Goal: Transaction & Acquisition: Obtain resource

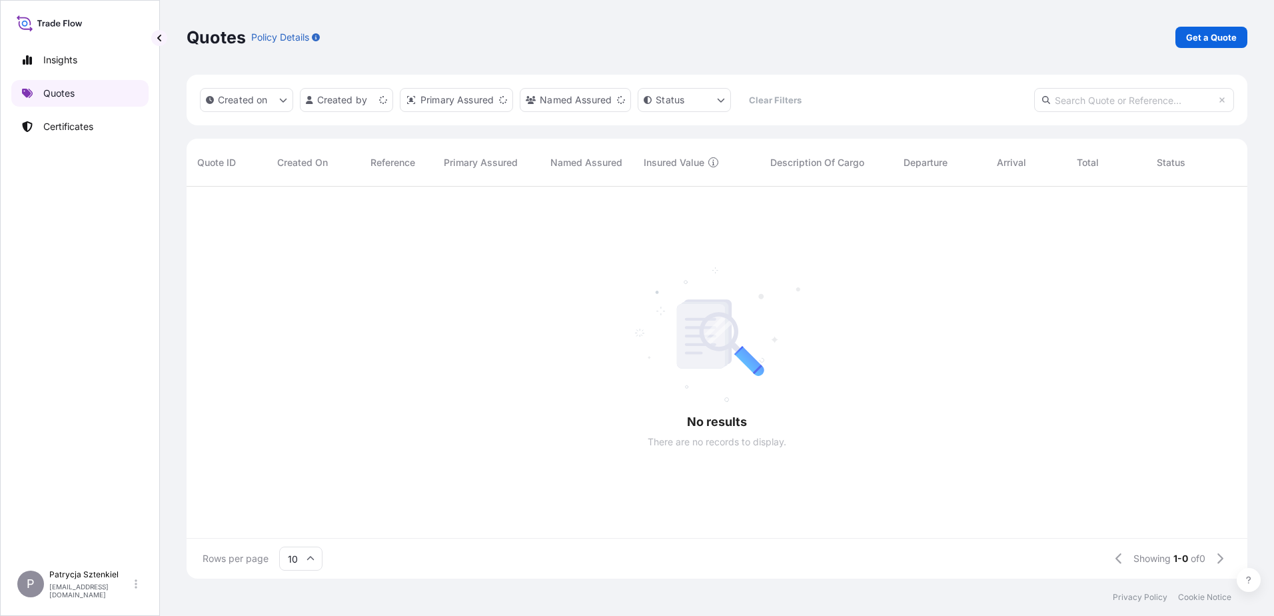
scroll to position [389, 1051]
click at [1198, 43] on p "Get a Quote" at bounding box center [1211, 37] width 51 height 13
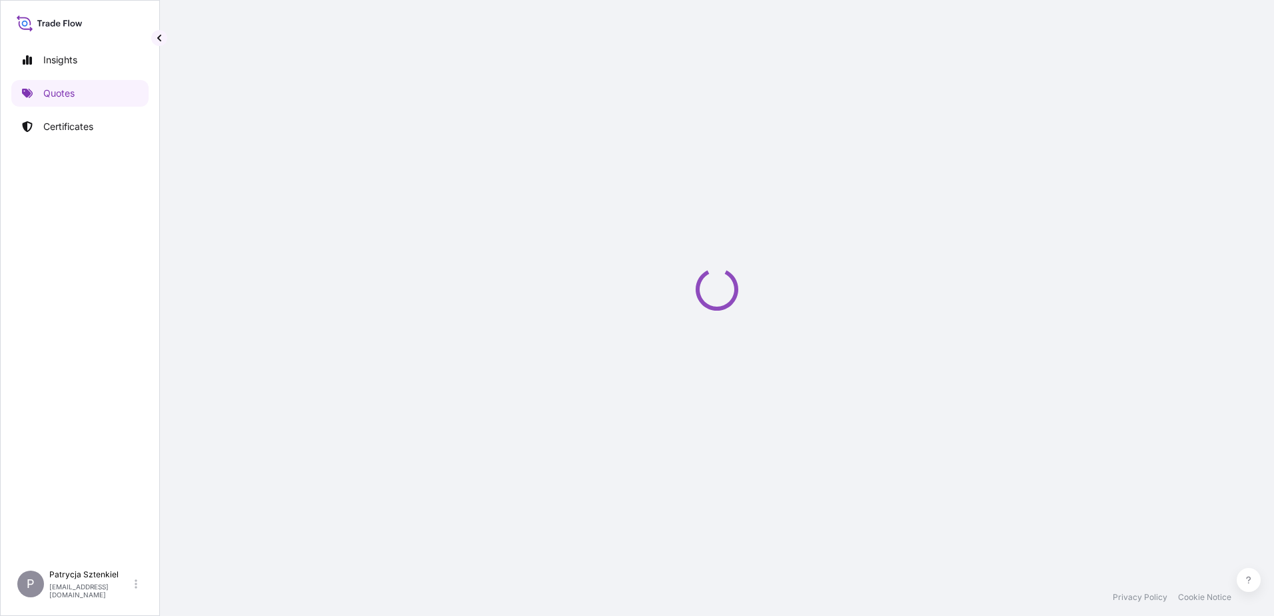
select select "Sea"
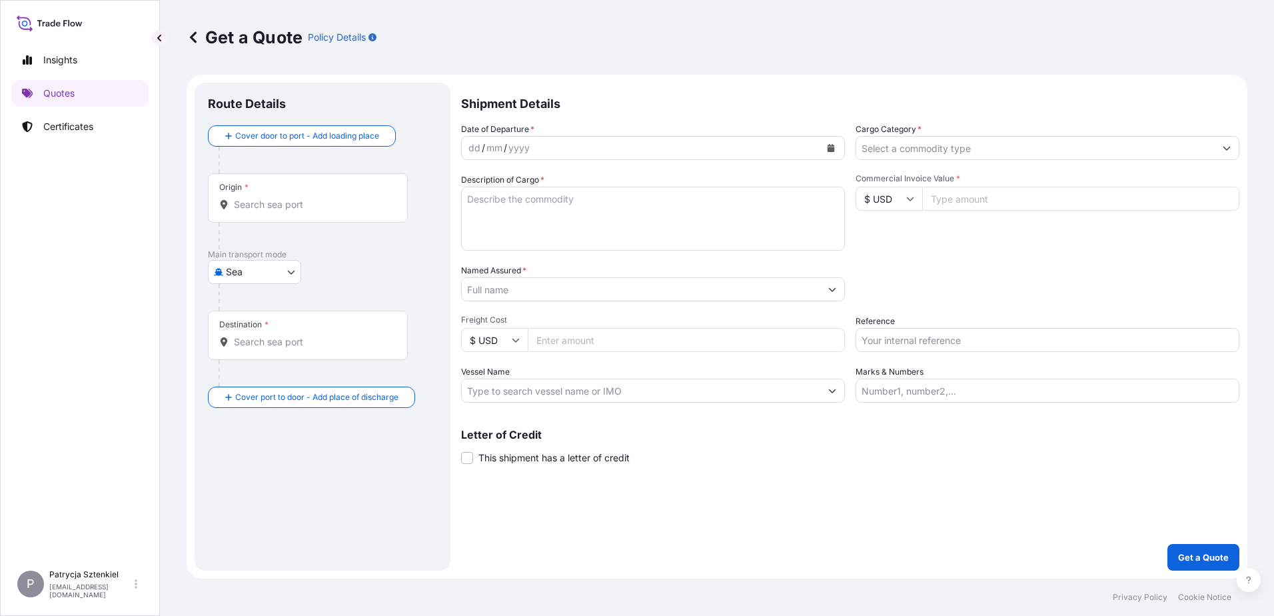
click at [881, 347] on input "Reference" at bounding box center [1047, 340] width 384 height 24
paste input "S02032136"
type input "S02032136"
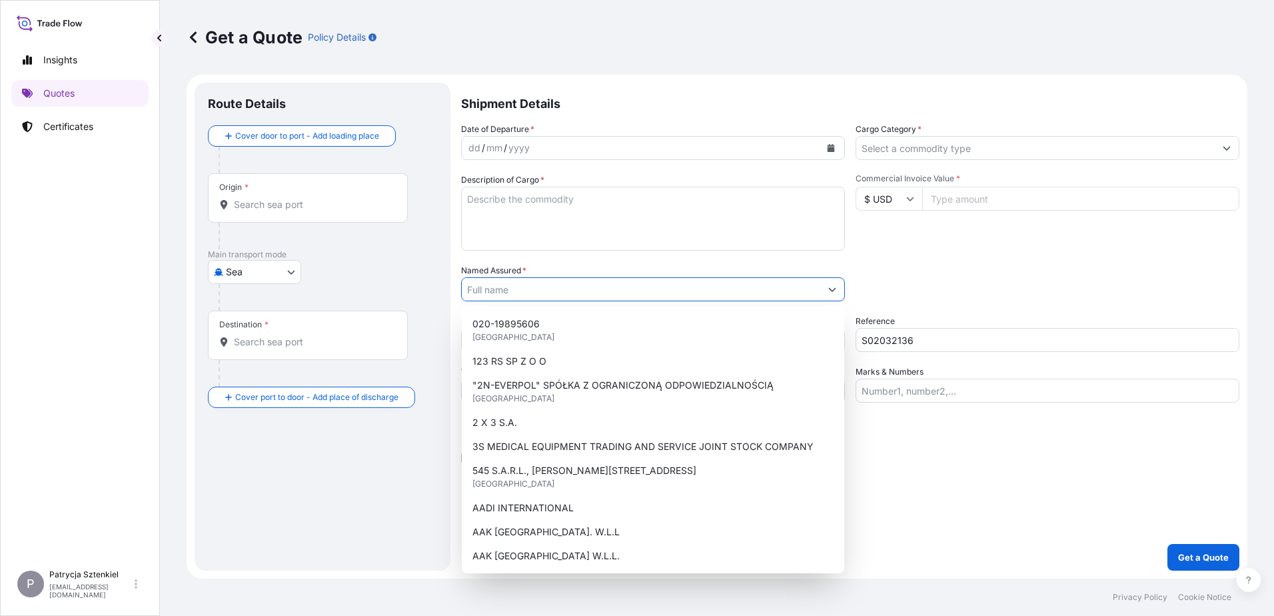
click at [568, 286] on input "Named Assured *" at bounding box center [641, 289] width 358 height 24
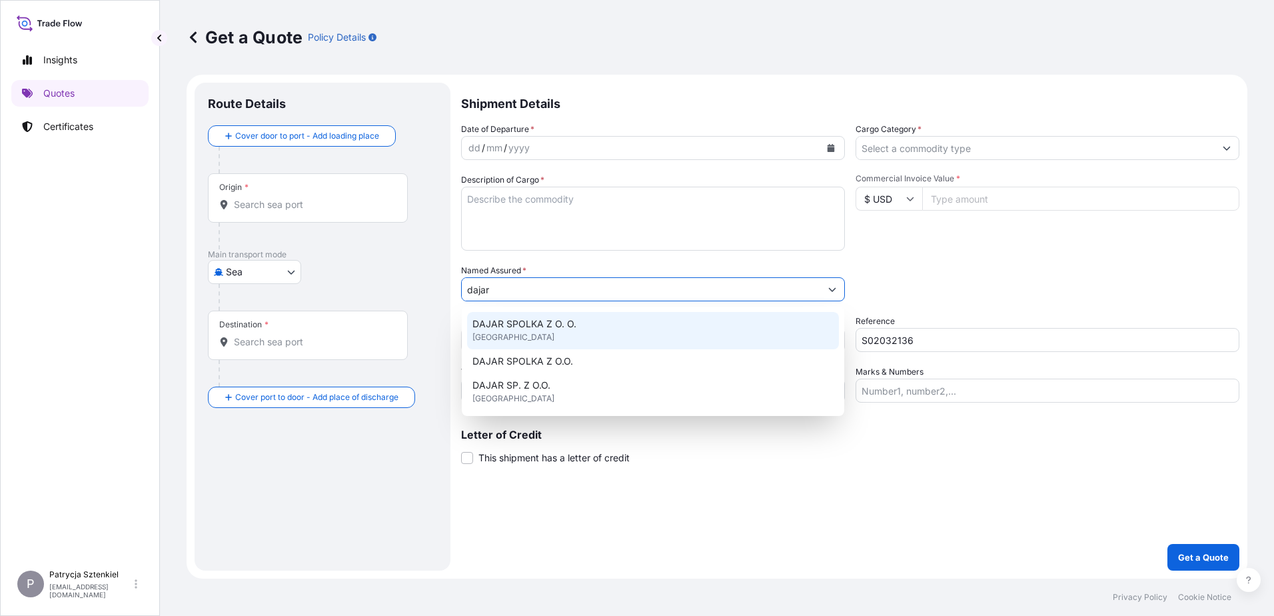
click at [507, 340] on span "[GEOGRAPHIC_DATA]" at bounding box center [513, 336] width 82 height 13
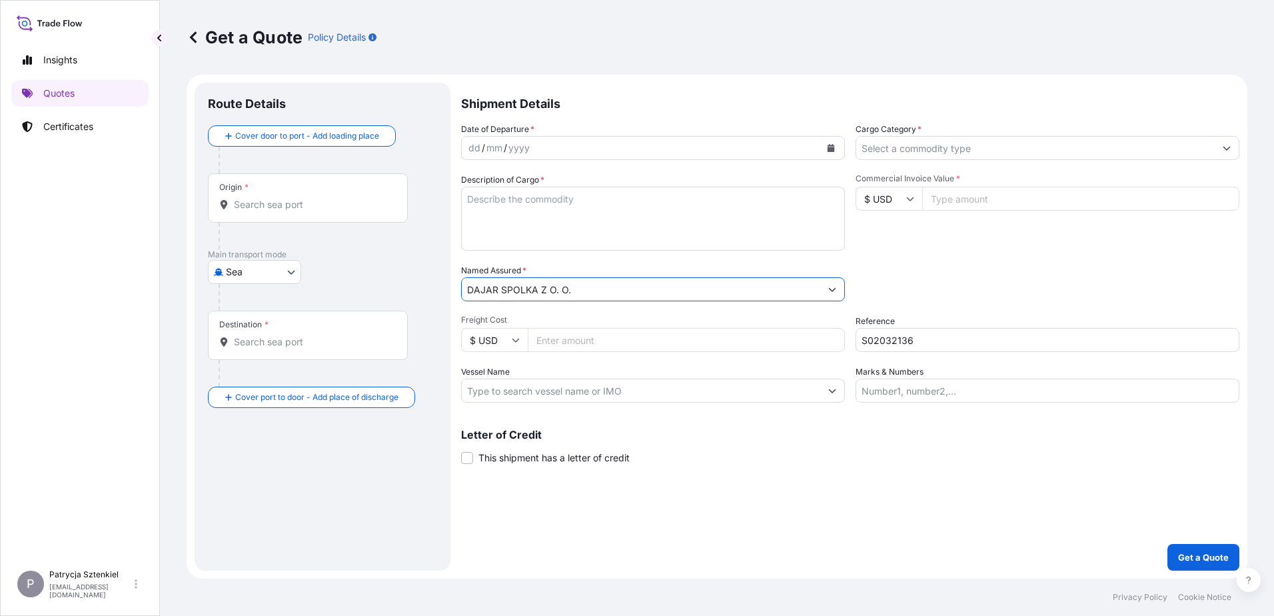
type input "DAJAR SPOLKA Z O. O."
click at [247, 194] on div "Origin *" at bounding box center [308, 197] width 200 height 49
click at [247, 198] on input "Origin *" at bounding box center [312, 204] width 157 height 13
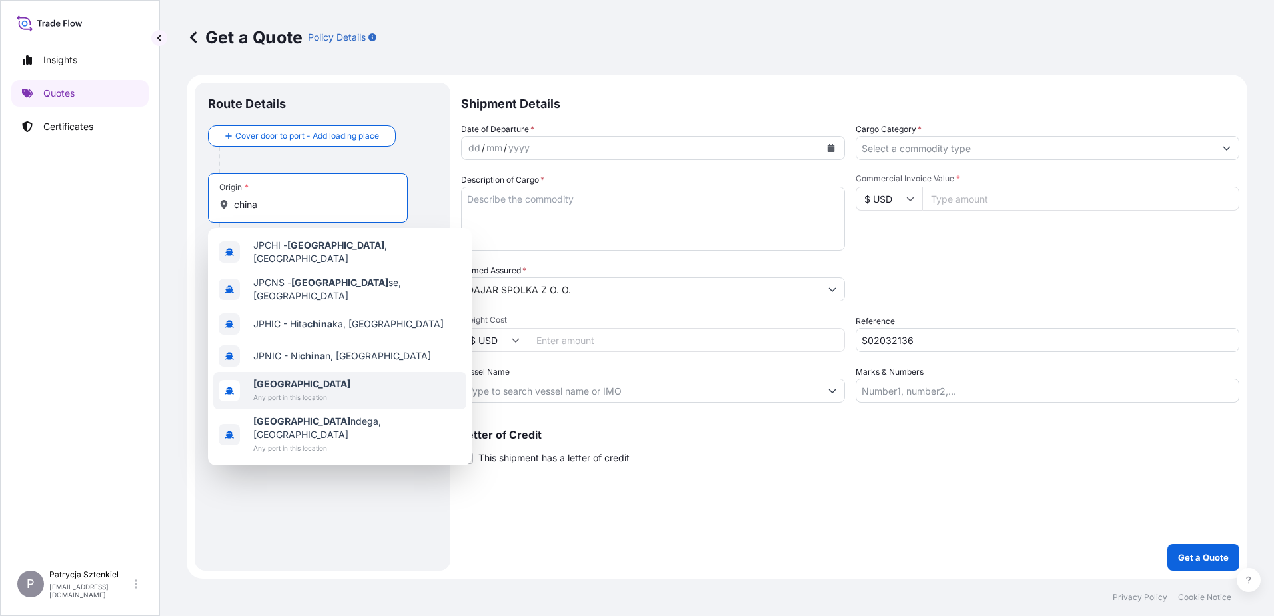
click at [258, 378] on b "[GEOGRAPHIC_DATA]" at bounding box center [301, 383] width 97 height 11
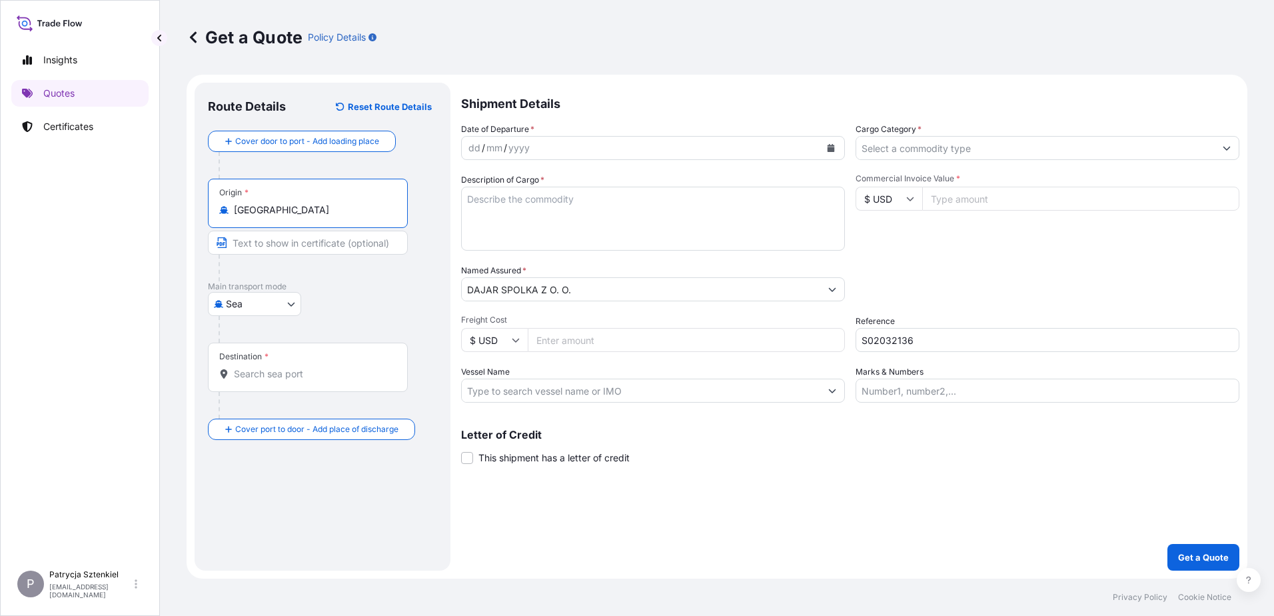
type input "[GEOGRAPHIC_DATA]"
click at [274, 374] on input "Destination *" at bounding box center [312, 373] width 157 height 13
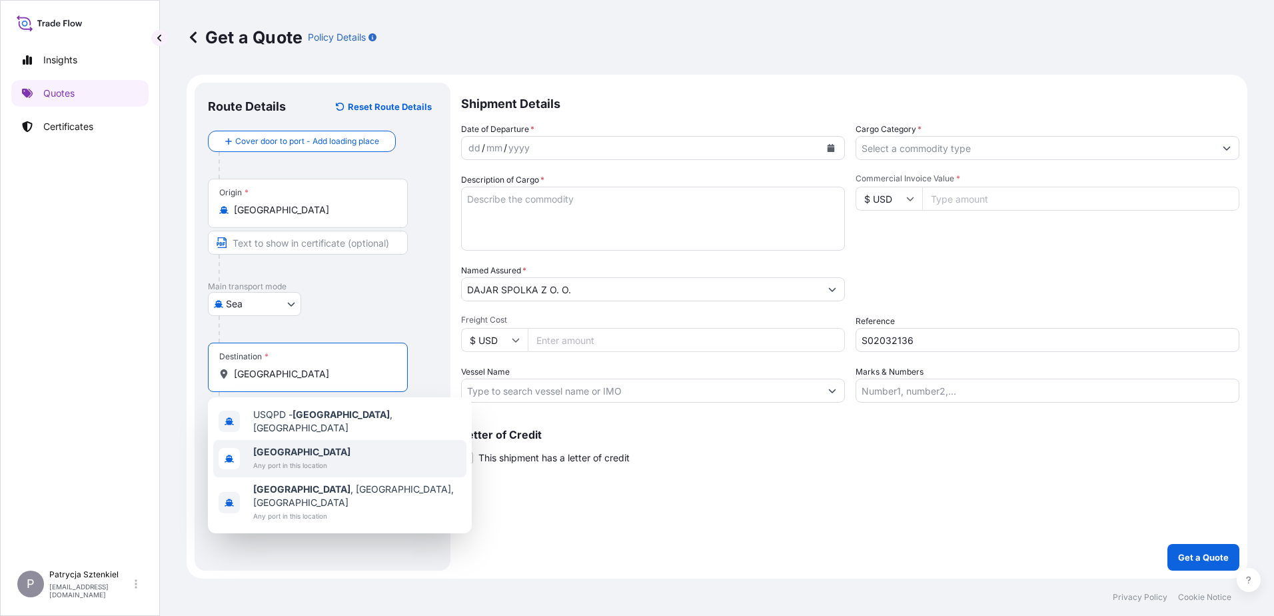
click at [246, 468] on div "[GEOGRAPHIC_DATA] Any port in this location" at bounding box center [339, 458] width 253 height 37
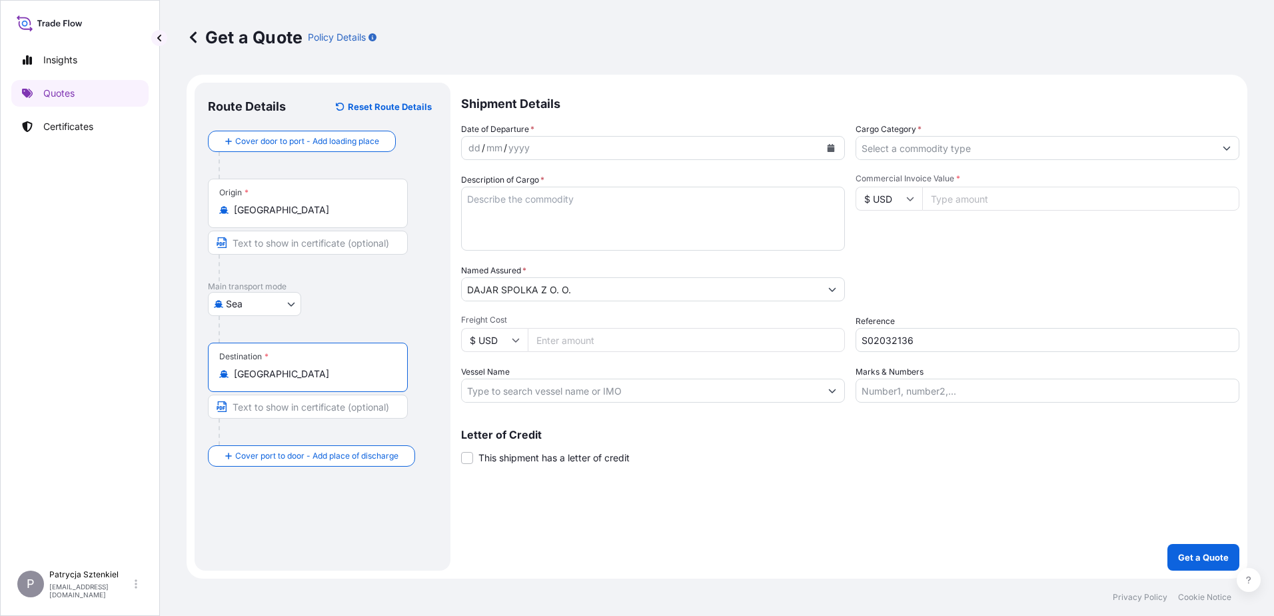
type input "[GEOGRAPHIC_DATA]"
click at [829, 149] on icon "Calendar" at bounding box center [830, 148] width 7 height 8
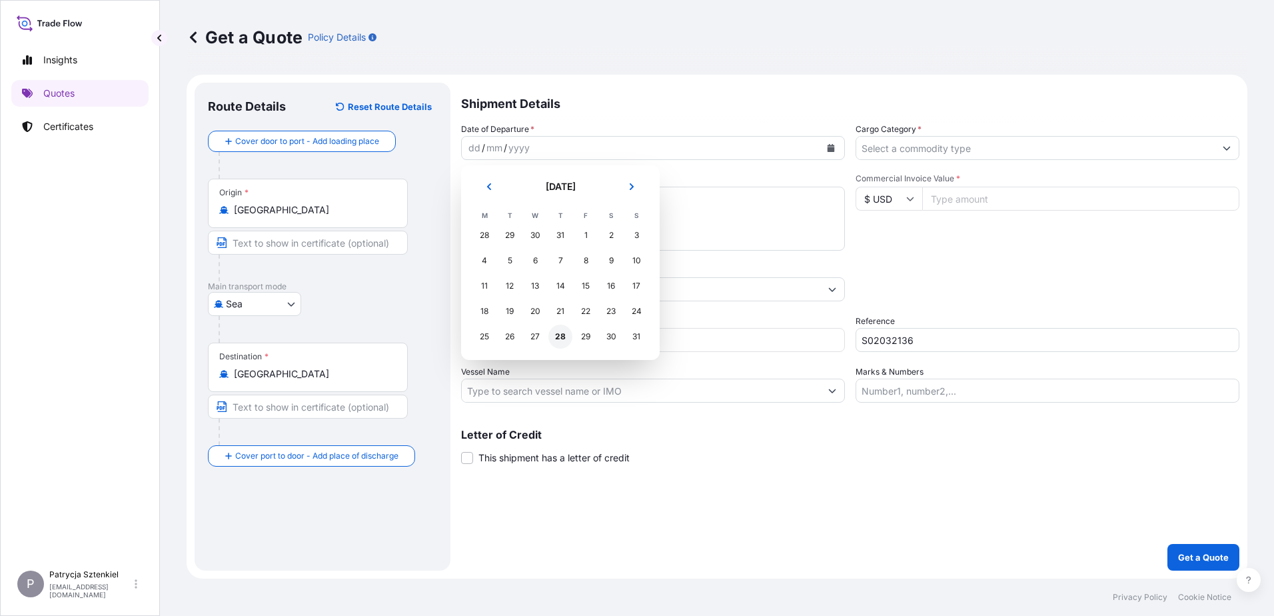
click at [558, 331] on div "28" at bounding box center [560, 336] width 24 height 24
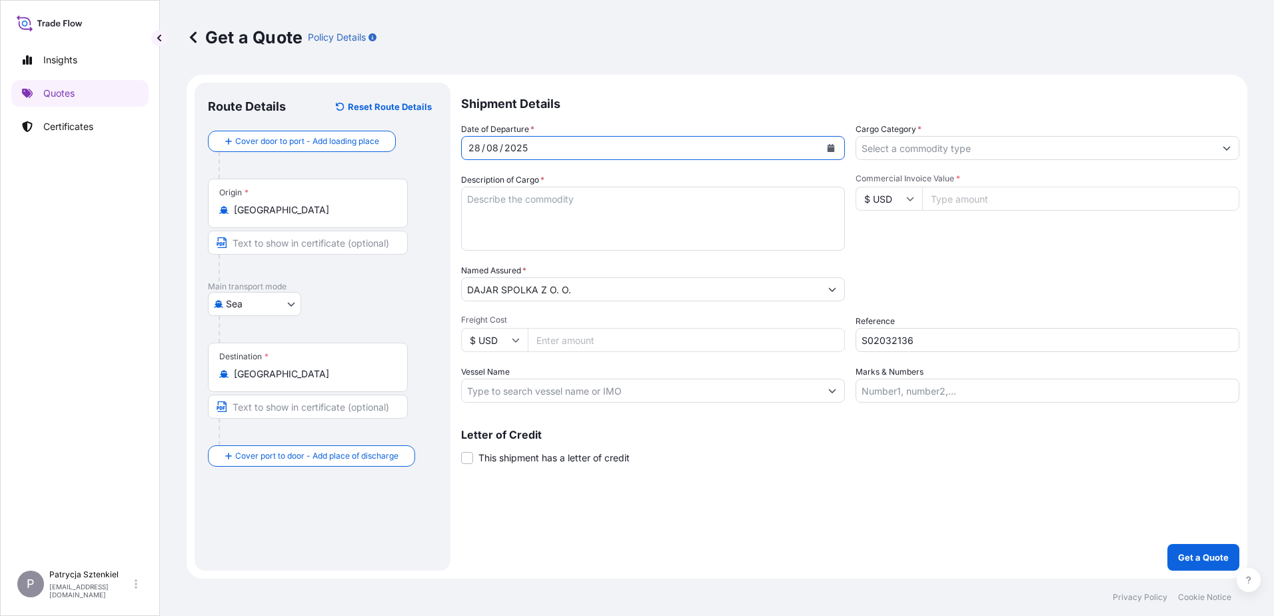
click at [574, 220] on textarea "Description of Cargo *" at bounding box center [653, 219] width 384 height 64
paste textarea "GLASS CUP"
type textarea "GLASS CUP"
click at [984, 153] on input "Cargo Category *" at bounding box center [1035, 148] width 358 height 24
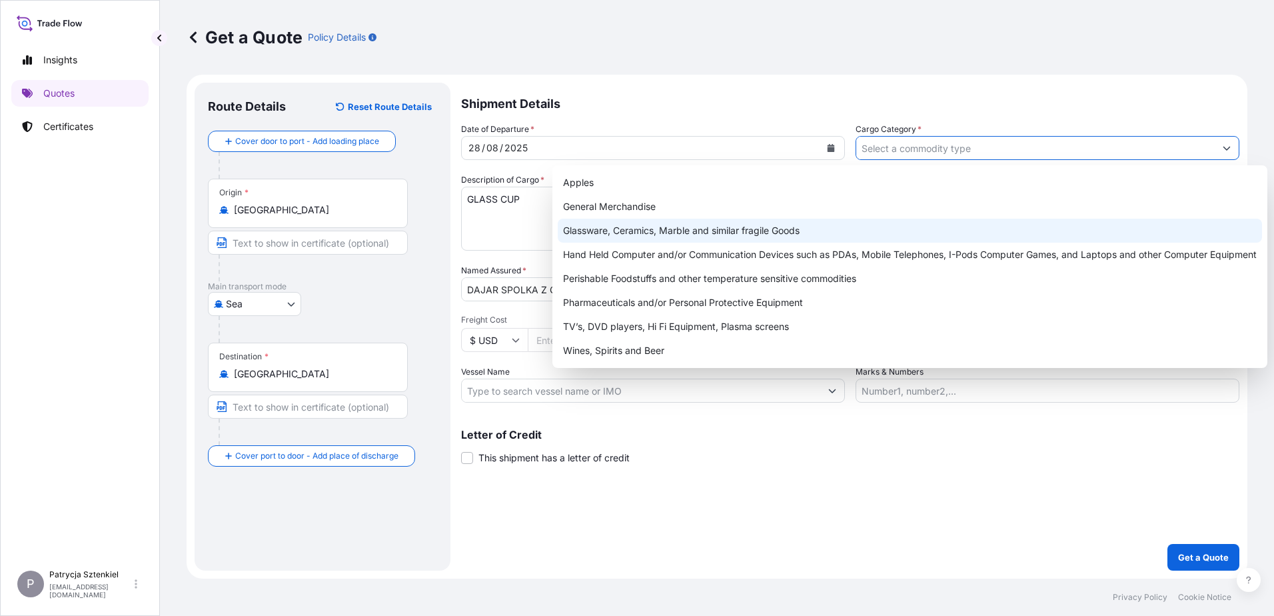
click at [799, 226] on div "Glassware, Ceramics, Marble and similar fragile Goods" at bounding box center [910, 230] width 704 height 24
type input "Glassware, Ceramics, Marble and similar fragile Goods"
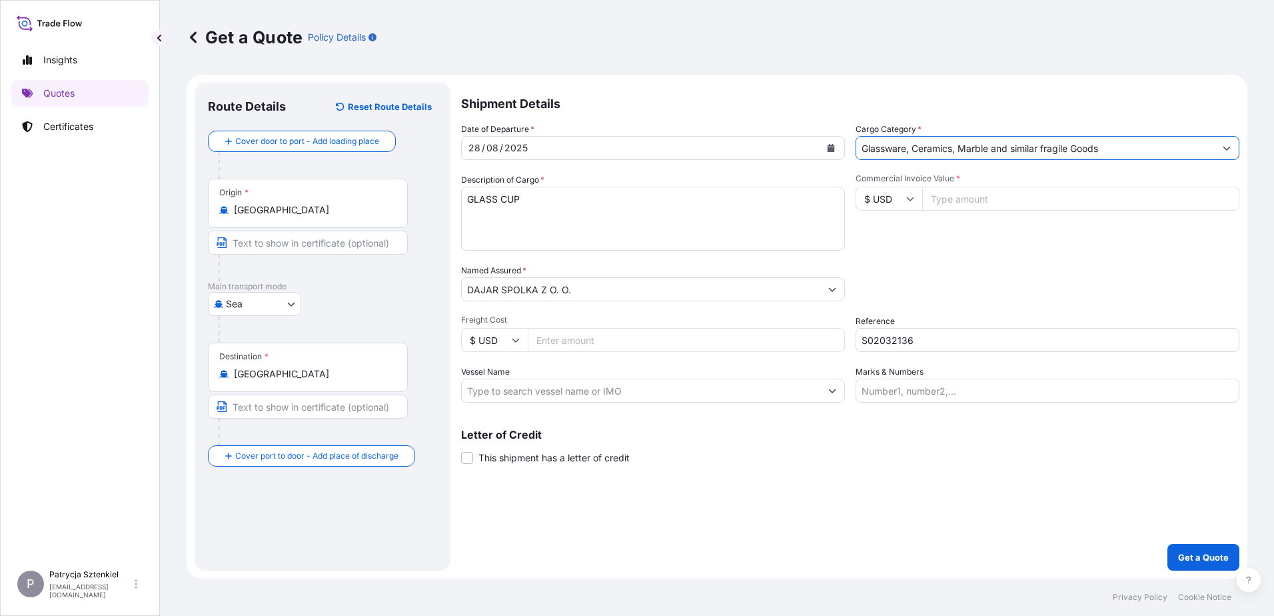
click at [545, 209] on textarea "GLASS CUP" at bounding box center [653, 219] width 384 height 64
paste textarea "EISU9256159 EMCQKL0244 40HC 7011.40 KG 64.419 M3 3187 CTN CY/CY"
type textarea "GLASS CUP EISU9256159 EMCQKL0244 40HC 7011.40 KG 64.419 M3 3187 CTN CY/CY"
click at [981, 195] on input "Commercial Invoice Value *" at bounding box center [1080, 199] width 317 height 24
paste input "24731.12"
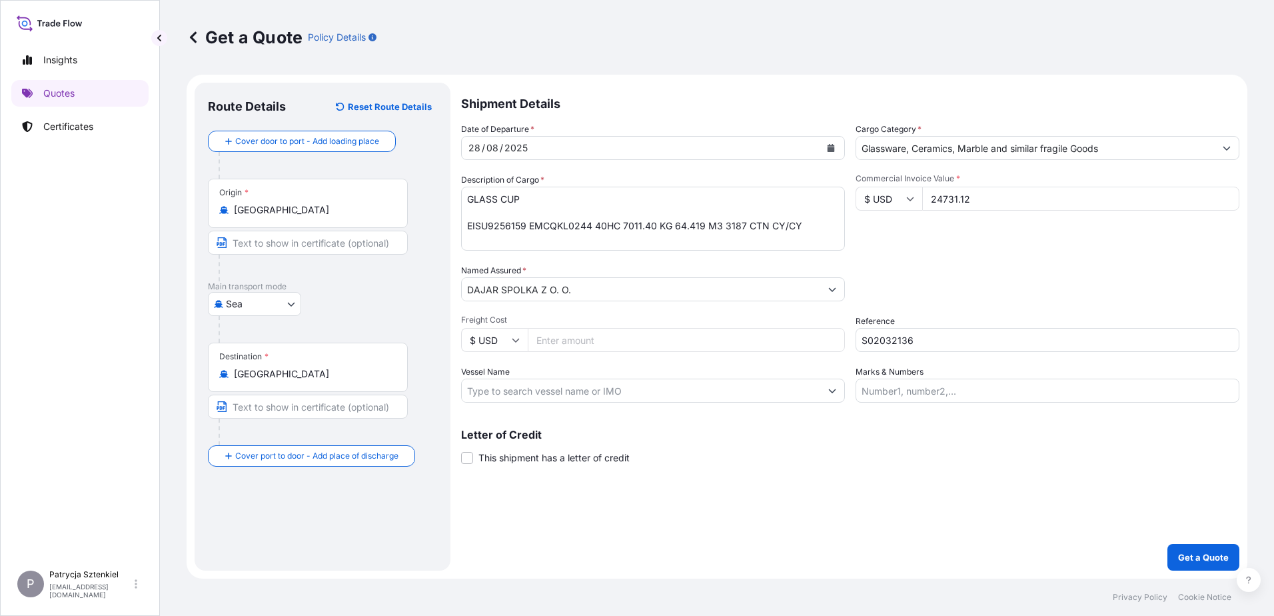
type input "24731.12"
click at [578, 346] on input "Freight Cost" at bounding box center [686, 340] width 317 height 24
paste input "2725"
type input "2725"
click at [1190, 555] on p "Get a Quote" at bounding box center [1203, 556] width 51 height 13
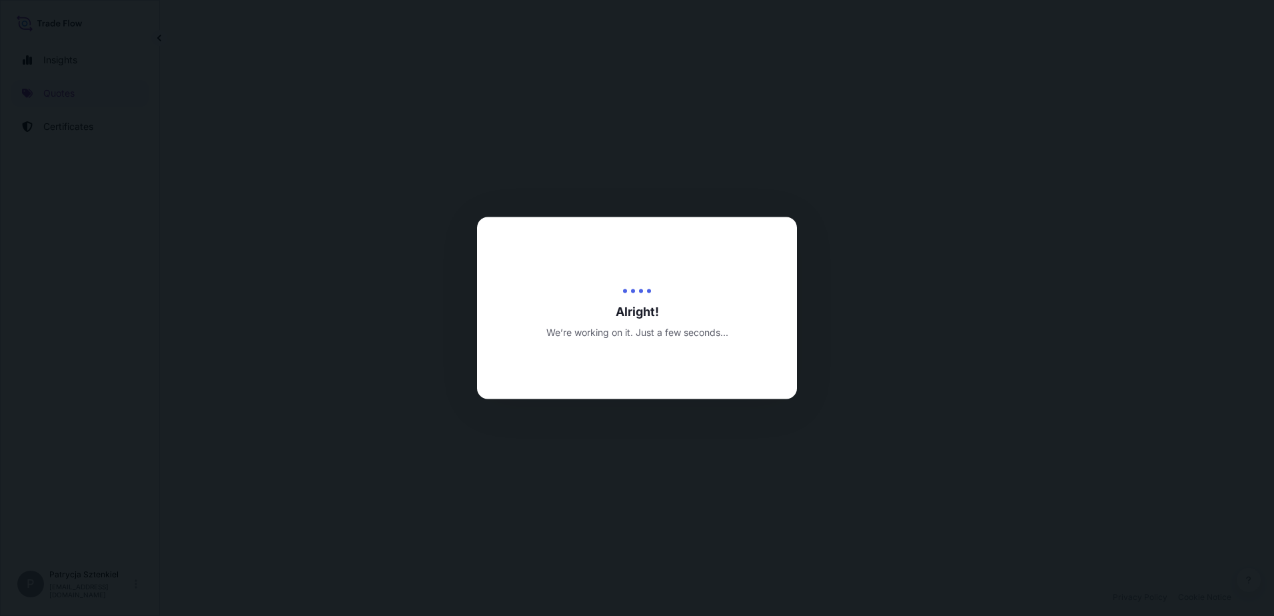
select select "Sea"
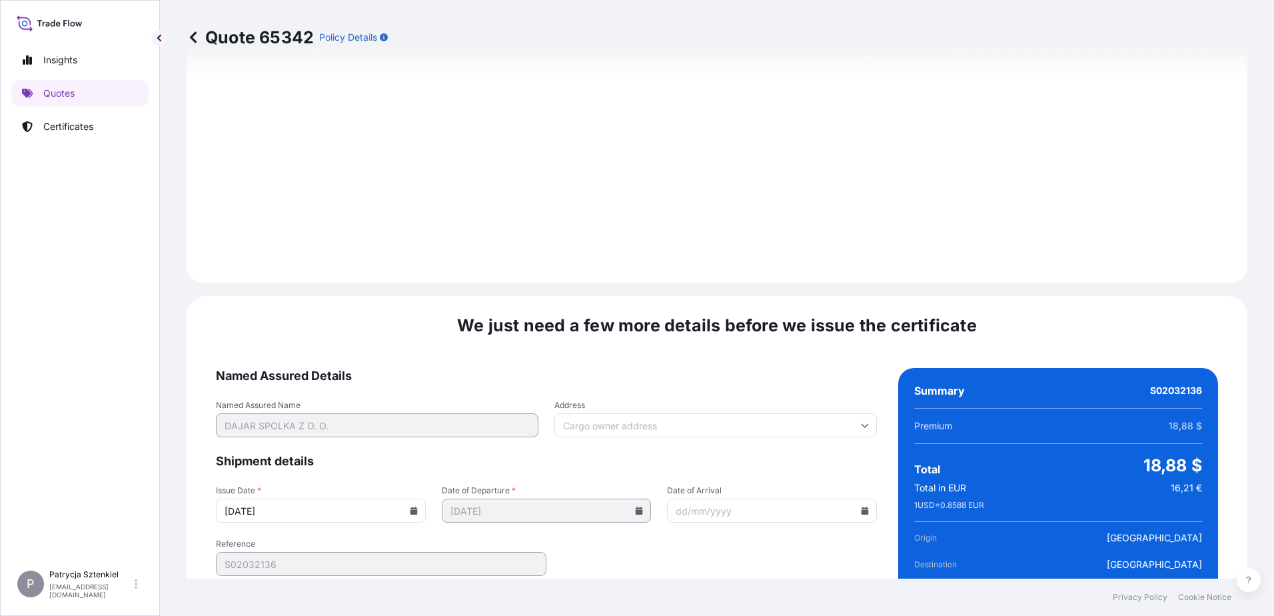
scroll to position [1431, 0]
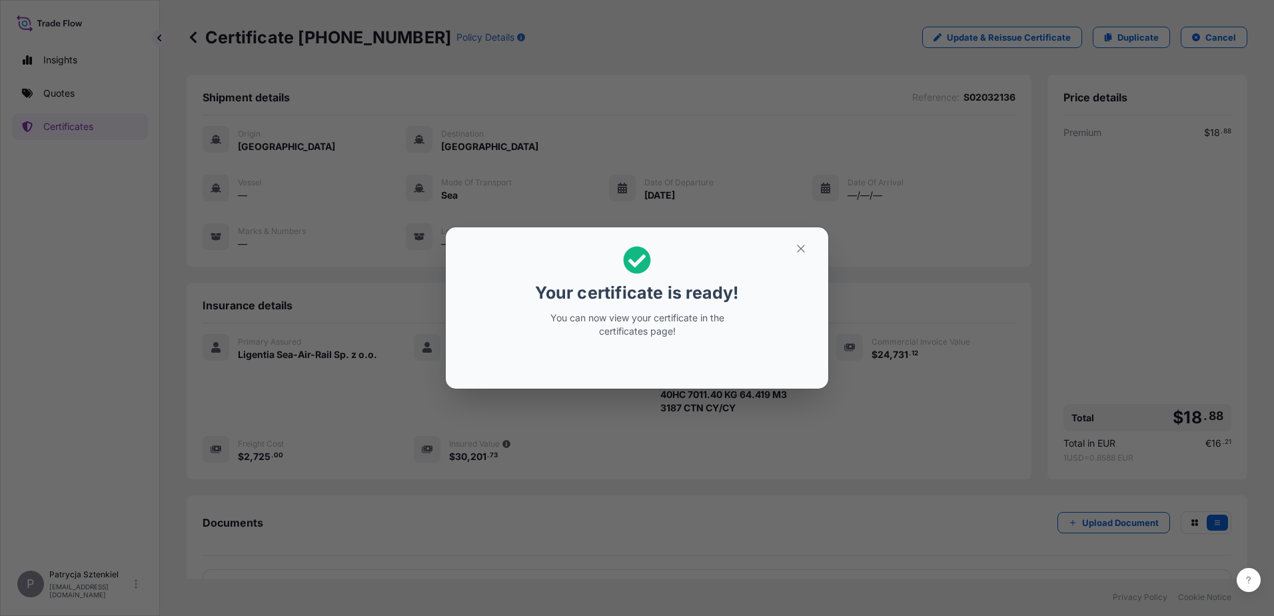
click at [795, 260] on h2 "Your certificate is ready! You can now view your certificate in the certificate…" at bounding box center [636, 292] width 361 height 108
click at [797, 256] on button "button" at bounding box center [800, 248] width 33 height 21
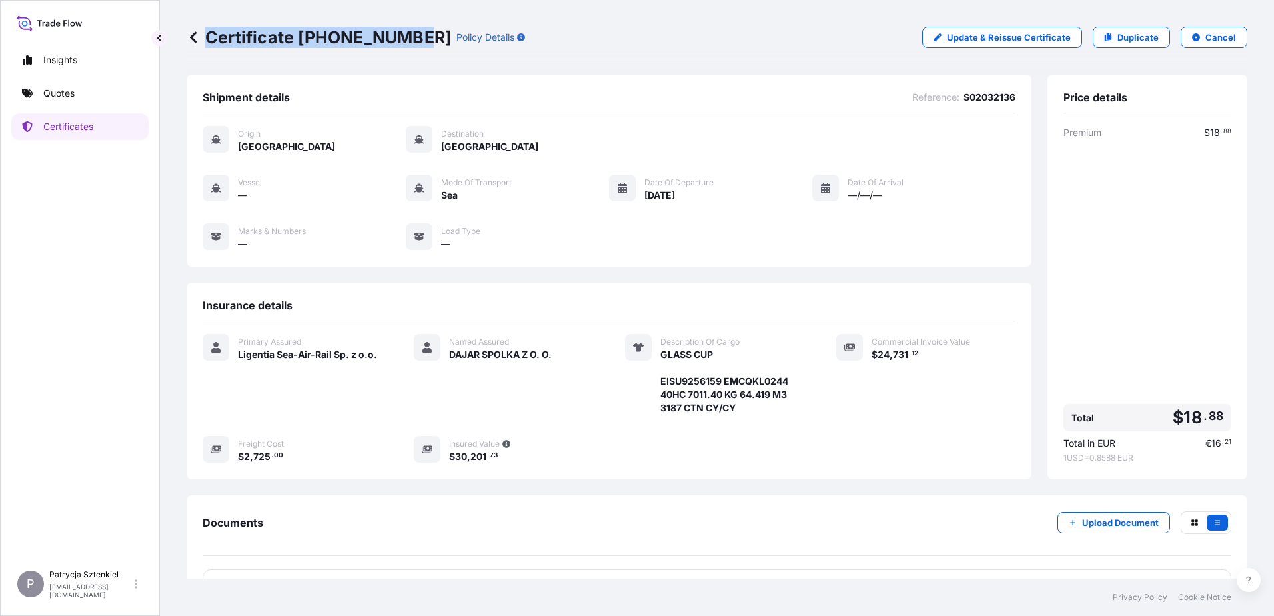
drag, startPoint x: 211, startPoint y: 33, endPoint x: 410, endPoint y: 35, distance: 199.9
click at [410, 35] on p "Certificate [PHONE_NUMBER]" at bounding box center [319, 37] width 264 height 21
copy p "Certificate [PHONE_NUMBER]"
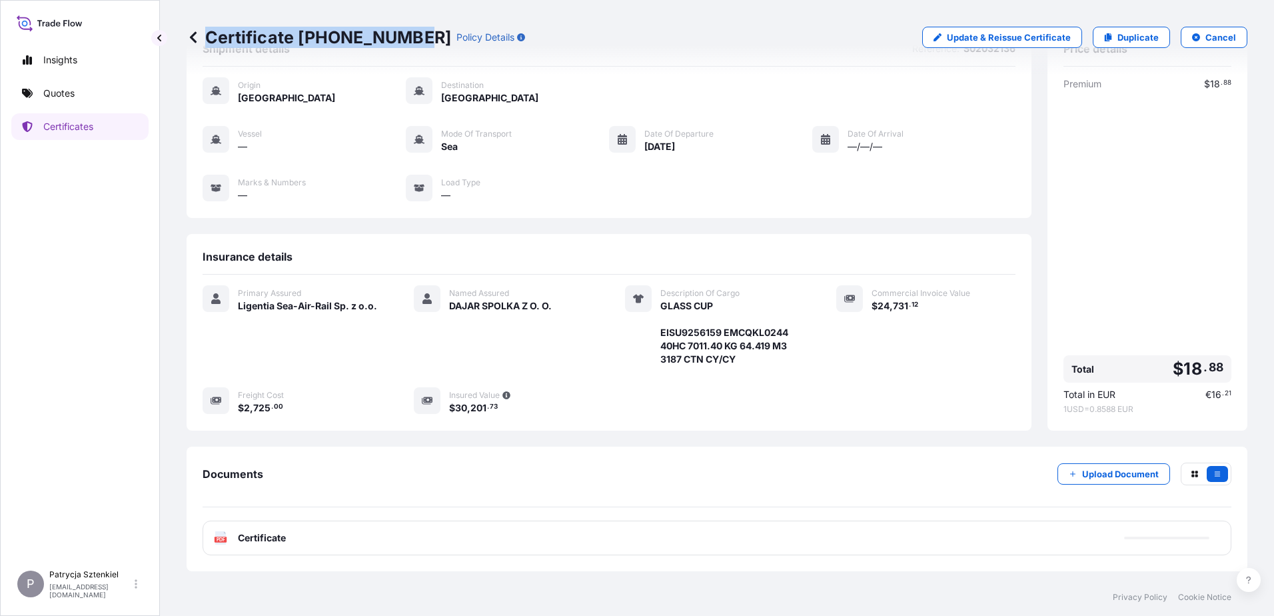
scroll to position [100, 0]
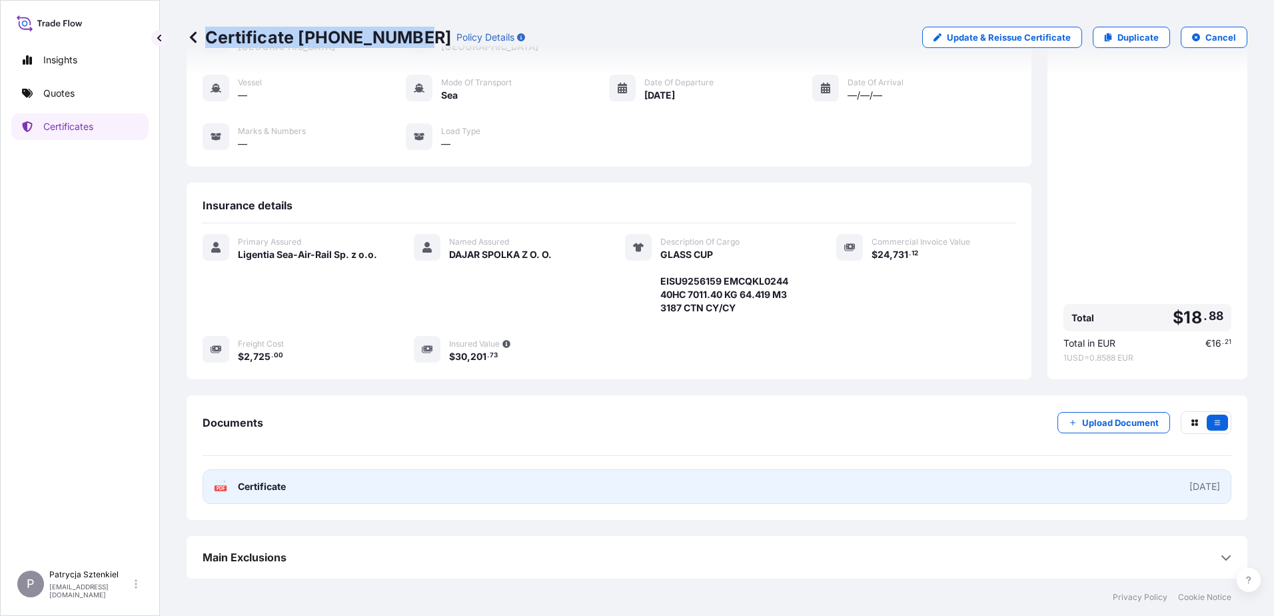
click at [623, 492] on link "PDF Certificate [DATE]" at bounding box center [717, 486] width 1029 height 35
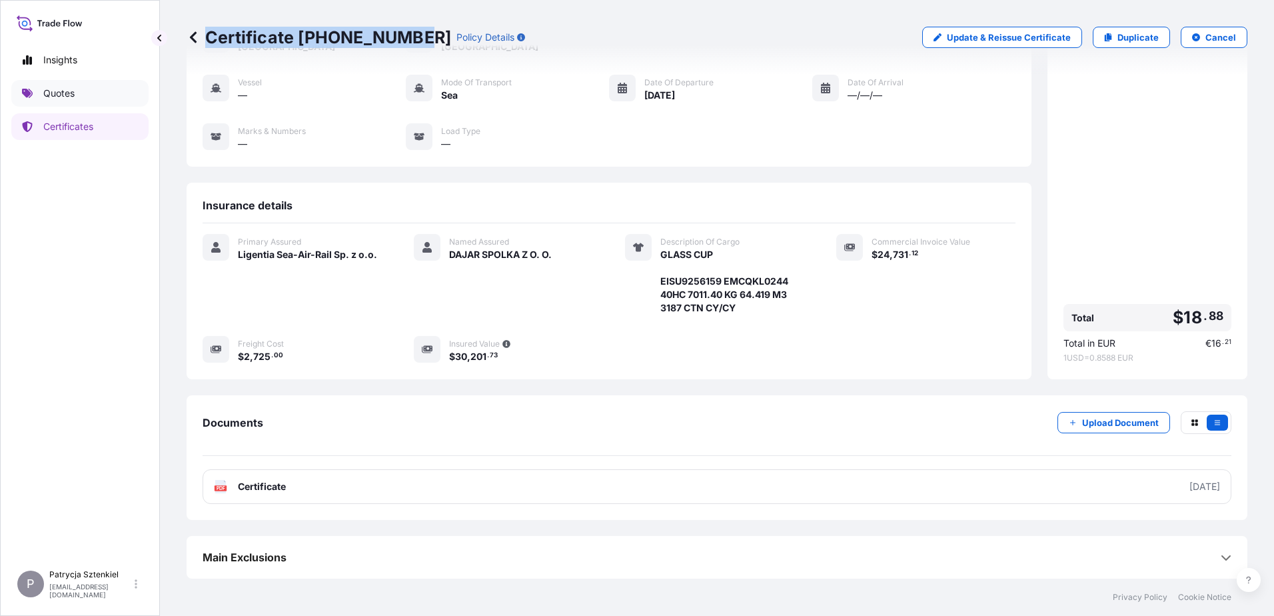
click at [90, 98] on link "Quotes" at bounding box center [79, 93] width 137 height 27
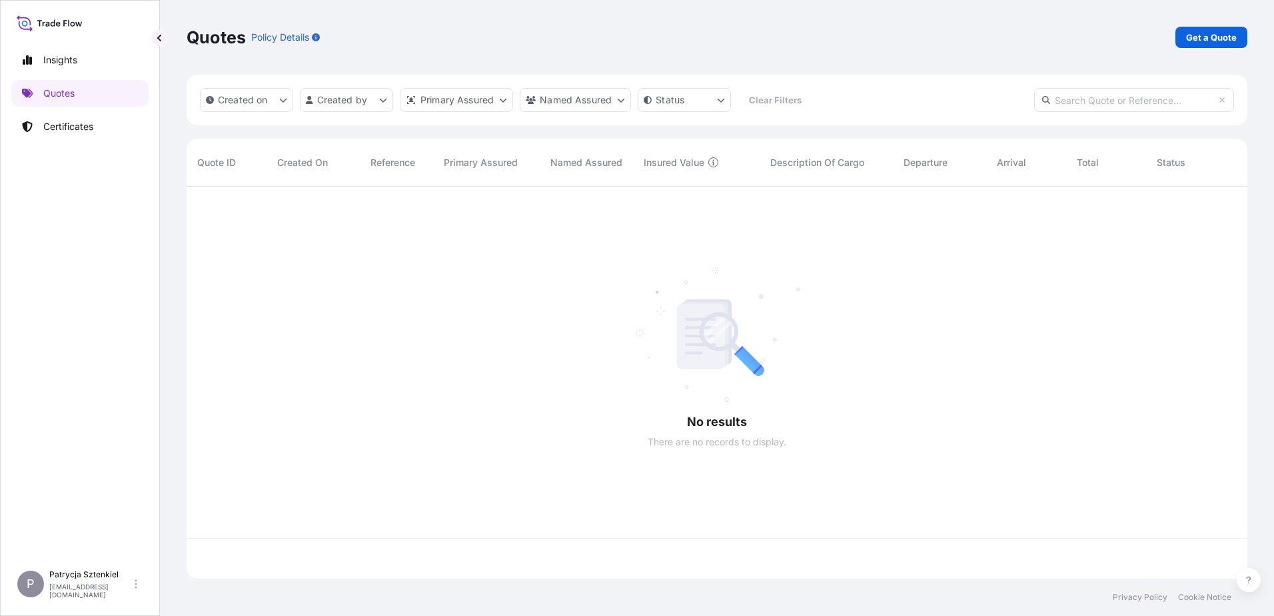
scroll to position [389, 1051]
click at [1188, 42] on p "Get a Quote" at bounding box center [1211, 37] width 51 height 13
select select "Sea"
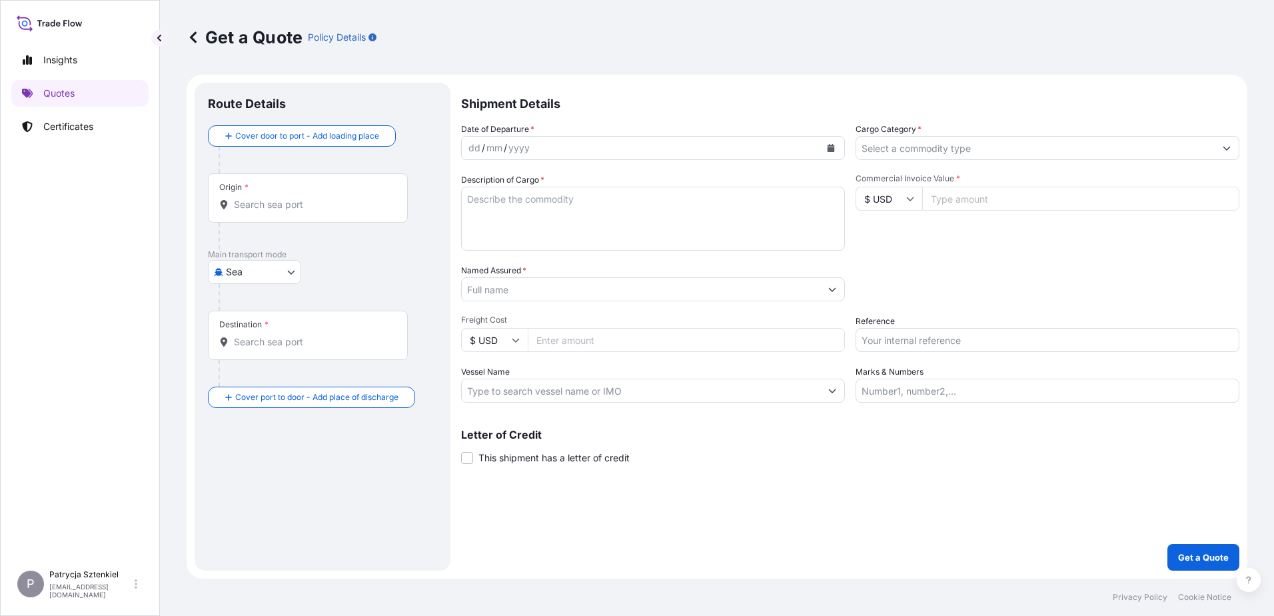
click at [971, 201] on input "Commercial Invoice Value *" at bounding box center [1080, 199] width 317 height 24
paste input "47023.00"
type input "47023.00"
click at [577, 297] on input "Named Assured *" at bounding box center [641, 289] width 358 height 24
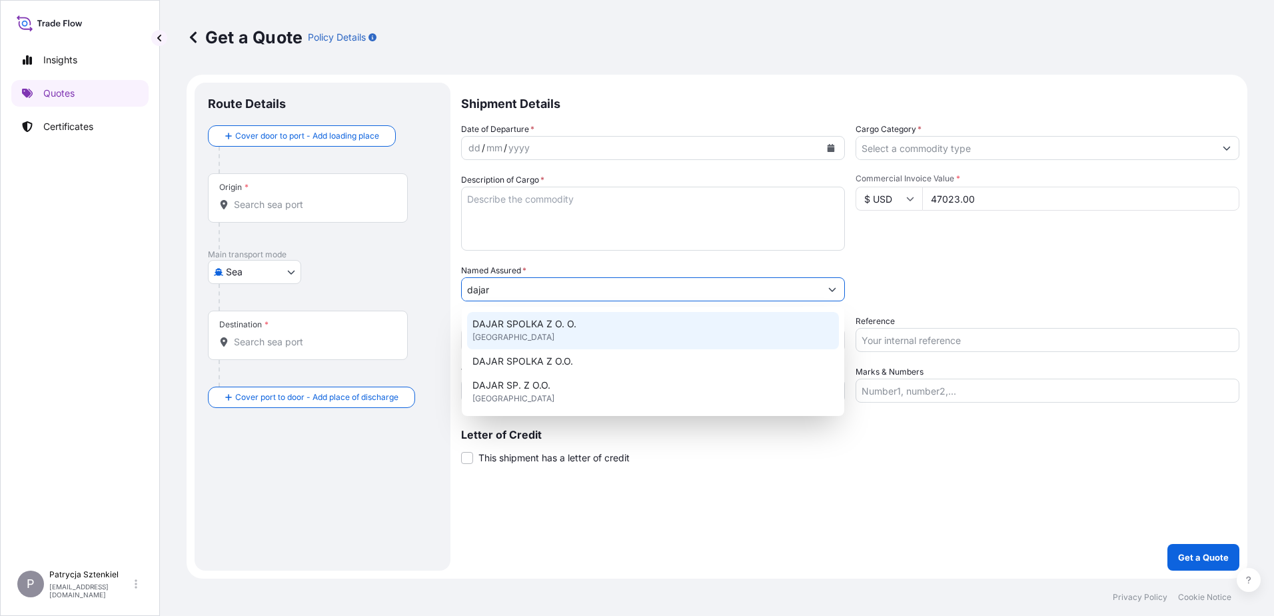
click at [529, 329] on span "DAJAR SPOLKA Z O. O." at bounding box center [524, 323] width 104 height 13
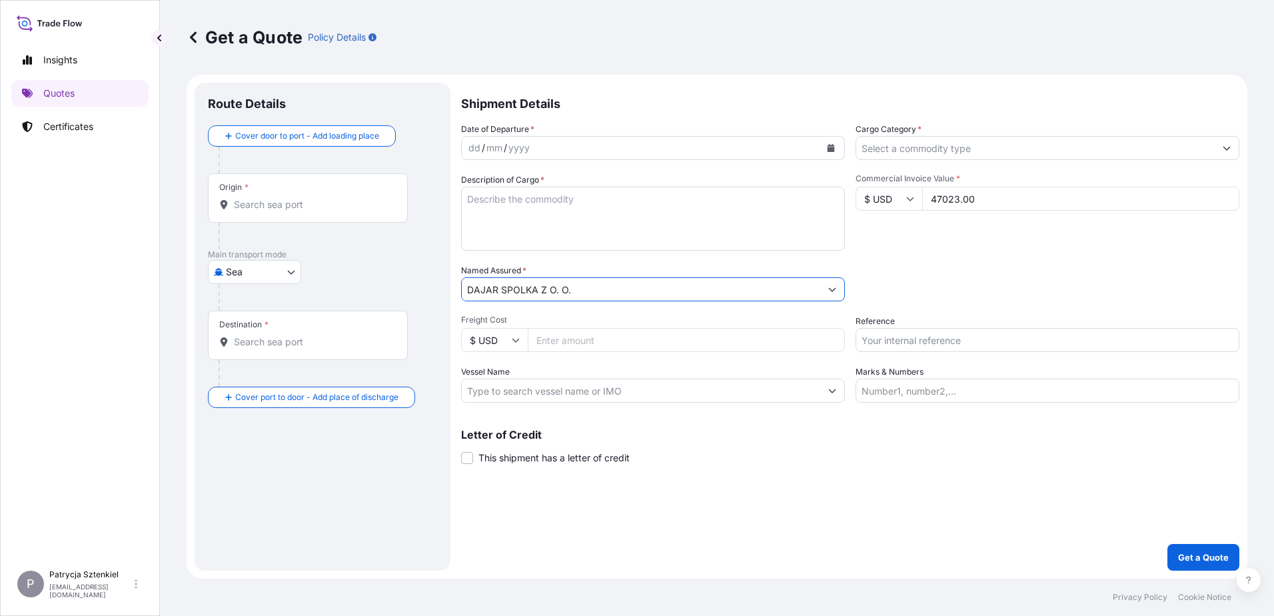
type input "DAJAR SPOLKA Z O. O."
click at [749, 344] on input "Freight Cost" at bounding box center [686, 340] width 317 height 24
type input "3186"
drag, startPoint x: 951, startPoint y: 345, endPoint x: 941, endPoint y: 336, distance: 13.7
click at [951, 345] on input "Reference" at bounding box center [1047, 340] width 384 height 24
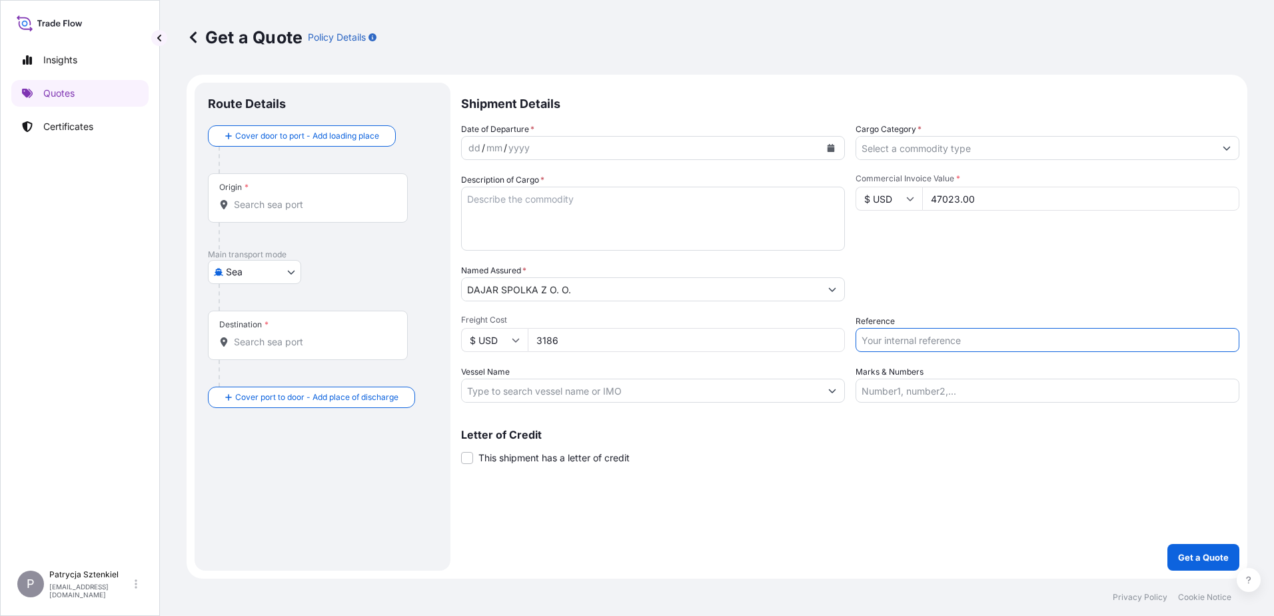
paste input "S02027940"
type input "S02027940"
click at [239, 211] on div "Origin *" at bounding box center [308, 197] width 200 height 49
click at [239, 211] on input "Origin *" at bounding box center [312, 204] width 157 height 13
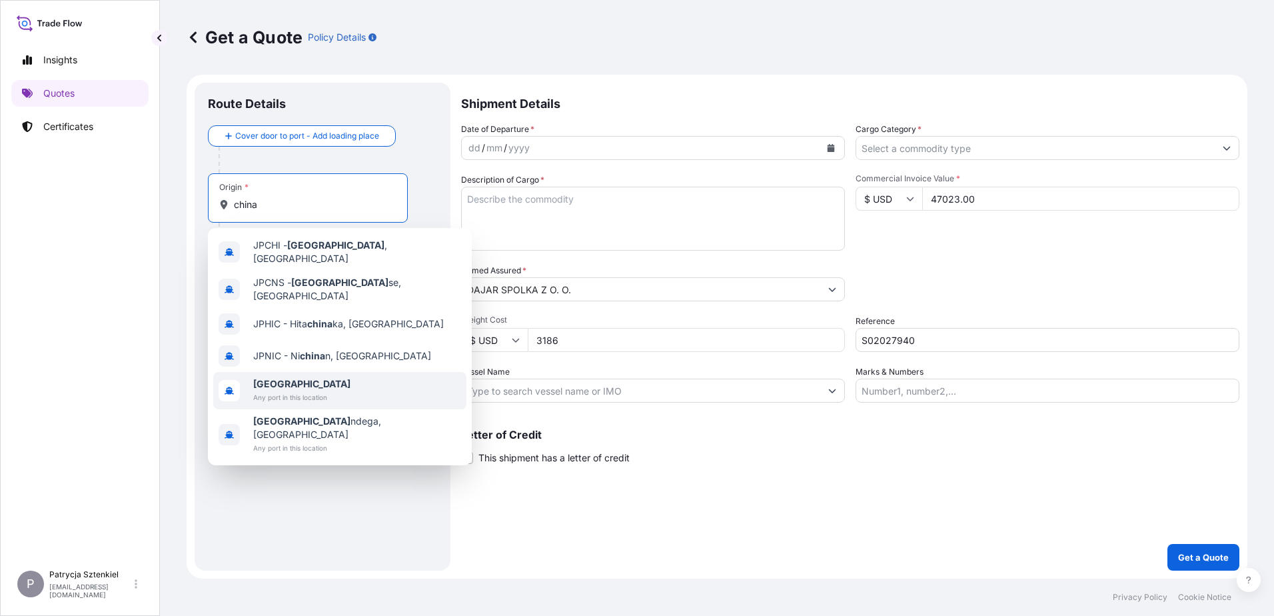
click at [272, 377] on span "[GEOGRAPHIC_DATA]" at bounding box center [301, 383] width 97 height 13
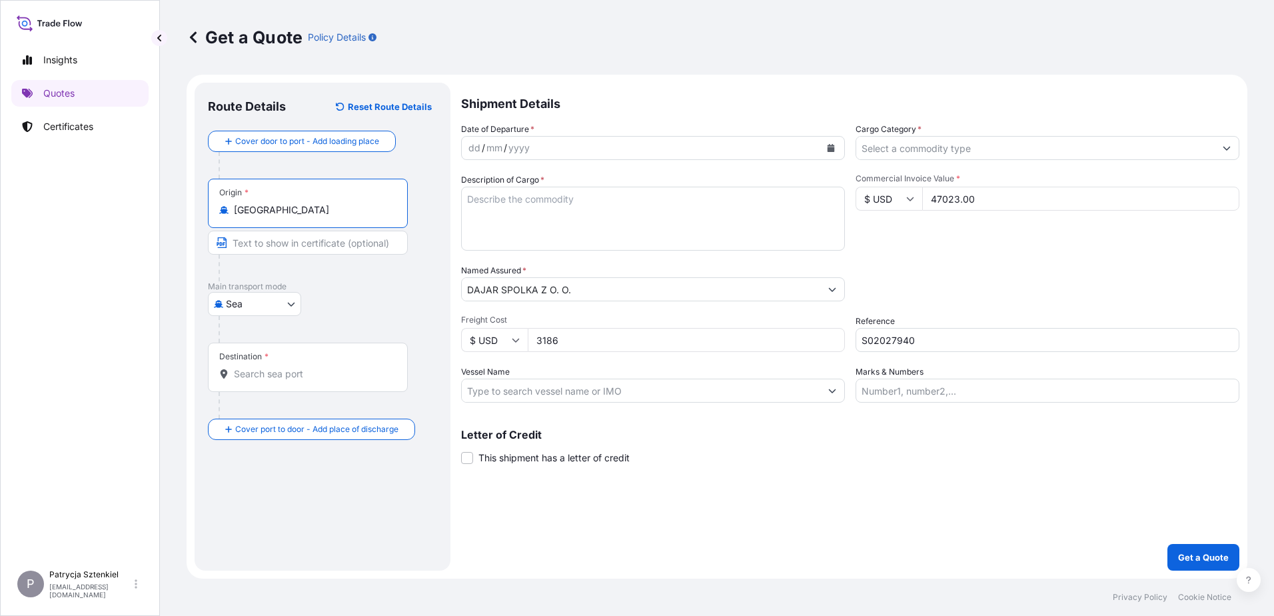
type input "[GEOGRAPHIC_DATA]"
click at [277, 364] on div "Destination *" at bounding box center [308, 366] width 200 height 49
click at [277, 367] on input "Destination *" at bounding box center [312, 373] width 157 height 13
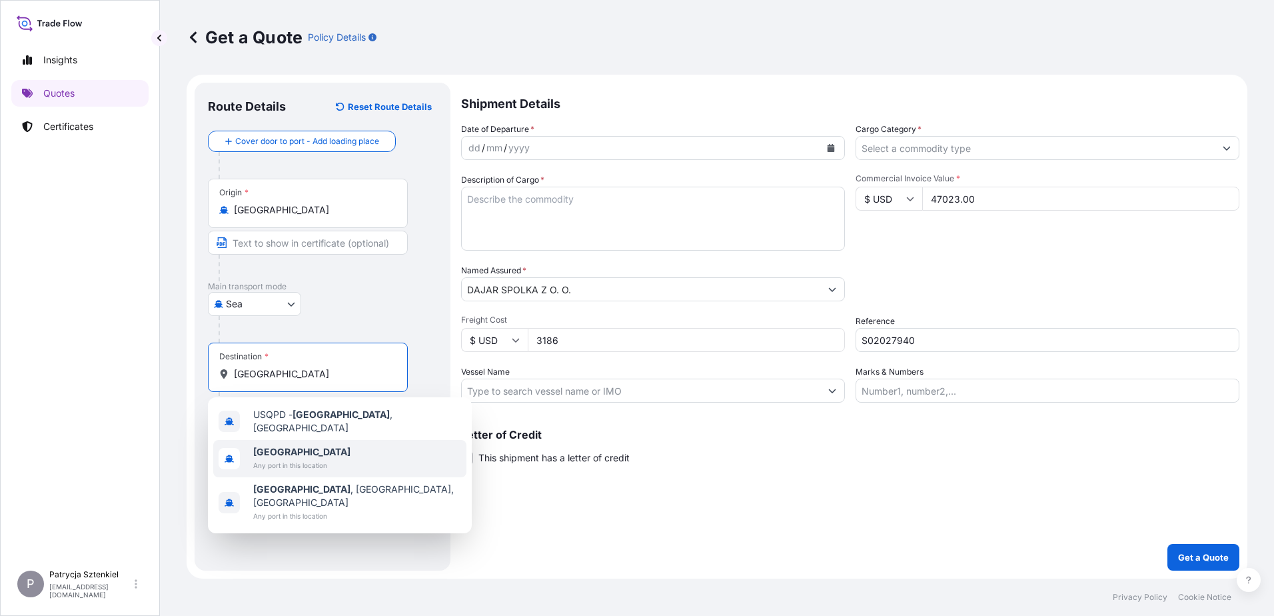
click at [286, 460] on span "Any port in this location" at bounding box center [301, 464] width 97 height 13
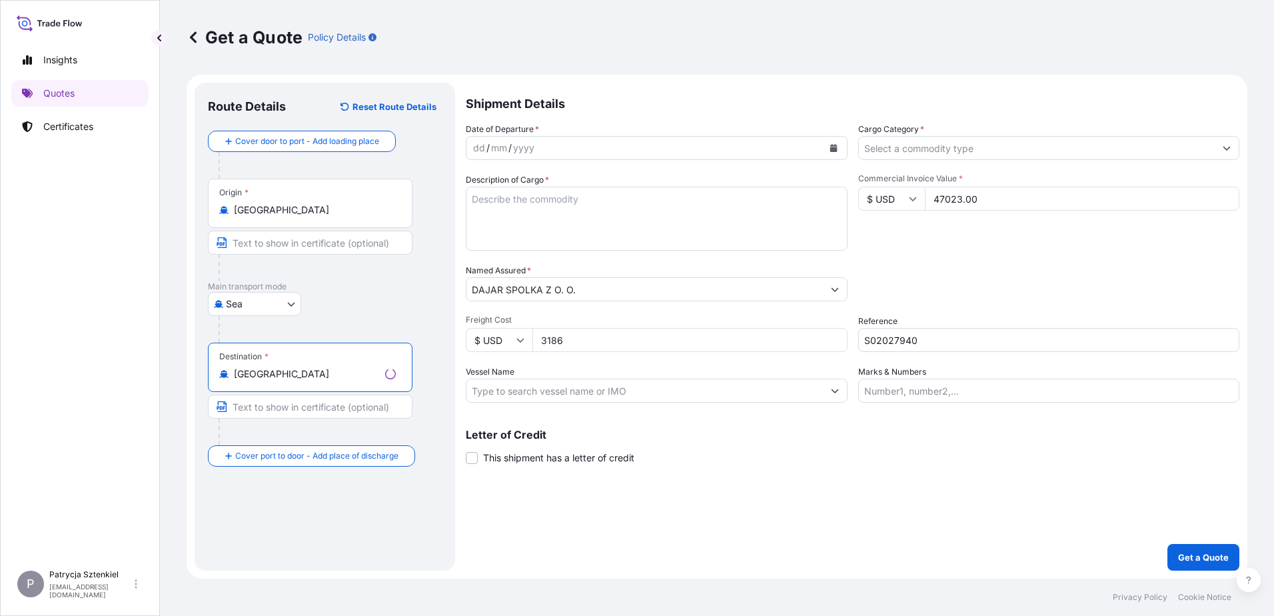
type input "[GEOGRAPHIC_DATA]"
click at [832, 147] on icon "Calendar" at bounding box center [830, 148] width 7 height 8
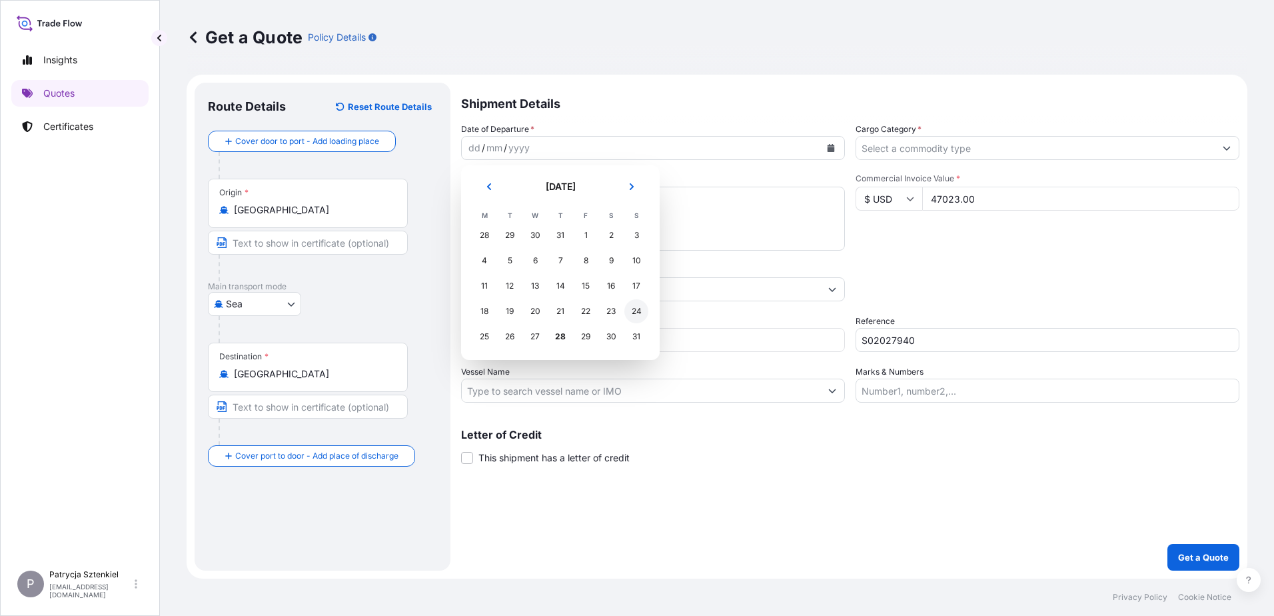
click at [645, 307] on div "24" at bounding box center [636, 311] width 24 height 24
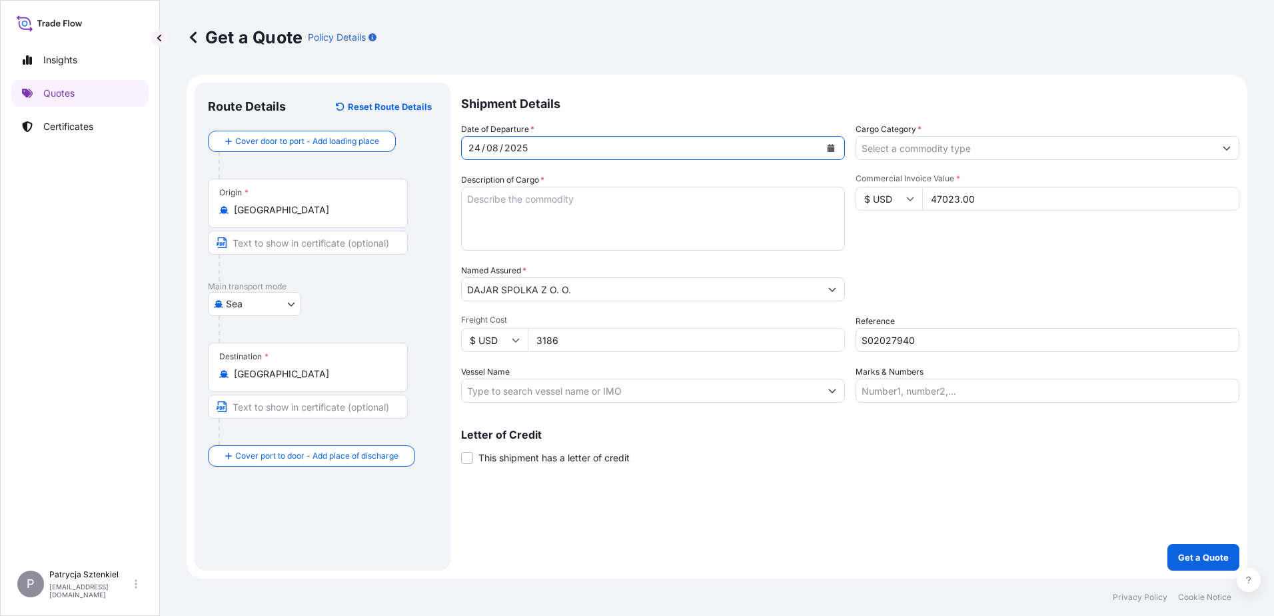
click at [933, 147] on input "Cargo Category *" at bounding box center [1035, 148] width 358 height 24
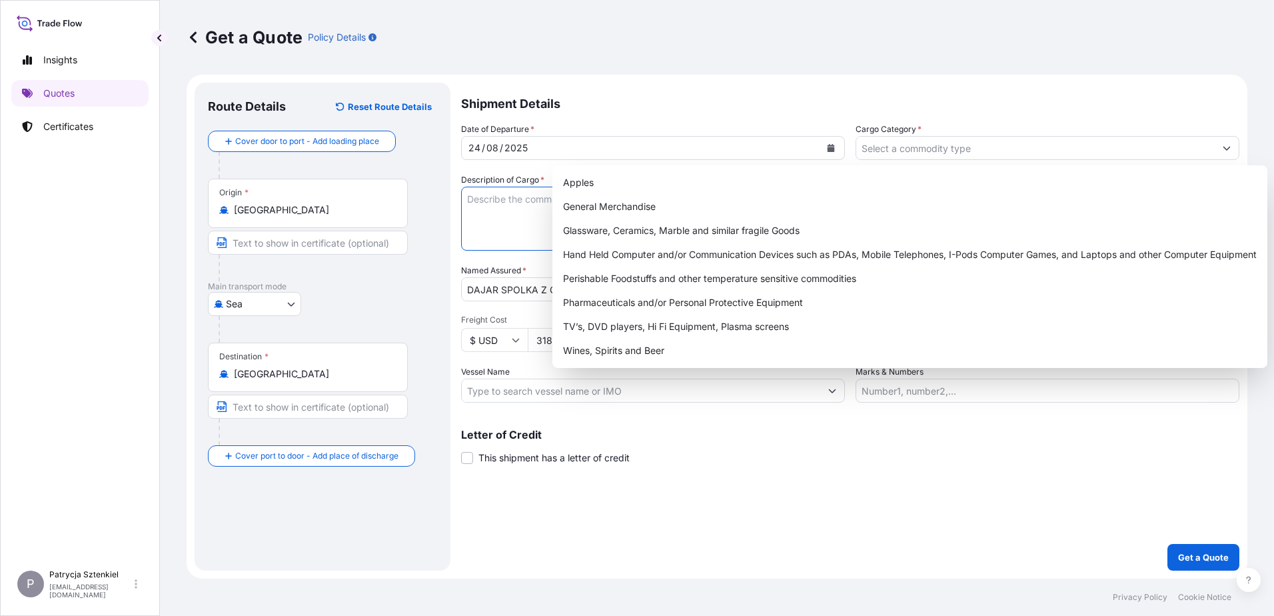
click at [528, 210] on textarea "Description of Cargo *" at bounding box center [653, 219] width 384 height 64
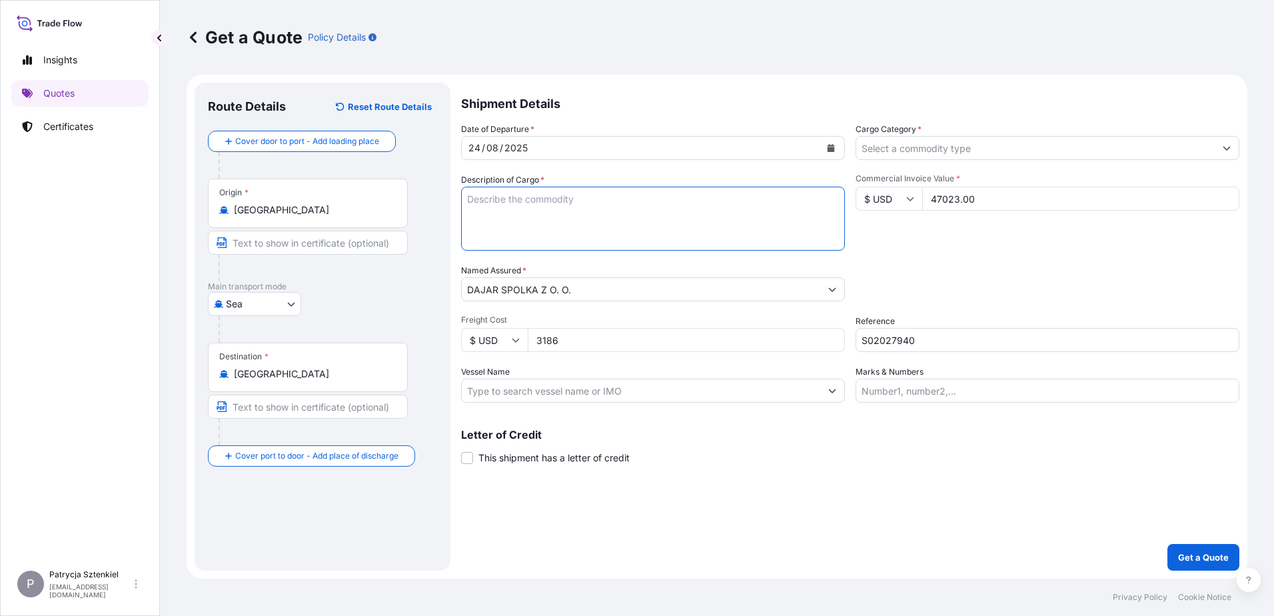
paste textarea "GLASS CUP DOUBLEWALL GLASSWARE 2PCS"
type textarea "GLASS CUP DOUBLEWALL GLASSWARE 2PCS"
click at [881, 147] on input "Cargo Category *" at bounding box center [1035, 148] width 358 height 24
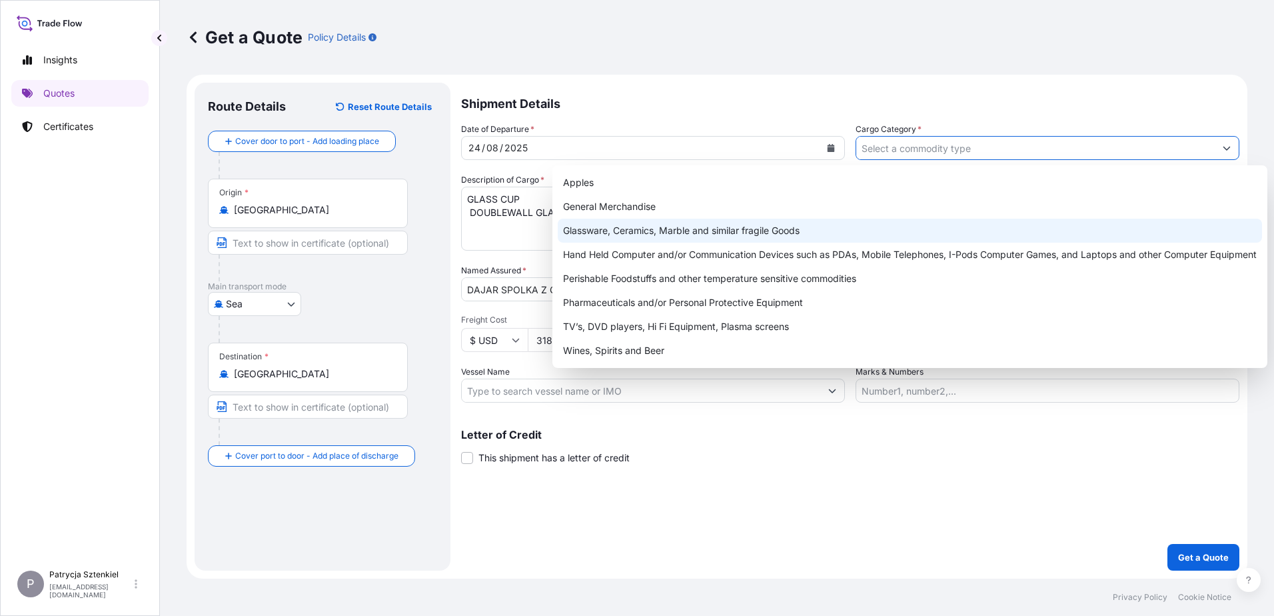
click at [677, 228] on div "Glassware, Ceramics, Marble and similar fragile Goods" at bounding box center [910, 230] width 704 height 24
type input "Glassware, Ceramics, Marble and similar fragile Goods"
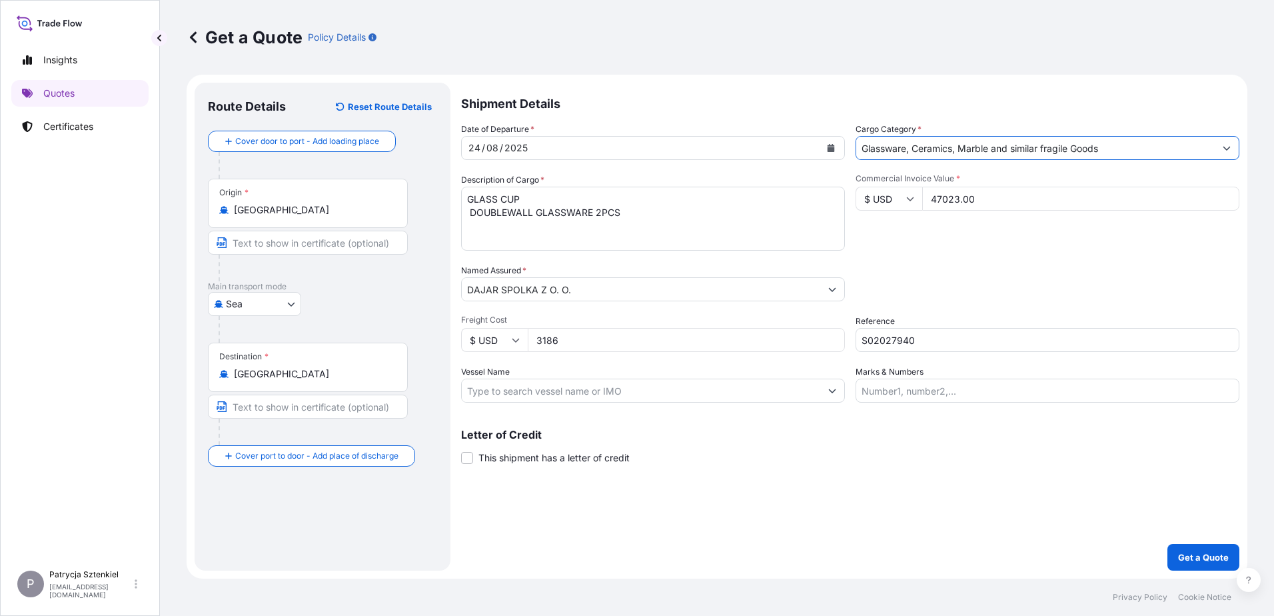
click at [643, 215] on textarea "GLASS CUP DOUBLEWALL GLASSWARE 2PCS" at bounding box center [653, 219] width 384 height 64
paste textarea "FFAU5651348 OOLKFH1852 40HC 9771.00 KG 68.00 M3 853 CTN CY/CY"
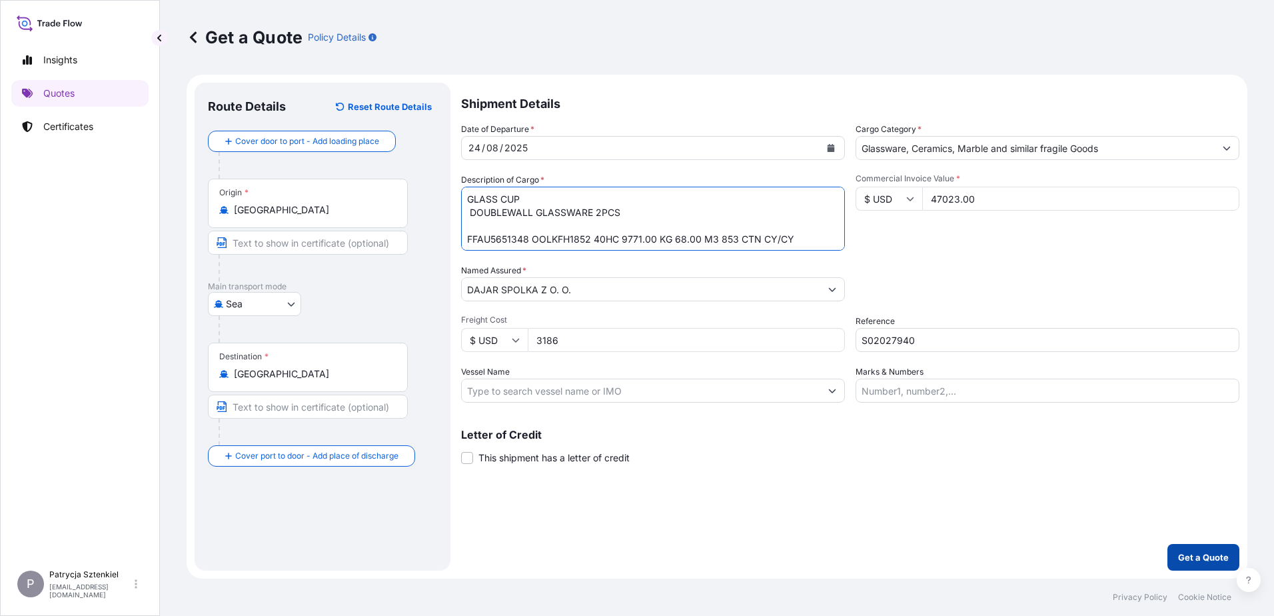
type textarea "GLASS CUP DOUBLEWALL GLASSWARE 2PCS FFAU5651348 OOLKFH1852 40HC 9771.00 KG 68.0…"
click at [1203, 562] on p "Get a Quote" at bounding box center [1203, 556] width 51 height 13
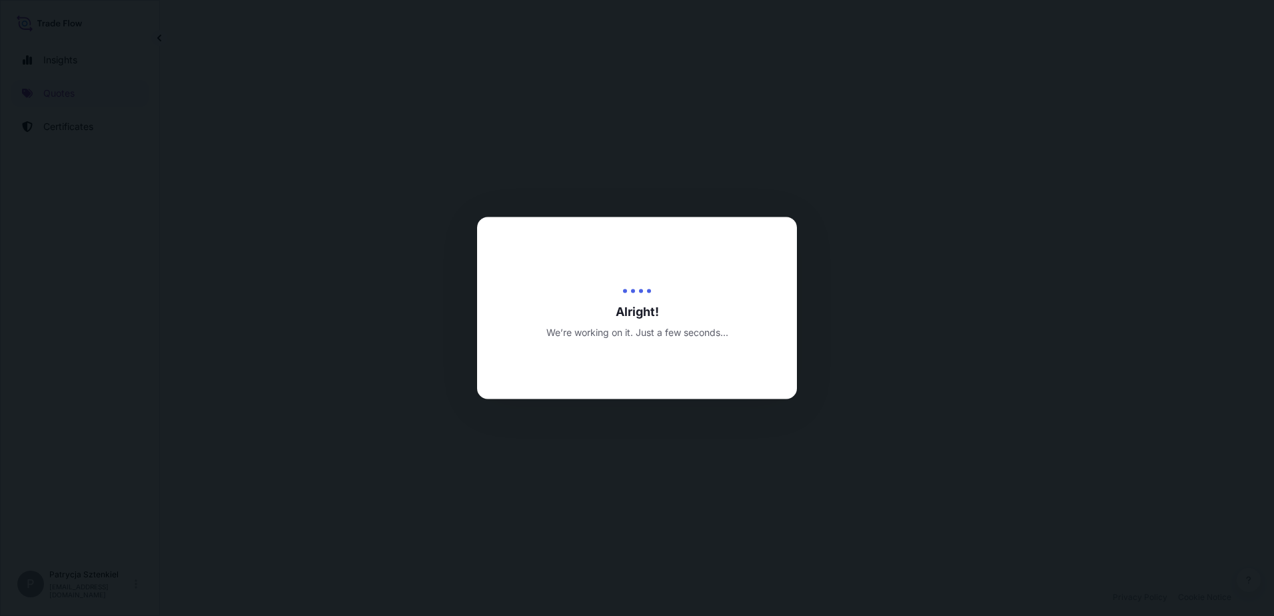
select select "Sea"
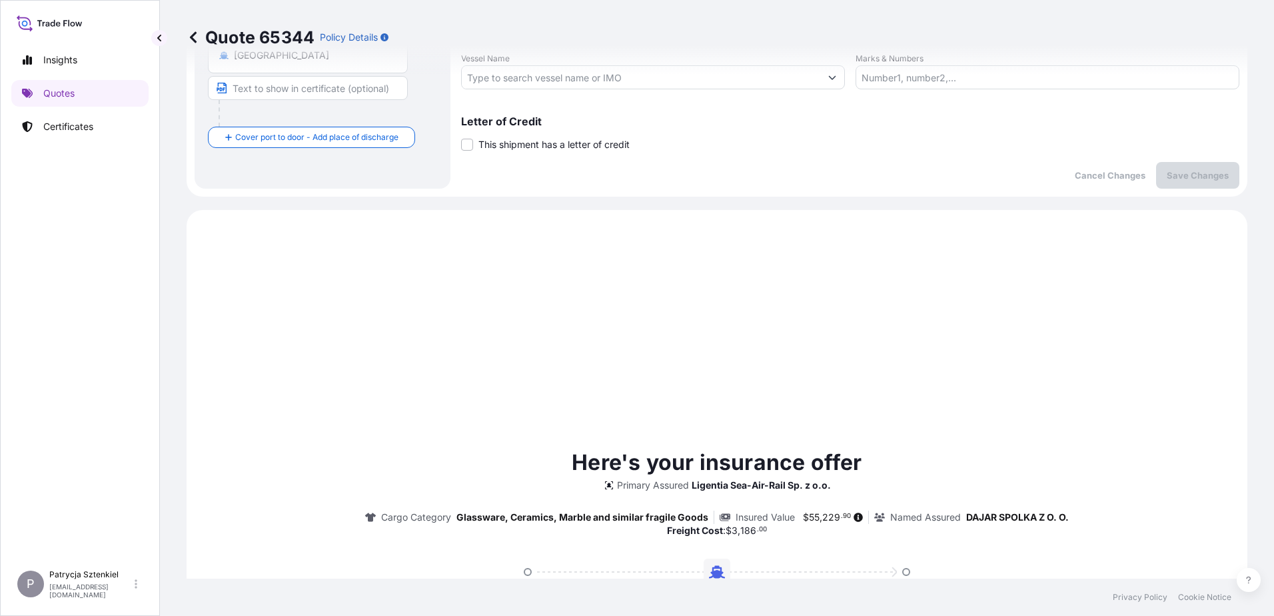
scroll to position [456, 0]
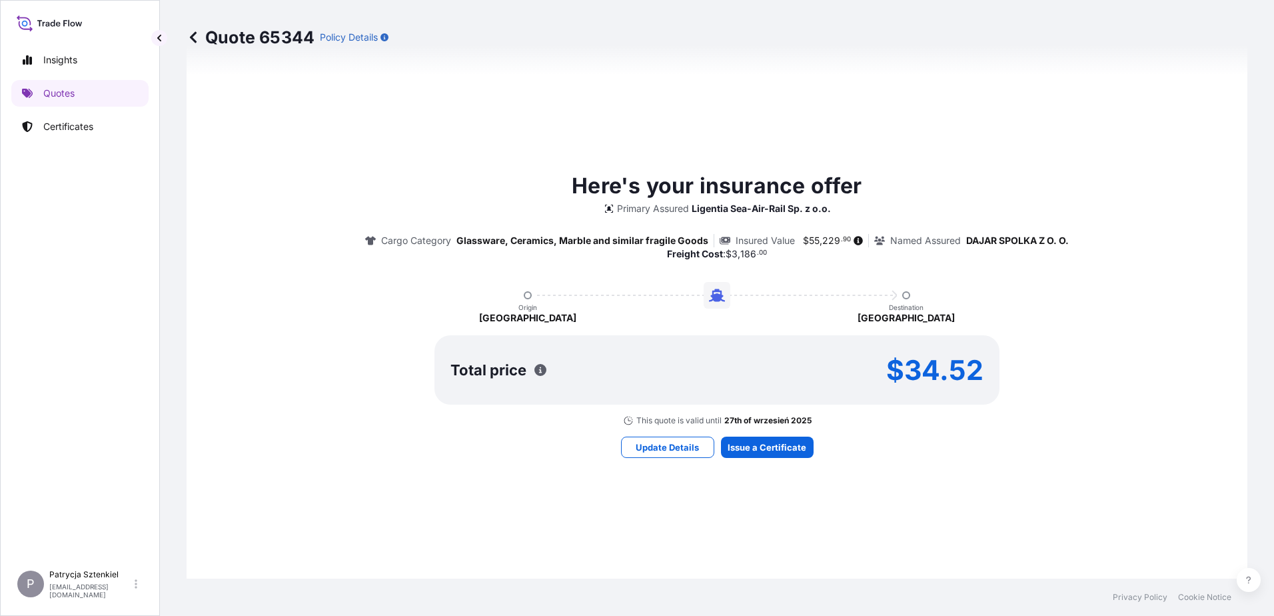
click at [773, 458] on div "Here's your insurance offer Primary Assured Ligentia Sea-Air-Rail Sp. z o.o. Ca…" at bounding box center [716, 313] width 1023 height 723
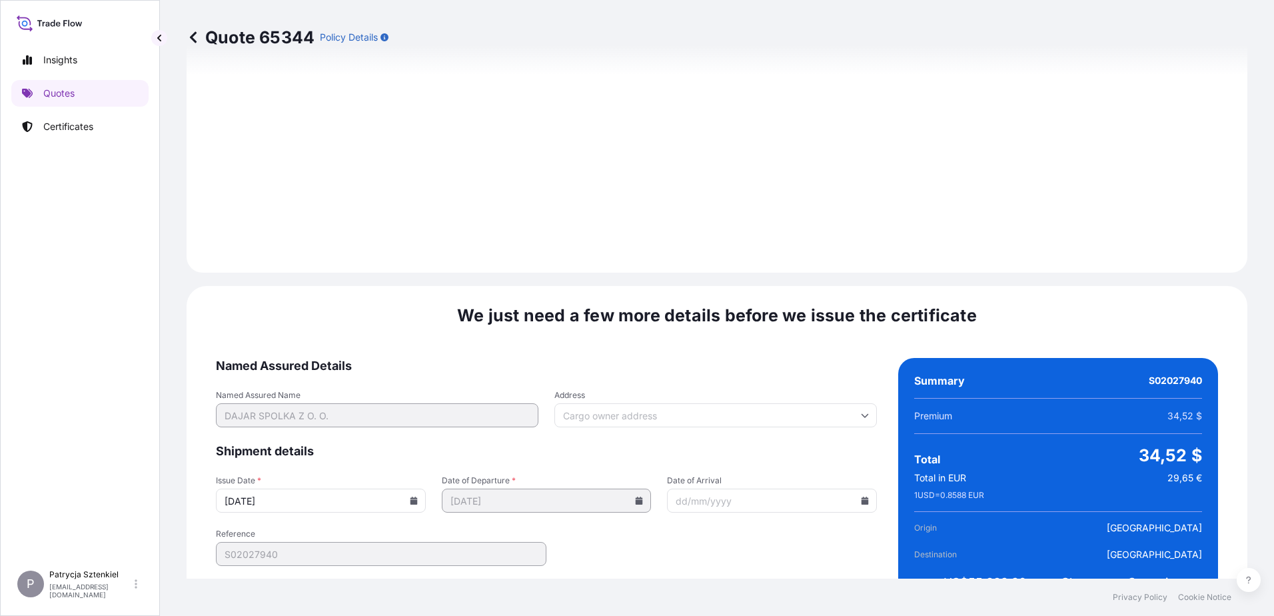
scroll to position [1431, 0]
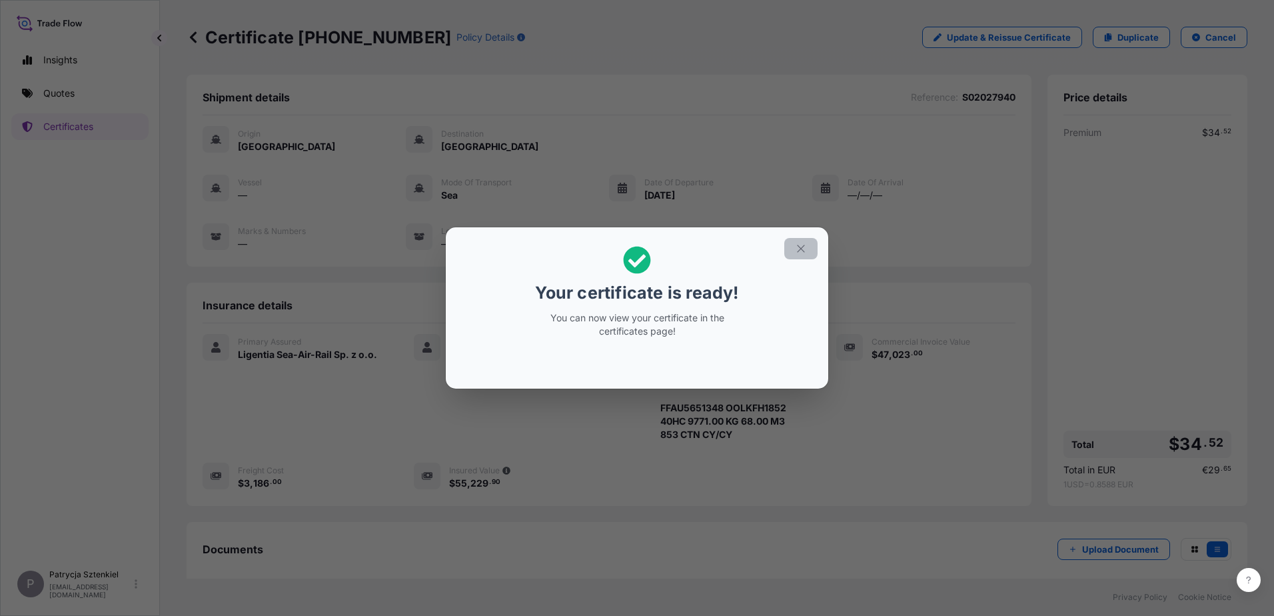
click at [802, 248] on icon "button" at bounding box center [801, 248] width 12 height 12
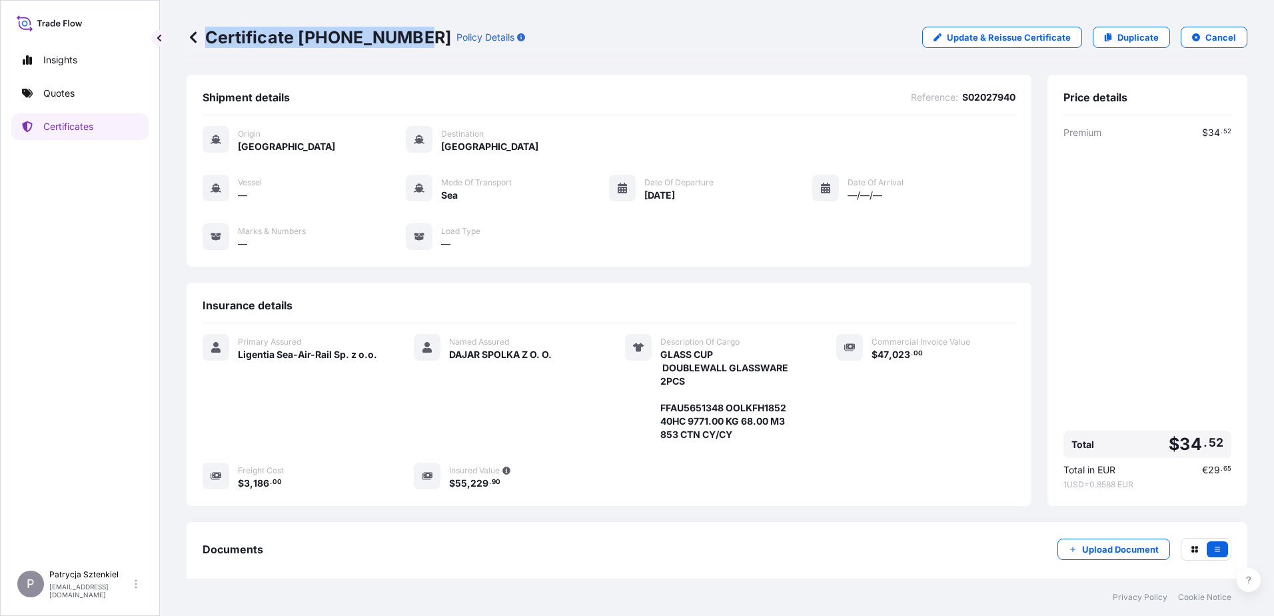
drag, startPoint x: 205, startPoint y: 35, endPoint x: 409, endPoint y: 58, distance: 205.1
click at [409, 58] on div "Certificate [PHONE_NUMBER] Policy Details Update & Reissue Certificate Duplicat…" at bounding box center [717, 37] width 1061 height 75
copy p "Certificate [PHONE_NUMBER]"
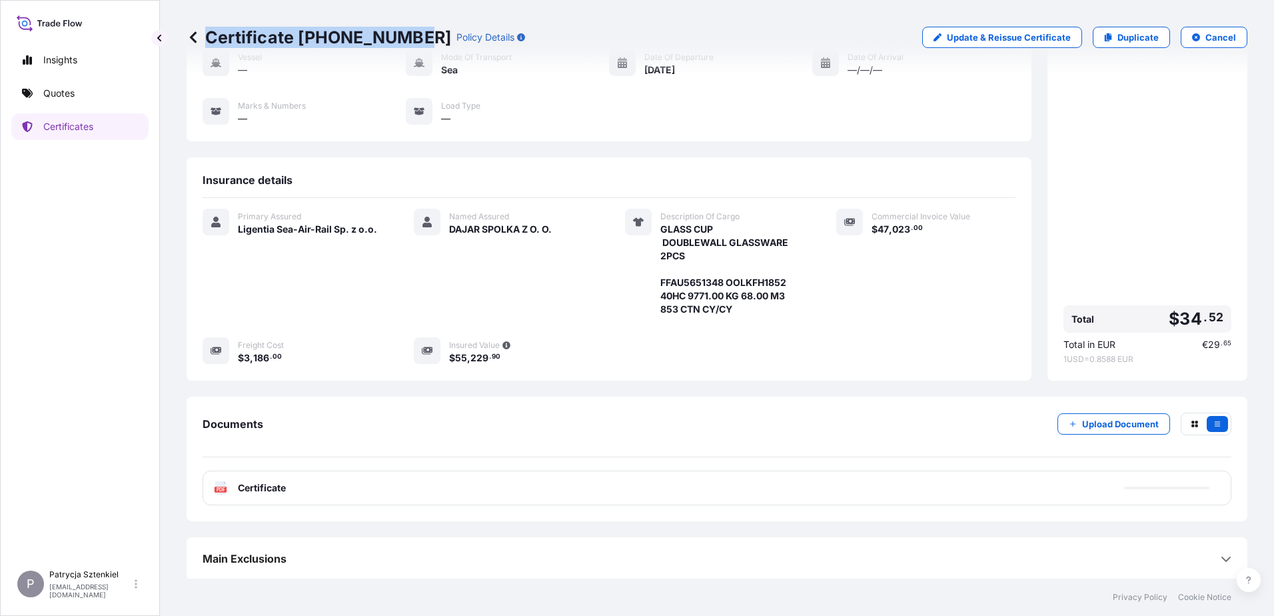
scroll to position [127, 0]
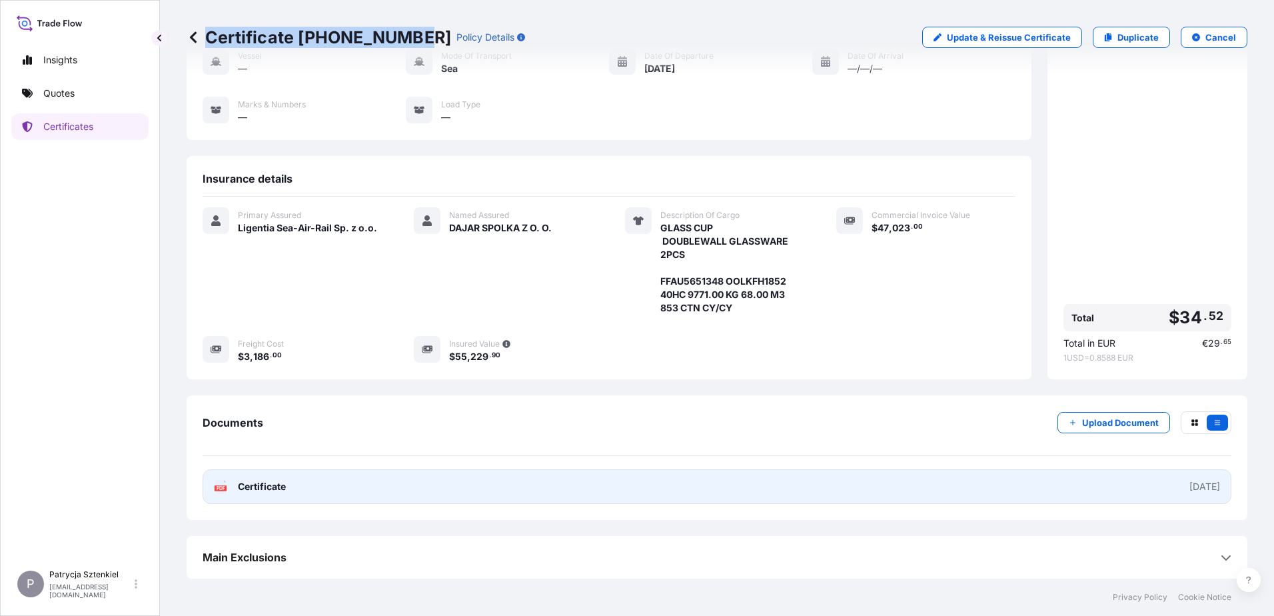
click at [422, 485] on link "PDF Certificate [DATE]" at bounding box center [717, 486] width 1029 height 35
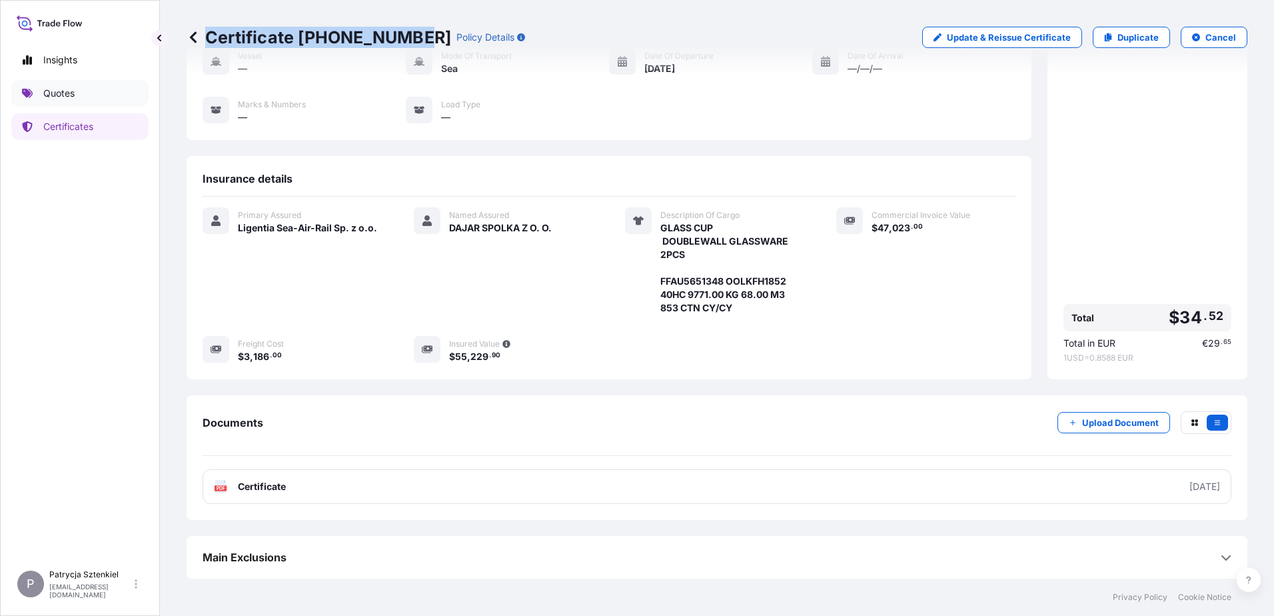
click at [80, 99] on link "Quotes" at bounding box center [79, 93] width 137 height 27
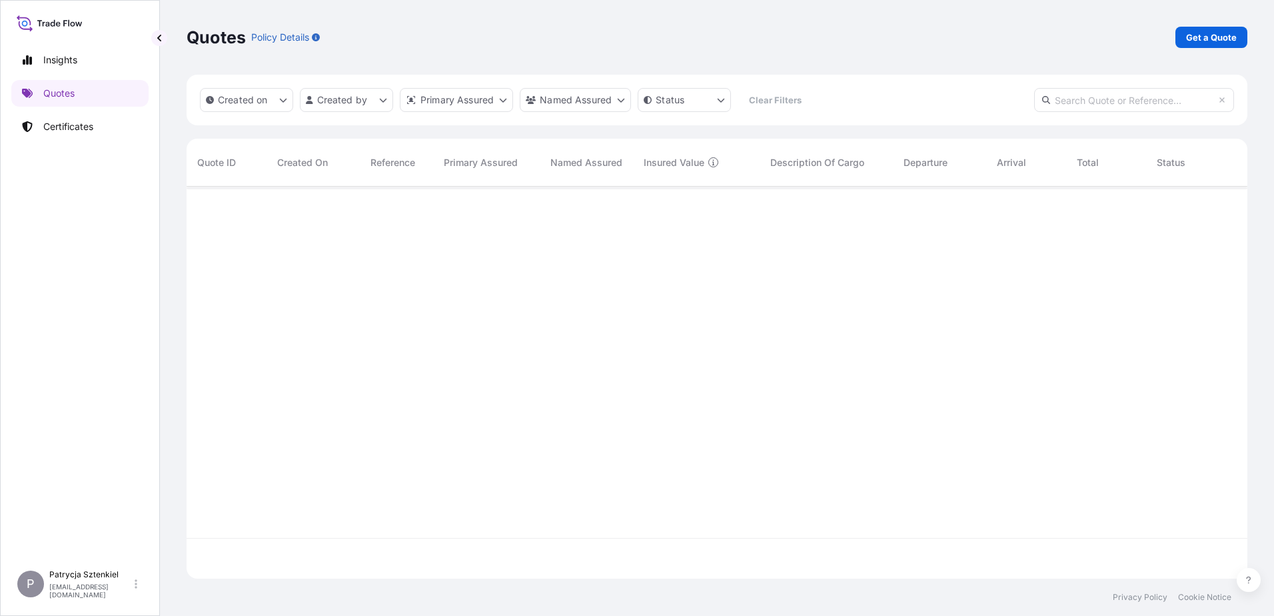
scroll to position [389, 1051]
click at [1195, 32] on p "Get a Quote" at bounding box center [1211, 37] width 51 height 13
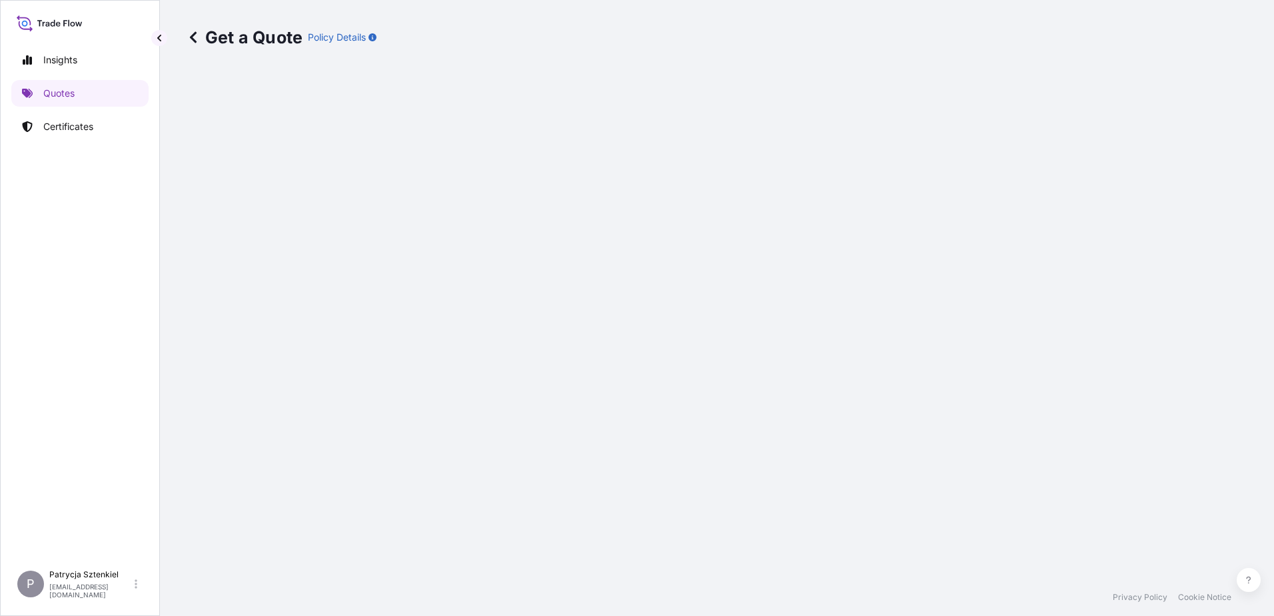
select select "Sea"
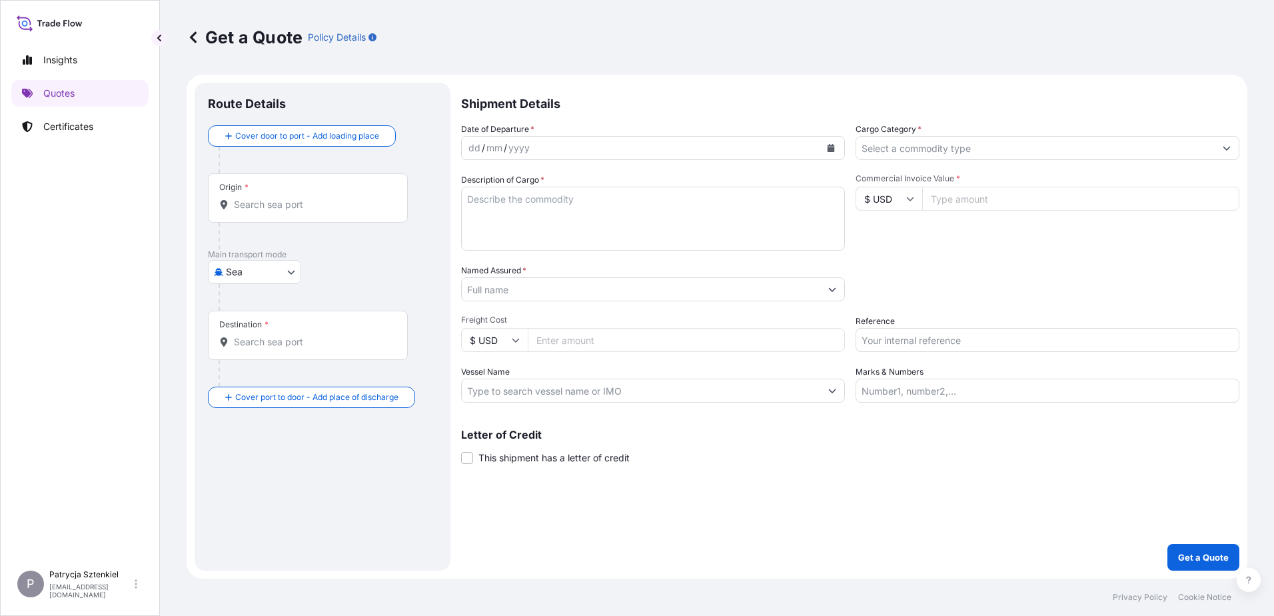
click at [967, 200] on input "Commercial Invoice Value *" at bounding box center [1080, 199] width 317 height 24
paste input "32539.20"
type input "32539.20"
click at [574, 334] on input "Freight Cost" at bounding box center [686, 340] width 317 height 24
paste input "3090"
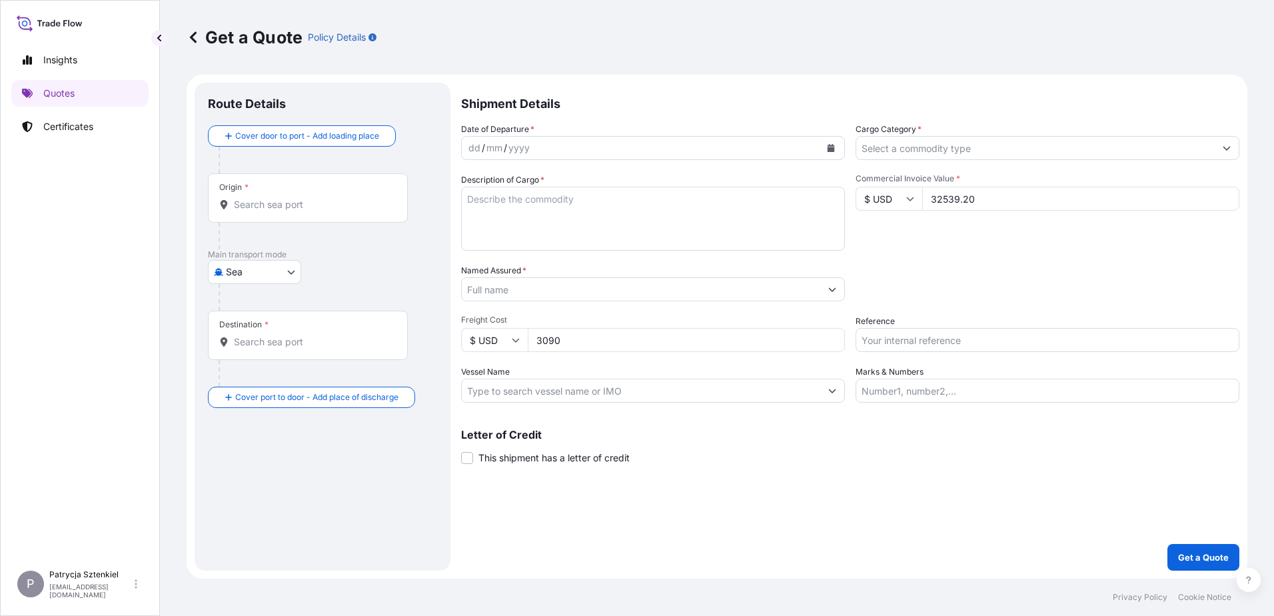
type input "3090"
click at [500, 290] on input "Named Assured *" at bounding box center [641, 289] width 358 height 24
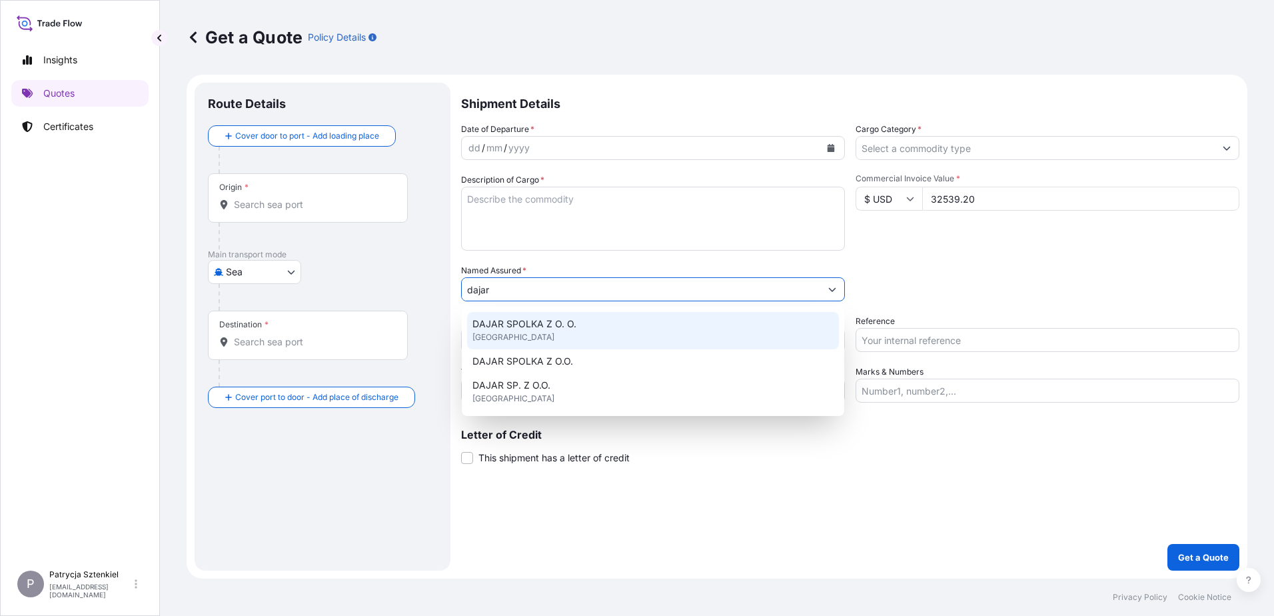
click at [550, 318] on span "DAJAR SPOLKA Z O. O." at bounding box center [524, 323] width 104 height 13
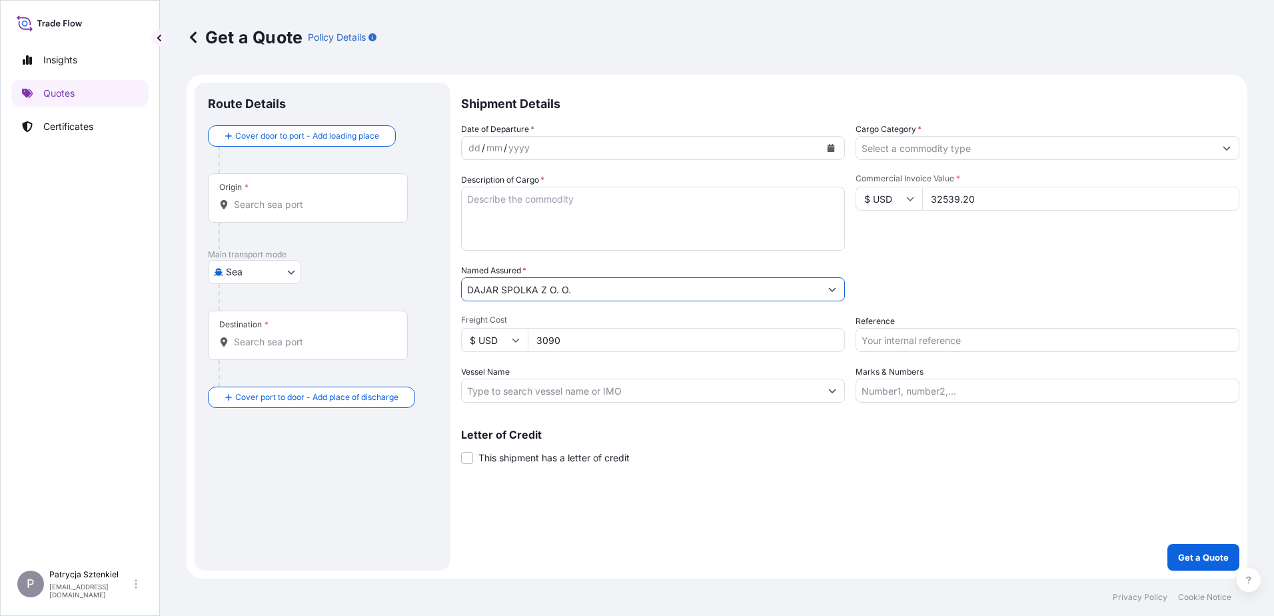
type input "DAJAR SPOLKA Z O. O."
click at [935, 343] on input "Reference" at bounding box center [1047, 340] width 384 height 24
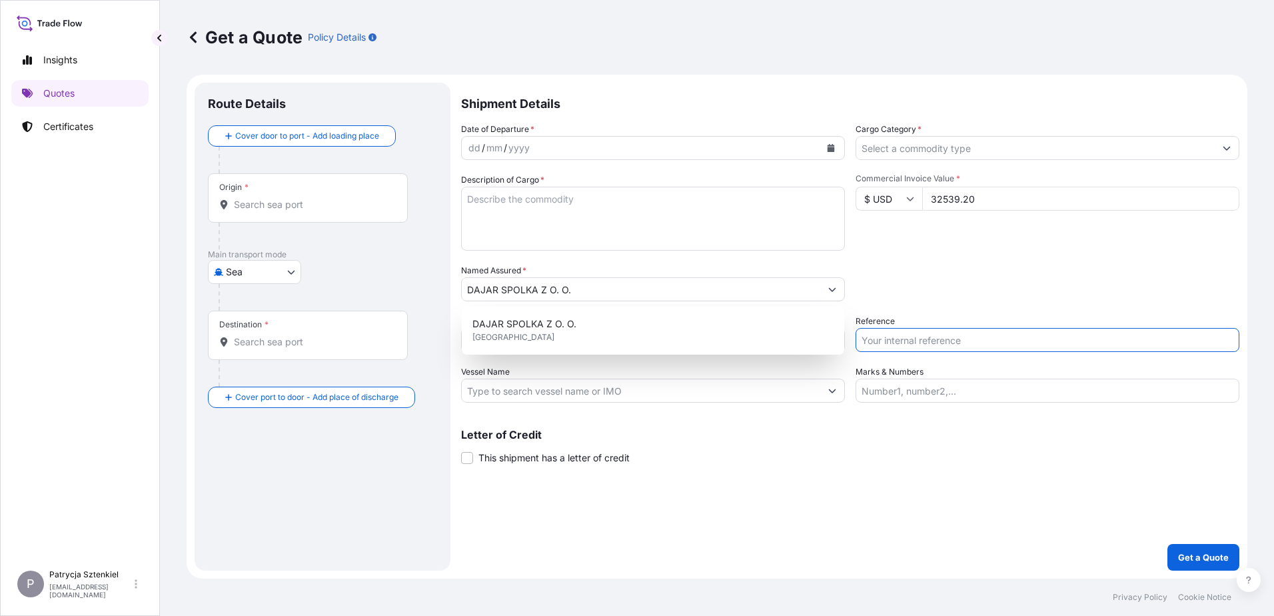
paste input "S02028901"
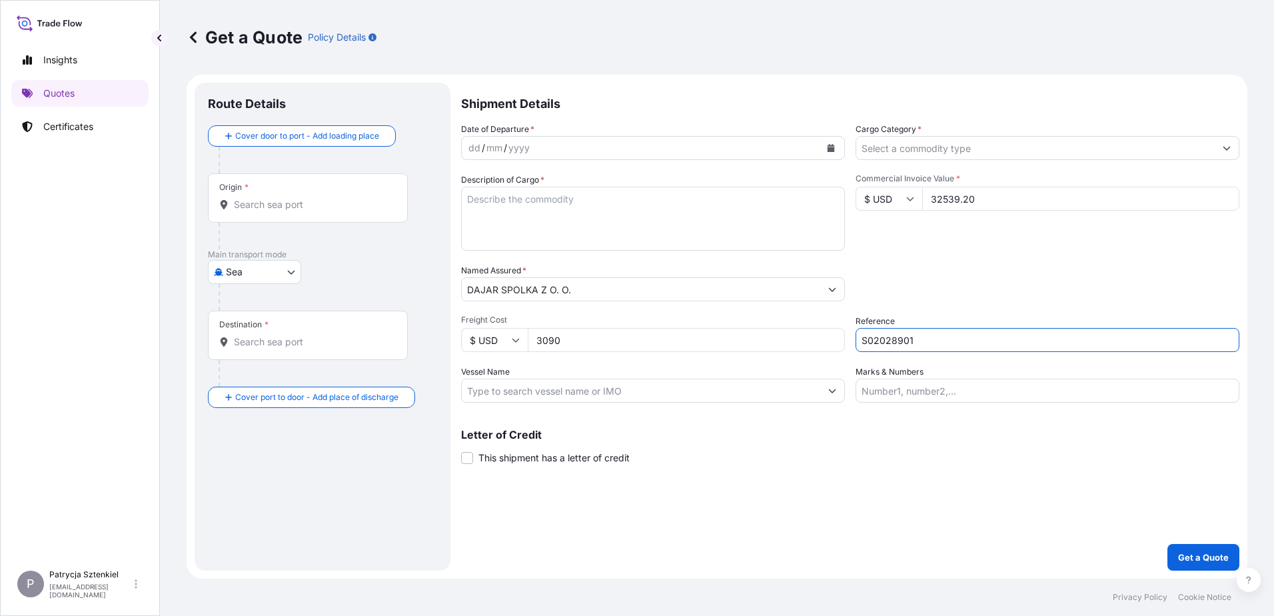
type input "S02028901"
click at [285, 195] on div "Origin *" at bounding box center [308, 197] width 200 height 49
click at [285, 198] on input "Origin *" at bounding box center [312, 204] width 157 height 13
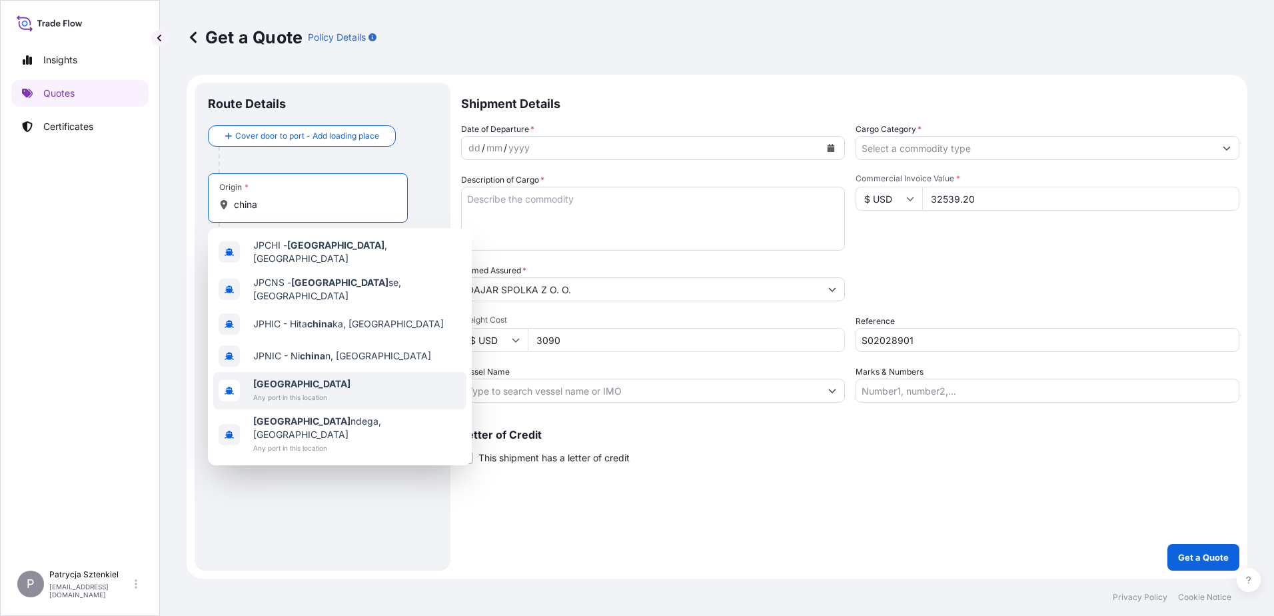
click at [258, 378] on b "[GEOGRAPHIC_DATA]" at bounding box center [301, 383] width 97 height 11
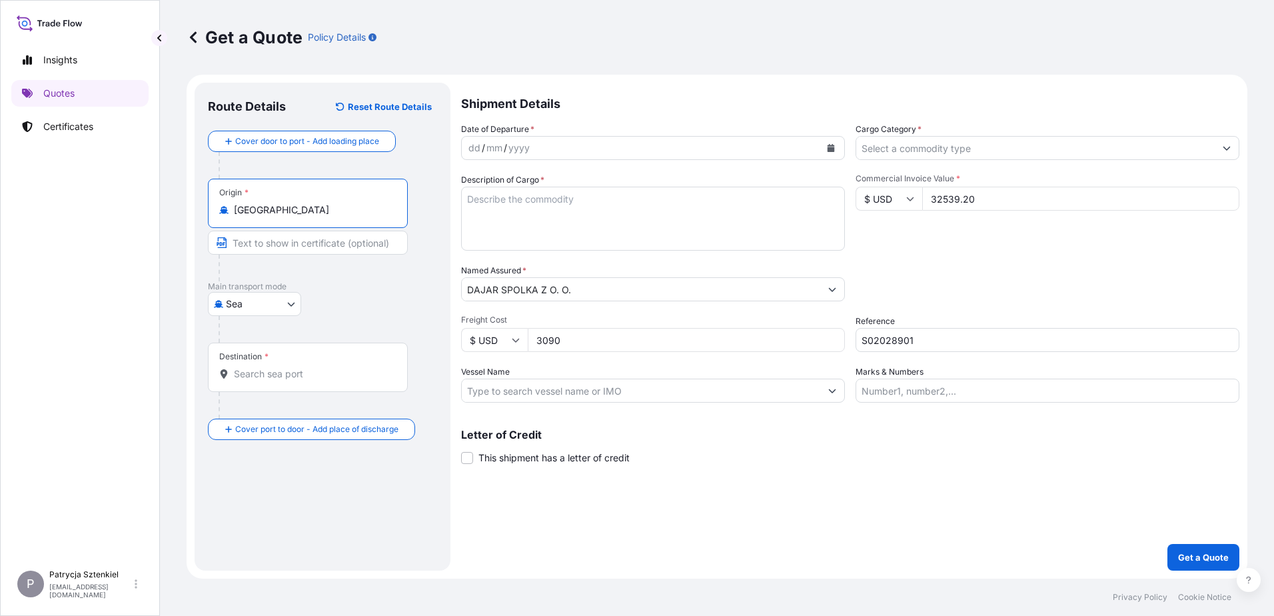
type input "[GEOGRAPHIC_DATA]"
click at [272, 358] on div "Destination *" at bounding box center [308, 366] width 200 height 49
click at [272, 367] on input "Destination *" at bounding box center [312, 373] width 157 height 13
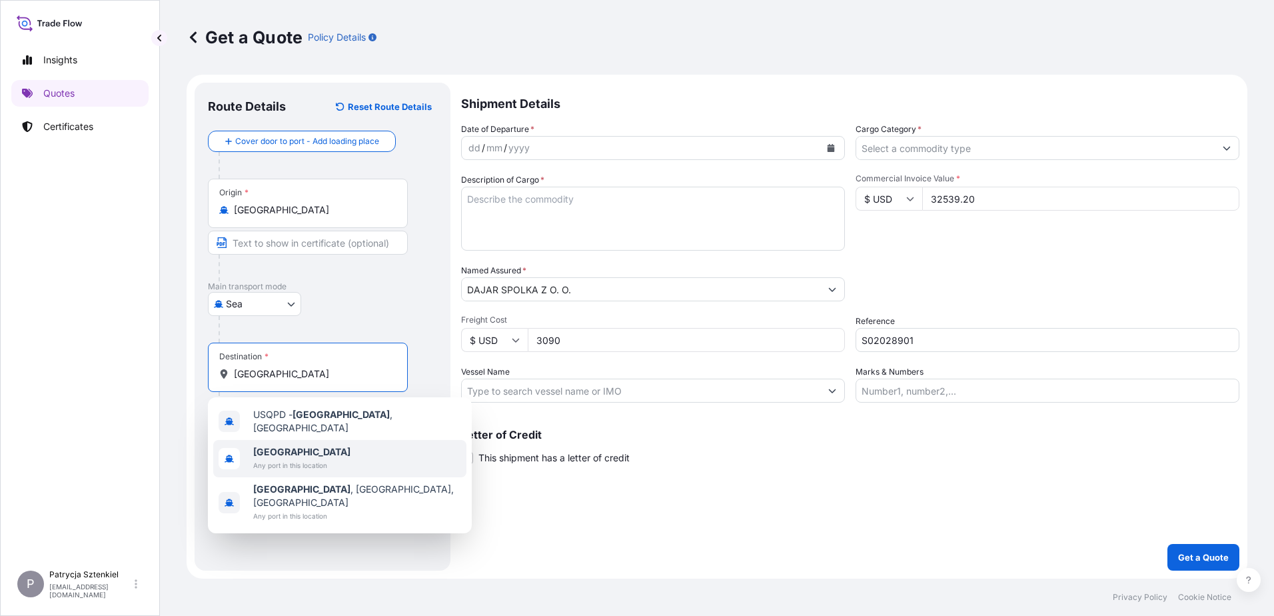
click at [264, 460] on span "Any port in this location" at bounding box center [301, 464] width 97 height 13
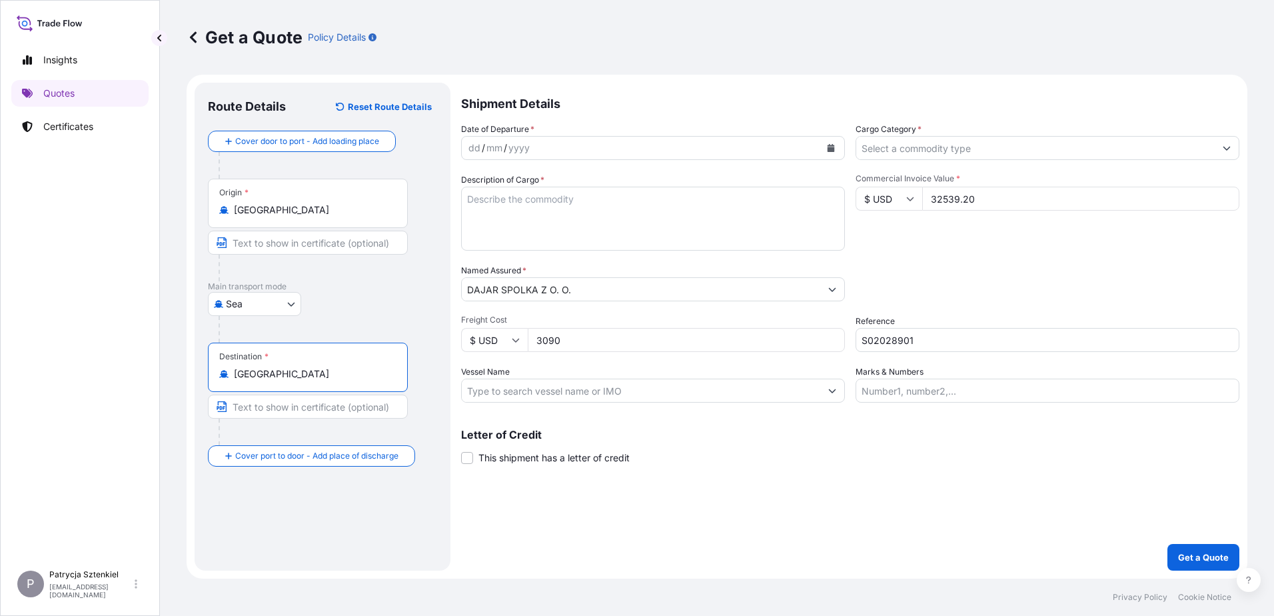
type input "[GEOGRAPHIC_DATA]"
click at [835, 151] on button "Calendar" at bounding box center [830, 147] width 21 height 21
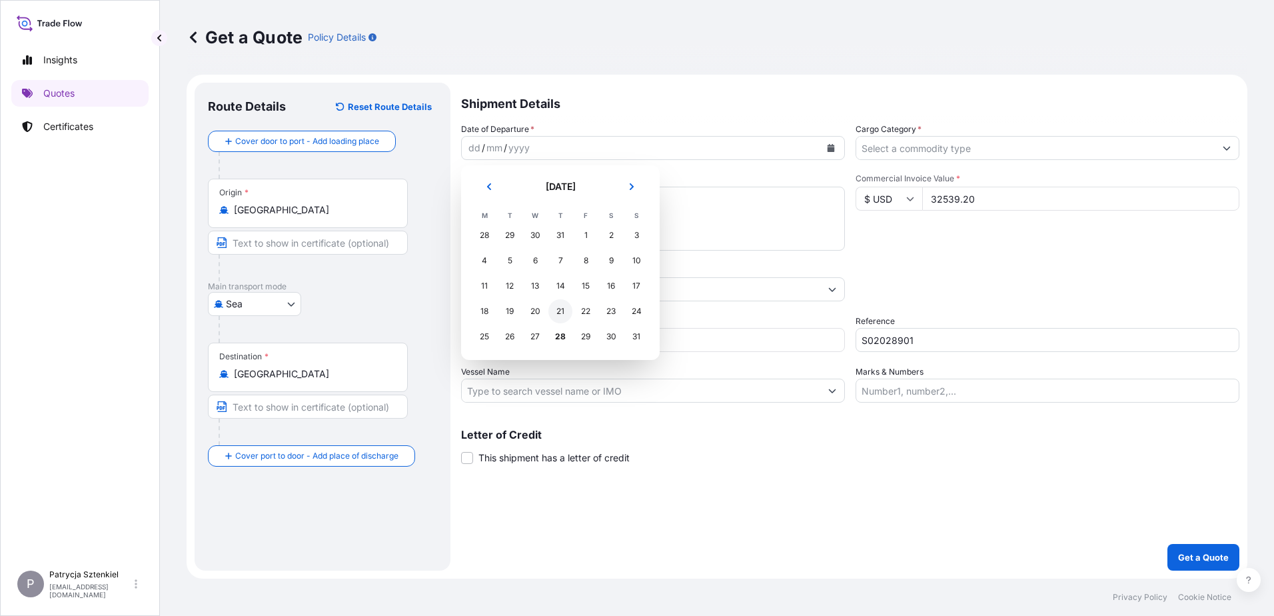
click at [559, 313] on div "21" at bounding box center [560, 311] width 24 height 24
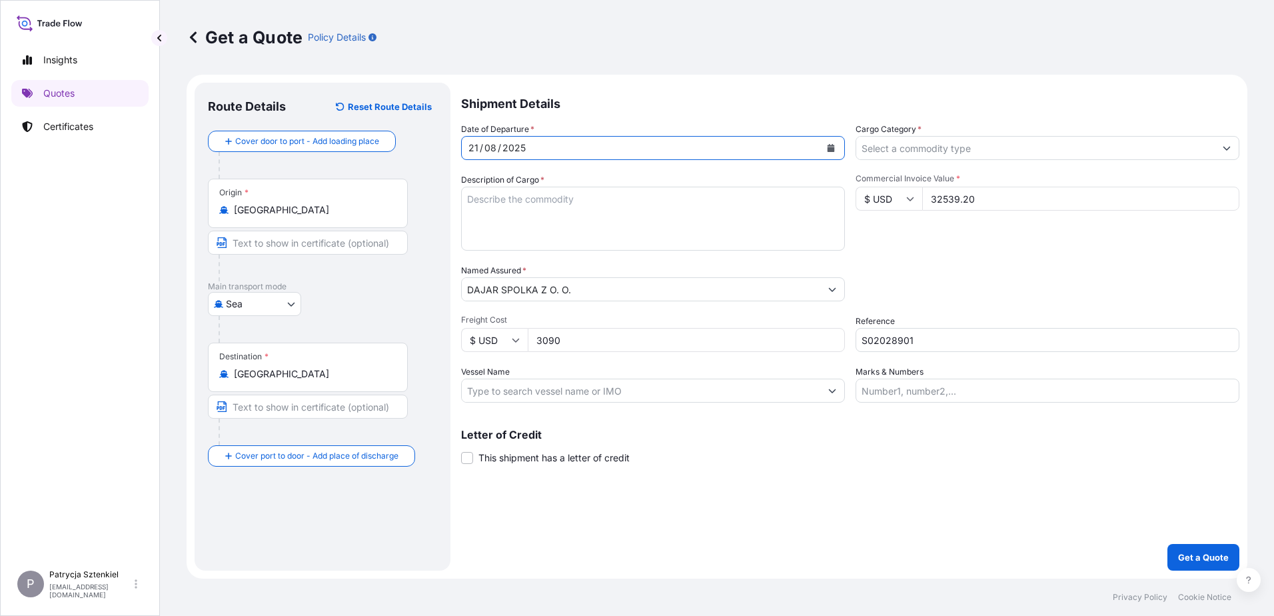
click at [1012, 147] on input "Cargo Category *" at bounding box center [1035, 148] width 358 height 24
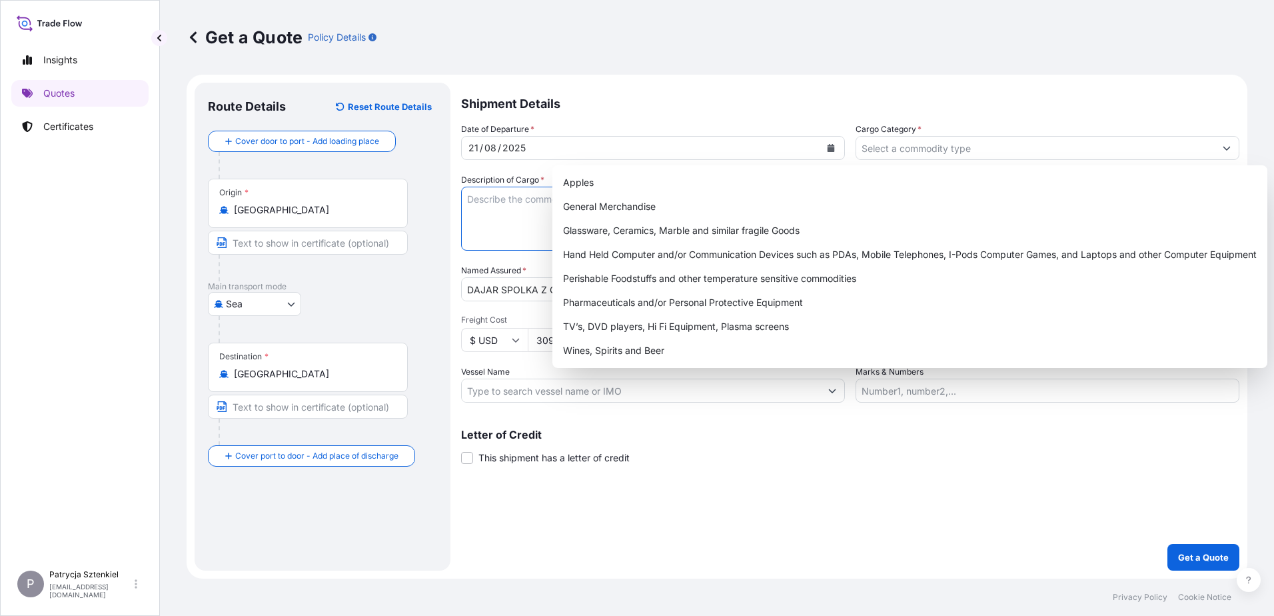
click at [467, 205] on textarea "Description of Cargo *" at bounding box center [653, 219] width 384 height 64
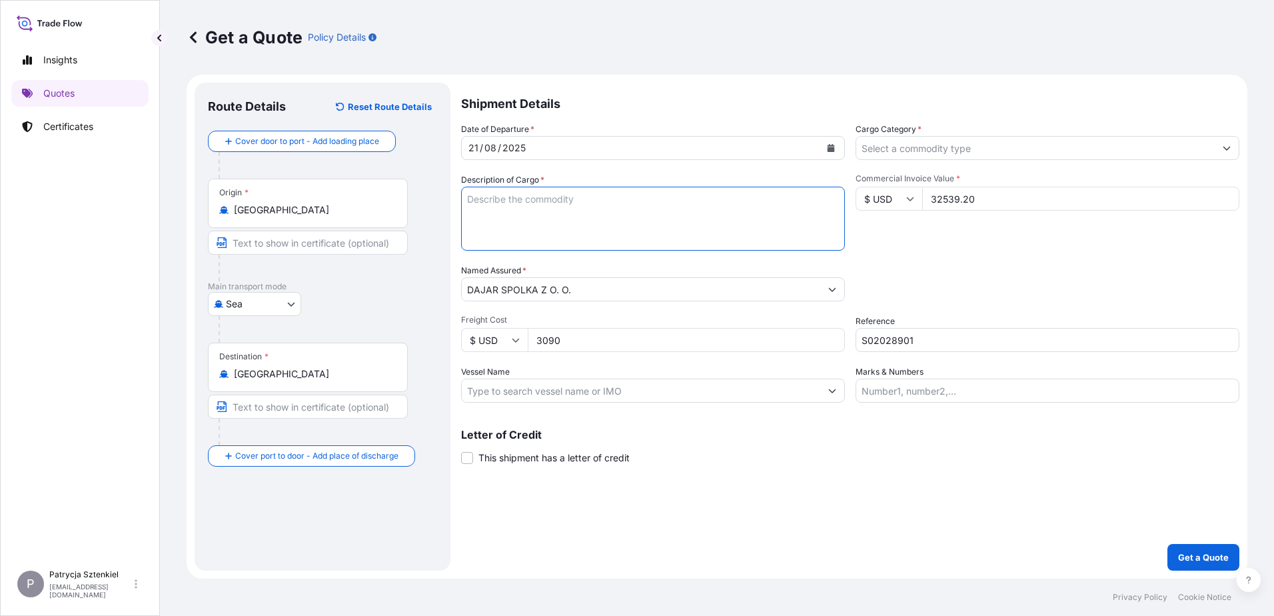
paste textarea "COFFEE PLUNGER TEA COFFEE POT"
paste textarea "TCNU4151865 M0364748 40HC 9527.30 KG 69.98 M3 1051 CTN CY/CY* 400 CTN 6440.00 K…"
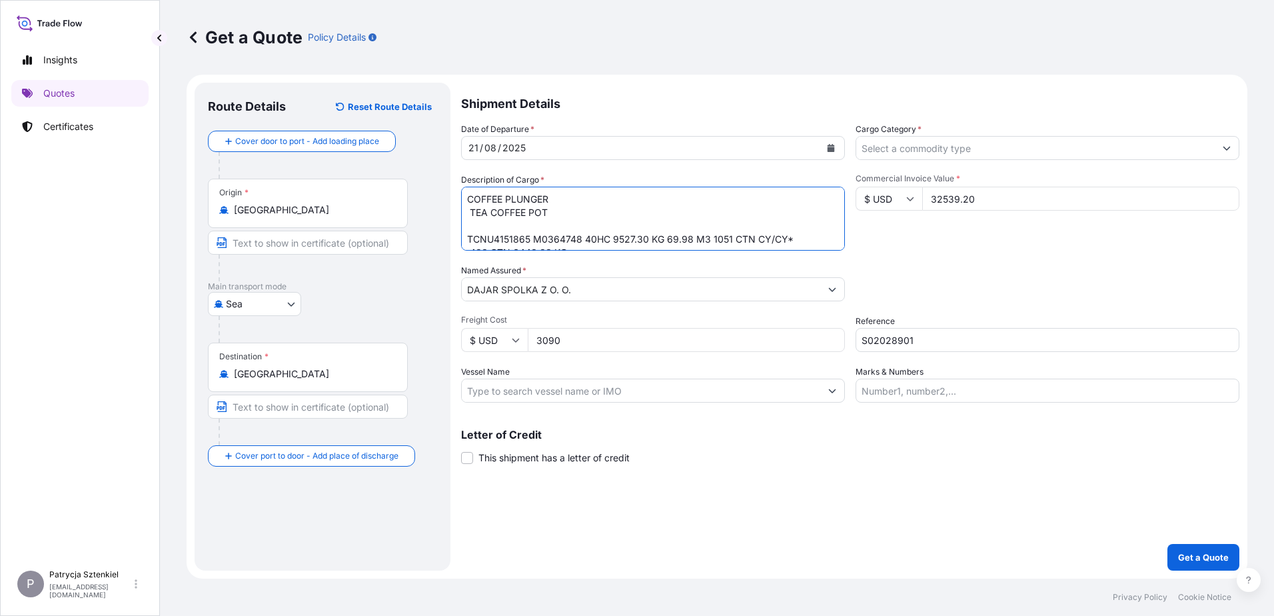
scroll to position [21, 0]
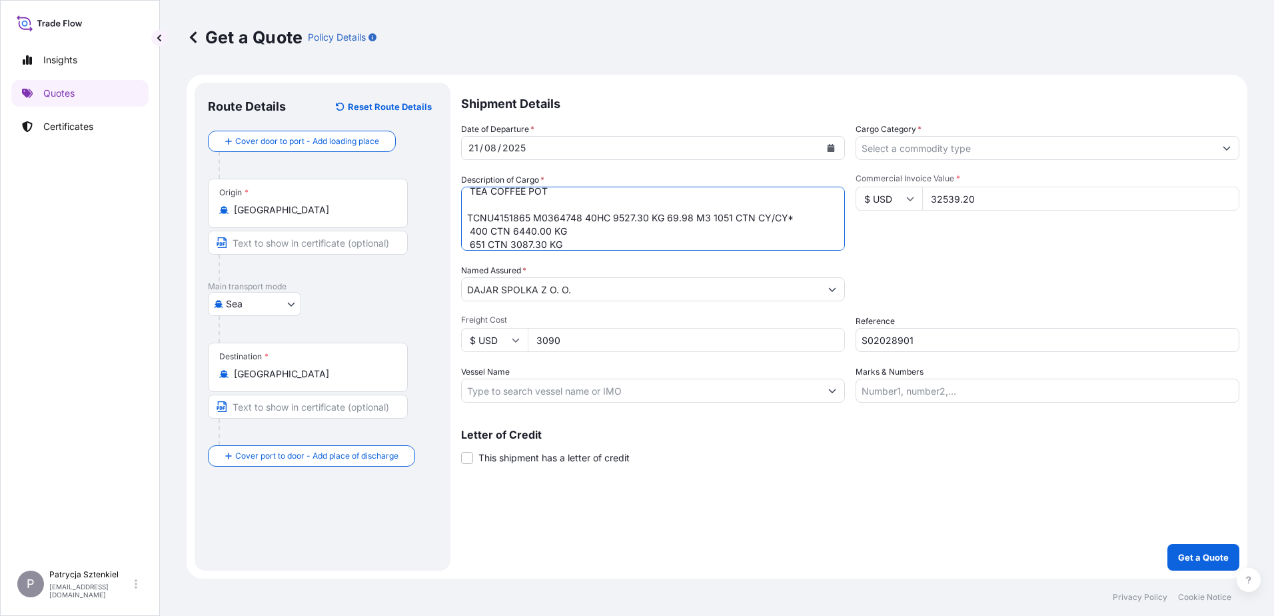
type textarea "COFFEE PLUNGER TEA COFFEE POT TCNU4151865 M0364748 40HC 9527.30 KG 69.98 M3 105…"
click at [955, 154] on input "Cargo Category *" at bounding box center [1035, 148] width 358 height 24
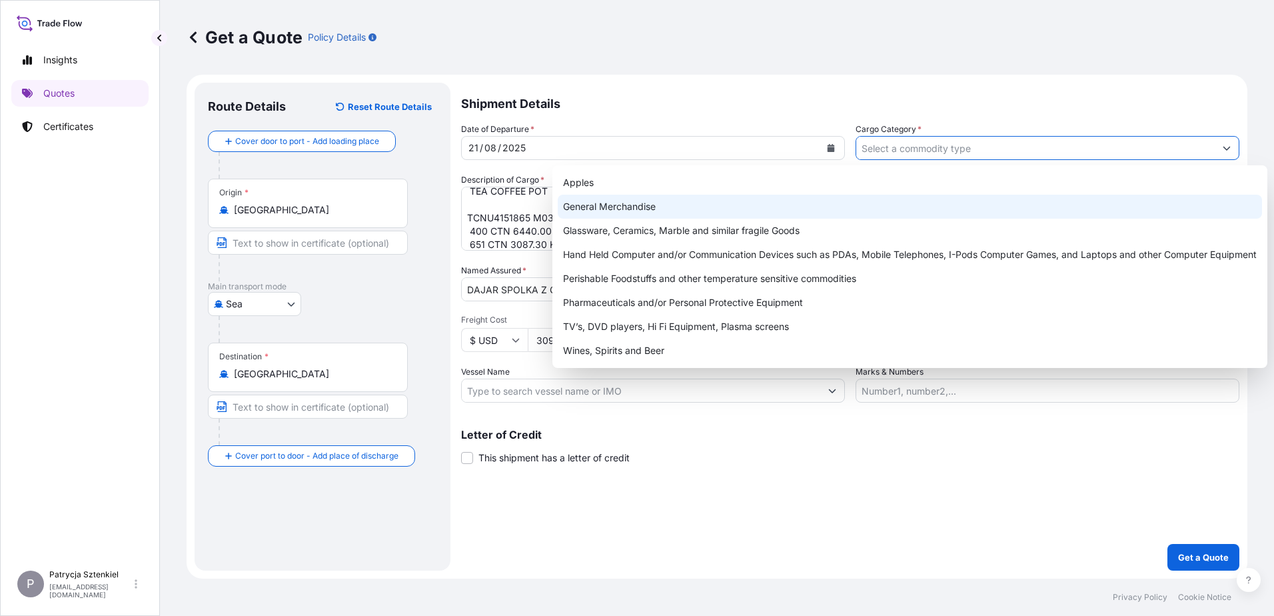
click at [736, 209] on div "General Merchandise" at bounding box center [910, 207] width 704 height 24
type input "General Merchandise"
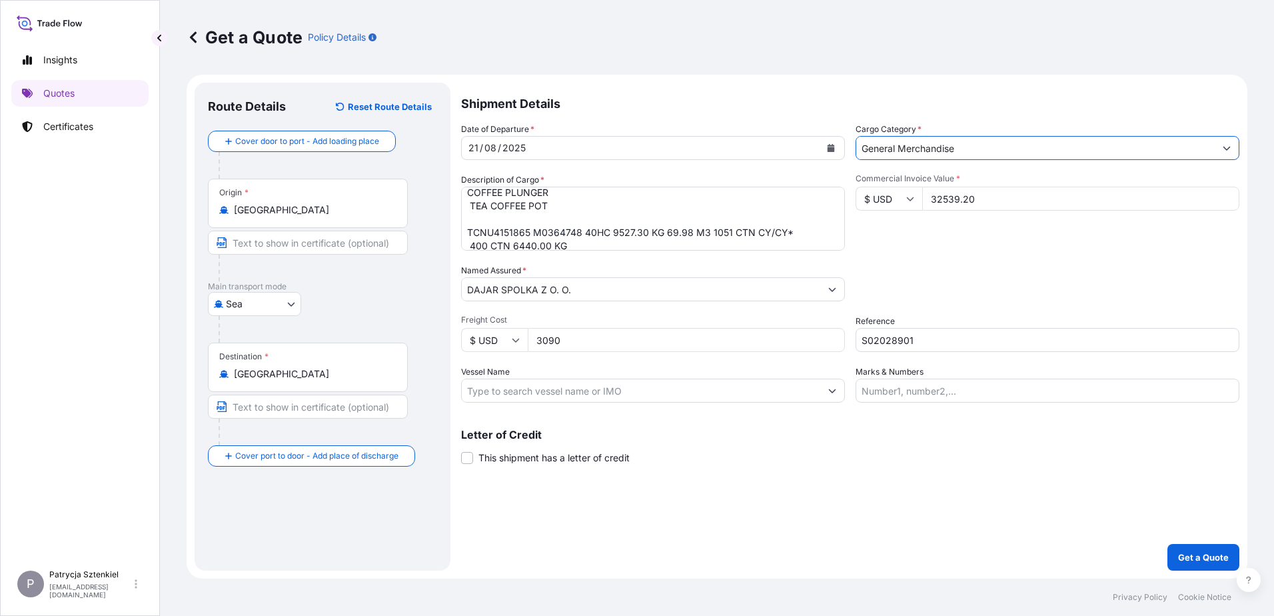
scroll to position [0, 0]
click at [1193, 556] on p "Get a Quote" at bounding box center [1203, 556] width 51 height 13
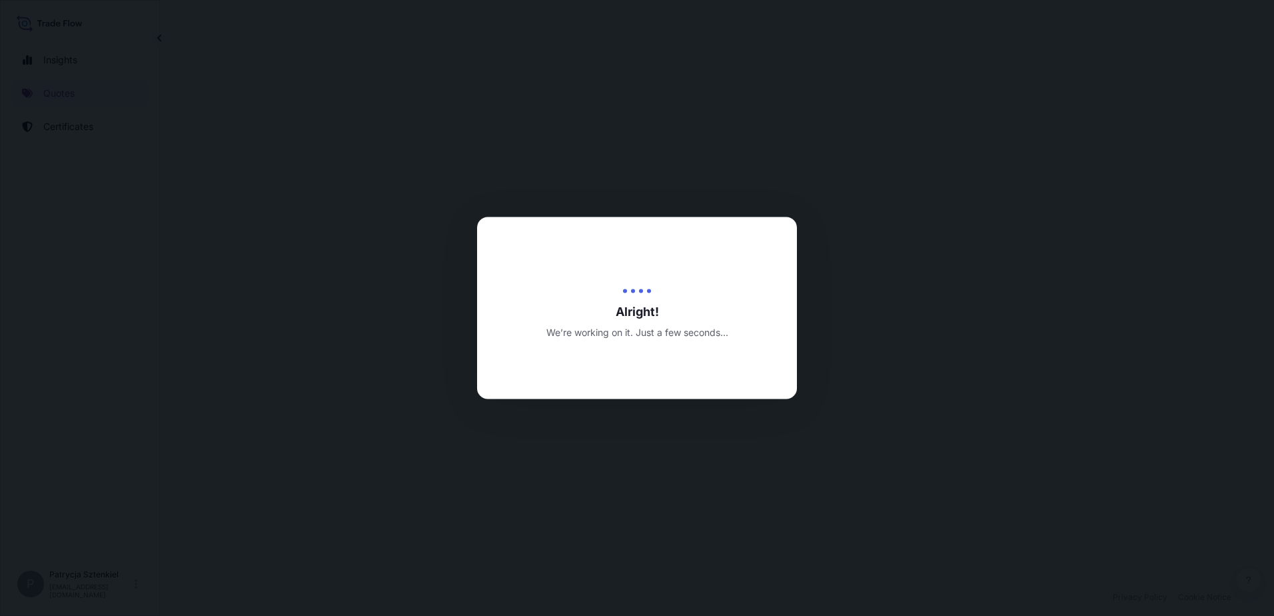
select select "Sea"
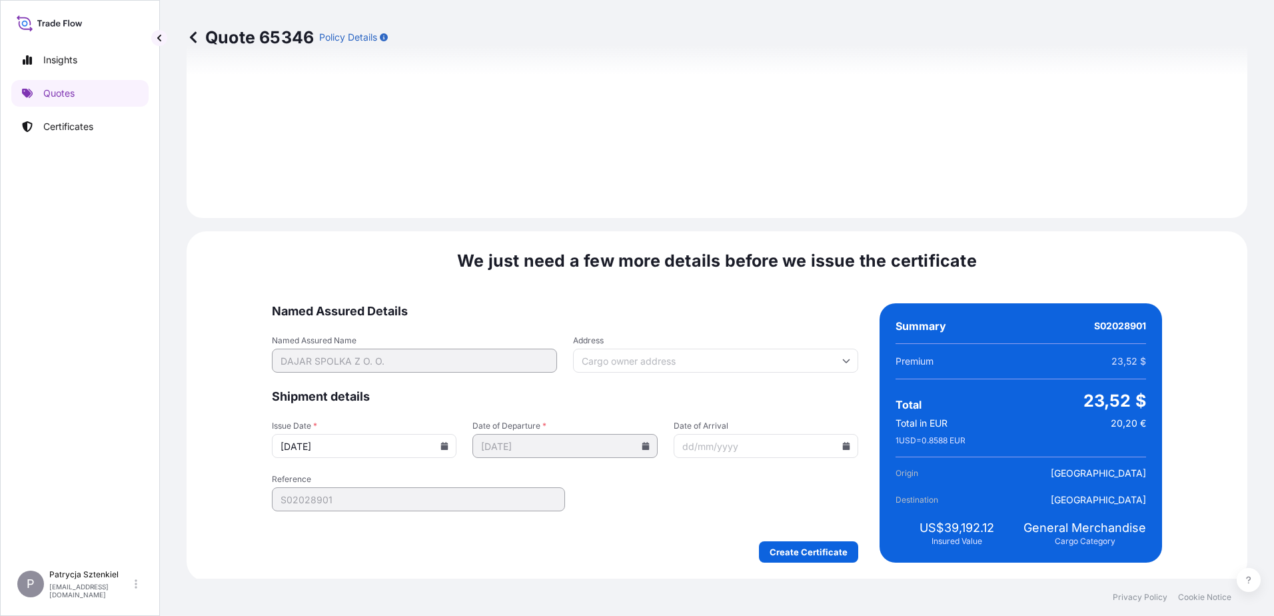
scroll to position [1431, 0]
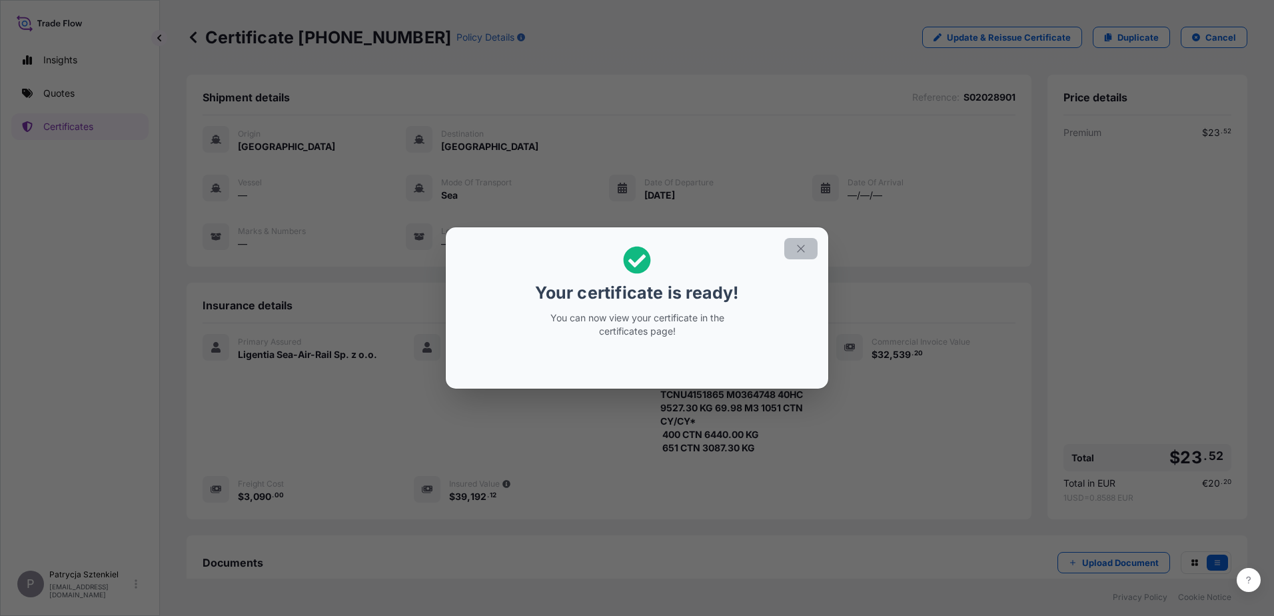
click at [798, 252] on icon "button" at bounding box center [801, 248] width 12 height 12
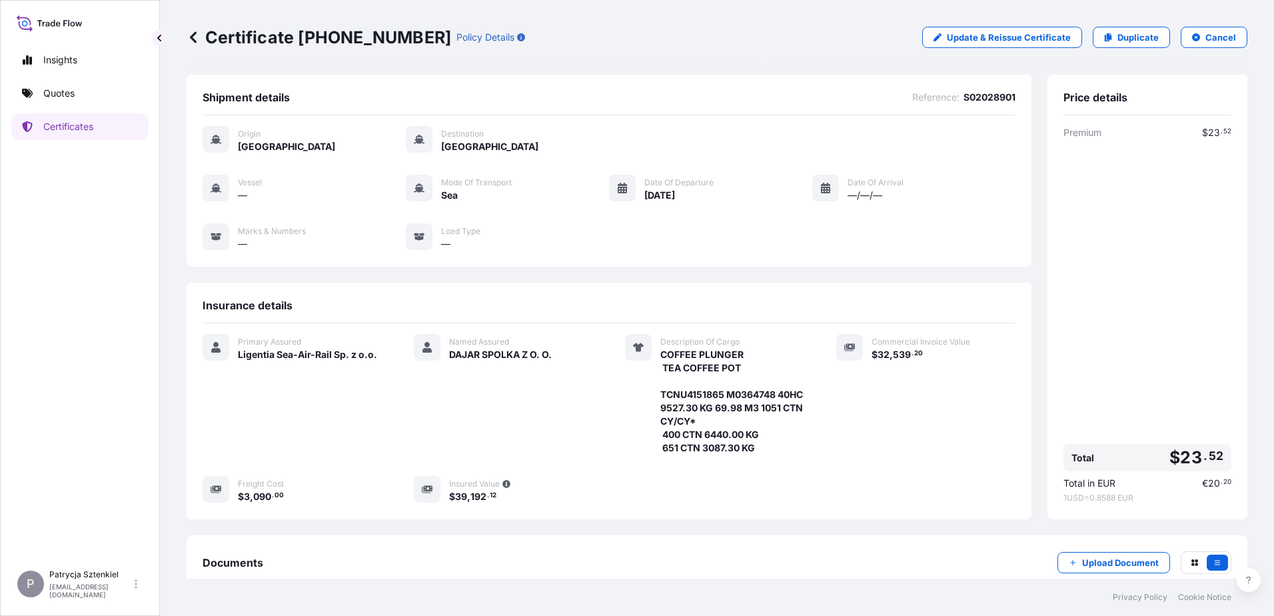
click at [236, 45] on p "Certificate [PHONE_NUMBER]" at bounding box center [319, 37] width 264 height 21
drag, startPoint x: 211, startPoint y: 41, endPoint x: 414, endPoint y: 51, distance: 204.1
click at [414, 51] on div "Certificate [PHONE_NUMBER] Policy Details Update & Reissue Certificate Duplicat…" at bounding box center [717, 37] width 1061 height 75
copy p "Certificate [PHONE_NUMBER]"
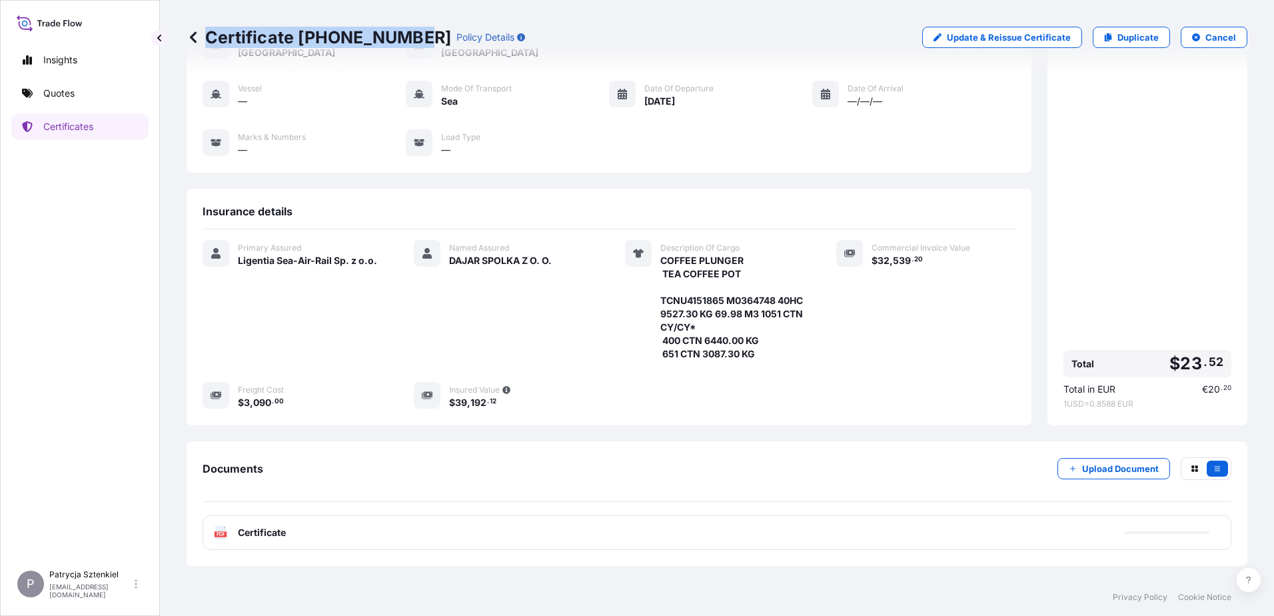
scroll to position [140, 0]
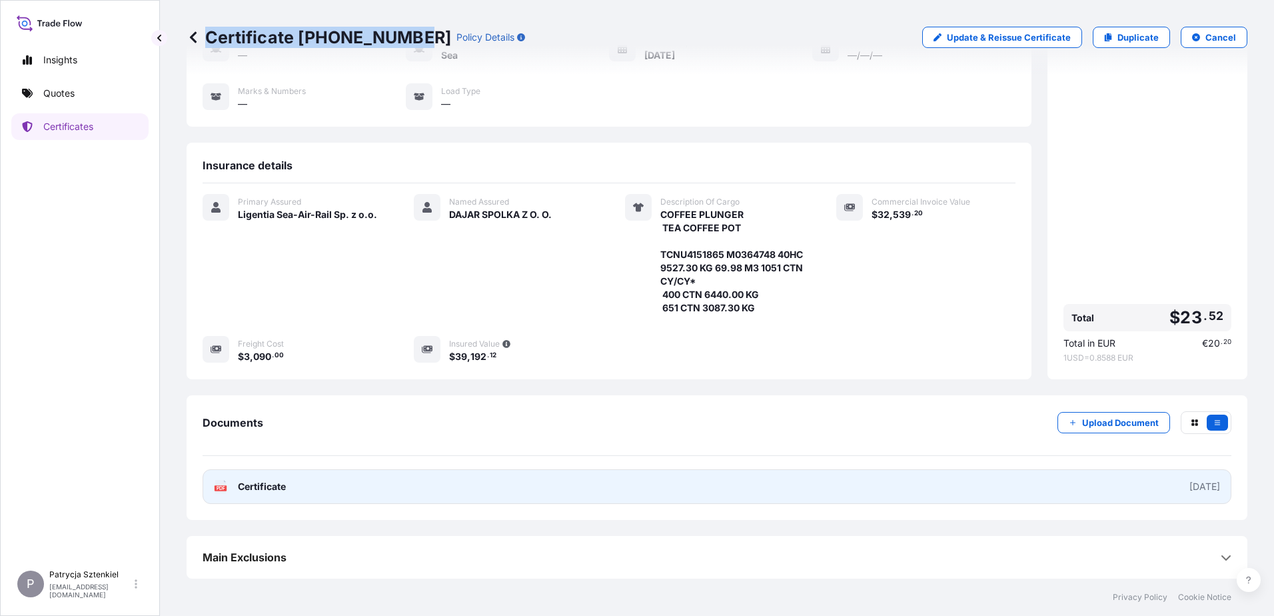
click at [739, 479] on link "PDF Certificate [DATE]" at bounding box center [717, 486] width 1029 height 35
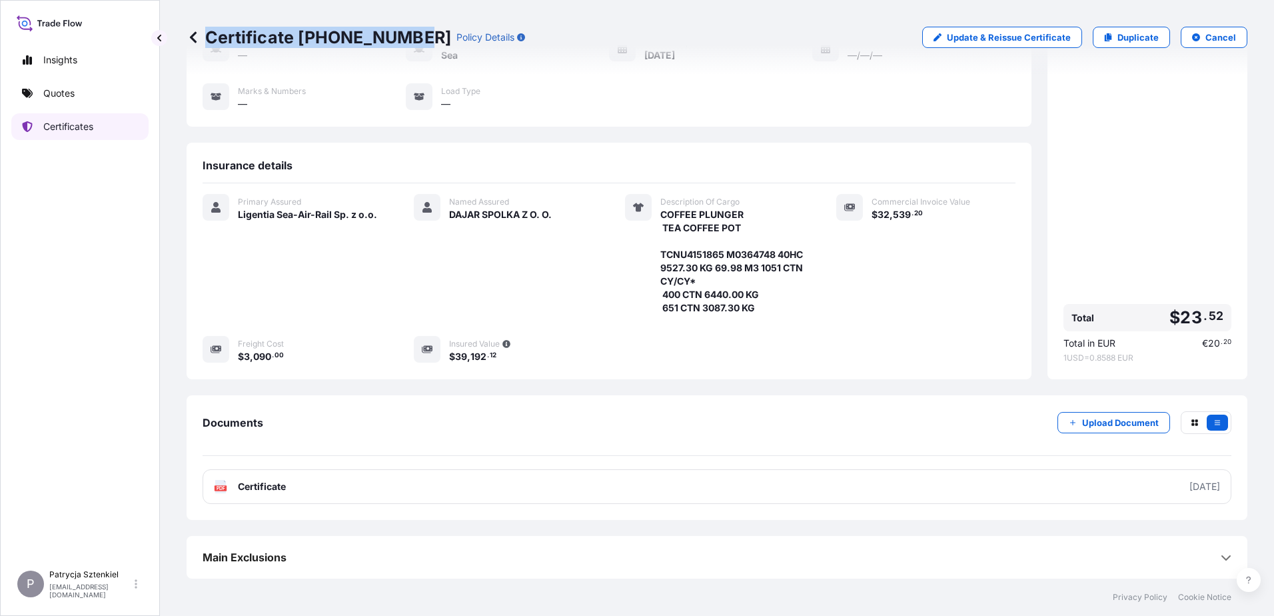
click at [59, 127] on p "Certificates" at bounding box center [68, 126] width 50 height 13
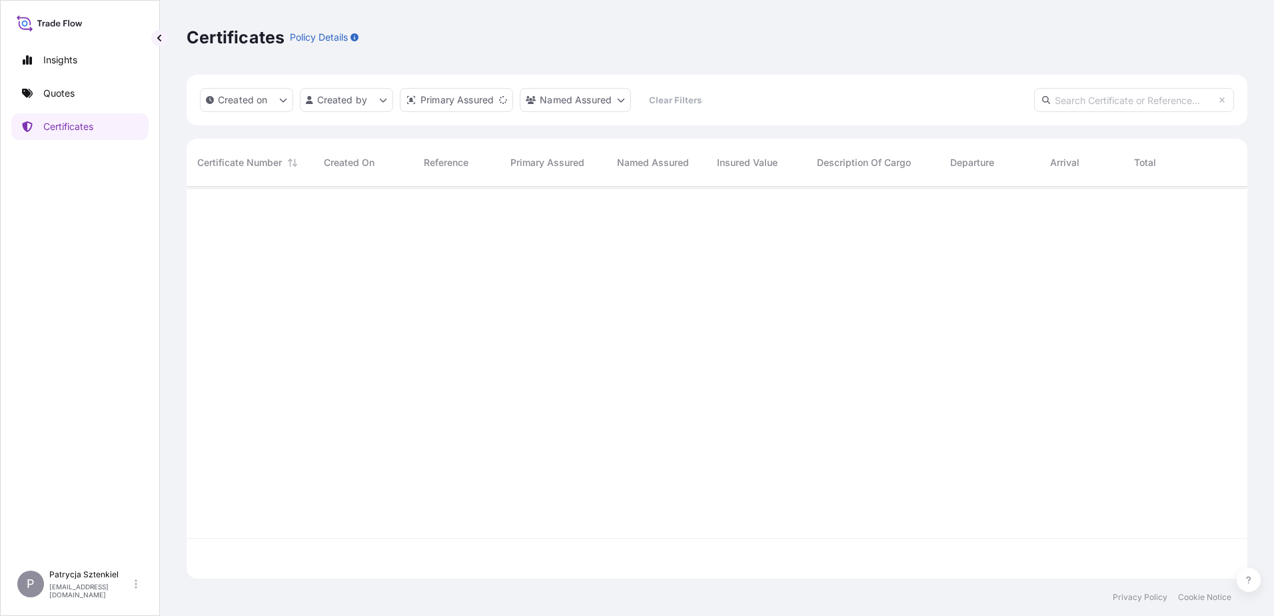
scroll to position [389, 1051]
click at [64, 95] on p "Quotes" at bounding box center [58, 93] width 31 height 13
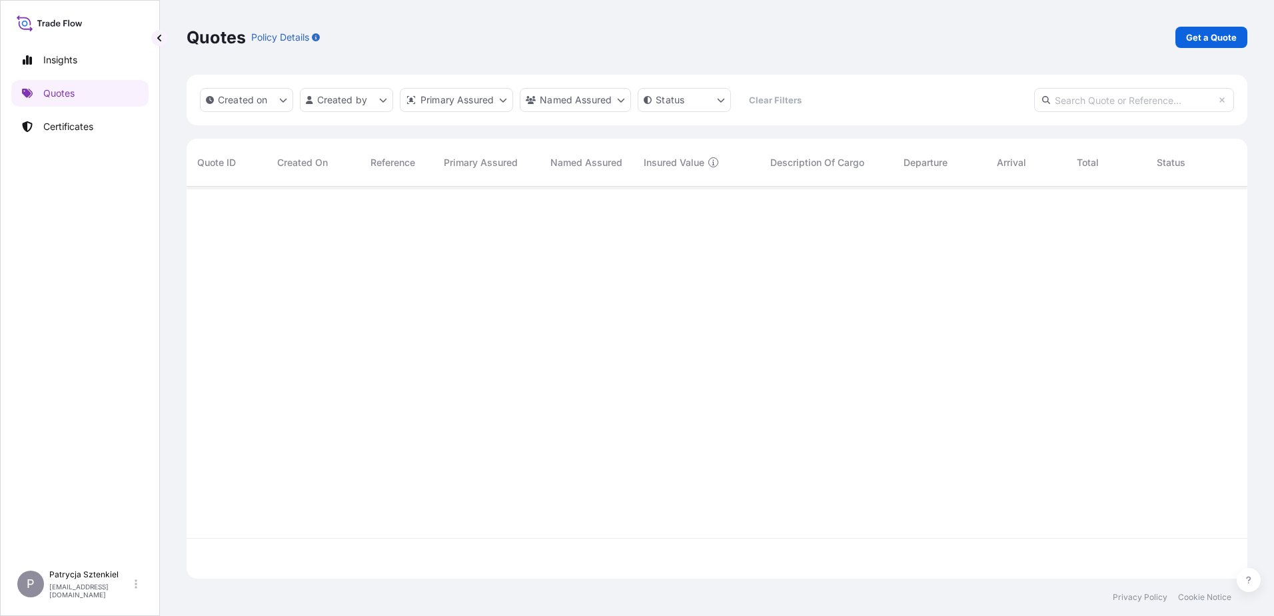
scroll to position [389, 1051]
click at [1188, 33] on p "Get a Quote" at bounding box center [1211, 37] width 51 height 13
select select "Sea"
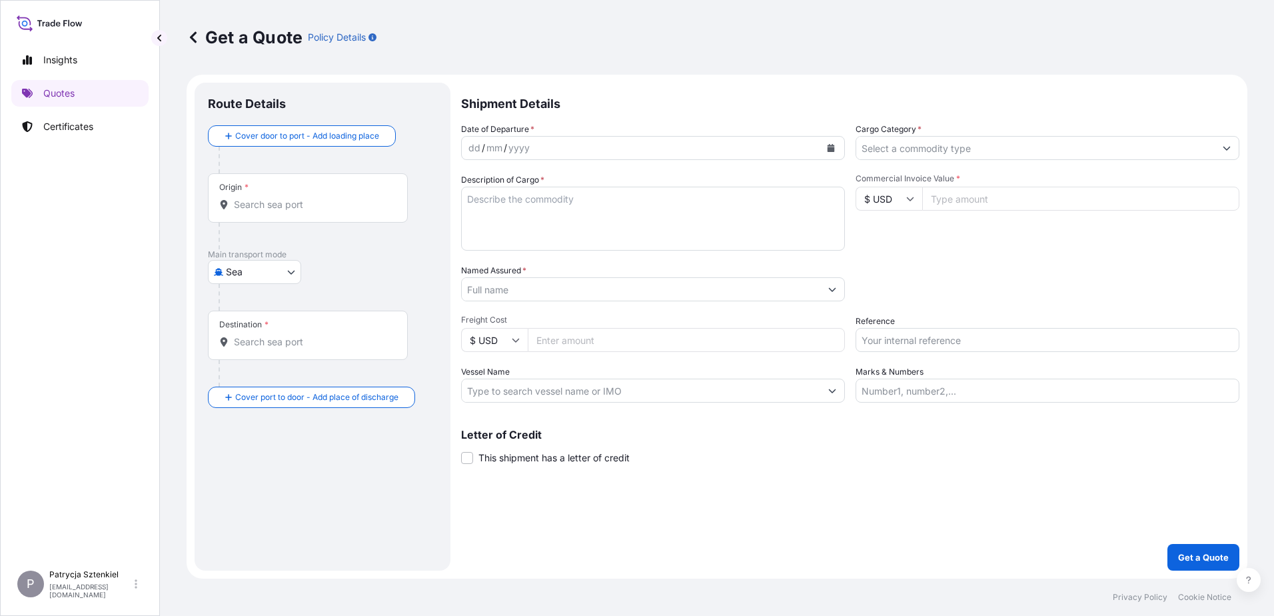
click at [909, 332] on input "Reference" at bounding box center [1047, 340] width 384 height 24
click at [990, 187] on input "Commercial Invoice Value *" at bounding box center [1080, 199] width 317 height 24
type input "5"
type input "42024"
click at [667, 341] on input "Freight Cost" at bounding box center [686, 340] width 317 height 24
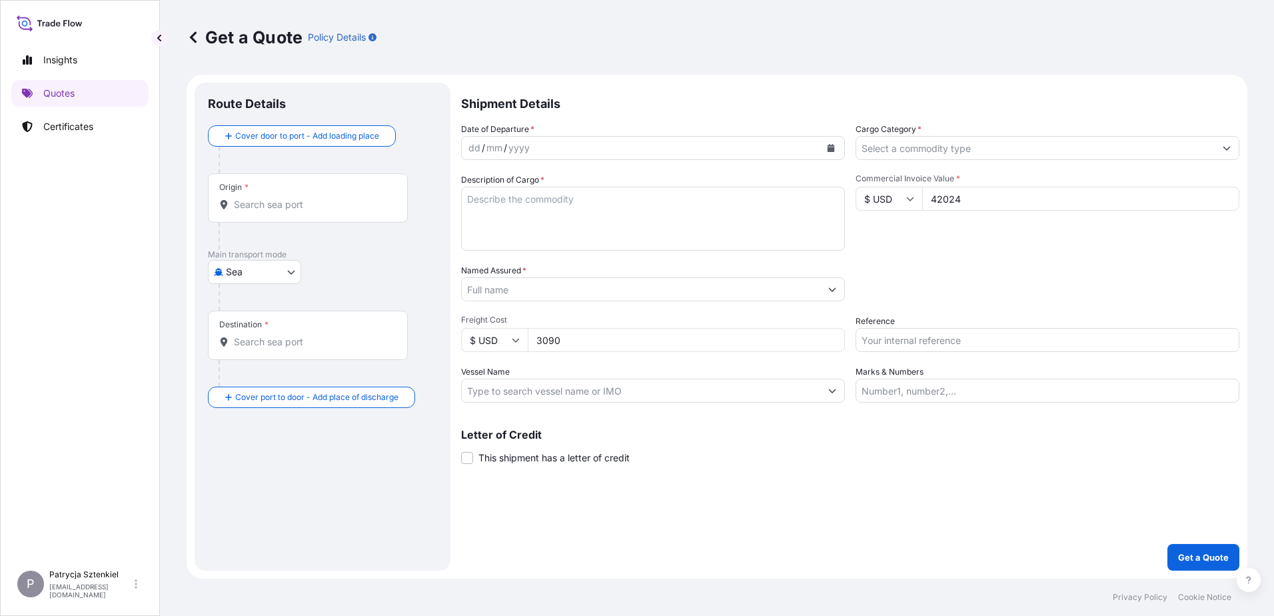
type input "3090"
click at [886, 345] on input "Reference" at bounding box center [1047, 340] width 384 height 24
paste input "S02034847"
type input "S02034847"
click at [540, 293] on input "Named Assured *" at bounding box center [641, 289] width 358 height 24
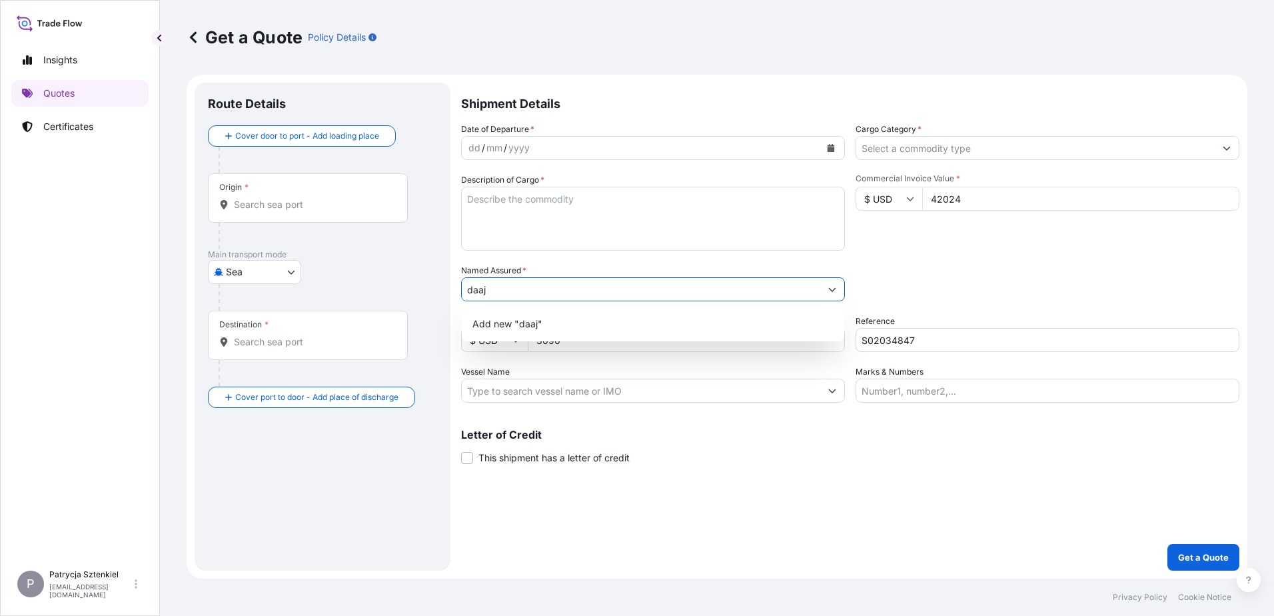
click at [512, 288] on input "daaj" at bounding box center [641, 289] width 358 height 24
drag, startPoint x: 526, startPoint y: 284, endPoint x: 404, endPoint y: 284, distance: 122.6
click at [404, 284] on form "Route Details Cover door to port - Add loading place Place of loading Road / In…" at bounding box center [717, 327] width 1061 height 504
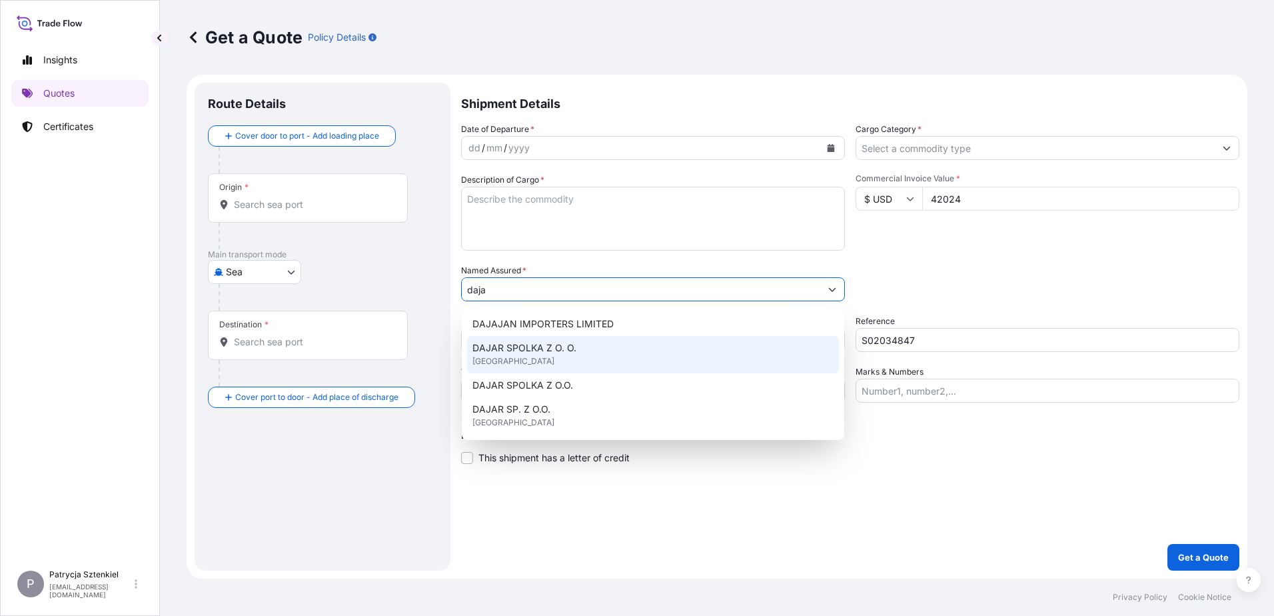
click at [563, 343] on span "DAJAR SPOLKA Z O. O." at bounding box center [524, 347] width 104 height 13
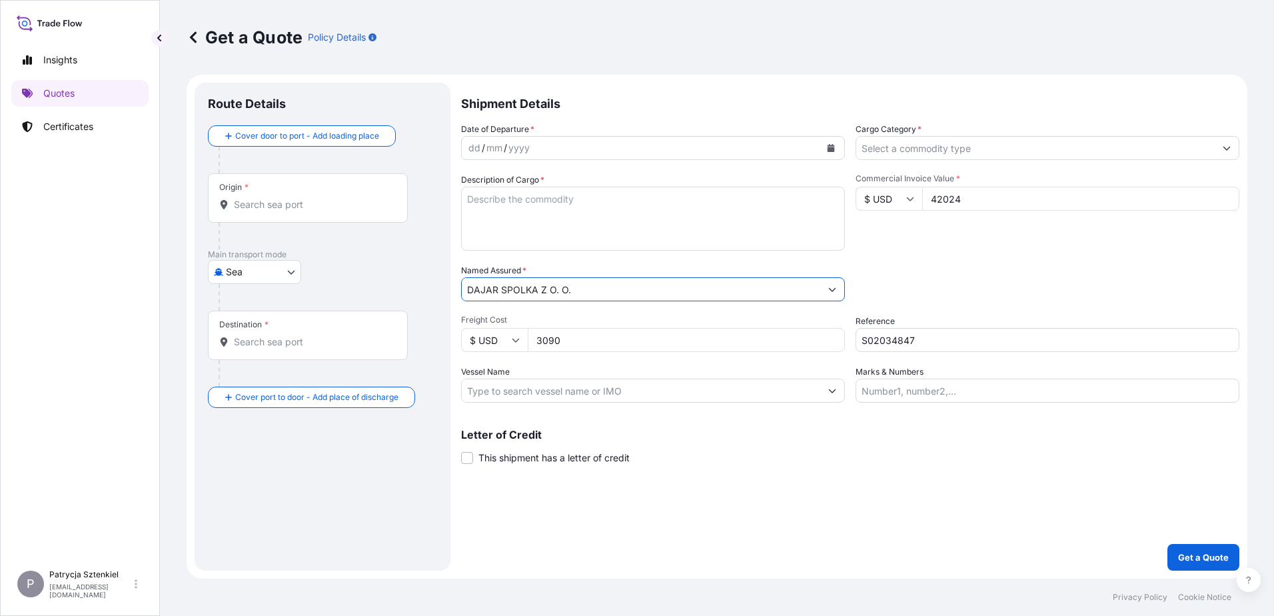
type input "DAJAR SPOLKA Z O. O."
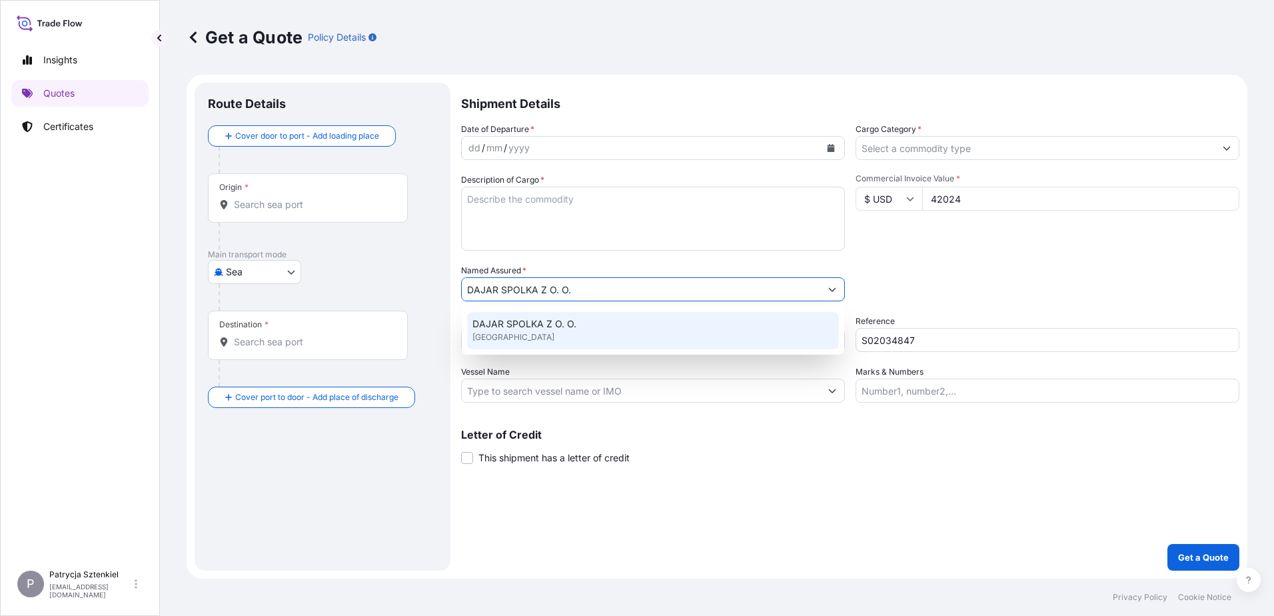
click at [504, 205] on textarea "Description of Cargo *" at bounding box center [653, 219] width 384 height 64
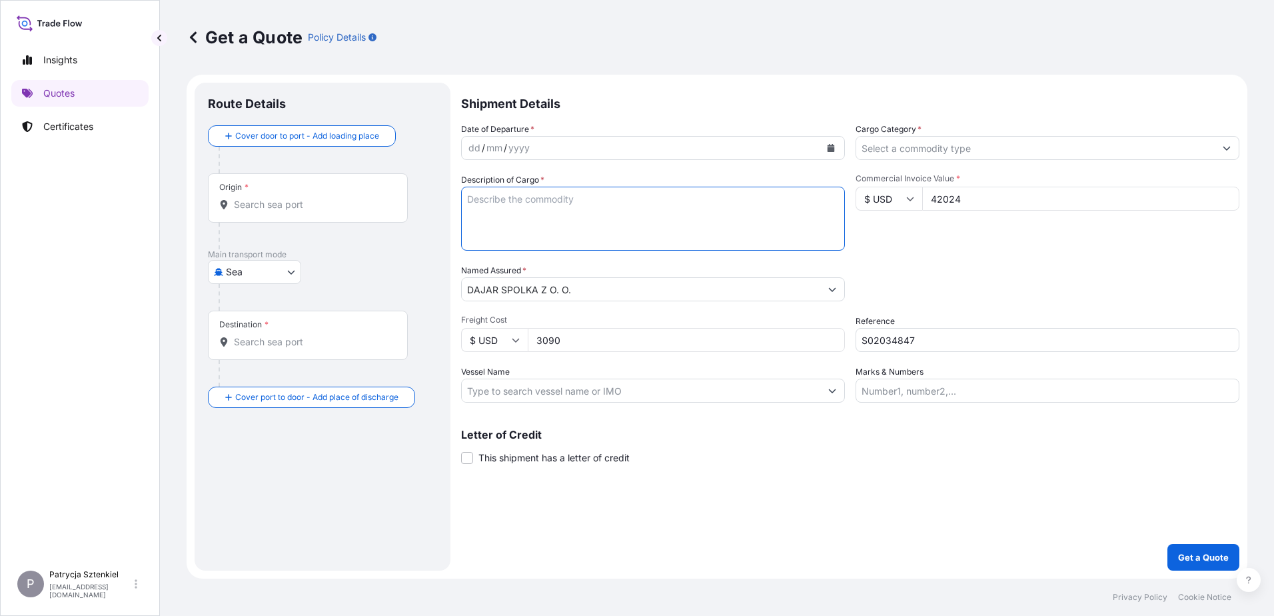
paste textarea "ALUMINIUM COOKWARE"
paste textarea "CMAU5593027 M5233657 40HC 11227.00 KG 66.69 M3 2000 CTN CY/CY"
type textarea "ALUMINIUM COOKWARE CMAU5593027 M5233657 40HC 11227.00 KG 66.69 M3 2000 CTN CY/CY"
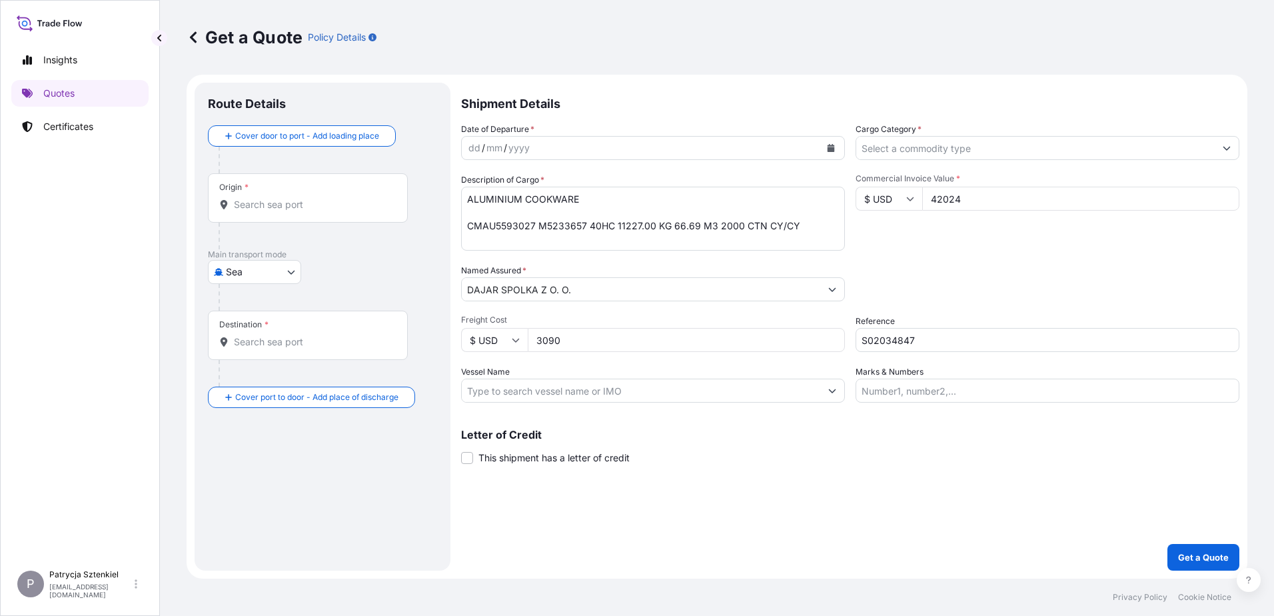
click at [833, 150] on icon "Calendar" at bounding box center [830, 148] width 7 height 8
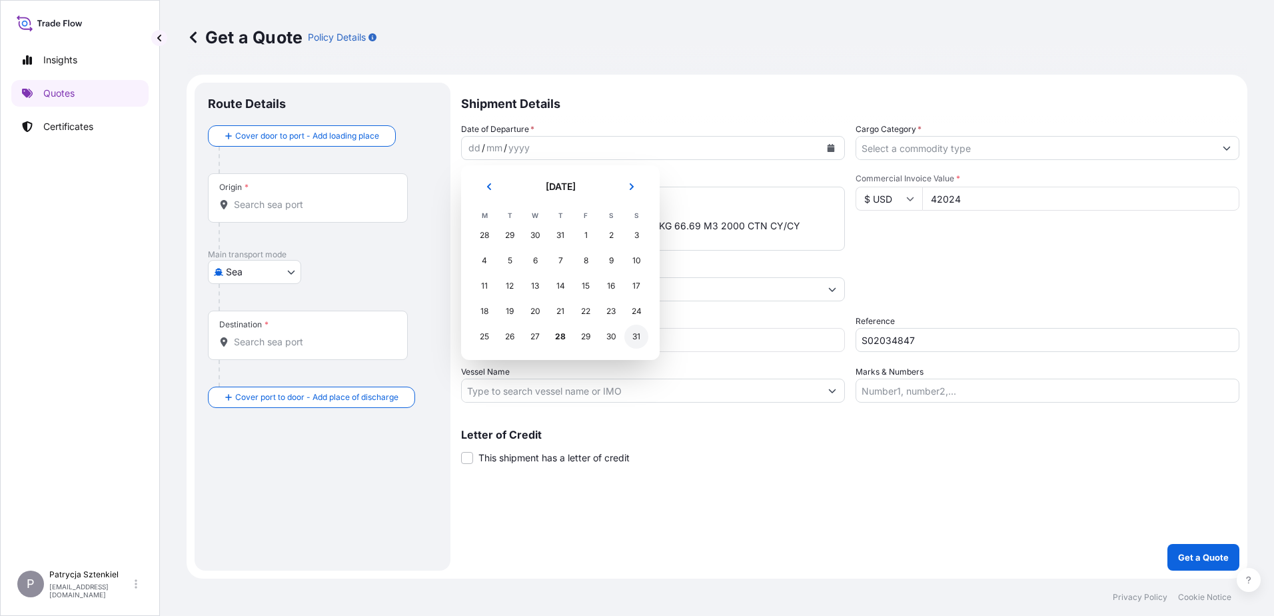
click at [636, 337] on div "31" at bounding box center [636, 336] width 24 height 24
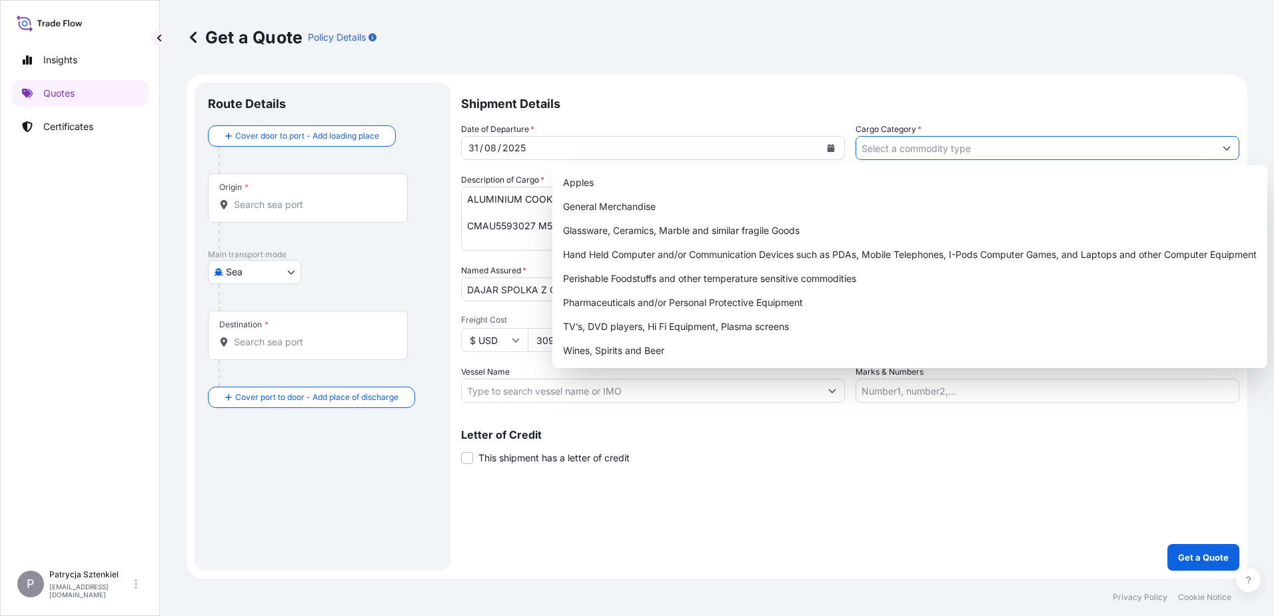
click at [910, 151] on input "Cargo Category *" at bounding box center [1035, 148] width 358 height 24
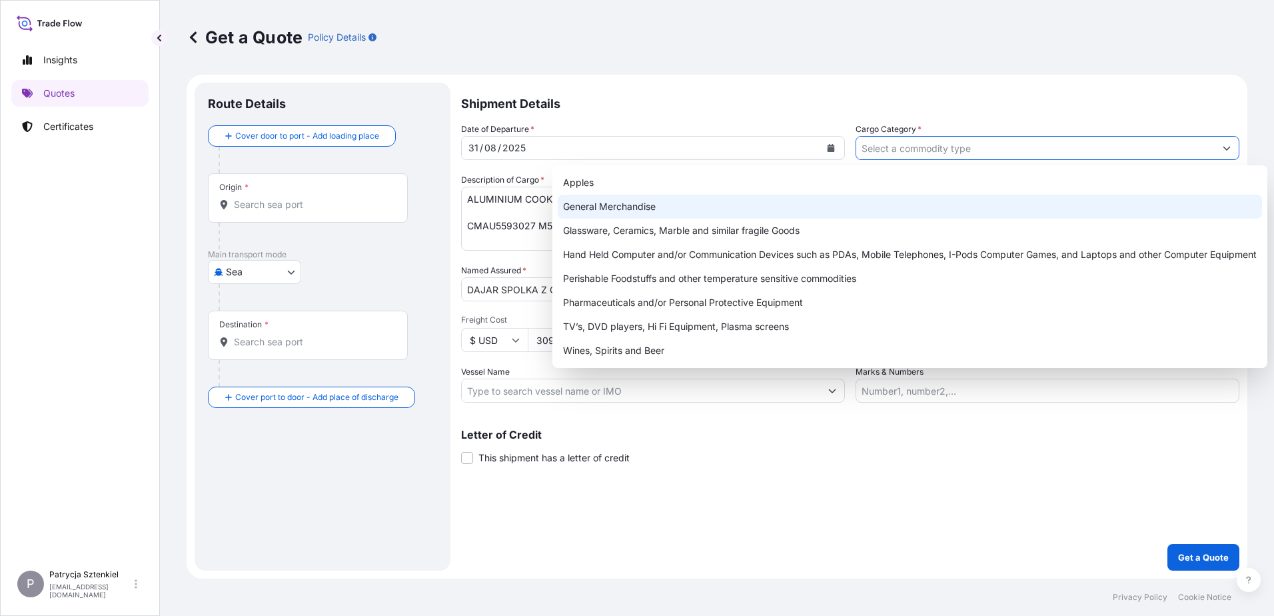
click at [640, 199] on div "General Merchandise" at bounding box center [910, 207] width 704 height 24
type input "General Merchandise"
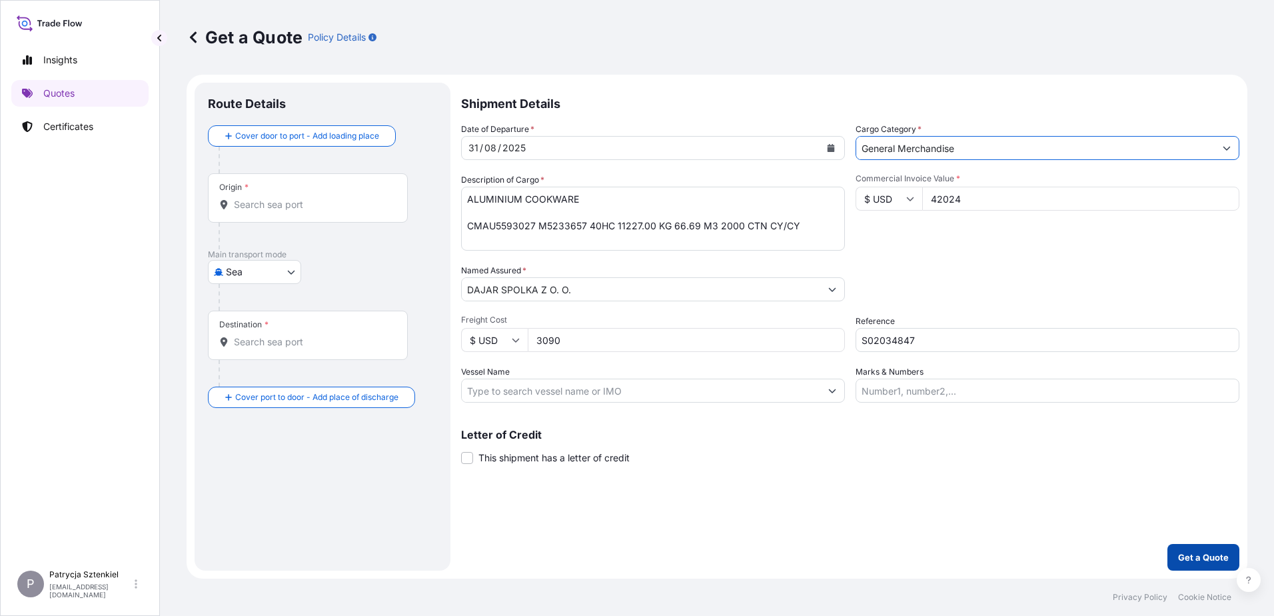
click at [1224, 558] on p "Get a Quote" at bounding box center [1203, 556] width 51 height 13
click at [285, 197] on div "Origin *" at bounding box center [308, 197] width 200 height 49
click at [285, 198] on input "Origin * Please select an origin" at bounding box center [312, 204] width 157 height 13
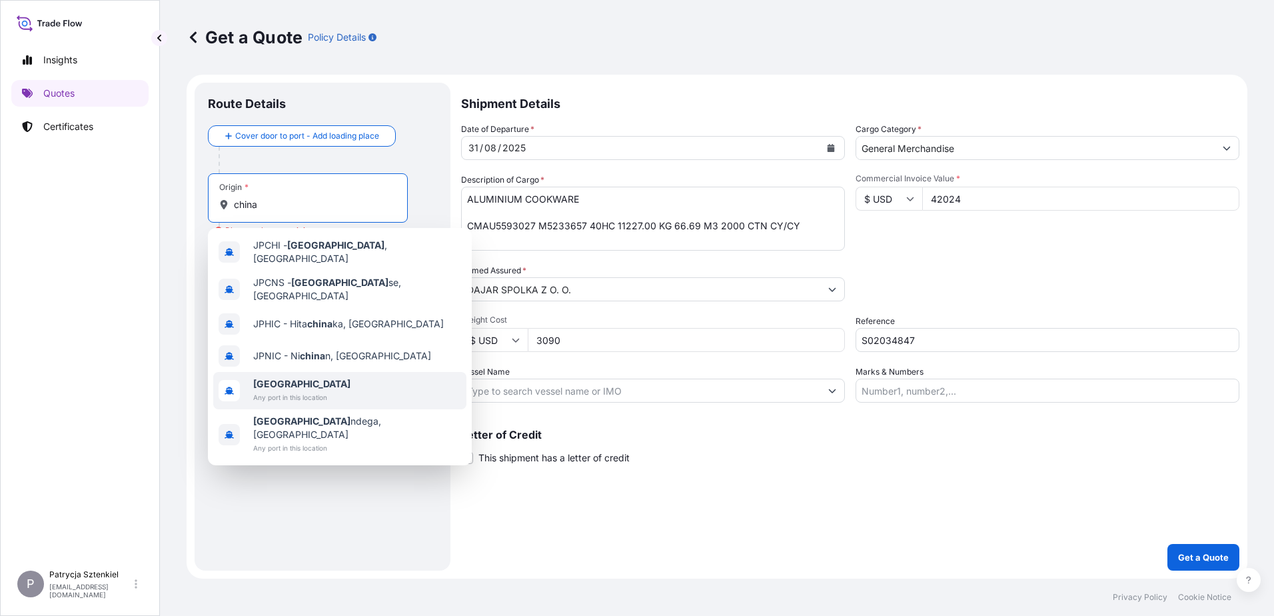
click at [258, 377] on span "[GEOGRAPHIC_DATA]" at bounding box center [301, 383] width 97 height 13
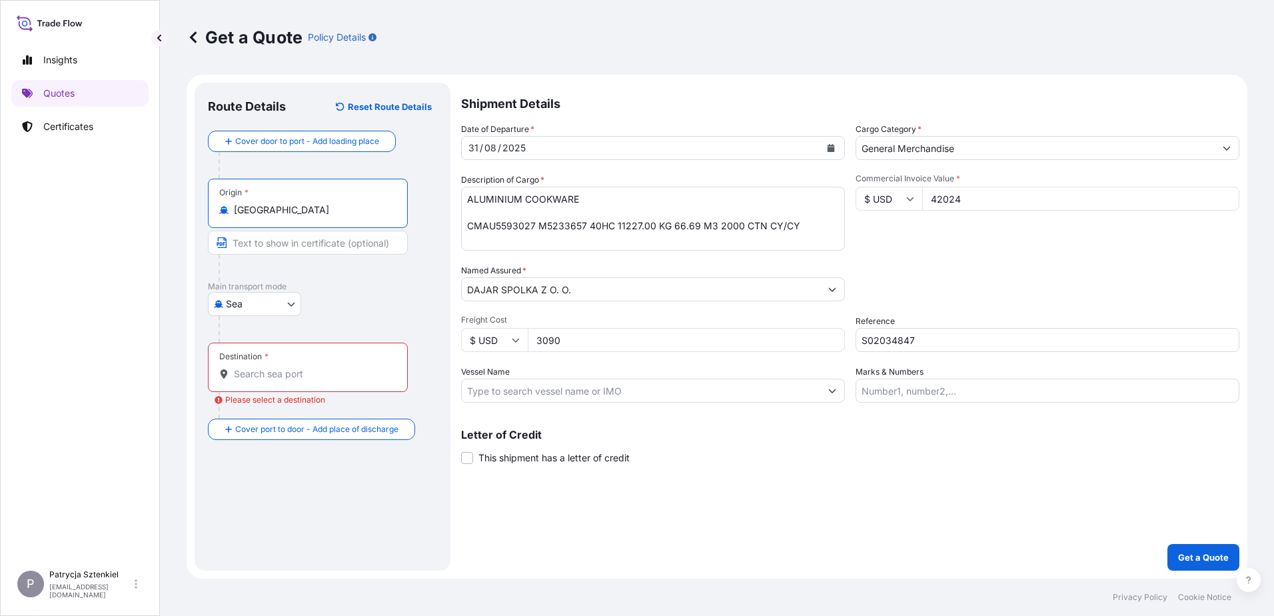
type input "[GEOGRAPHIC_DATA]"
click at [264, 364] on div "Destination *" at bounding box center [310, 366] width 205 height 49
click at [264, 367] on input "Destination * Please select a destination" at bounding box center [315, 373] width 162 height 13
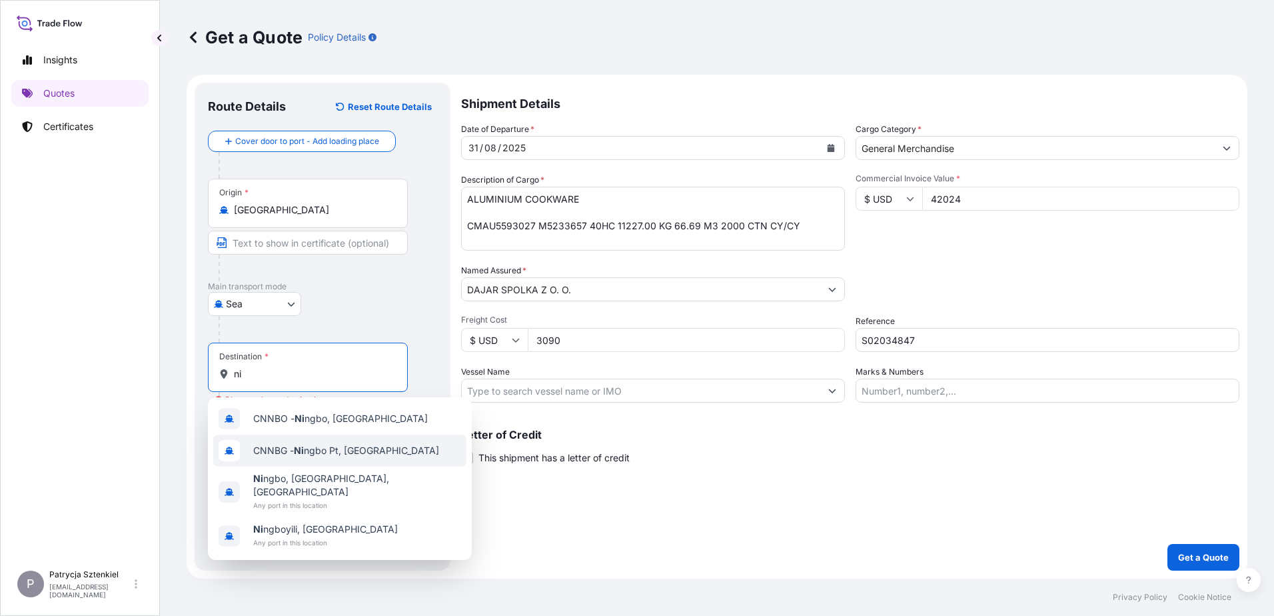
type input "n"
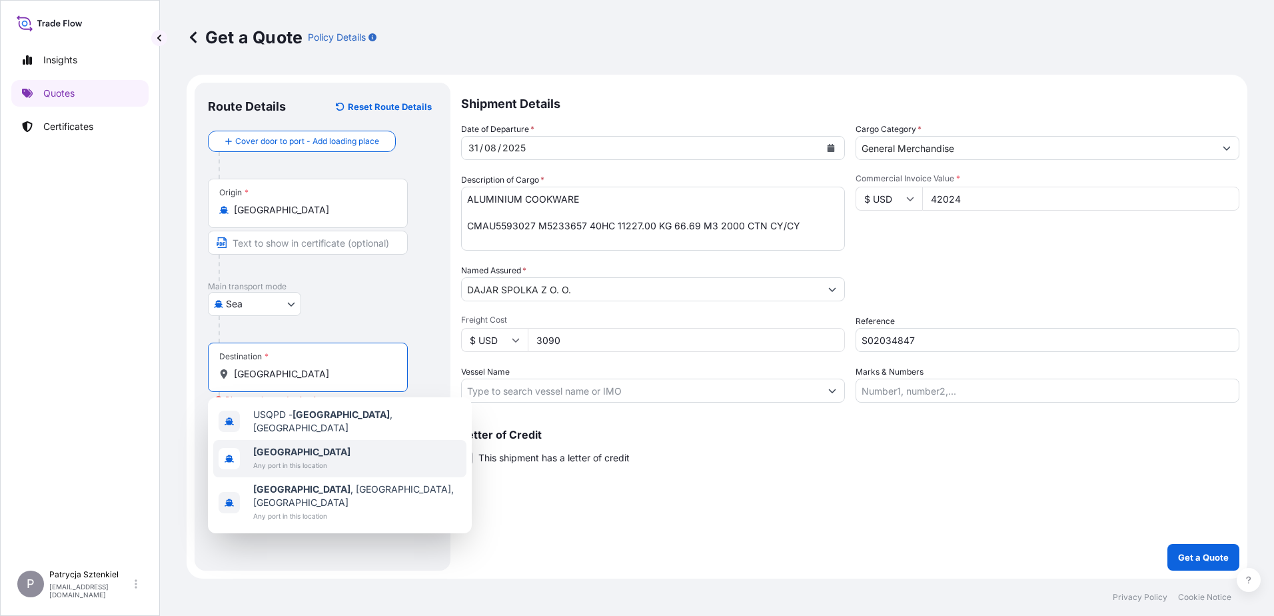
click at [288, 458] on span "Any port in this location" at bounding box center [301, 464] width 97 height 13
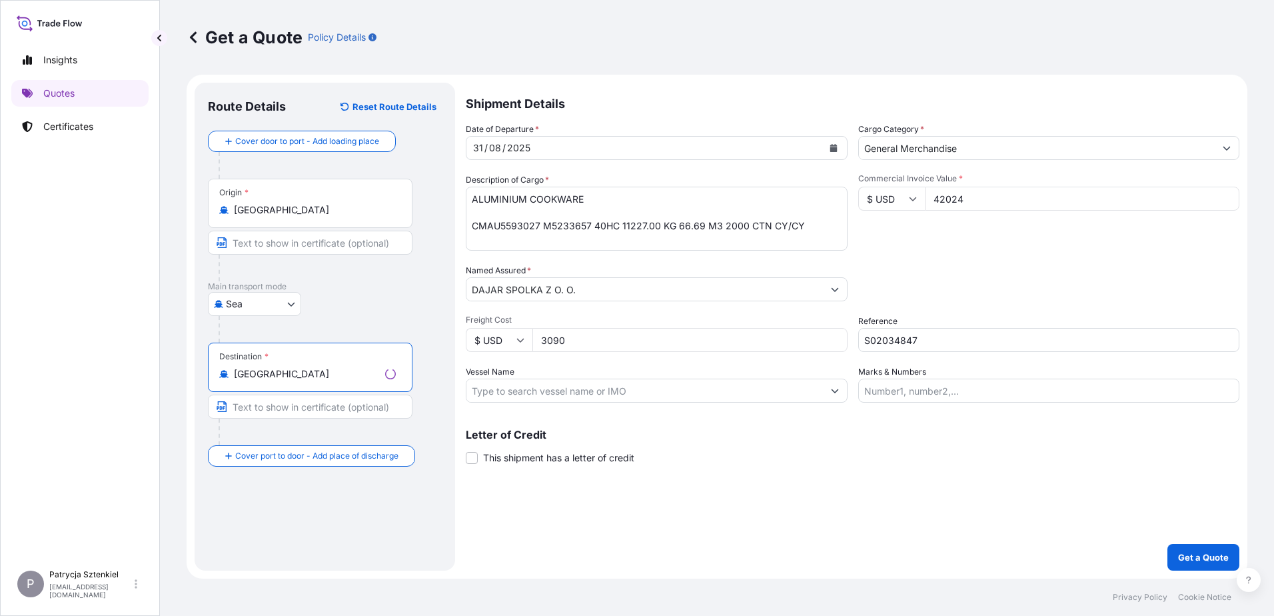
type input "[GEOGRAPHIC_DATA]"
click at [1200, 555] on p "Get a Quote" at bounding box center [1203, 556] width 51 height 13
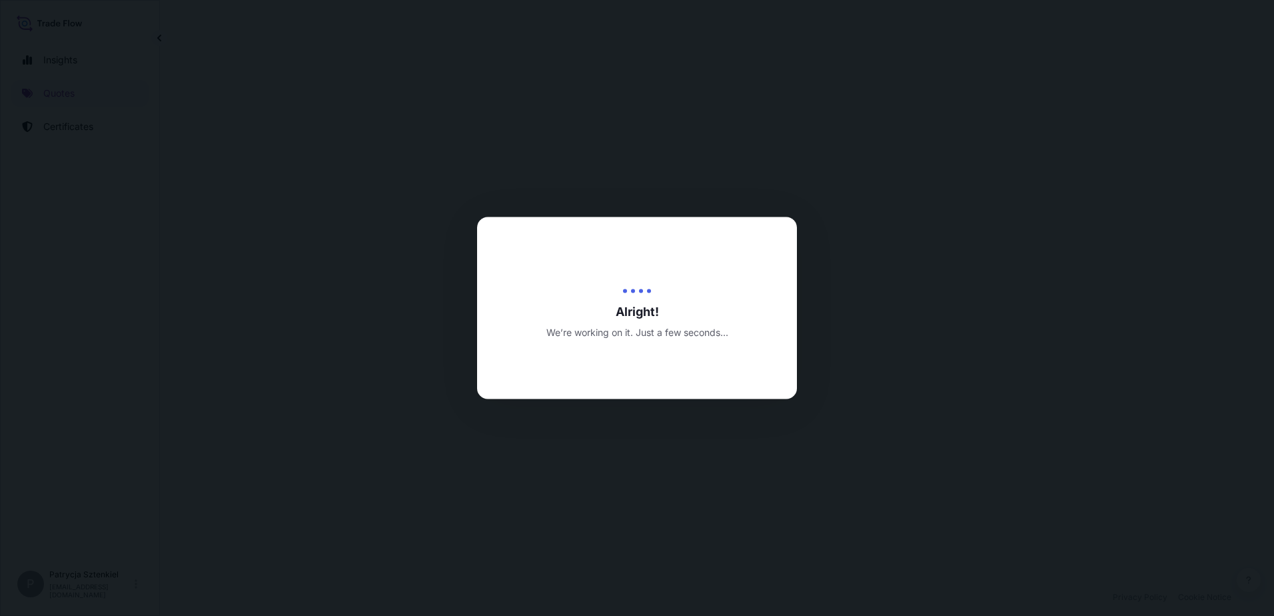
select select "Sea"
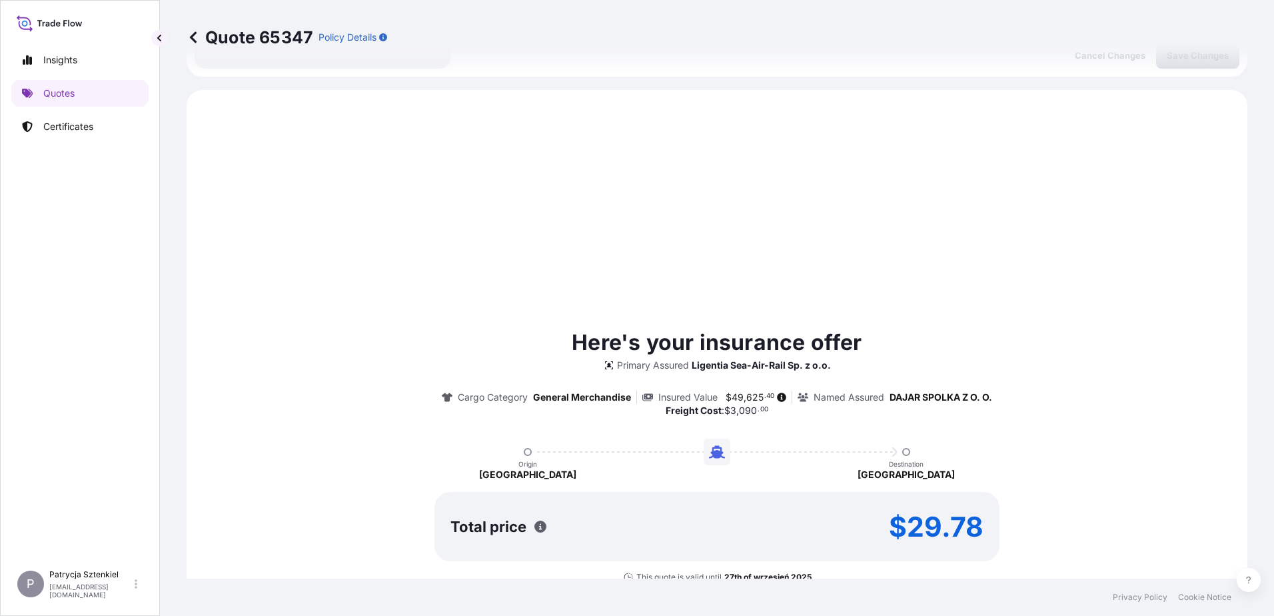
scroll to position [456, 0]
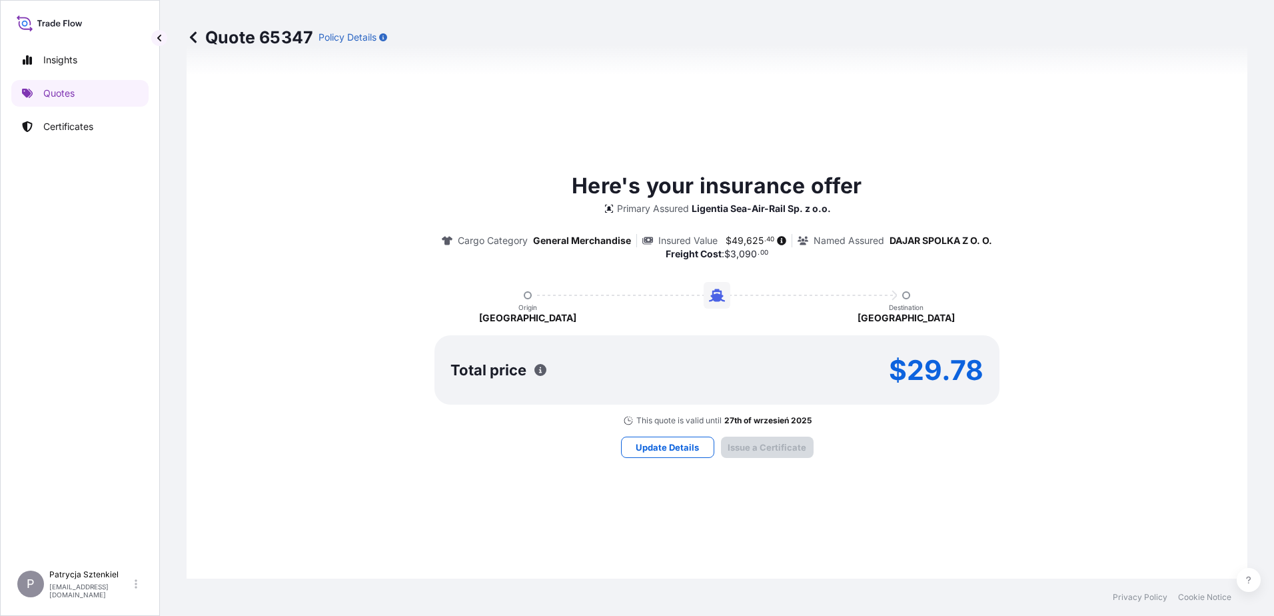
type input "[DATE]"
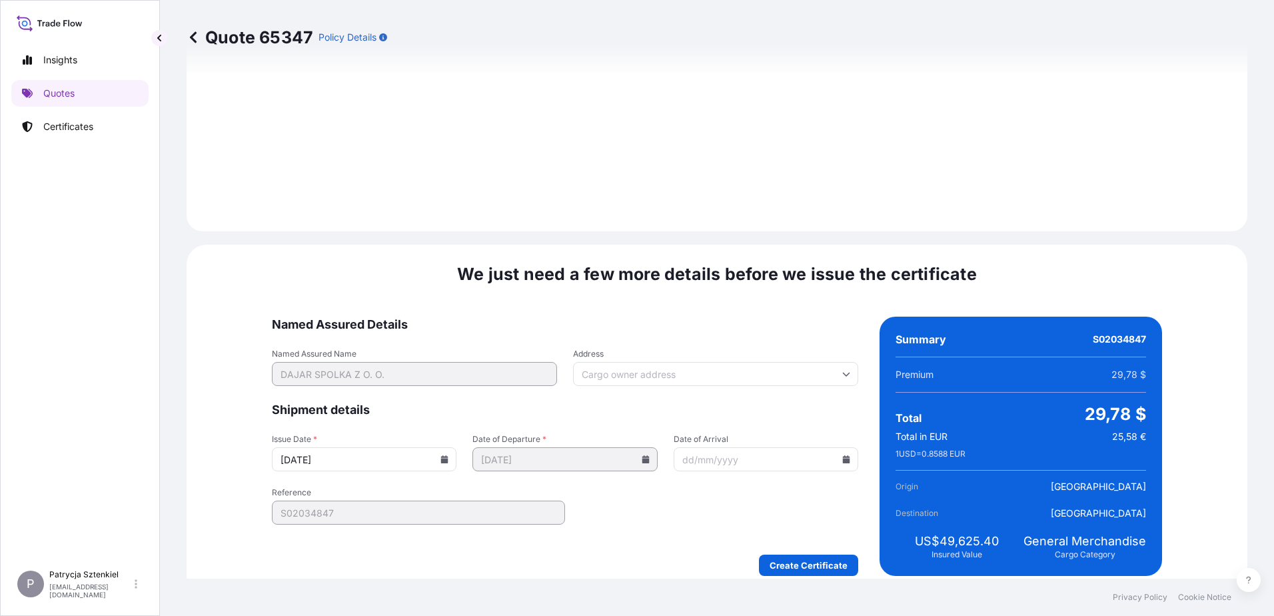
scroll to position [1431, 0]
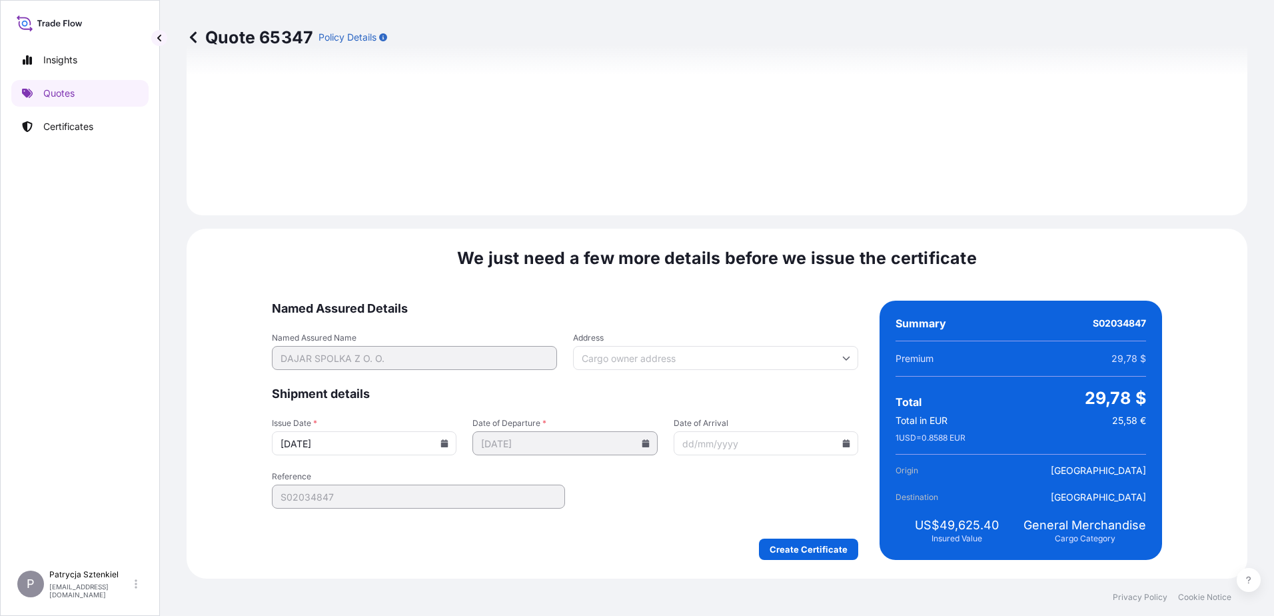
click at [777, 570] on div "We just need a few more details before we issue the certificate Named Assured D…" at bounding box center [717, 403] width 1061 height 350
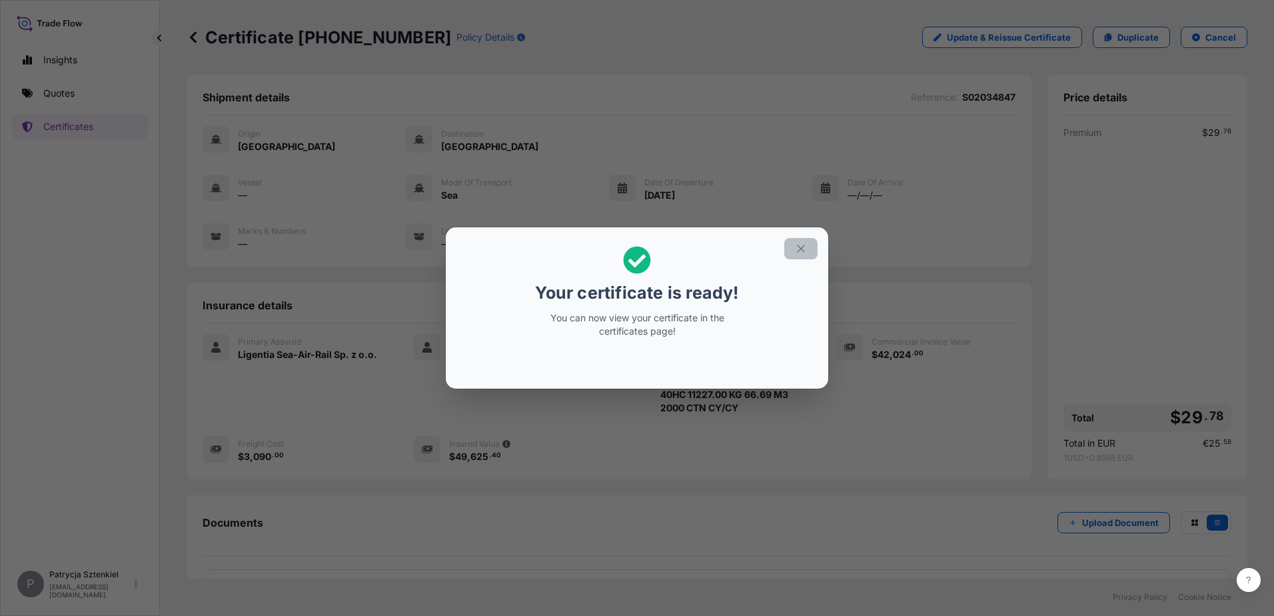
click at [811, 246] on button "button" at bounding box center [800, 248] width 33 height 21
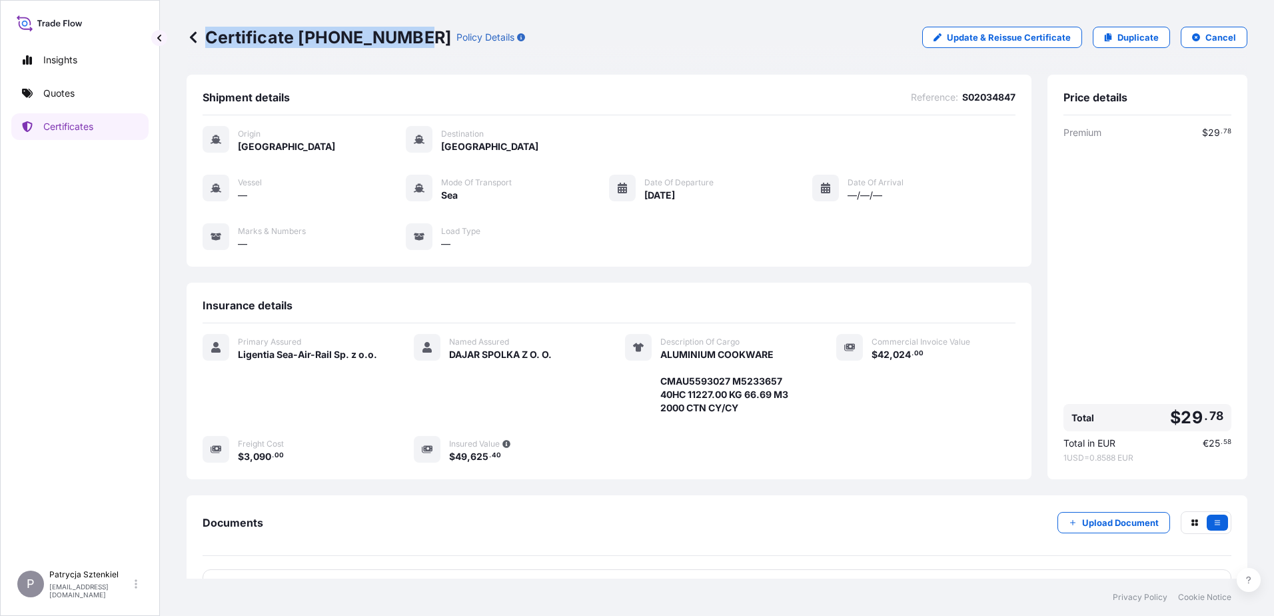
drag, startPoint x: 209, startPoint y: 35, endPoint x: 408, endPoint y: 56, distance: 200.2
click at [408, 56] on div "Certificate [PHONE_NUMBER] Policy Details Update & Reissue Certificate Duplicat…" at bounding box center [717, 37] width 1061 height 75
copy p "Certificate [PHONE_NUMBER]"
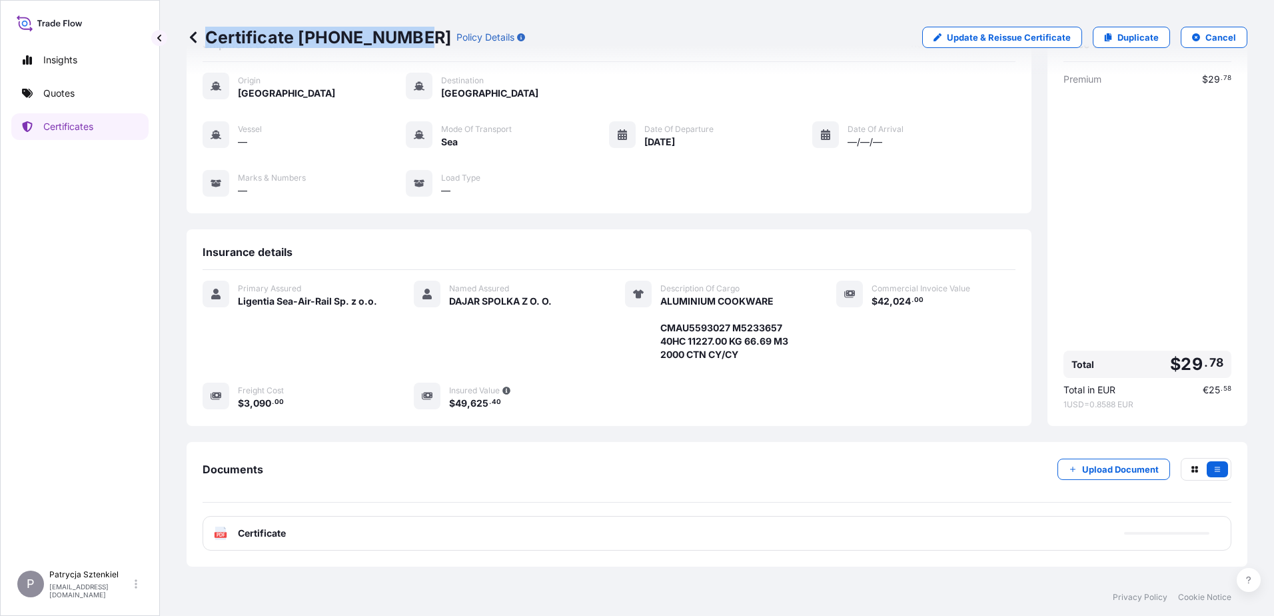
scroll to position [100, 0]
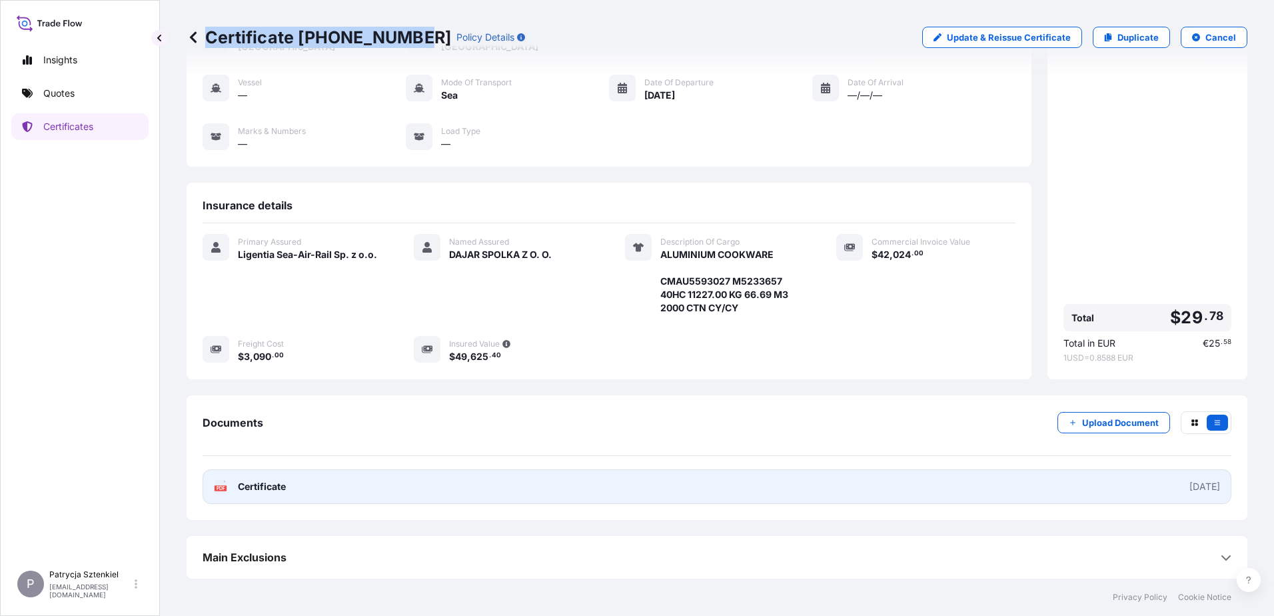
click at [746, 497] on link "PDF Certificate [DATE]" at bounding box center [717, 486] width 1029 height 35
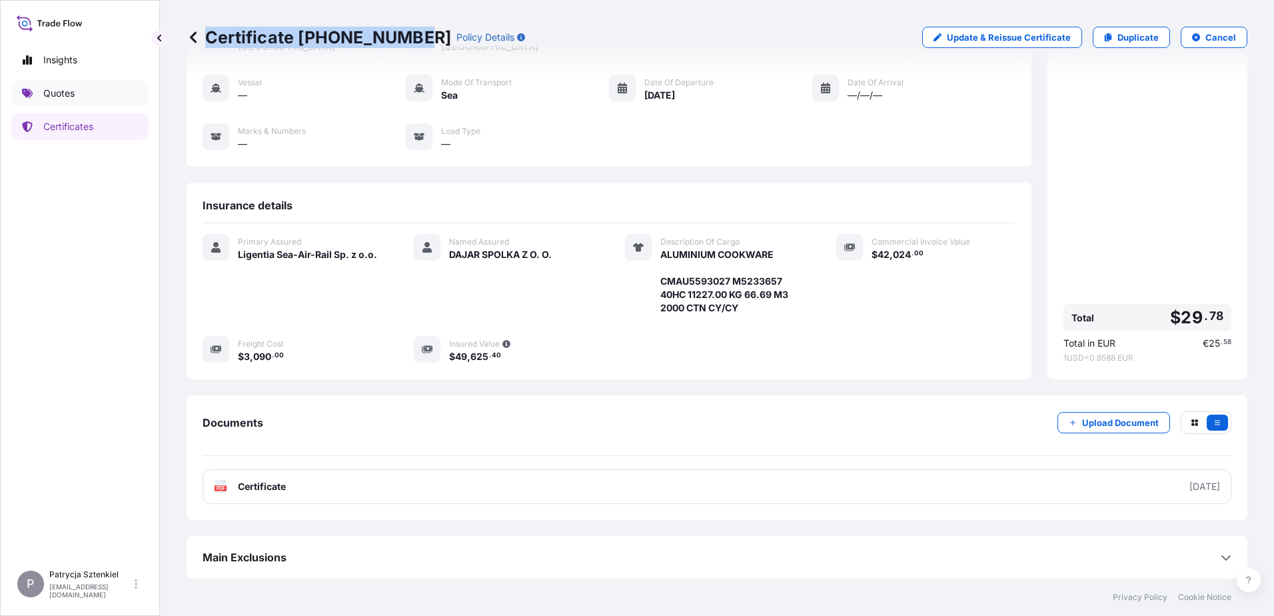
click at [33, 97] on link "Quotes" at bounding box center [79, 93] width 137 height 27
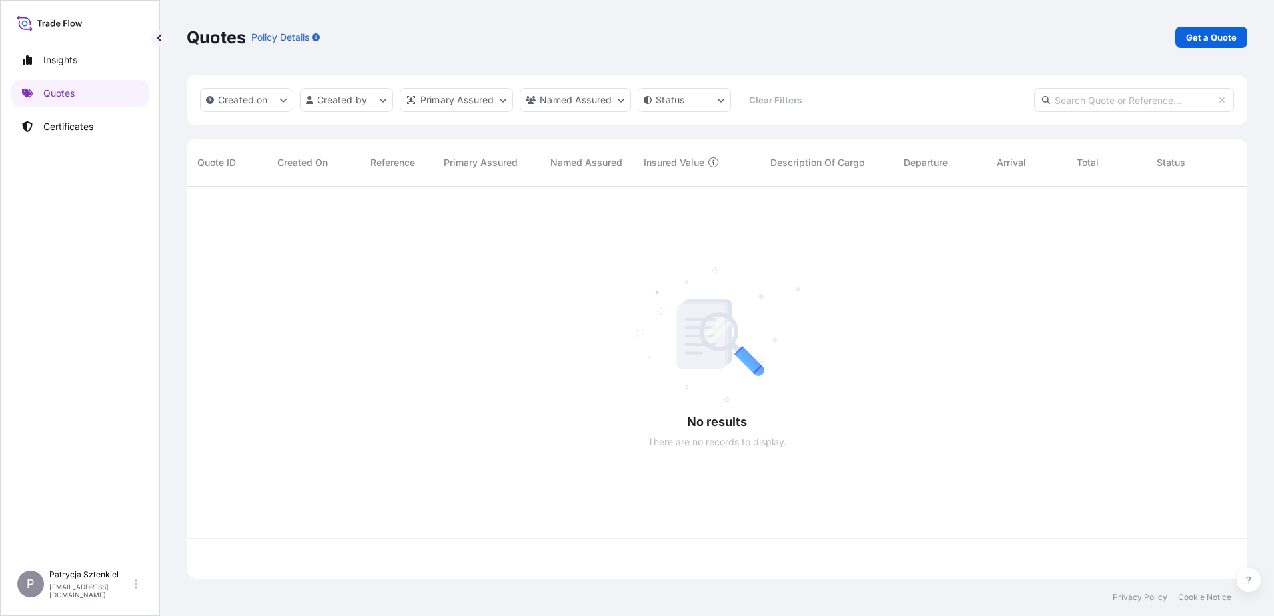
scroll to position [389, 1051]
click at [75, 130] on p "Certificates" at bounding box center [68, 126] width 50 height 13
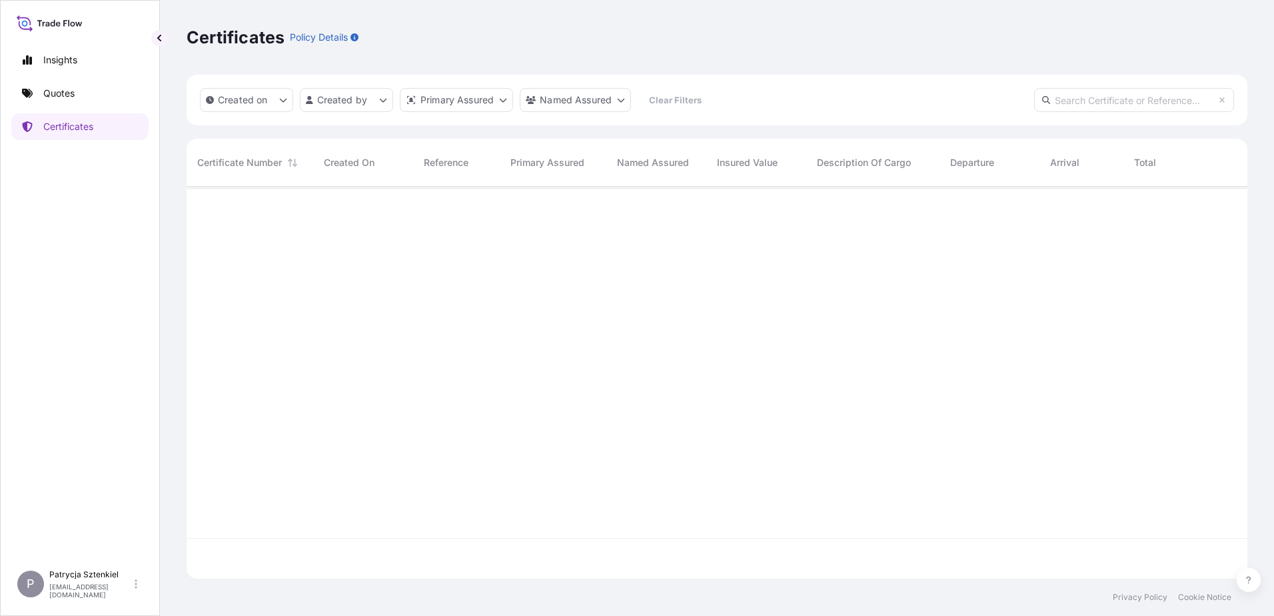
scroll to position [389, 1051]
click at [1118, 103] on input "text" at bounding box center [1134, 100] width 200 height 24
paste input "[PHONE_NUMBER]"
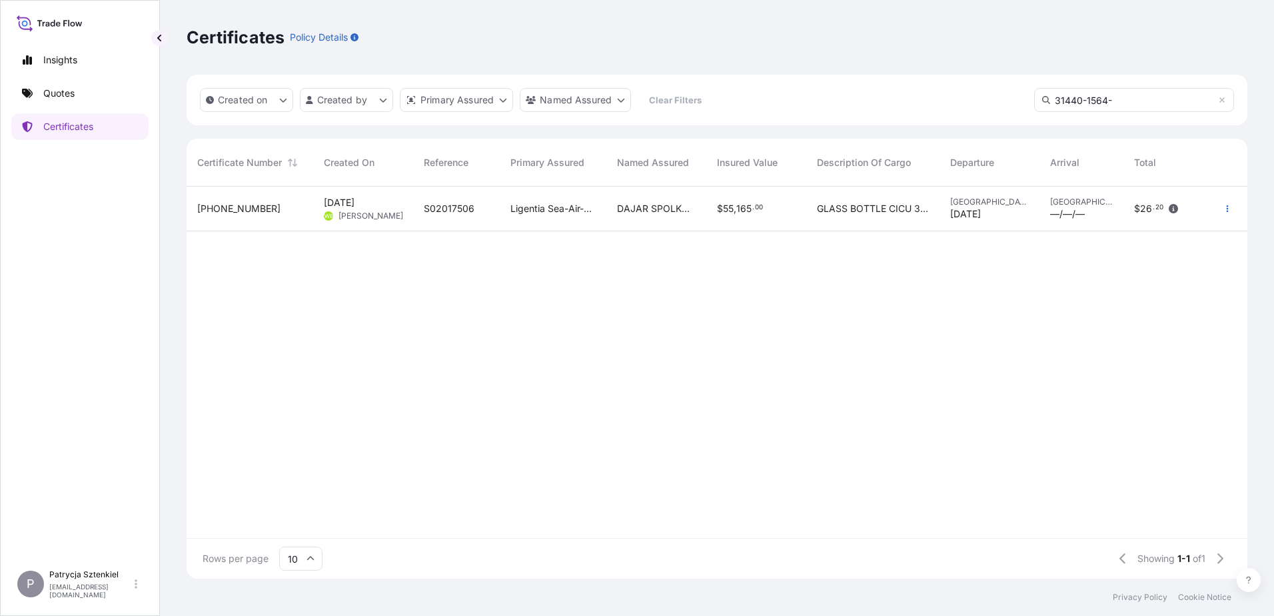
click at [1152, 108] on input "31440-1564-" at bounding box center [1134, 100] width 200 height 24
type input "[PHONE_NUMBER]"
click at [624, 207] on span "DAJAR SPOLKA Z O. O." at bounding box center [656, 208] width 79 height 13
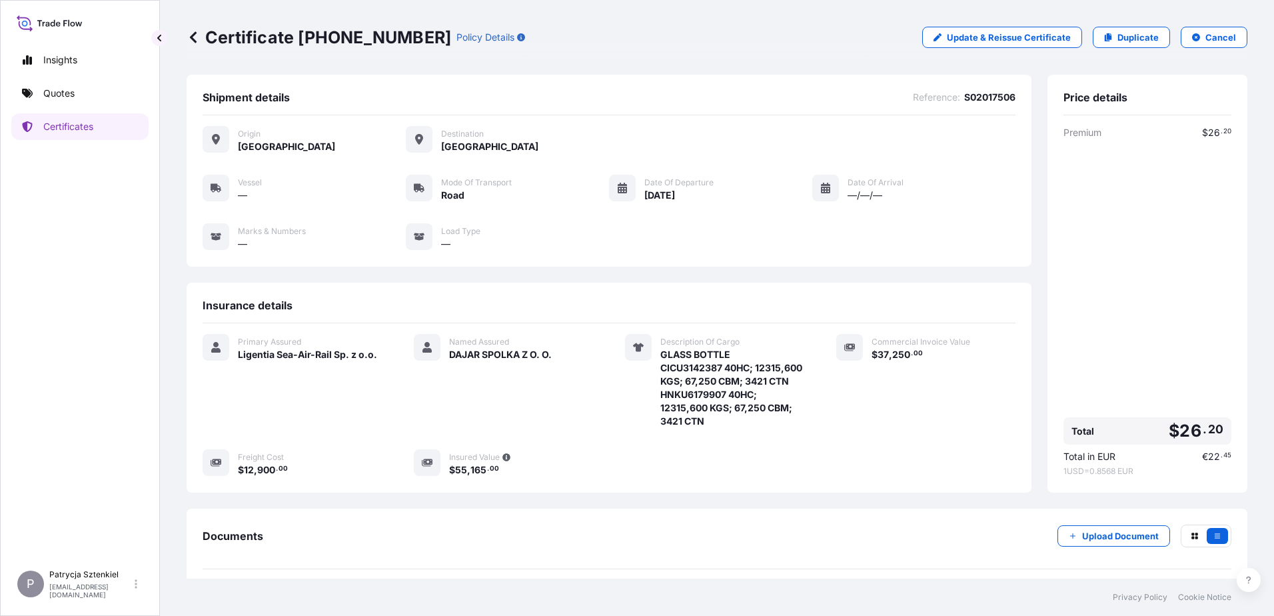
click at [965, 95] on span "S02017506" at bounding box center [989, 97] width 51 height 13
copy span "S02017506"
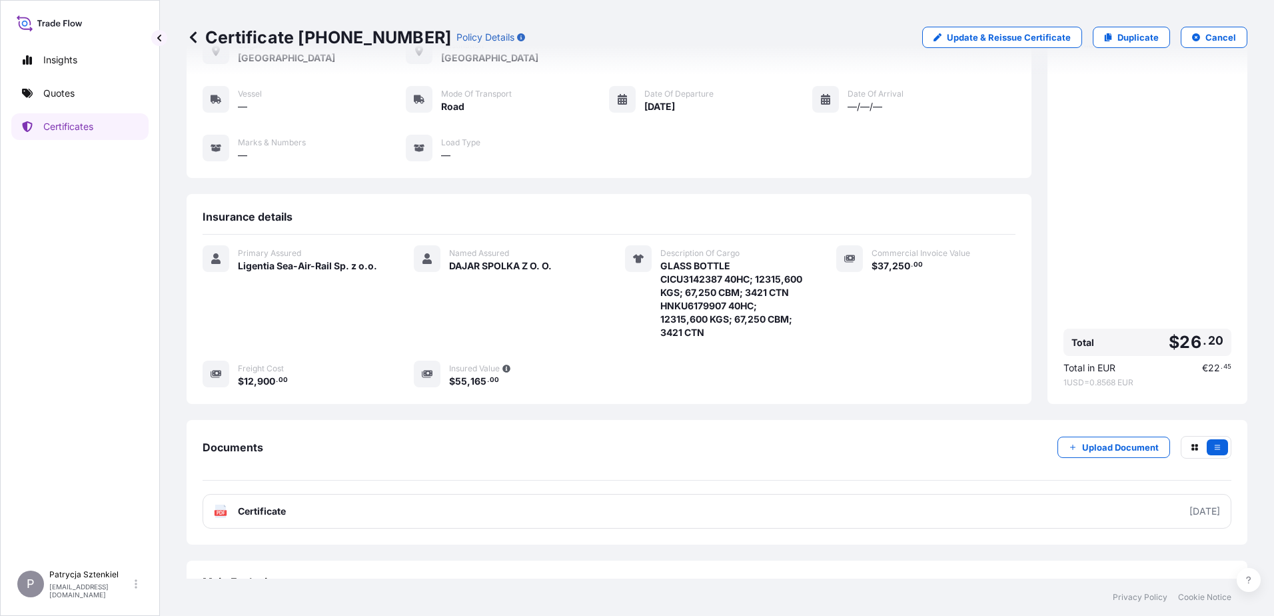
scroll to position [127, 0]
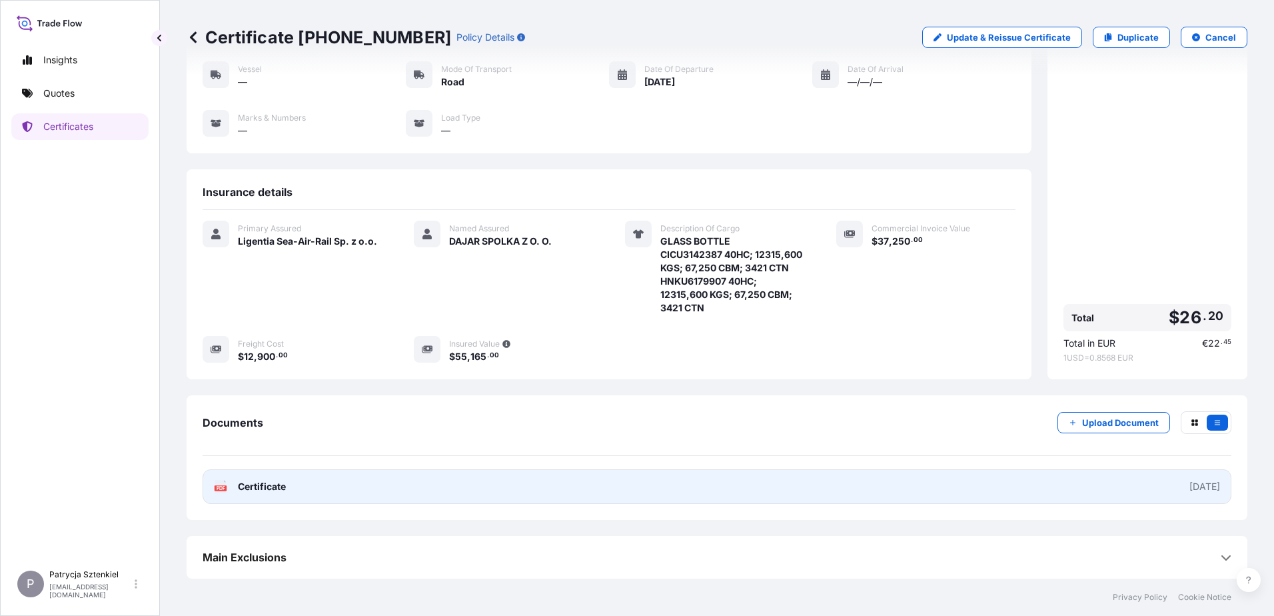
click at [518, 493] on link "PDF Certificate [DATE]" at bounding box center [717, 486] width 1029 height 35
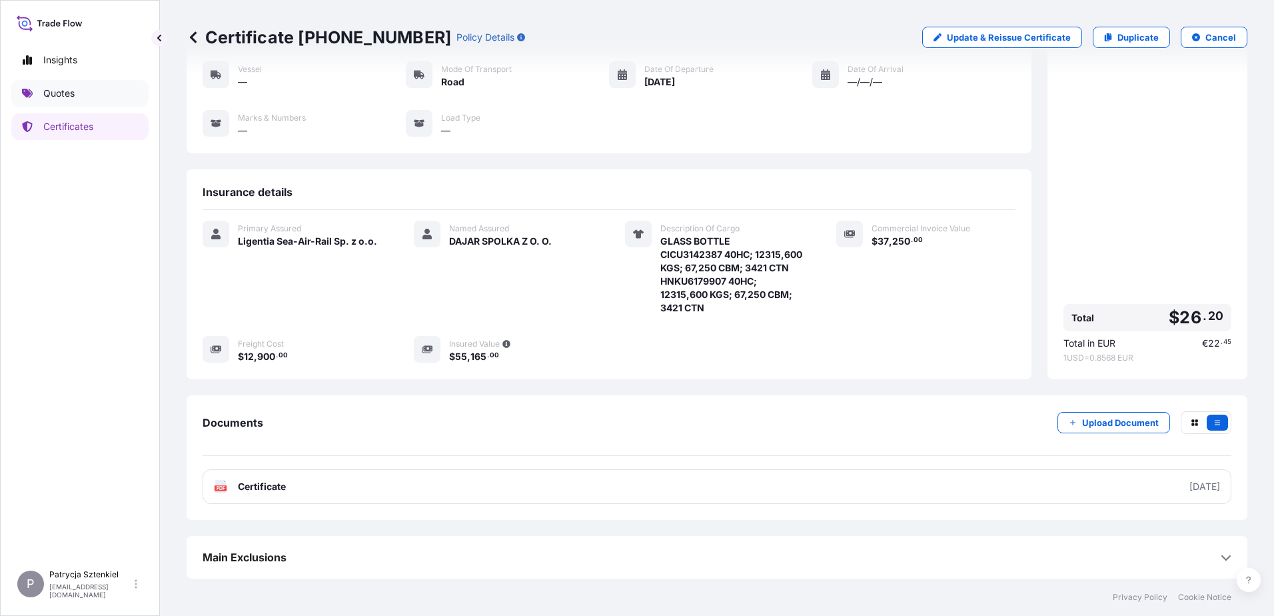
click at [73, 103] on link "Quotes" at bounding box center [79, 93] width 137 height 27
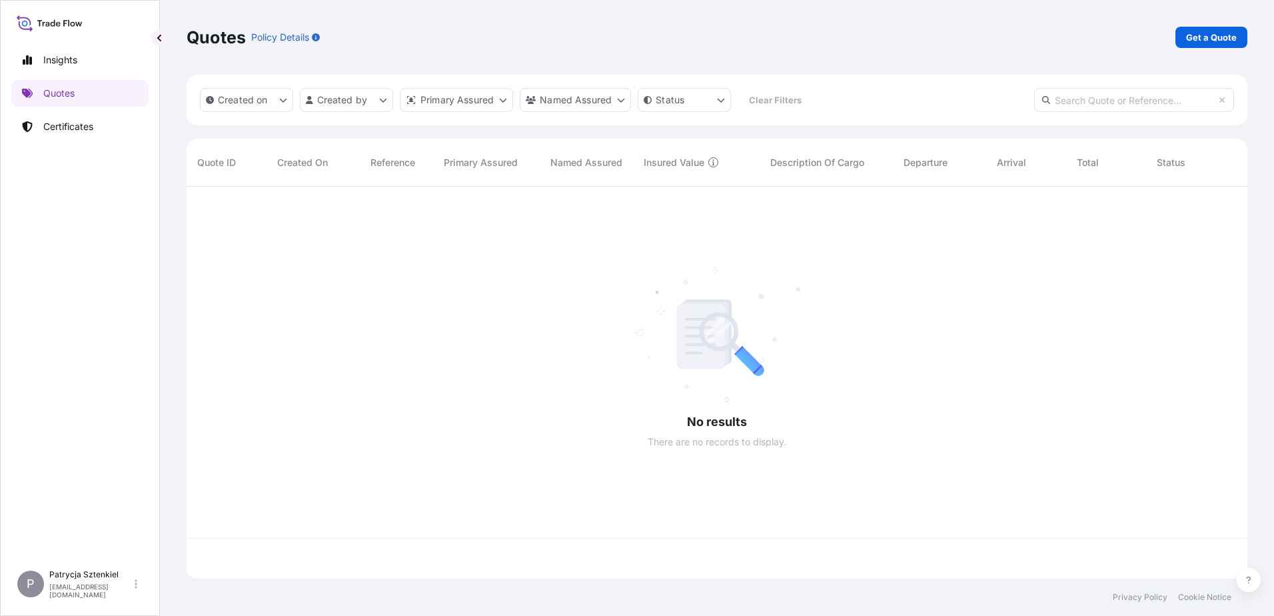
scroll to position [389, 1051]
click at [1228, 28] on link "Get a Quote" at bounding box center [1211, 37] width 72 height 21
select select "Sea"
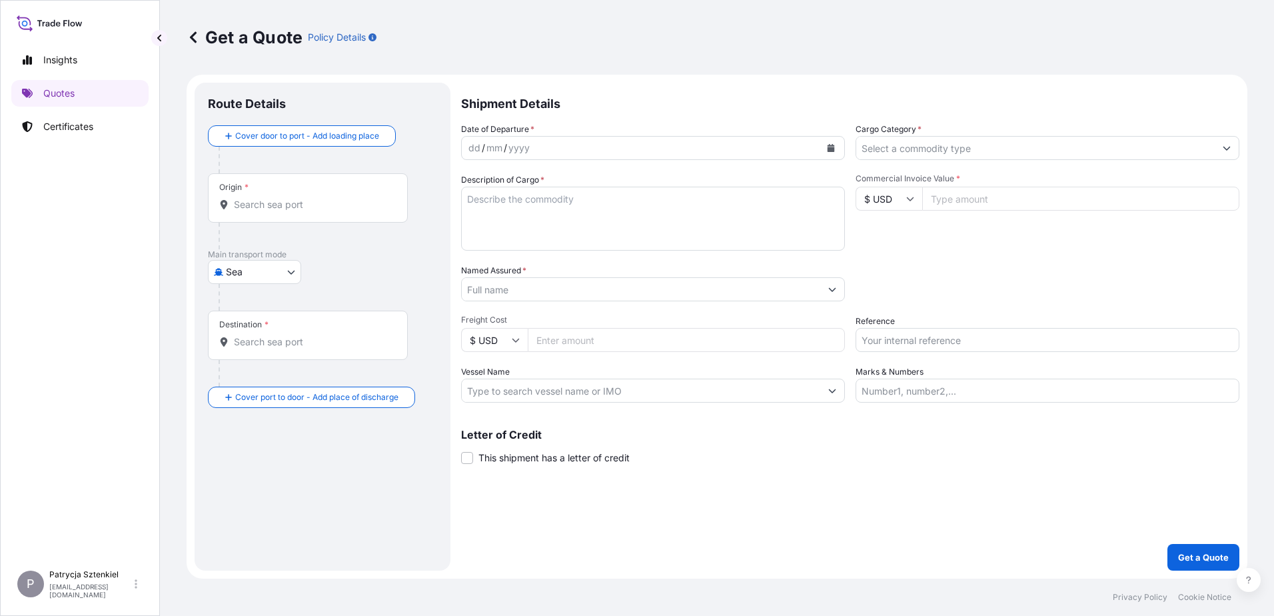
click at [899, 342] on input "Reference" at bounding box center [1047, 340] width 384 height 24
paste input "S02006352"
type input "S02006352 LCL"
click at [287, 278] on body "Insights Quotes Certificates P Patrycja Sztenkiel [EMAIL_ADDRESS][DOMAIN_NAME] …" at bounding box center [637, 308] width 1274 height 616
click at [233, 348] on span "Road" at bounding box center [244, 354] width 23 height 13
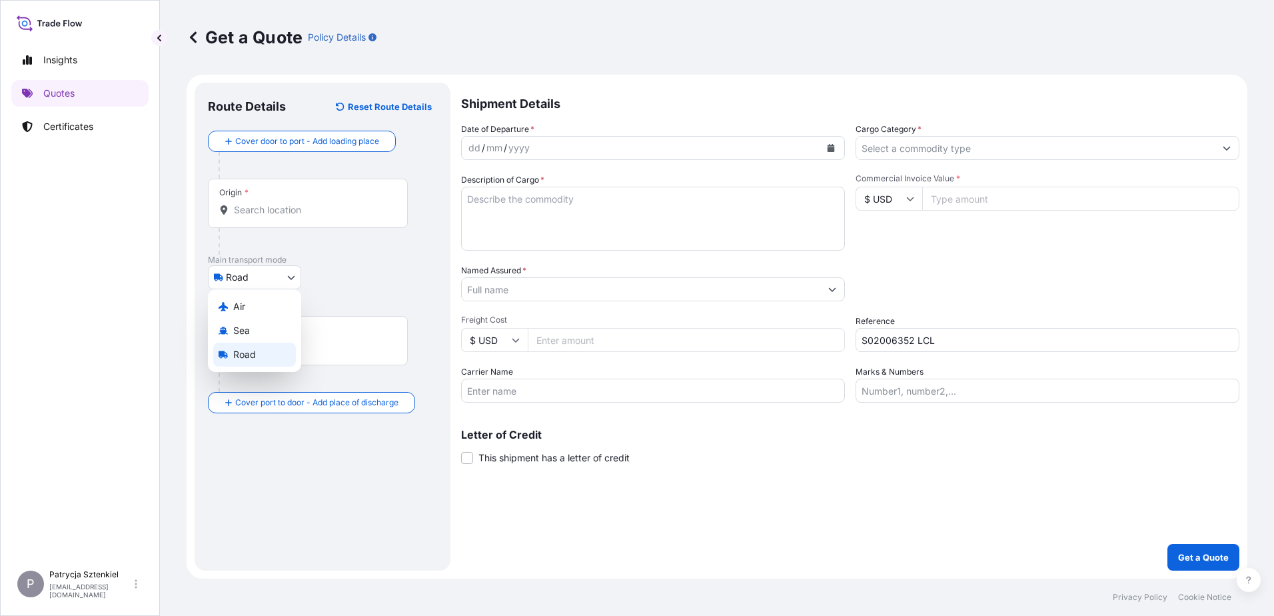
select select "Road"
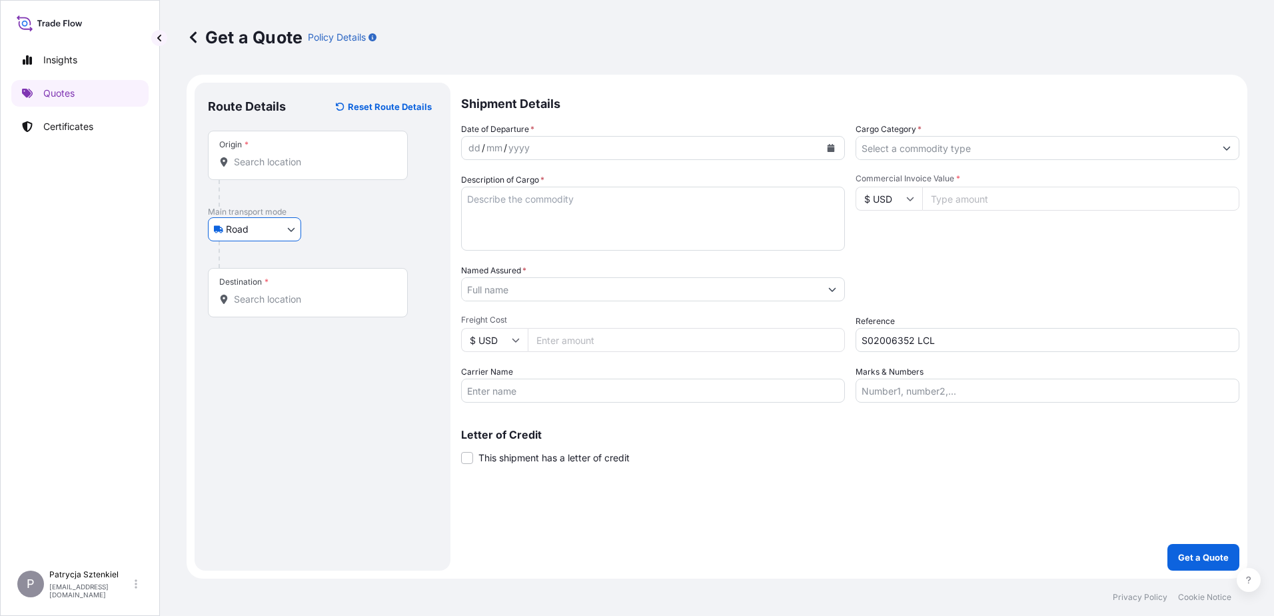
click at [286, 161] on input "Origin *" at bounding box center [312, 161] width 157 height 13
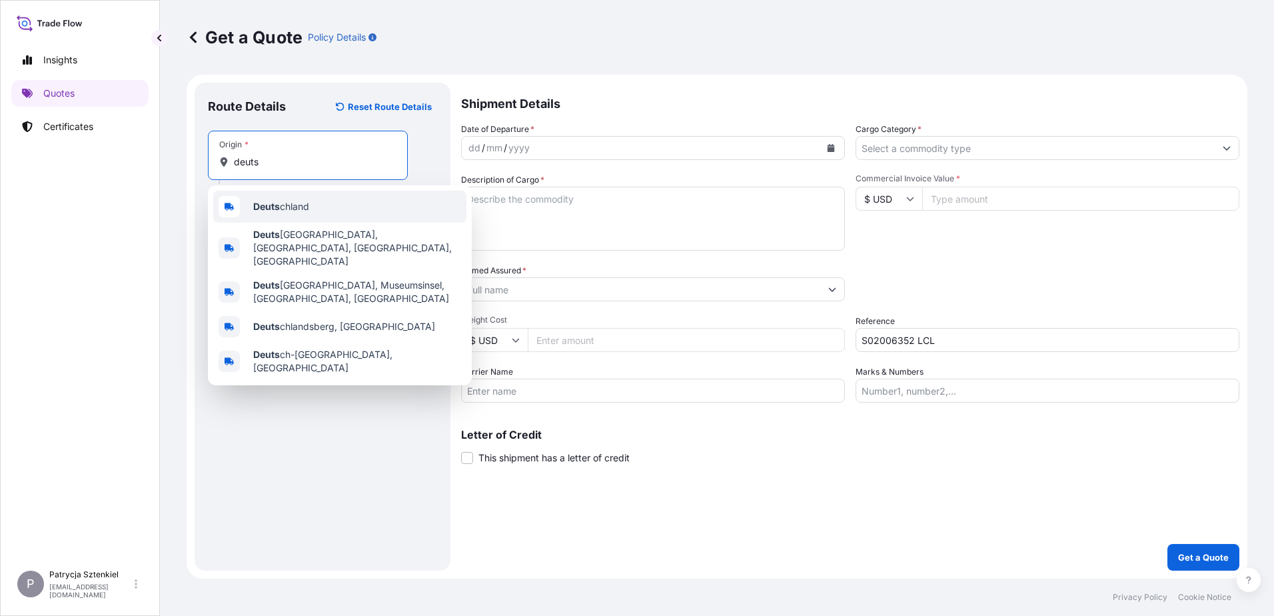
click at [266, 212] on span "Deuts chland" at bounding box center [281, 206] width 56 height 13
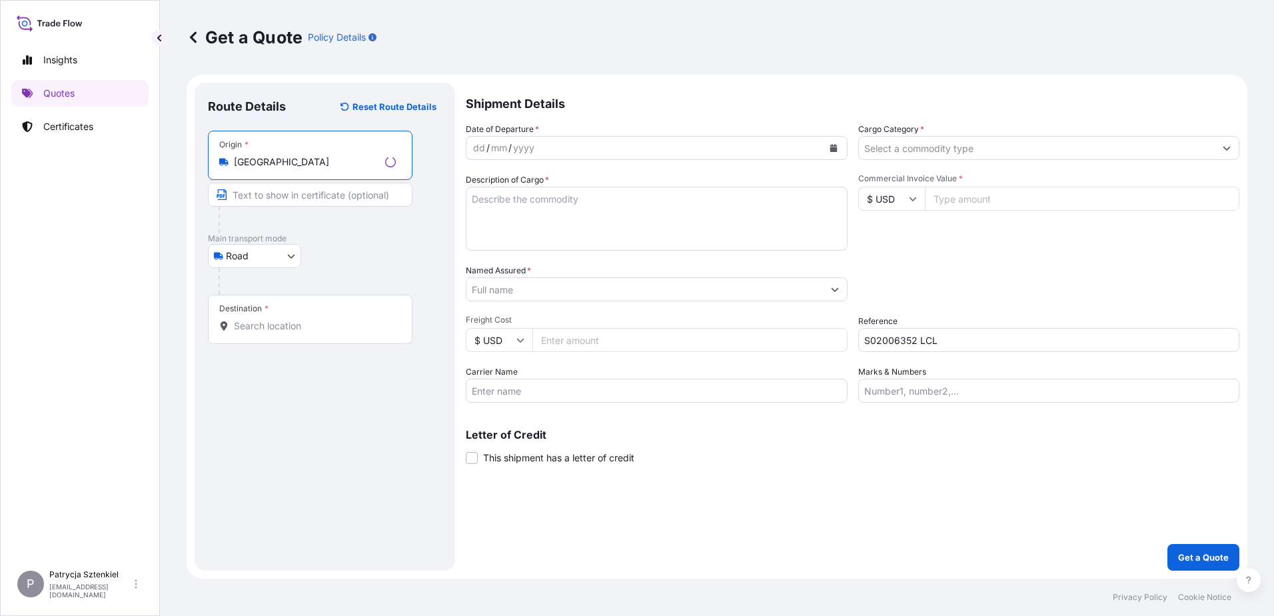
type input "[GEOGRAPHIC_DATA]"
click at [262, 325] on input "Destination *" at bounding box center [315, 325] width 162 height 13
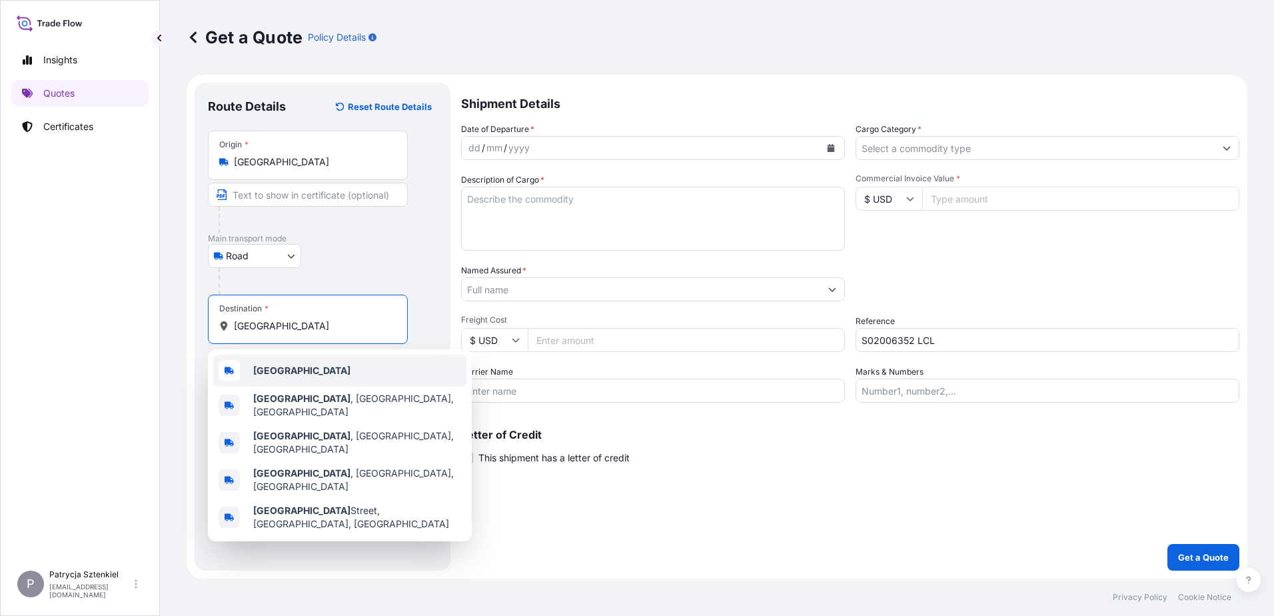
click at [277, 375] on b "[GEOGRAPHIC_DATA]" at bounding box center [301, 369] width 97 height 11
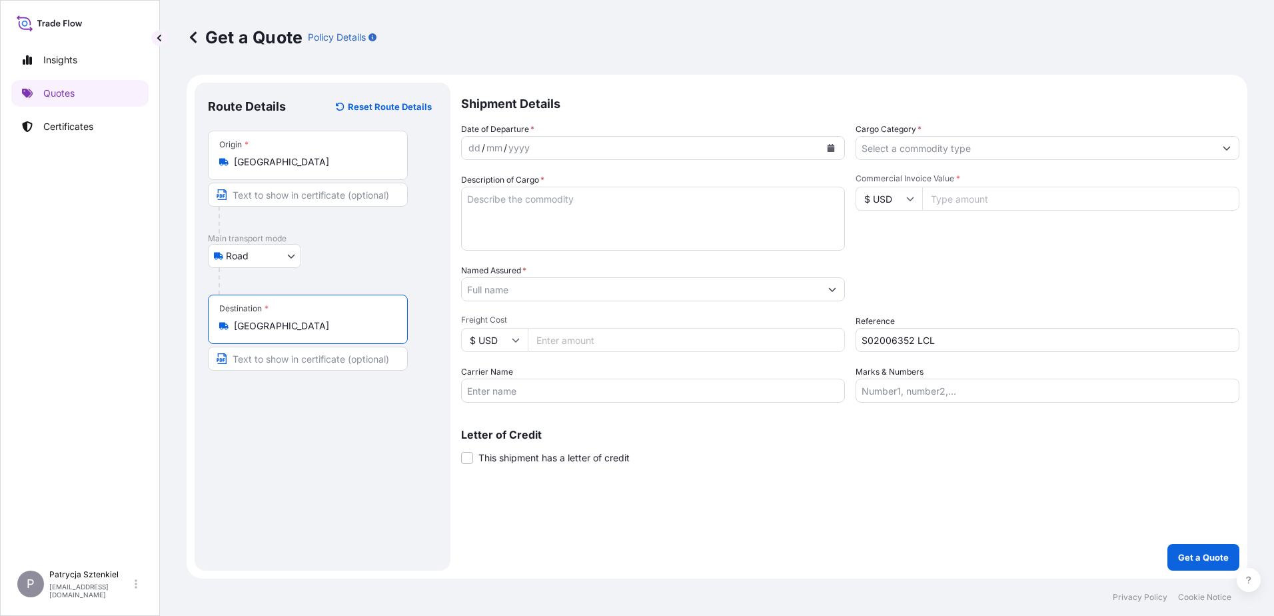
type input "[GEOGRAPHIC_DATA]"
click at [910, 191] on input "$ USD" at bounding box center [888, 199] width 67 height 24
click at [889, 232] on div "€ EUR" at bounding box center [889, 234] width 56 height 25
type input "€ EUR"
click at [976, 195] on input "Commercial Invoice Value *" at bounding box center [1080, 199] width 317 height 24
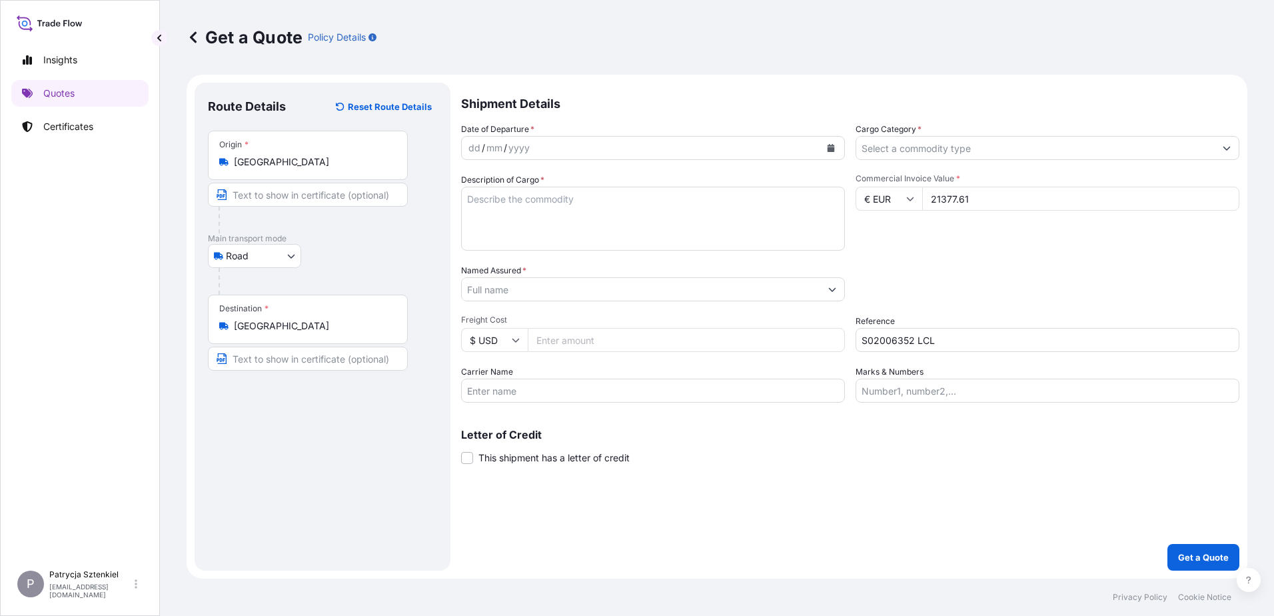
type input "21377.61"
click at [567, 284] on input "Named Assured *" at bounding box center [641, 289] width 358 height 24
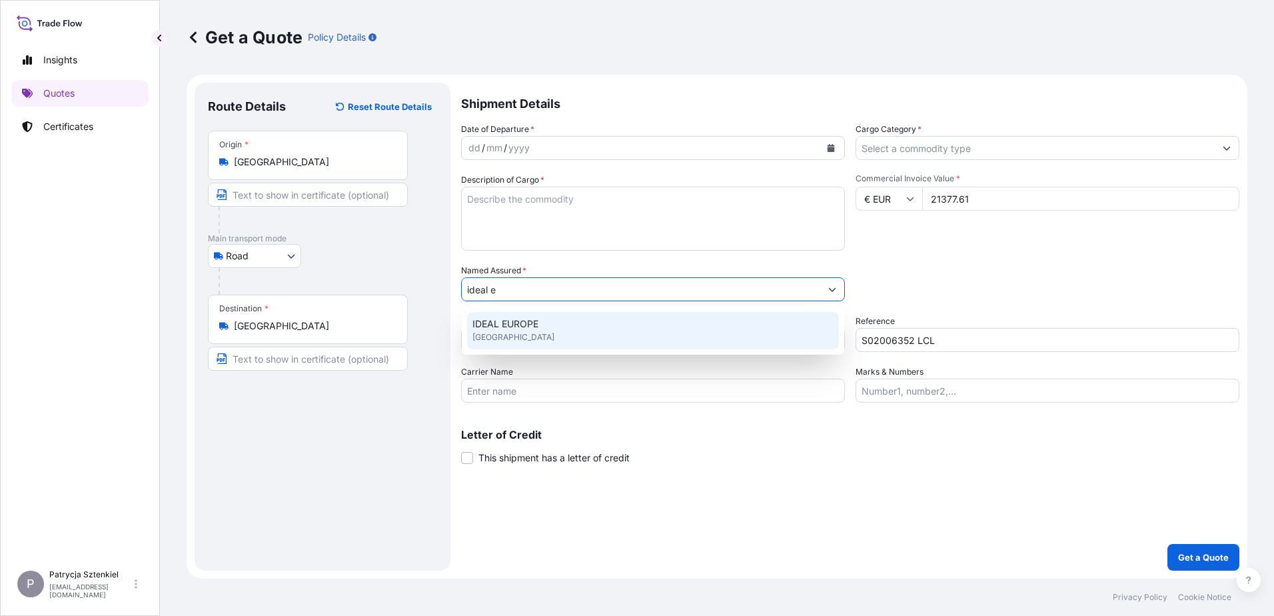
click at [596, 335] on div "IDEAL [GEOGRAPHIC_DATA] [GEOGRAPHIC_DATA]" at bounding box center [653, 330] width 372 height 37
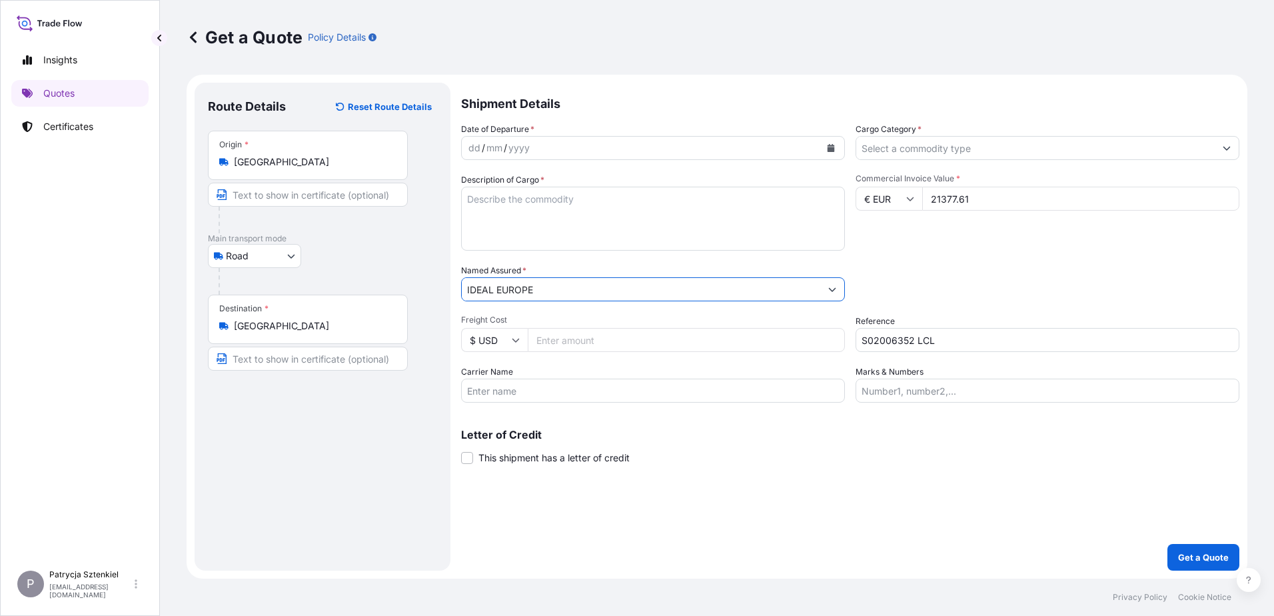
type input "IDEAL EUROPE"
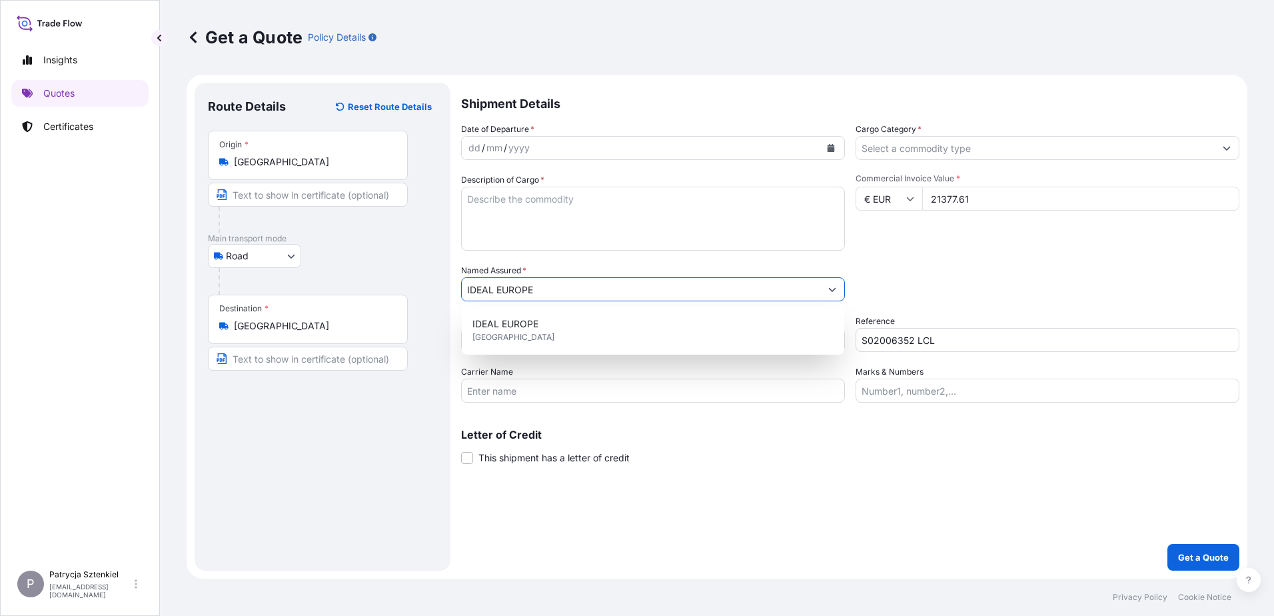
click at [465, 199] on textarea "Description of Cargo *" at bounding box center [653, 219] width 384 height 64
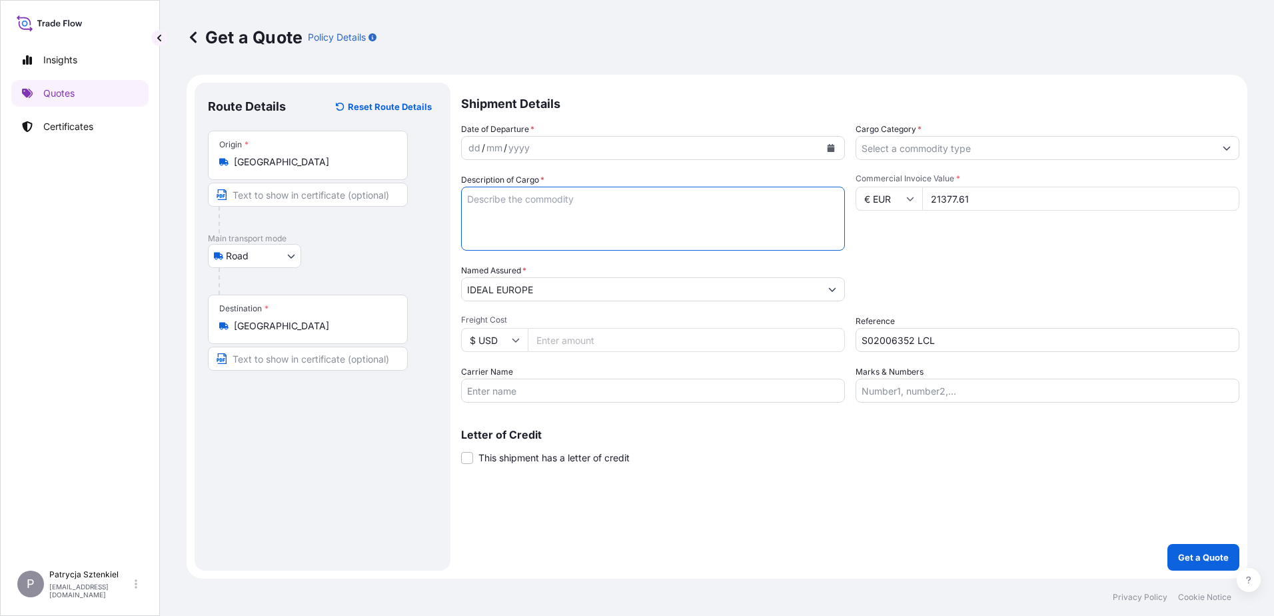
paste textarea "IATTER:ES UNDER SP188,UN3480,LiTH:UM 10N IATTERIES"
click at [464, 194] on textarea "IATTER:ES UNDER SP188,UN3480,LiTH:UM 10N IATTERIES" at bounding box center [653, 219] width 384 height 64
click at [771, 208] on textarea "BIATTER:ES UNDER SP188,UN3480,LiTH:UM 10N BIATTERIES" at bounding box center [653, 219] width 384 height 64
paste textarea "TLLU5492213ノ 」PE416046′"
type textarea "BIATTER:ES UNDER SP188,UN3480,LiTH:UM 10N BIATTERIES TLLU5492213ノ 」PE416046′"
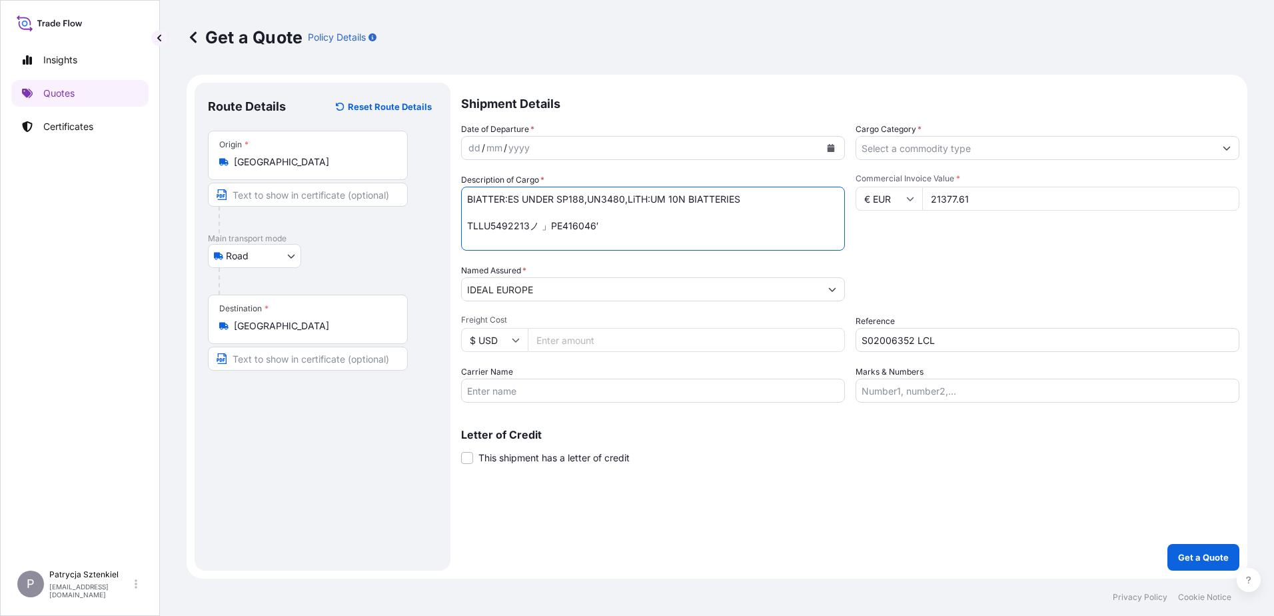
click at [865, 147] on input "Cargo Category *" at bounding box center [1035, 148] width 358 height 24
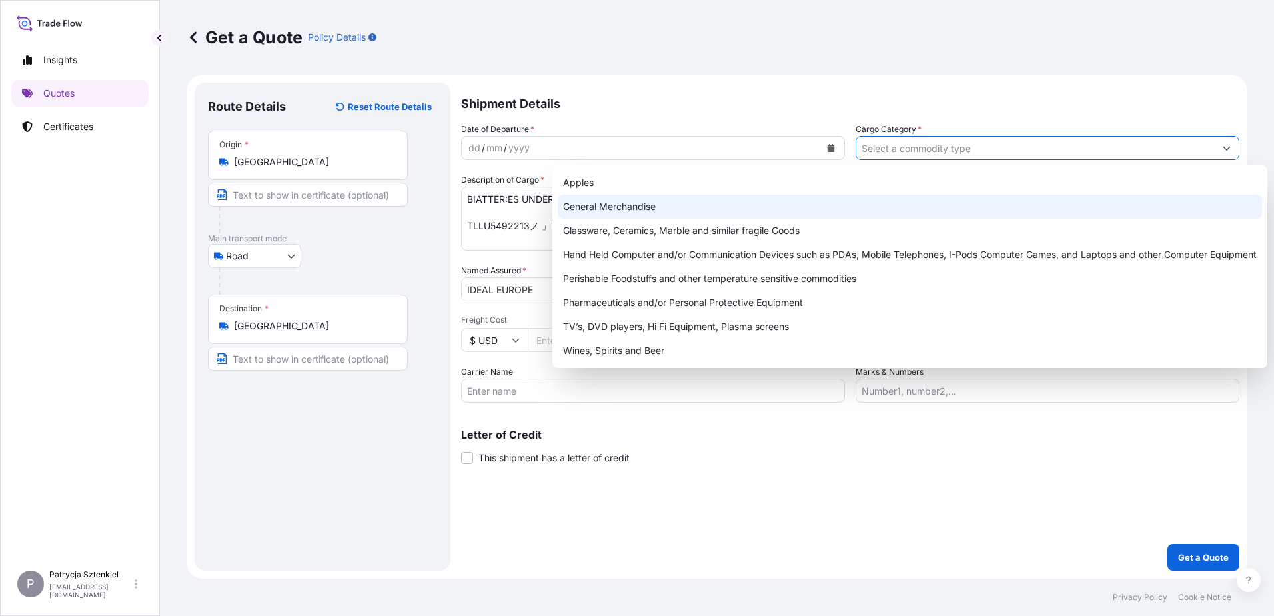
click at [632, 211] on div "General Merchandise" at bounding box center [910, 207] width 704 height 24
type input "General Merchandise"
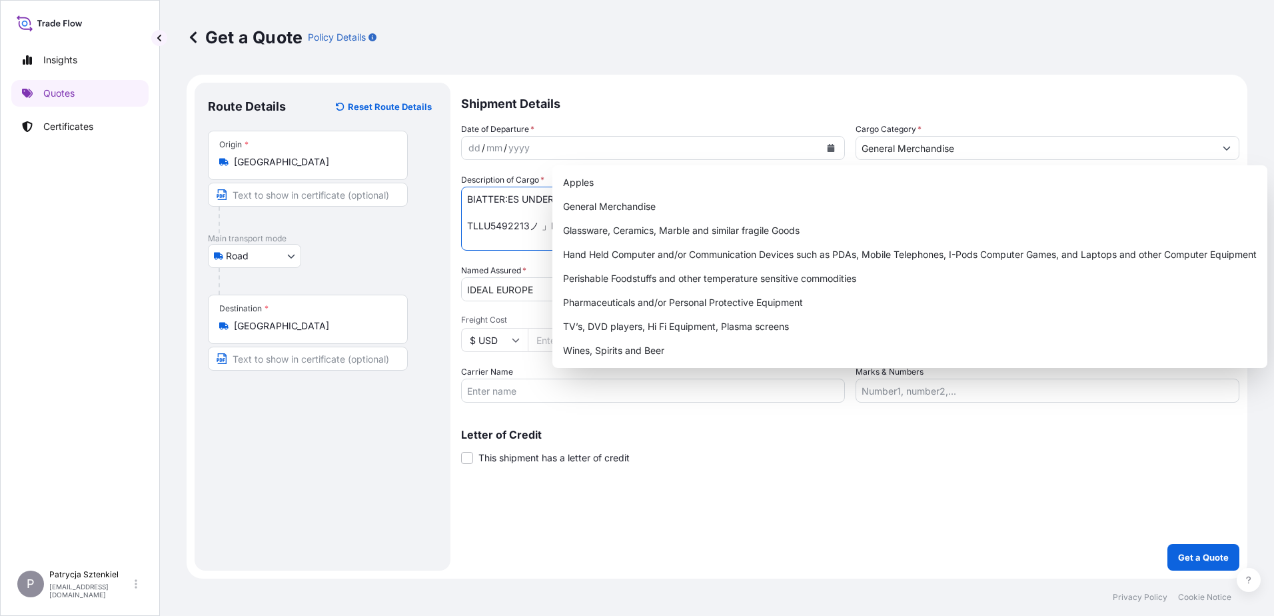
click at [526, 215] on textarea "BIATTER:ES UNDER SP188,UN3480,LiTH:UM 10N BIATTERIES TLLU5492213ノ 」PE416046′" at bounding box center [653, 219] width 384 height 64
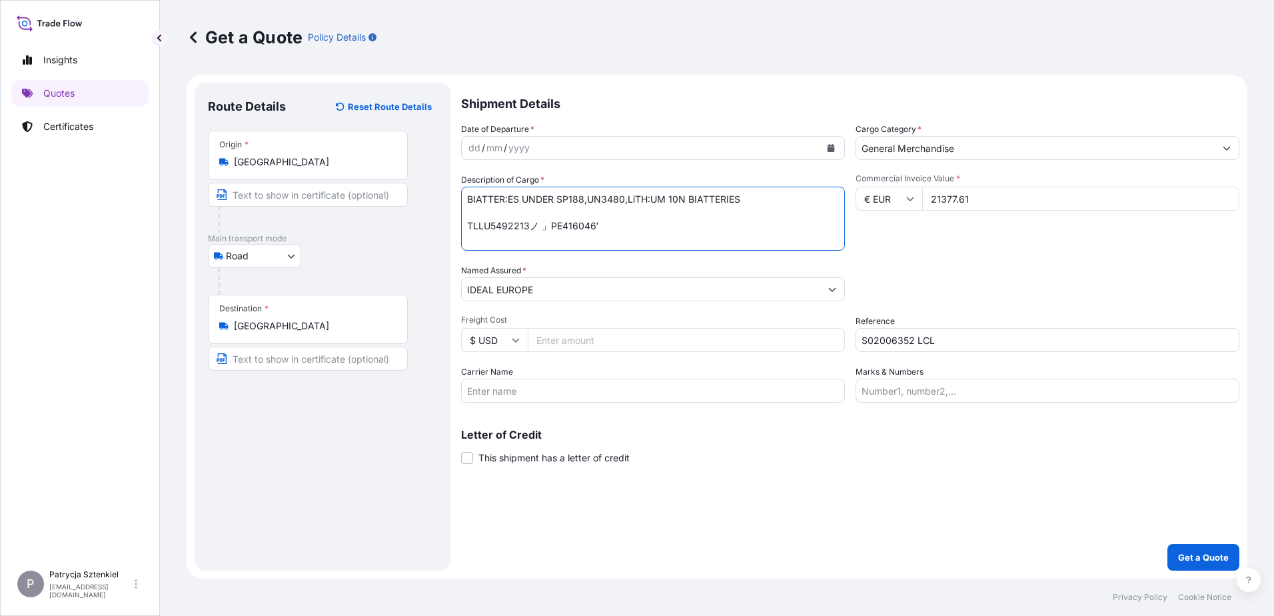
click at [683, 226] on textarea "BIATTER:ES UNDER SP188,UN3480,LiTH:UM 10N BIATTERIES TLLU5492213ノ 」PE416046′" at bounding box center [653, 219] width 384 height 64
drag, startPoint x: 659, startPoint y: 226, endPoint x: 540, endPoint y: 226, distance: 119.2
click at [540, 226] on textarea "BIATTER:ES UNDER SP188,UN3480,LiTH:UM 10N BIATTERIES TLLU5492213ノ 」PE416046′" at bounding box center [653, 219] width 384 height 64
paste textarea "59 CARTON(S)"
paste textarea "344 09 KCS"
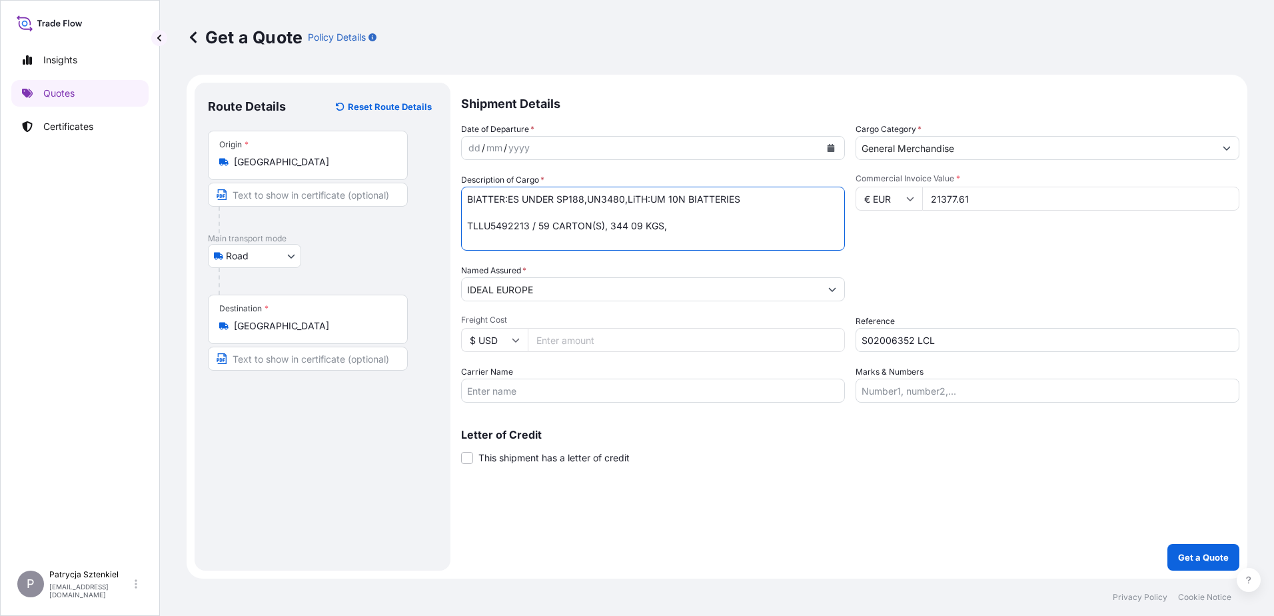
paste textarea "4 301 CB"
type textarea "BIATTER:ES UNDER SP188,UN3480,LiTH:UM 10N BIATTERIES TLLU5492213 / 59 CARTON(S)…"
click at [823, 145] on button "Calendar" at bounding box center [830, 147] width 21 height 21
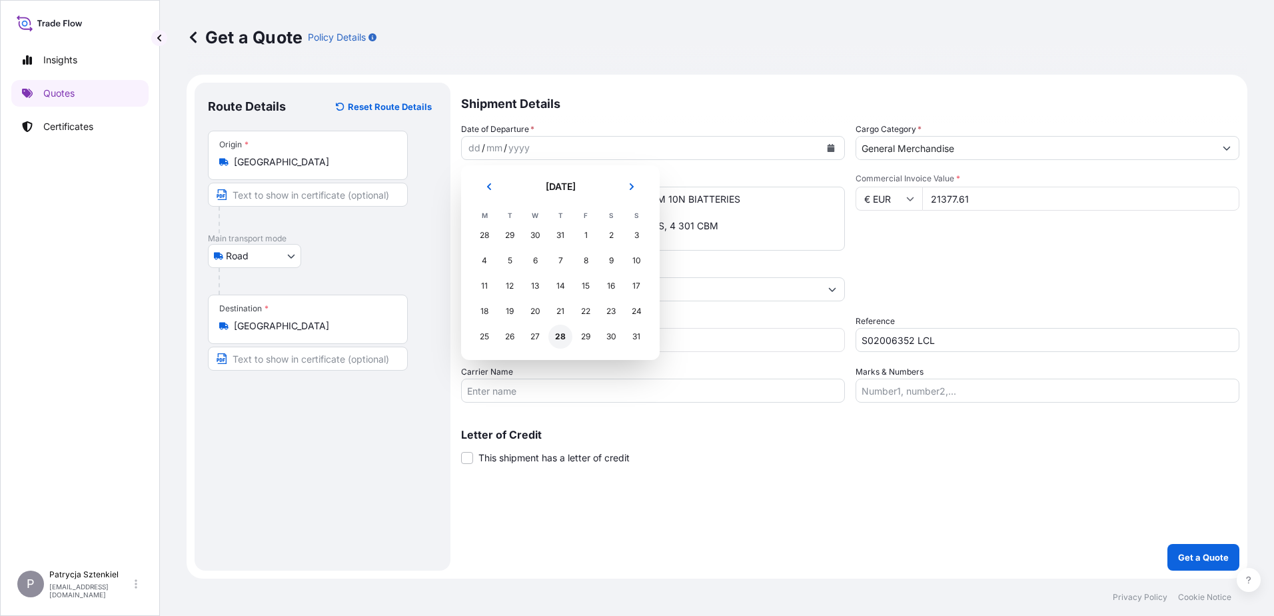
click at [565, 331] on div "28" at bounding box center [560, 336] width 24 height 24
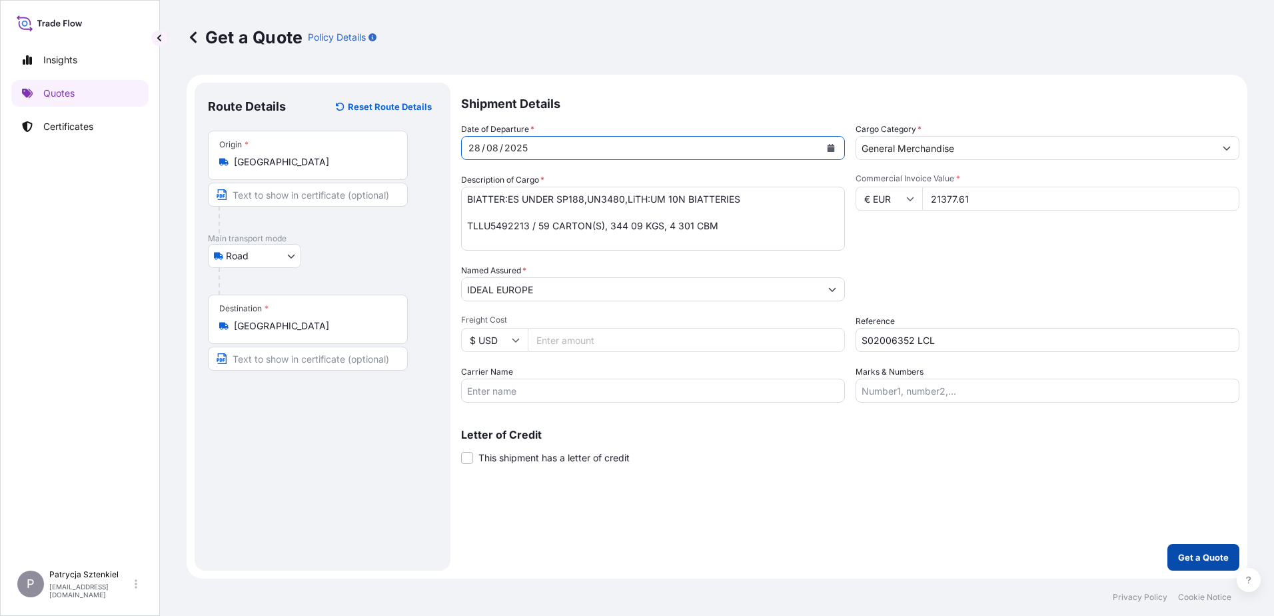
click at [1202, 548] on button "Get a Quote" at bounding box center [1203, 557] width 72 height 27
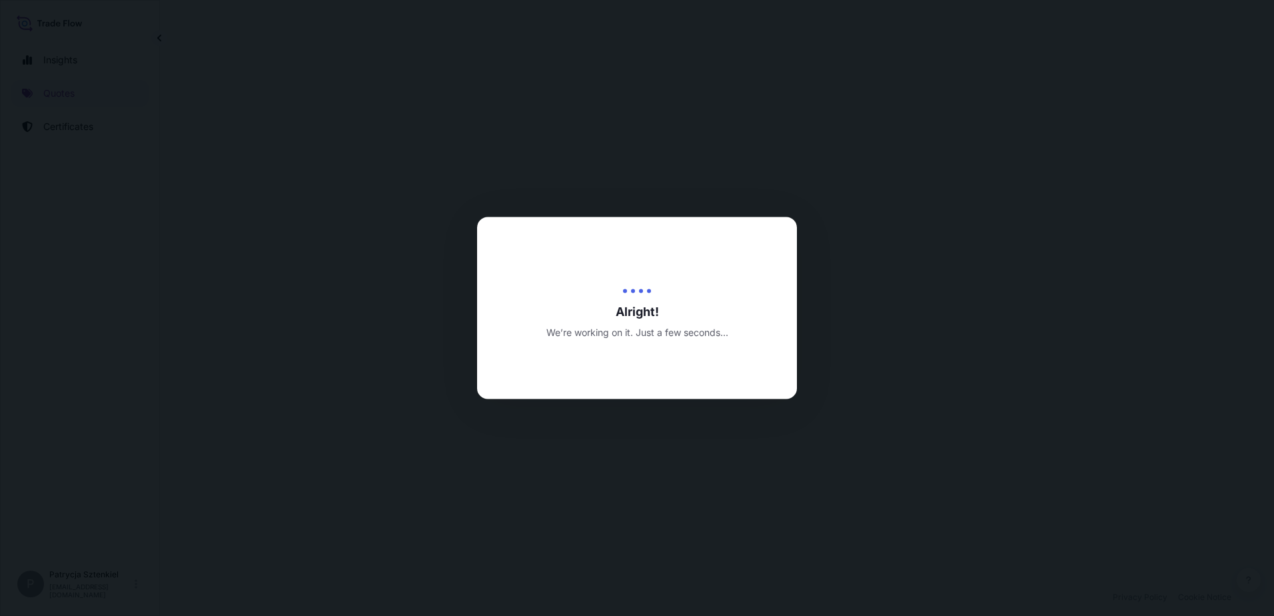
select select "Road"
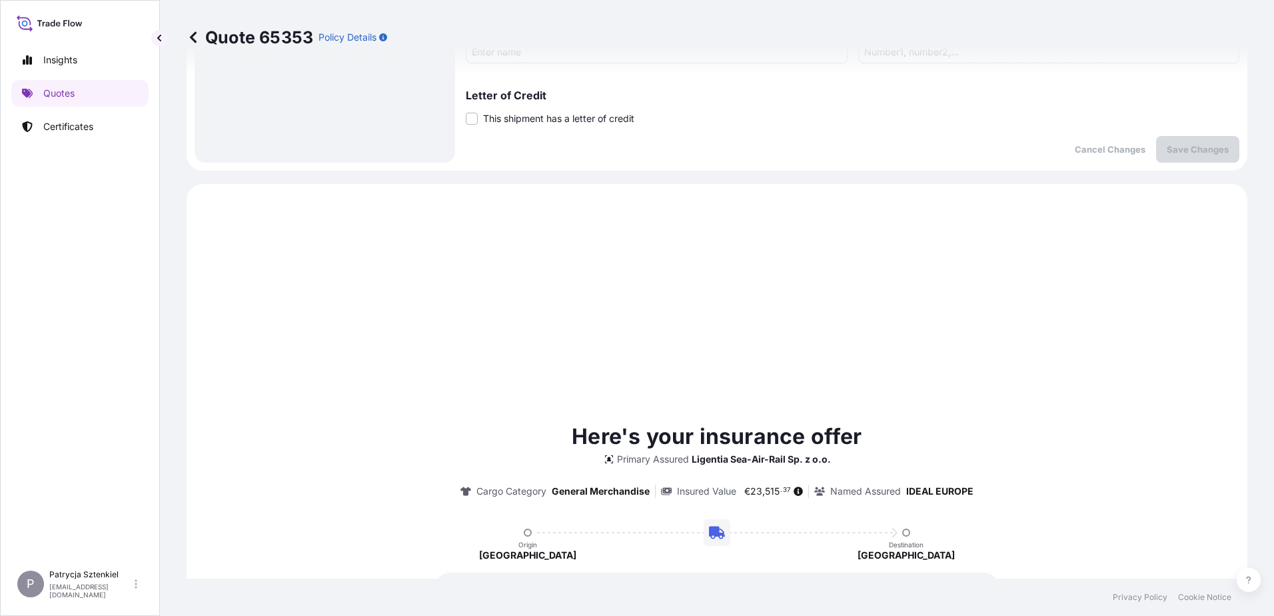
scroll to position [456, 0]
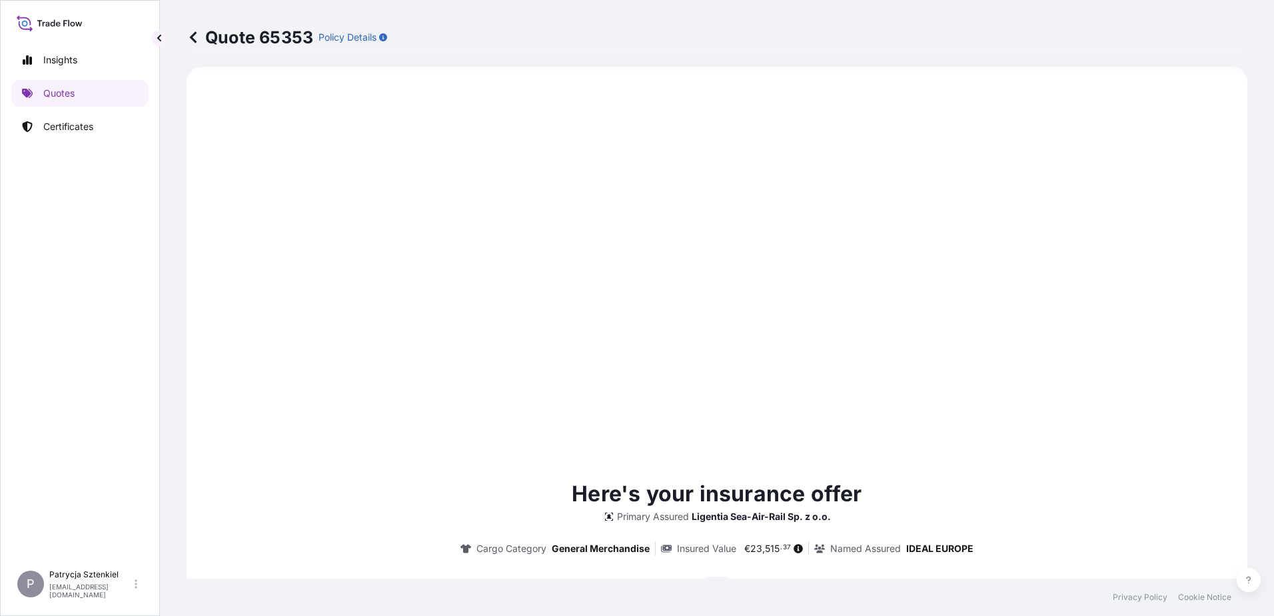
type input "[DATE]"
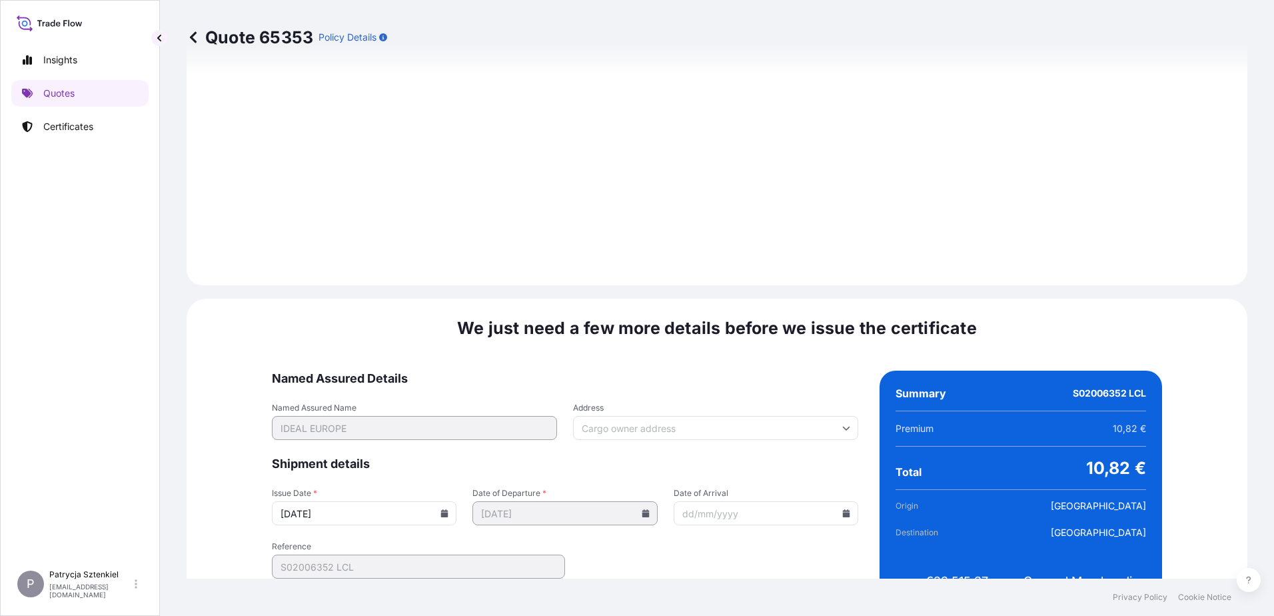
scroll to position [1390, 0]
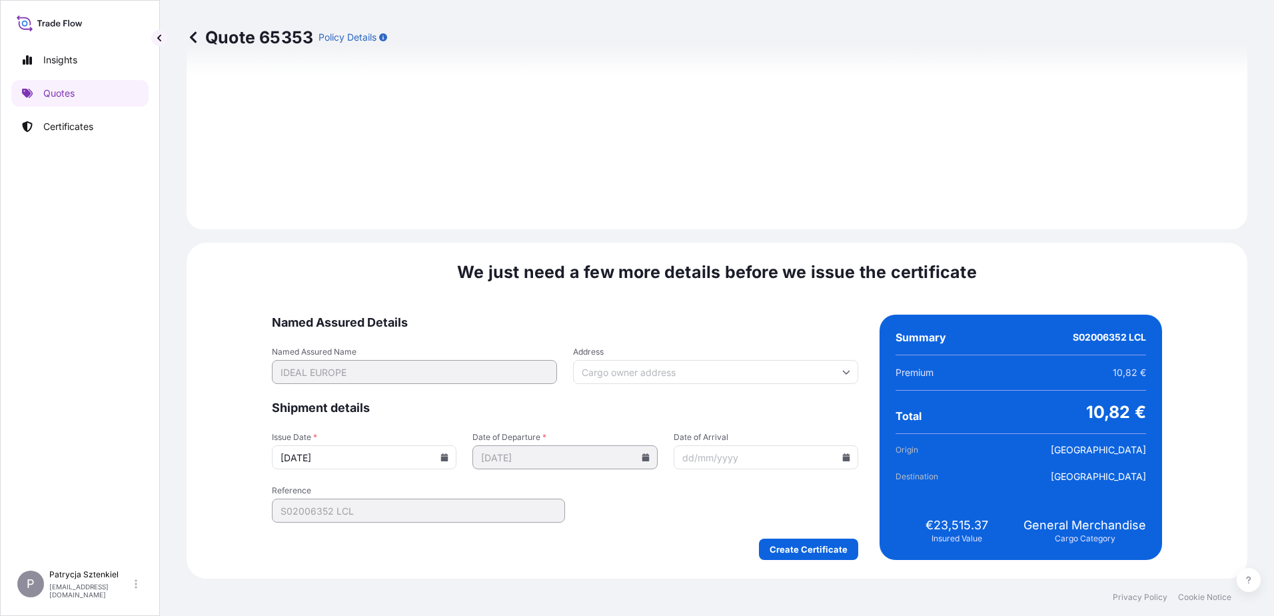
click at [853, 540] on div "Named Assured Details Named Assured Name IDEAL EUROPE Address Shipment details …" at bounding box center [717, 436] width 890 height 245
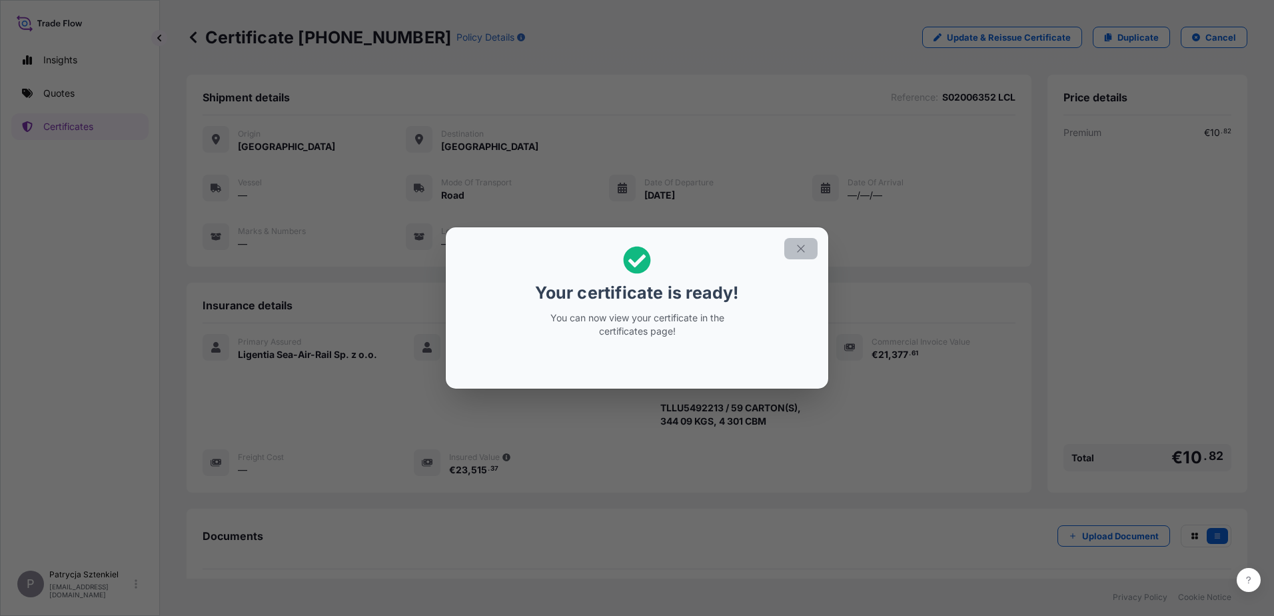
click at [795, 249] on icon "button" at bounding box center [801, 248] width 12 height 12
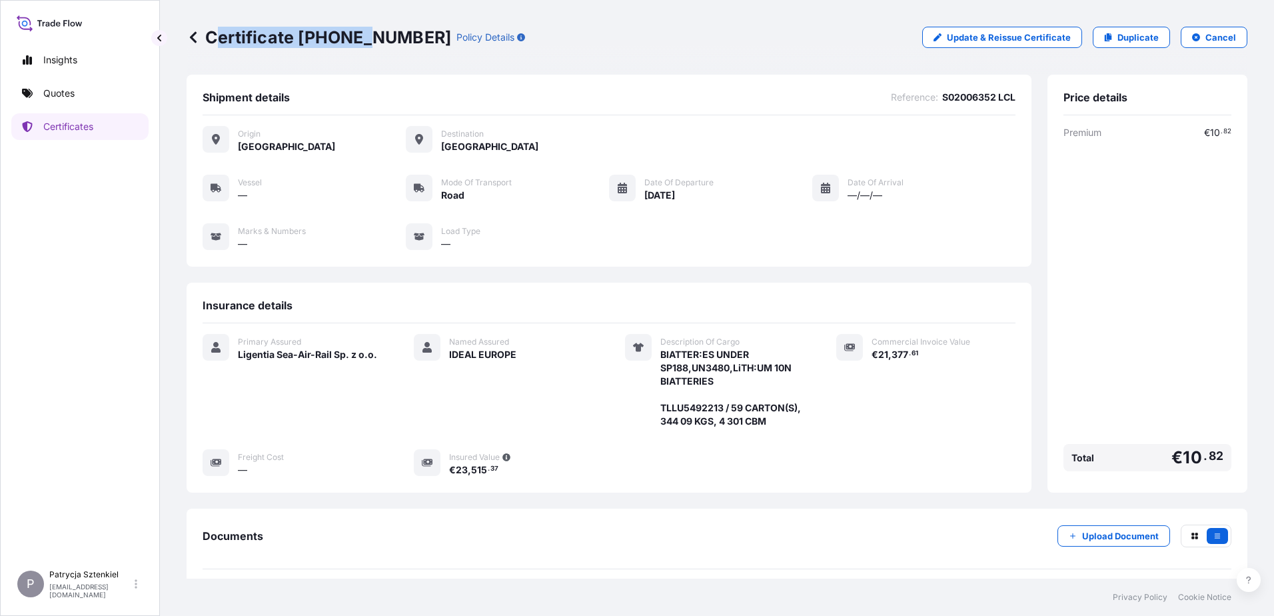
drag, startPoint x: 212, startPoint y: 36, endPoint x: 368, endPoint y: 34, distance: 156.6
click at [368, 34] on p "Certificate [PHONE_NUMBER]" at bounding box center [319, 37] width 264 height 21
drag, startPoint x: 368, startPoint y: 34, endPoint x: 228, endPoint y: 35, distance: 139.9
click at [271, 33] on p "Certificate [PHONE_NUMBER]" at bounding box center [319, 37] width 264 height 21
drag, startPoint x: 207, startPoint y: 35, endPoint x: 410, endPoint y: 42, distance: 203.3
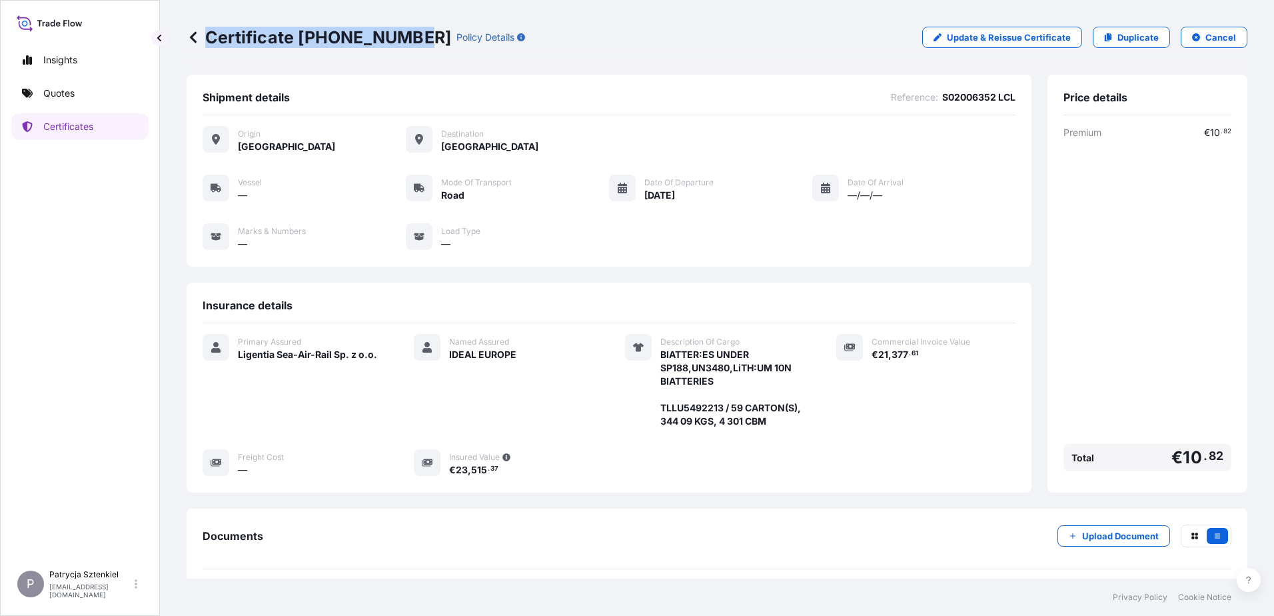
click at [410, 42] on p "Certificate [PHONE_NUMBER]" at bounding box center [319, 37] width 264 height 21
copy p "Certificate [PHONE_NUMBER]"
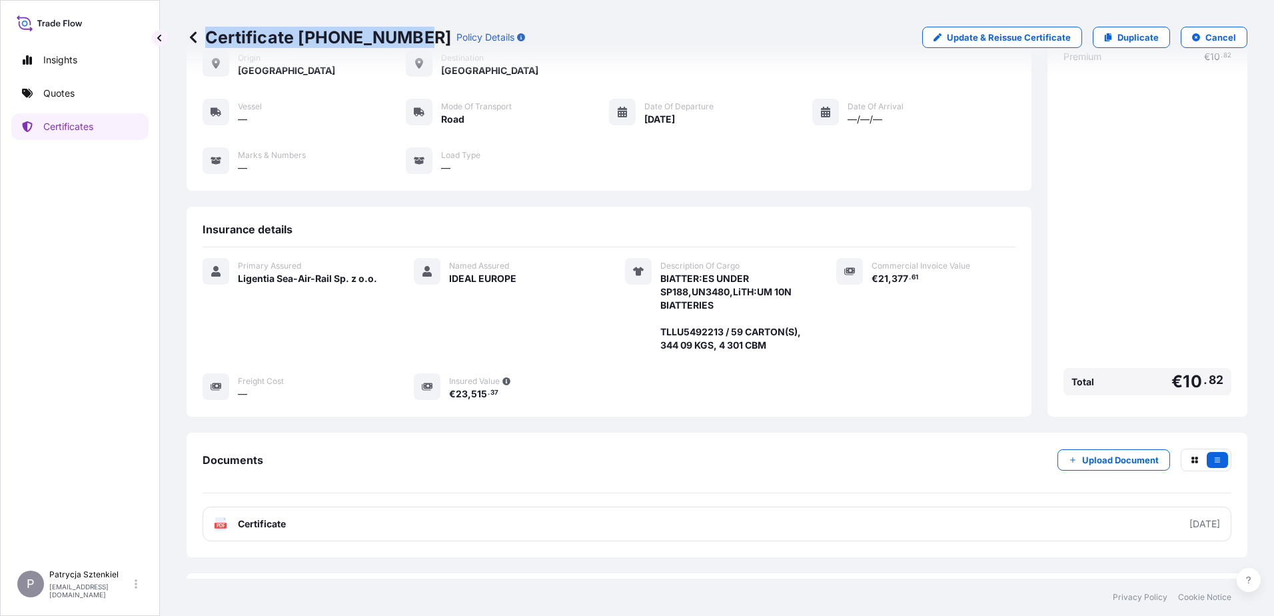
scroll to position [127, 0]
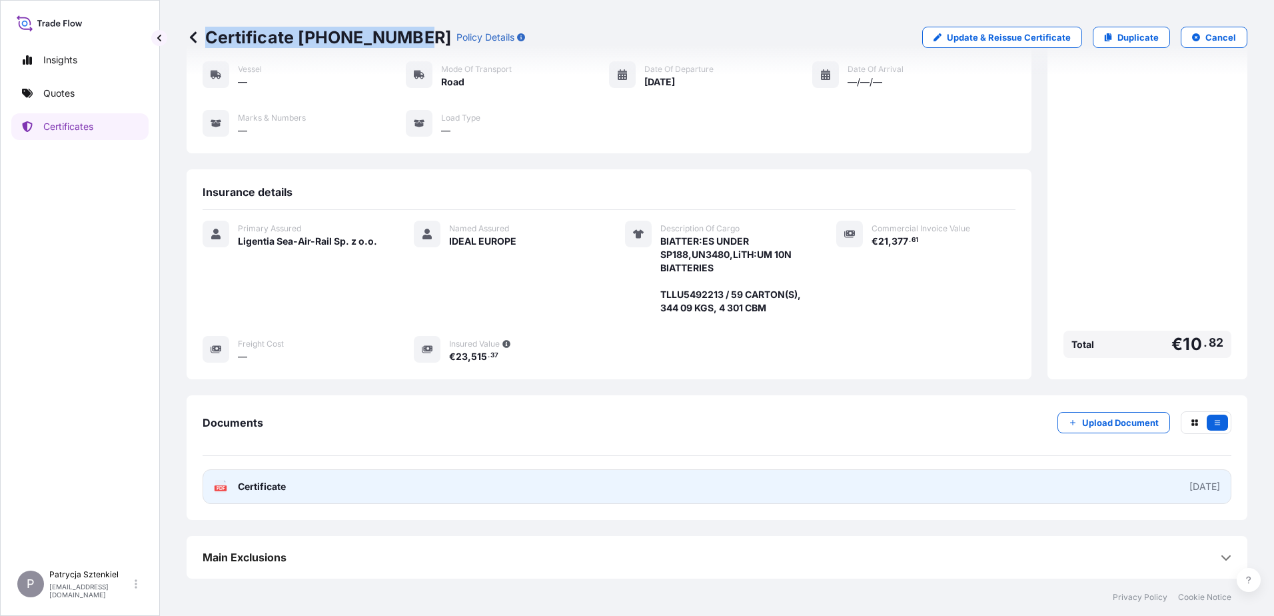
click at [454, 478] on link "PDF Certificate [DATE]" at bounding box center [717, 486] width 1029 height 35
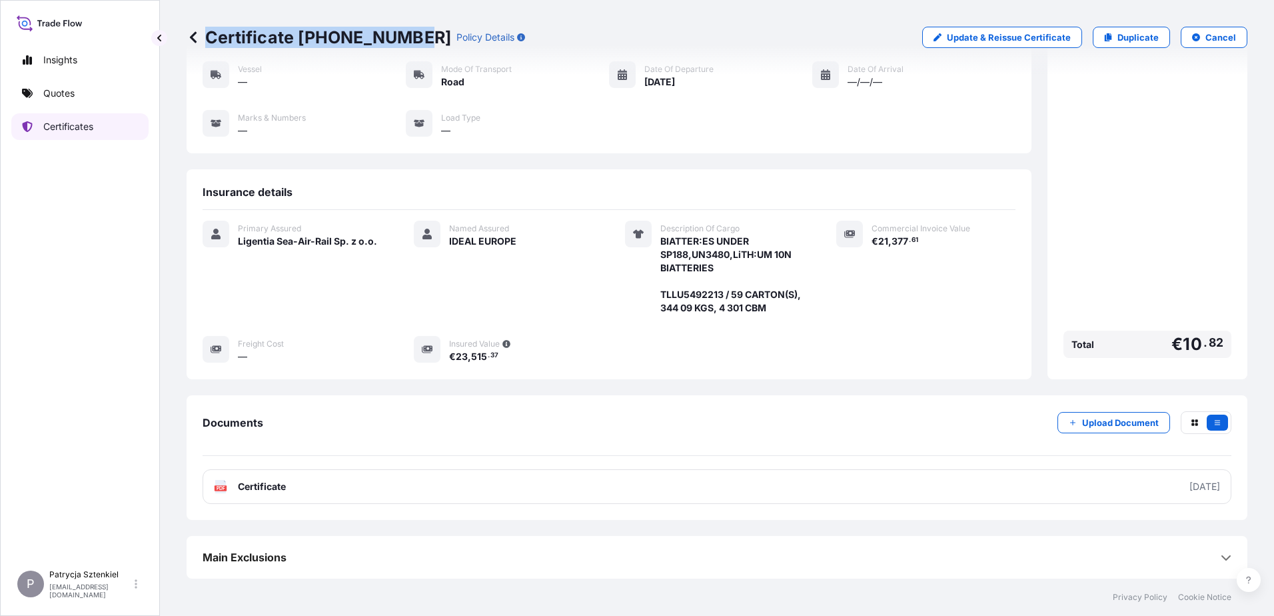
click at [57, 122] on p "Certificates" at bounding box center [68, 126] width 50 height 13
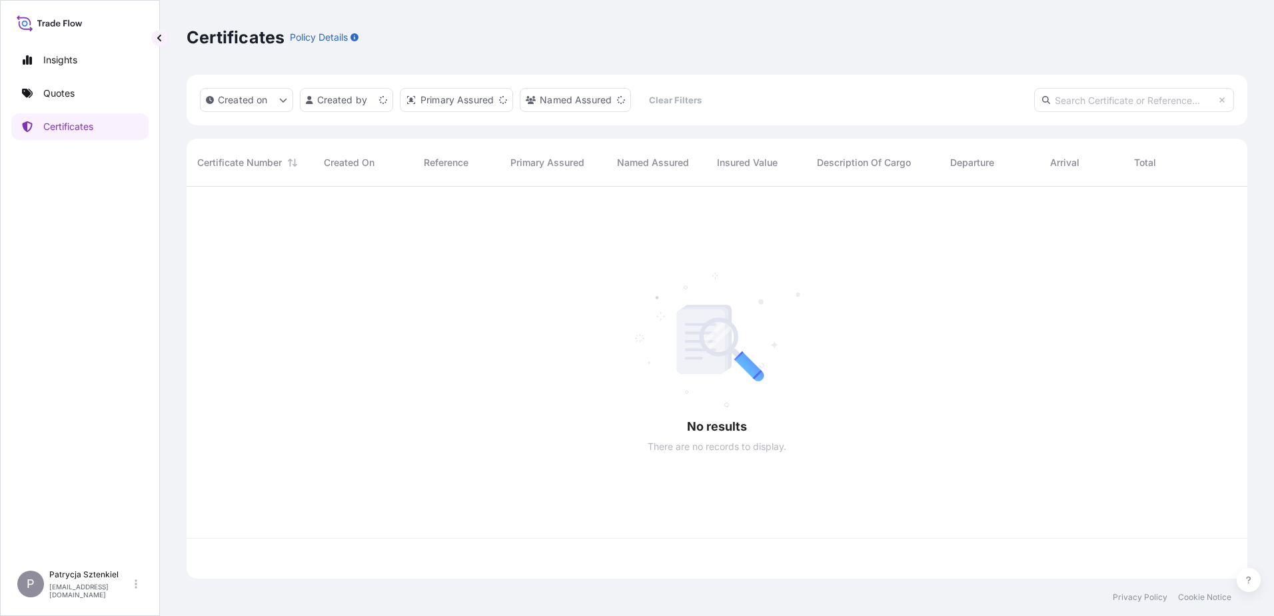
scroll to position [389, 1051]
click at [1079, 95] on input "text" at bounding box center [1134, 100] width 200 height 24
paste input "S02033865"
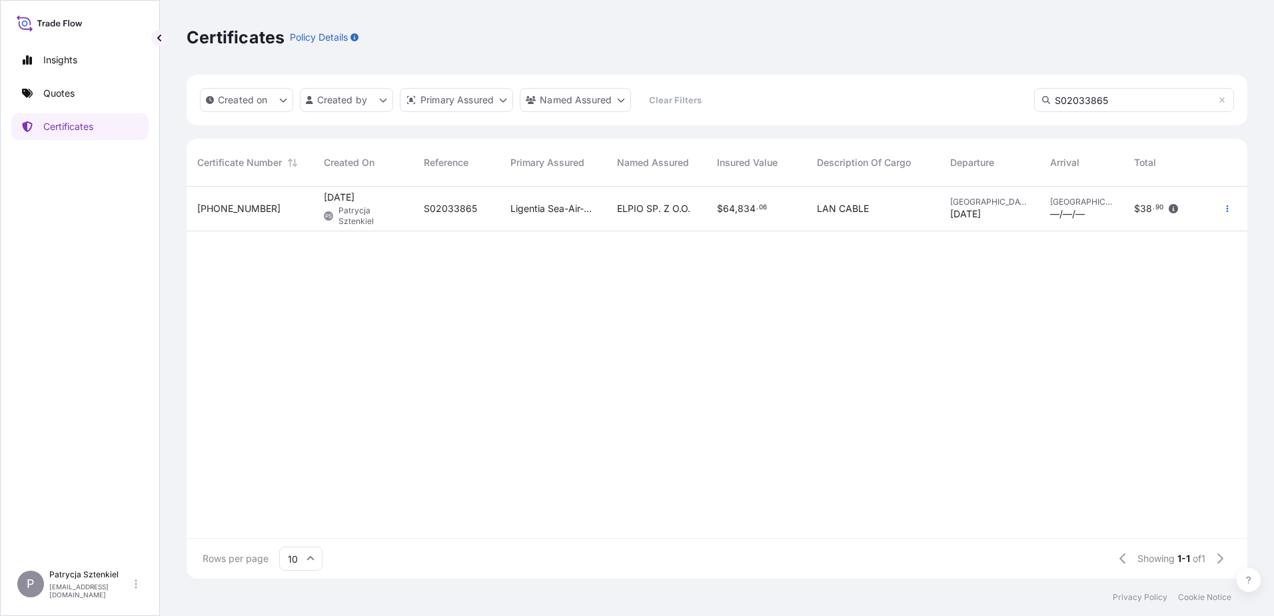
type input "S02033865"
click at [625, 217] on div "ELPIO SP. Z O.O." at bounding box center [656, 209] width 100 height 45
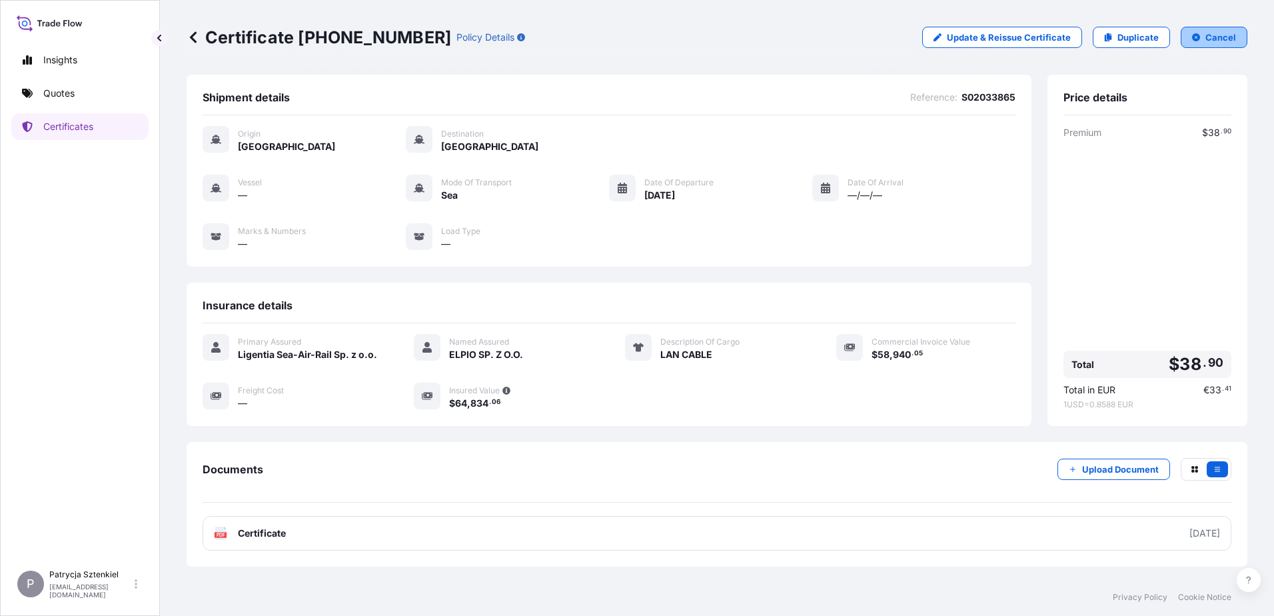
click at [1204, 29] on button "Cancel" at bounding box center [1213, 37] width 67 height 21
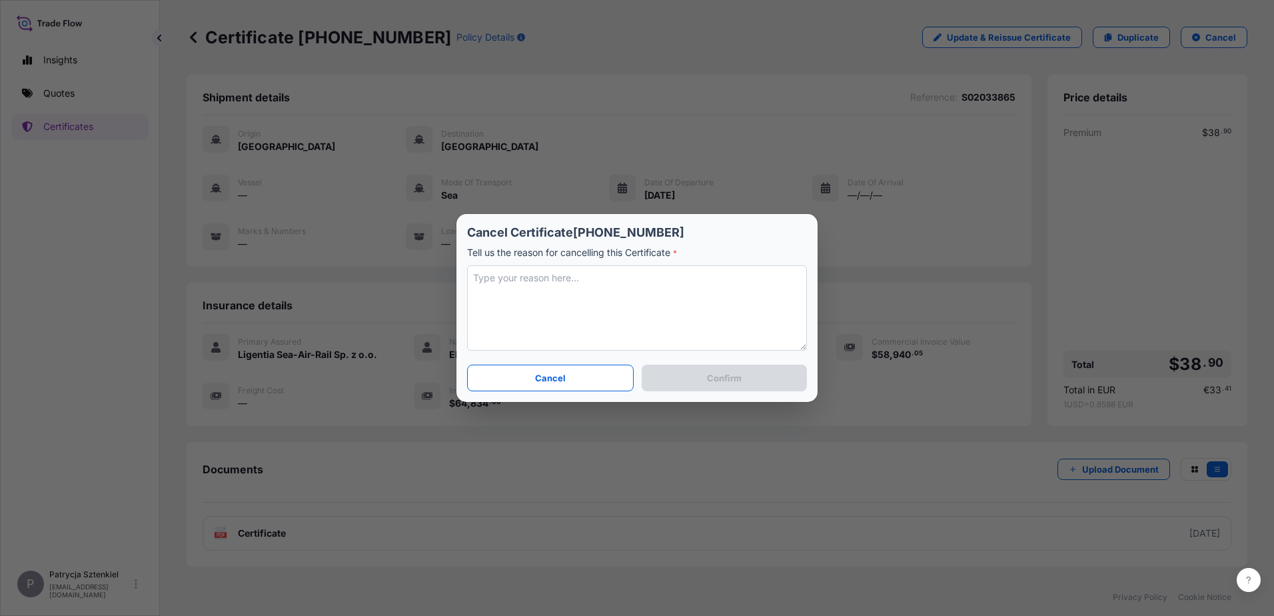
click at [602, 312] on textarea at bounding box center [637, 307] width 340 height 85
click at [655, 298] on textarea at bounding box center [637, 307] width 340 height 85
click at [568, 295] on textarea at bounding box center [637, 307] width 340 height 85
type textarea "ETD changed"
click at [679, 383] on button "Confirm" at bounding box center [724, 377] width 165 height 27
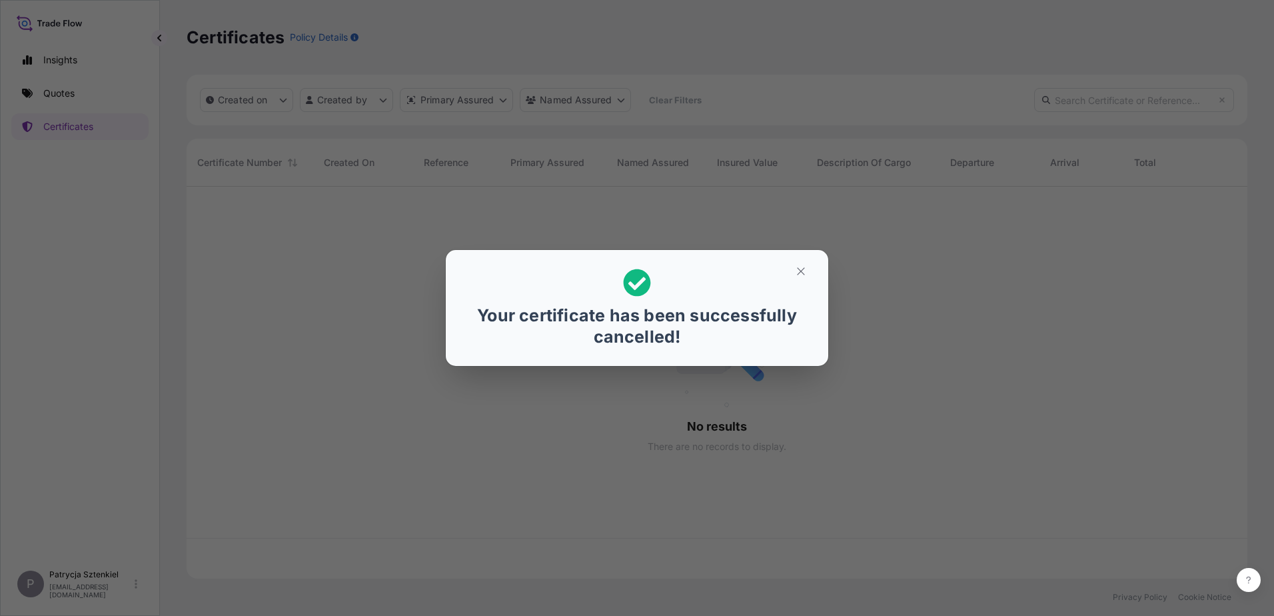
scroll to position [389, 1051]
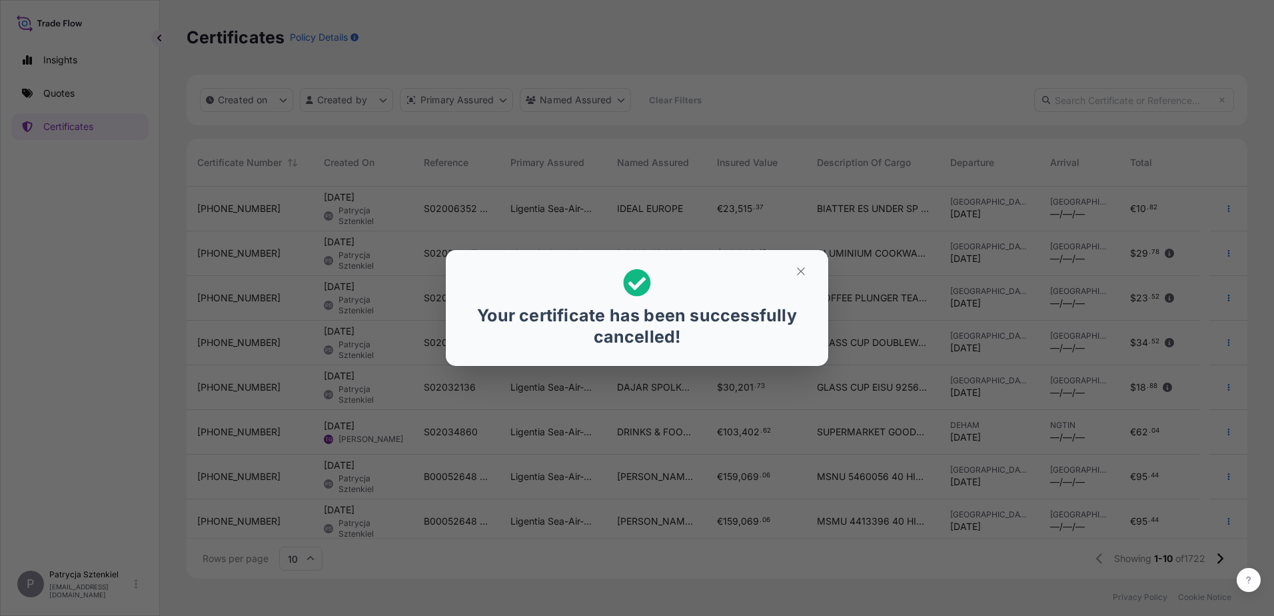
click at [800, 258] on section "Your certificate has been successfully cancelled!" at bounding box center [637, 308] width 382 height 116
click at [800, 266] on icon "button" at bounding box center [801, 271] width 12 height 12
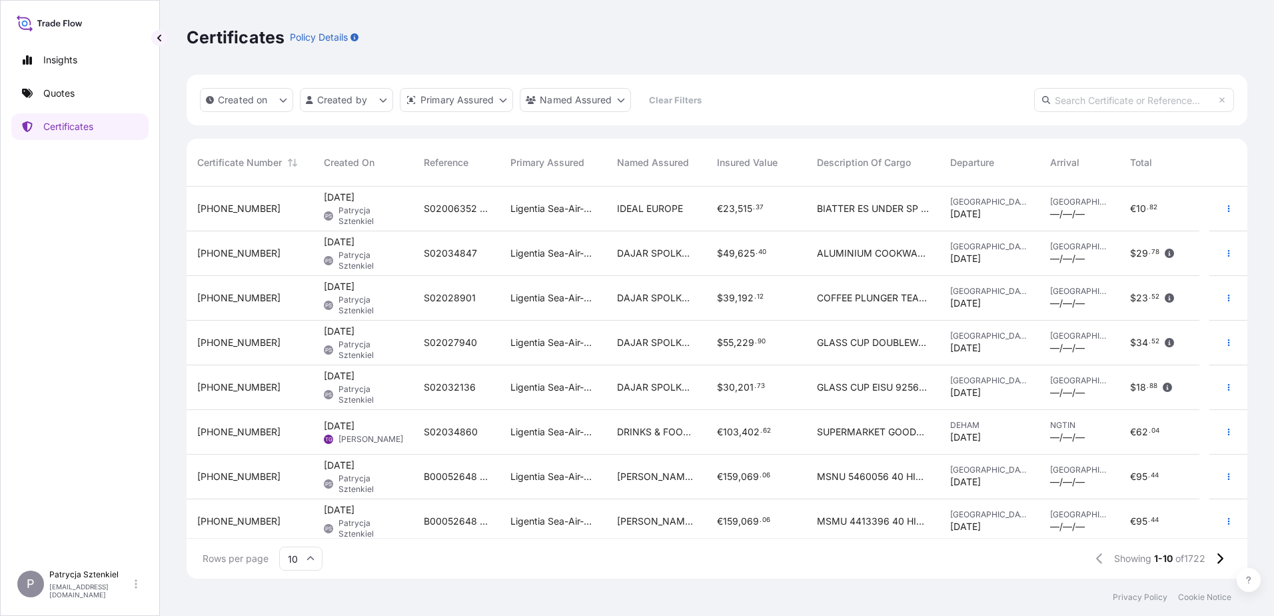
click at [1086, 102] on input "text" at bounding box center [1134, 100] width 200 height 24
paste input "S02015627"
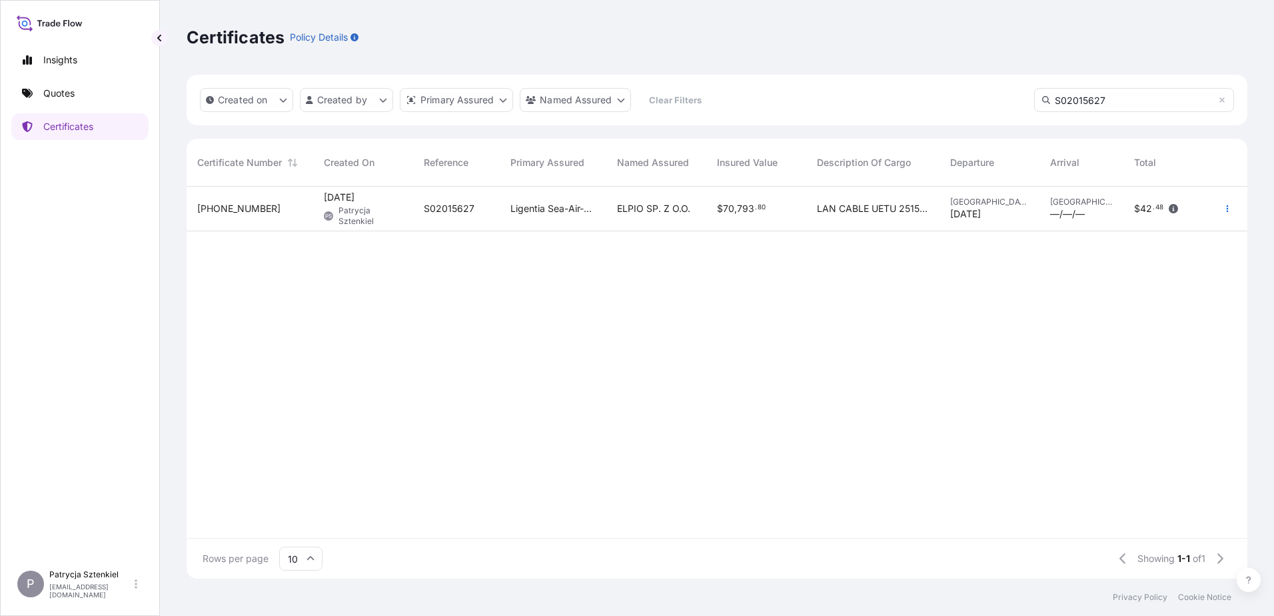
type input "S02015627"
click at [843, 209] on span "LAN CABLE UETU 2515579 OOLJVV 7507 20 GP 13091 00 KG 27 33 M 3 937 CTN CY CY" at bounding box center [873, 208] width 112 height 13
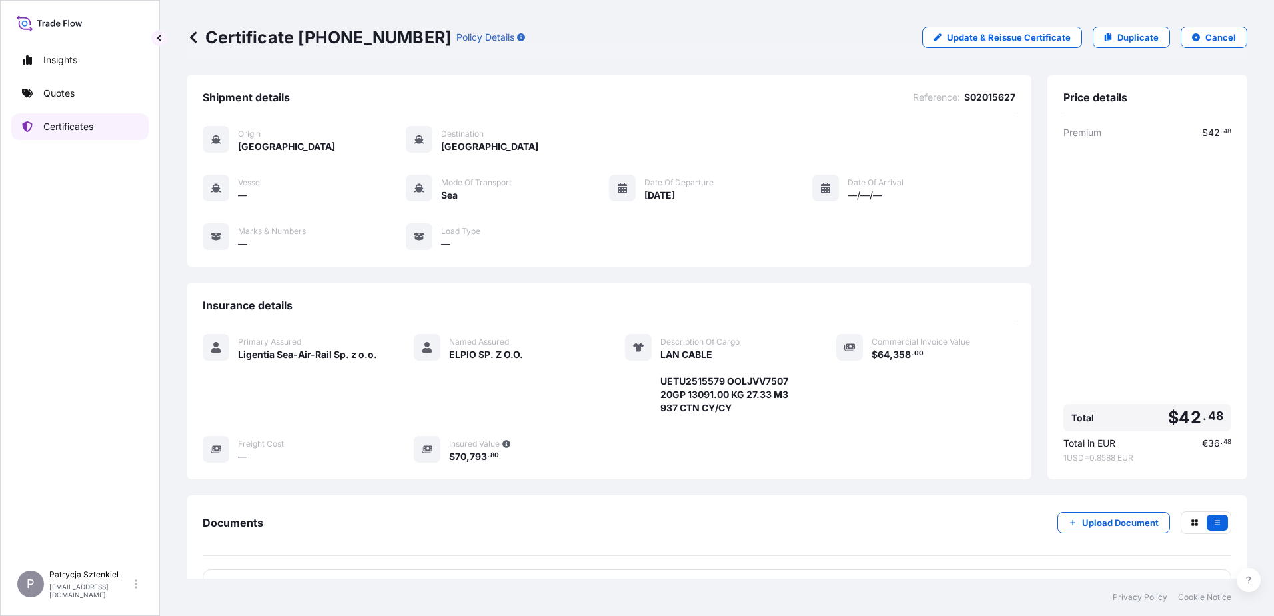
click at [65, 127] on p "Certificates" at bounding box center [68, 126] width 50 height 13
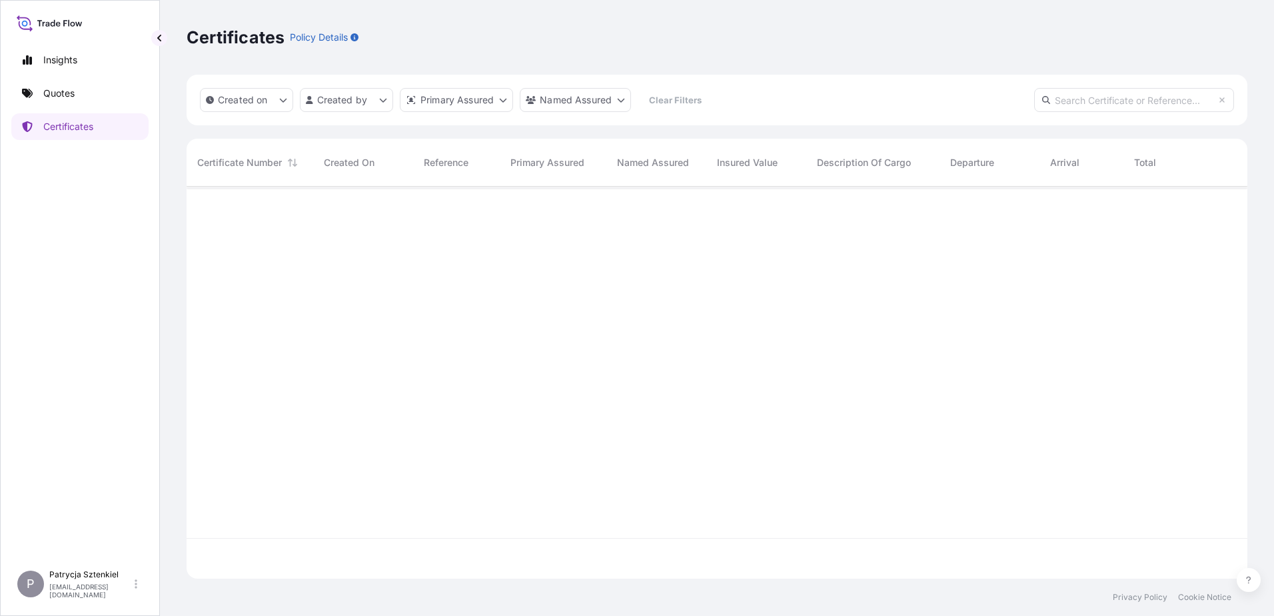
scroll to position [389, 1051]
click at [1092, 91] on input "text" at bounding box center [1134, 100] width 200 height 24
paste input "S02023958"
drag, startPoint x: 1105, startPoint y: 91, endPoint x: 937, endPoint y: 91, distance: 167.9
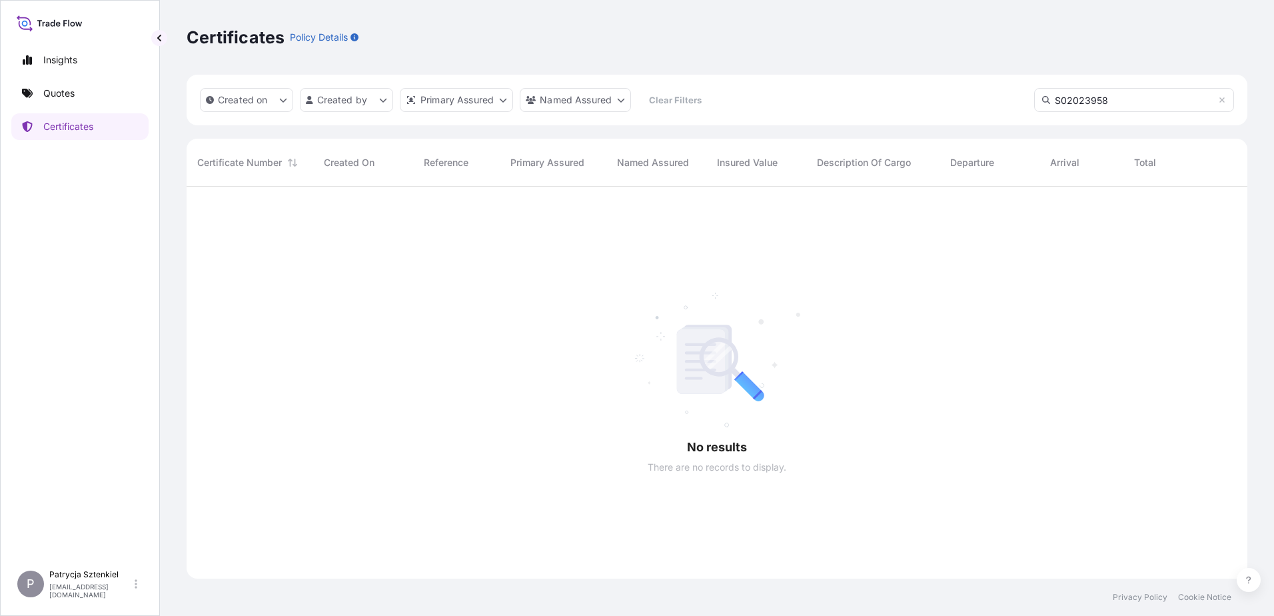
click at [937, 91] on div "Created on Created by Primary Assured Named Assured Clear Filters S02023958" at bounding box center [717, 100] width 1061 height 51
paste input "E0708250147"
type input "SE0708250147"
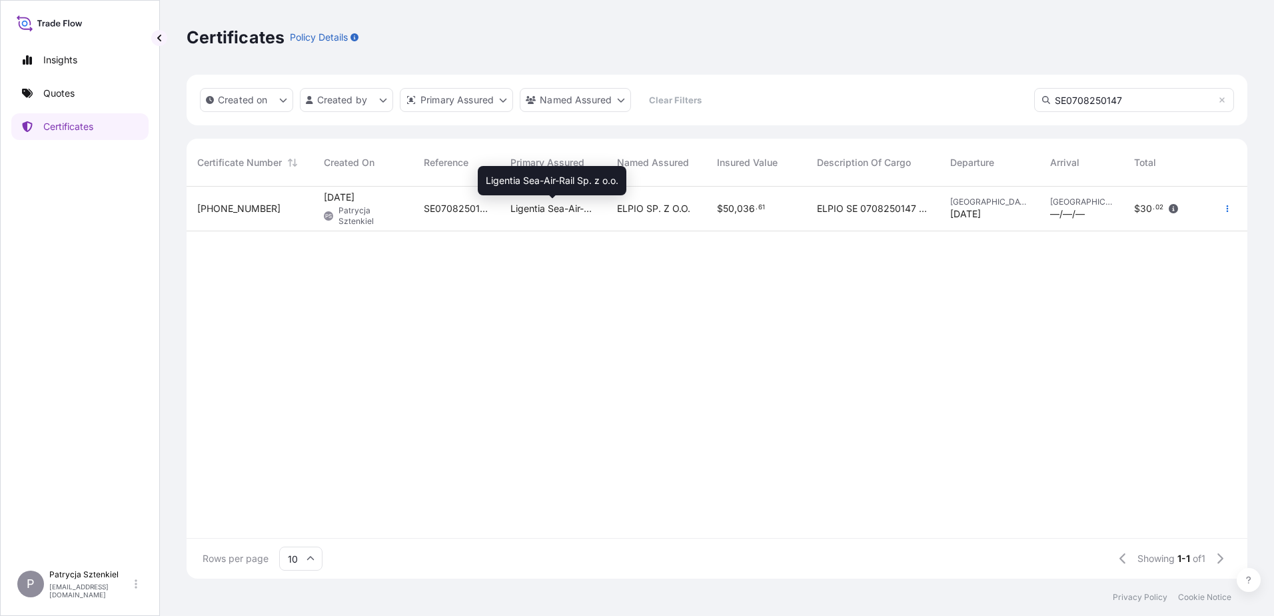
click at [569, 211] on span "Ligentia Sea-Air-Rail Sp. z o.o." at bounding box center [552, 208] width 85 height 13
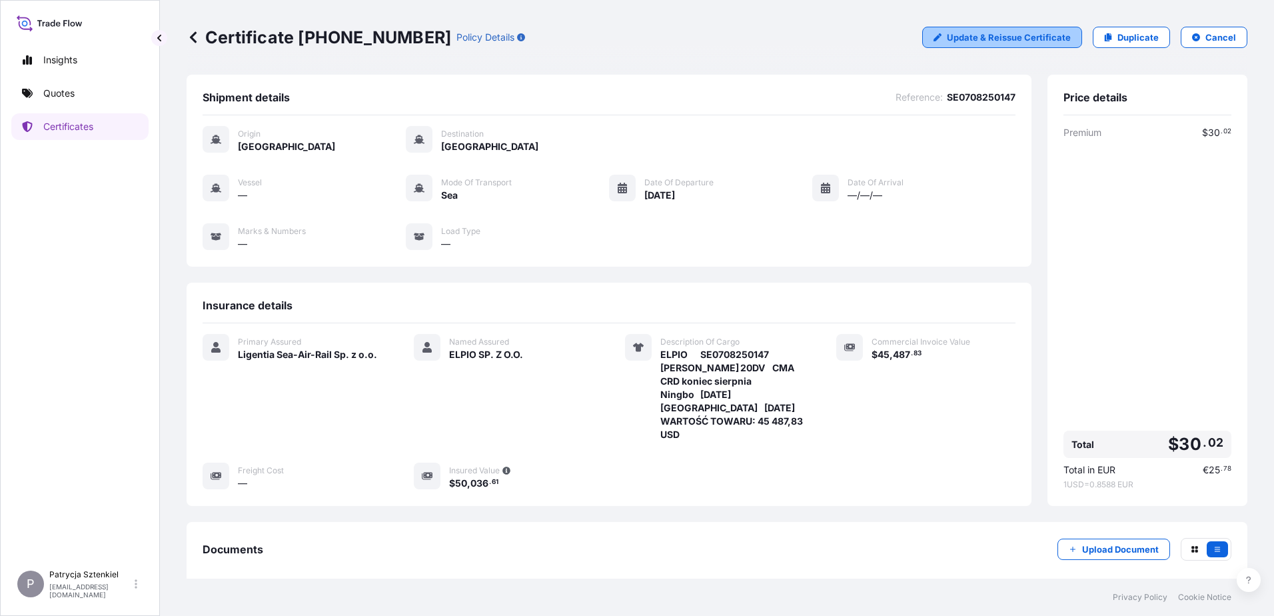
click at [986, 44] on link "Update & Reissue Certificate" at bounding box center [1002, 37] width 160 height 21
select select "Sea"
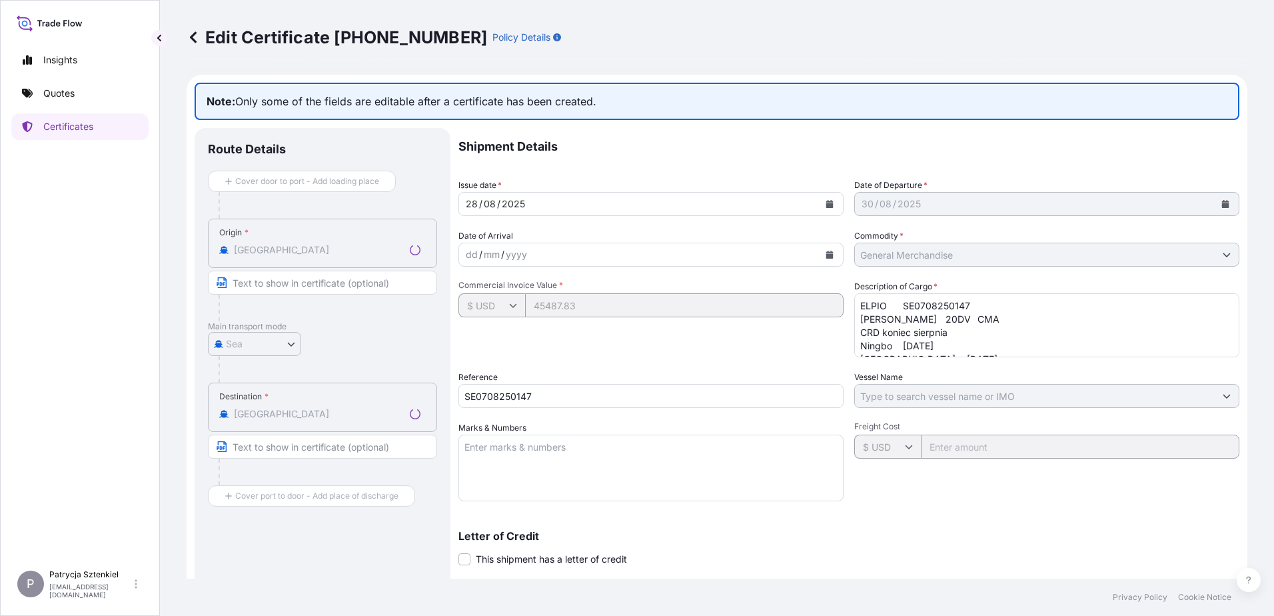
select select "31440"
drag, startPoint x: 575, startPoint y: 398, endPoint x: 322, endPoint y: 384, distance: 252.8
click at [327, 383] on div "Route Details Cover door to port - Add loading place Place of loading Road / [G…" at bounding box center [717, 439] width 1045 height 622
paste input "02023958"
type input "S02023958"
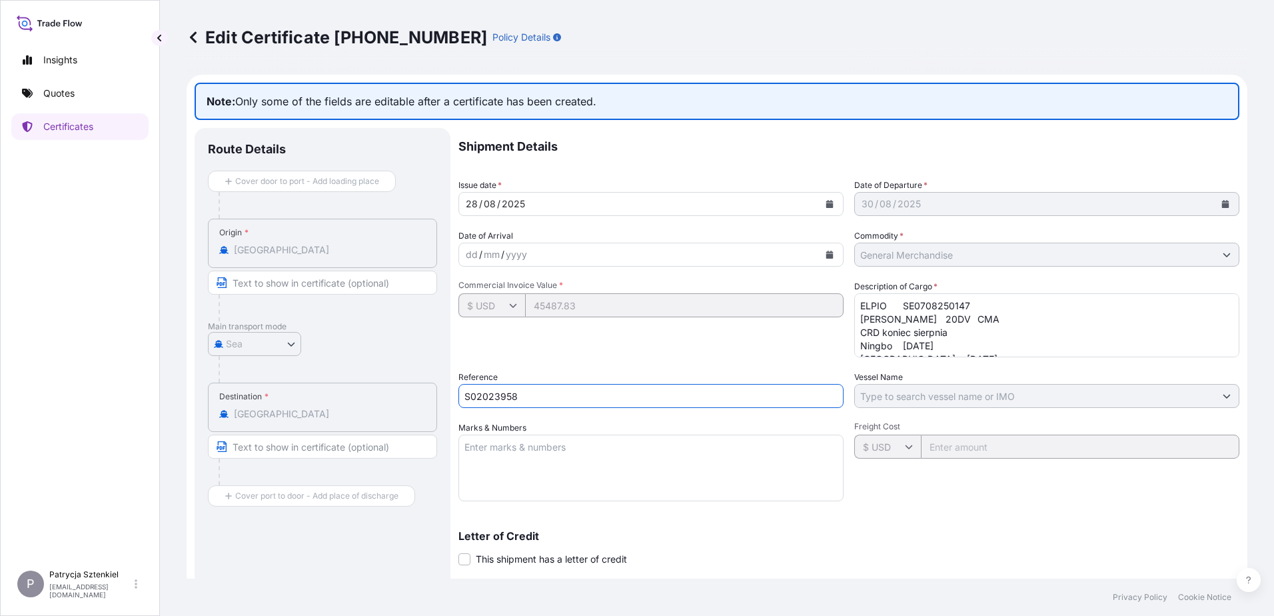
click at [913, 337] on textarea "ELPIO SE0708250147 [PERSON_NAME] 20DV CMA CRD koniec sierpnia Ningbo [DATE] [GE…" at bounding box center [1046, 325] width 385 height 64
drag, startPoint x: 1026, startPoint y: 342, endPoint x: 826, endPoint y: 224, distance: 232.0
click at [826, 224] on div "Shipment Details Issue date * [DATE] Date of Departure * [DATE] Date of Arrival…" at bounding box center [848, 420] width 781 height 584
paste textarea "COAXIAL CABLE"
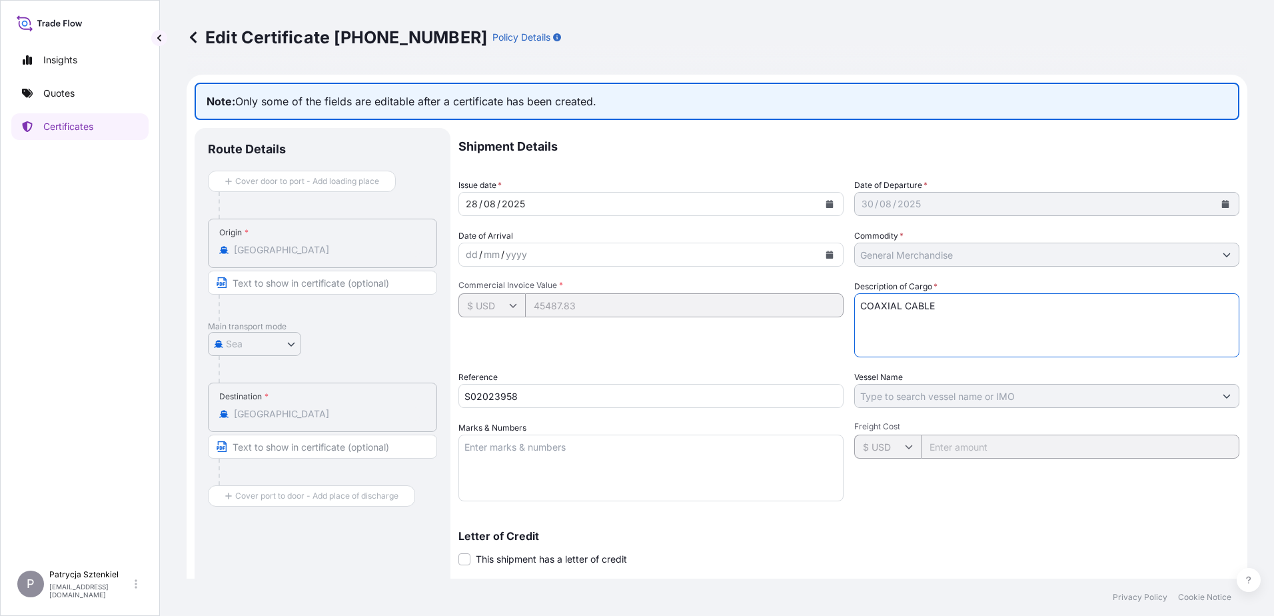
paste textarea "TCKU1067587 R2584335 20GP 14075.00 KG 28.16 M3 690 CTN CY/CY"
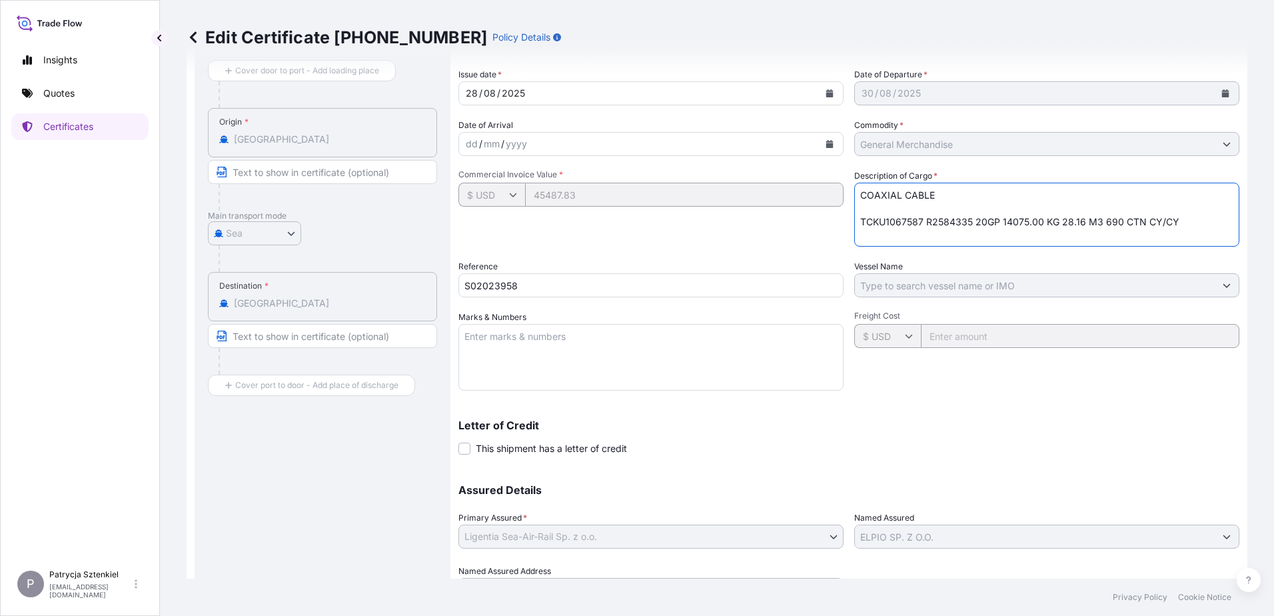
scroll to position [179, 0]
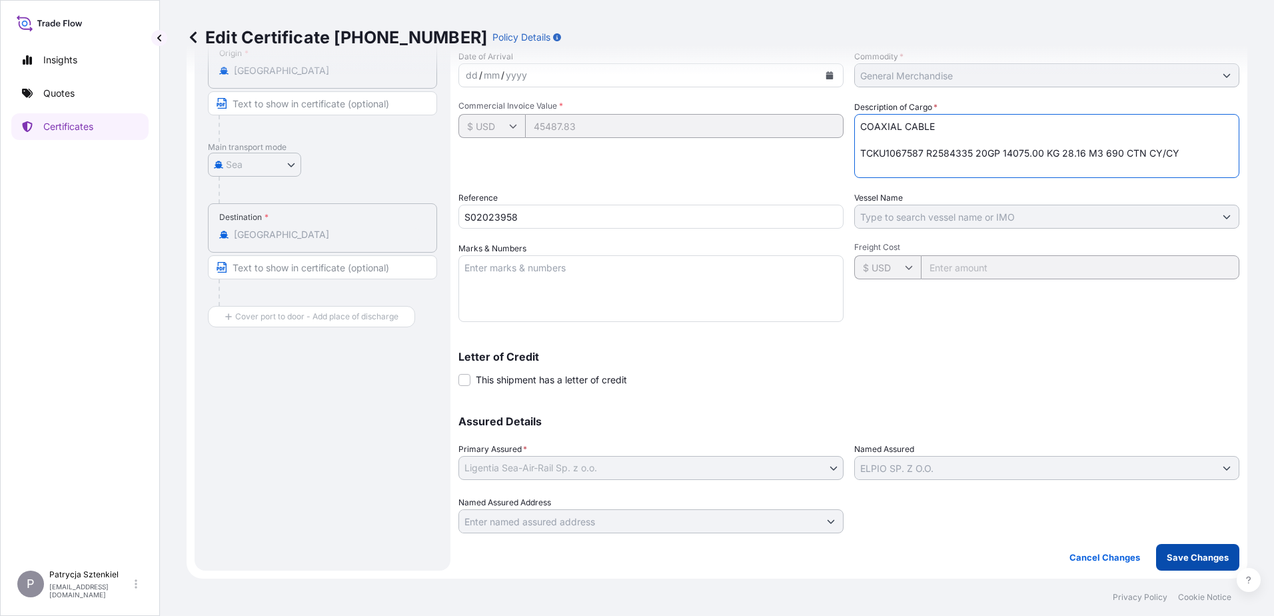
type textarea "COAXIAL CABLE TCKU1067587 R2584335 20GP 14075.00 KG 28.16 M3 690 CTN CY/CY"
click at [1180, 551] on p "Save Changes" at bounding box center [1197, 556] width 62 height 13
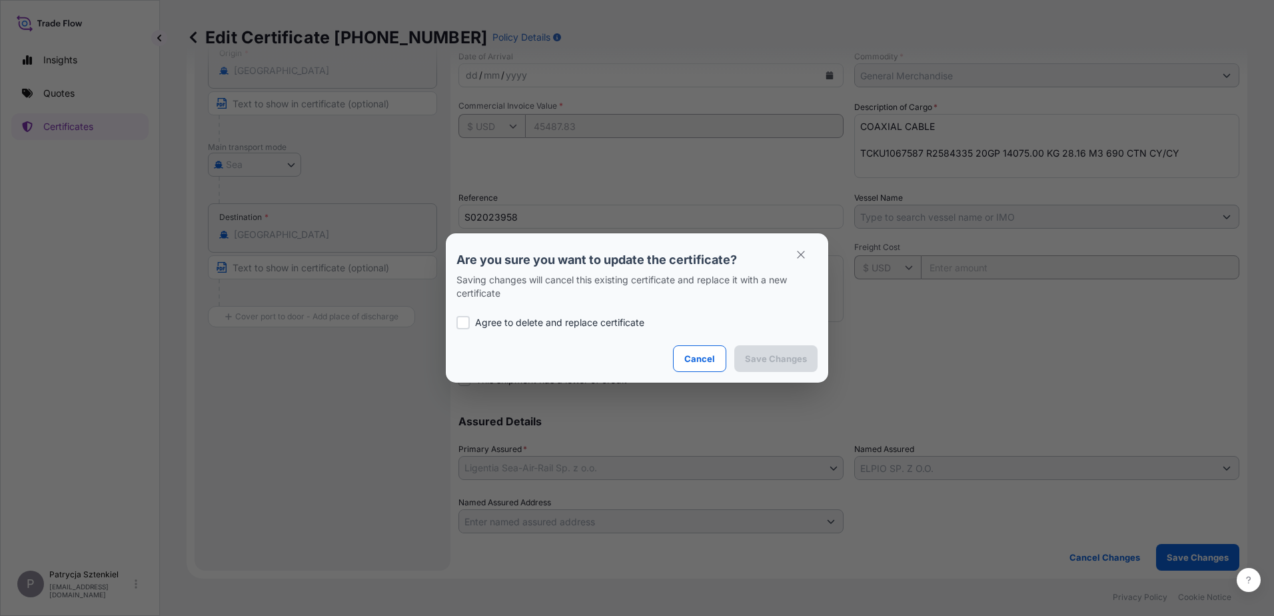
click at [566, 318] on p "Agree to delete and replace certificate" at bounding box center [559, 322] width 169 height 13
checkbox input "true"
click at [793, 354] on p "Save Changes" at bounding box center [776, 358] width 62 height 13
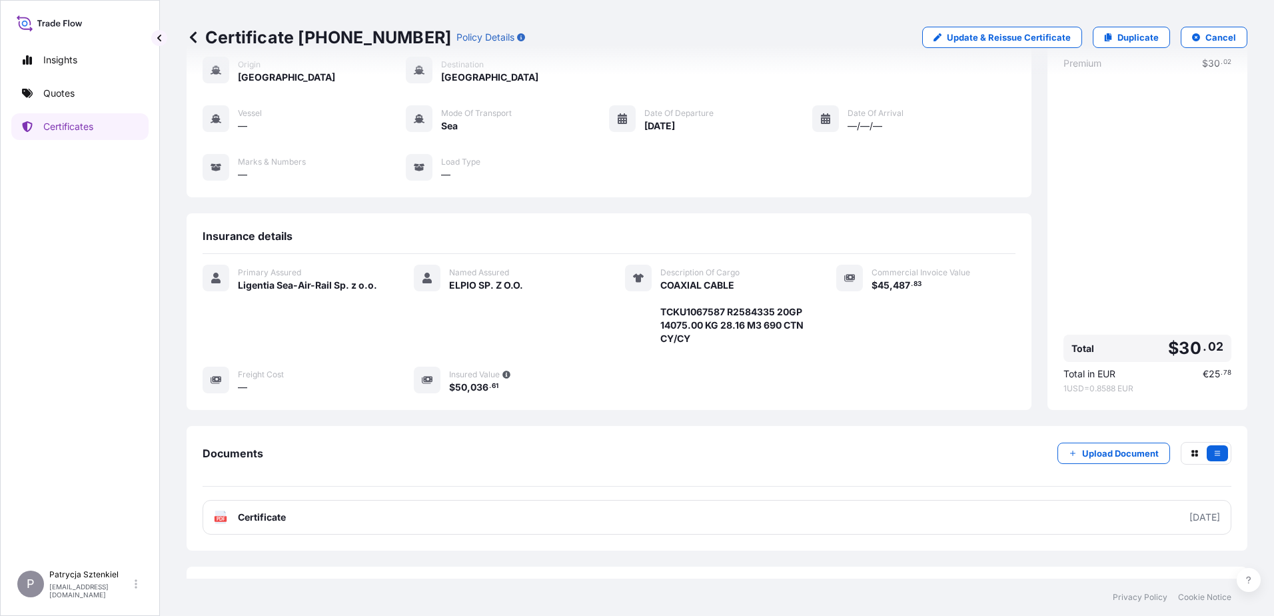
scroll to position [100, 0]
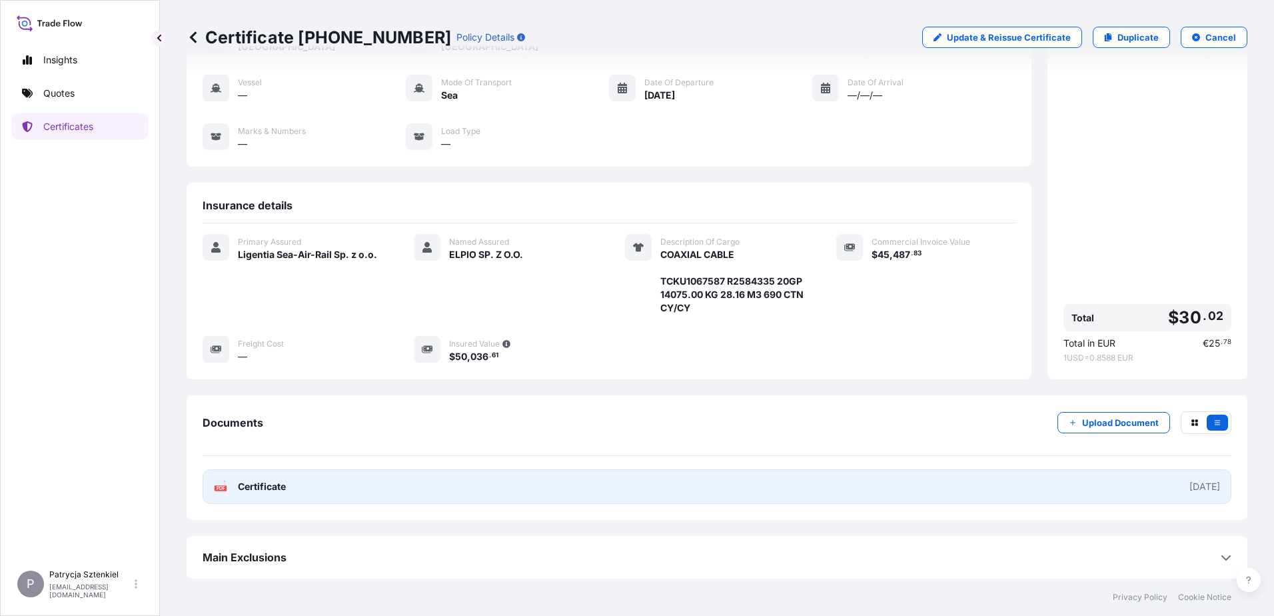
click at [290, 482] on link "PDF Certificate [DATE]" at bounding box center [717, 486] width 1029 height 35
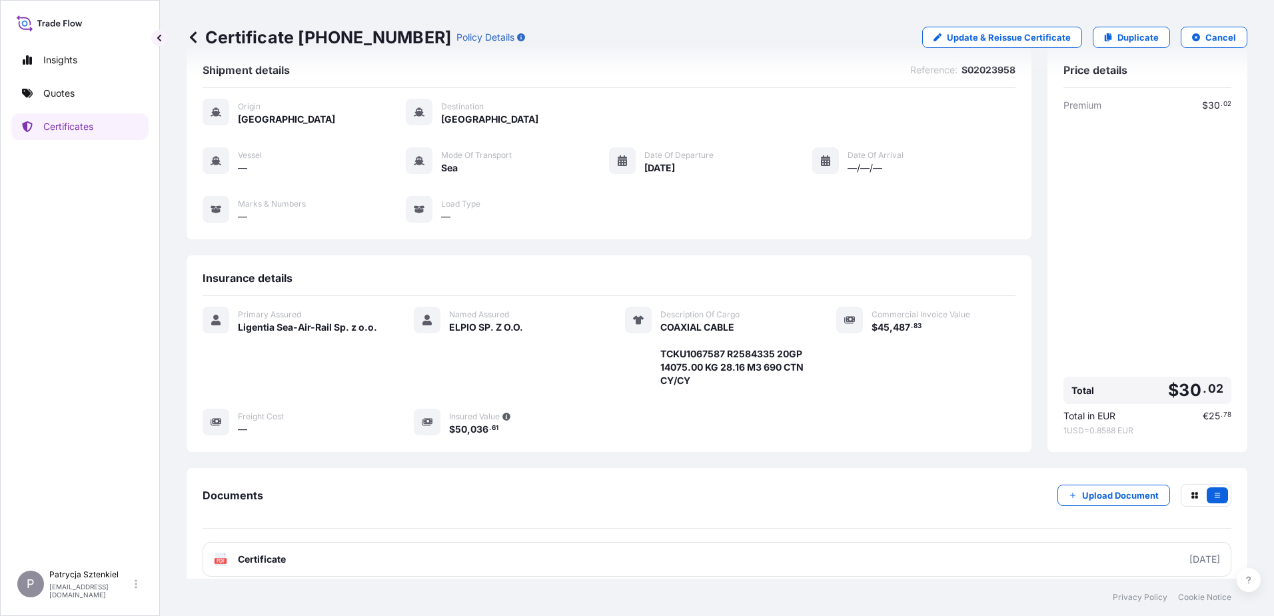
scroll to position [0, 0]
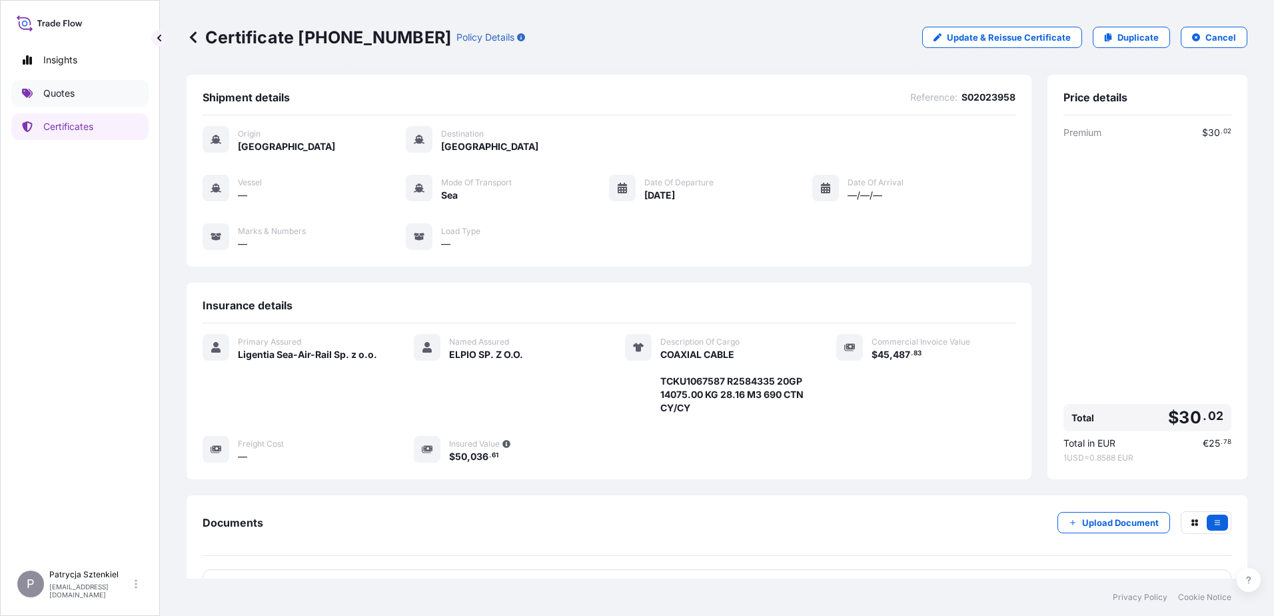
click at [57, 97] on p "Quotes" at bounding box center [58, 93] width 31 height 13
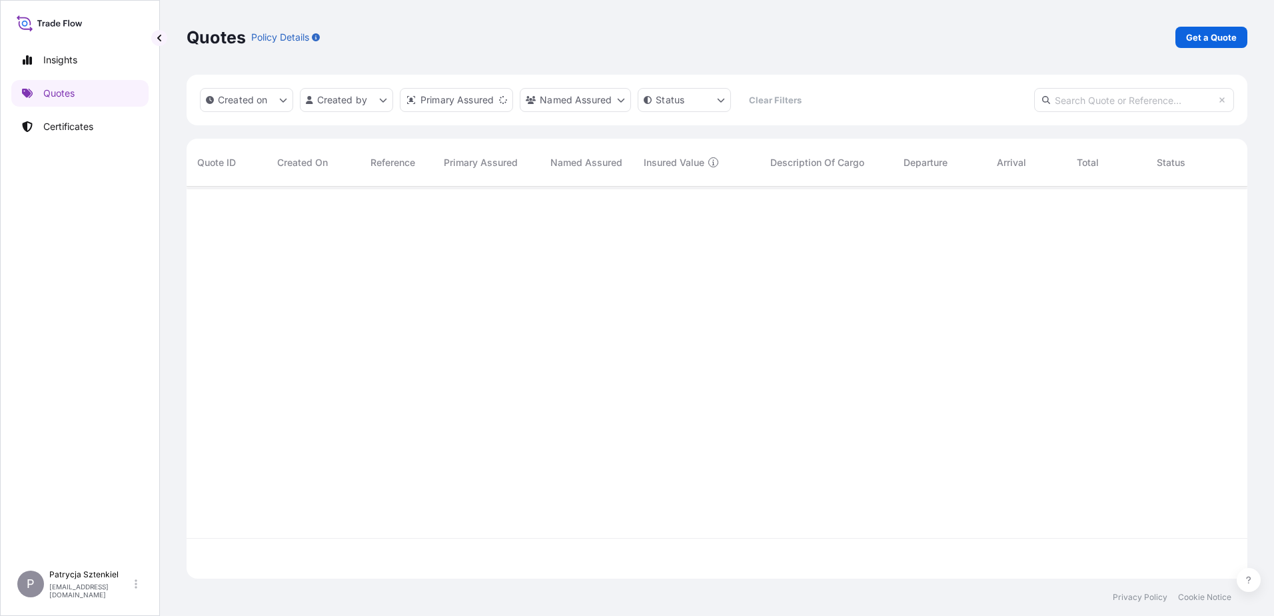
scroll to position [389, 1051]
click at [1208, 37] on p "Get a Quote" at bounding box center [1211, 37] width 51 height 13
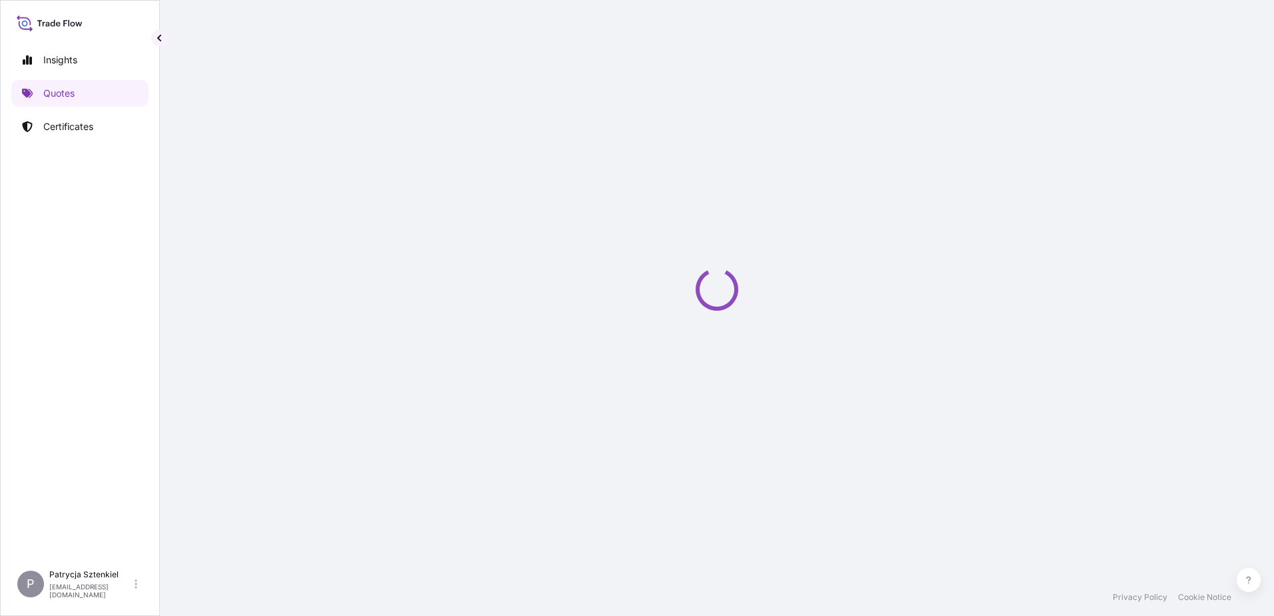
select select "Sea"
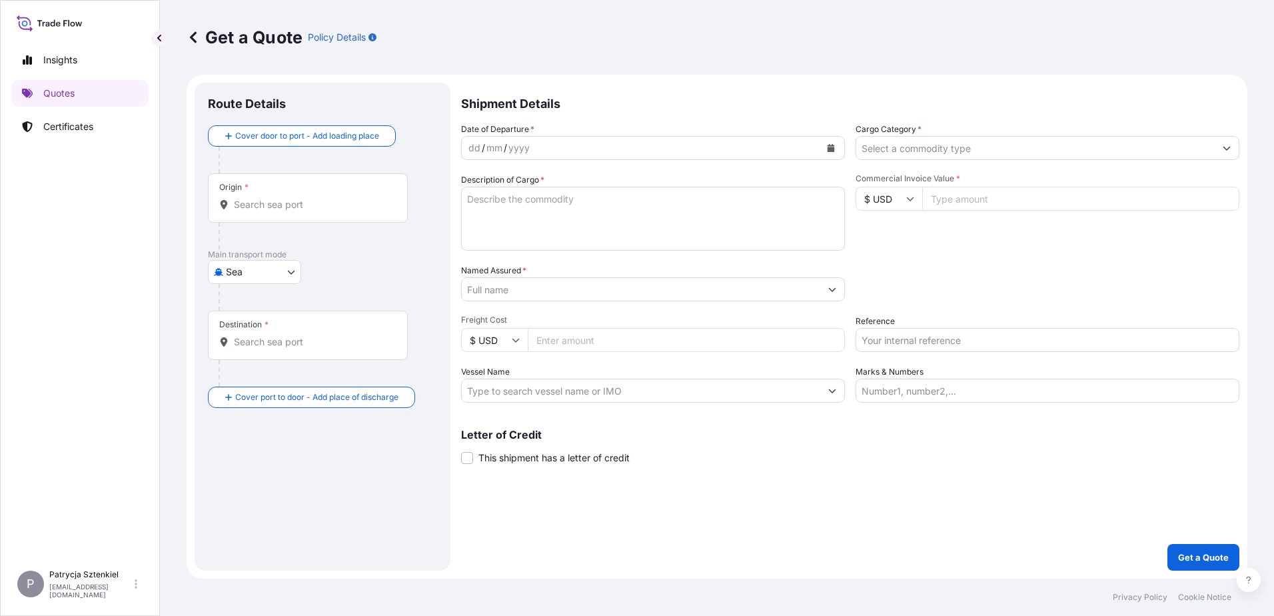
click at [953, 209] on input "Commercial Invoice Value *" at bounding box center [1080, 199] width 317 height 24
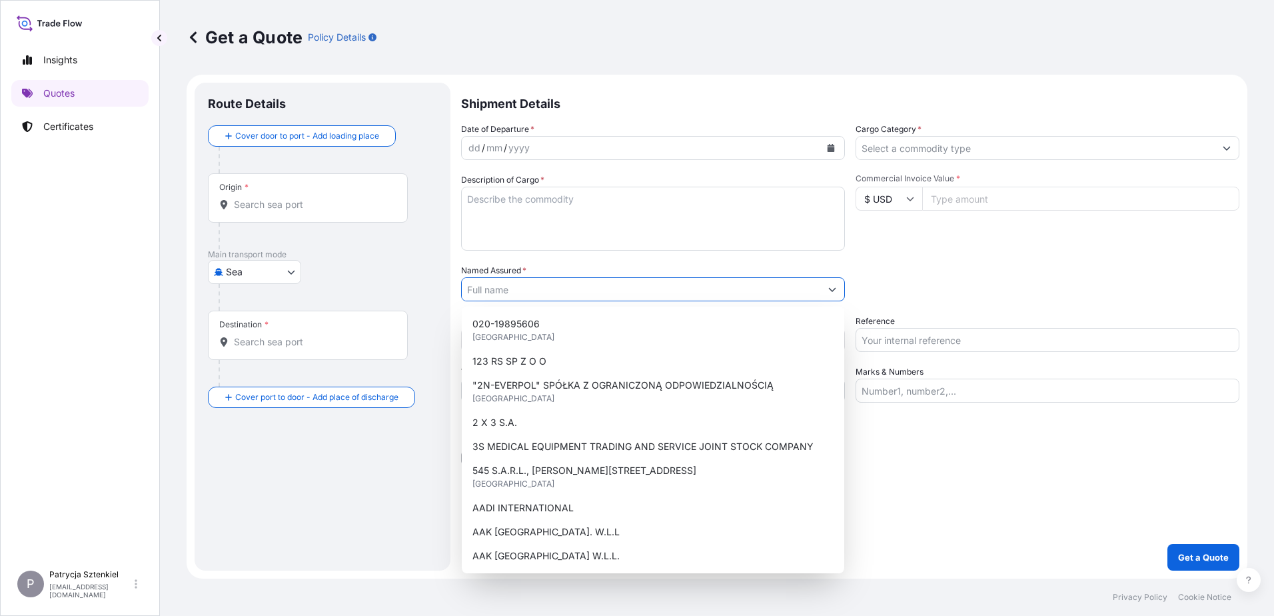
click at [560, 296] on input "Named Assured *" at bounding box center [641, 289] width 358 height 24
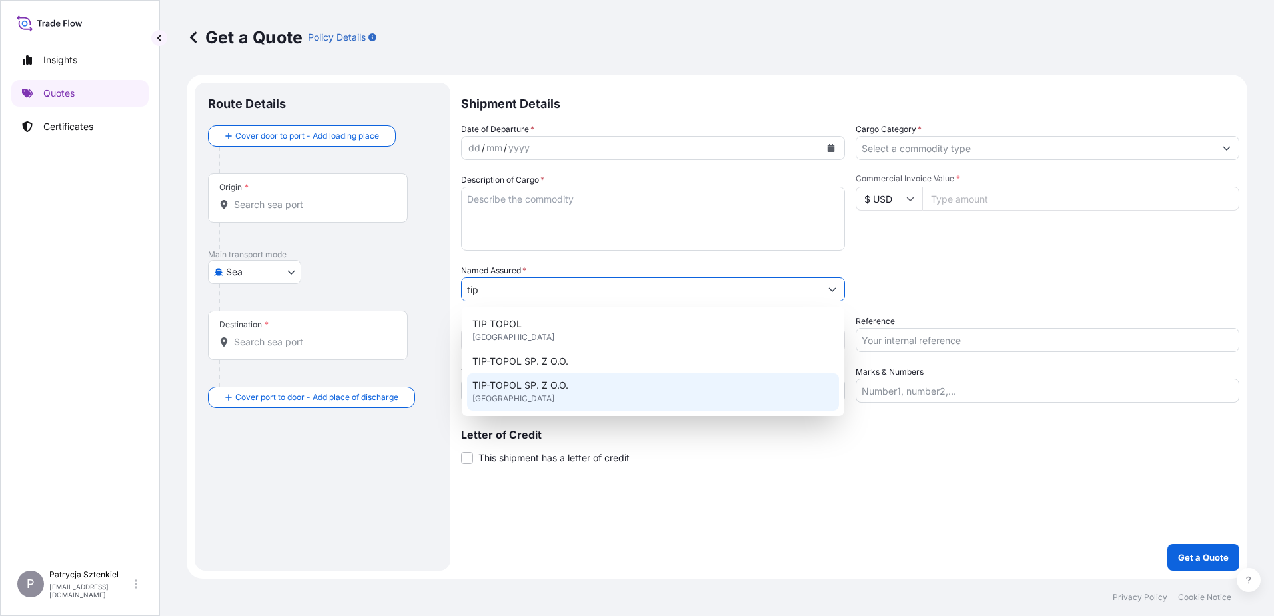
click at [564, 393] on div "TIP-TOPOL SP. Z O.O. [GEOGRAPHIC_DATA]" at bounding box center [653, 391] width 372 height 37
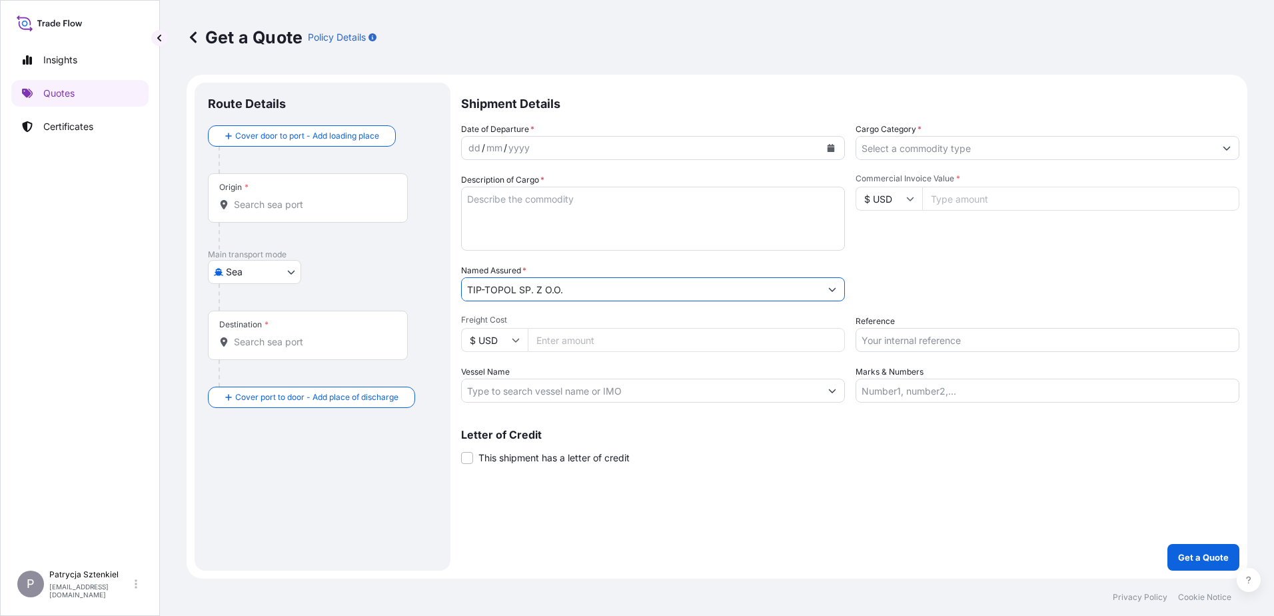
type input "TIP-TOPOL SP. Z O.O."
click at [933, 155] on input "Cargo Category *" at bounding box center [1035, 148] width 358 height 24
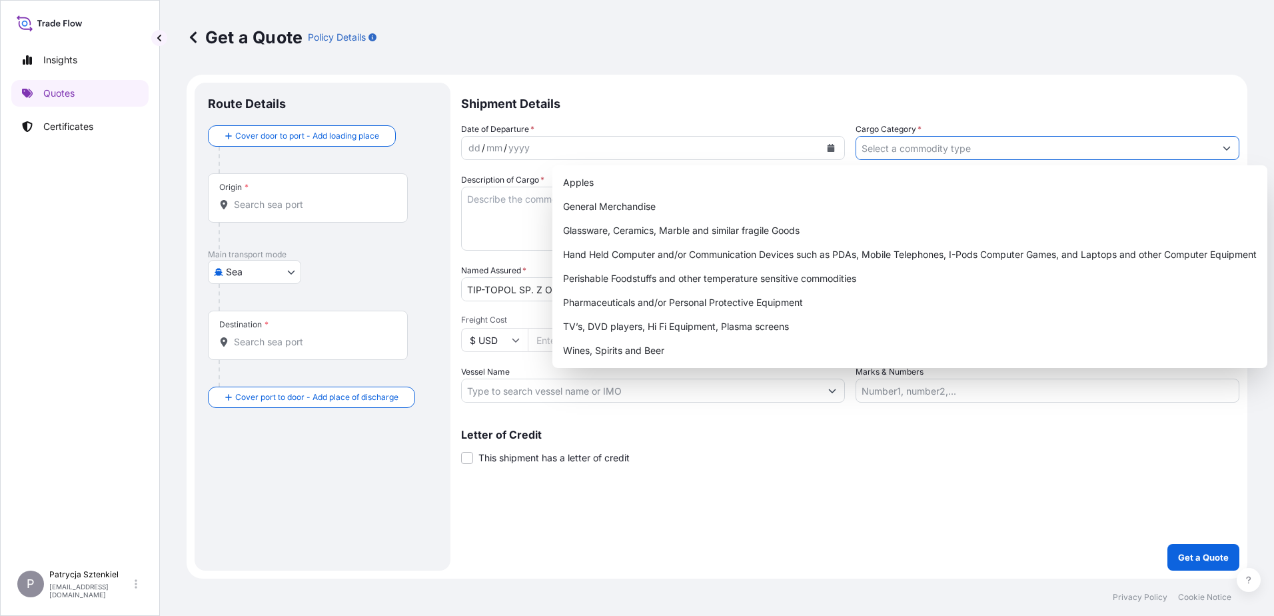
click at [1030, 117] on p "Shipment Details" at bounding box center [850, 103] width 778 height 40
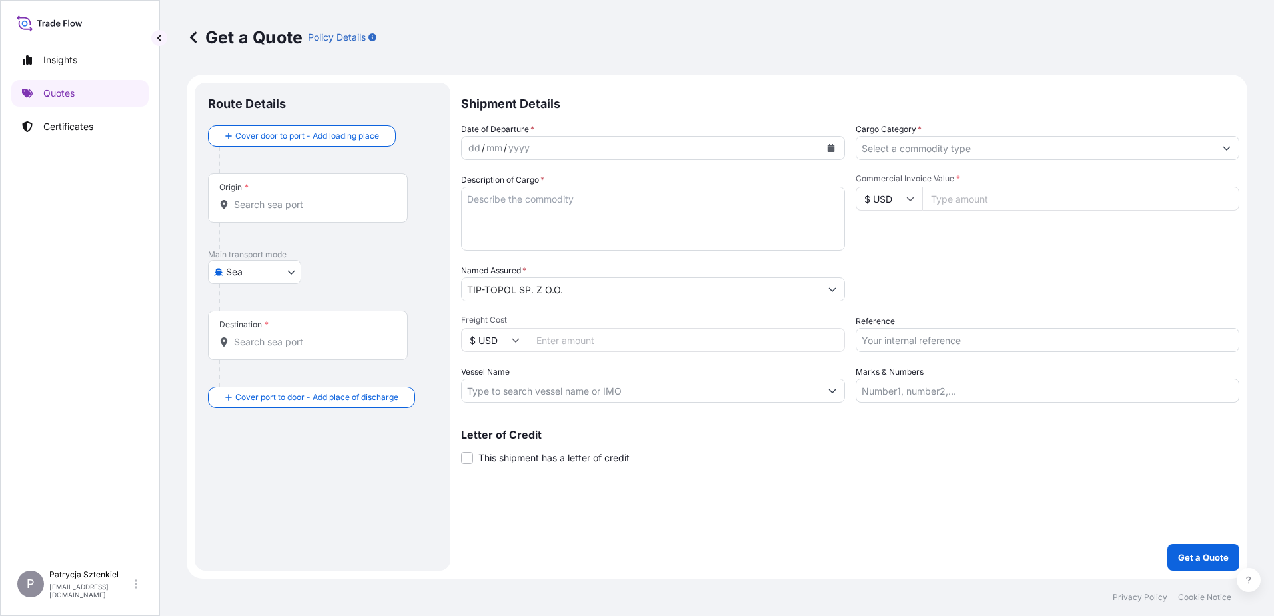
click at [929, 195] on input "Commercial Invoice Value *" at bounding box center [1080, 199] width 317 height 24
type input "382470.9"
click at [939, 338] on input "Reference" at bounding box center [1047, 340] width 384 height 24
paste input "S02031566"
type input "S02031566"
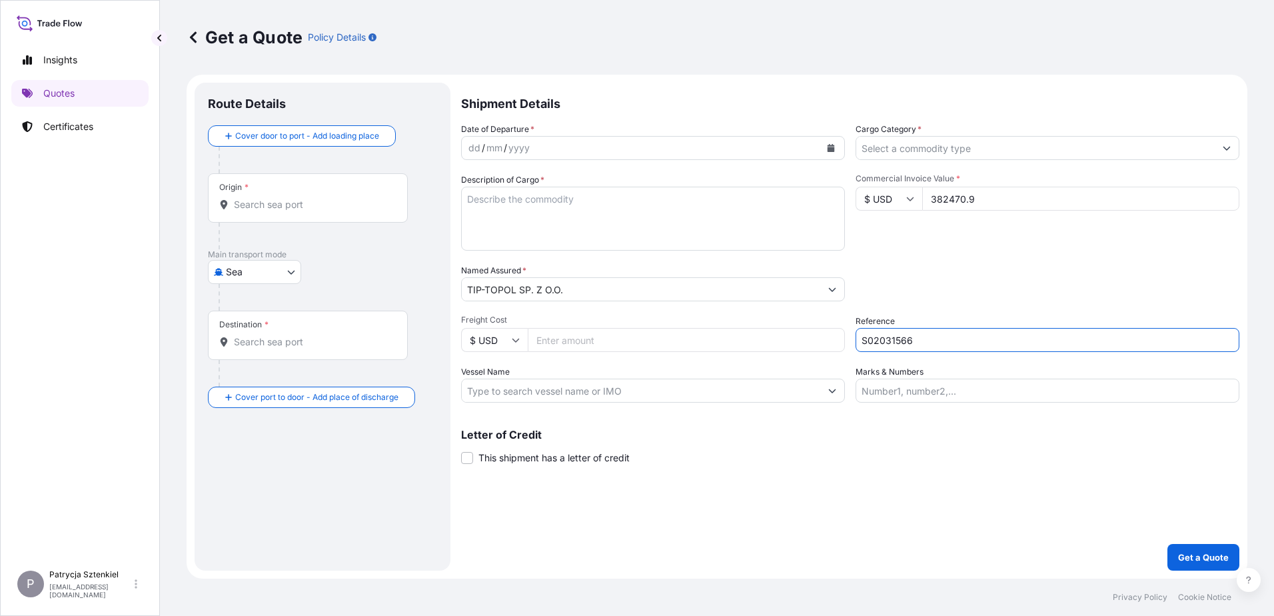
click at [753, 204] on textarea "Description of Cargo *" at bounding box center [653, 219] width 384 height 64
paste textarea "R CONTAINER SEALS TYPE WEIGHT VOLUME PACKAGES MODE MEDU5457604 FX39992065 20GP …"
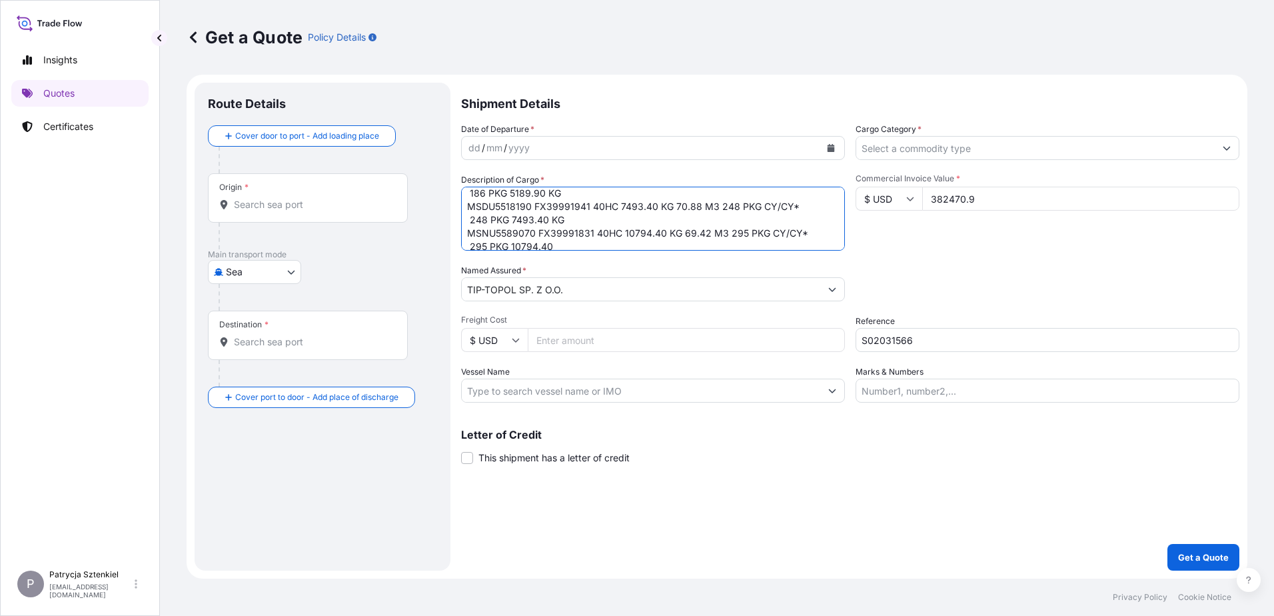
scroll to position [361, 0]
drag, startPoint x: 468, startPoint y: 193, endPoint x: 685, endPoint y: 431, distance: 322.1
click at [685, 431] on div "Shipment Details Date of Departure * dd / mm / yyyy Cargo Category * Descriptio…" at bounding box center [850, 327] width 778 height 488
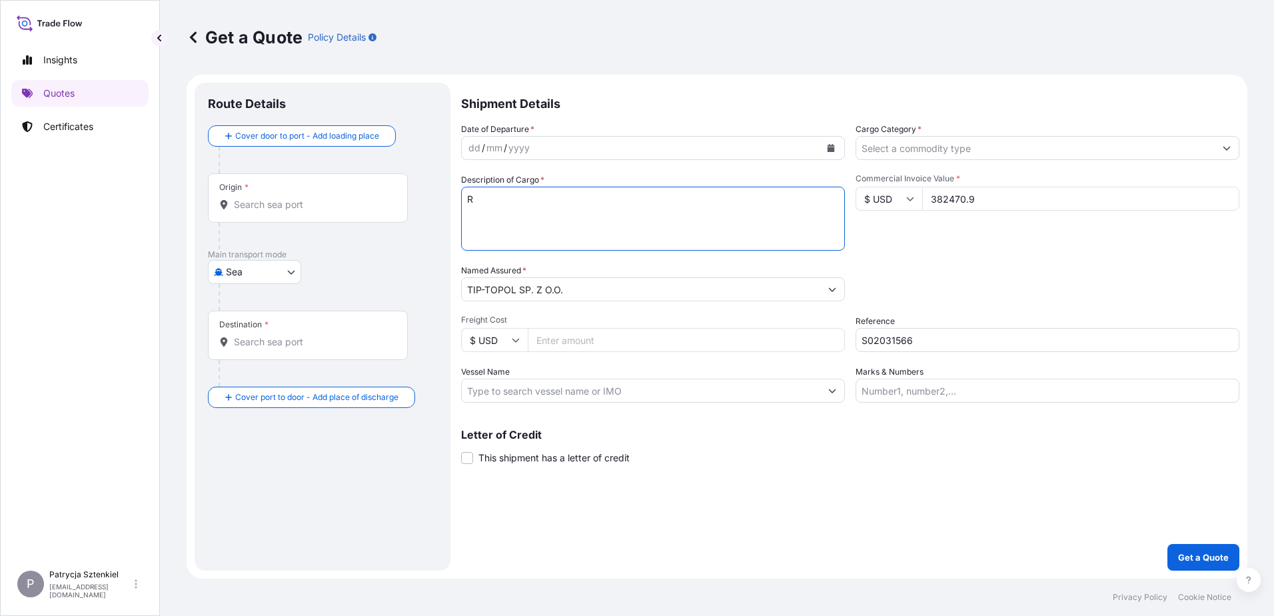
scroll to position [0, 0]
drag, startPoint x: 633, startPoint y: 238, endPoint x: 318, endPoint y: 89, distance: 347.8
click at [319, 91] on form "Route Details Cover door to port - Add loading place Place of loading Road / [G…" at bounding box center [717, 327] width 1061 height 504
paste textarea "LASTIC RAMP TIRE MOVER OIL DRAINER TOOL CART HAND PUMP TIRE INFLATOR"
click at [555, 234] on textarea "PLASTIC RAMP TIRE MOVER OIL DRAINER TOOL CART HAND PUMP TIRE INFLATOR" at bounding box center [653, 219] width 384 height 64
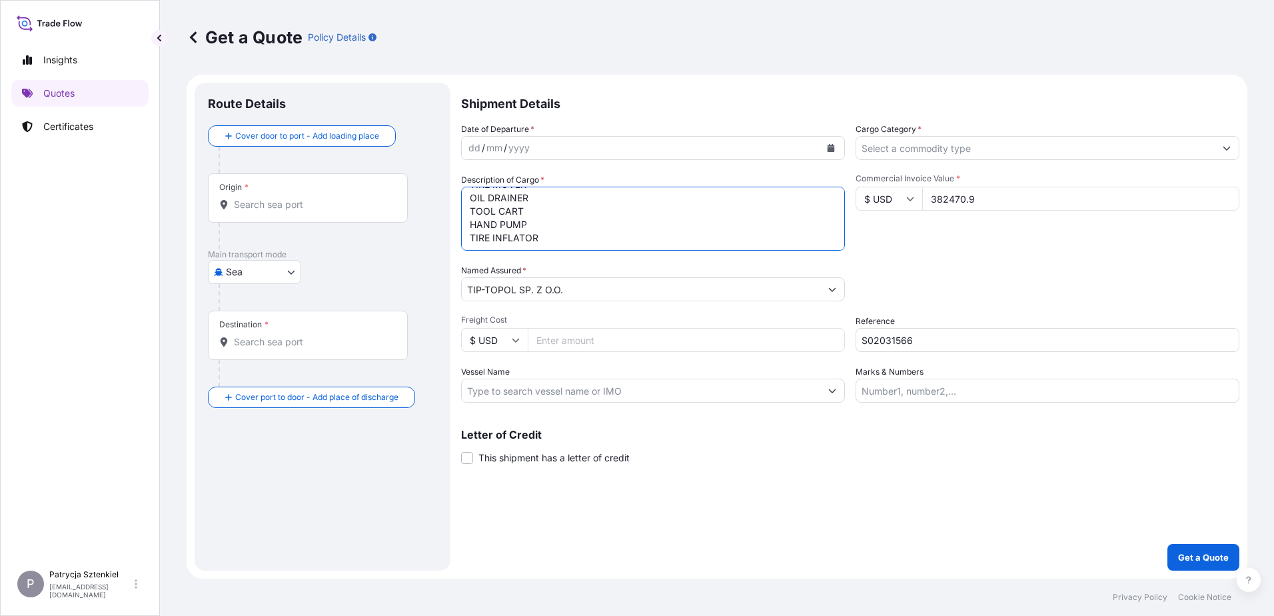
scroll to position [48, 0]
paste textarea "MEDU5457604 FX39992065 20GP 5189.90 KG 29.45 M3 186 PKG CY/CY* 186 PKG 5189.90 …"
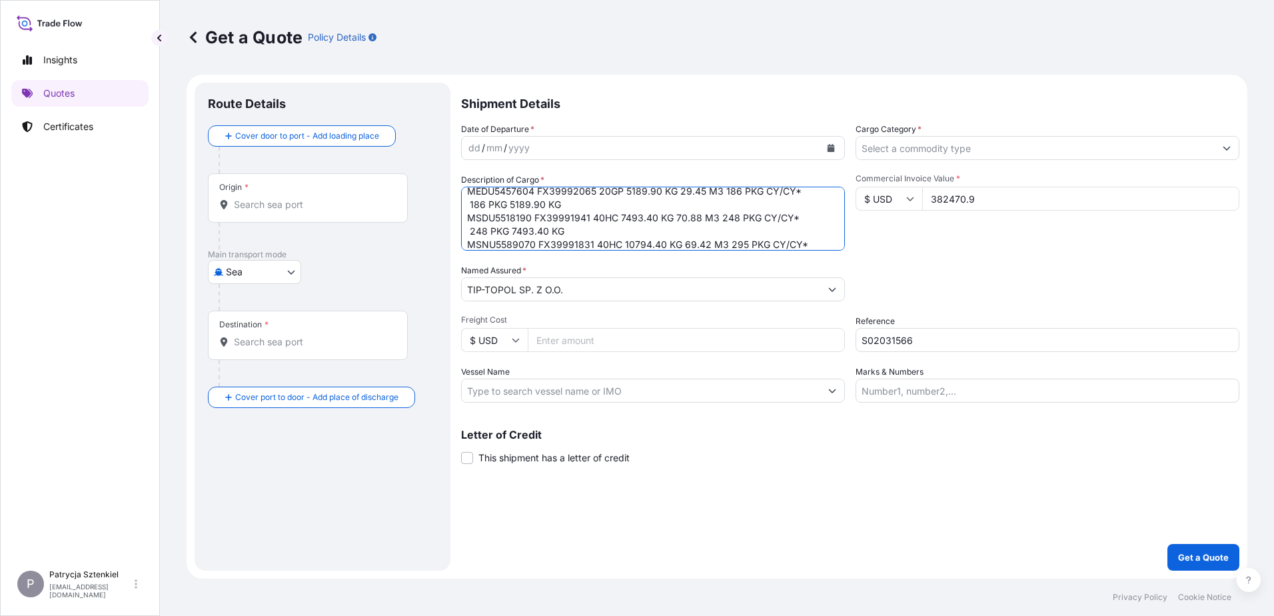
drag, startPoint x: 525, startPoint y: 232, endPoint x: 484, endPoint y: 232, distance: 40.6
click at [484, 232] on textarea "PLASTIC RAMP TIRE MOVER OIL DRAINER TOOL CART HAND PUMP TIRE INFLATOR MEDU54576…" at bounding box center [653, 219] width 384 height 64
drag, startPoint x: 576, startPoint y: 212, endPoint x: 484, endPoint y: 204, distance: 92.9
click at [484, 204] on textarea "PLASTIC RAMP TIRE MOVER OIL DRAINER TOOL CART HAND PUMP TIRE INFLATOR MEDU54576…" at bounding box center [653, 219] width 384 height 64
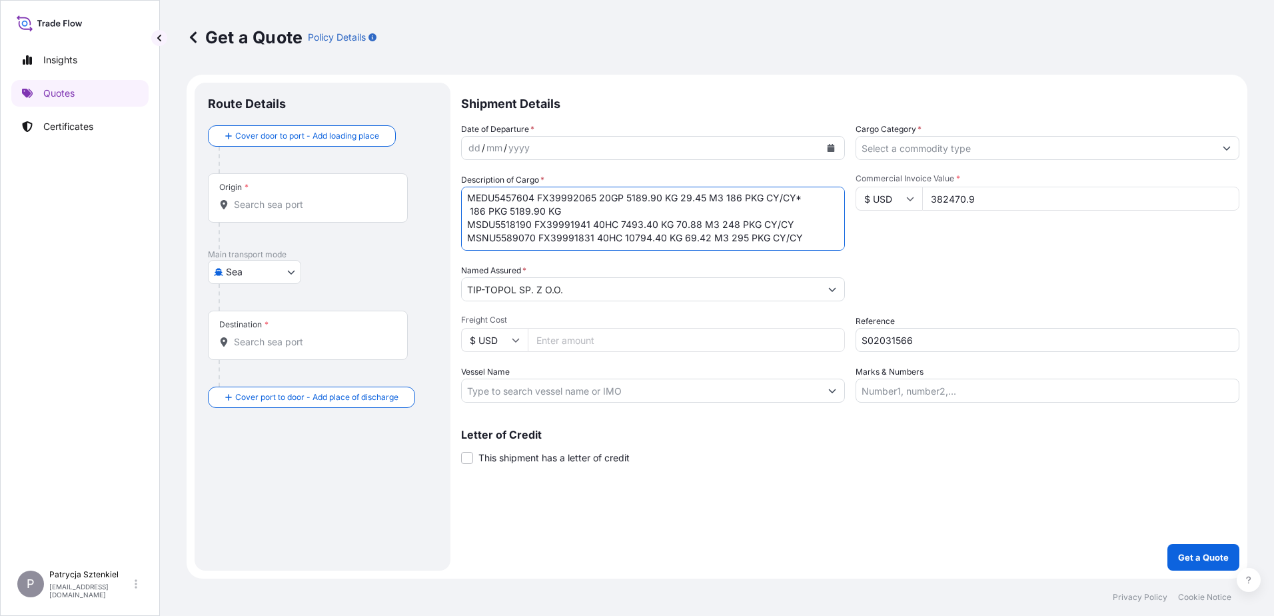
click at [538, 215] on textarea "PLASTIC RAMP TIRE MOVER OIL DRAINER TOOL CART HAND PUMP TIRE INFLATOR MEDU54576…" at bounding box center [653, 219] width 384 height 64
drag, startPoint x: 568, startPoint y: 210, endPoint x: 482, endPoint y: 211, distance: 85.3
click at [482, 211] on textarea "PLASTIC RAMP TIRE MOVER OIL DRAINER TOOL CART HAND PUMP TIRE INFLATOR MEDU54576…" at bounding box center [653, 219] width 384 height 64
type textarea "PLASTIC RAMP TIRE MOVER OIL DRAINER TOOL CART HAND PUMP TIRE INFLATOR MEDU54576…"
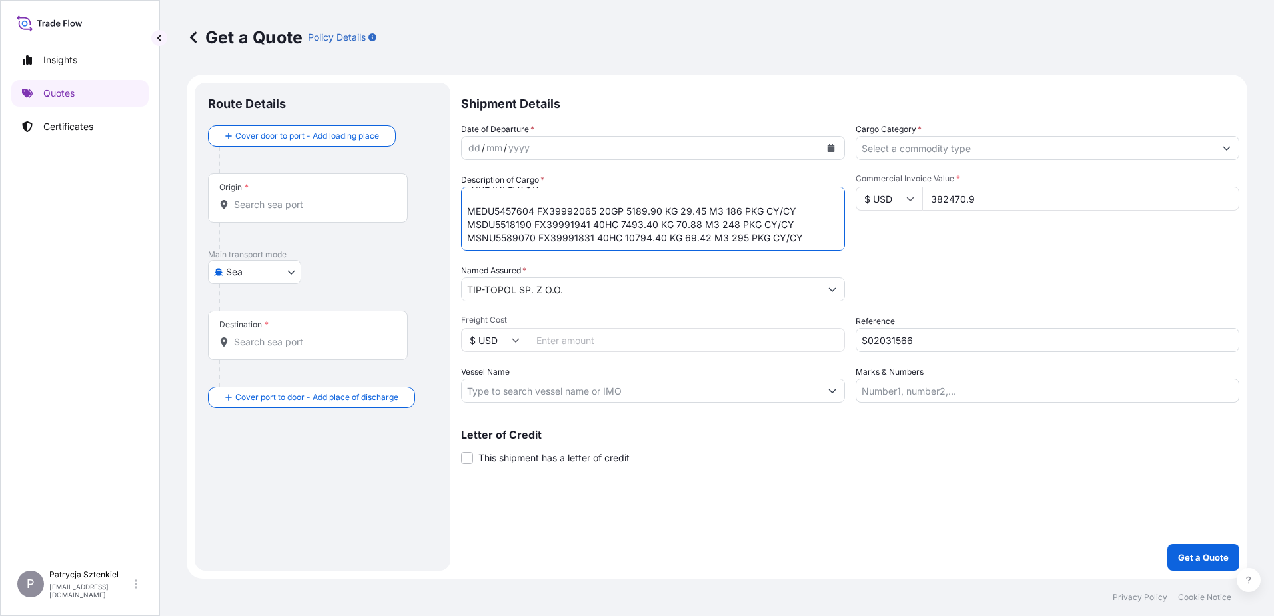
click at [917, 143] on input "Cargo Category *" at bounding box center [1035, 148] width 358 height 24
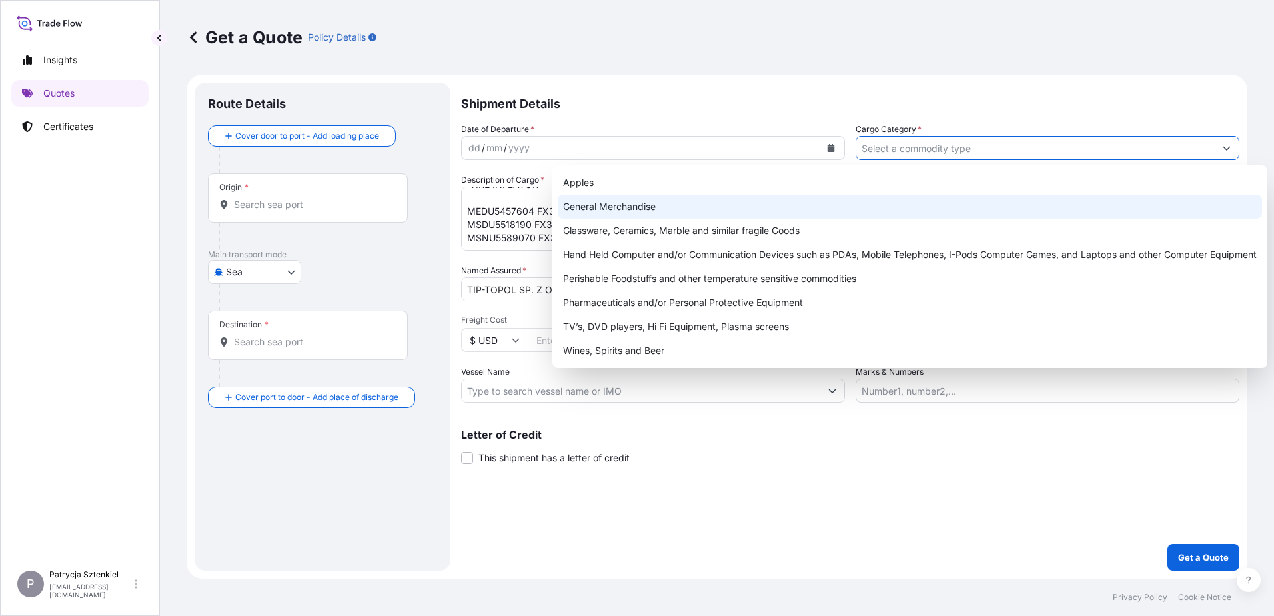
click at [733, 203] on div "General Merchandise" at bounding box center [910, 207] width 704 height 24
type input "General Merchandise"
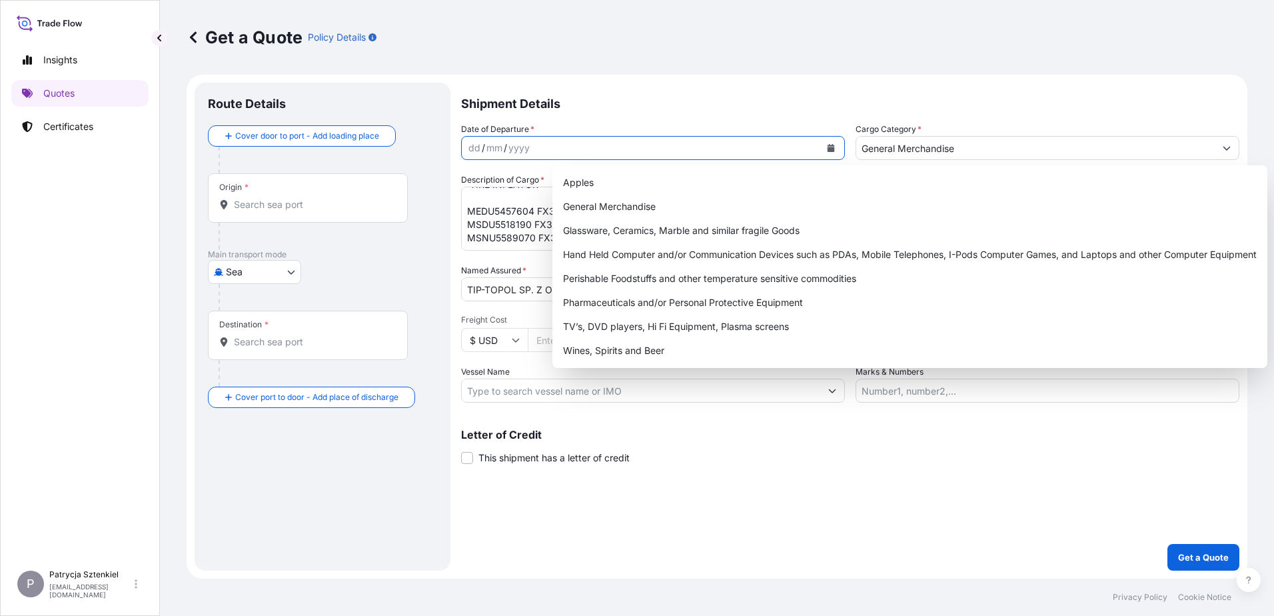
click at [831, 152] on button "Calendar" at bounding box center [830, 147] width 21 height 21
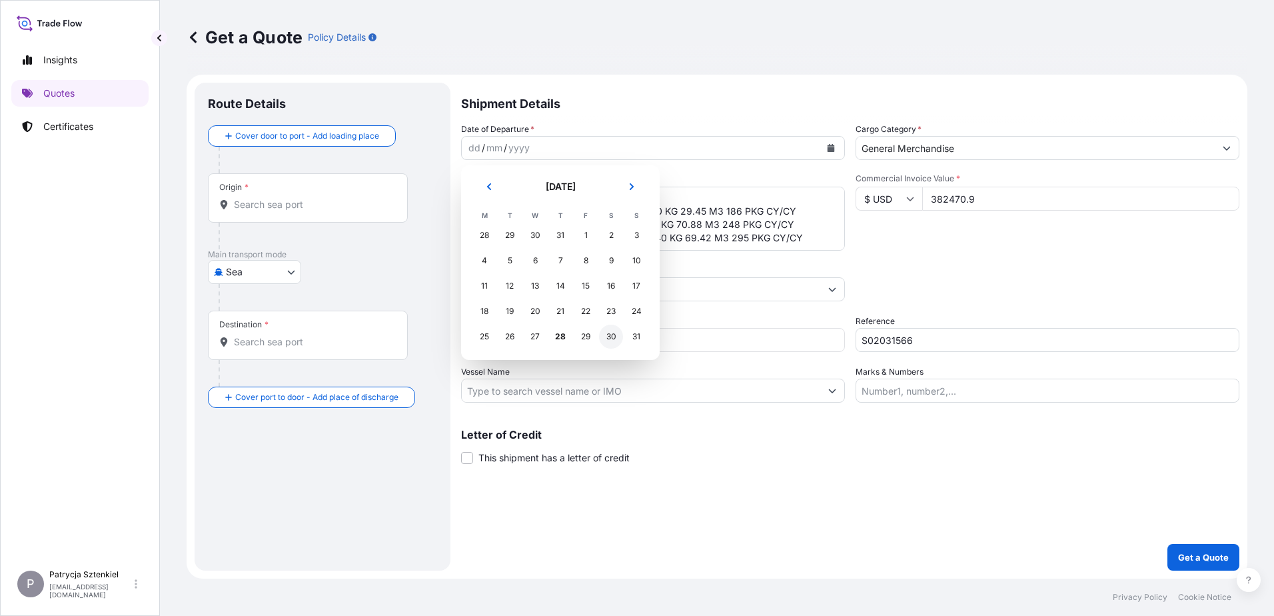
click at [608, 341] on div "30" at bounding box center [611, 336] width 24 height 24
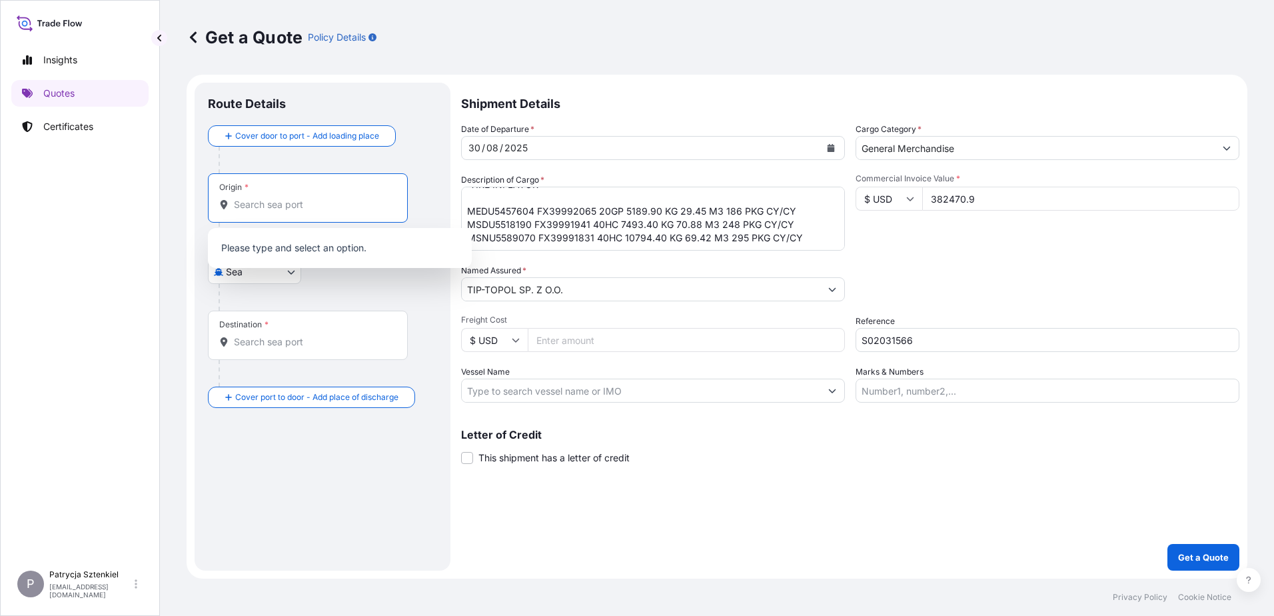
click at [316, 210] on input "Origin *" at bounding box center [312, 204] width 157 height 13
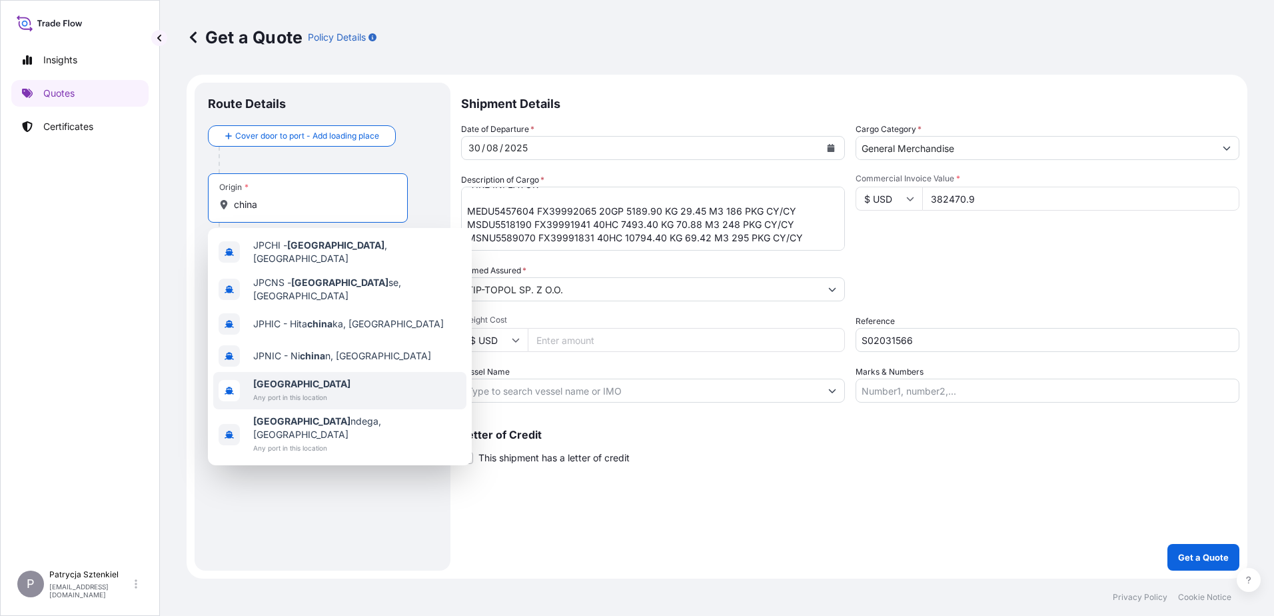
click at [256, 378] on span "[GEOGRAPHIC_DATA]" at bounding box center [301, 383] width 97 height 13
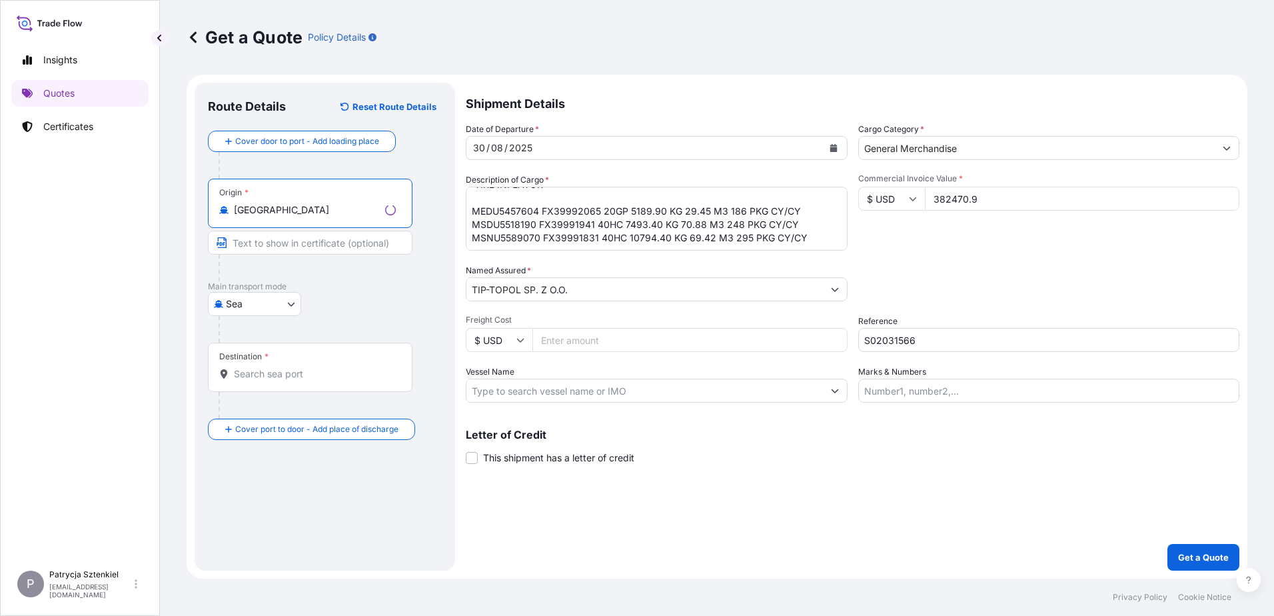
type input "[GEOGRAPHIC_DATA]"
click at [257, 380] on input "Destination *" at bounding box center [315, 373] width 162 height 13
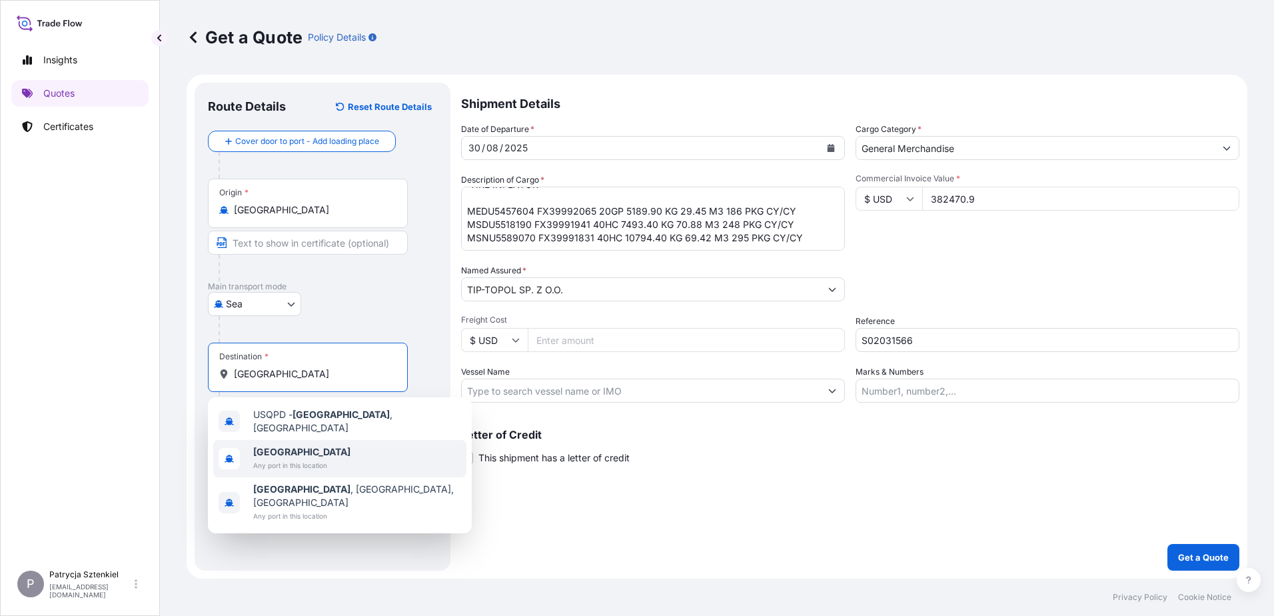
click at [275, 451] on b "[GEOGRAPHIC_DATA]" at bounding box center [301, 451] width 97 height 11
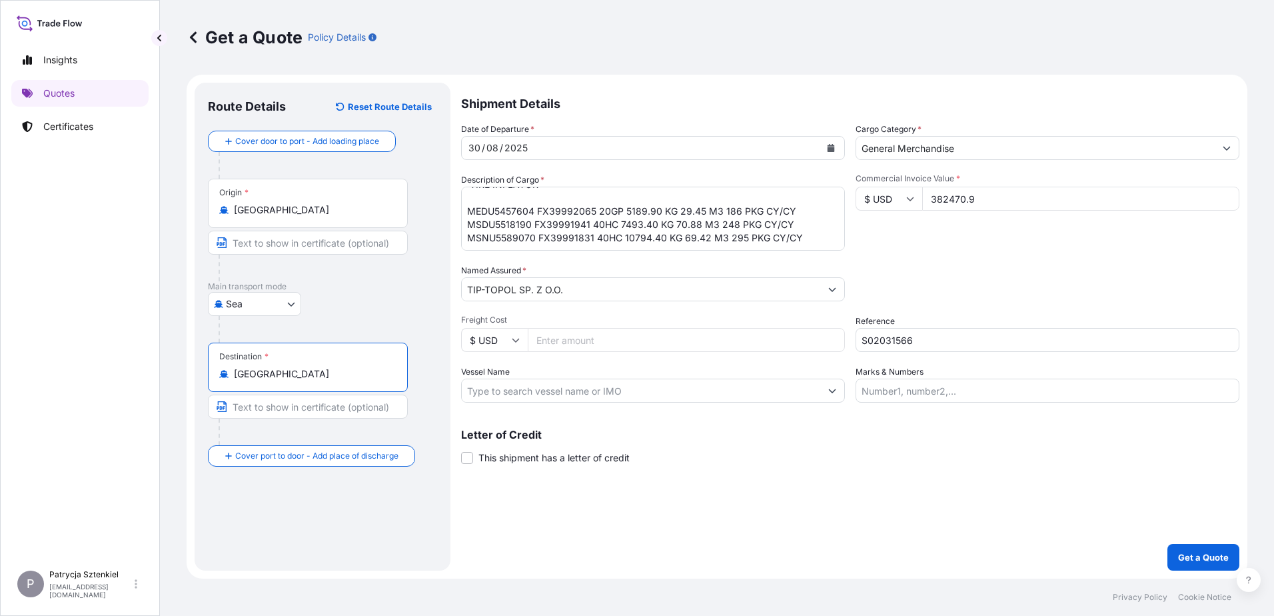
type input "[GEOGRAPHIC_DATA]"
click at [1226, 555] on p "Get a Quote" at bounding box center [1203, 556] width 51 height 13
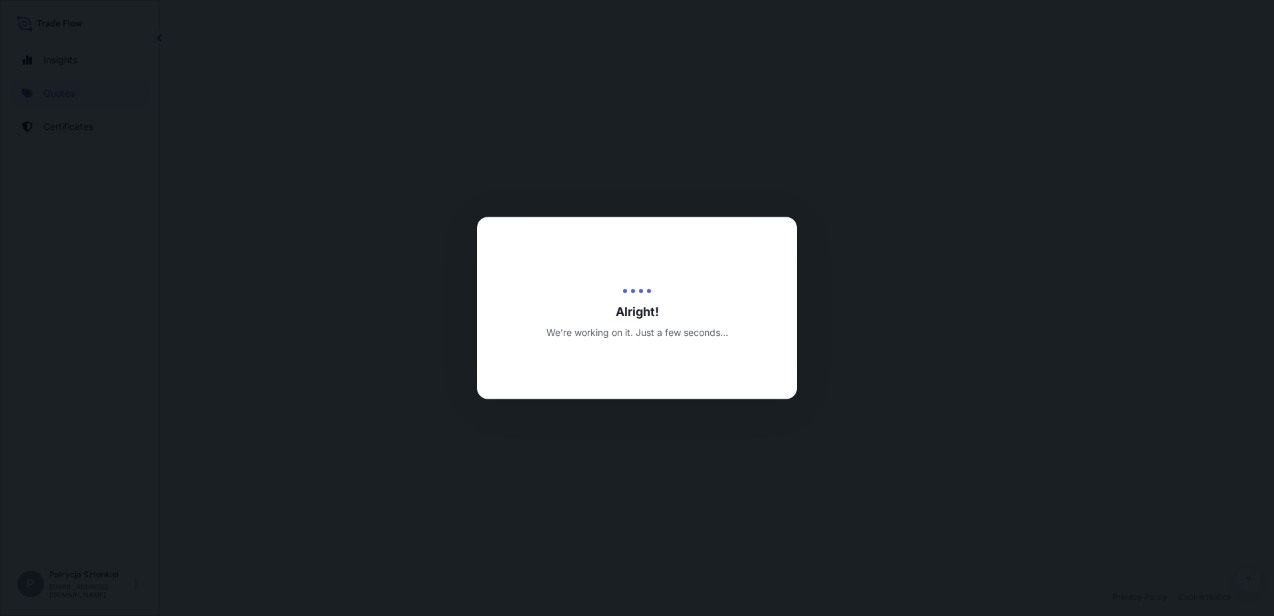
select select "Sea"
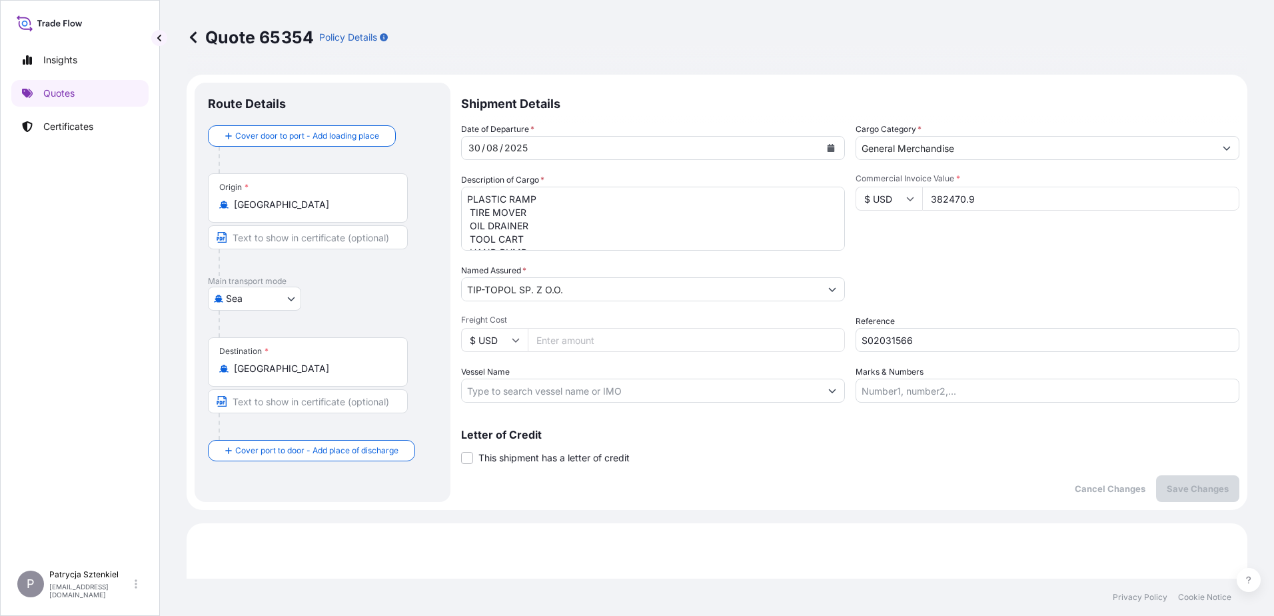
click at [949, 197] on input "382470.9" at bounding box center [1080, 199] width 317 height 24
type input "38270.9"
click at [1180, 480] on button "Save Changes" at bounding box center [1197, 488] width 83 height 27
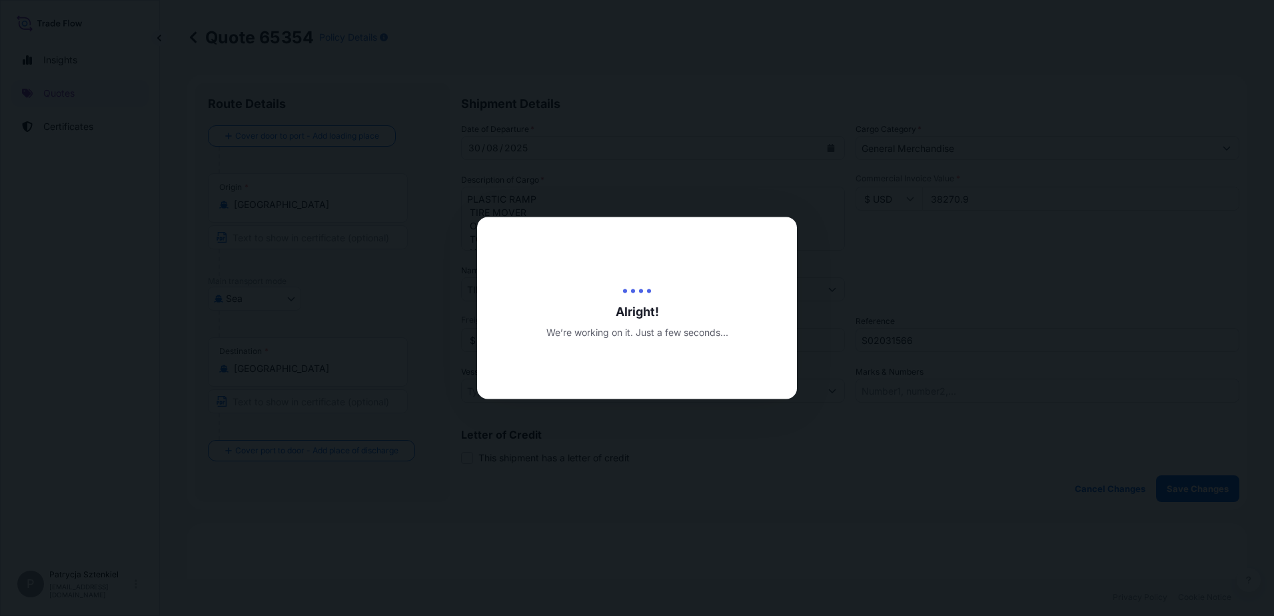
type input "[DATE]"
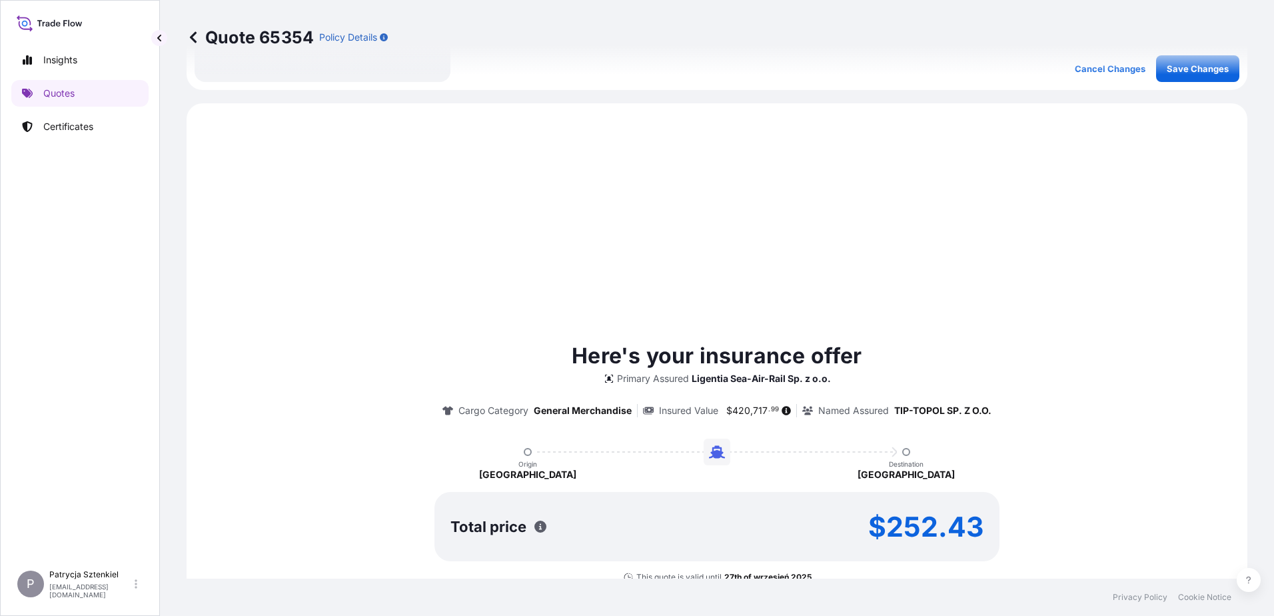
scroll to position [456, 0]
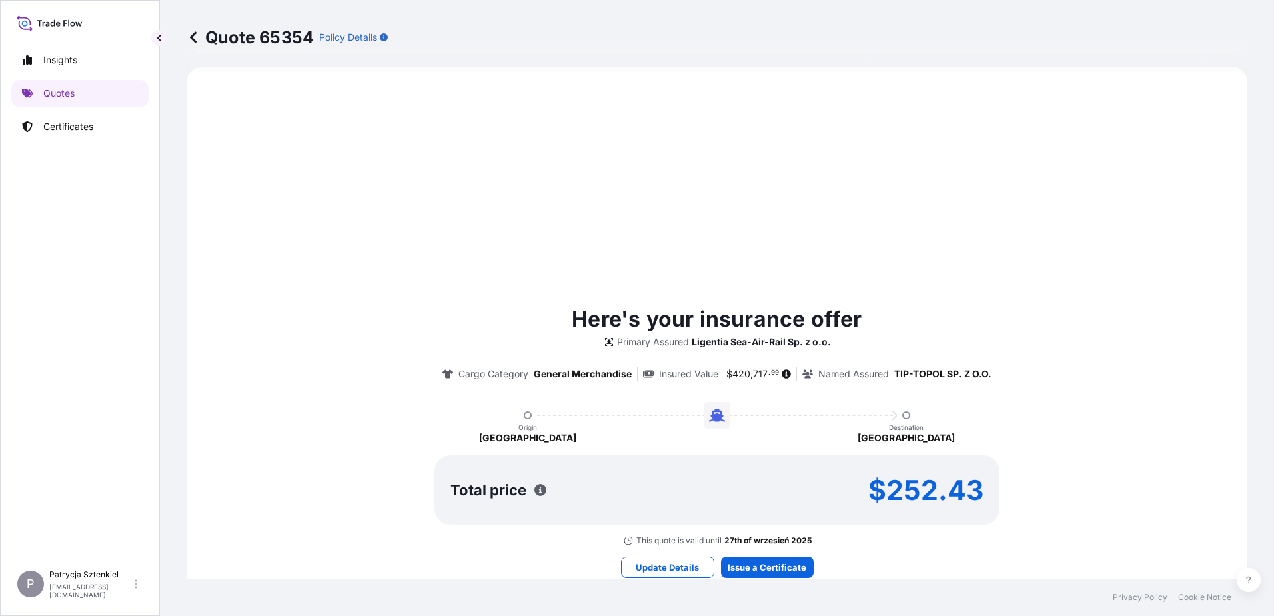
select select "Sea"
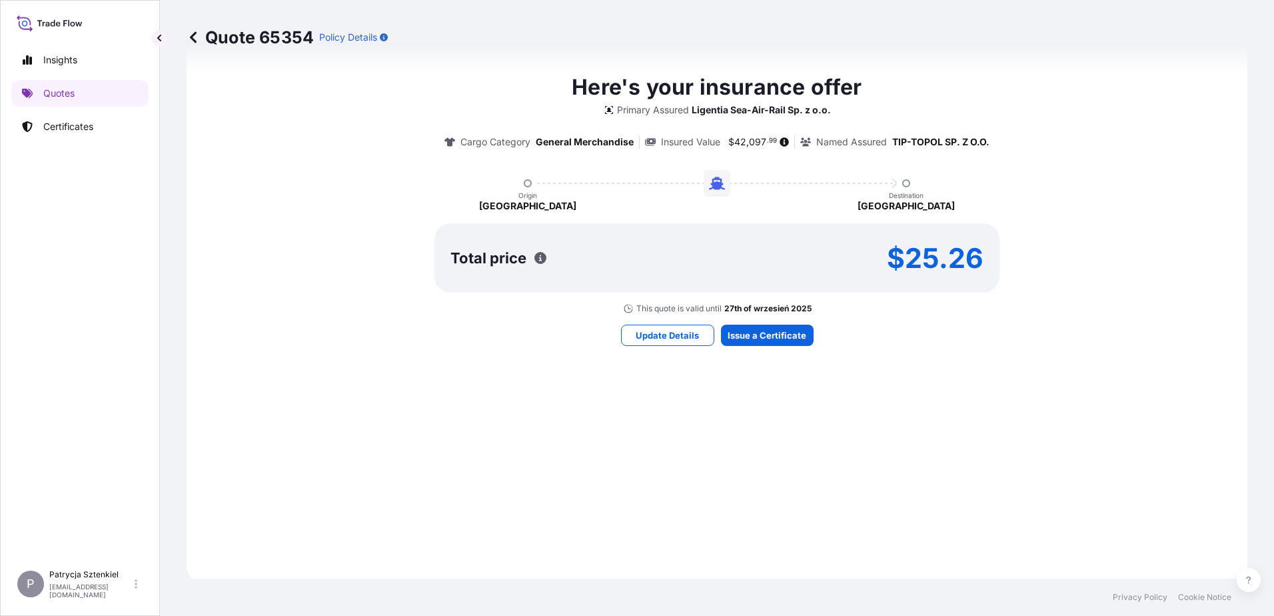
scroll to position [691, 0]
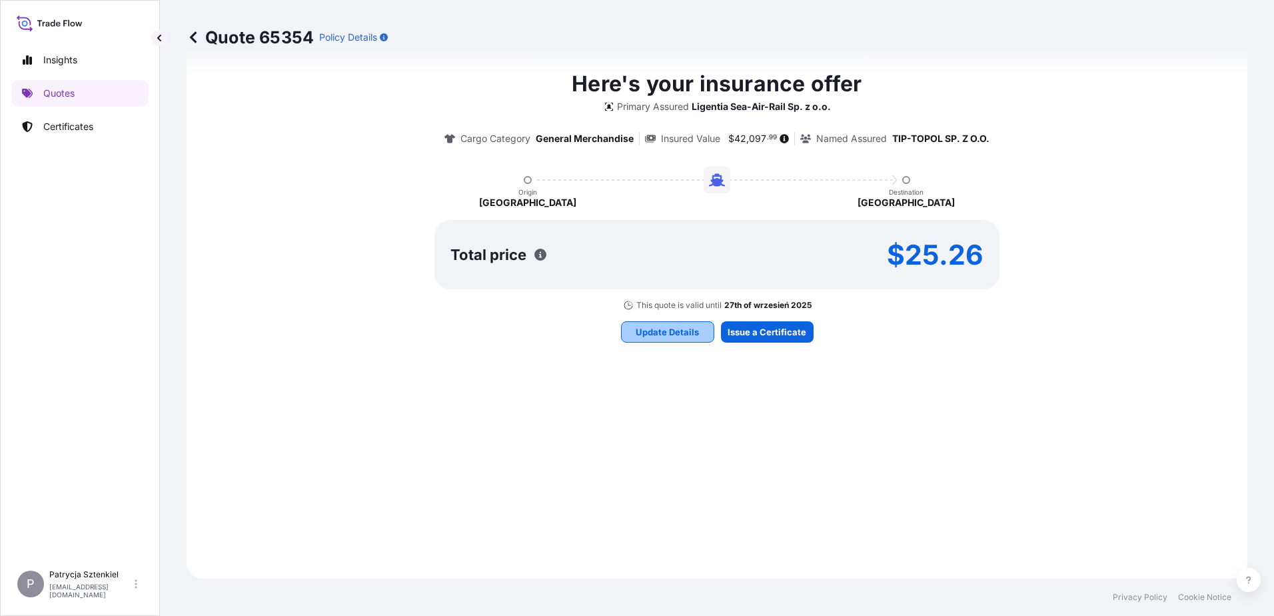
click at [668, 339] on button "Update Details" at bounding box center [667, 331] width 93 height 21
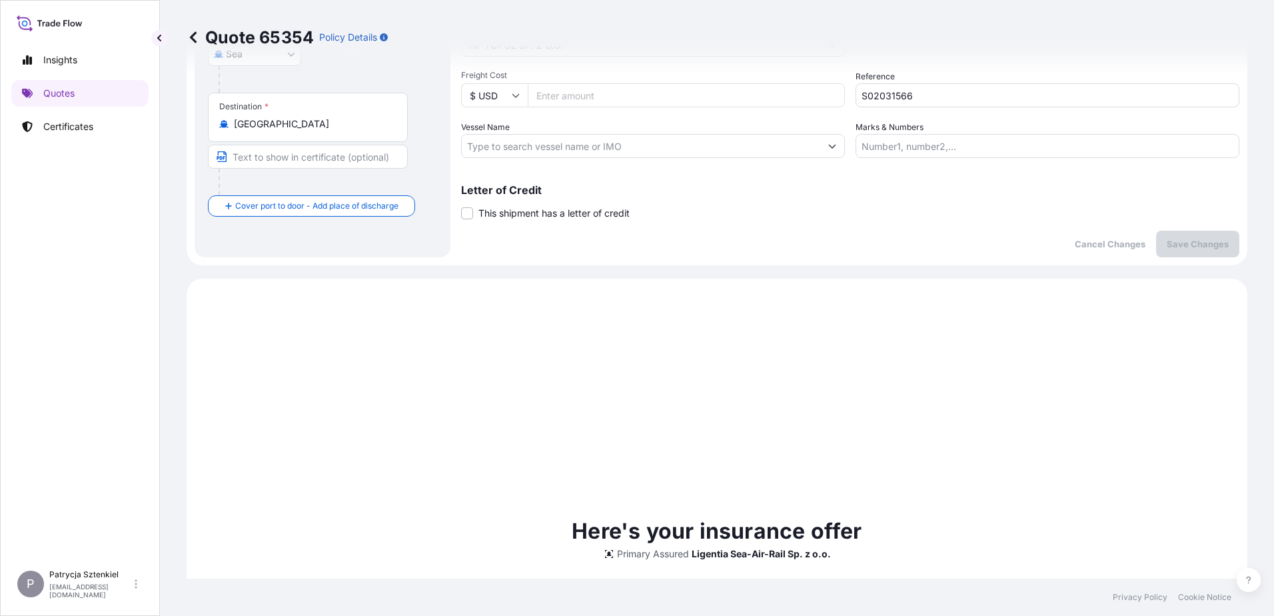
scroll to position [21, 0]
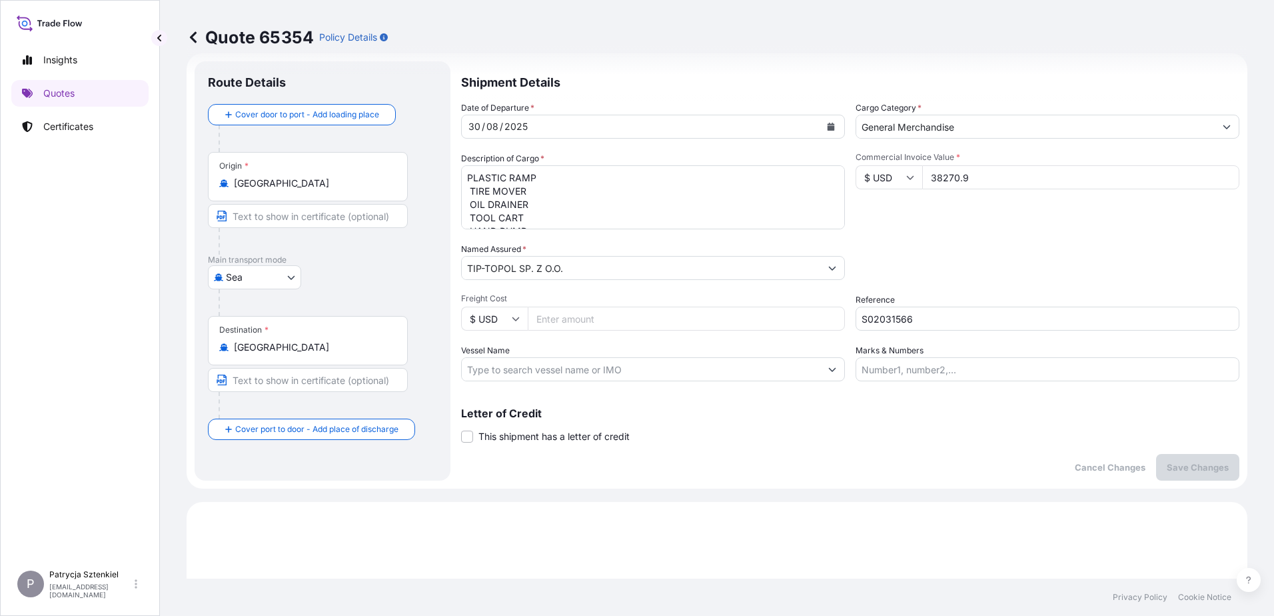
click at [966, 175] on input "38270.9" at bounding box center [1080, 177] width 317 height 24
type input "38270"
click at [1175, 455] on button "Save Changes" at bounding box center [1197, 467] width 83 height 27
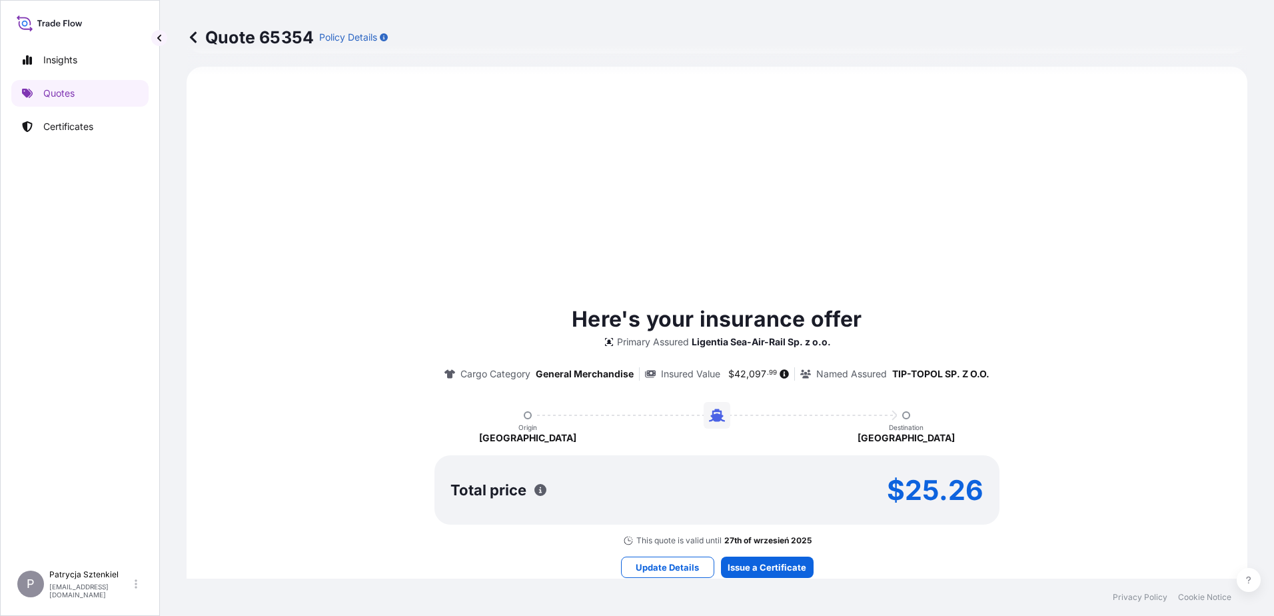
scroll to position [0, 0]
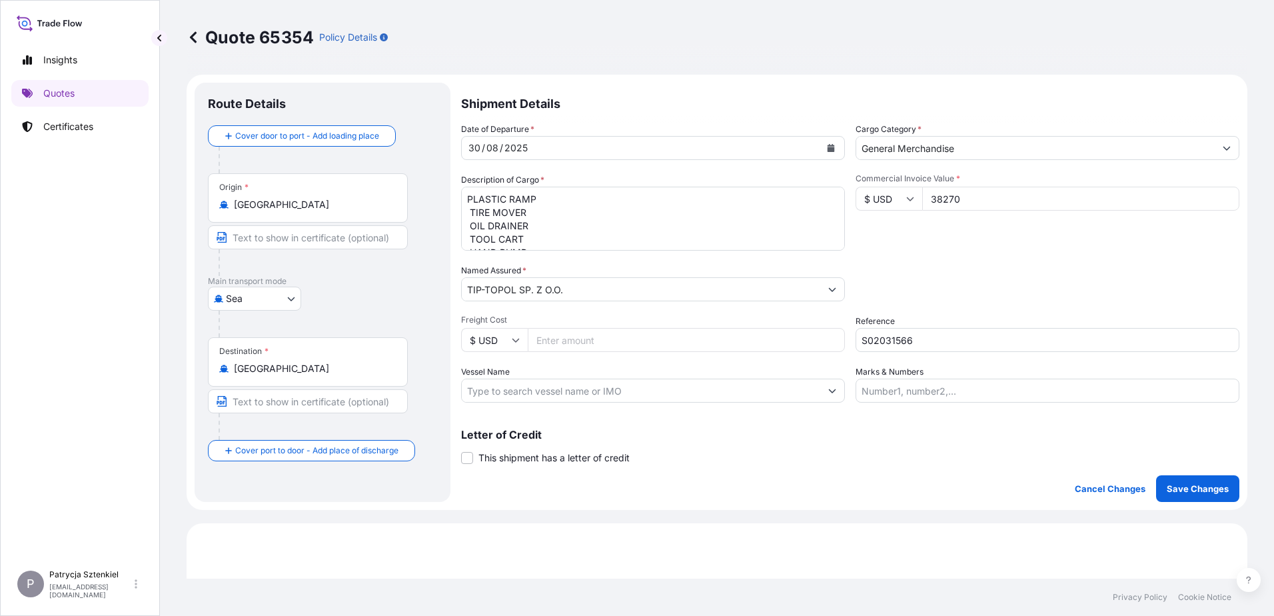
select select "Sea"
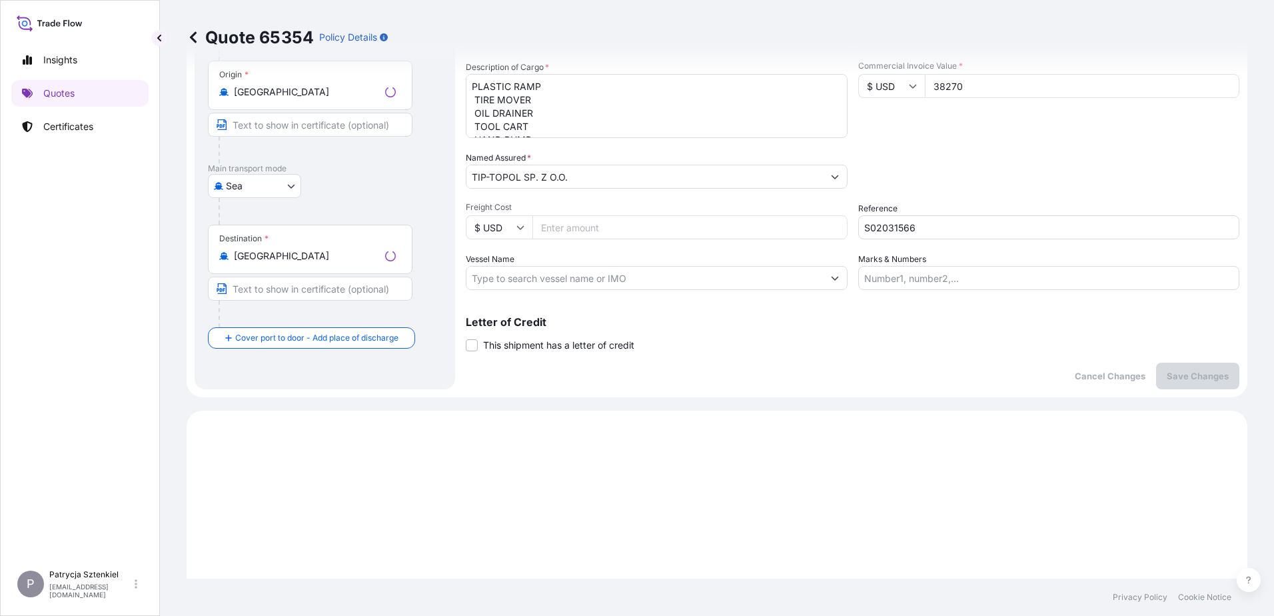
click at [993, 194] on div "Date of Departure * [DATE] Cargo Category * General Merchandise Description of …" at bounding box center [852, 150] width 773 height 280
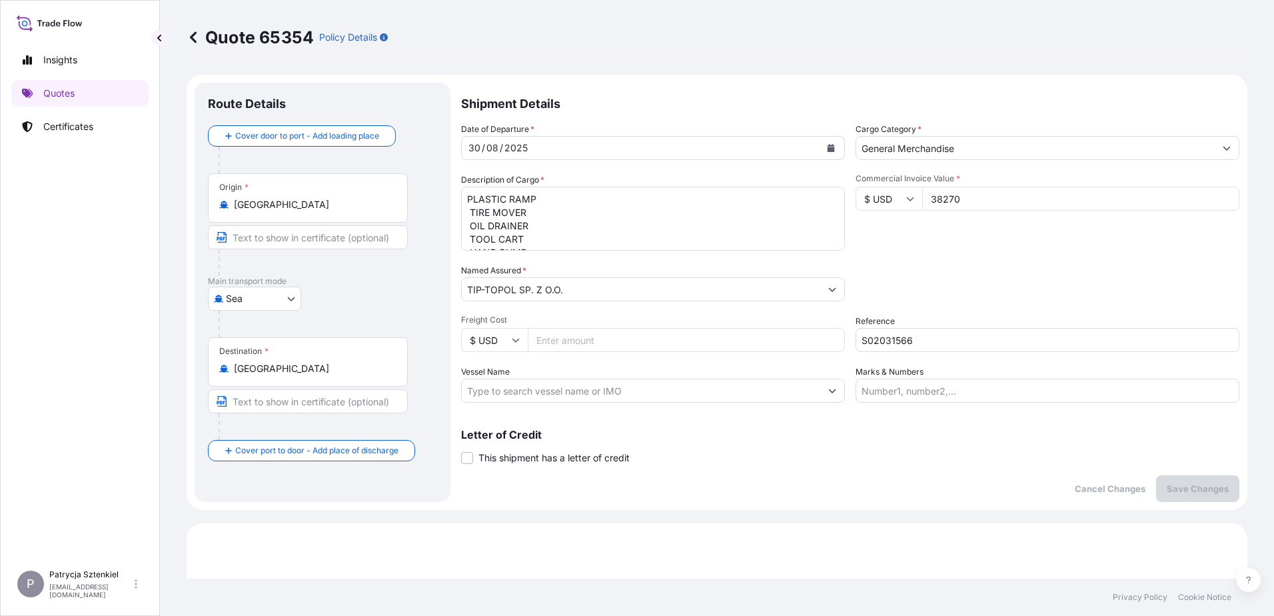
click at [982, 204] on input "38270" at bounding box center [1080, 199] width 317 height 24
type input "38270.9"
click at [1190, 487] on p "Save Changes" at bounding box center [1197, 488] width 62 height 13
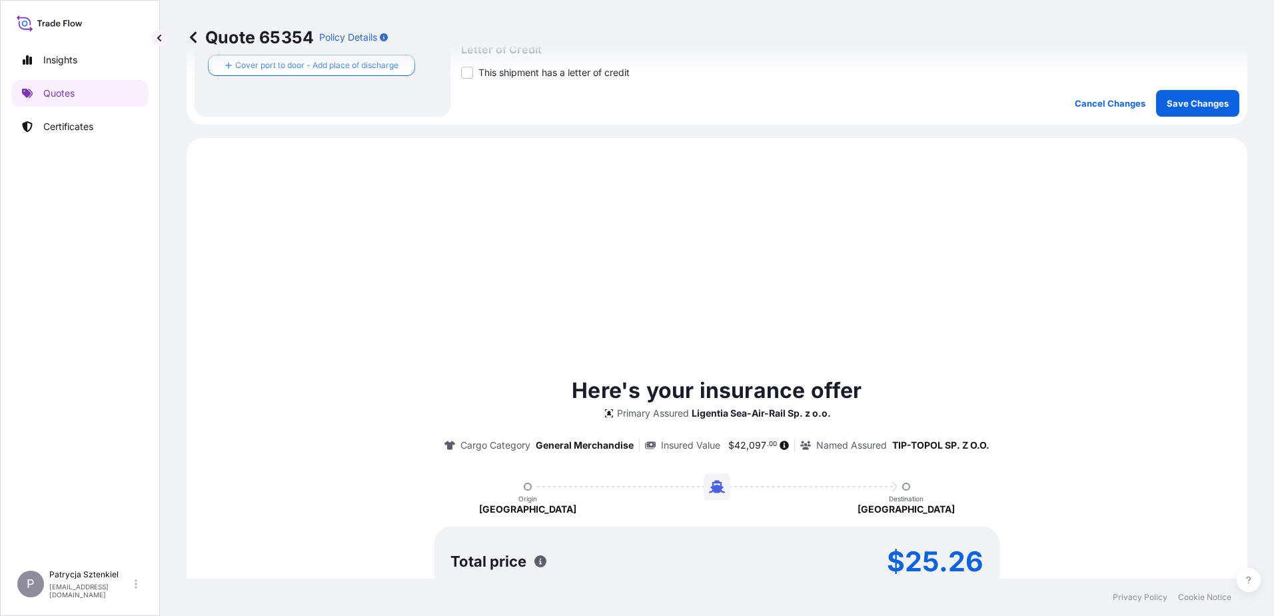
scroll to position [456, 0]
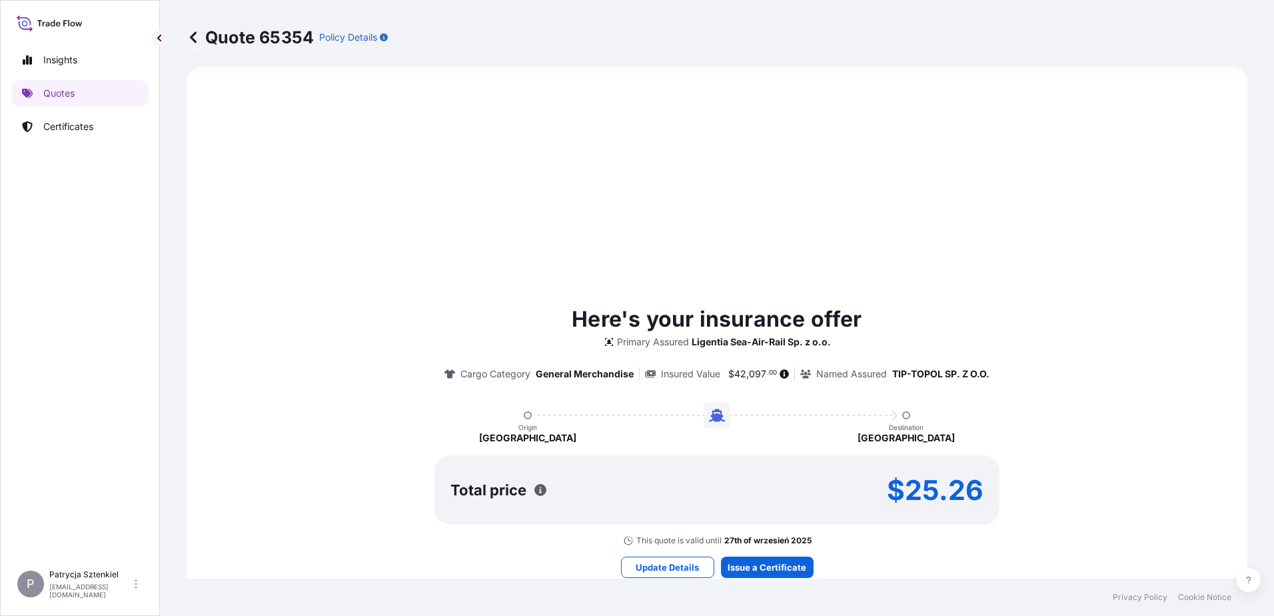
select select "Sea"
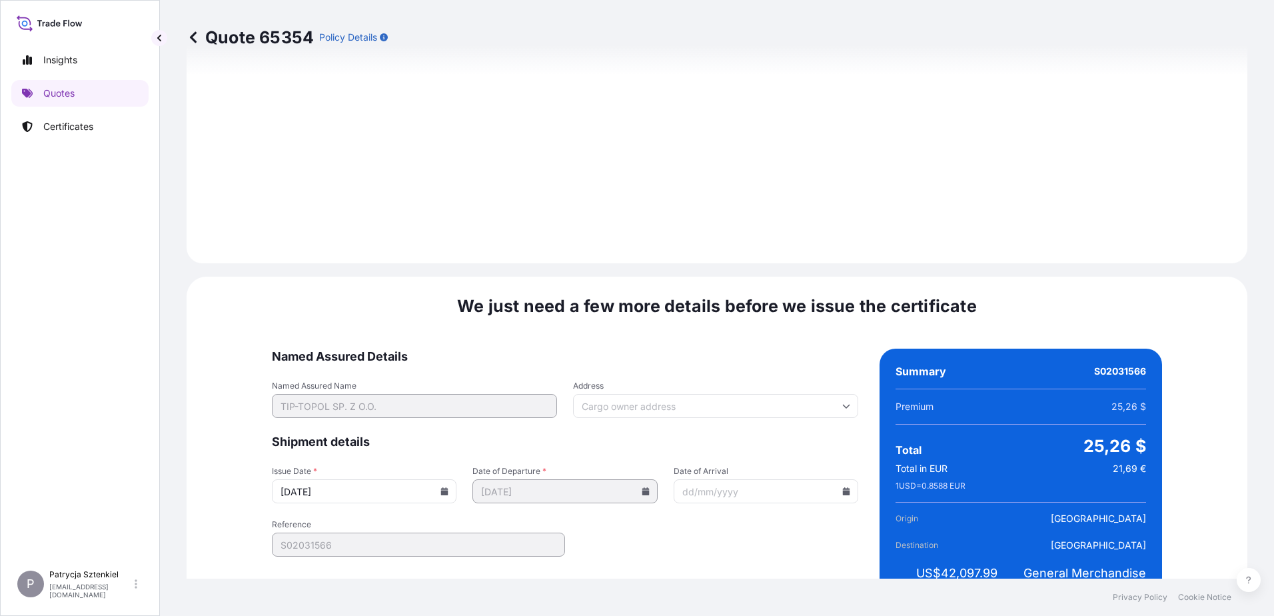
scroll to position [1418, 0]
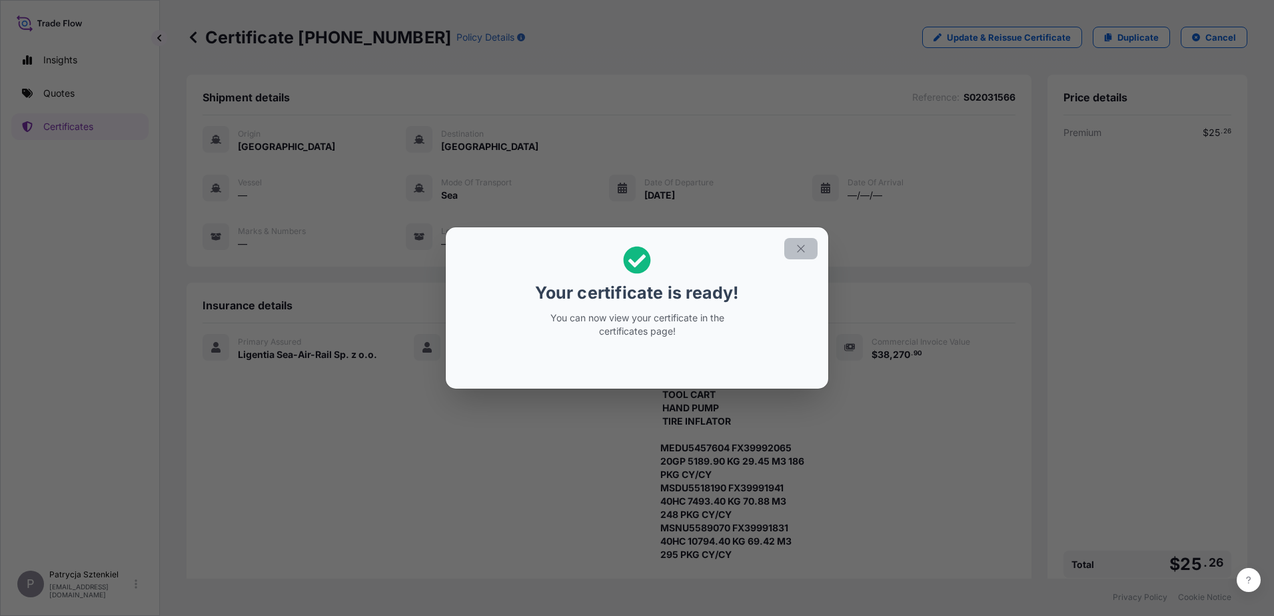
click at [797, 238] on button "button" at bounding box center [800, 248] width 33 height 21
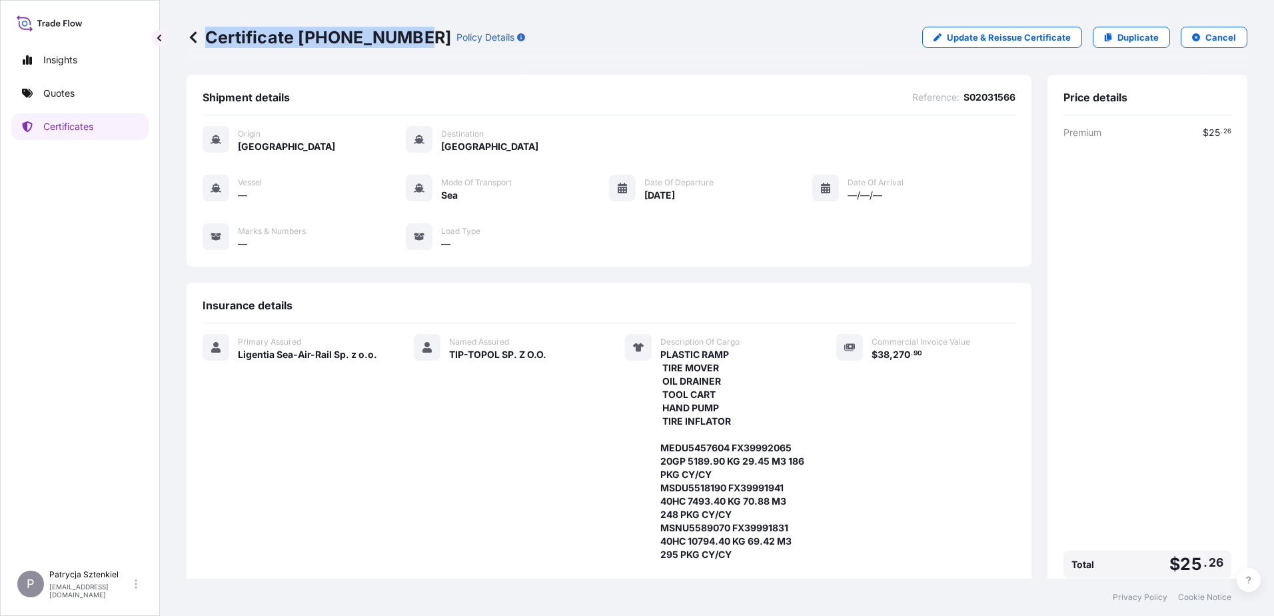
drag, startPoint x: 208, startPoint y: 35, endPoint x: 413, endPoint y: 48, distance: 205.6
click at [413, 48] on div "Certificate [PHONE_NUMBER] Policy Details Update & Reissue Certificate Duplicat…" at bounding box center [717, 37] width 1061 height 75
copy p "Certificate [PHONE_NUMBER]"
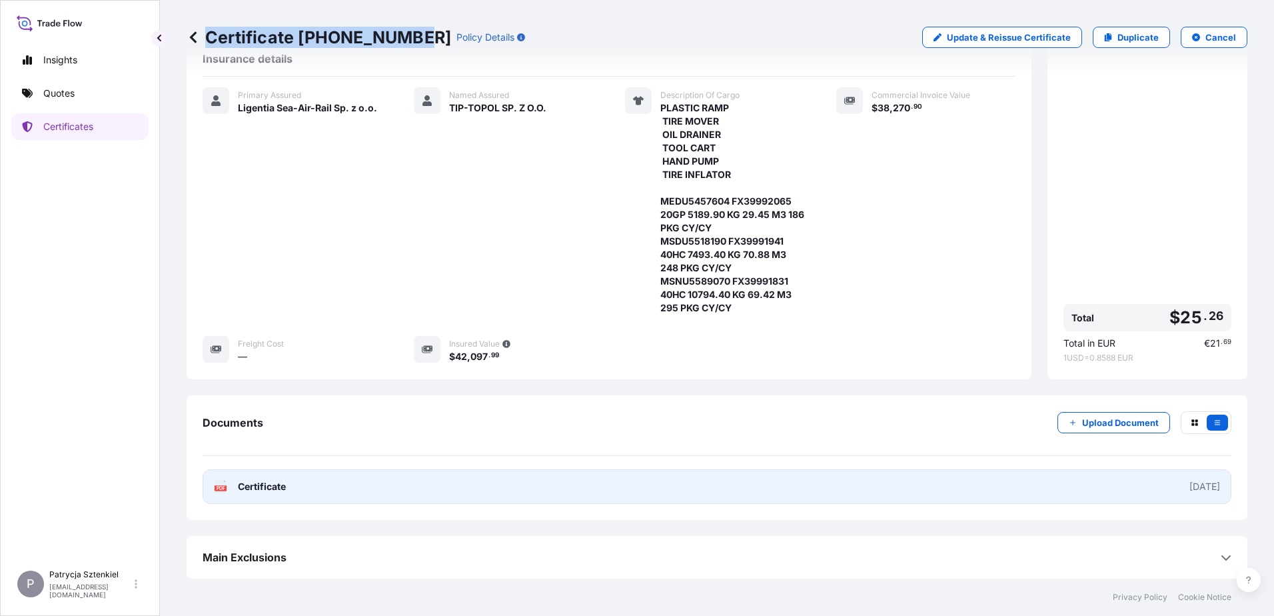
click at [372, 477] on link "PDF Certificate [DATE]" at bounding box center [717, 486] width 1029 height 35
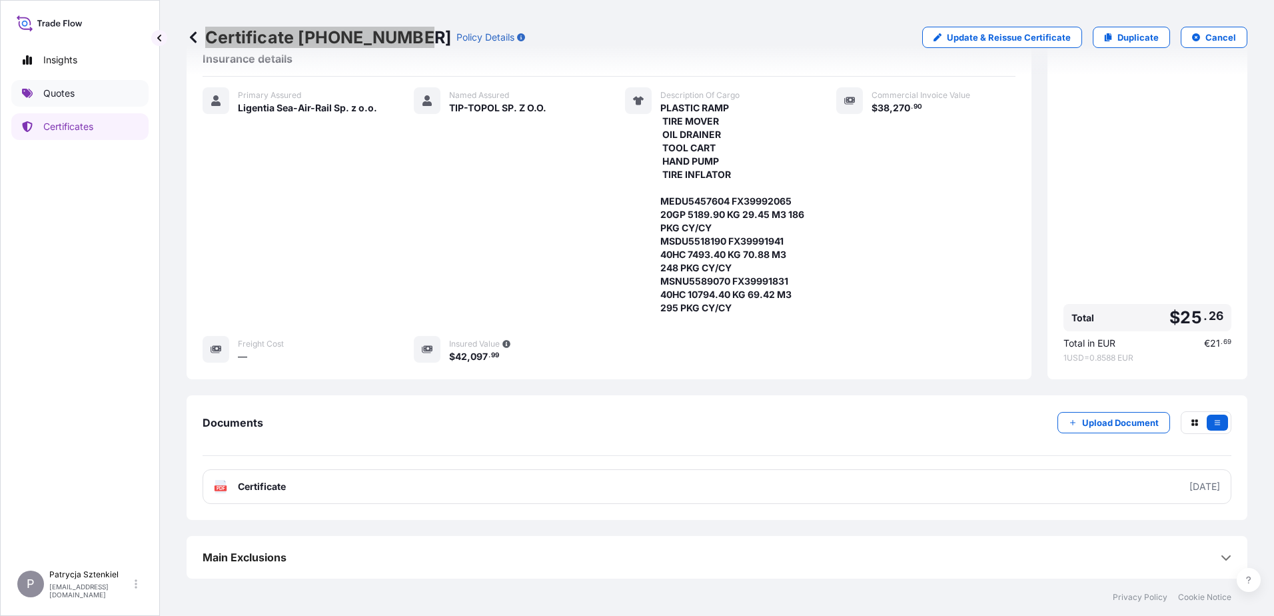
click at [105, 87] on link "Quotes" at bounding box center [79, 93] width 137 height 27
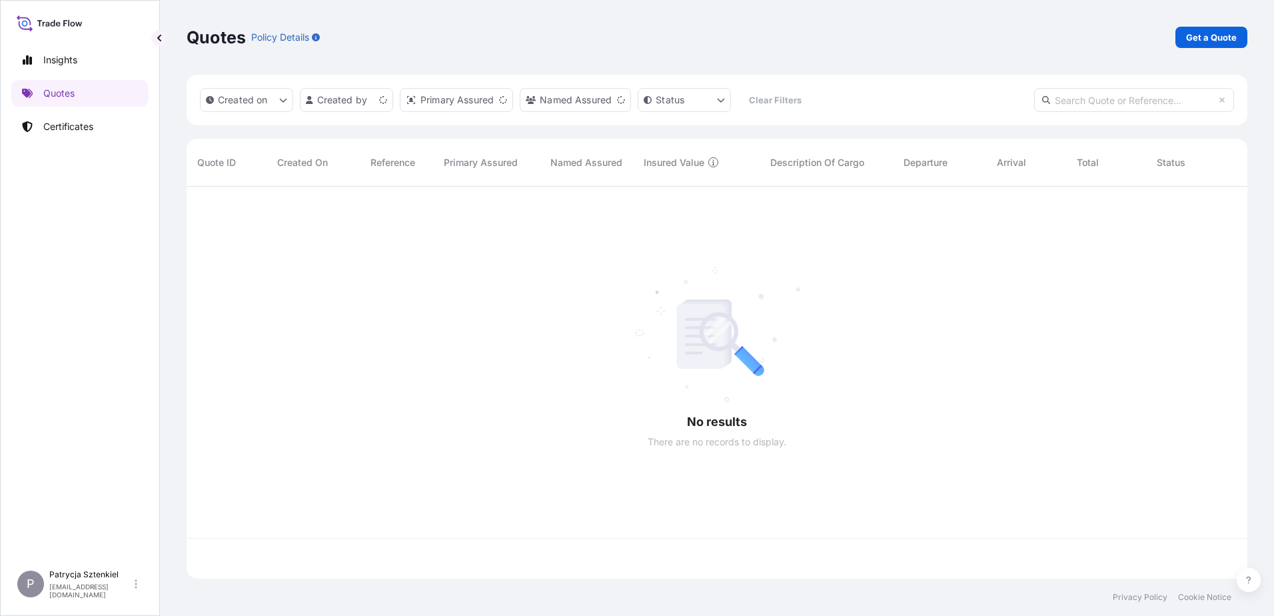
scroll to position [389, 1051]
click at [1210, 39] on p "Get a Quote" at bounding box center [1211, 37] width 51 height 13
select select "Sea"
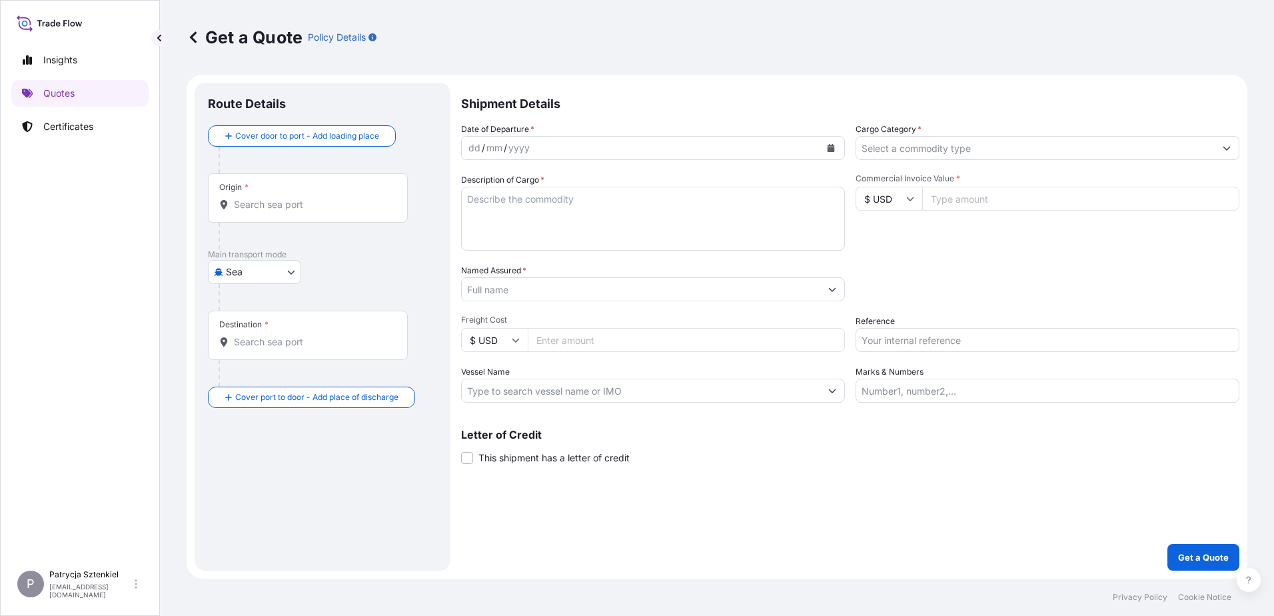
click at [912, 203] on input "$ USD" at bounding box center [888, 199] width 67 height 24
click at [894, 233] on div "€ EUR" at bounding box center [889, 234] width 56 height 25
type input "€ EUR"
click at [947, 195] on input "Commercial Invoice Value *" at bounding box center [1080, 199] width 317 height 24
type input "65955.6"
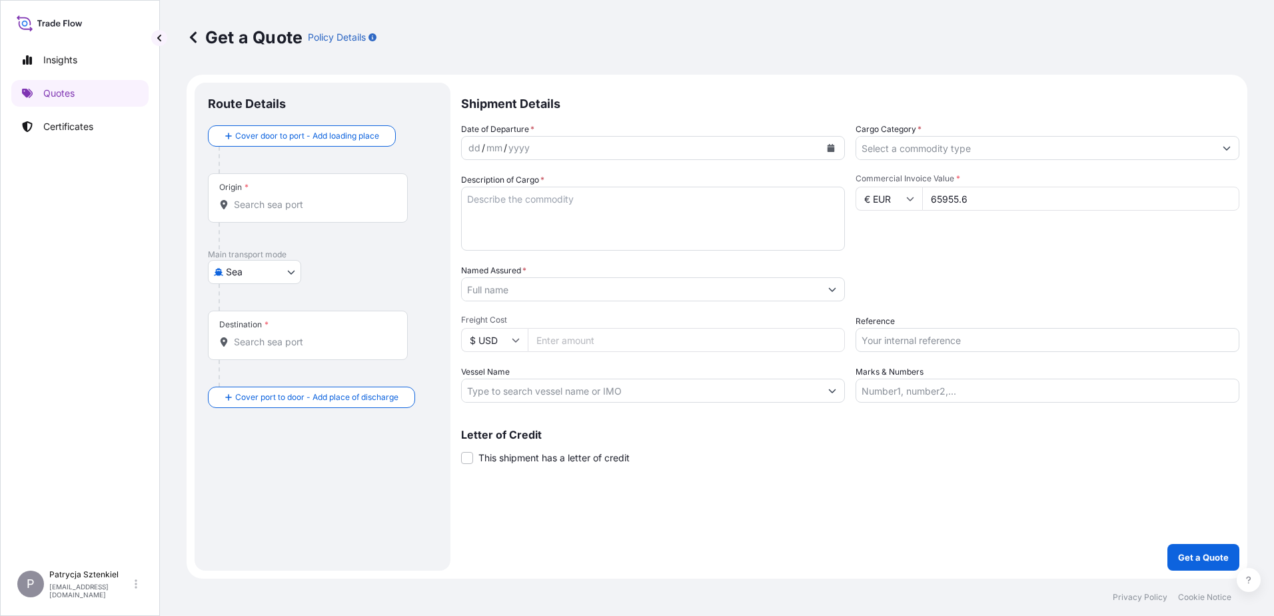
drag, startPoint x: 972, startPoint y: 336, endPoint x: 899, endPoint y: 306, distance: 79.2
click at [972, 336] on input "Reference" at bounding box center [1047, 340] width 384 height 24
paste input "S02016465"
type input "S02016465"
click at [831, 145] on icon "Calendar" at bounding box center [830, 148] width 7 height 8
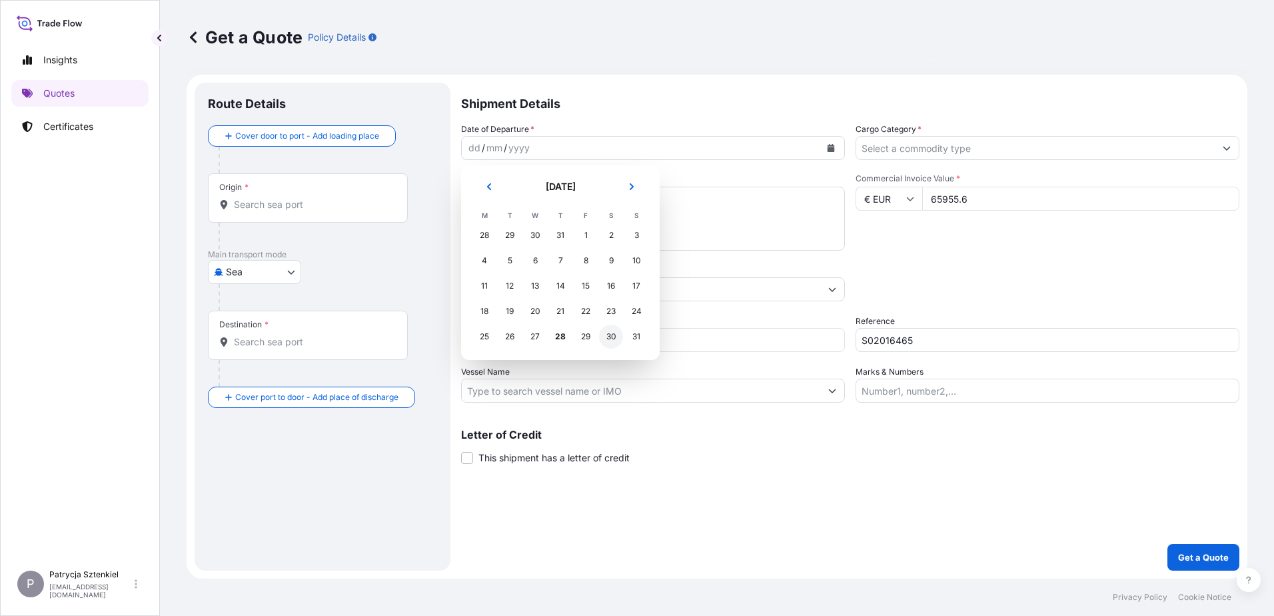
click at [611, 333] on div "30" at bounding box center [611, 336] width 24 height 24
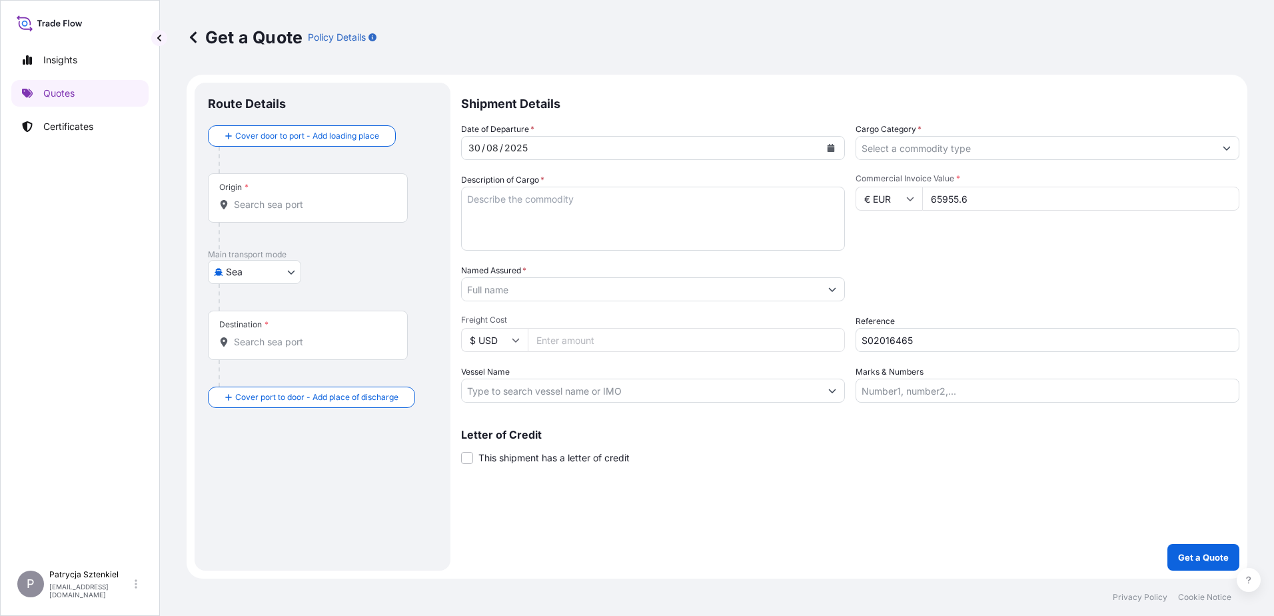
click at [489, 290] on input "Named Assured *" at bounding box center [641, 289] width 358 height 24
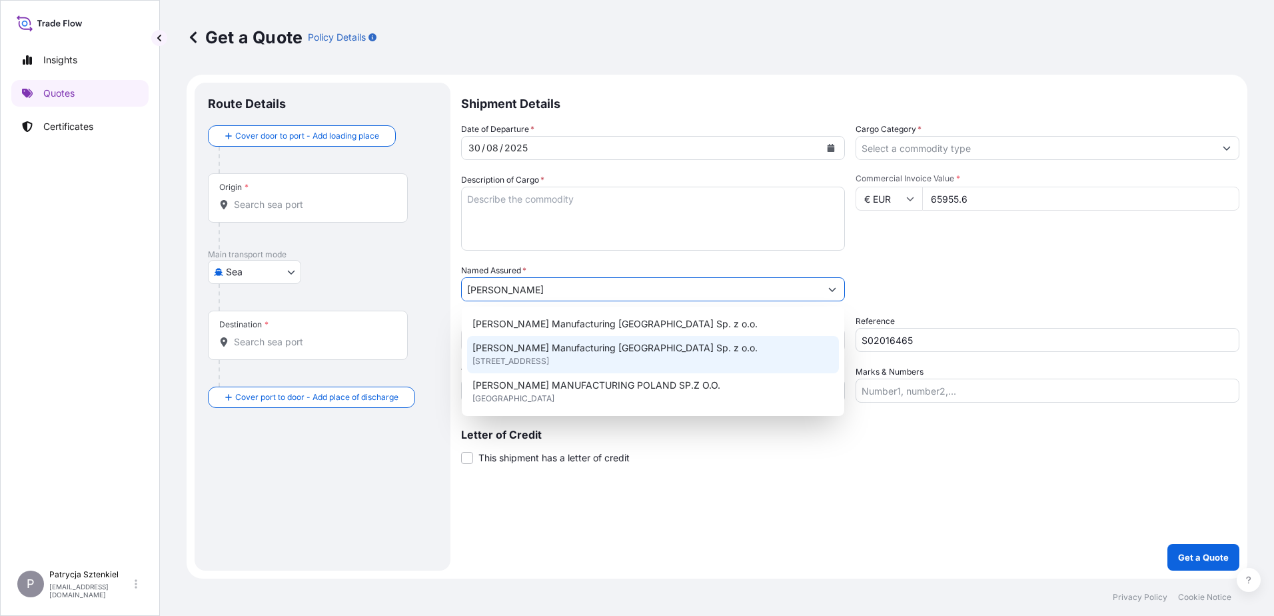
click at [549, 362] on span "[STREET_ADDRESS]" at bounding box center [510, 360] width 77 height 13
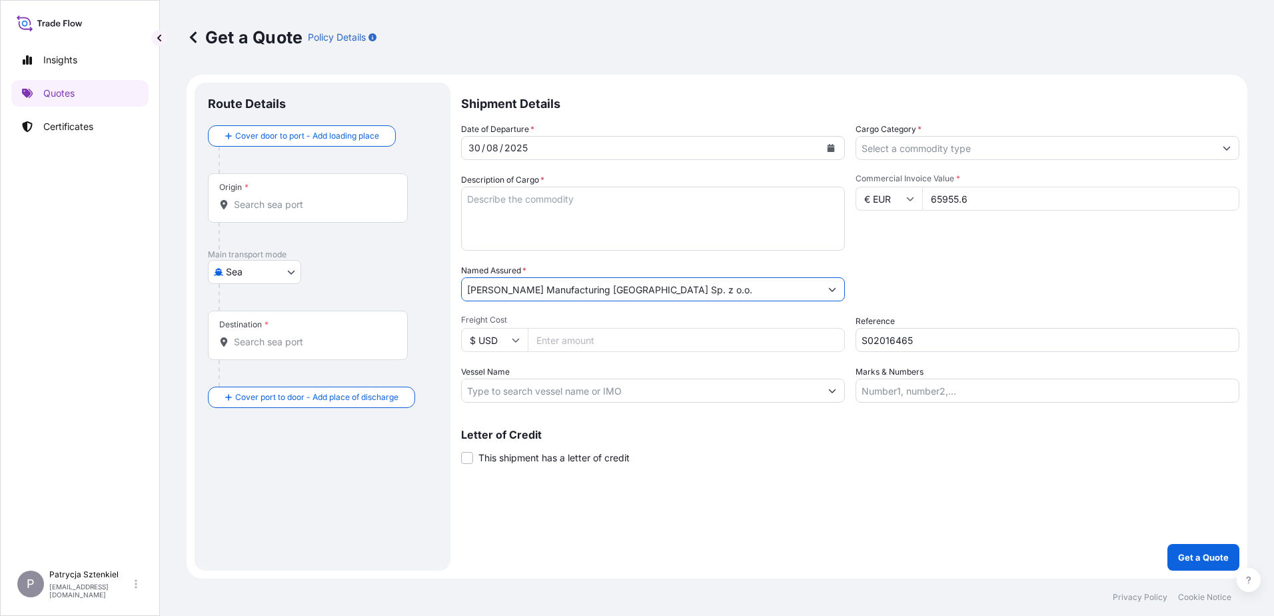
type input "[PERSON_NAME] Manufacturing [GEOGRAPHIC_DATA] Sp. z o.o."
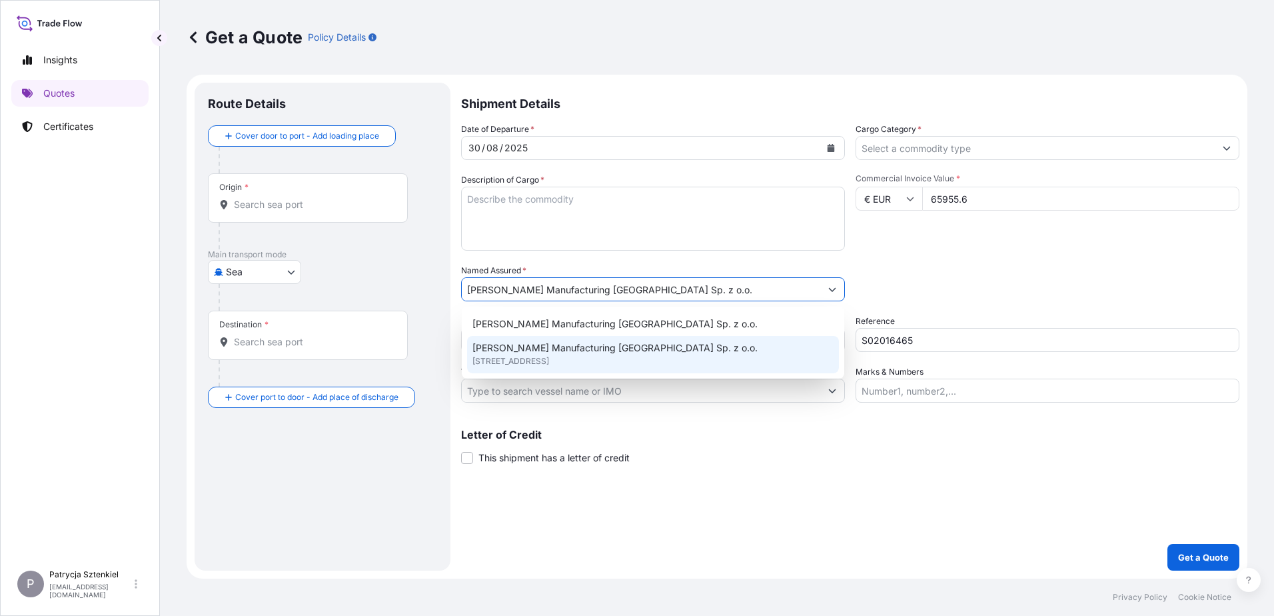
click at [525, 203] on textarea "Description of Cargo *" at bounding box center [653, 219] width 384 height 64
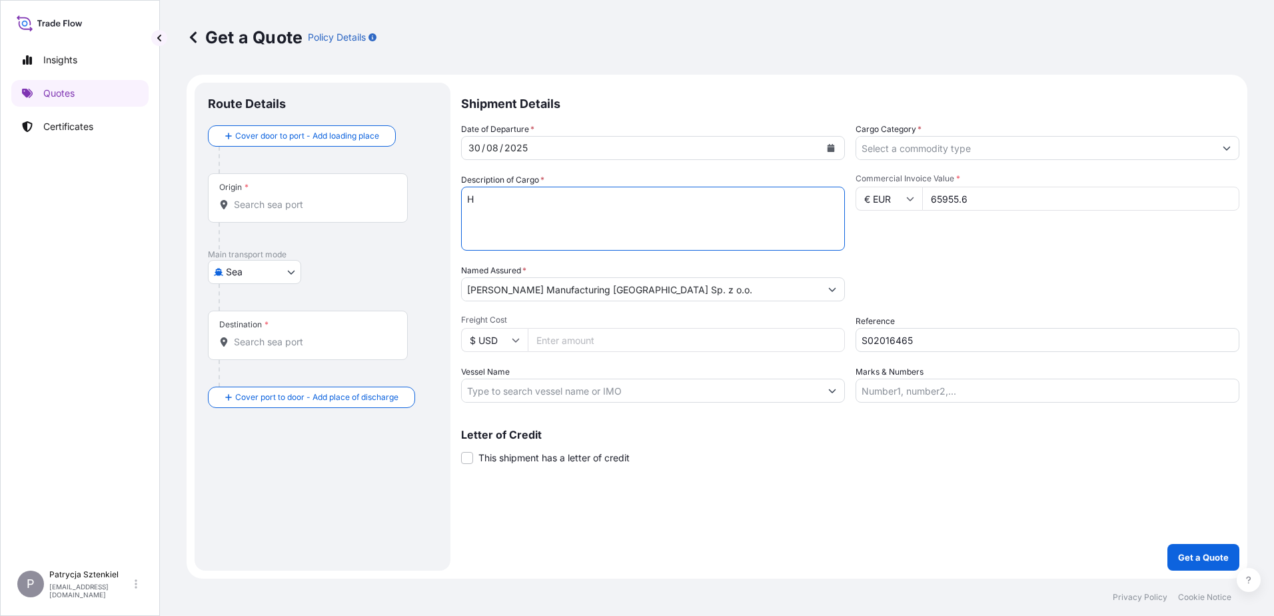
paste textarea "EATER CORE"
paste textarea "EISU8213105 EMCSXR9774 40HC 7225.01 KG 41.89 M3 56 PLT CY/CY"
type textarea "HEATER CORE EISU8213105 EMCSXR9774 40HC 7225.01 KG 41.89 M3 56 PLT CY/CY"
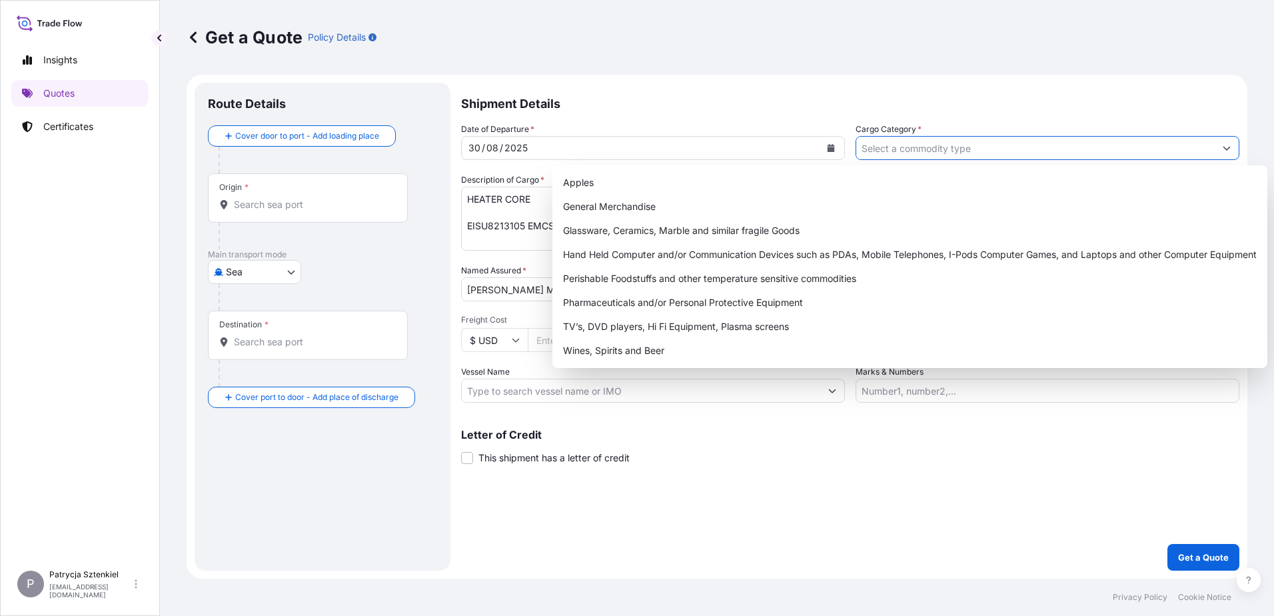
click at [940, 153] on input "Cargo Category *" at bounding box center [1035, 148] width 358 height 24
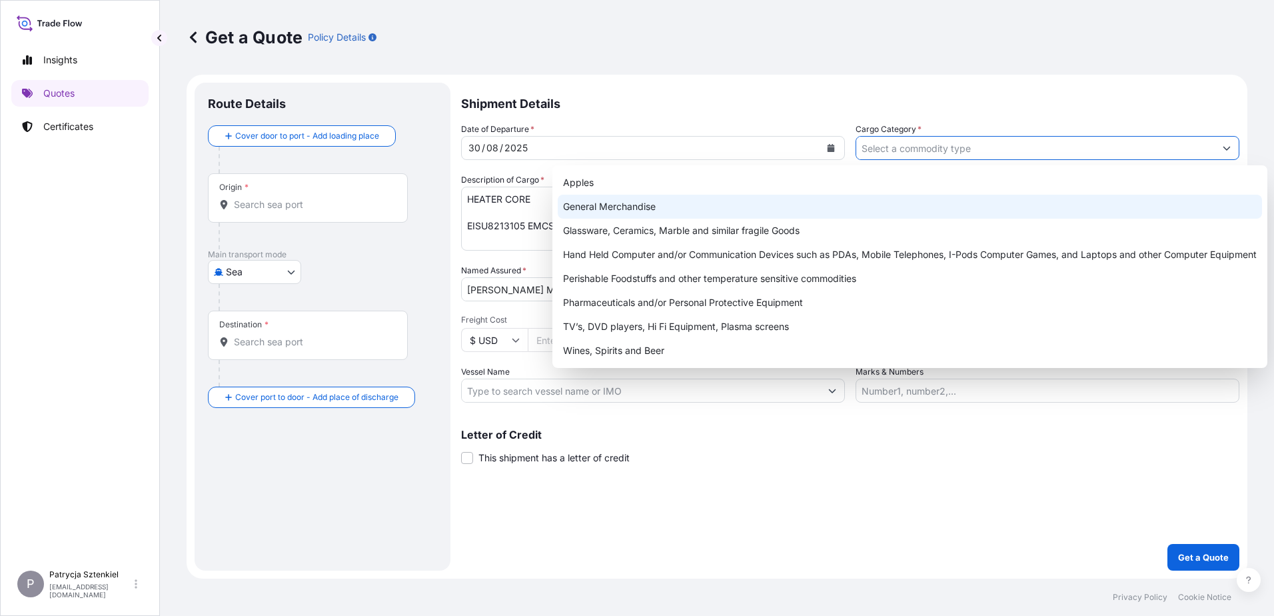
click at [705, 207] on div "General Merchandise" at bounding box center [910, 207] width 704 height 24
type input "General Merchandise"
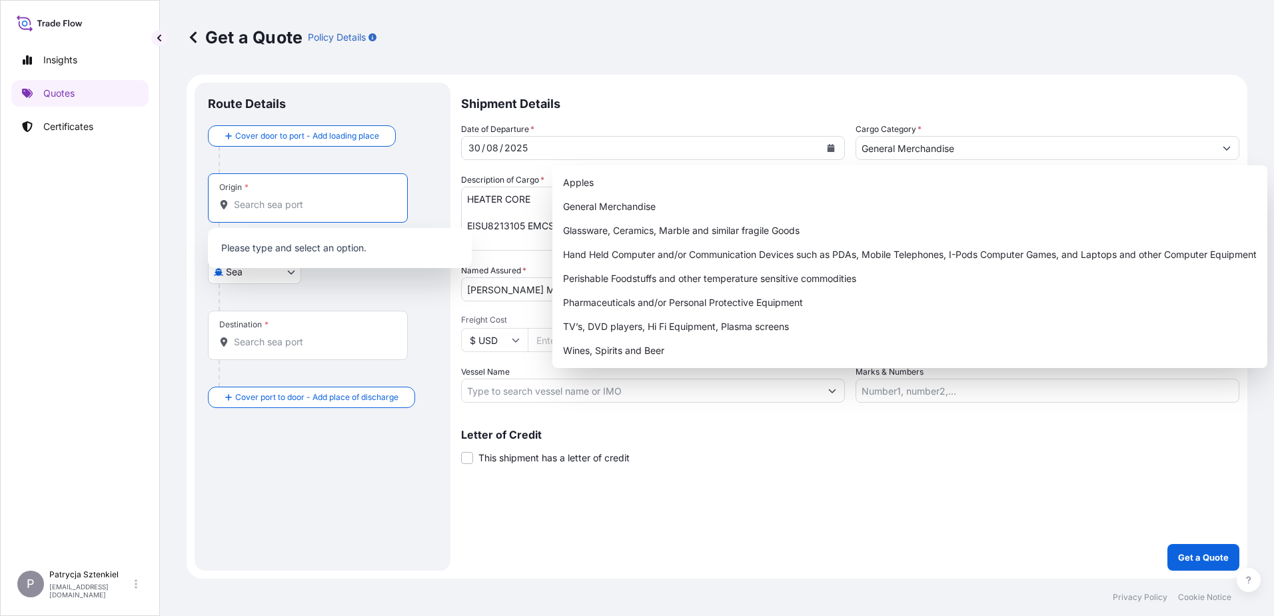
click at [248, 199] on input "Origin *" at bounding box center [312, 204] width 157 height 13
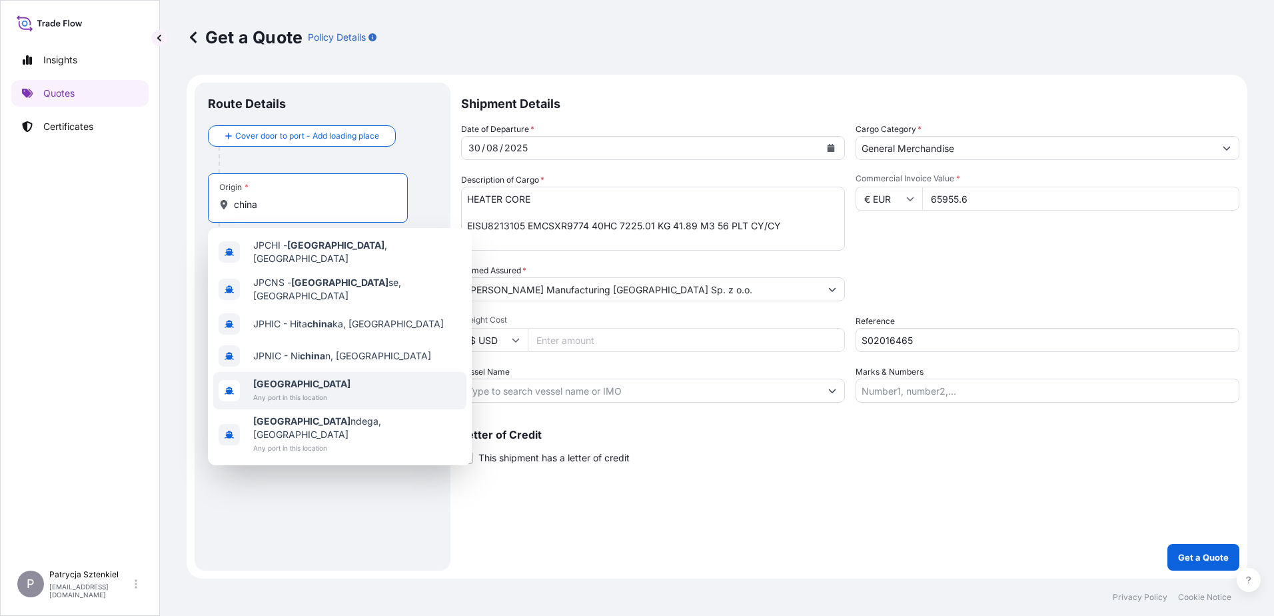
click at [270, 390] on span "Any port in this location" at bounding box center [301, 396] width 97 height 13
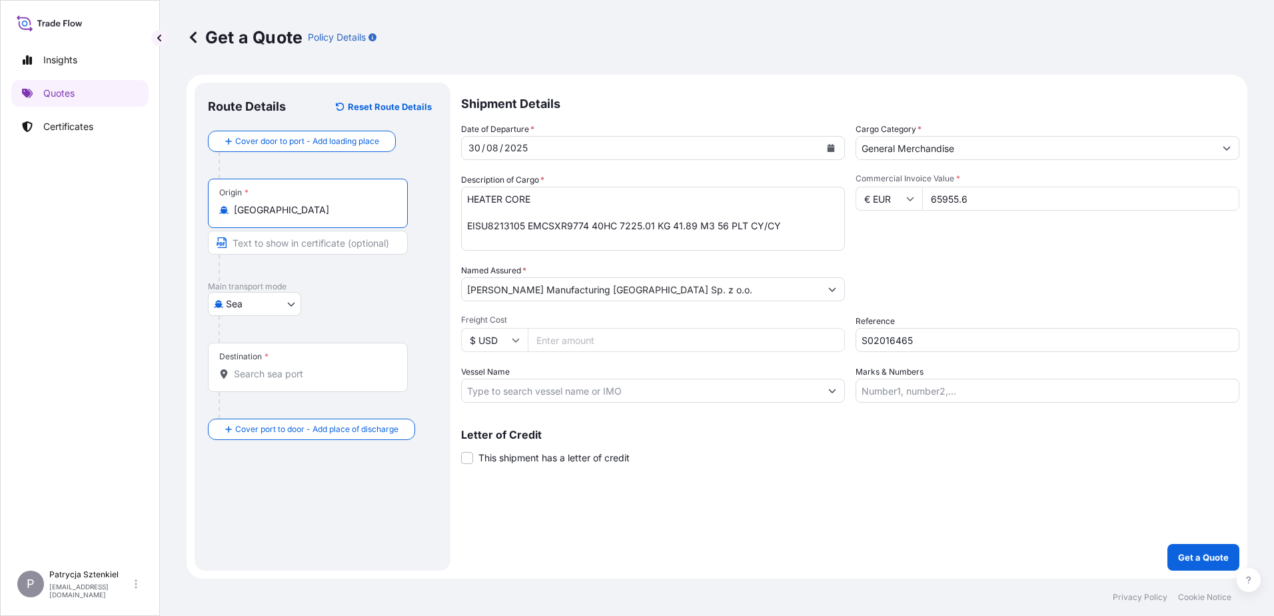
type input "[GEOGRAPHIC_DATA]"
click at [268, 382] on div "Destination *" at bounding box center [308, 366] width 200 height 49
click at [268, 380] on input "Destination *" at bounding box center [312, 373] width 157 height 13
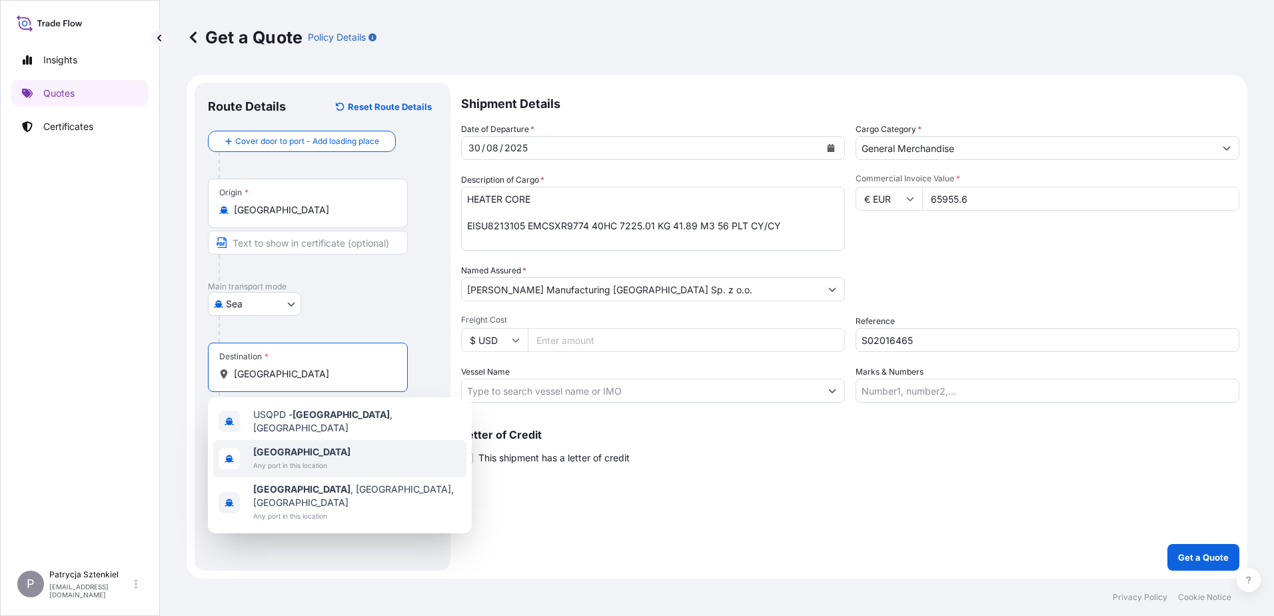
click at [278, 458] on span "Any port in this location" at bounding box center [301, 464] width 97 height 13
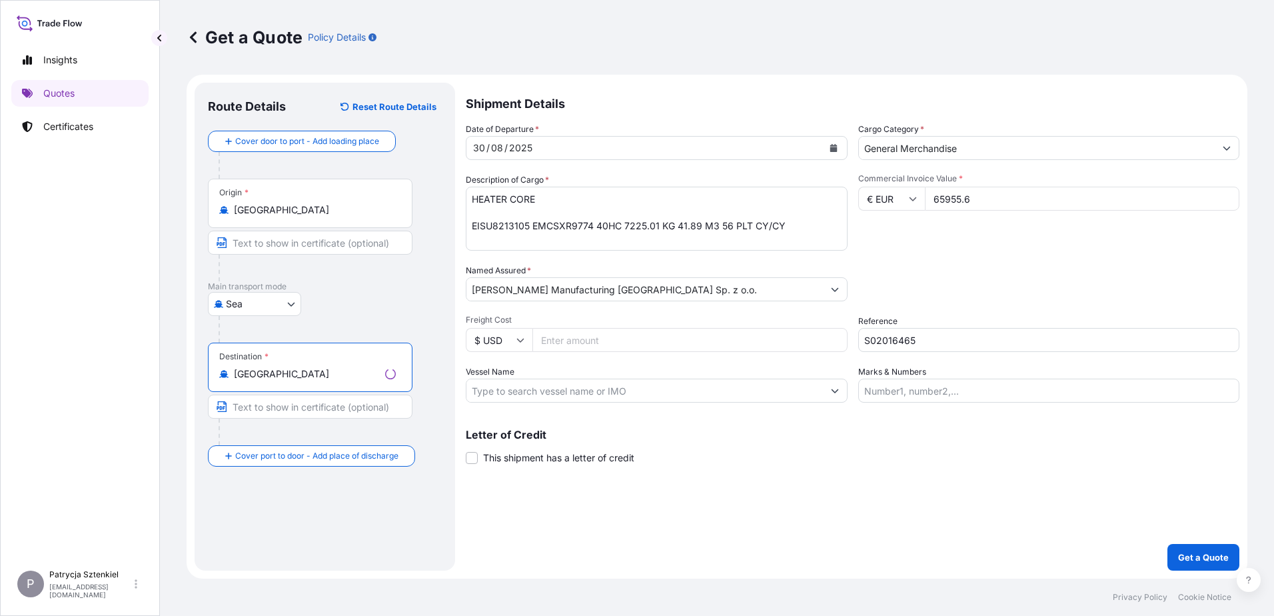
type input "[GEOGRAPHIC_DATA]"
drag, startPoint x: 1202, startPoint y: 541, endPoint x: 1200, endPoint y: 550, distance: 8.8
click at [1202, 541] on div "Shipment Details Date of Departure * [DATE] Cargo Category * General Merchandis…" at bounding box center [850, 327] width 778 height 488
click at [1200, 550] on button "Get a Quote" at bounding box center [1203, 557] width 72 height 27
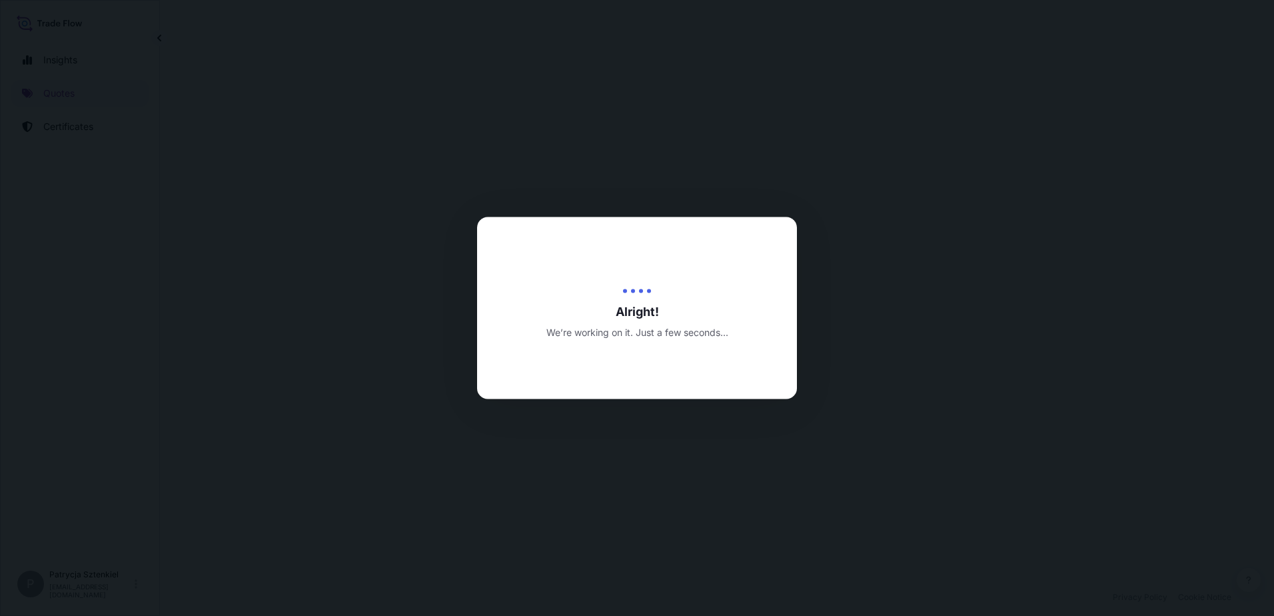
select select "Sea"
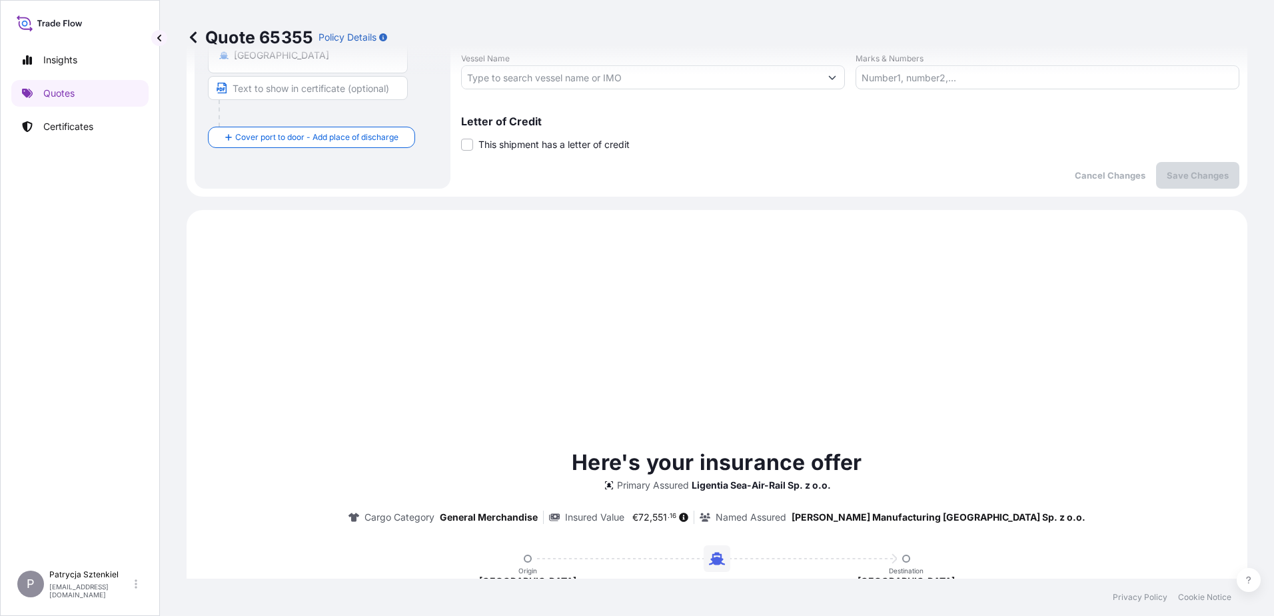
scroll to position [456, 0]
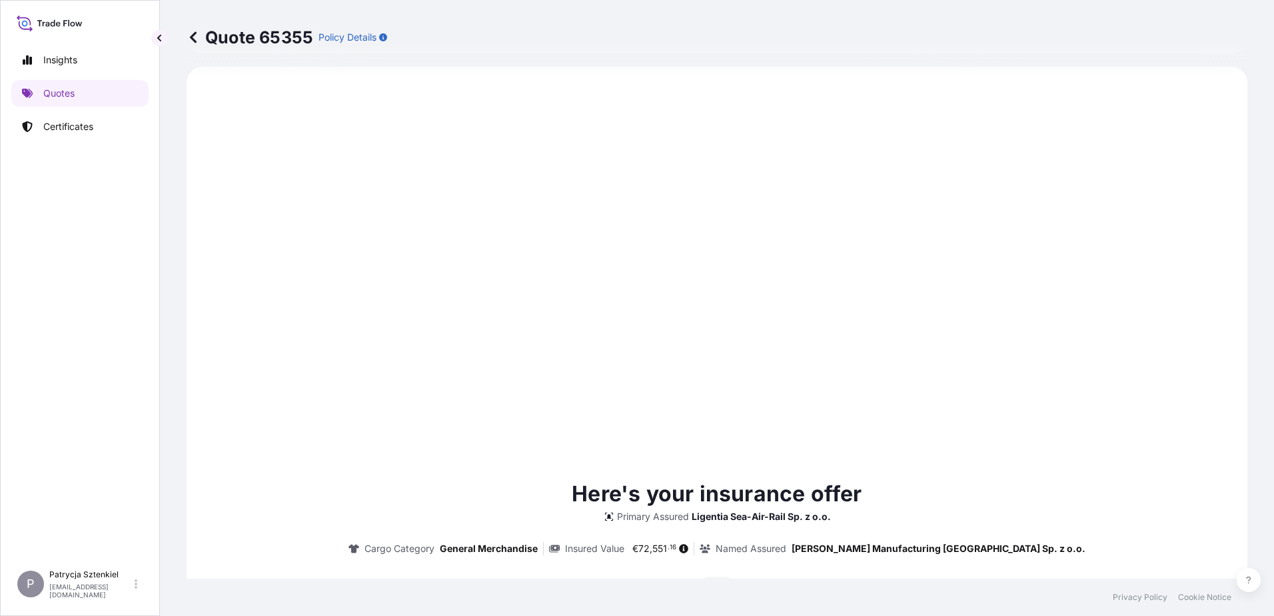
type input "[DATE]"
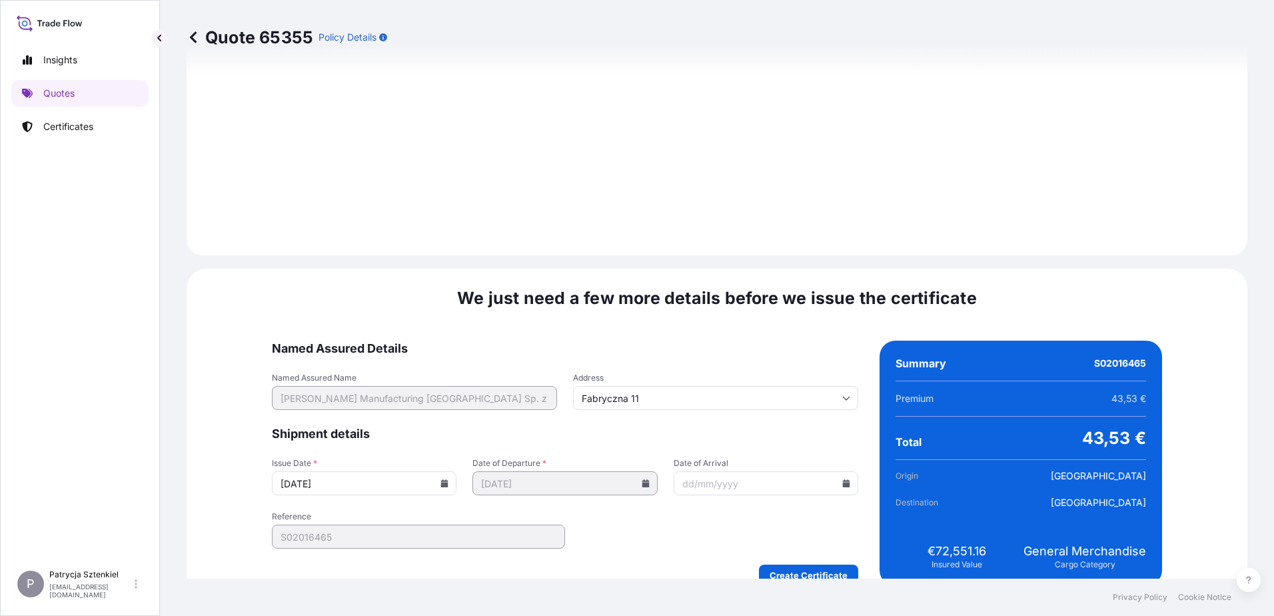
scroll to position [1390, 0]
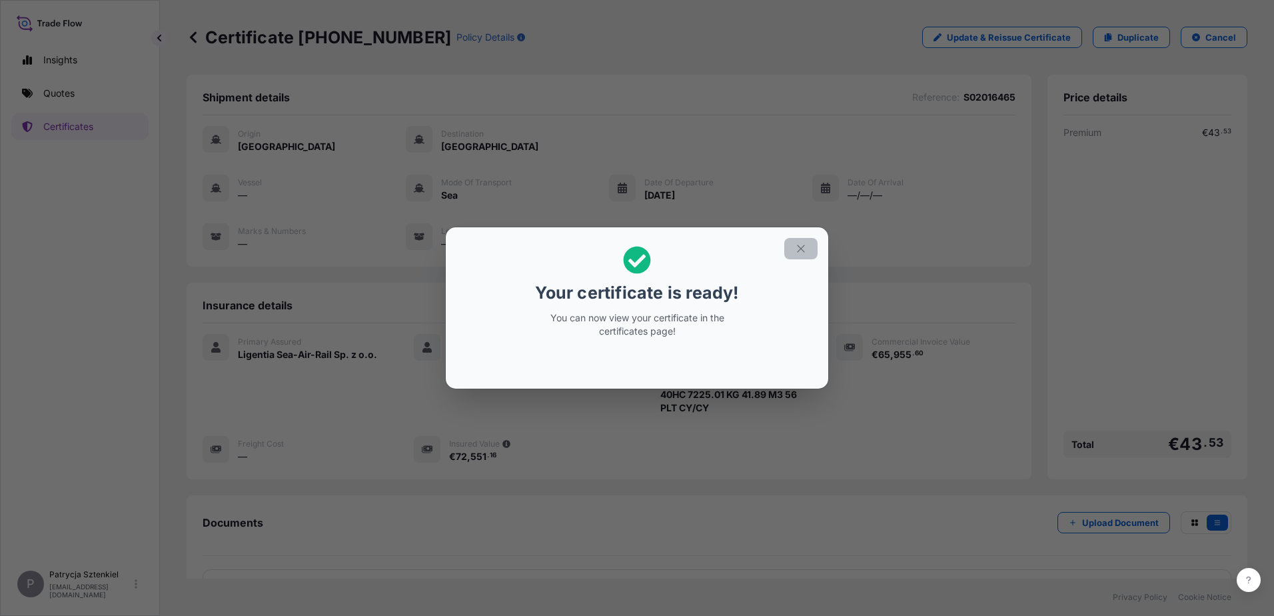
click at [799, 252] on icon "button" at bounding box center [801, 248] width 12 height 12
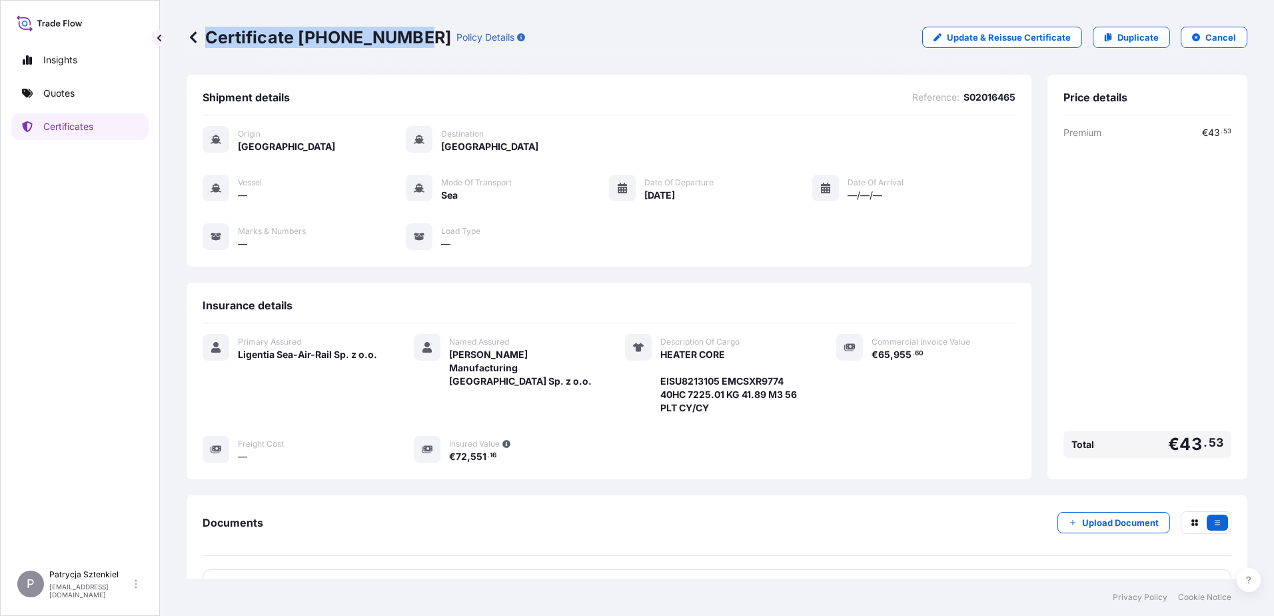
drag, startPoint x: 208, startPoint y: 39, endPoint x: 409, endPoint y: 49, distance: 201.4
click at [409, 49] on div "Certificate [PHONE_NUMBER] Policy Details Update & Reissue Certificate Duplicat…" at bounding box center [717, 37] width 1061 height 75
copy p "Certificate [PHONE_NUMBER]"
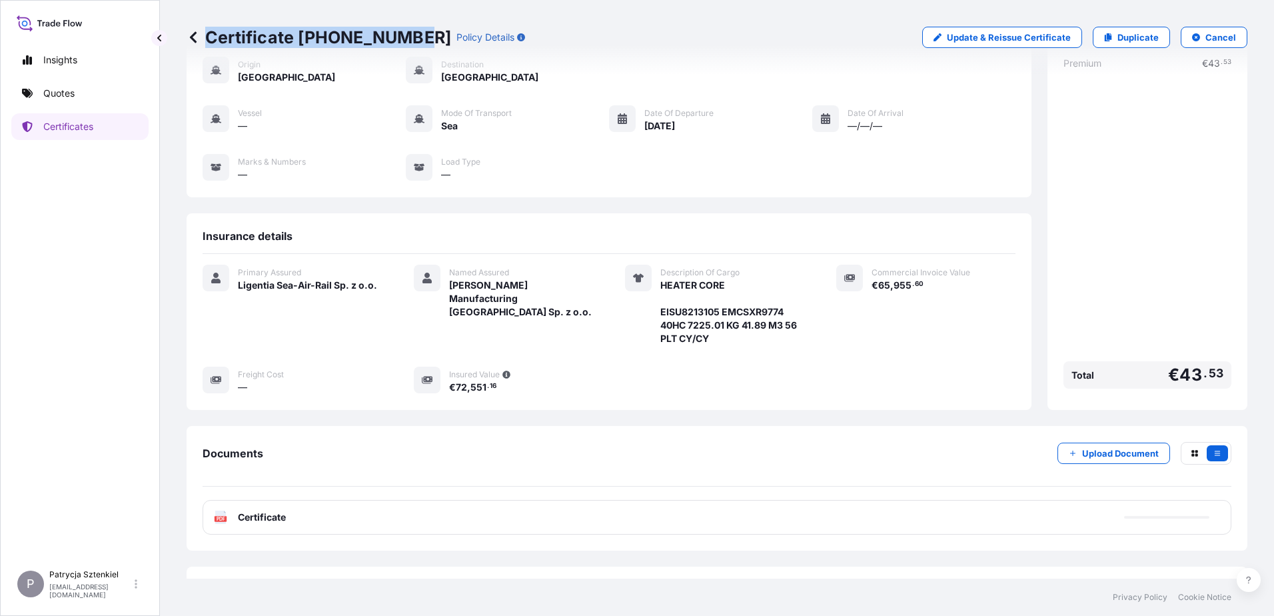
scroll to position [100, 0]
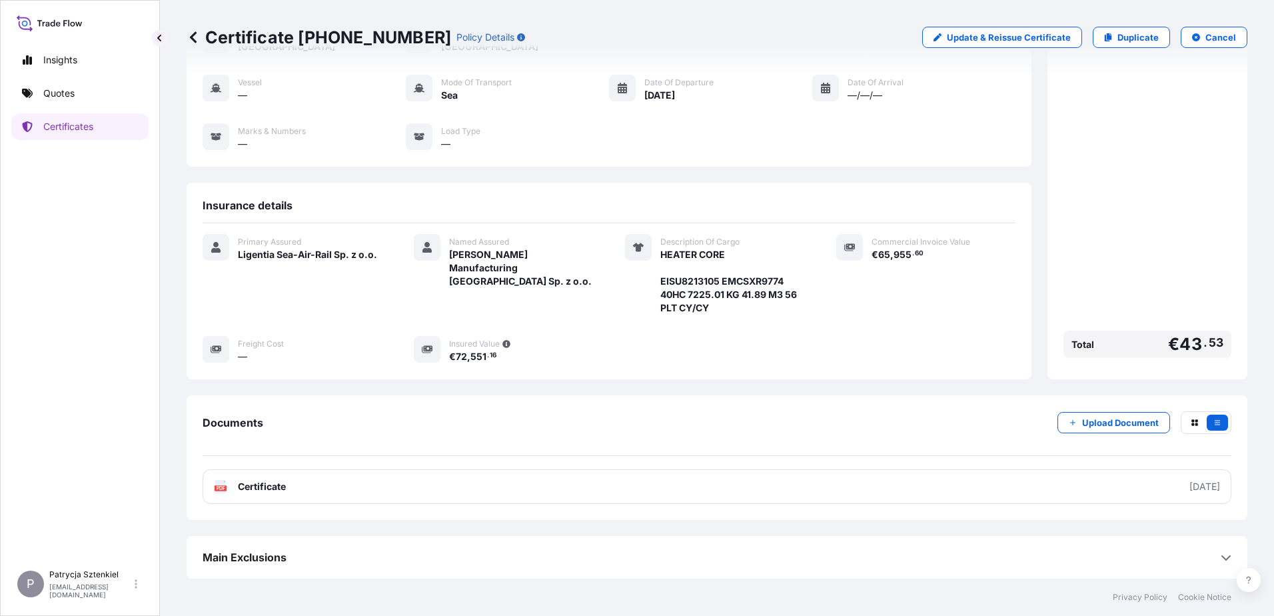
click at [715, 504] on div "Documents Upload Document PDF Certificate [DATE]" at bounding box center [717, 457] width 1061 height 125
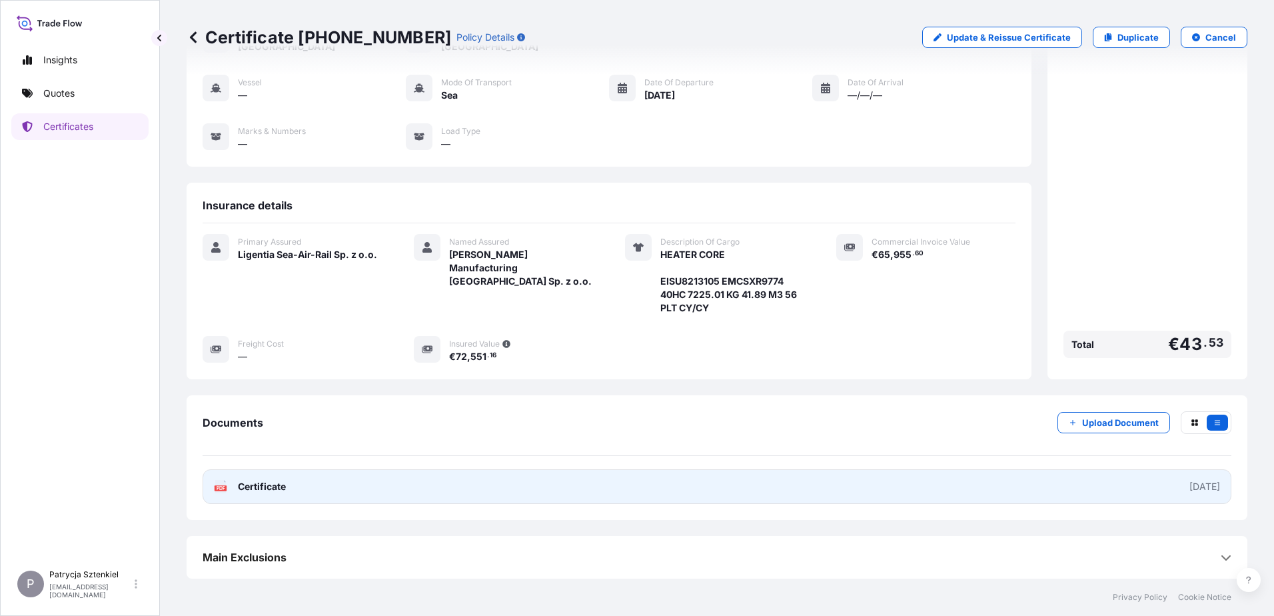
click at [698, 498] on link "PDF Certificate [DATE]" at bounding box center [717, 486] width 1029 height 35
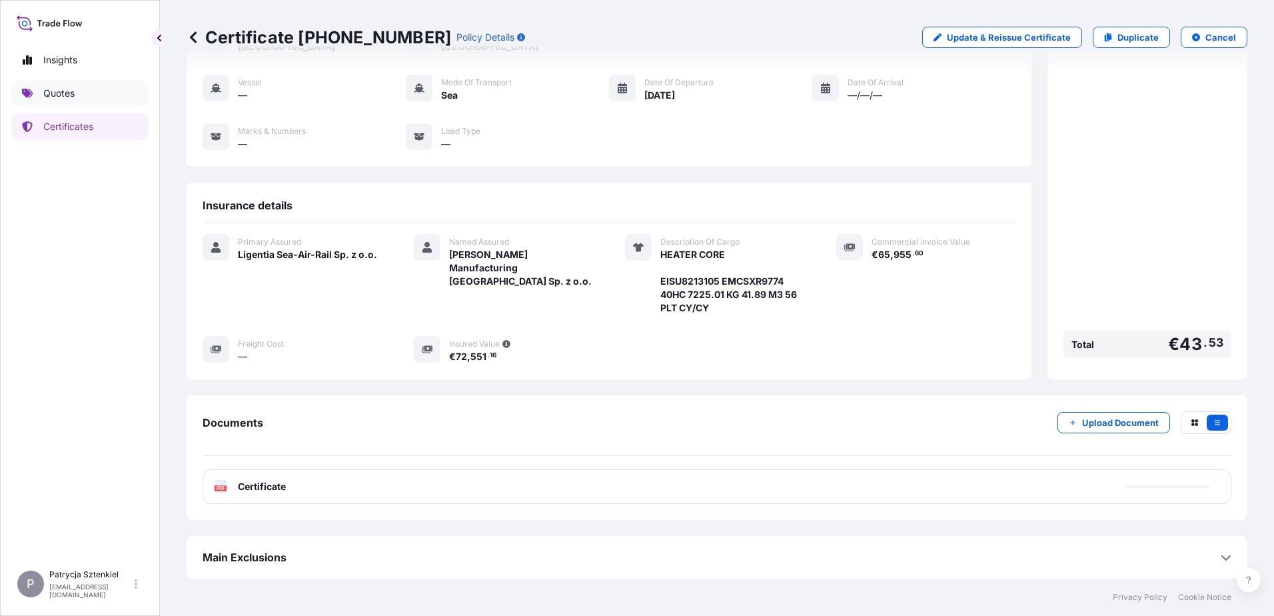
click at [45, 102] on link "Quotes" at bounding box center [79, 93] width 137 height 27
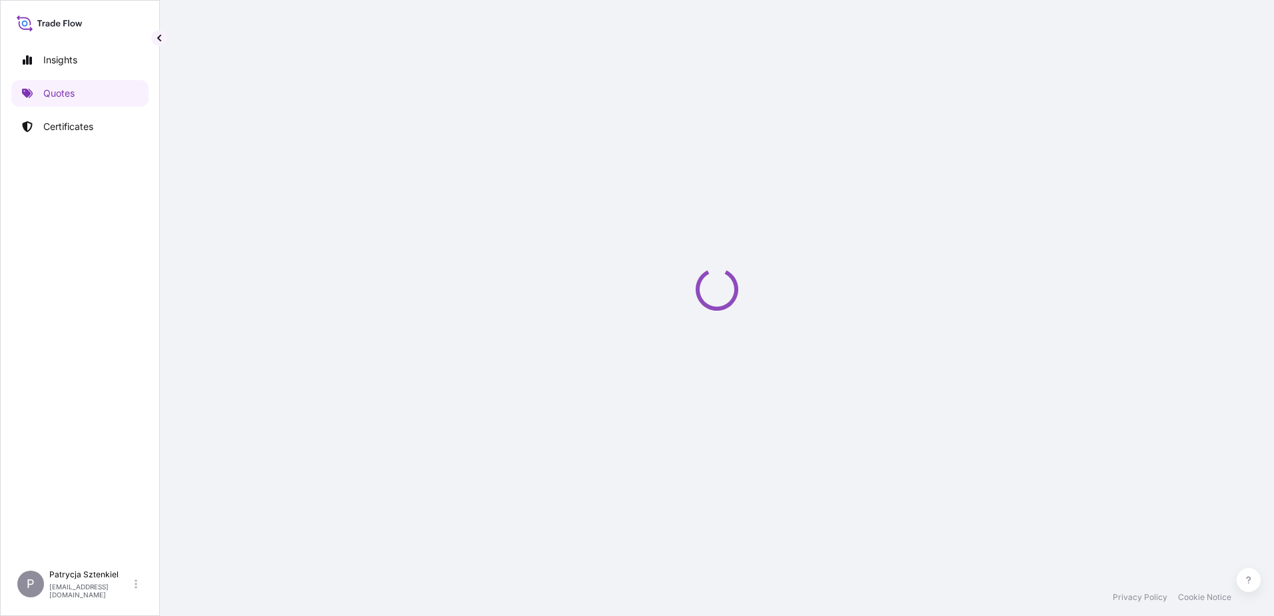
select select "Sea"
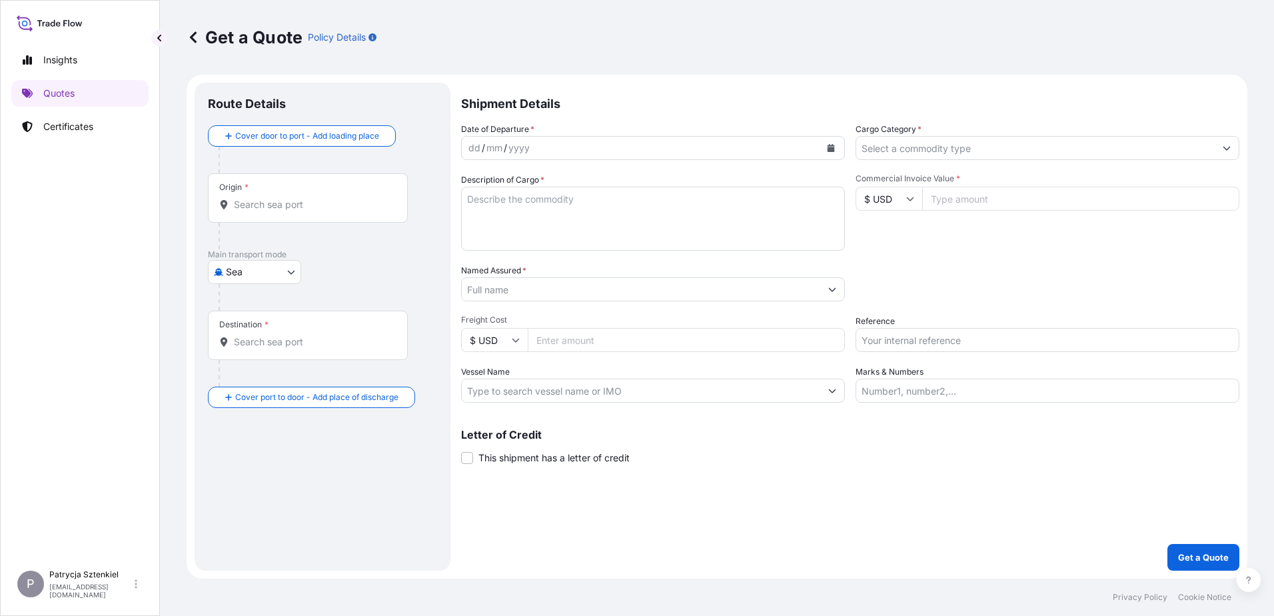
click at [911, 338] on input "Reference" at bounding box center [1047, 340] width 384 height 24
paste input "S02032404"
type input "S02032404"
click at [480, 292] on input "Named Assured *" at bounding box center [641, 289] width 358 height 24
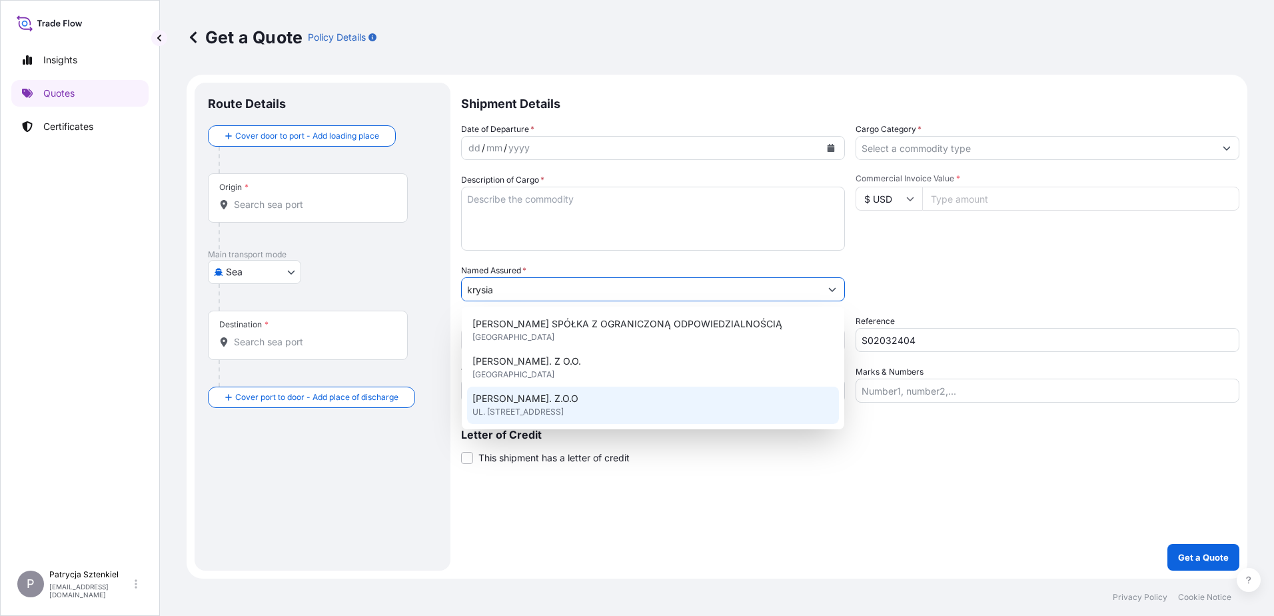
click at [564, 411] on span "UL. [STREET_ADDRESS]" at bounding box center [517, 411] width 91 height 13
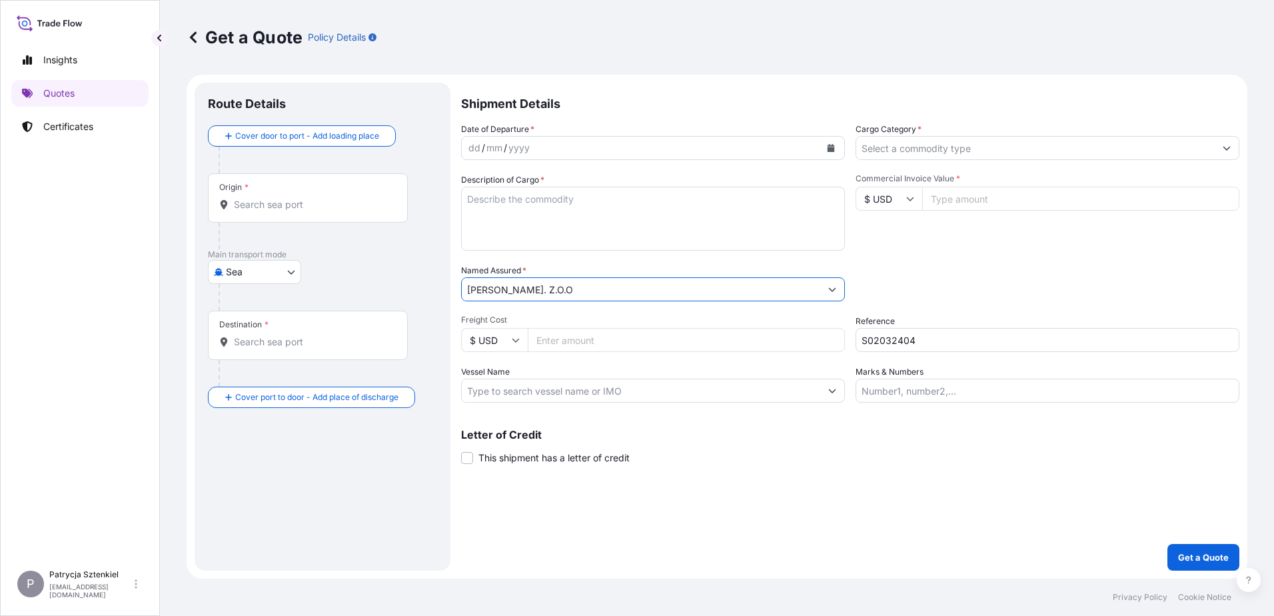
type input "[PERSON_NAME]. Z.O.O"
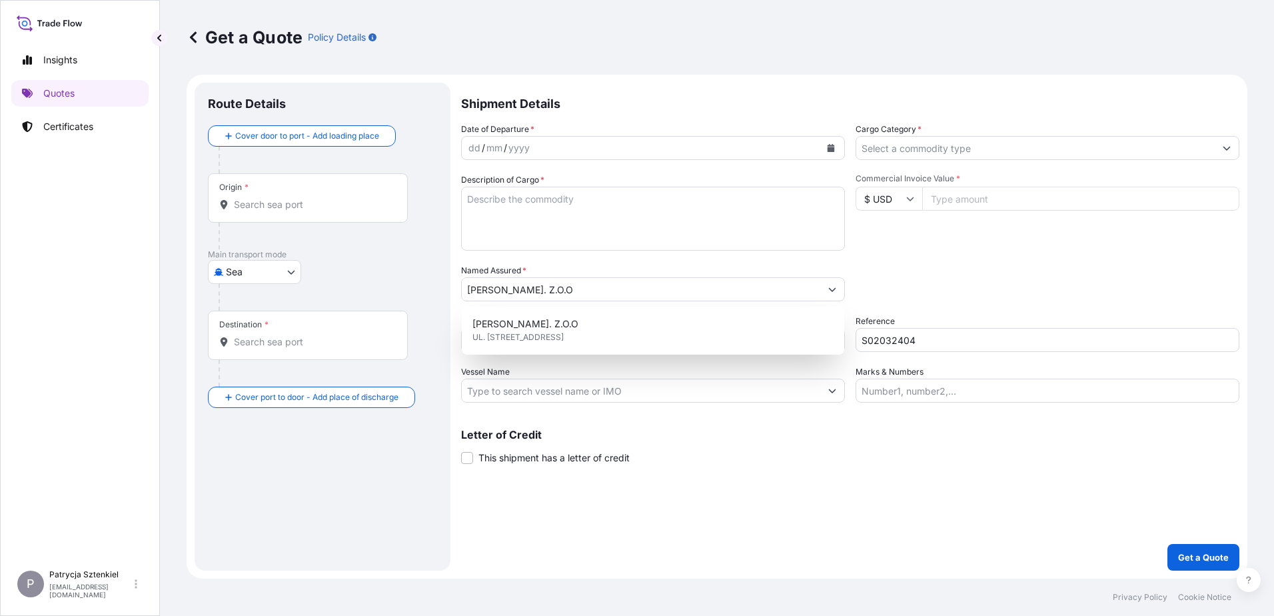
click at [935, 203] on input "Commercial Invoice Value *" at bounding box center [1080, 199] width 317 height 24
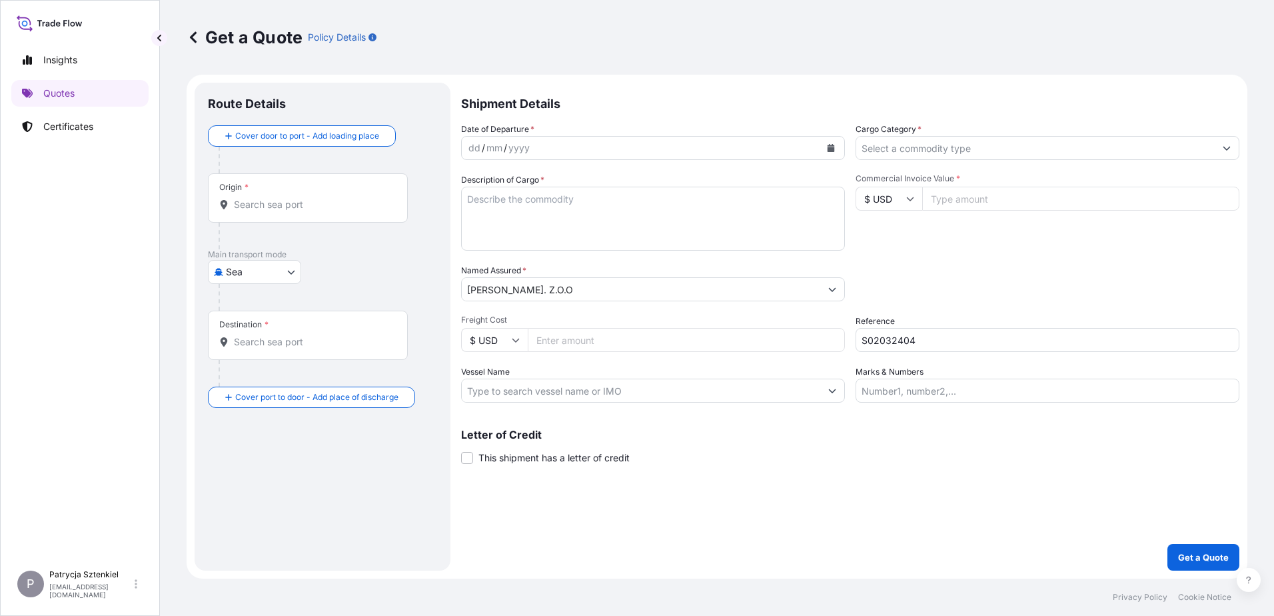
paste input "21649.42"
type input "21649.42"
click at [310, 201] on input "Origin *" at bounding box center [312, 204] width 157 height 13
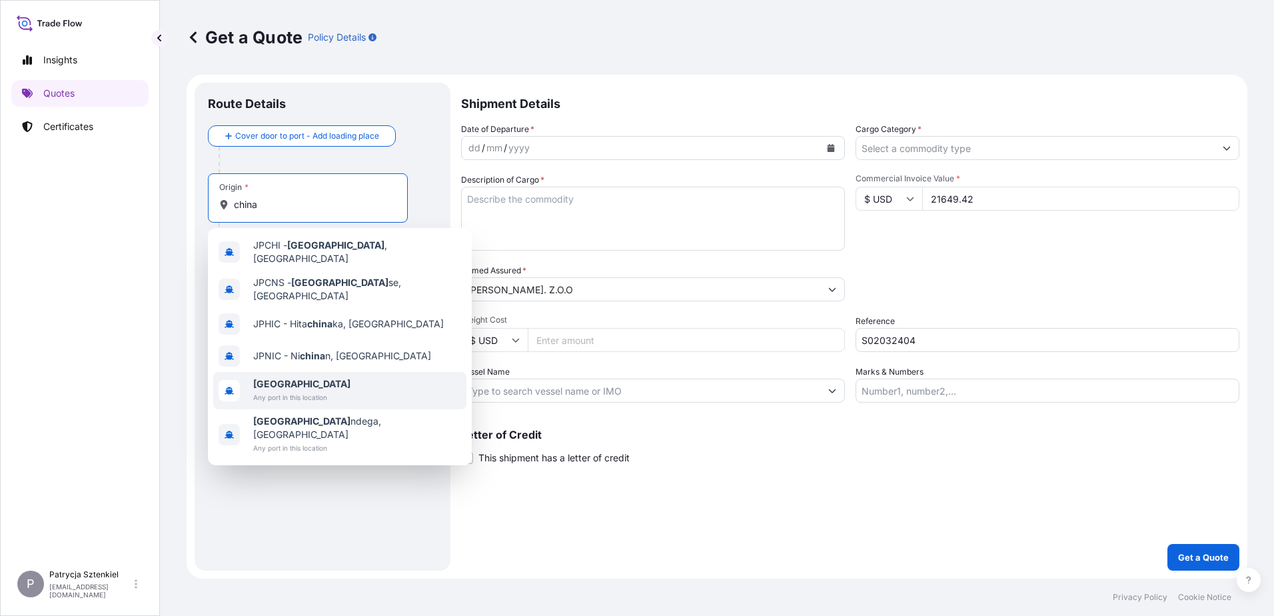
click at [259, 378] on b "[GEOGRAPHIC_DATA]" at bounding box center [301, 383] width 97 height 11
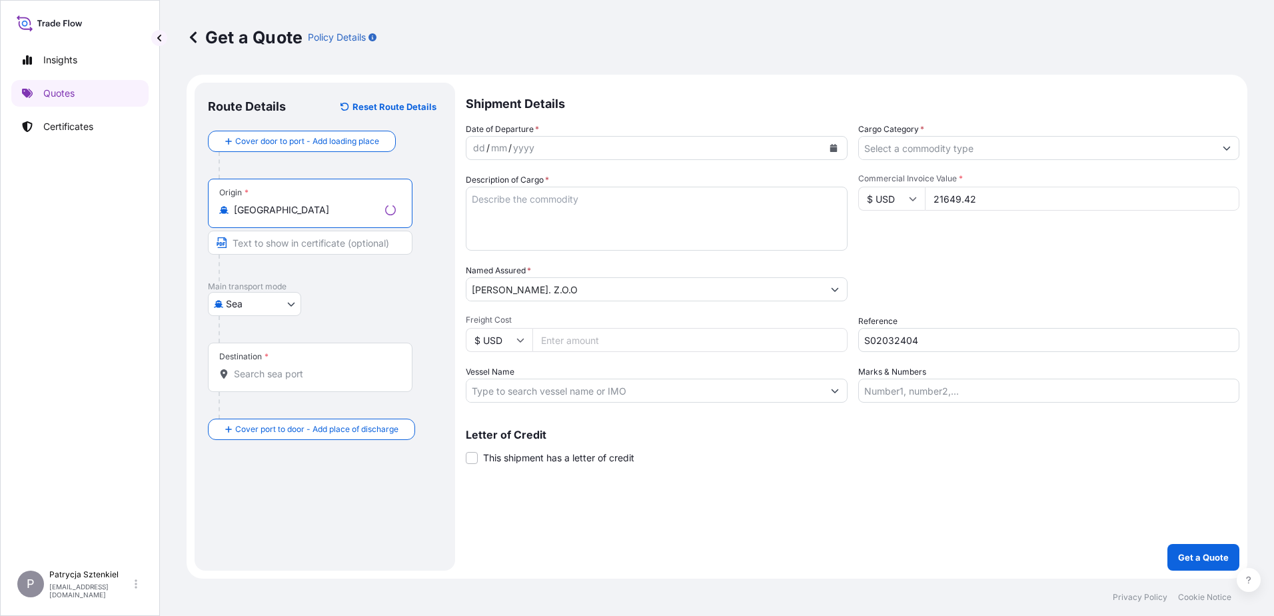
type input "[GEOGRAPHIC_DATA]"
click at [262, 360] on div "Destination *" at bounding box center [243, 356] width 49 height 11
click at [262, 367] on input "Destination *" at bounding box center [315, 373] width 162 height 13
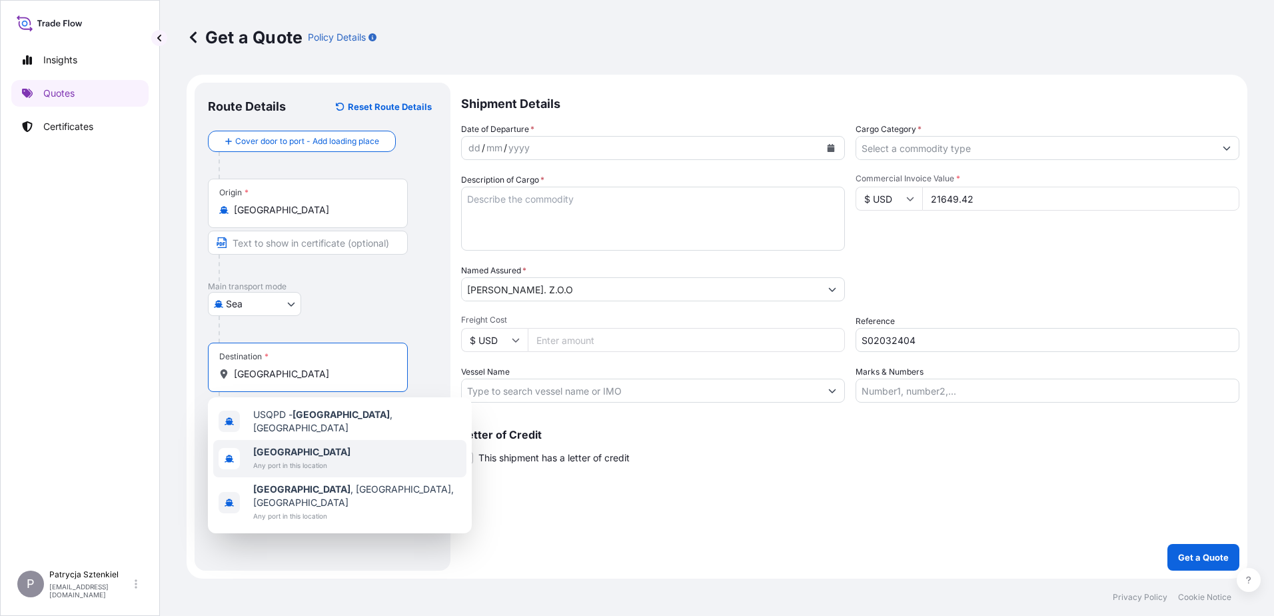
click at [254, 465] on span "Any port in this location" at bounding box center [301, 464] width 97 height 13
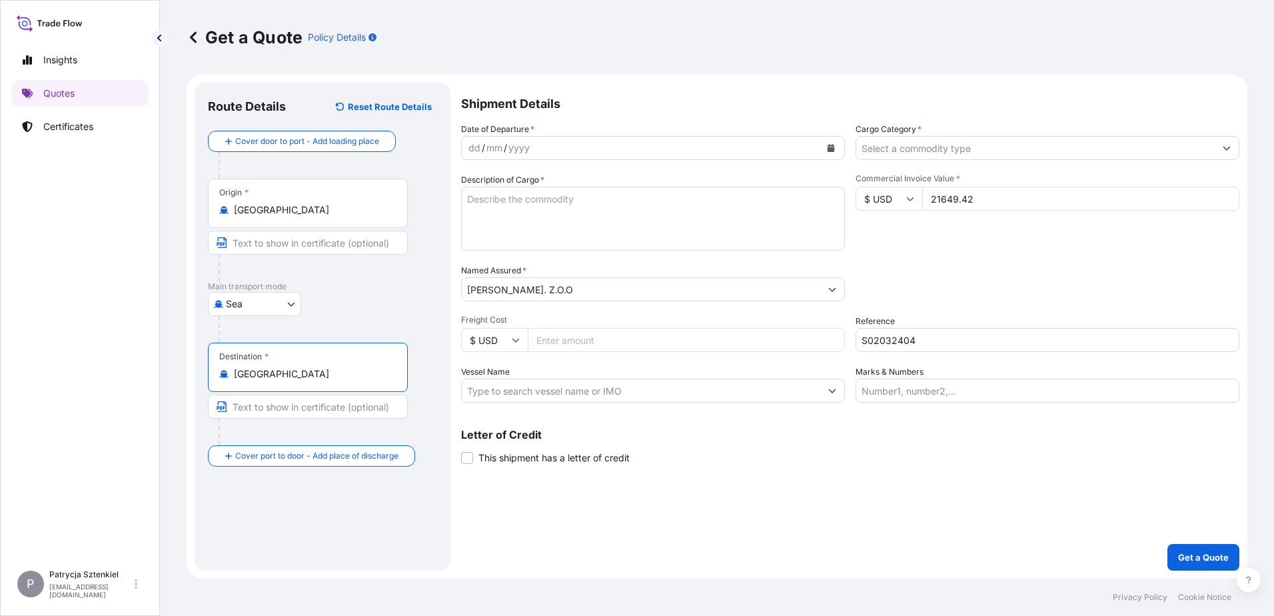
type input "[GEOGRAPHIC_DATA]"
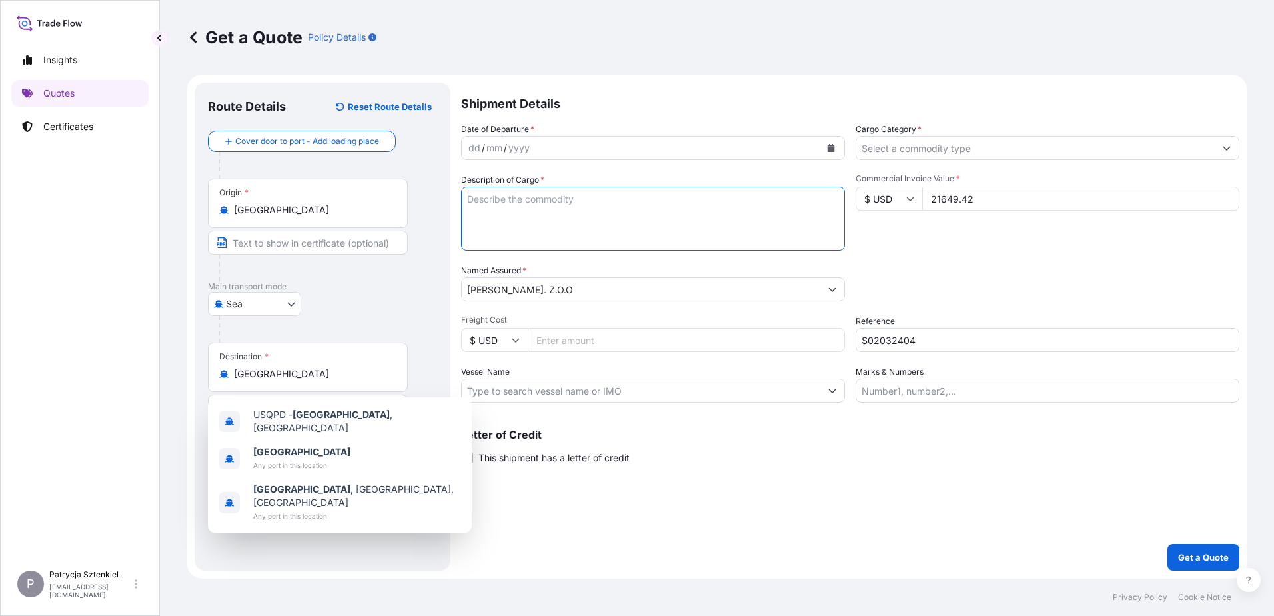
click at [521, 193] on textarea "Description of Cargo *" at bounding box center [653, 219] width 384 height 64
paste textarea "AND PUSH LEAF SWEEPER"
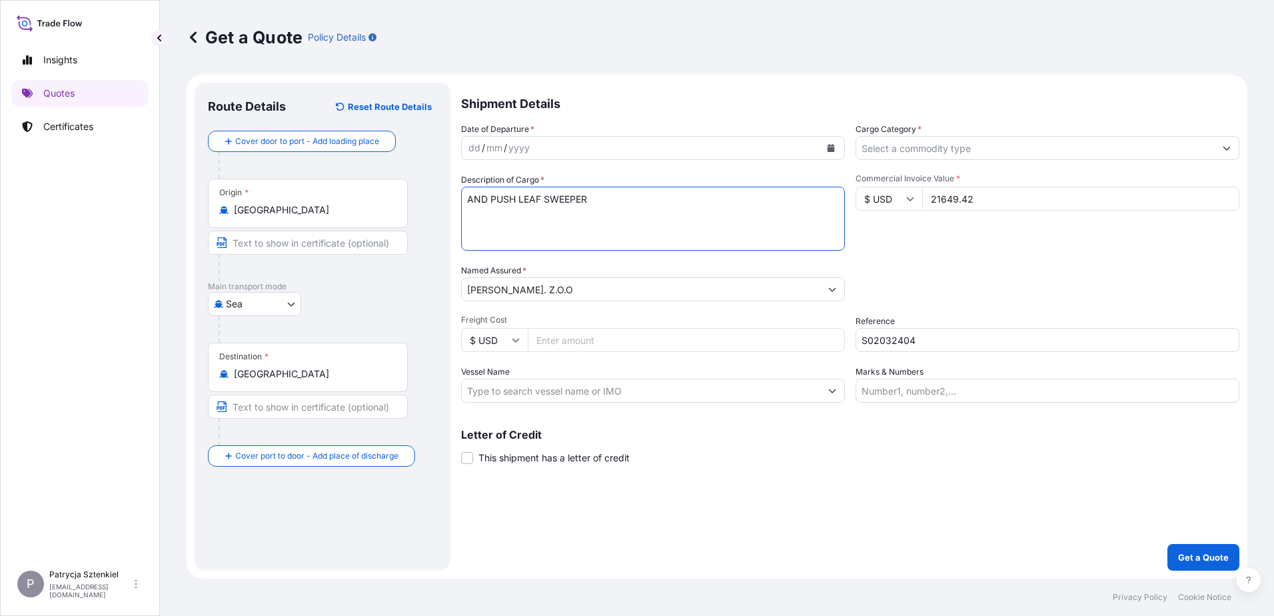
click at [468, 197] on textarea "AND PUSH LEAF SWEEPER" at bounding box center [653, 219] width 384 height 64
click at [614, 192] on textarea "HAND PUSH LEAF SWEEPER" at bounding box center [653, 219] width 384 height 64
paste textarea "TCNU5575913 OOLJWR5426 40HC 5772.80 KG 67.40 M3 704 CTN CY/CY"
type textarea "HAND PUSH LEAF SWEEPER TCNU5575913 OOLJWR5426 40HC 5772.80 KG 67.40 M3 704 CTN …"
click at [830, 144] on icon "Calendar" at bounding box center [831, 148] width 8 height 8
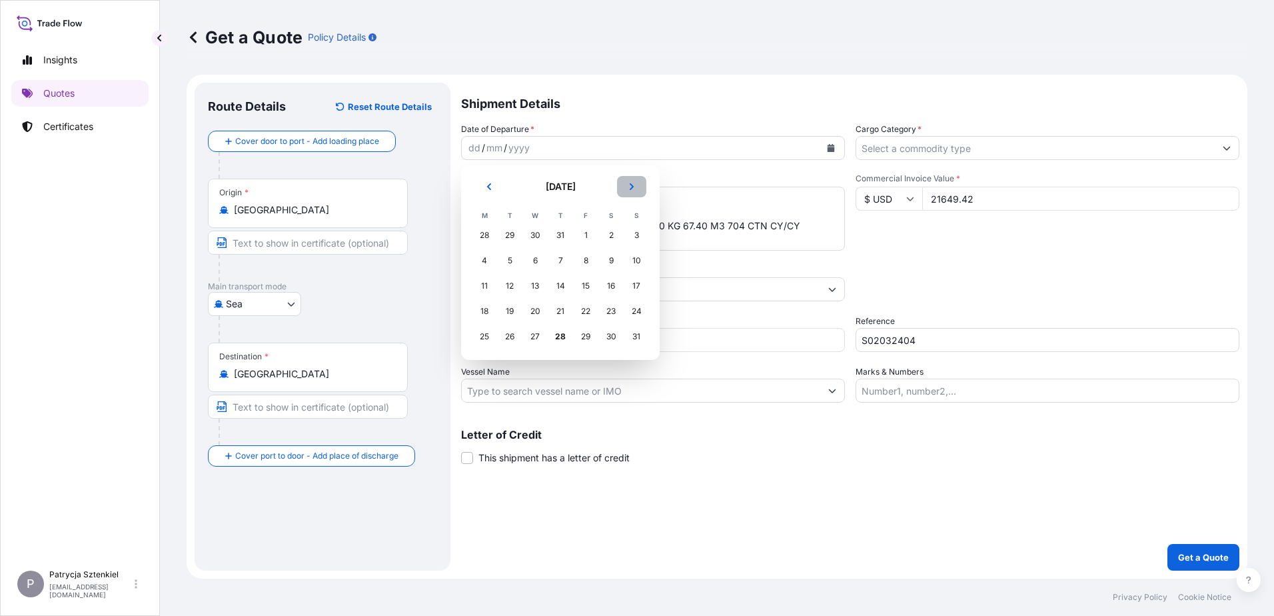
click at [628, 190] on icon "Next" at bounding box center [632, 187] width 8 height 8
click at [484, 238] on div "1" at bounding box center [484, 235] width 24 height 24
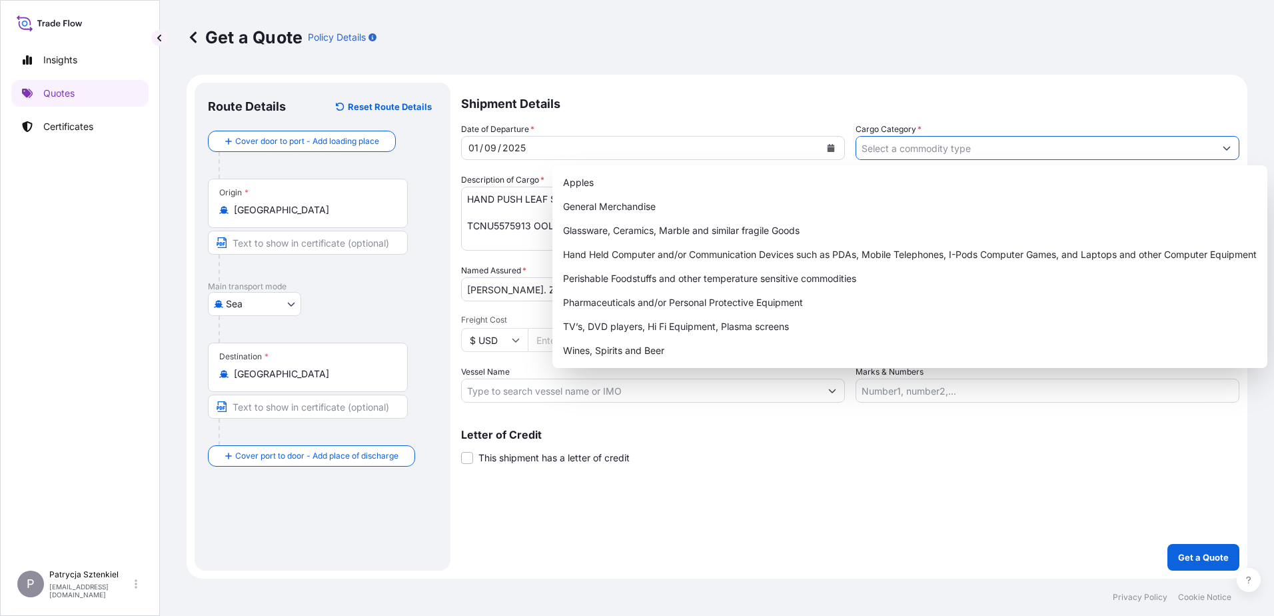
click at [972, 142] on input "Cargo Category *" at bounding box center [1035, 148] width 358 height 24
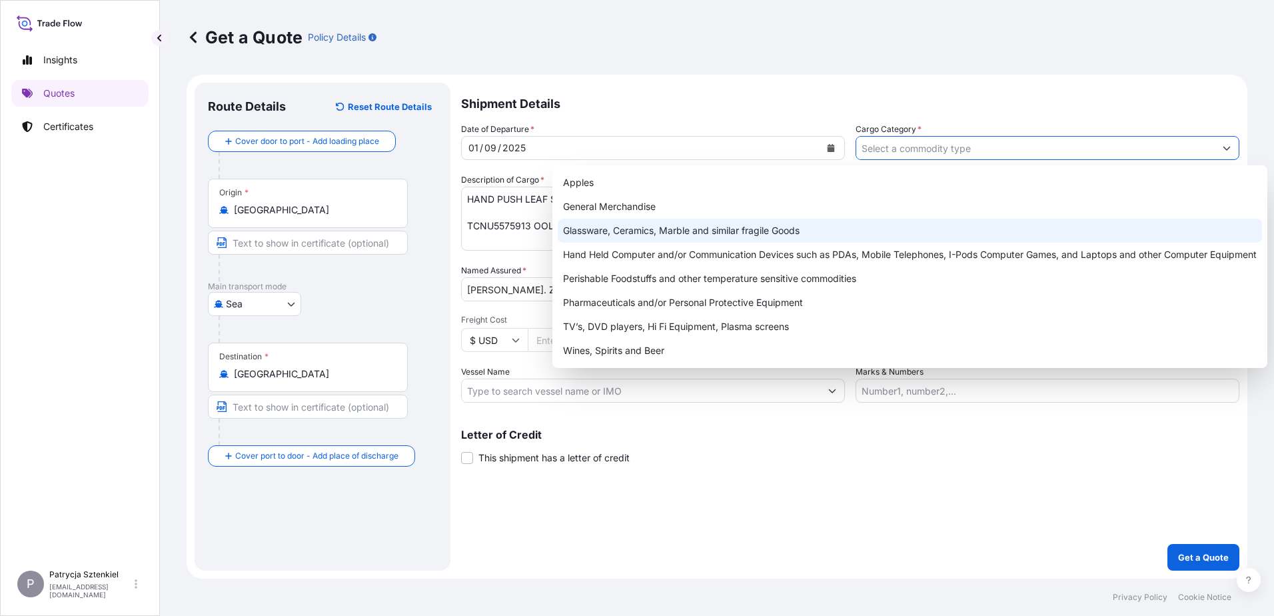
click at [713, 215] on div "General Merchandise" at bounding box center [910, 207] width 704 height 24
type input "General Merchandise"
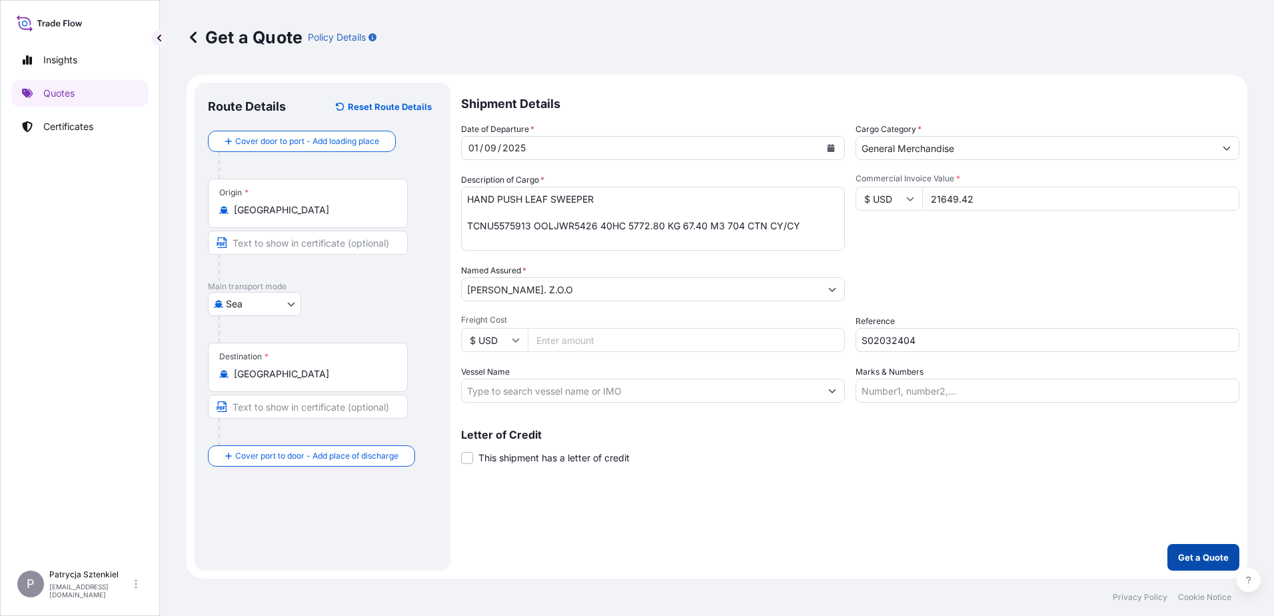
click at [1194, 554] on p "Get a Quote" at bounding box center [1203, 556] width 51 height 13
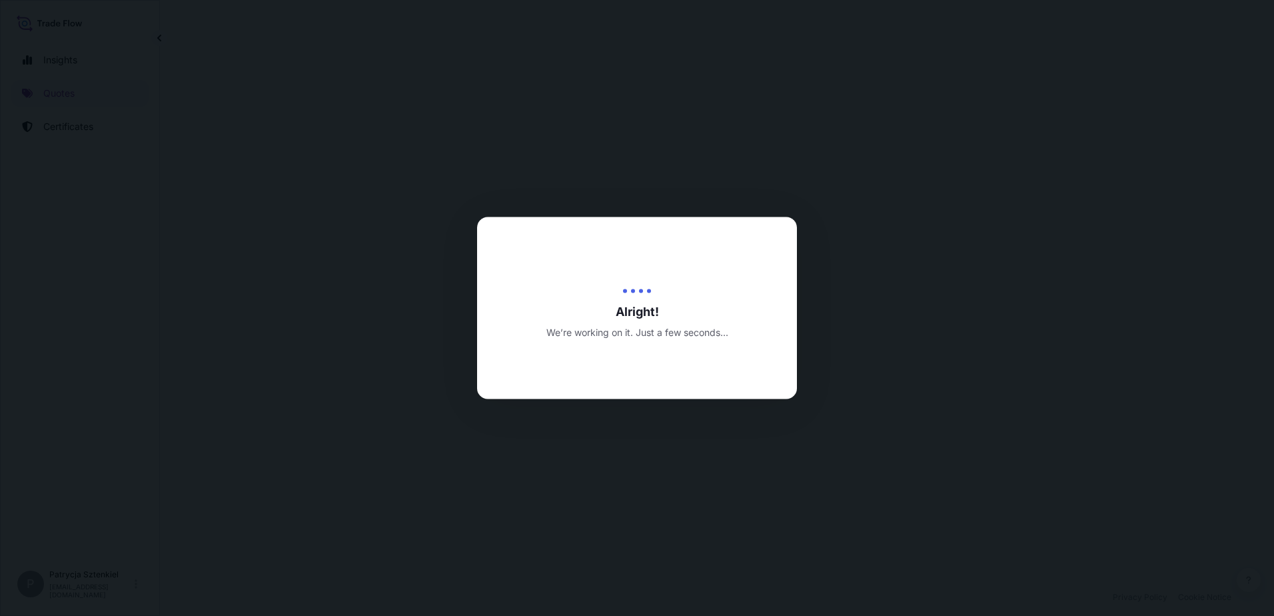
select select "Sea"
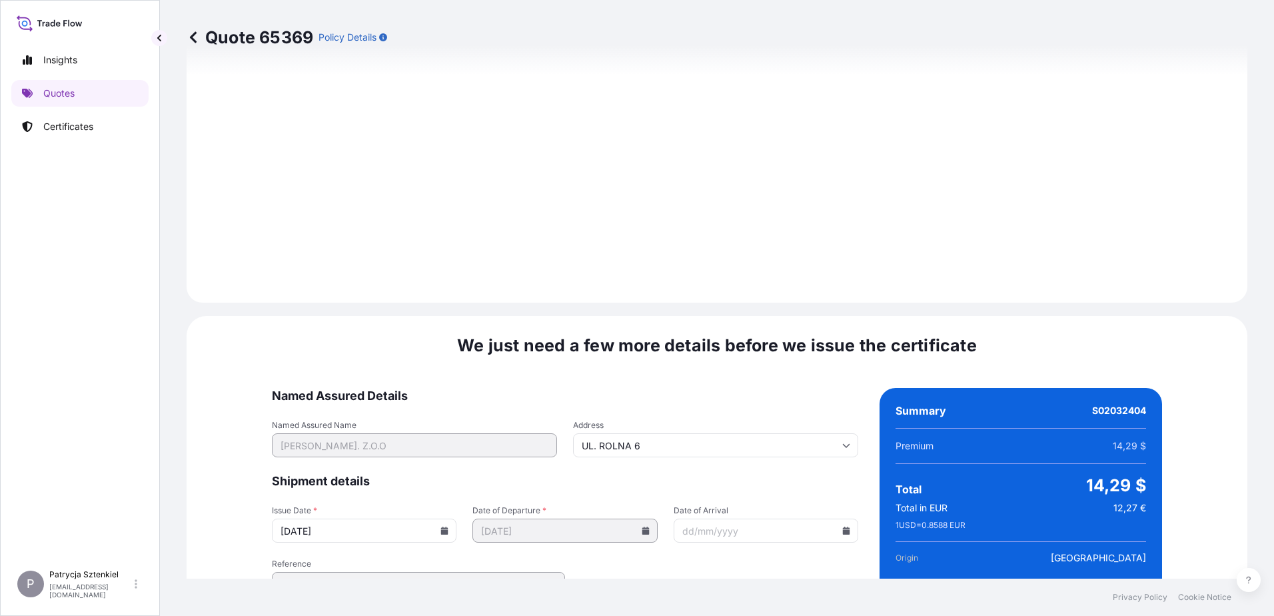
scroll to position [1418, 0]
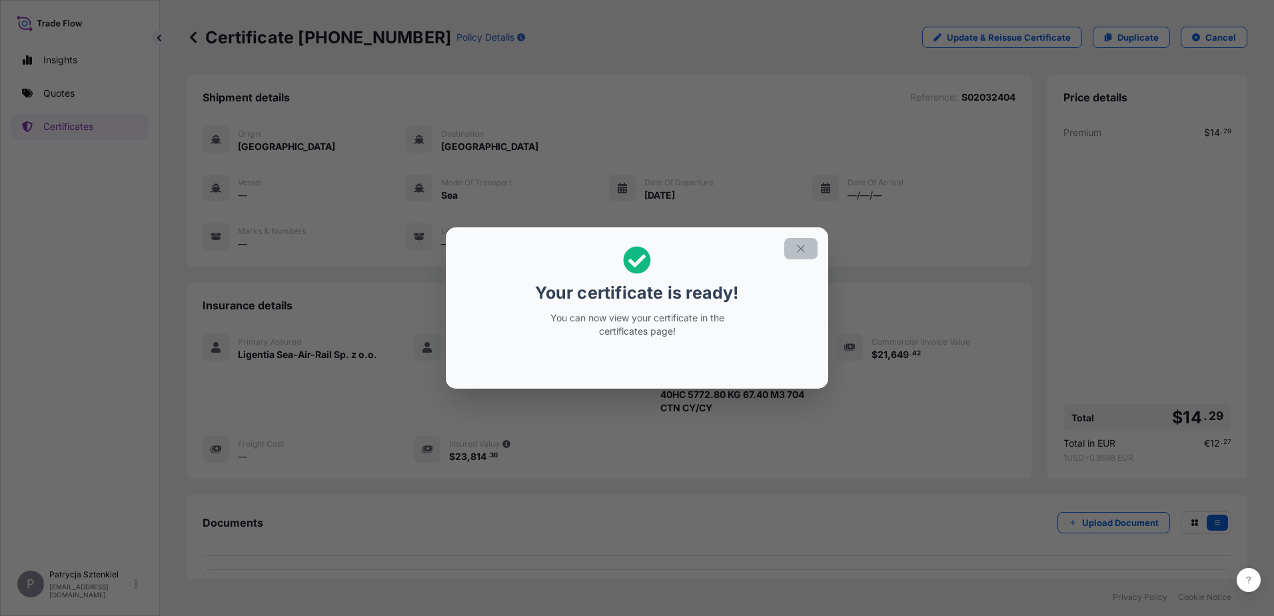
click at [804, 247] on icon "button" at bounding box center [801, 248] width 12 height 12
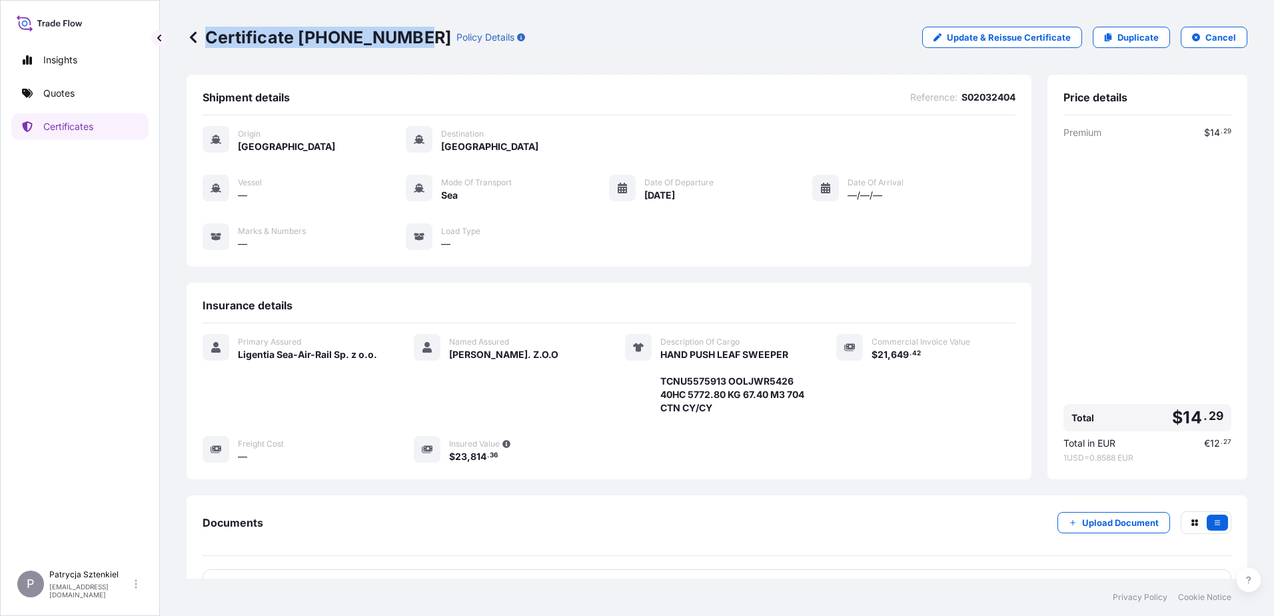
drag, startPoint x: 208, startPoint y: 35, endPoint x: 411, endPoint y: 50, distance: 203.7
click at [411, 50] on div "Certificate [PHONE_NUMBER] Policy Details Update & Reissue Certificate Duplicat…" at bounding box center [717, 37] width 1061 height 75
copy p "Certificate [PHONE_NUMBER]"
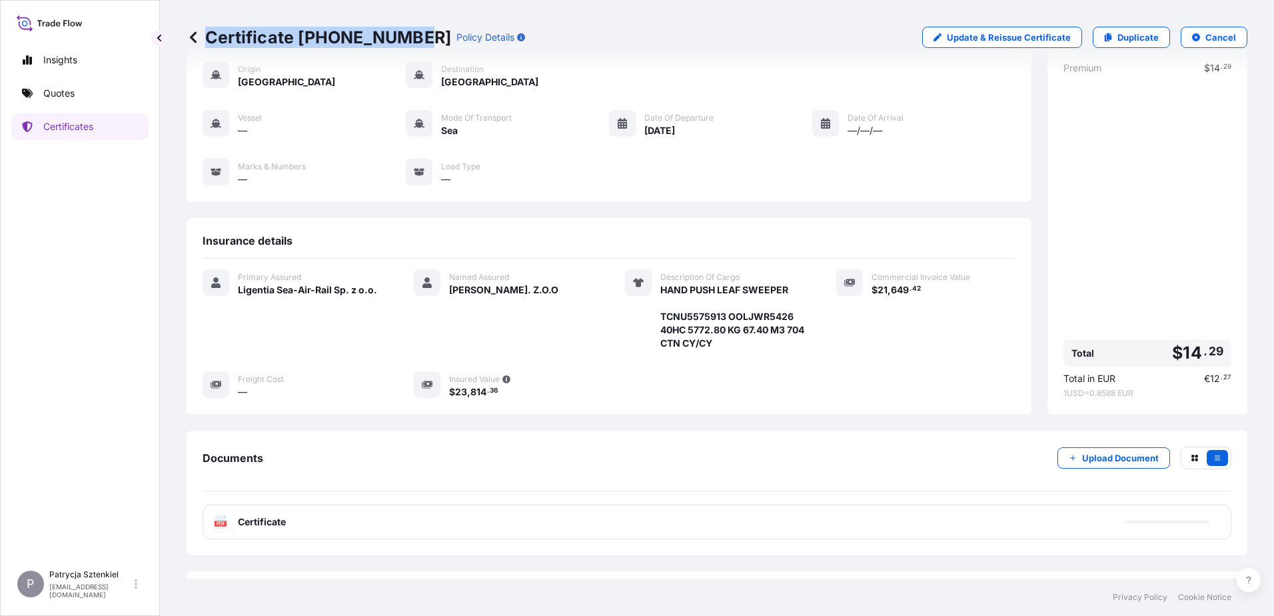
scroll to position [100, 0]
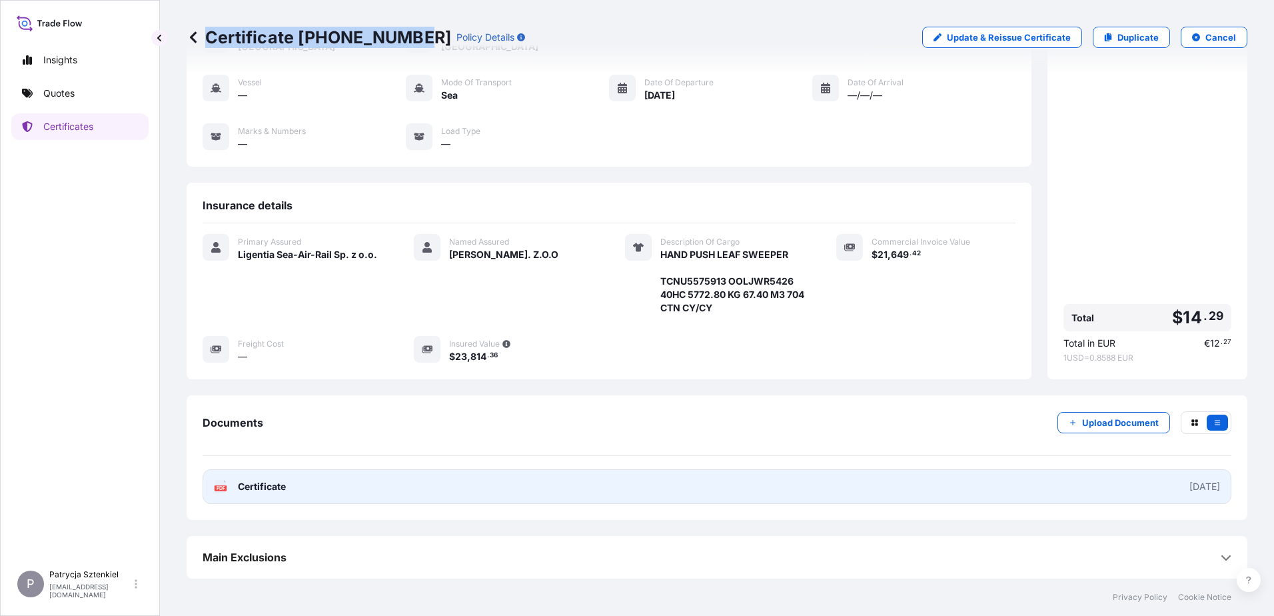
click at [475, 490] on link "PDF Certificate [DATE]" at bounding box center [717, 486] width 1029 height 35
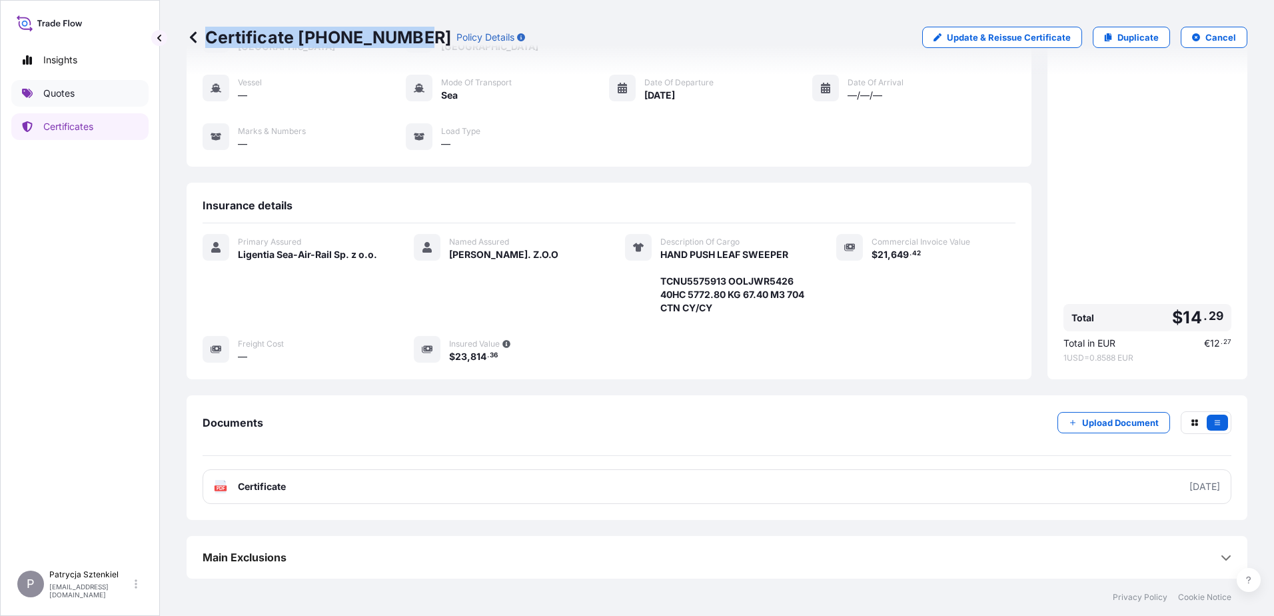
click at [89, 87] on link "Quotes" at bounding box center [79, 93] width 137 height 27
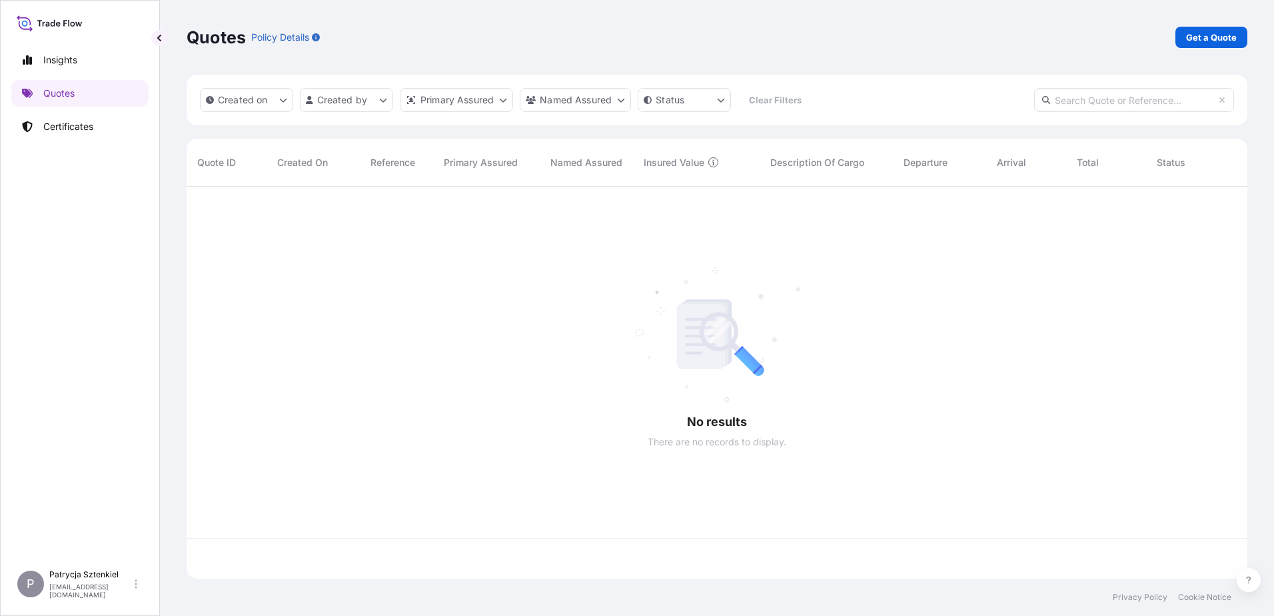
scroll to position [389, 1051]
click at [1188, 33] on p "Get a Quote" at bounding box center [1211, 37] width 51 height 13
select select "Sea"
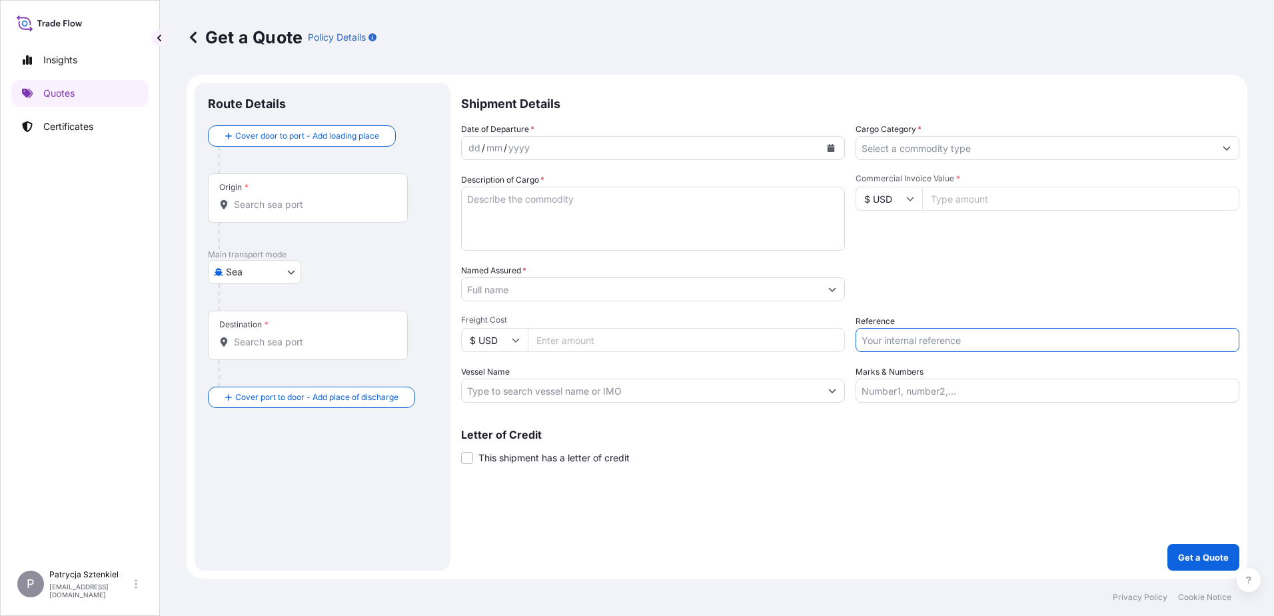
click at [960, 332] on input "Reference" at bounding box center [1047, 340] width 384 height 24
paste input "S02031641"
type input "S02031641"
click at [985, 203] on input "Commercial Invoice Value *" at bounding box center [1080, 199] width 317 height 24
click at [962, 199] on input "Commercial Invoice Value *" at bounding box center [1080, 199] width 317 height 24
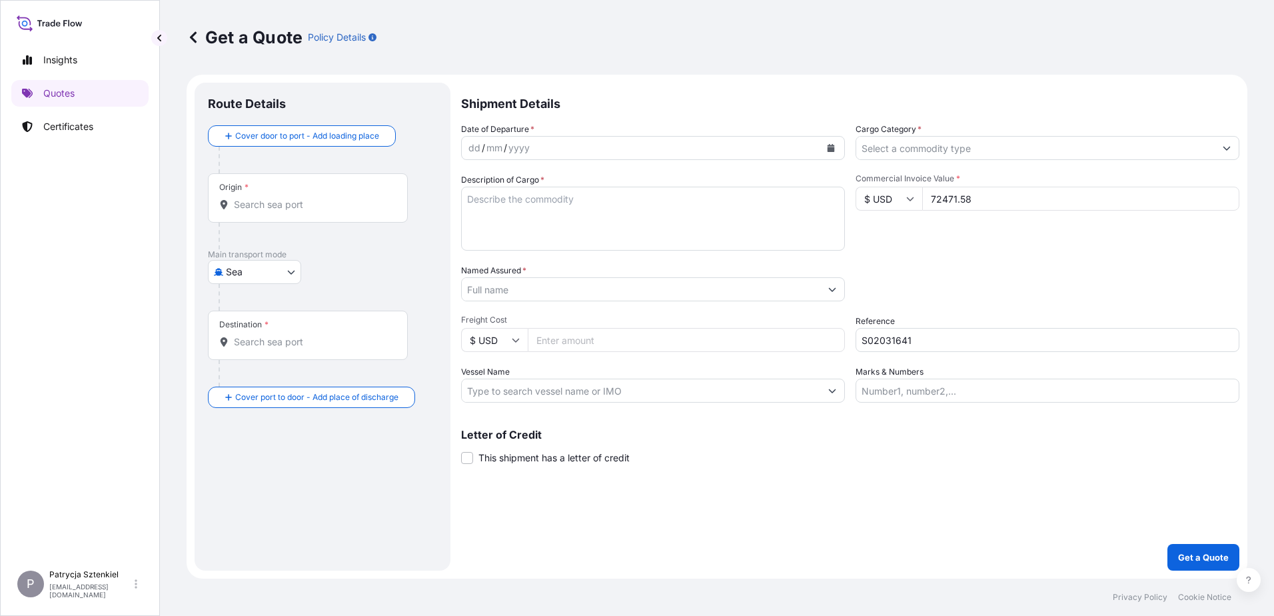
type input "72471.58"
click at [482, 295] on input "Named Assured *" at bounding box center [641, 289] width 358 height 24
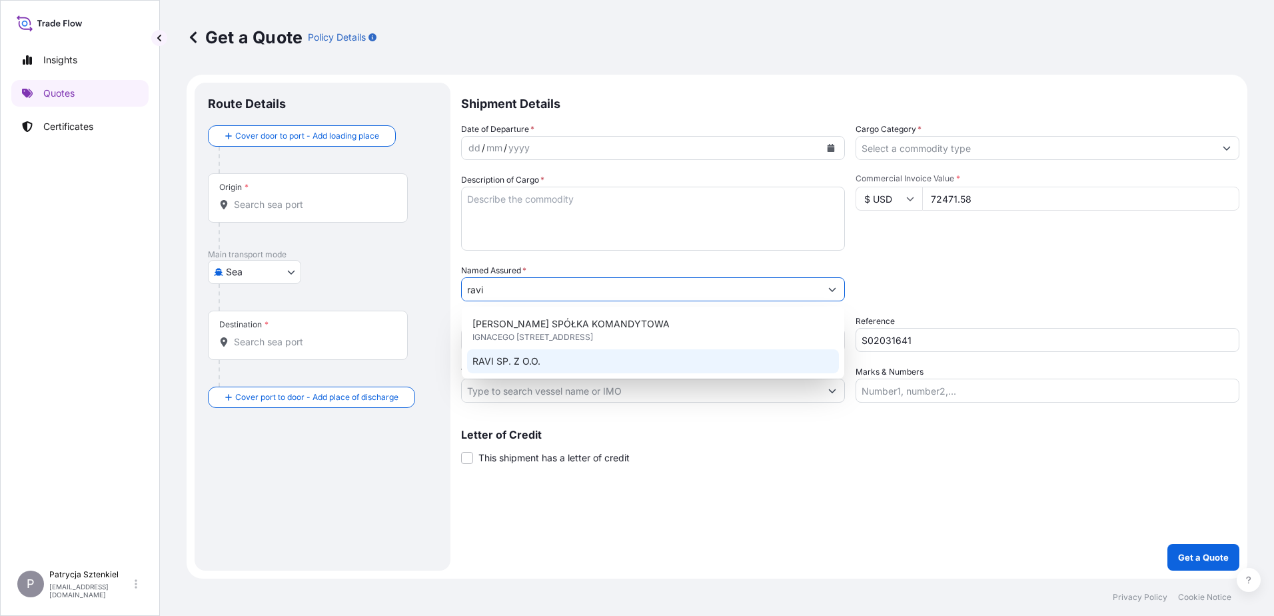
click at [532, 366] on span "RAVI SP. Z O.O." at bounding box center [506, 360] width 68 height 13
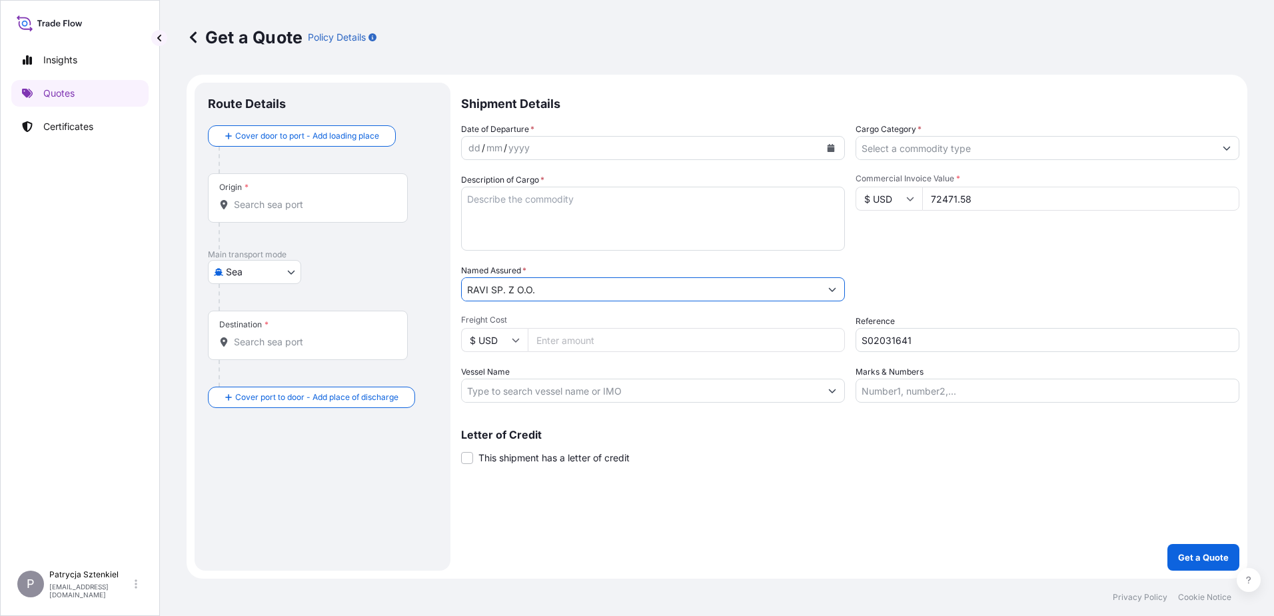
type input "RAVI SP. Z O.O."
click at [885, 157] on input "Cargo Category *" at bounding box center [1035, 148] width 358 height 24
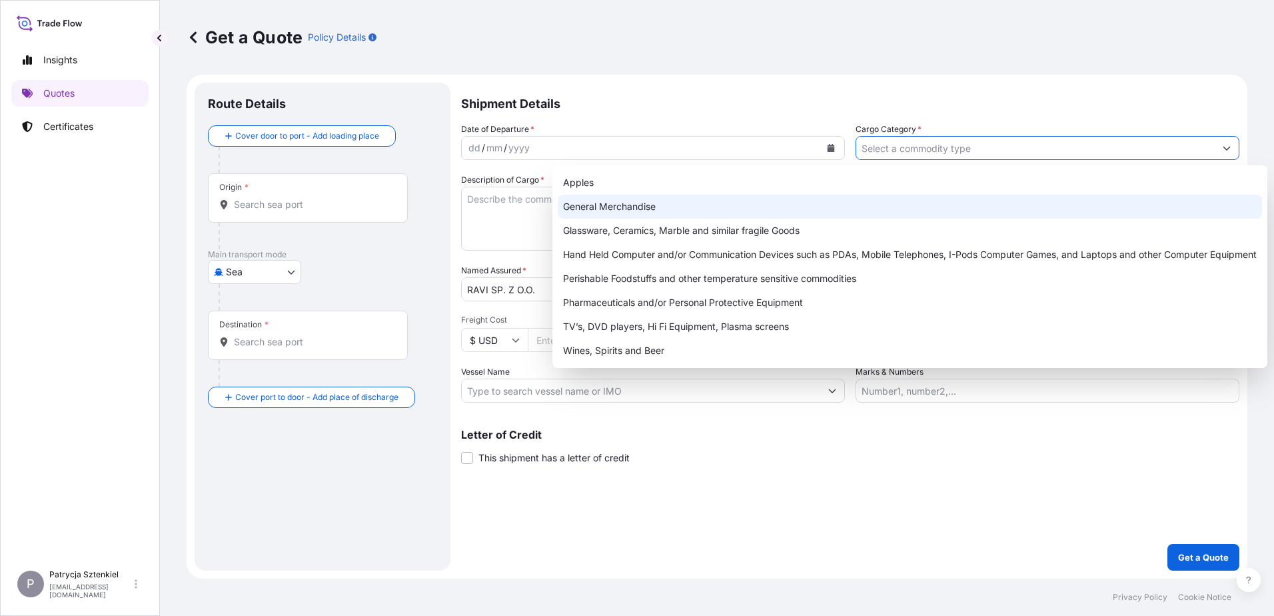
click at [779, 209] on div "General Merchandise" at bounding box center [910, 207] width 704 height 24
type input "General Merchandise"
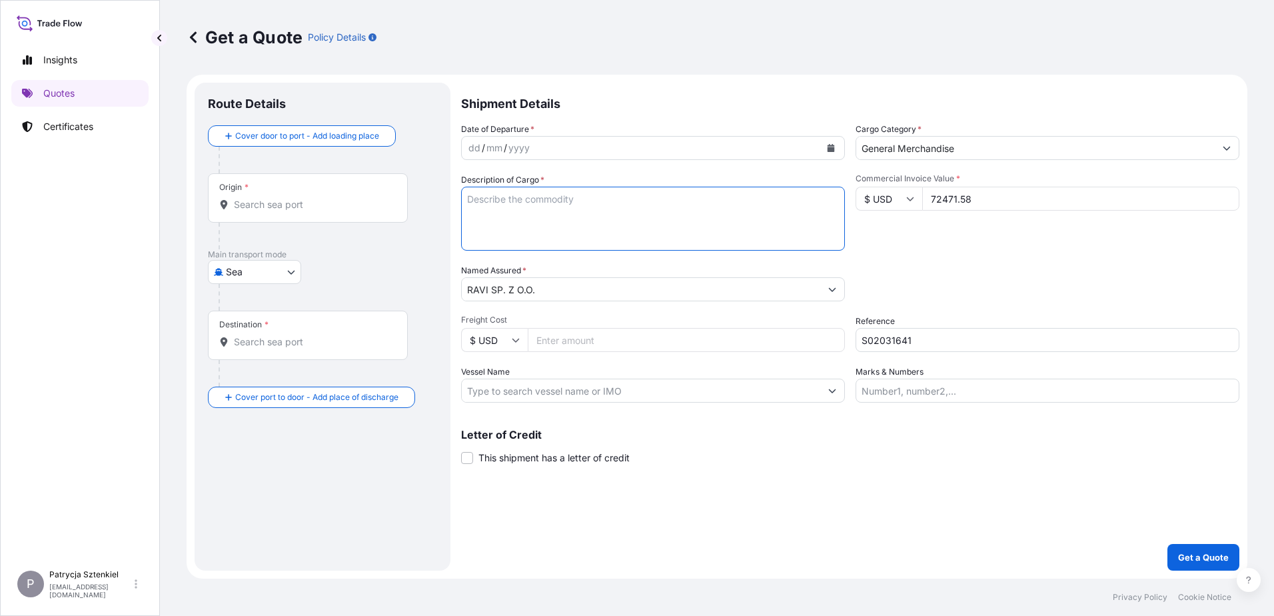
click at [624, 211] on textarea "Description of Cargo *" at bounding box center [653, 219] width 384 height 64
paste textarea "GIFT BAGS"
paste textarea "TCNU5486117 CN3914469 40HC 16254.00 KG 56.40 M3 1294 CTN CY/CY"
type textarea "GIFT BAGS TCNU5486117 CN3914469 40HC 16254.00 KG 56.40 M3 1294 CTN CY/CY"
click at [829, 147] on icon "Calendar" at bounding box center [831, 148] width 8 height 8
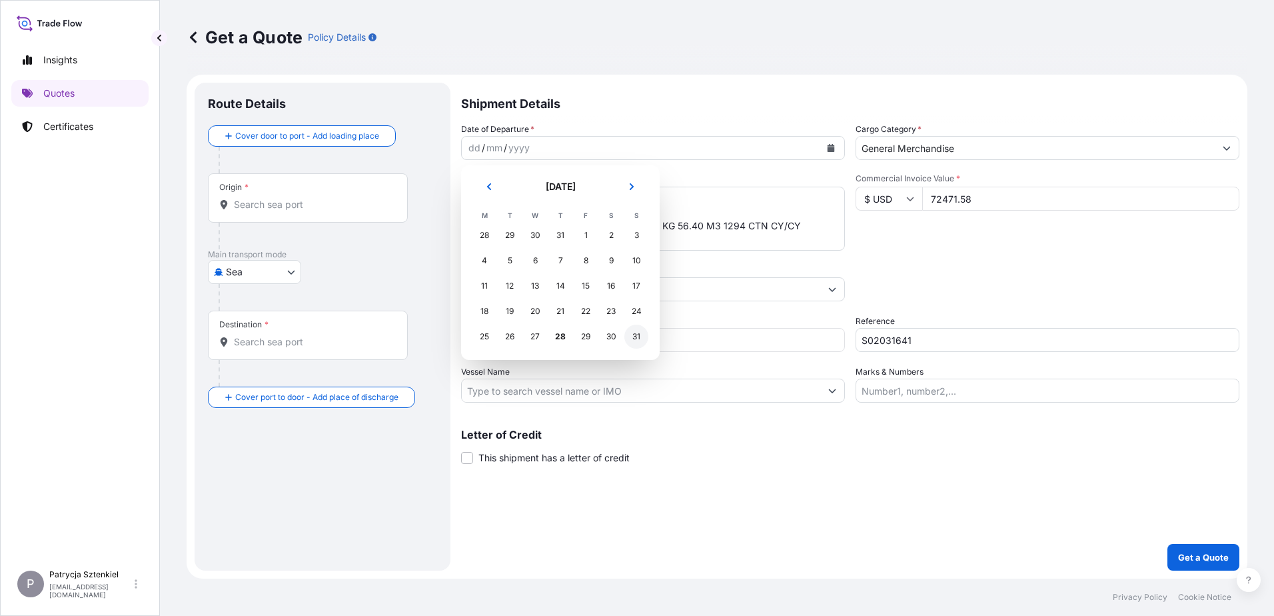
click at [642, 331] on div "31" at bounding box center [636, 336] width 24 height 24
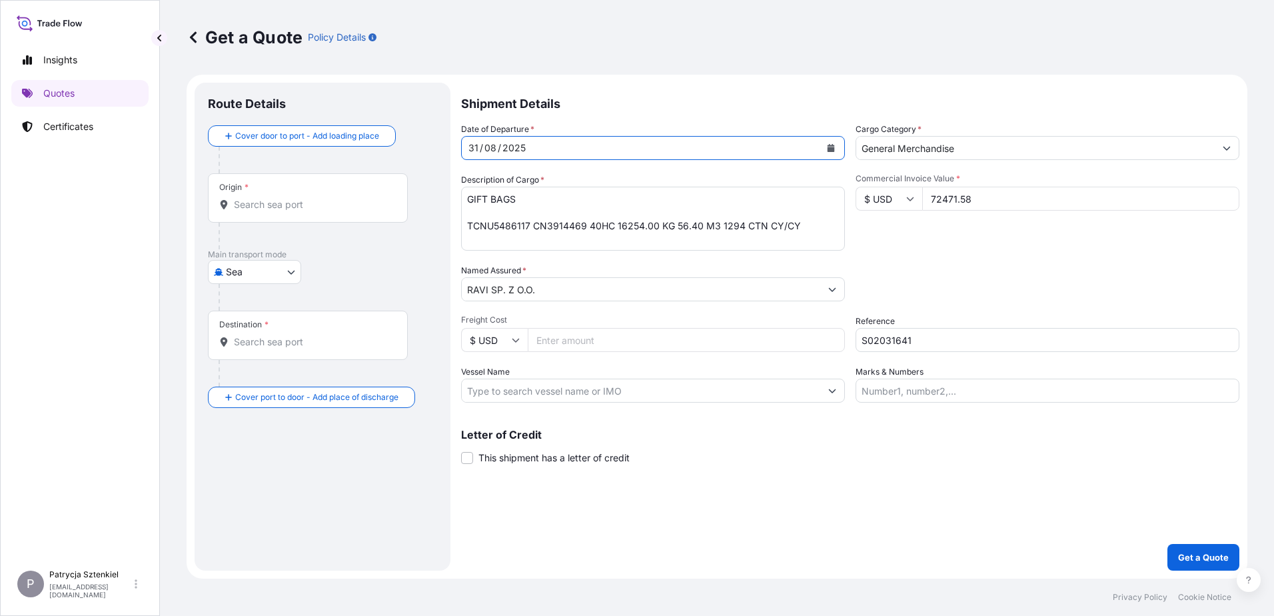
click at [285, 202] on input "Origin *" at bounding box center [312, 204] width 157 height 13
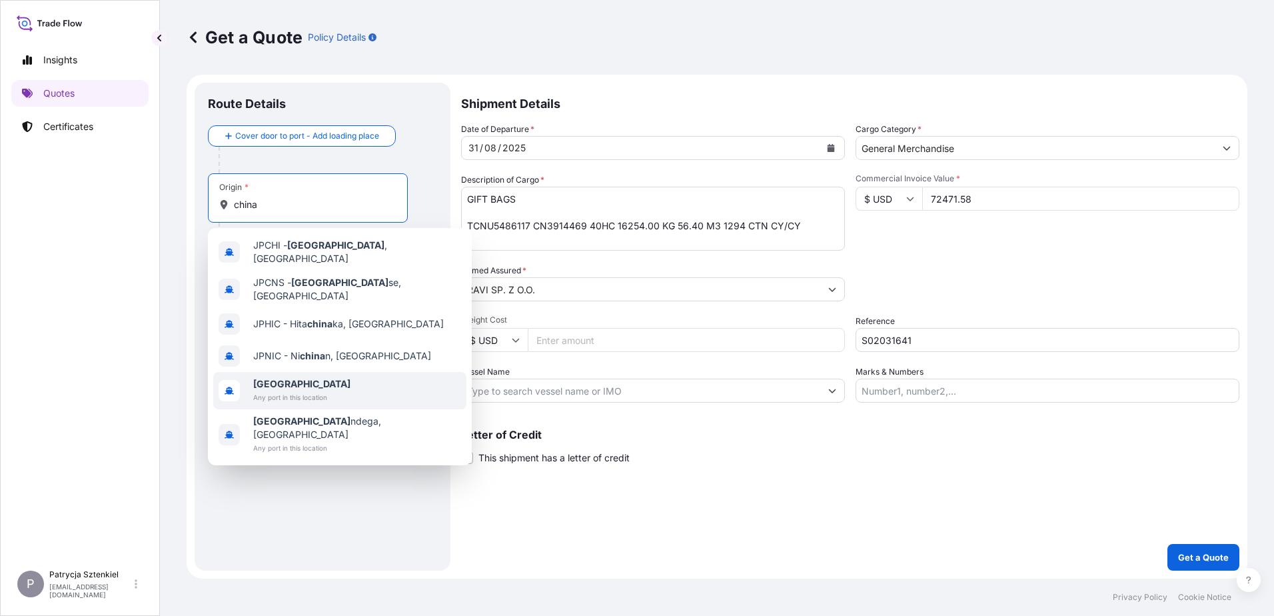
click at [271, 390] on span "Any port in this location" at bounding box center [301, 396] width 97 height 13
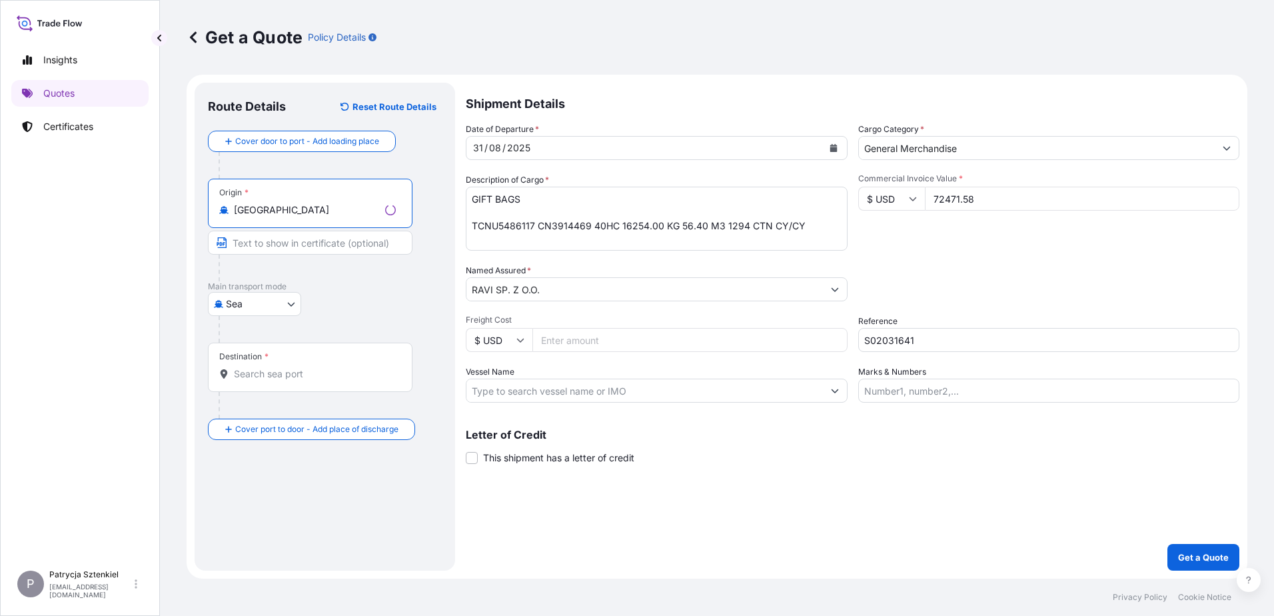
type input "[GEOGRAPHIC_DATA]"
click at [270, 366] on div "Destination *" at bounding box center [310, 366] width 205 height 49
click at [270, 367] on input "Destination *" at bounding box center [315, 373] width 162 height 13
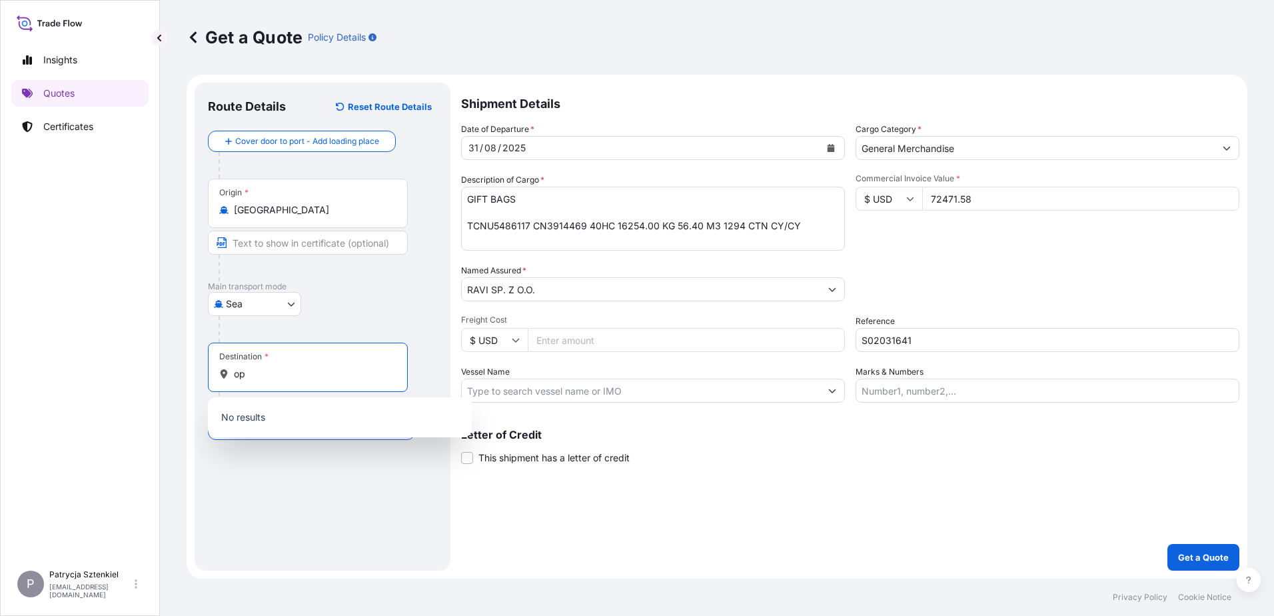
type input "o"
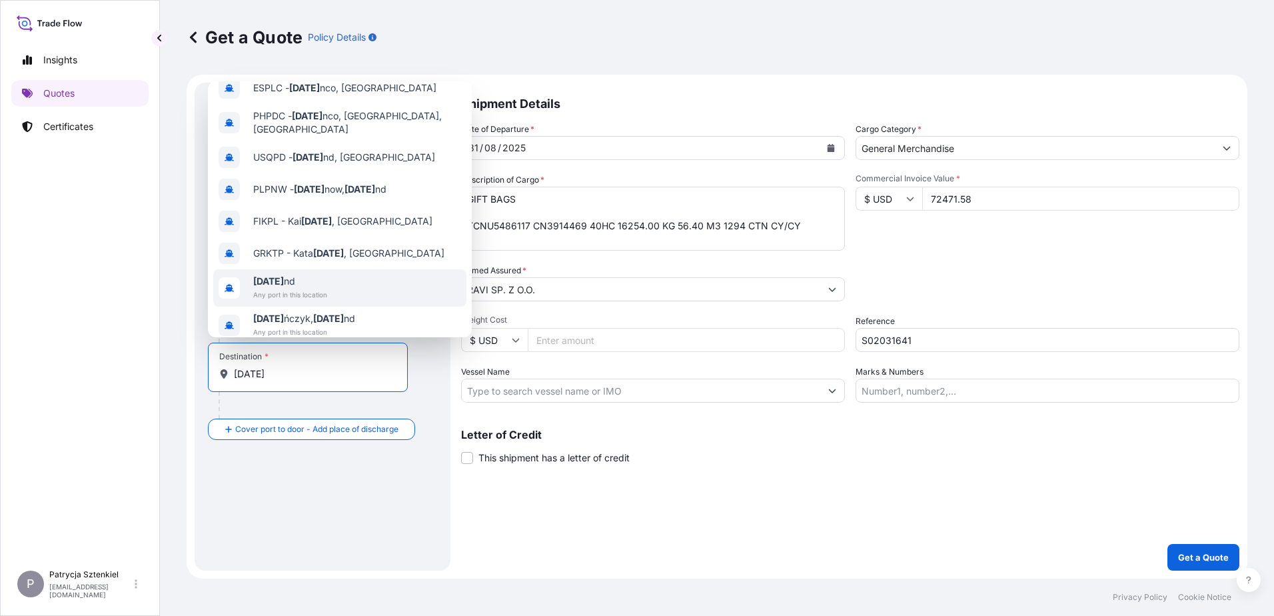
scroll to position [85, 0]
click at [316, 286] on span "Any port in this location" at bounding box center [290, 292] width 74 height 13
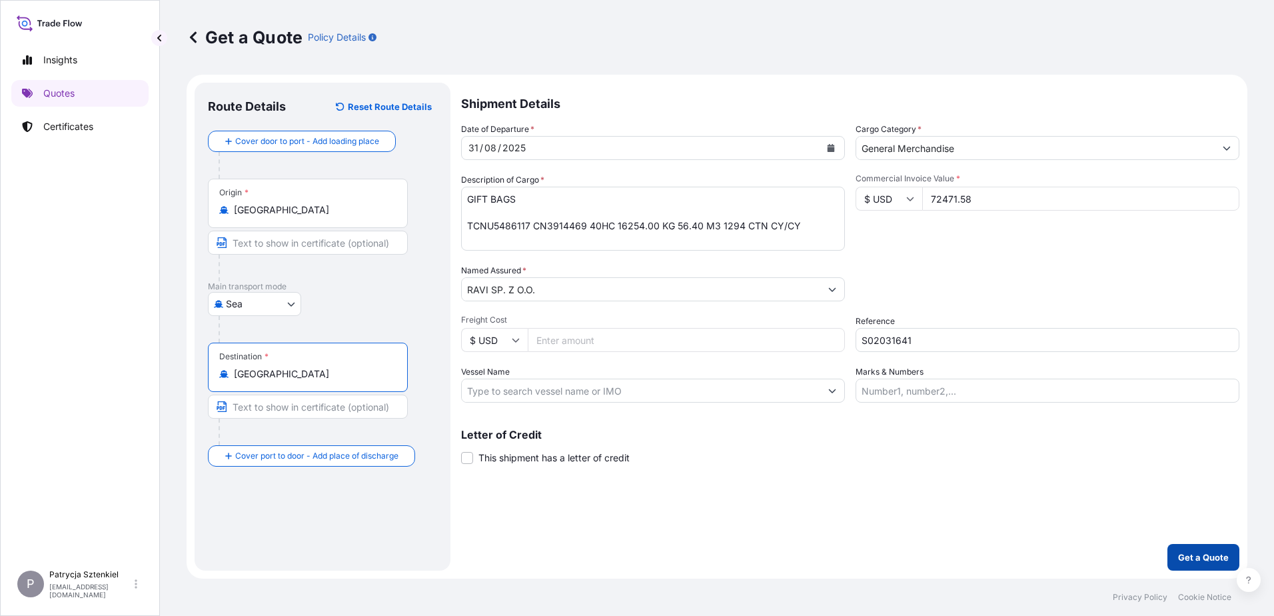
type input "[GEOGRAPHIC_DATA]"
click at [1188, 560] on p "Get a Quote" at bounding box center [1203, 556] width 51 height 13
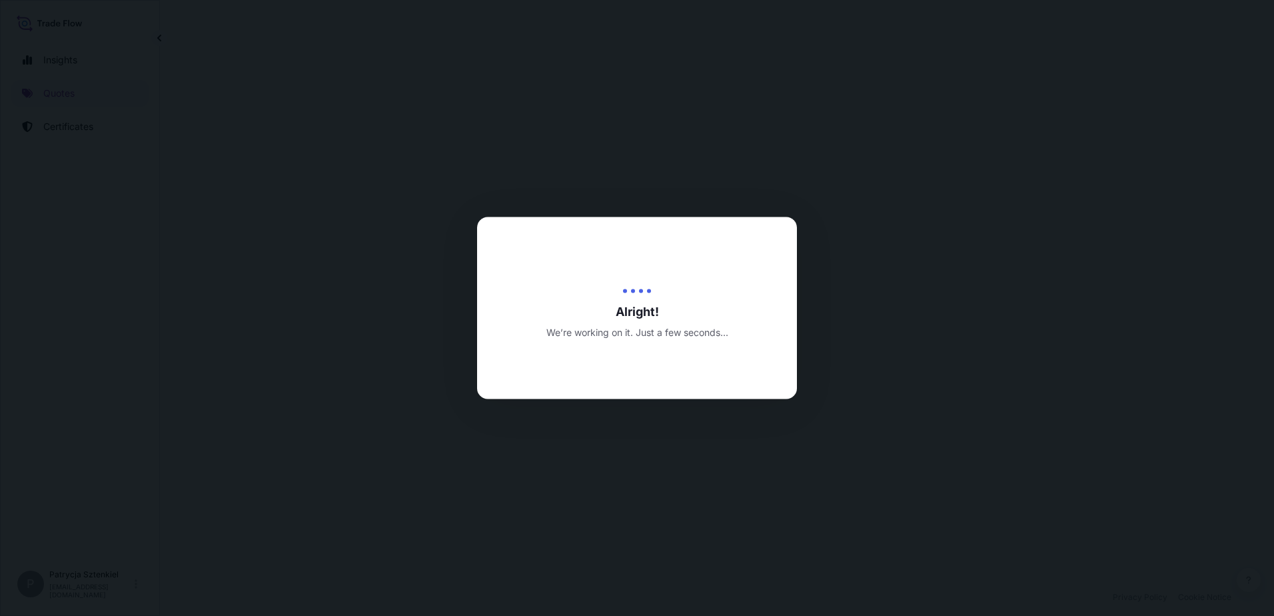
select select "Sea"
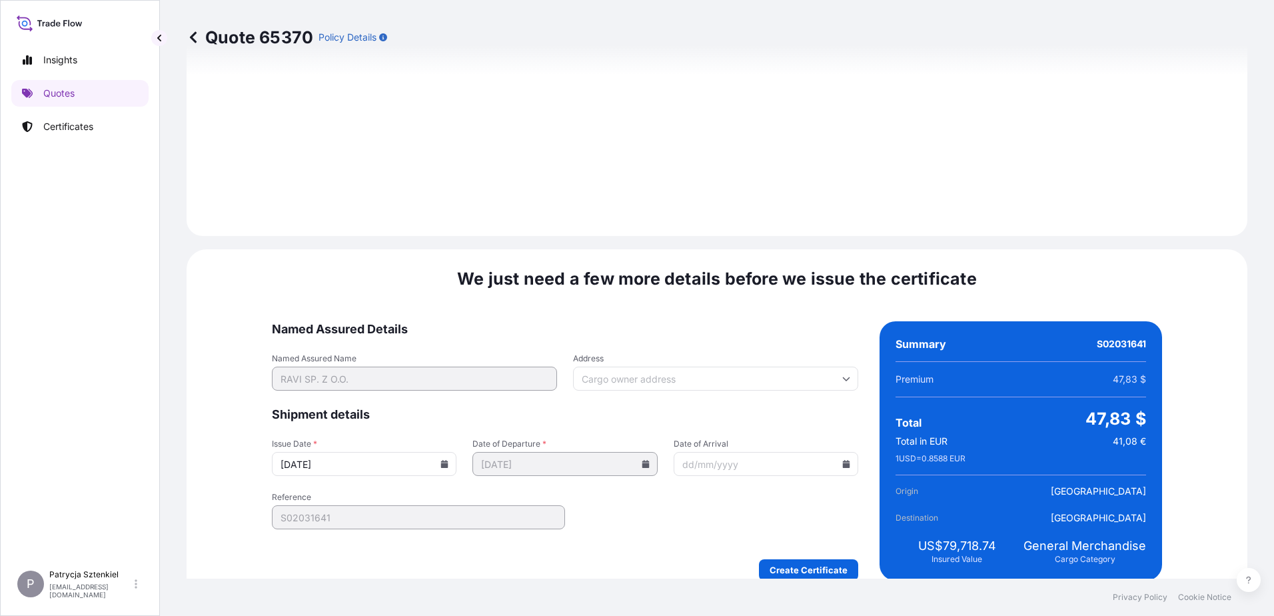
scroll to position [1418, 0]
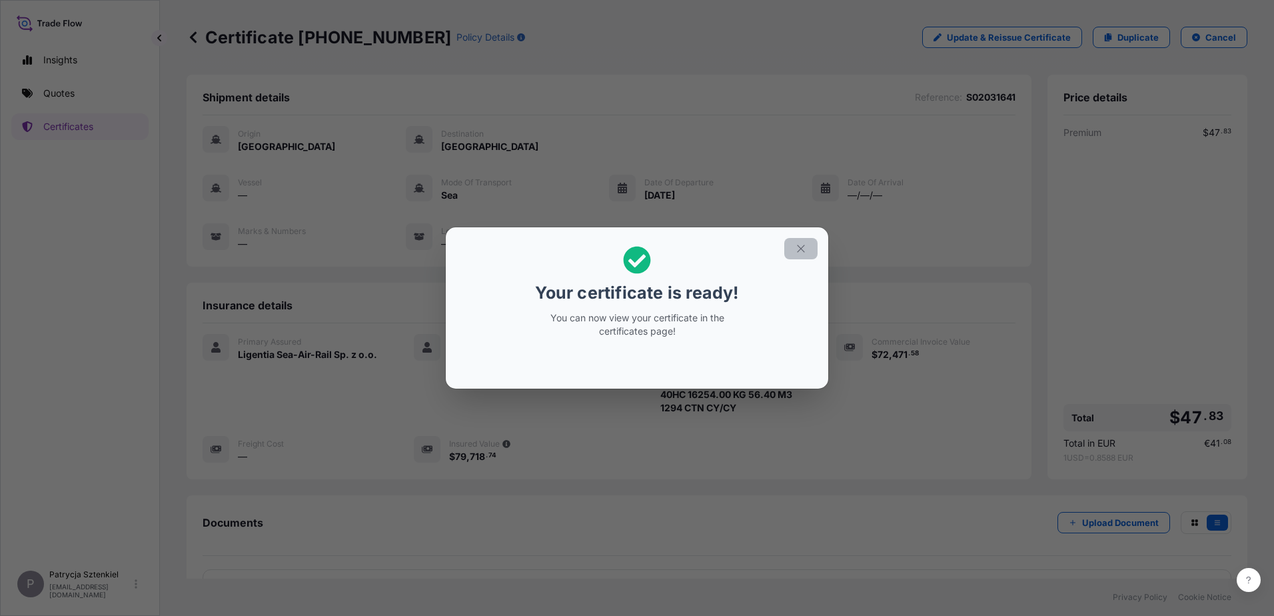
click at [794, 247] on button "button" at bounding box center [800, 248] width 33 height 21
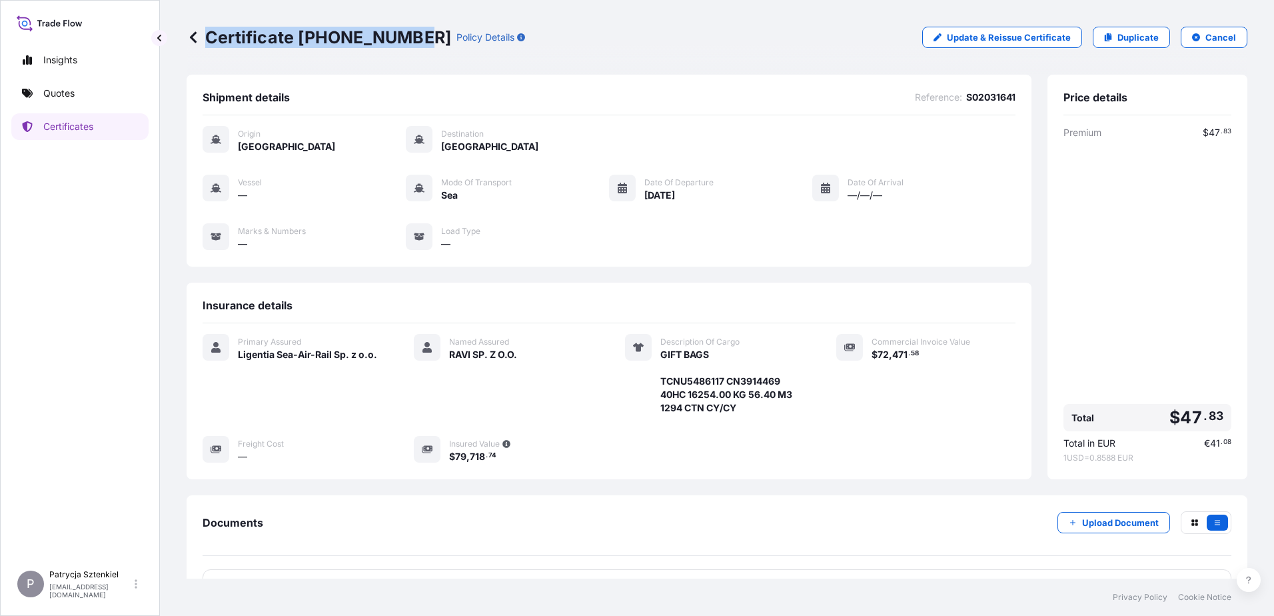
drag, startPoint x: 209, startPoint y: 33, endPoint x: 411, endPoint y: 37, distance: 202.6
click at [411, 37] on p "Certificate [PHONE_NUMBER]" at bounding box center [319, 37] width 264 height 21
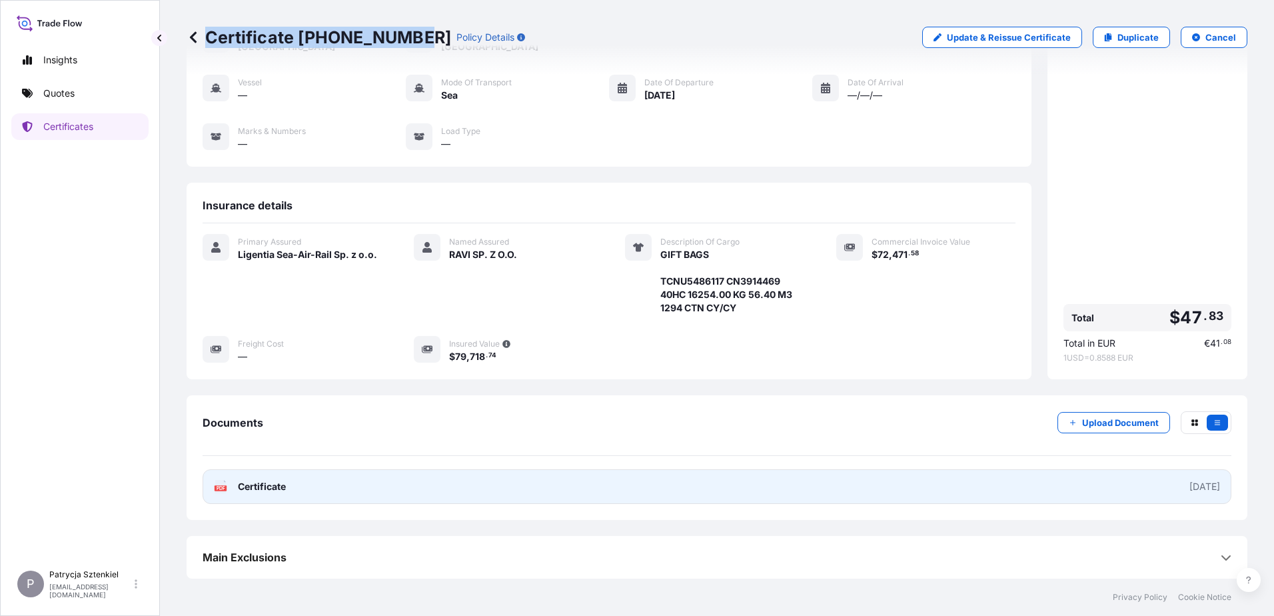
click at [370, 494] on link "PDF Certificate [DATE]" at bounding box center [717, 486] width 1029 height 35
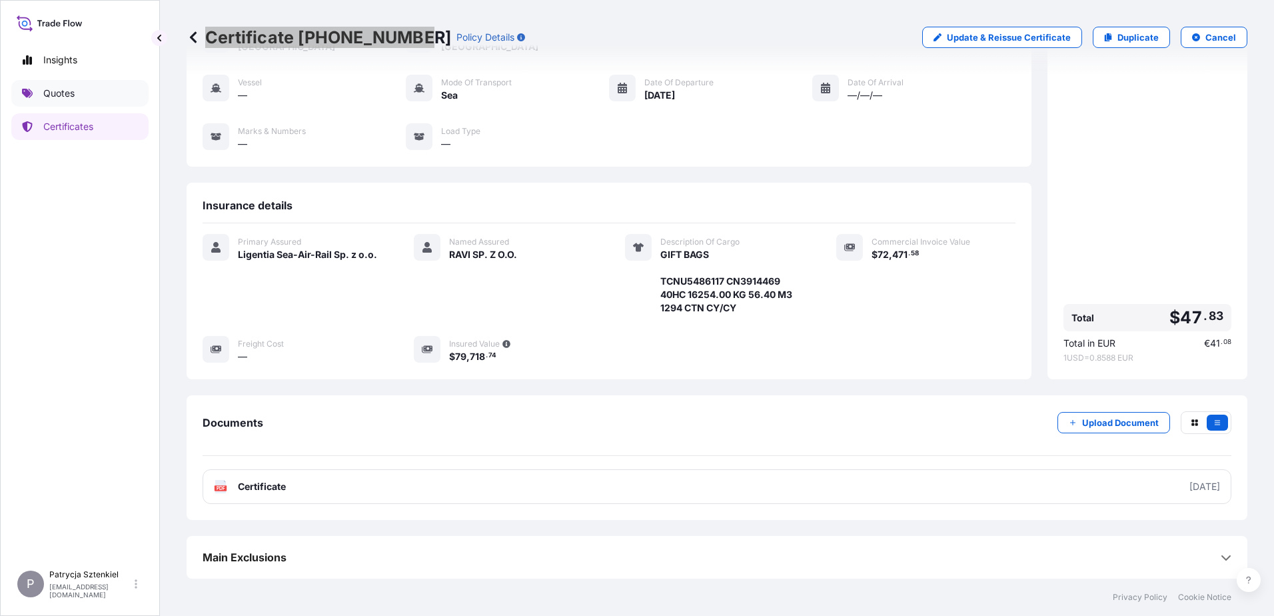
click at [110, 85] on link "Quotes" at bounding box center [79, 93] width 137 height 27
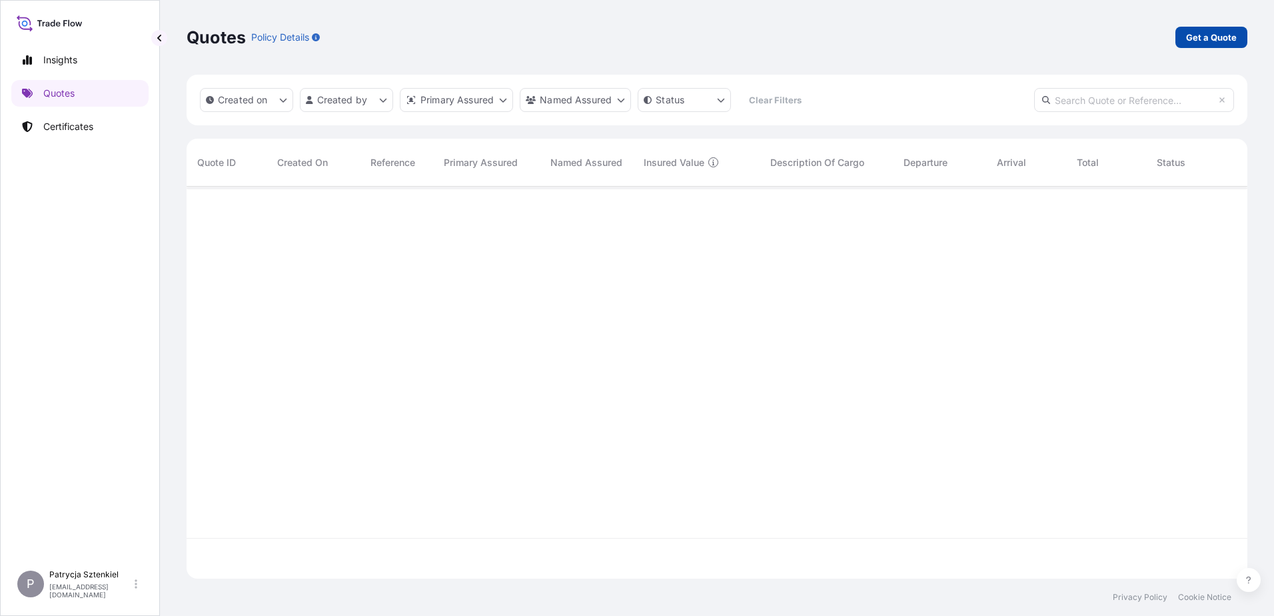
scroll to position [389, 1051]
click at [1193, 37] on p "Get a Quote" at bounding box center [1211, 37] width 51 height 13
select select "Sea"
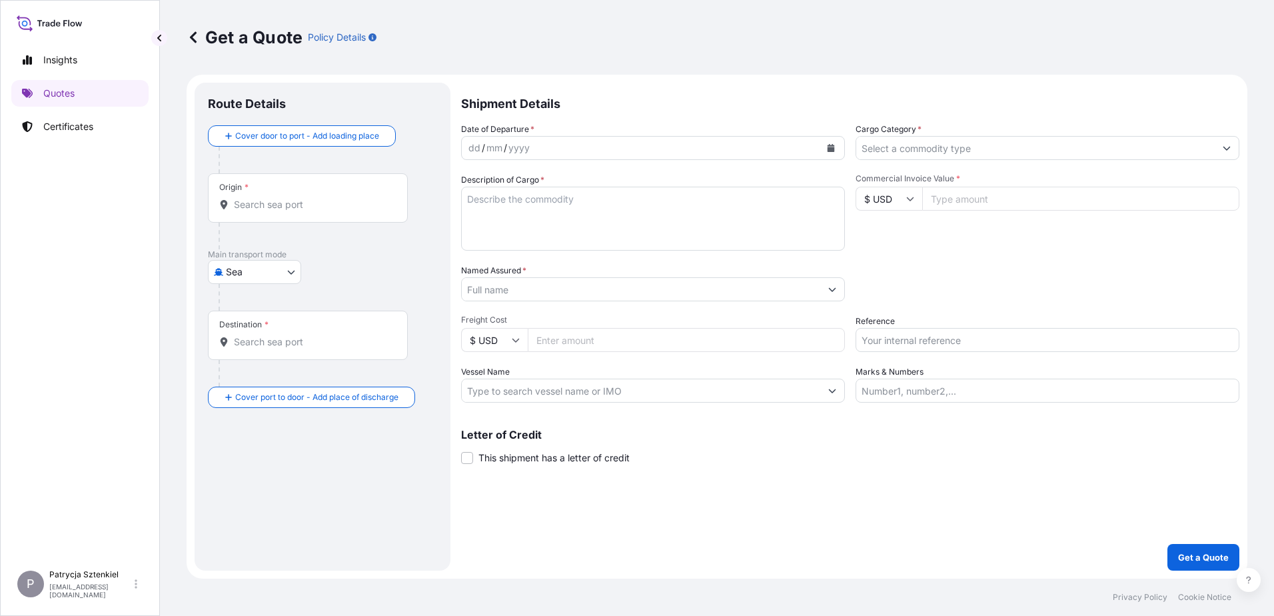
click at [945, 342] on input "Reference" at bounding box center [1047, 340] width 384 height 24
paste input "S02028883"
type input "S02028883"
click at [272, 278] on body "Insights Quotes Certificates P Patrycja Sztenkiel [EMAIL_ADDRESS][DOMAIN_NAME] …" at bounding box center [637, 308] width 1274 height 616
click at [238, 356] on span "Road" at bounding box center [244, 354] width 23 height 13
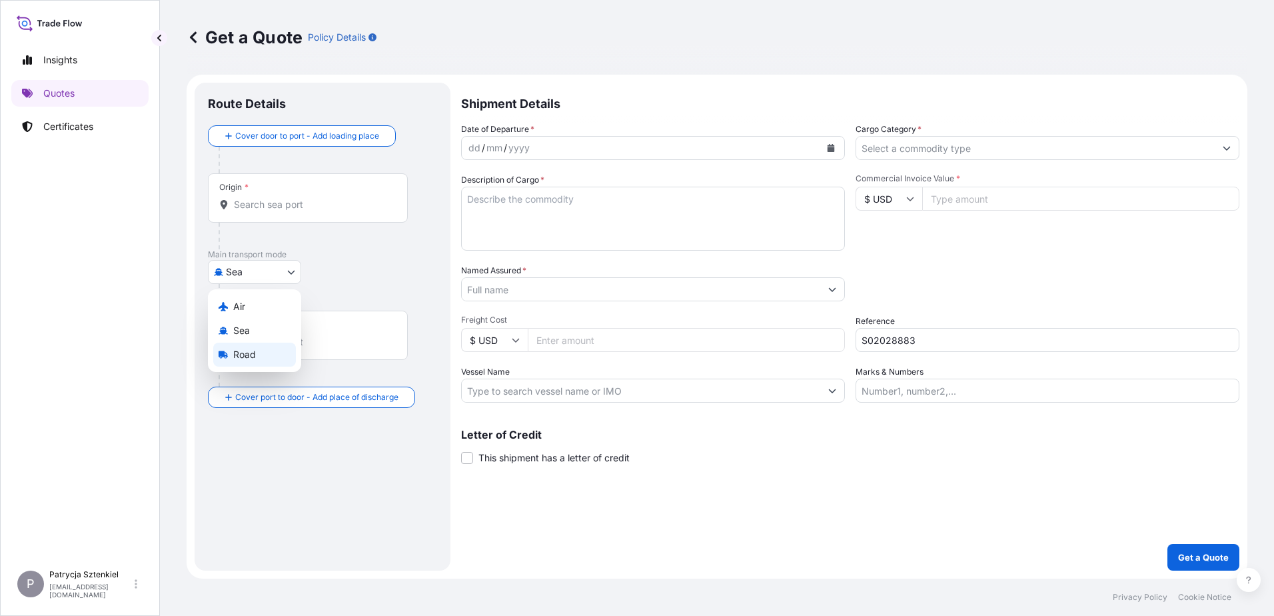
select select "Road"
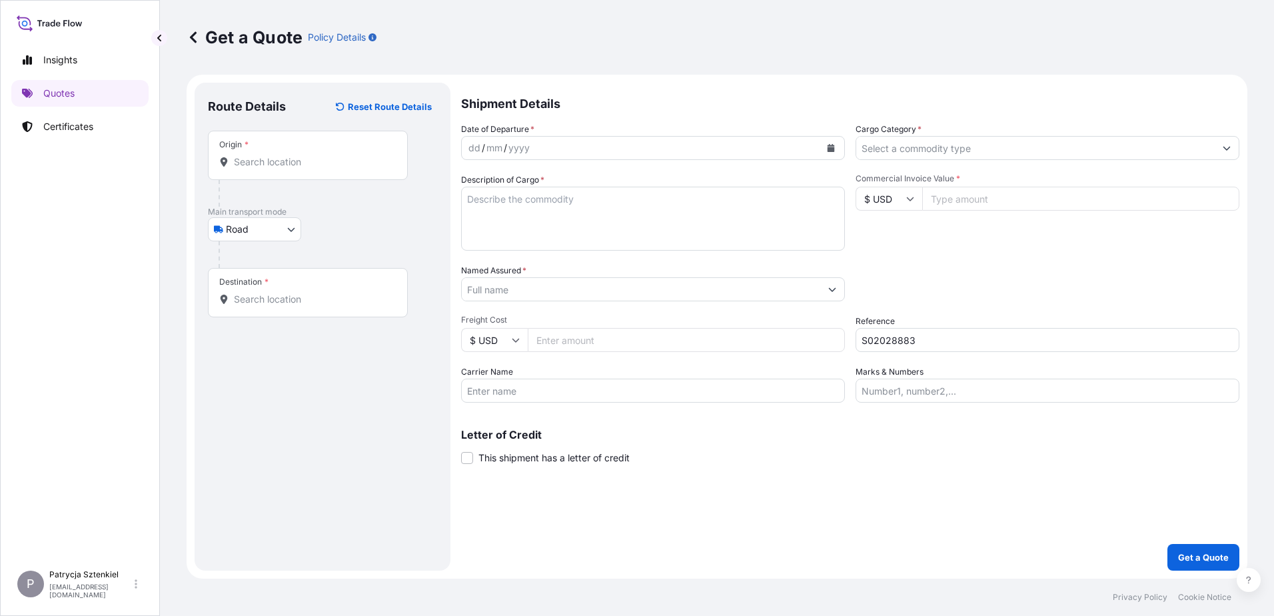
click at [1024, 195] on input "Commercial Invoice Value *" at bounding box center [1080, 199] width 317 height 24
type input "1672"
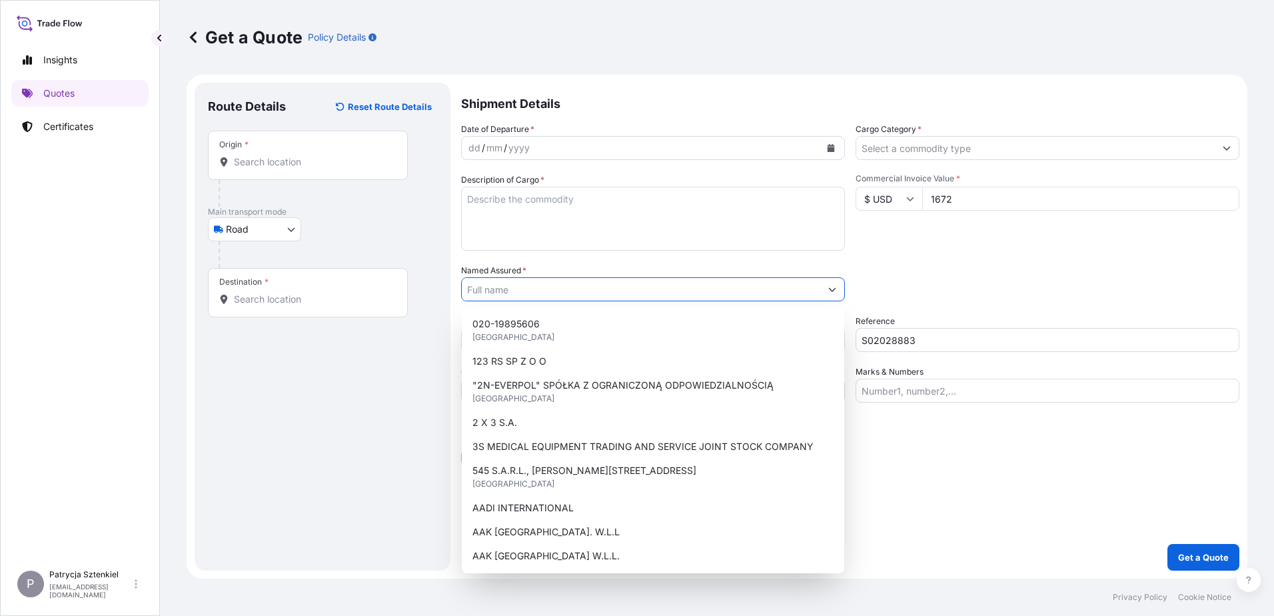
click at [648, 290] on input "Named Assured *" at bounding box center [641, 289] width 358 height 24
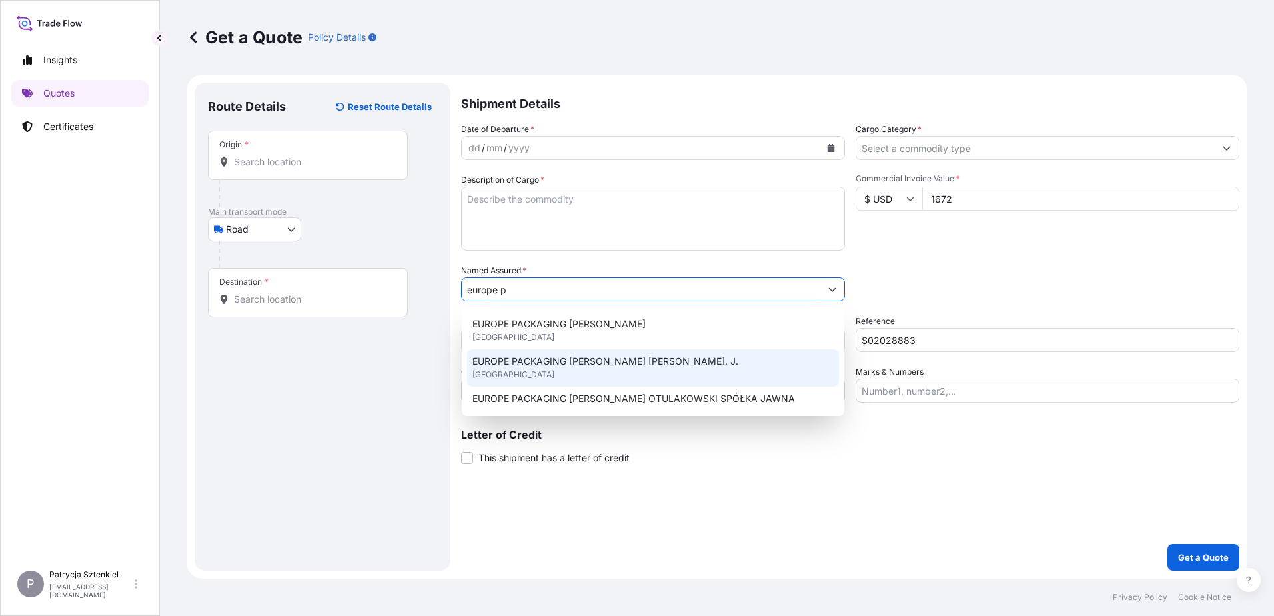
click at [615, 374] on div "EUROPE PACKAGING [PERSON_NAME] [PERSON_NAME]. J. [GEOGRAPHIC_DATA]" at bounding box center [653, 367] width 372 height 37
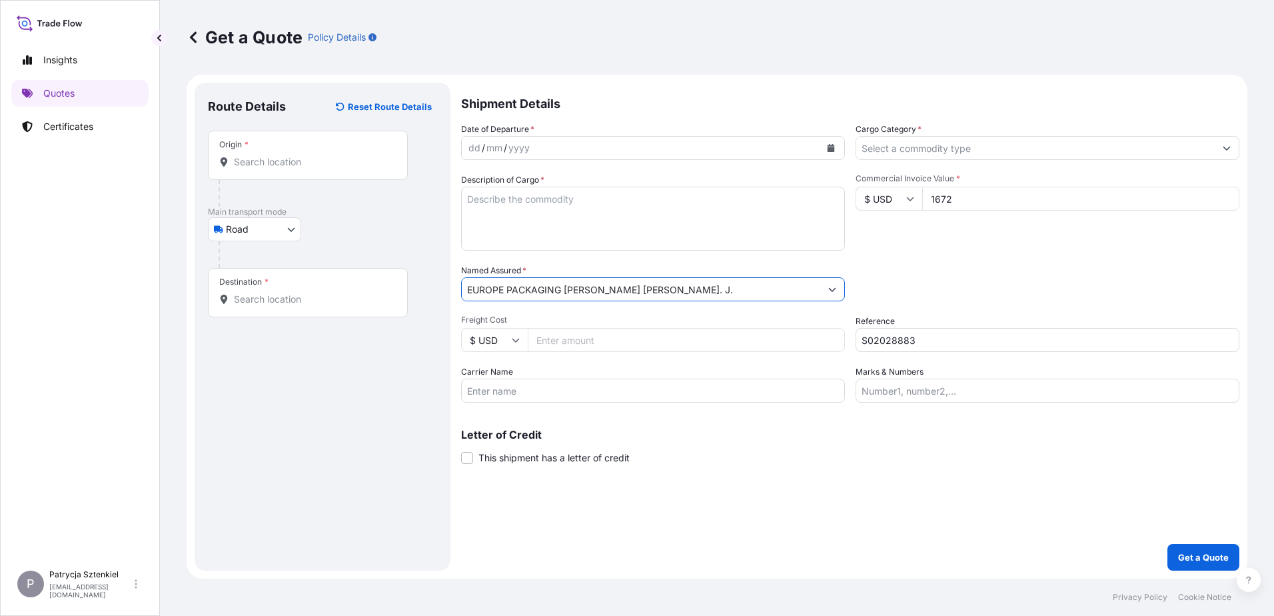
type input "EUROPE PACKAGING [PERSON_NAME] [PERSON_NAME]. J."
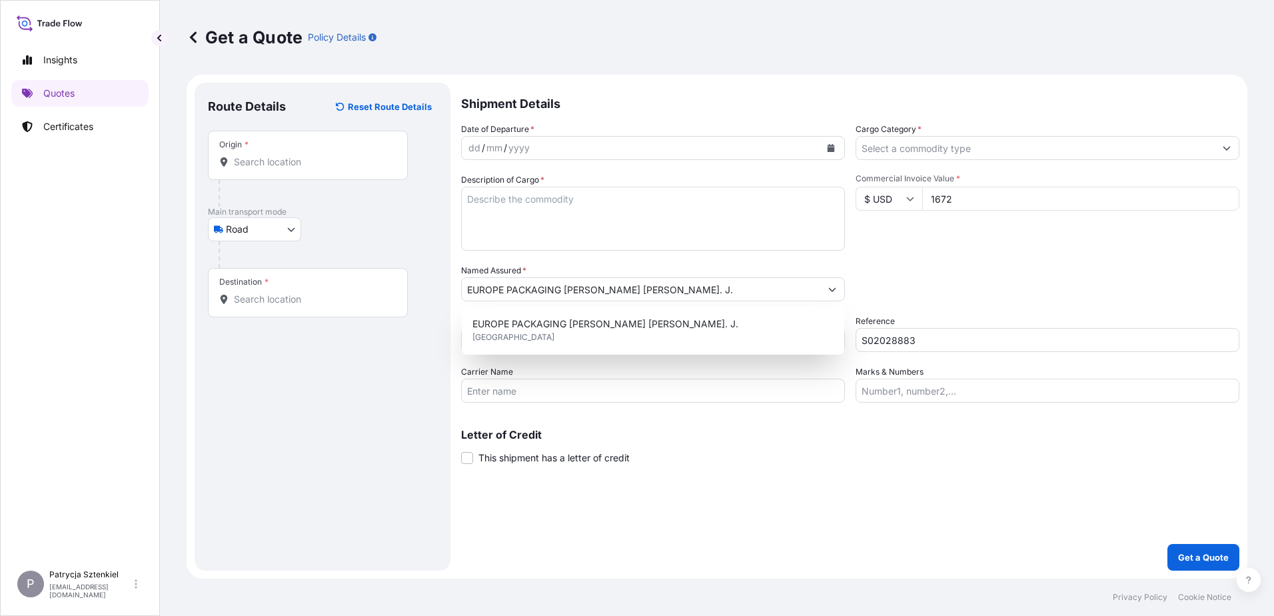
click at [222, 163] on icon at bounding box center [223, 161] width 7 height 9
click at [234, 163] on input "Origin *" at bounding box center [312, 161] width 157 height 13
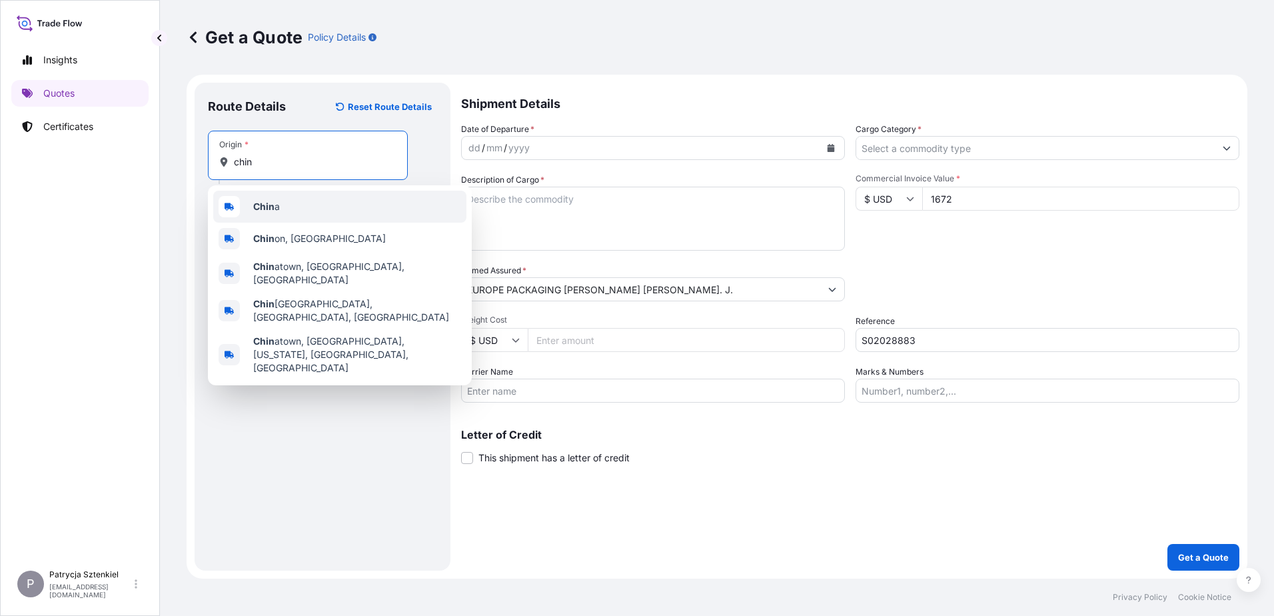
click at [273, 210] on b "Chin" at bounding box center [263, 206] width 21 height 11
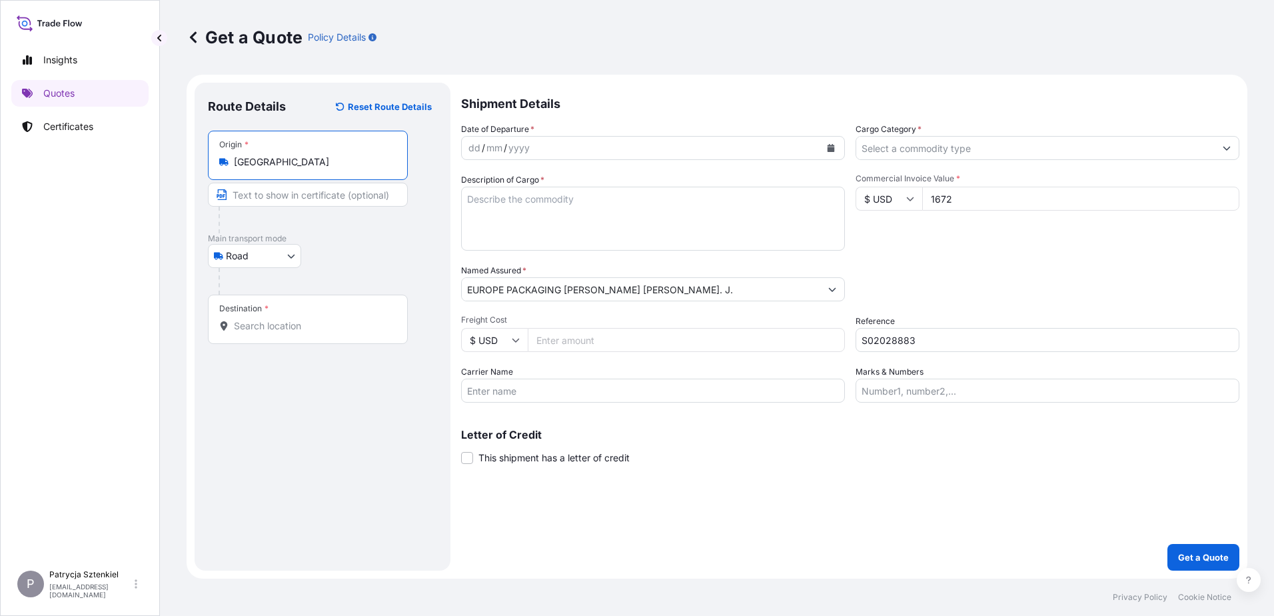
type input "[GEOGRAPHIC_DATA]"
click at [286, 317] on div "Destination *" at bounding box center [308, 318] width 200 height 49
click at [286, 319] on input "Destination *" at bounding box center [312, 325] width 157 height 13
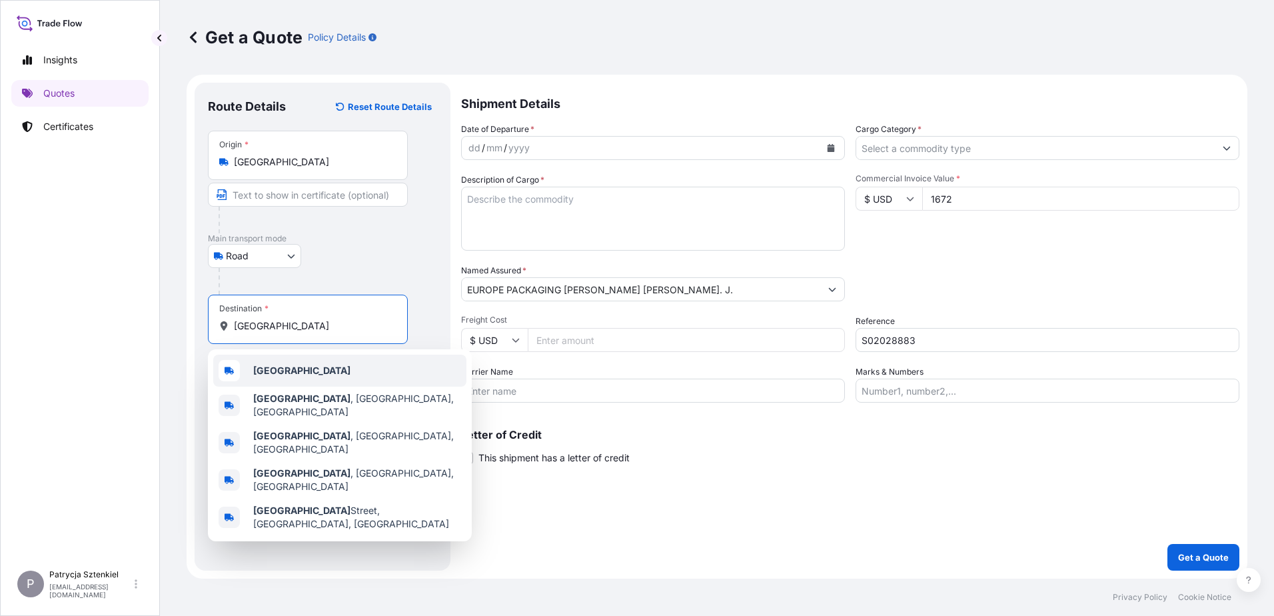
click at [287, 378] on div "[GEOGRAPHIC_DATA]" at bounding box center [339, 370] width 253 height 32
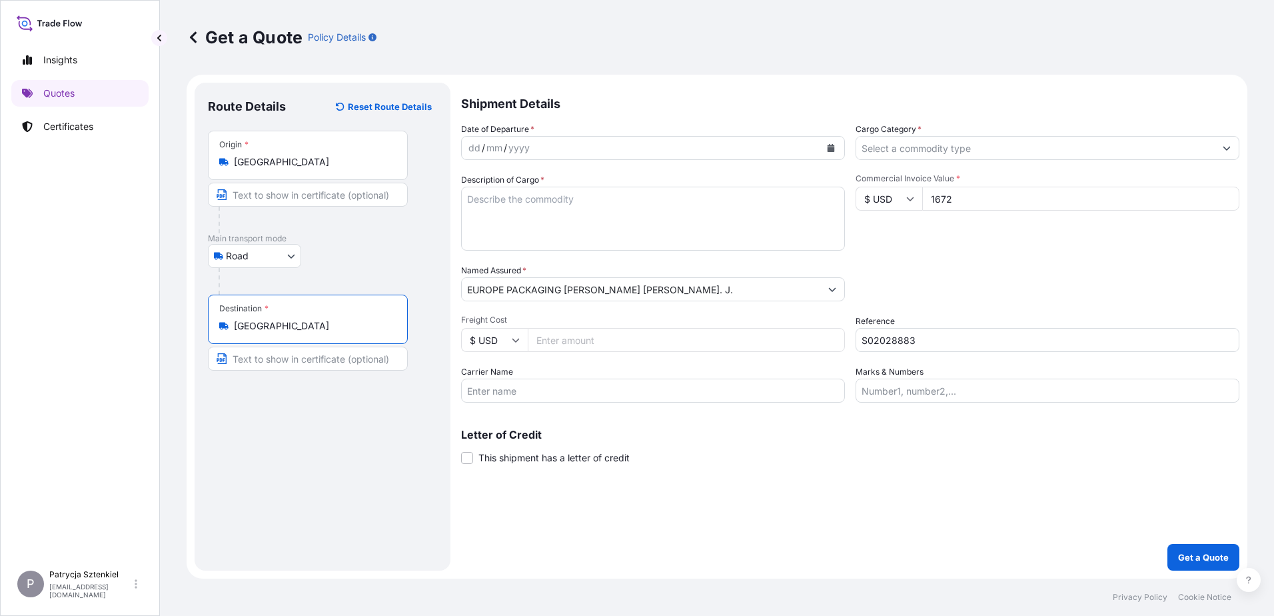
type input "[GEOGRAPHIC_DATA]"
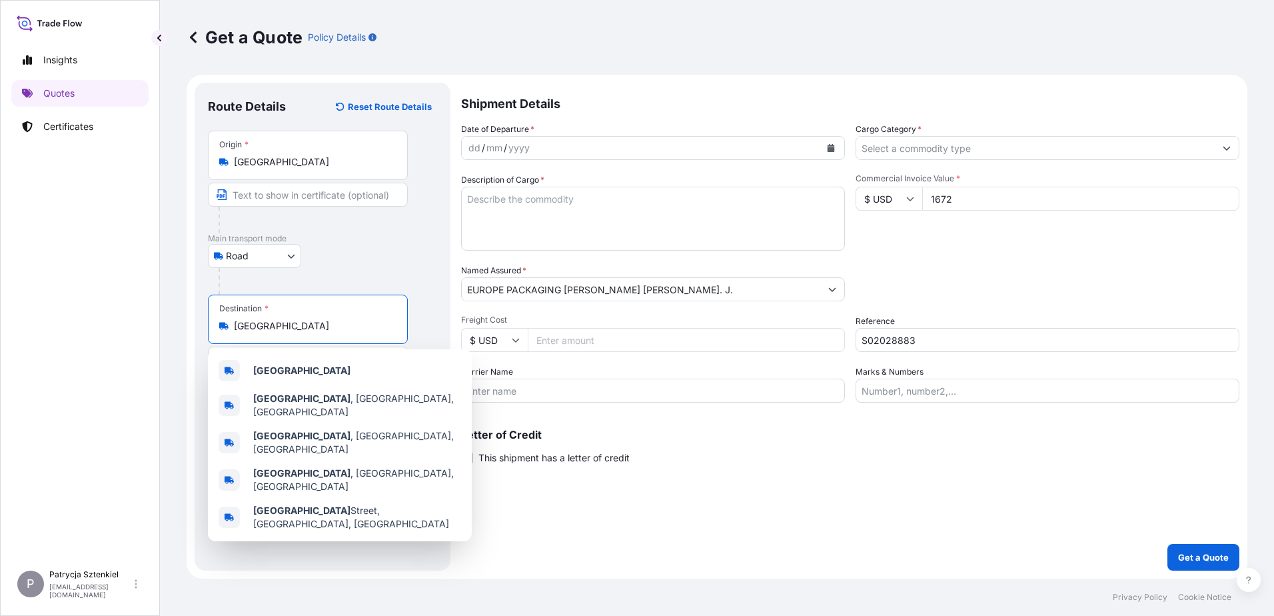
click at [510, 204] on textarea "Description of Cargo *" at bounding box center [653, 219] width 384 height 64
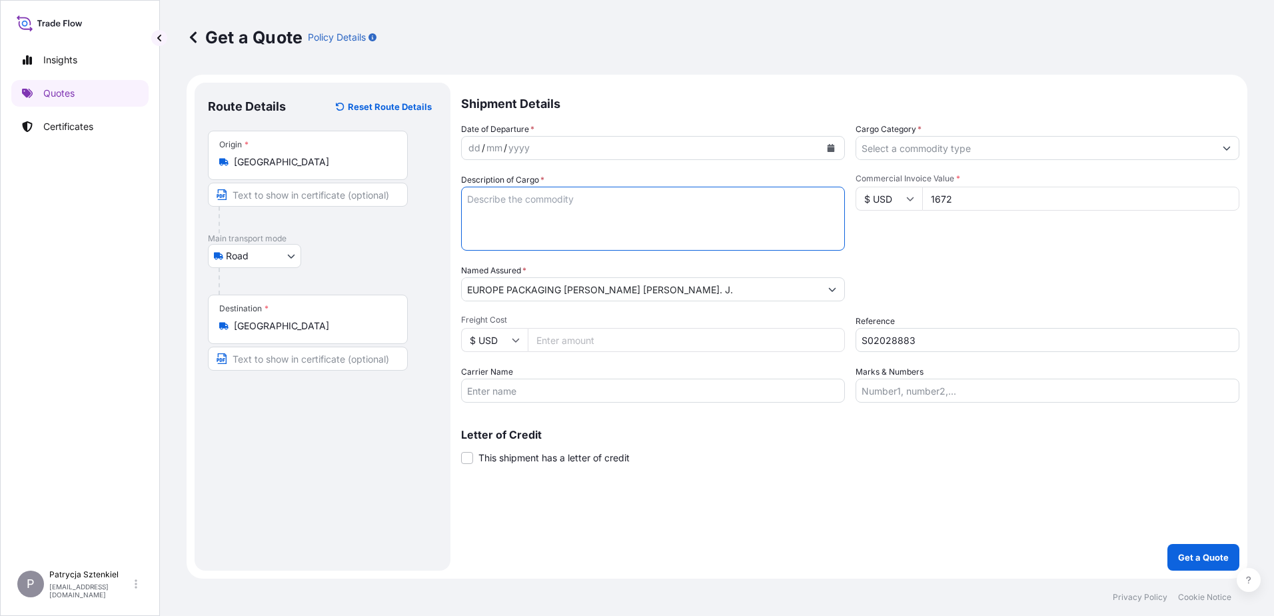
paste textarea "DROPPER"
paste textarea "HNKU6245059 - 40HC 191.00 KG 1.86 M3 1 PLT CFS/CFS"
type textarea "DROPPER HNKU6245059 - 40HC 191.00 KG 1.86 M3 1 PLT CFS/CFS"
click at [831, 151] on icon "Calendar" at bounding box center [830, 148] width 7 height 8
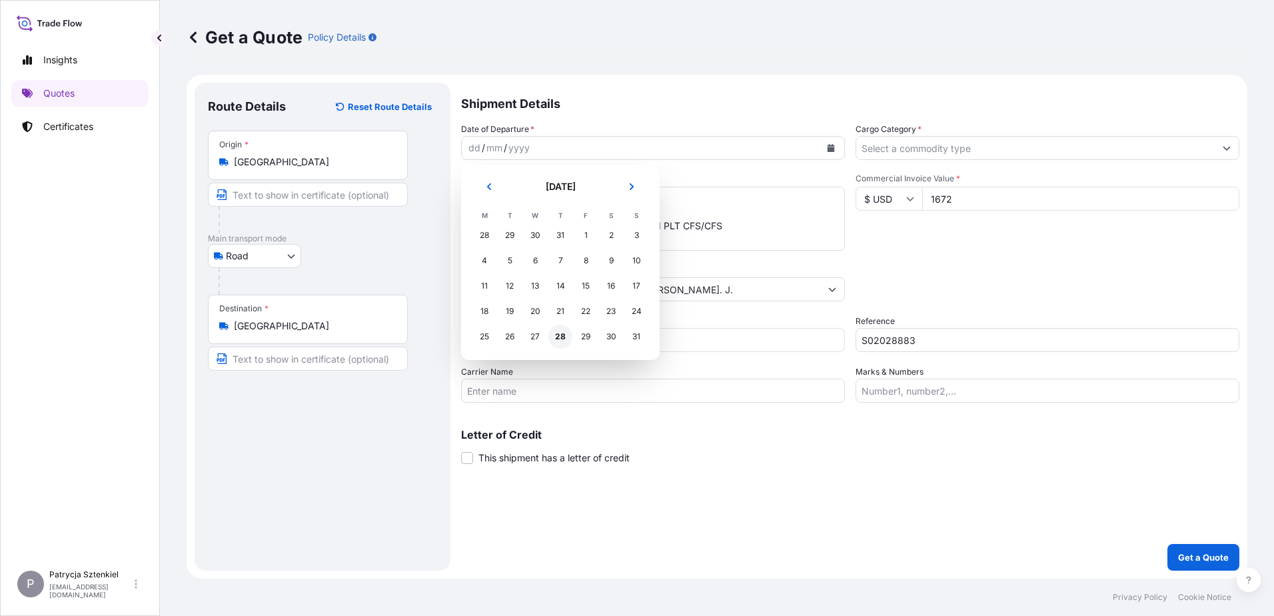
click at [558, 338] on div "28" at bounding box center [560, 336] width 24 height 24
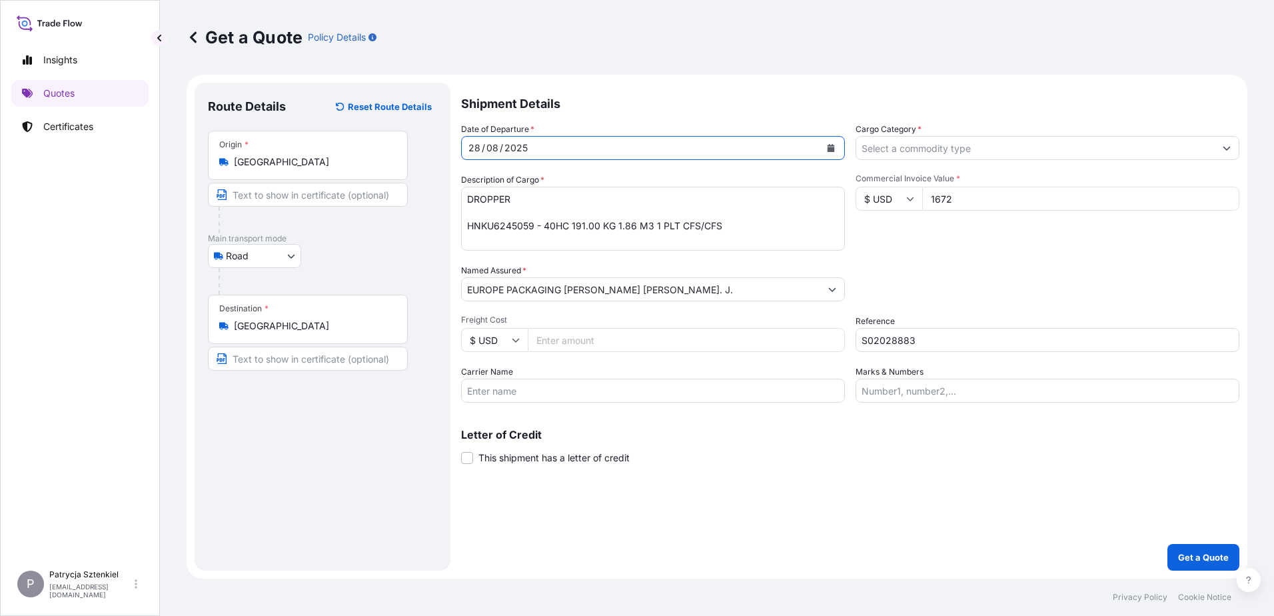
click at [1065, 152] on input "Cargo Category *" at bounding box center [1035, 148] width 358 height 24
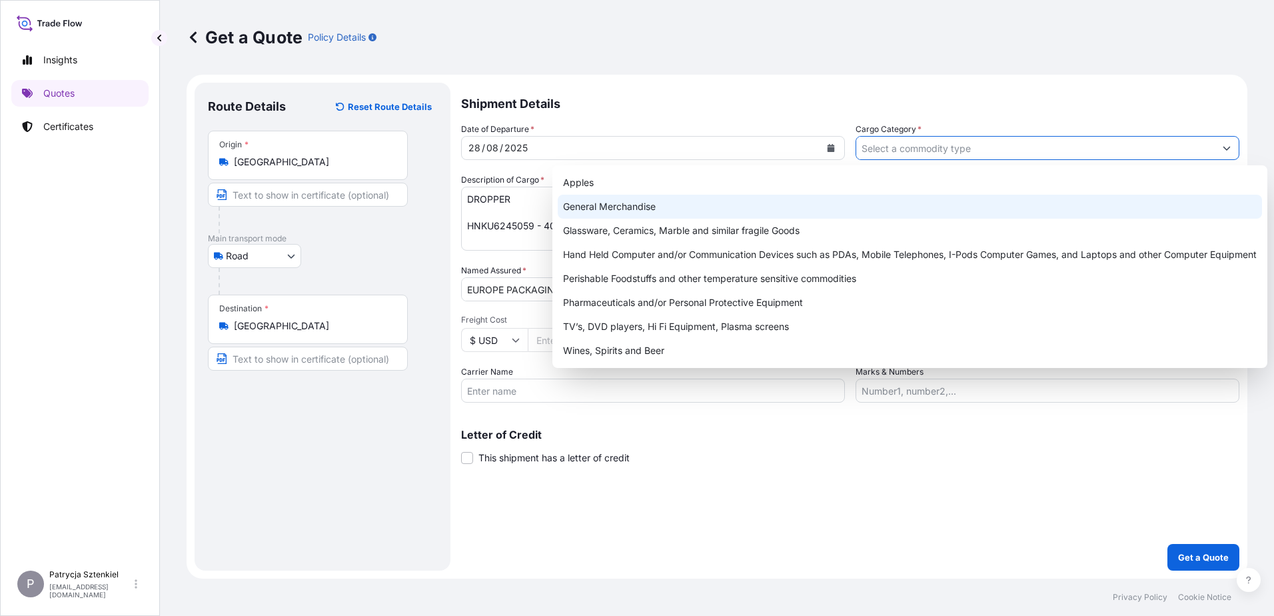
click at [636, 205] on div "General Merchandise" at bounding box center [910, 207] width 704 height 24
type input "General Merchandise"
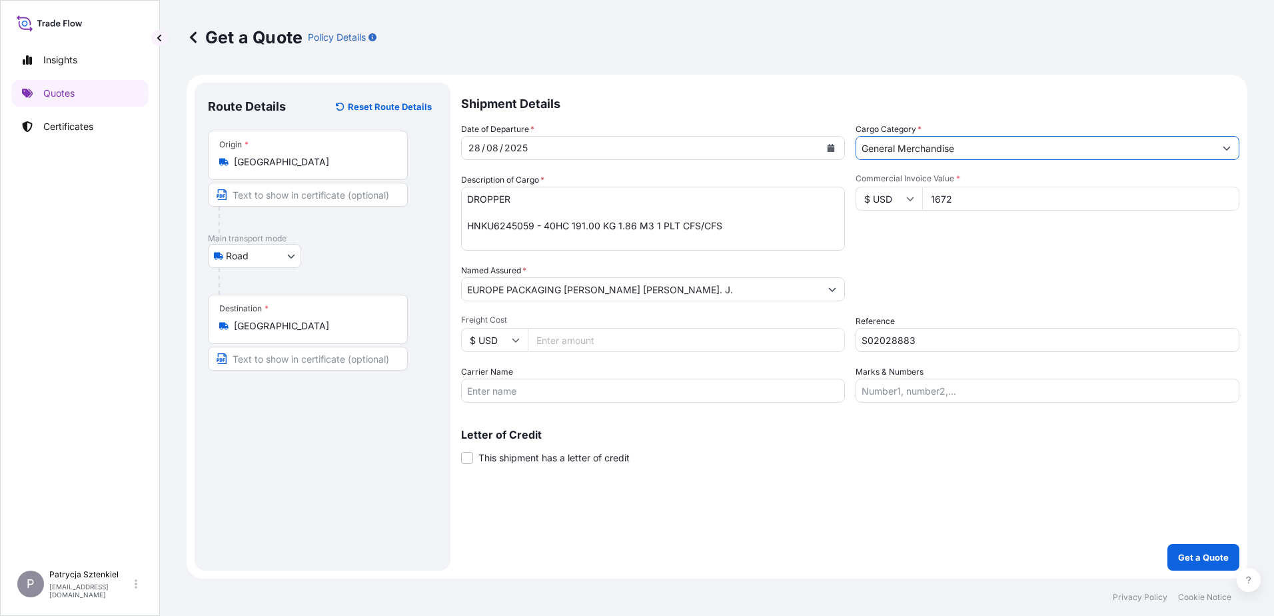
click at [1015, 347] on input "S02028883" at bounding box center [1047, 340] width 384 height 24
type input "S02028883 LCL"
click at [1182, 558] on p "Get a Quote" at bounding box center [1203, 556] width 51 height 13
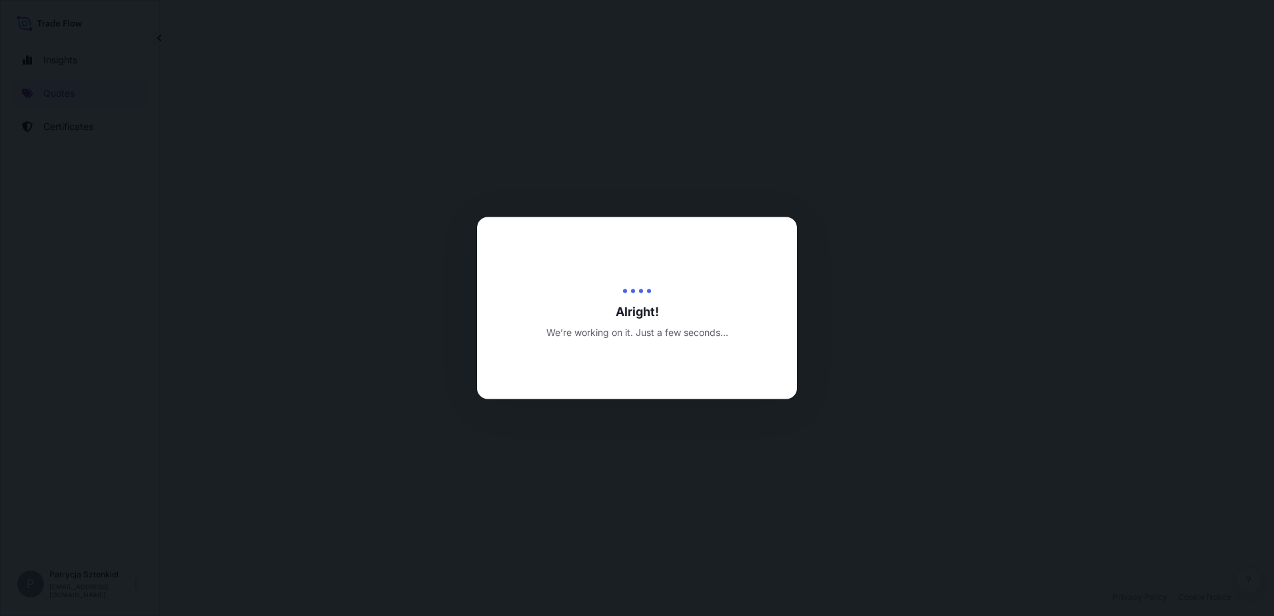
select select "Road"
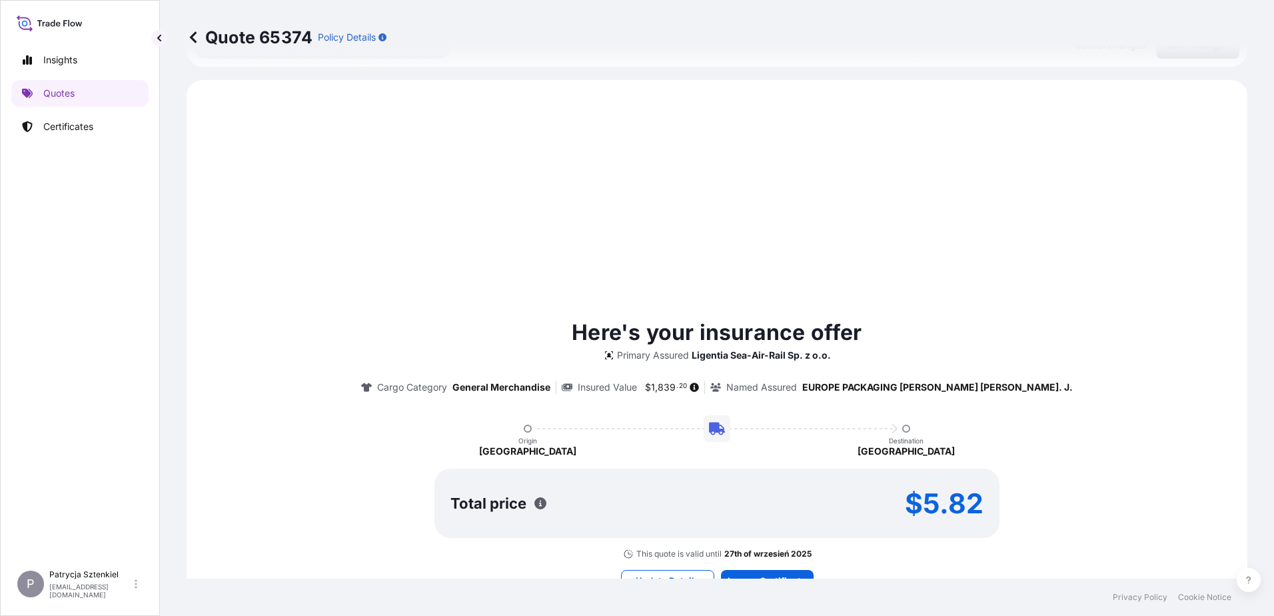
scroll to position [456, 0]
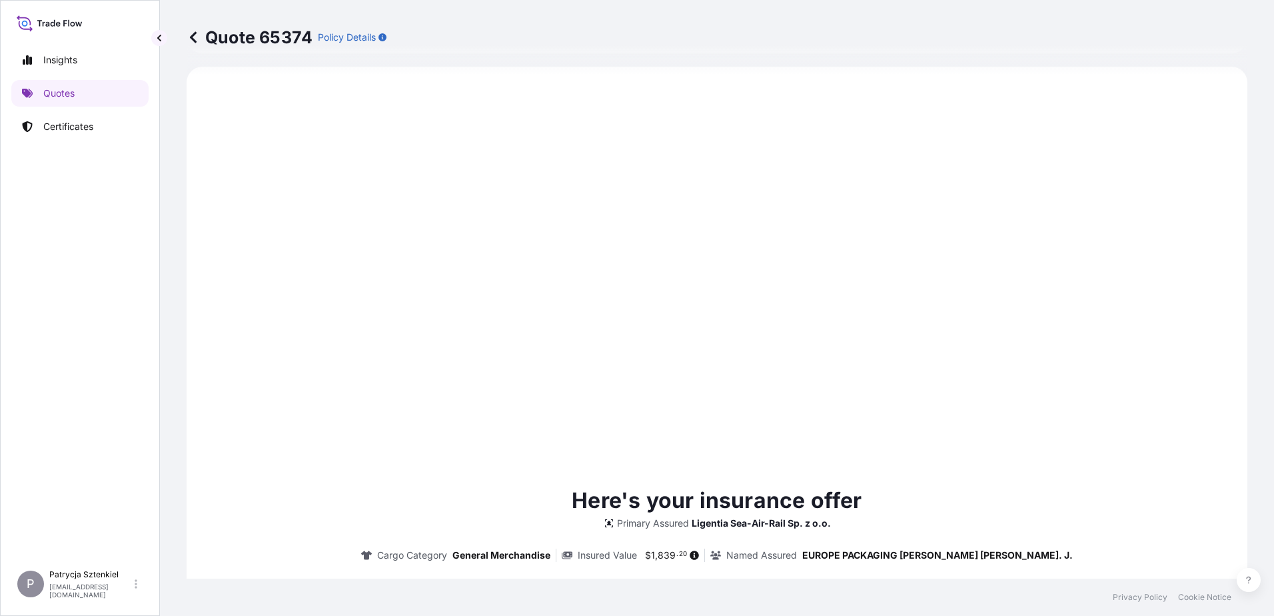
type input "[DATE]"
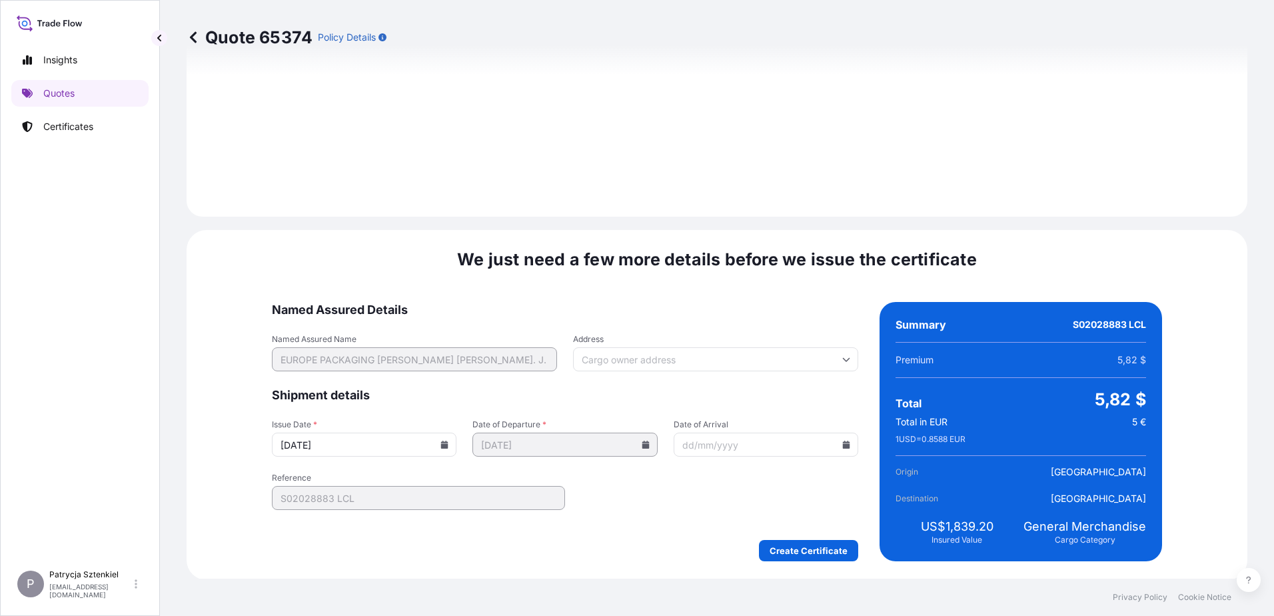
scroll to position [1418, 0]
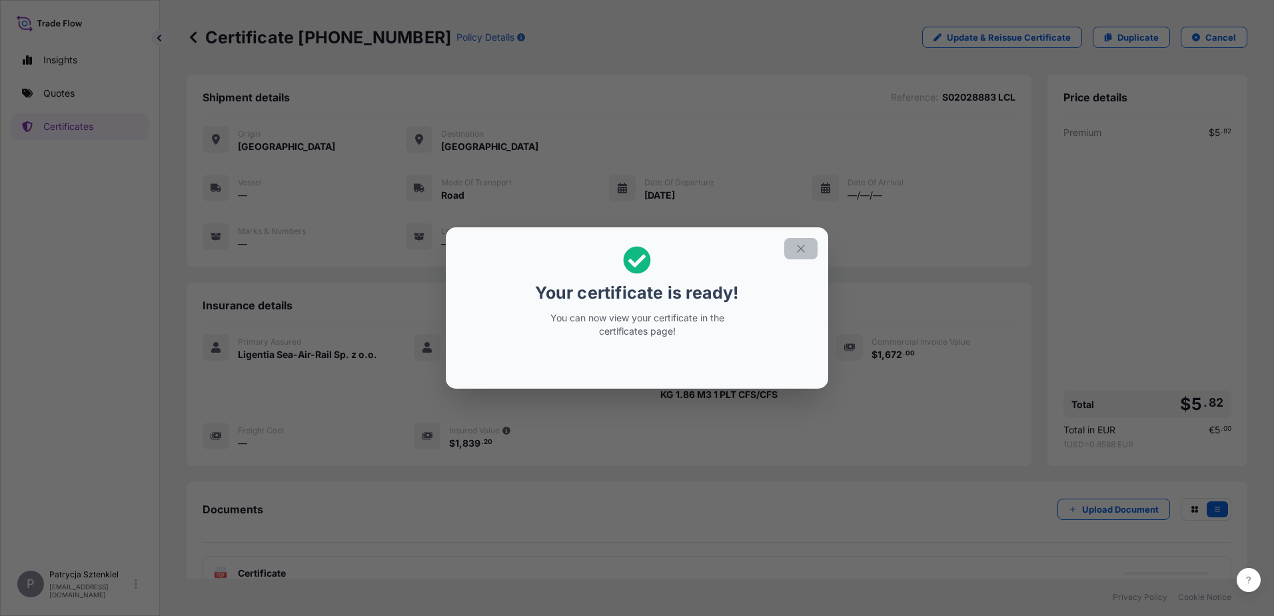
click at [801, 247] on icon "button" at bounding box center [801, 248] width 12 height 12
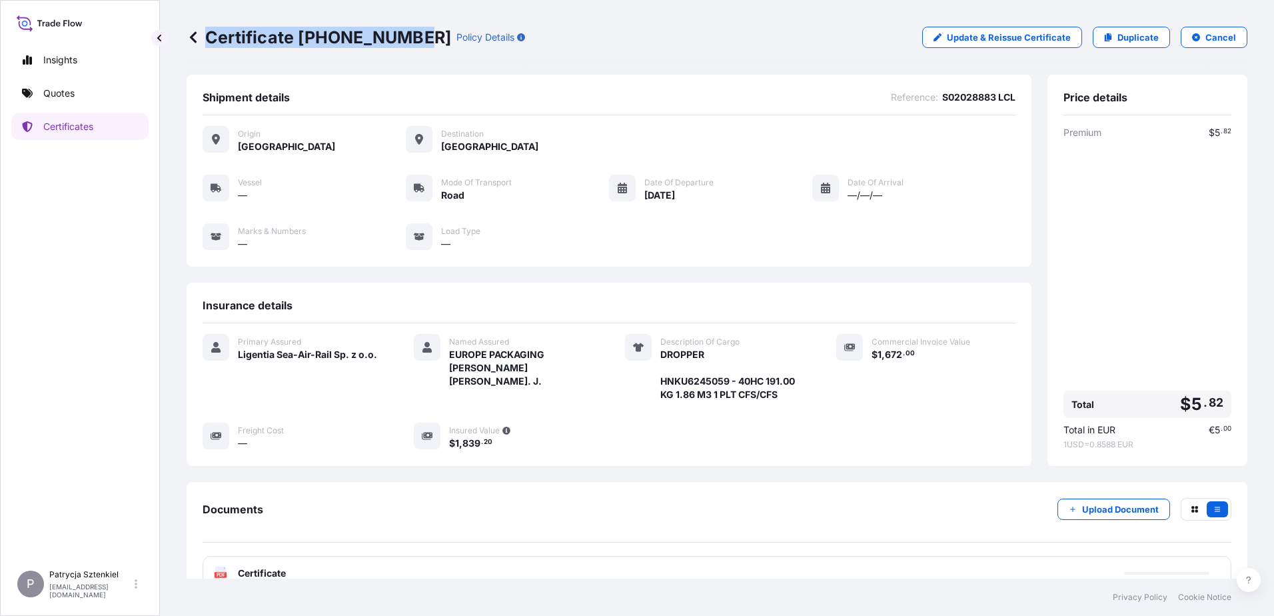
drag, startPoint x: 209, startPoint y: 33, endPoint x: 408, endPoint y: 35, distance: 198.5
click at [408, 35] on p "Certificate [PHONE_NUMBER]" at bounding box center [319, 37] width 264 height 21
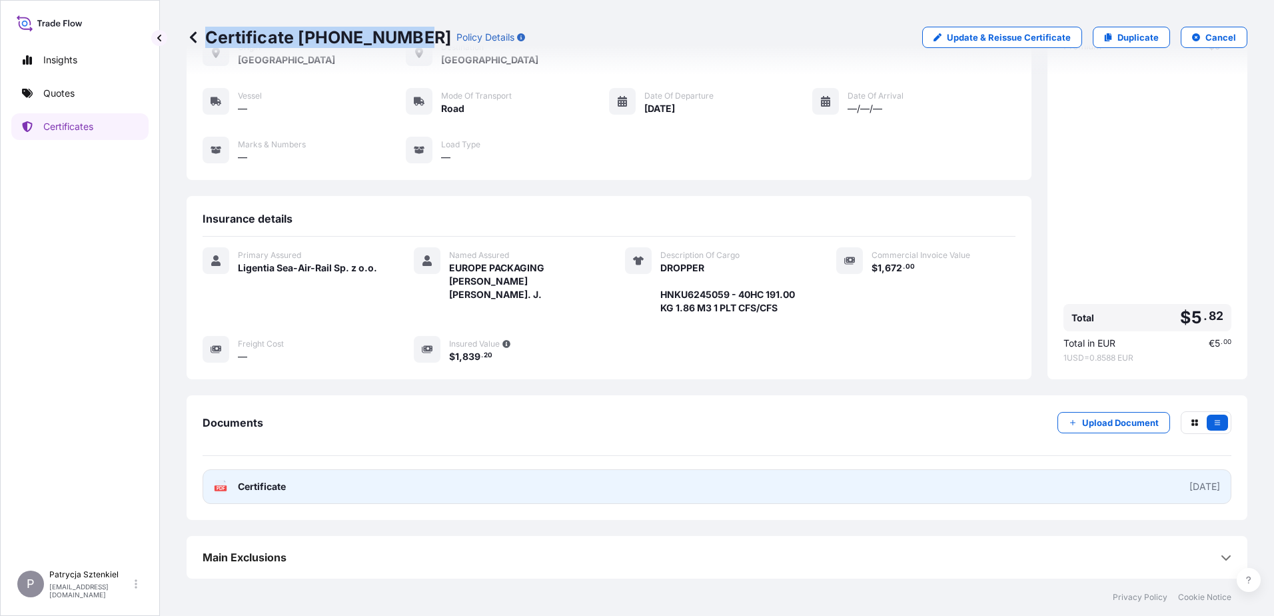
click at [392, 488] on link "PDF Certificate [DATE]" at bounding box center [717, 486] width 1029 height 35
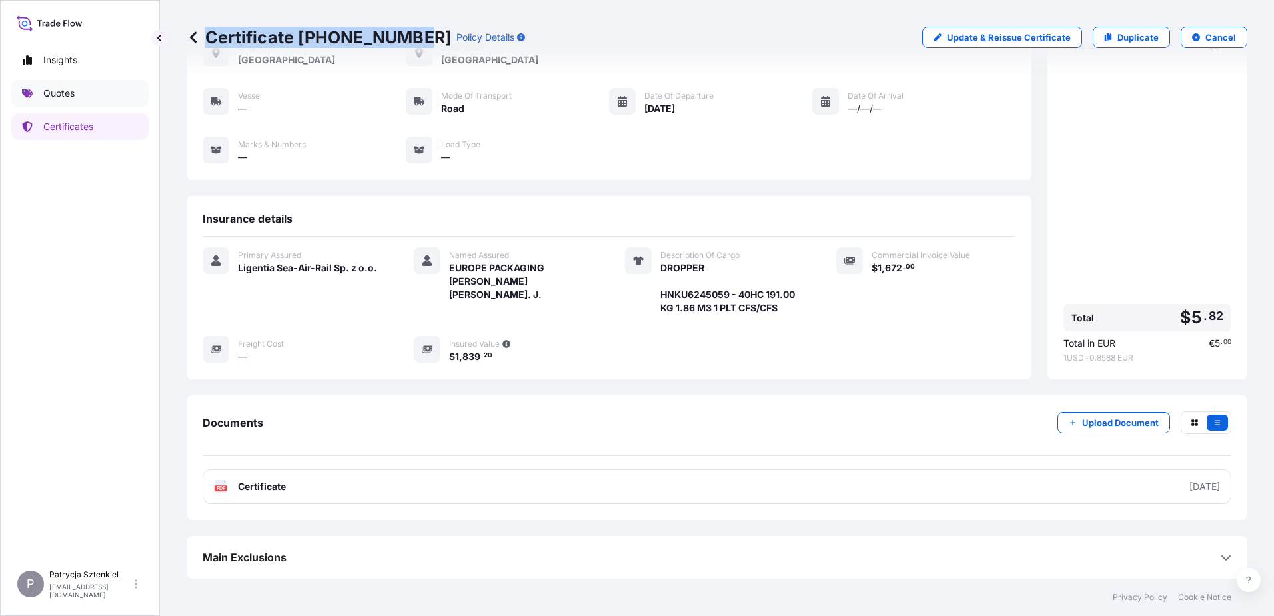
click at [43, 81] on link "Quotes" at bounding box center [79, 93] width 137 height 27
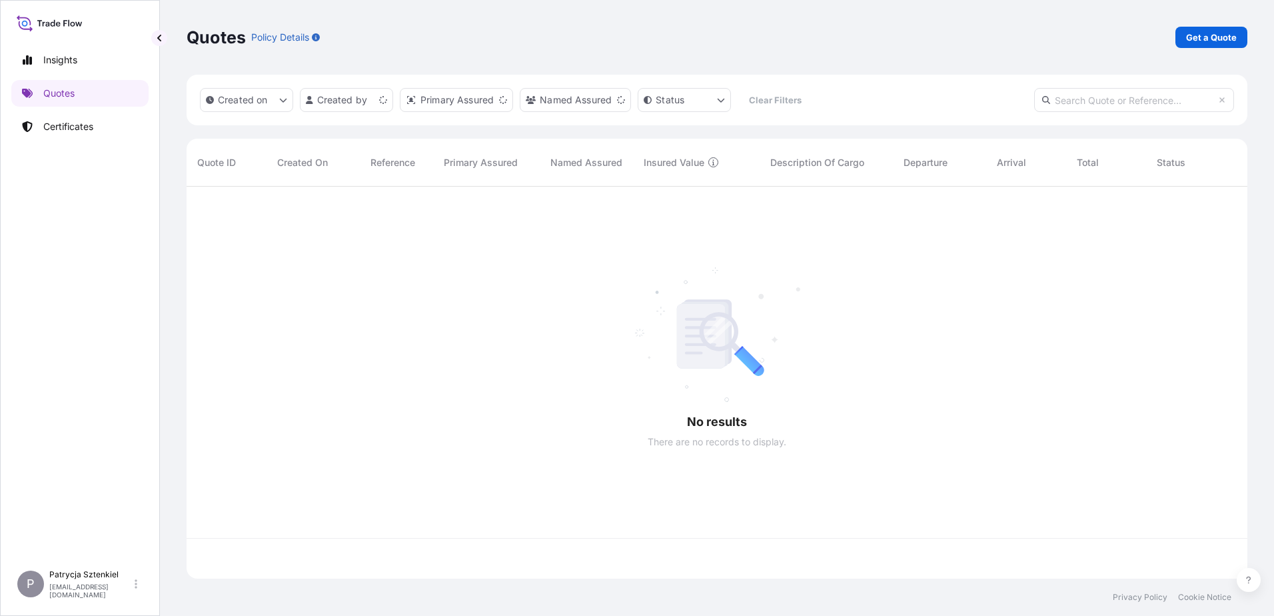
scroll to position [389, 1051]
click at [1198, 39] on p "Get a Quote" at bounding box center [1211, 37] width 51 height 13
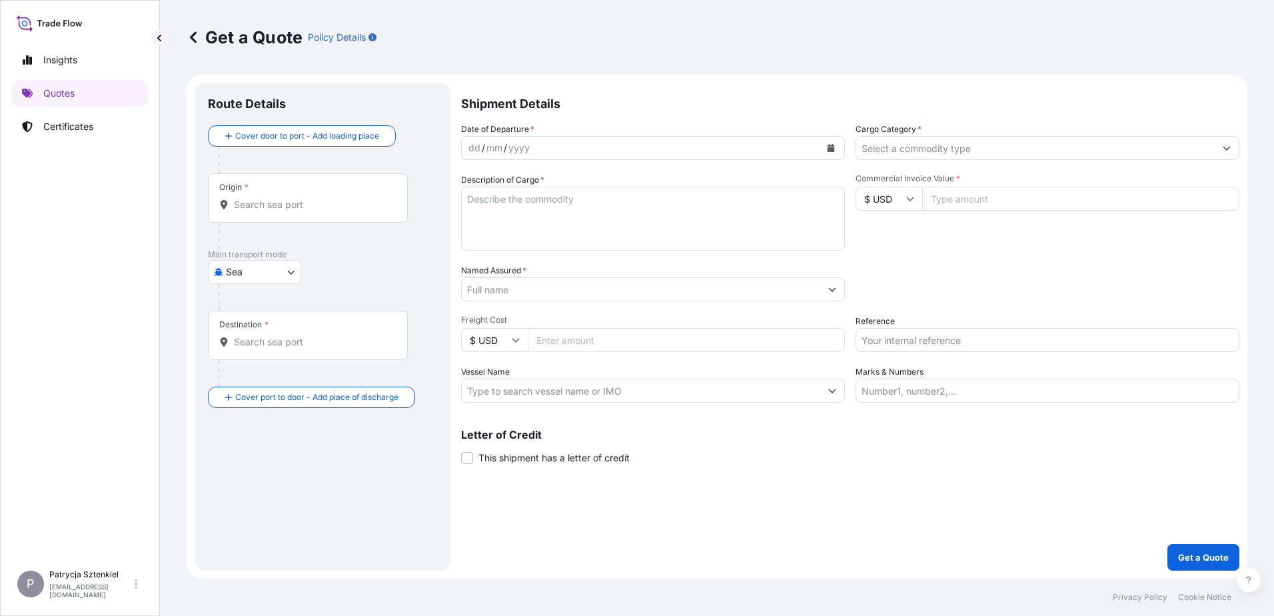
click at [256, 277] on body "Insights Quotes Certificates P Patrycja Sztenkiel [EMAIL_ADDRESS][DOMAIN_NAME] …" at bounding box center [637, 308] width 1274 height 616
click at [240, 362] on div "Road" at bounding box center [254, 354] width 83 height 24
select select "Road"
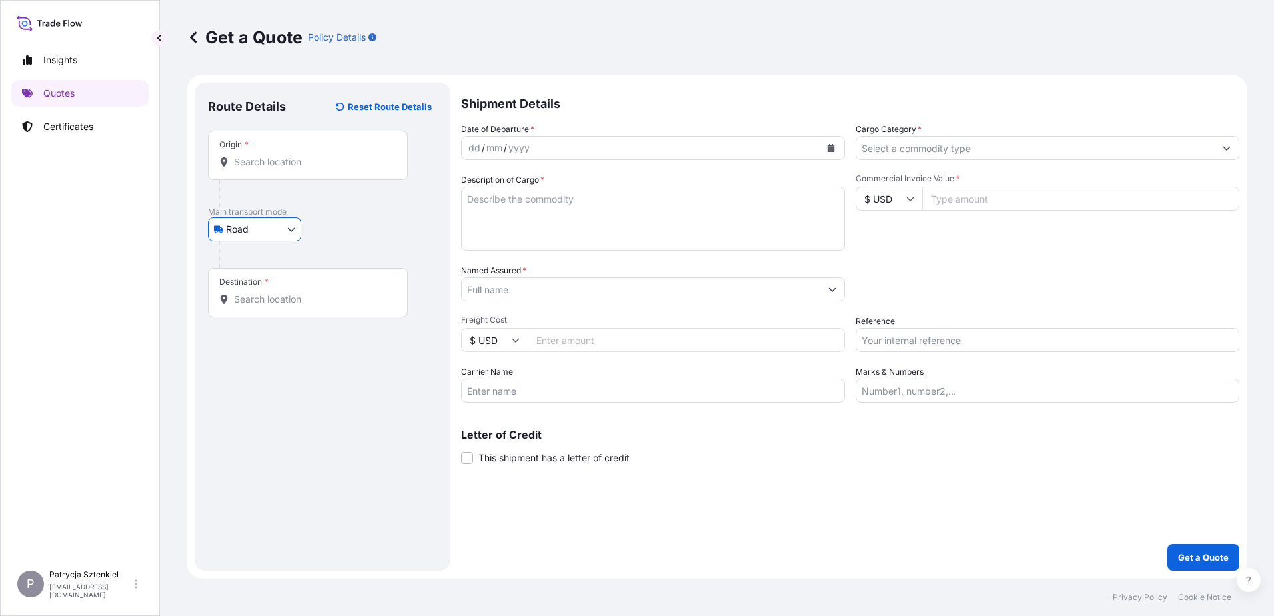
click at [990, 340] on input "Reference" at bounding box center [1047, 340] width 384 height 24
paste input "S02022974"
type input "S02022974"
click at [958, 211] on div "Commercial Invoice Value * $ USD" at bounding box center [1047, 211] width 384 height 77
click at [961, 207] on input "Commercial Invoice Value *" at bounding box center [1080, 199] width 317 height 24
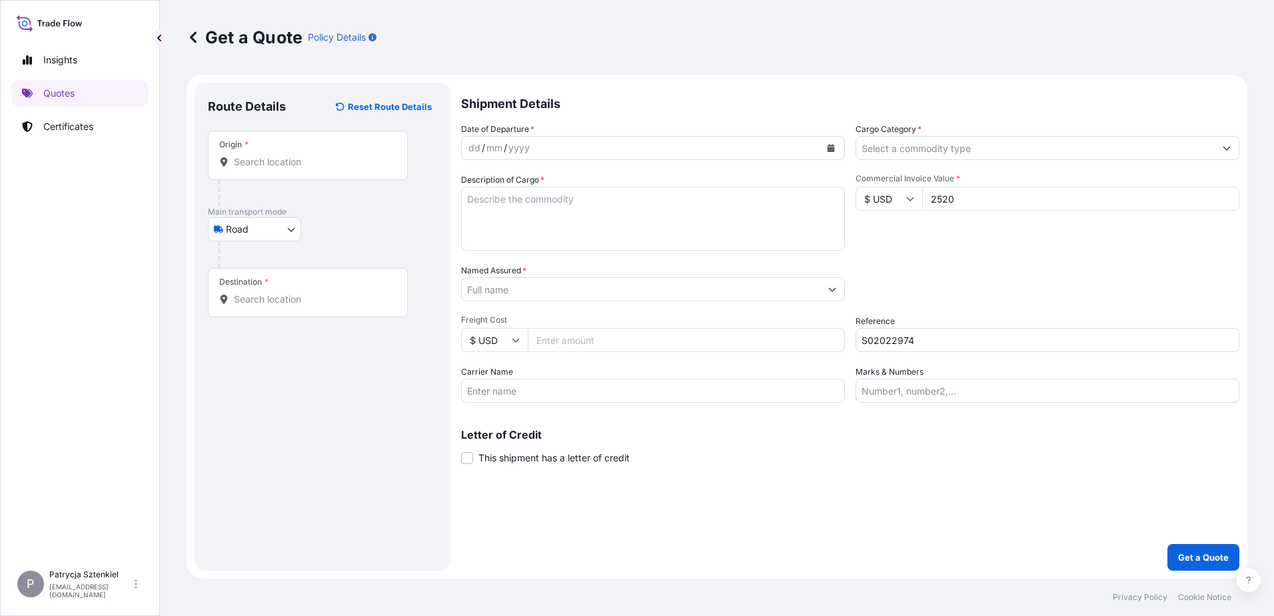
type input "2520"
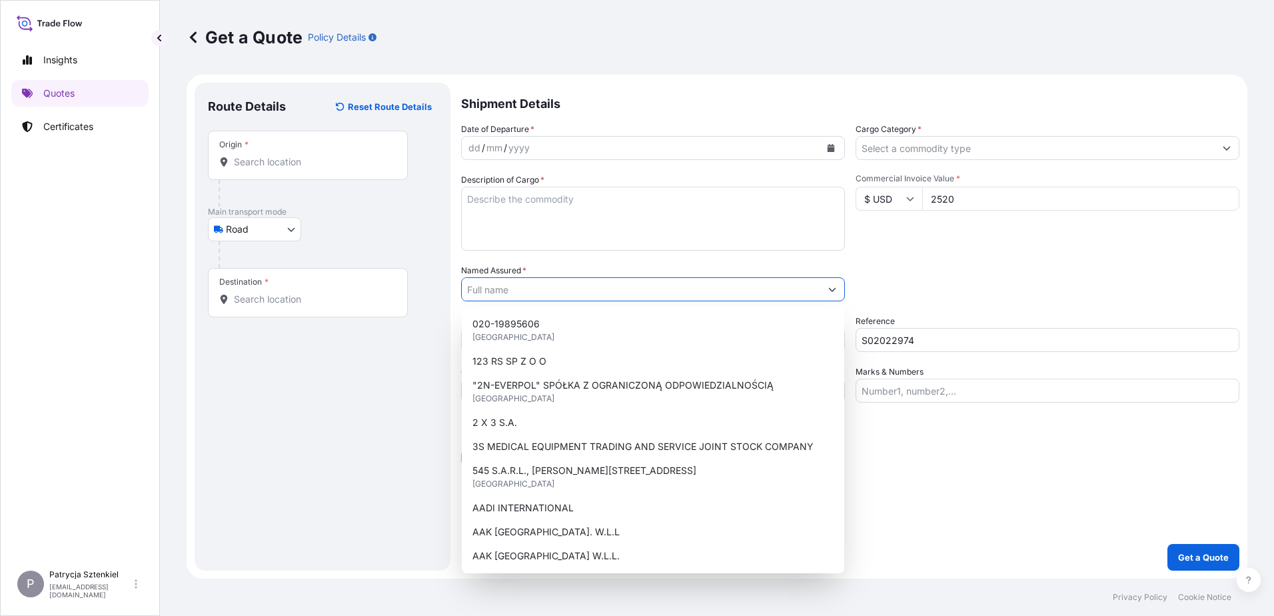
click at [548, 293] on input "Named Assured *" at bounding box center [641, 289] width 358 height 24
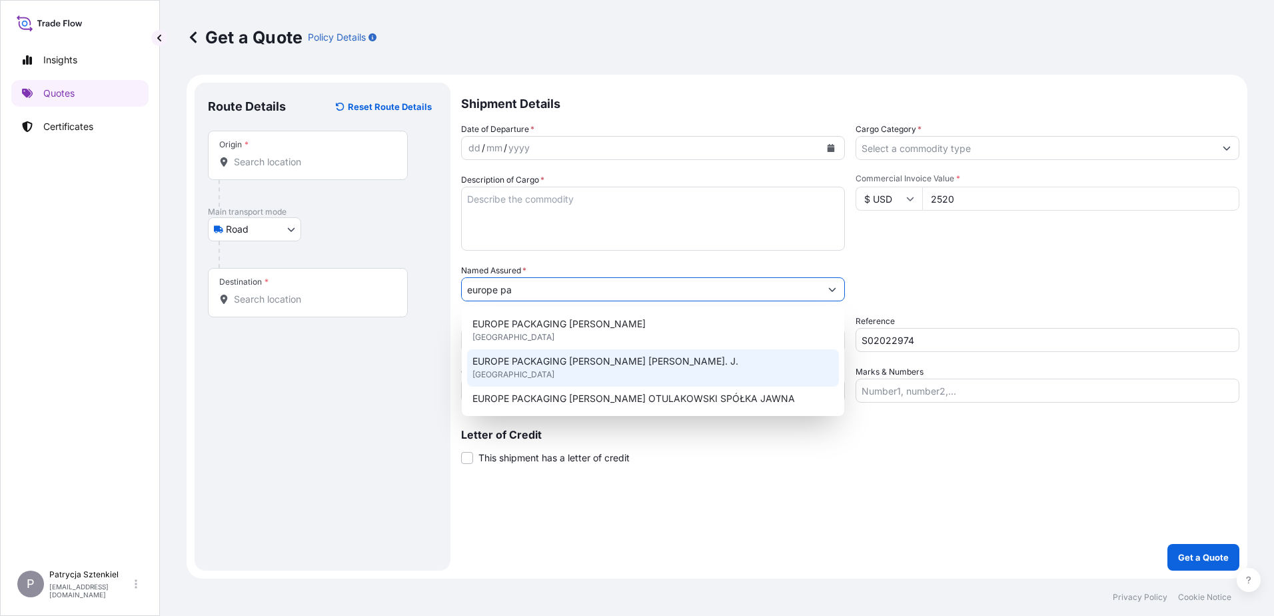
click at [584, 366] on span "EUROPE PACKAGING [PERSON_NAME] [PERSON_NAME]. J." at bounding box center [605, 360] width 266 height 13
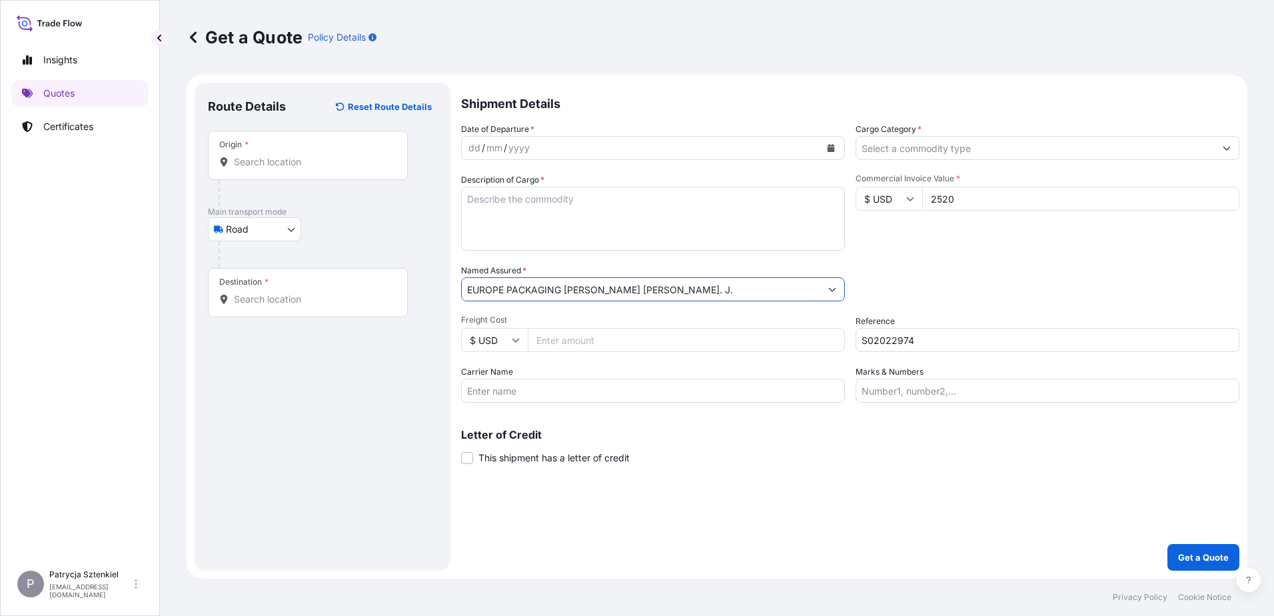
type input "EUROPE PACKAGING [PERSON_NAME] [PERSON_NAME]. J."
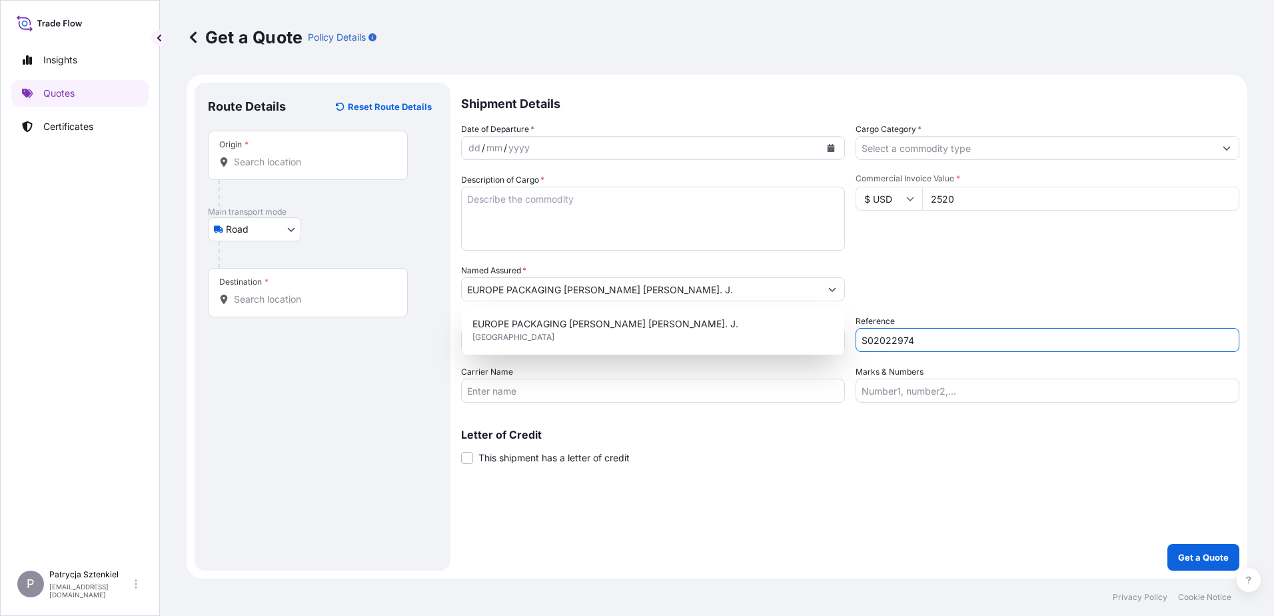
click at [893, 336] on input "S02022974" at bounding box center [1047, 340] width 384 height 24
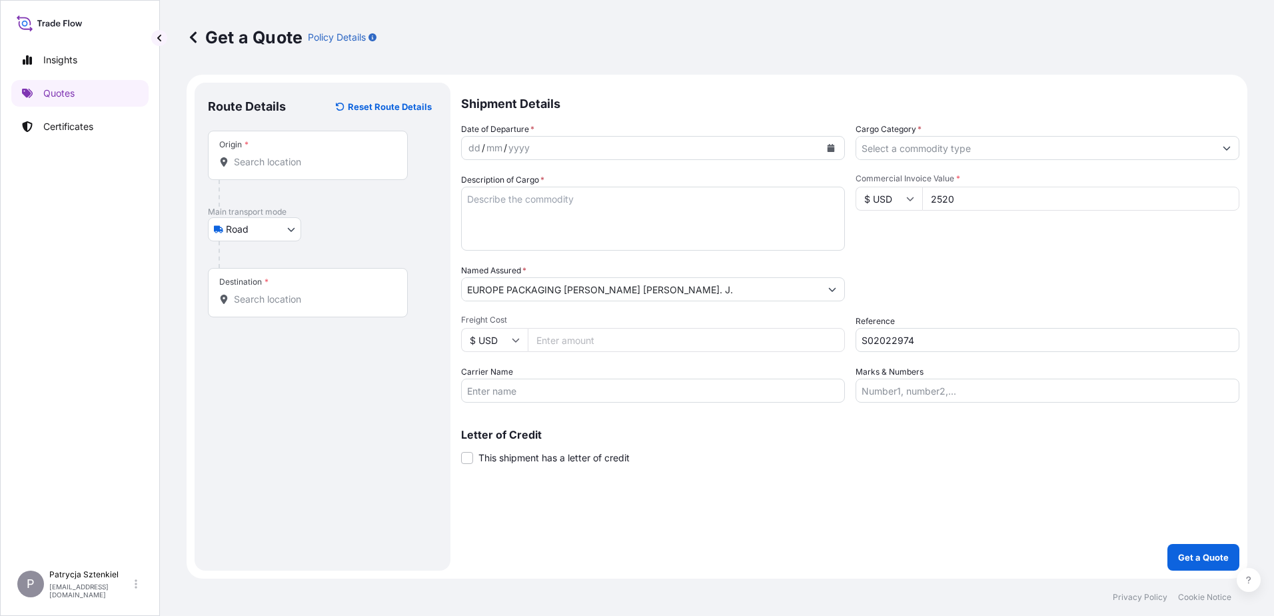
click at [962, 330] on input "S02022974" at bounding box center [1047, 340] width 384 height 24
drag, startPoint x: 942, startPoint y: 340, endPoint x: 674, endPoint y: 362, distance: 268.7
click at [674, 362] on div "Date of Departure * dd / mm / yyyy Cargo Category * Description of Cargo * Comm…" at bounding box center [850, 263] width 778 height 280
paste input "18352"
type input "S02018352"
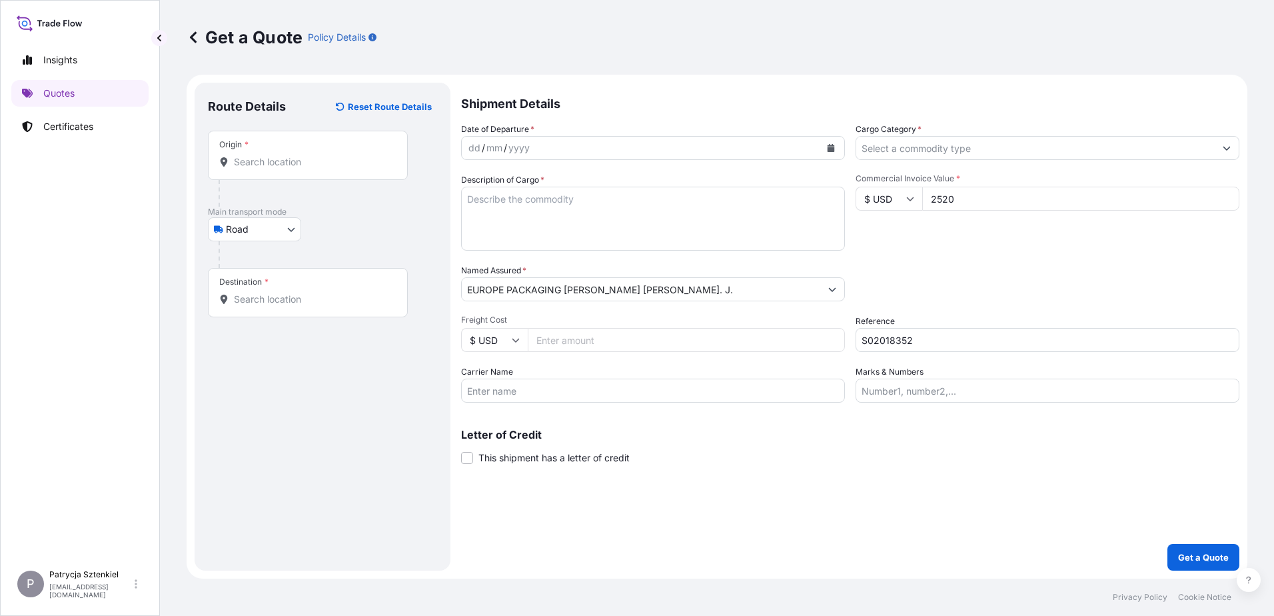
drag, startPoint x: 965, startPoint y: 200, endPoint x: 879, endPoint y: 199, distance: 85.3
click at [879, 199] on div "$ USD 2520" at bounding box center [1047, 199] width 384 height 24
type input "188641.8"
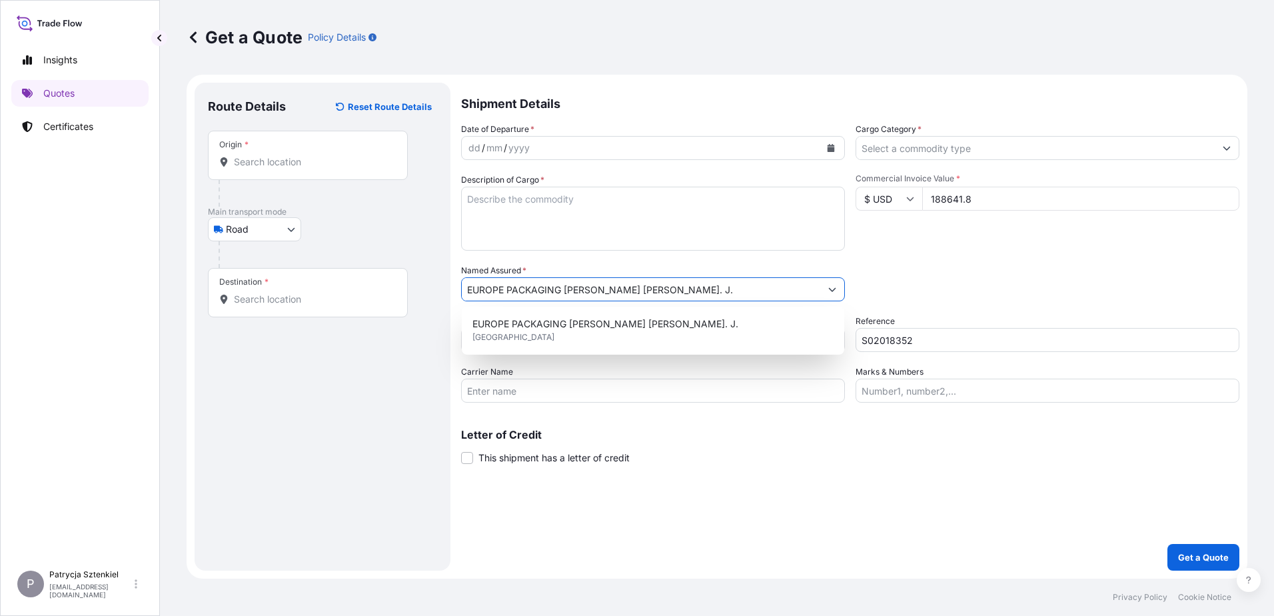
drag, startPoint x: 714, startPoint y: 288, endPoint x: 237, endPoint y: 274, distance: 477.2
click at [237, 274] on form "Route Details Reset Route Details Place of loading Road / Inland Road / Inland …" at bounding box center [717, 327] width 1061 height 504
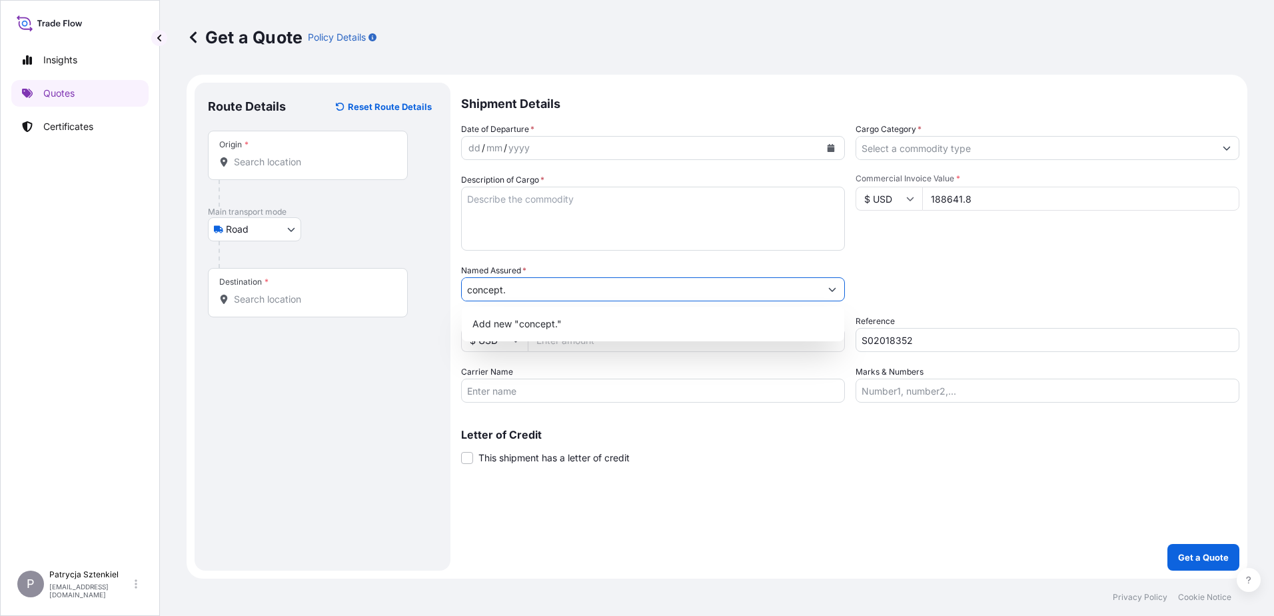
click at [528, 292] on input "concept." at bounding box center [641, 289] width 358 height 24
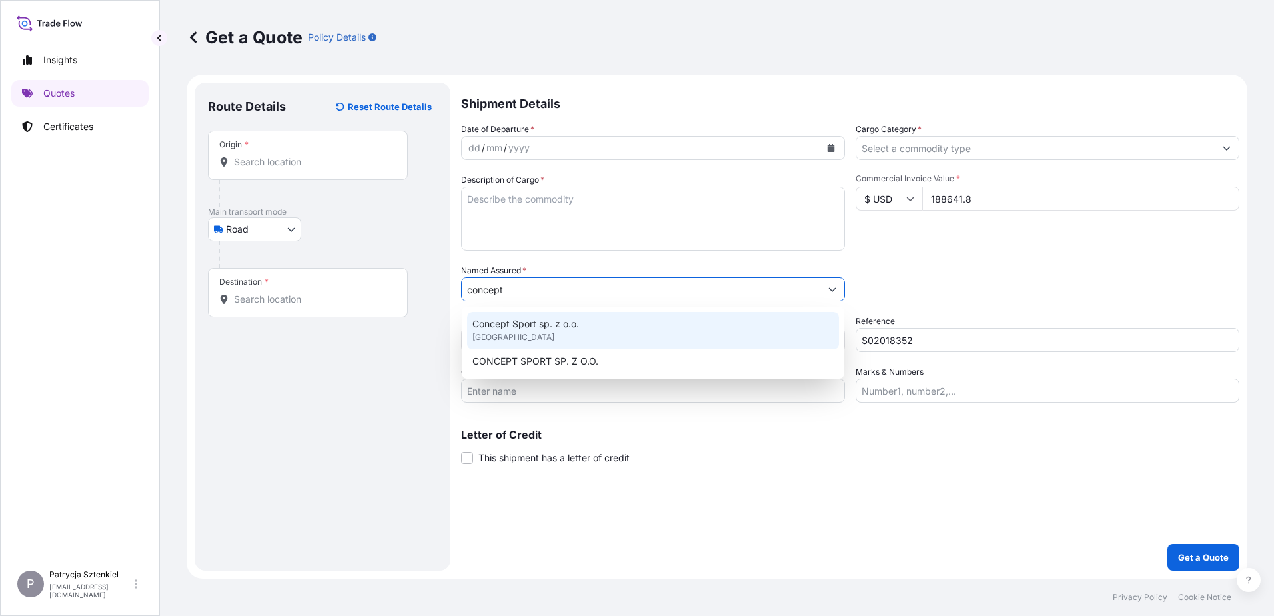
click at [606, 332] on div "Concept Sport sp. z o.o. [GEOGRAPHIC_DATA]" at bounding box center [653, 330] width 372 height 37
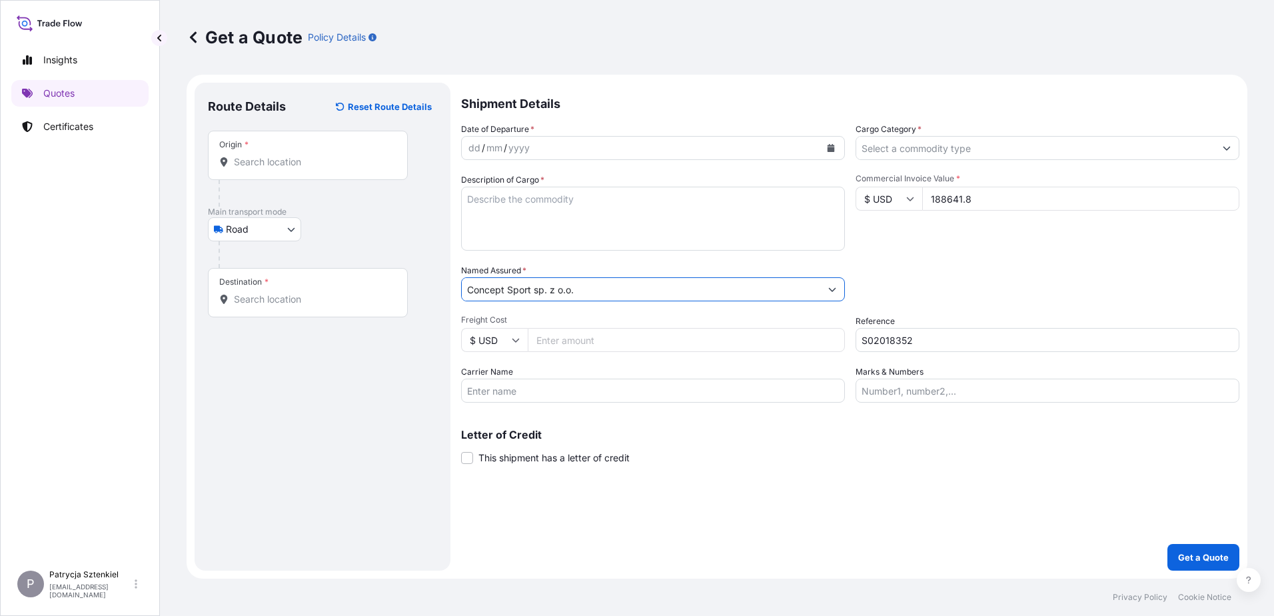
type input "Concept Sport sp. z o.o."
click at [295, 229] on body "1 option available. 2 options available. Insights Quotes Certificates P Patrycj…" at bounding box center [637, 308] width 1274 height 616
click at [260, 284] on div "Sea" at bounding box center [254, 288] width 83 height 24
select select "Sea"
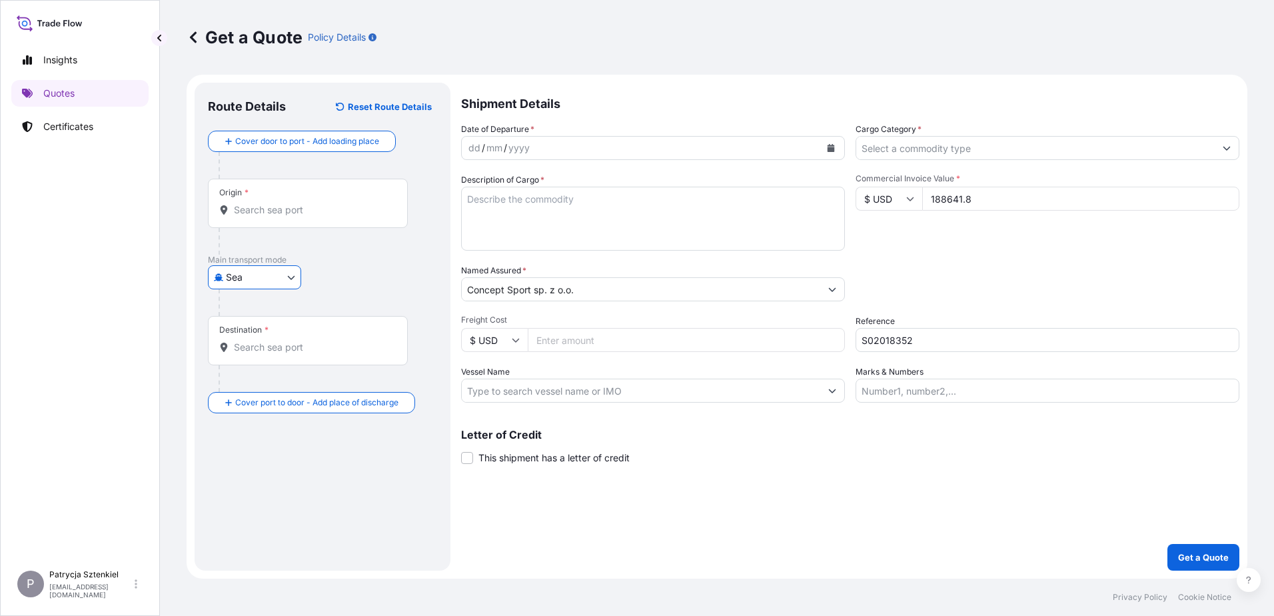
click at [533, 201] on textarea "Description of Cargo *" at bounding box center [653, 219] width 384 height 64
paste textarea "LED DECORATIONS LED CURTAIN LIGHT LED GLASS DECOR LIGHT"
type textarea "LED DECORATIONS LED CURTAIN LIGHT LED GLASS DECOR LIGHT"
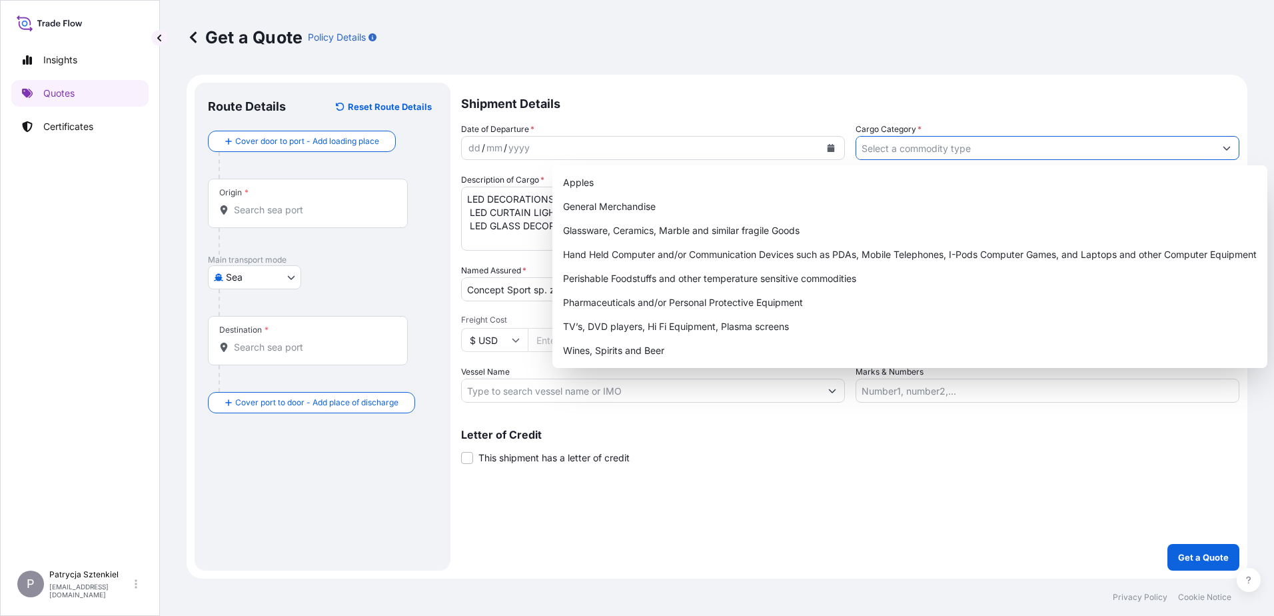
click at [906, 148] on input "Cargo Category *" at bounding box center [1035, 148] width 358 height 24
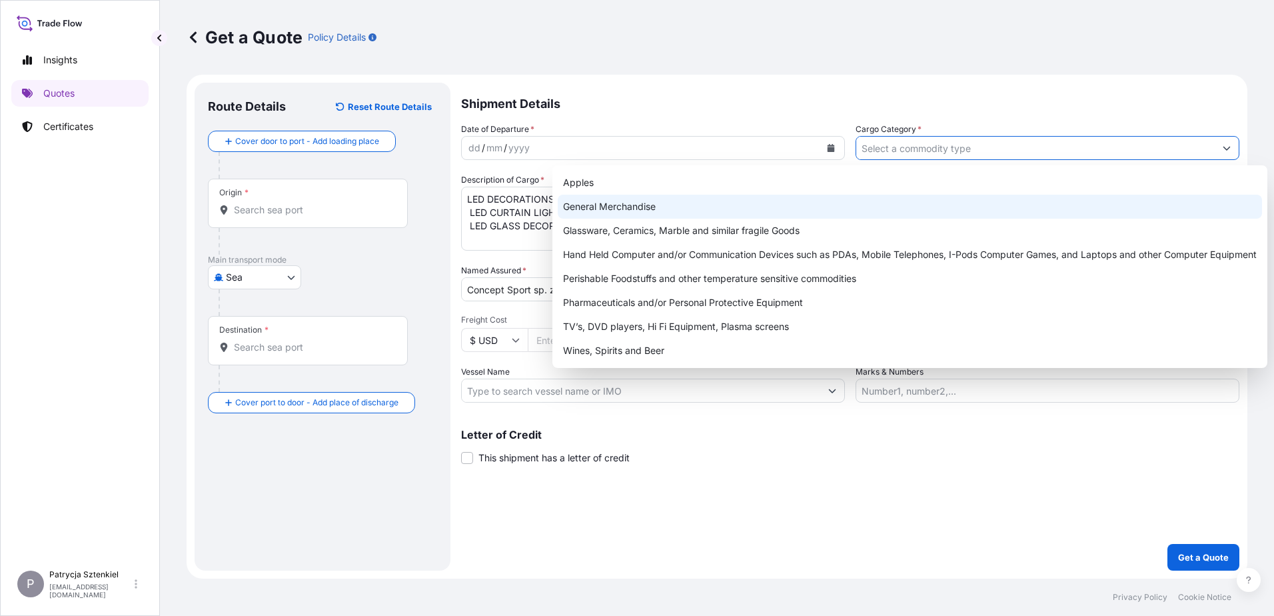
click at [802, 211] on div "General Merchandise" at bounding box center [910, 207] width 704 height 24
type input "General Merchandise"
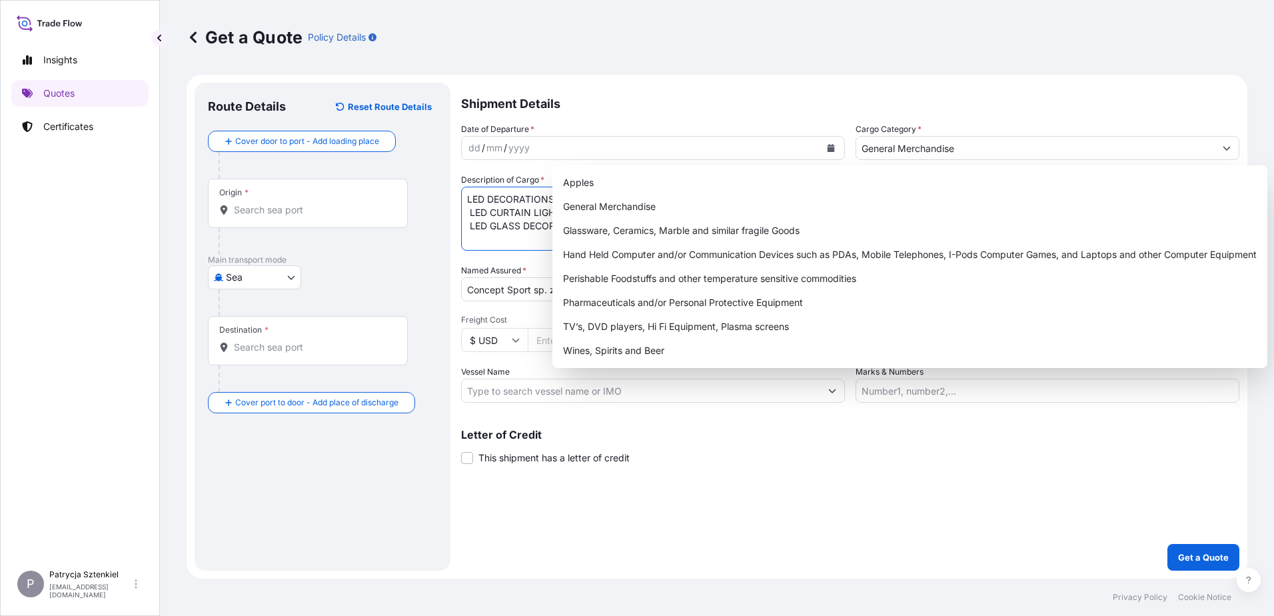
click at [511, 239] on textarea "LED DECORATIONS LED CURTAIN LIGHT LED GLASS DECOR LIGHT" at bounding box center [653, 219] width 384 height 64
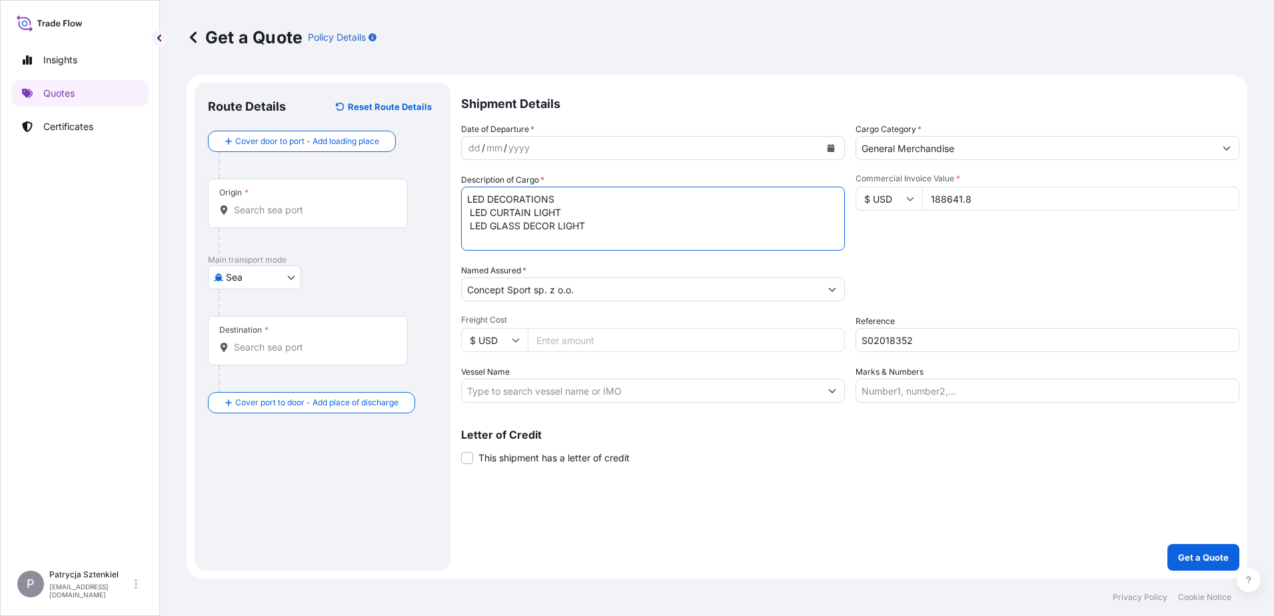
paste textarea "CSNU8083589 OOLJPV4729 40HC 10444.00 KG 64.01 M3 1492 CTN CY/CY* 1492 CTN 10444…"
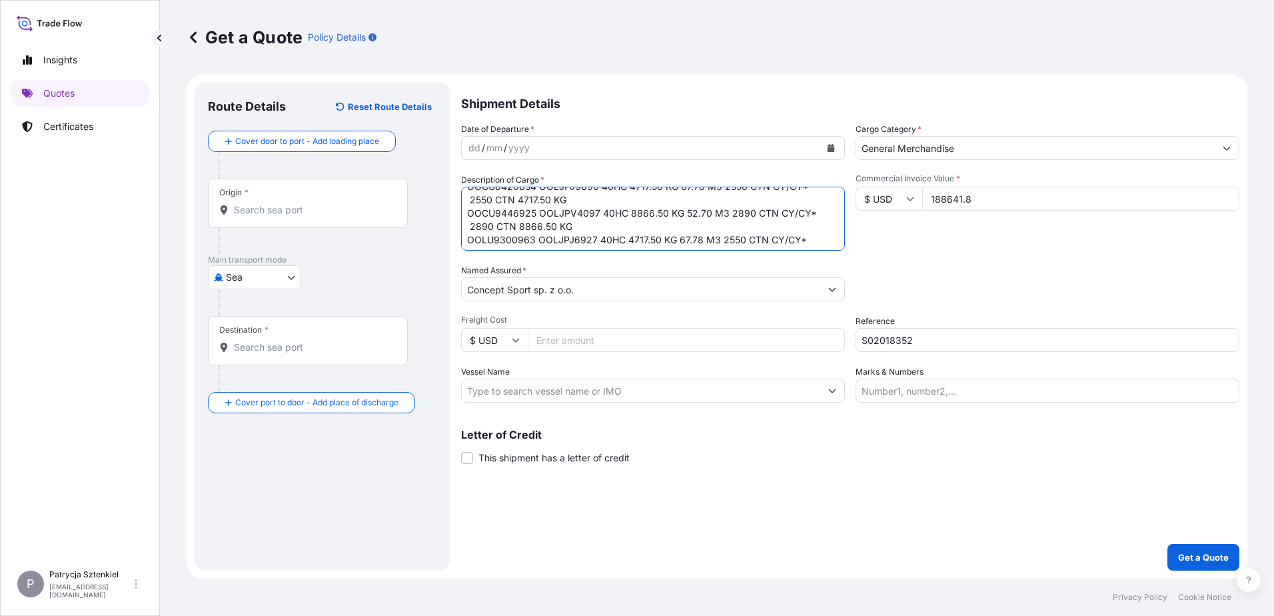
scroll to position [148, 0]
drag, startPoint x: 579, startPoint y: 221, endPoint x: 504, endPoint y: 222, distance: 75.3
click at [504, 222] on textarea "LED DECORATIONS LED CURTAIN LIGHT LED GLASS DECOR LIGHT CSNU8083589 OOLJPV4729 …" at bounding box center [653, 219] width 384 height 64
click at [818, 240] on textarea "LED DECORATIONS LED CURTAIN LIGHT LED GLASS DECOR LIGHT CSNU8083589 OOLJPV4729 …" at bounding box center [653, 219] width 384 height 64
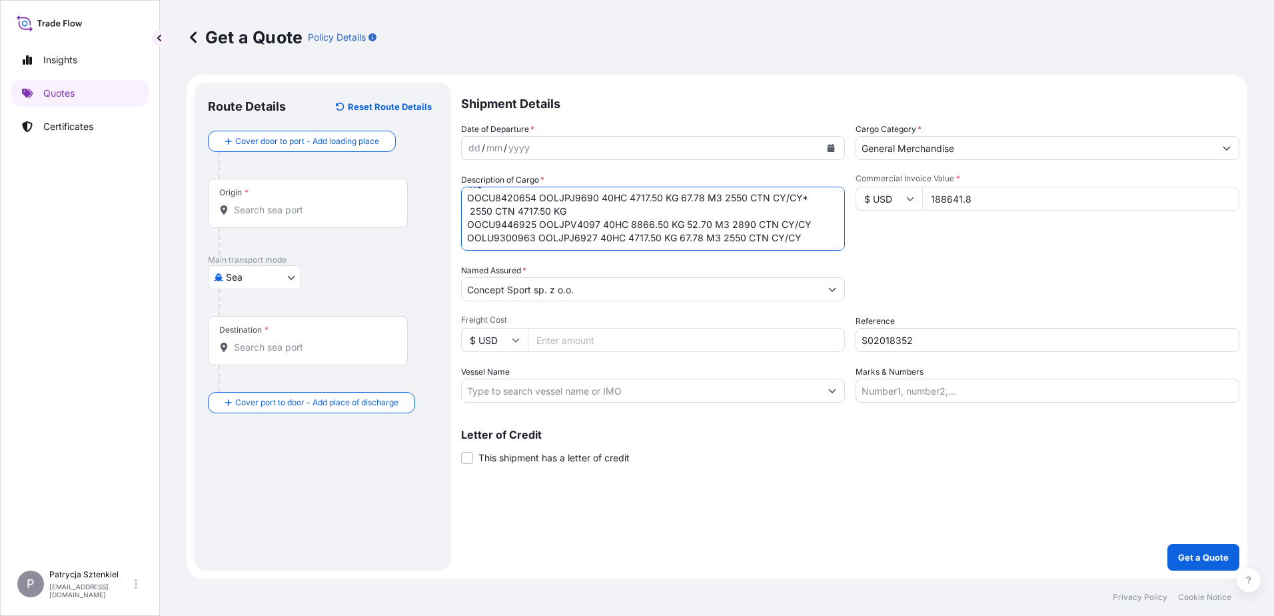
drag, startPoint x: 591, startPoint y: 213, endPoint x: 487, endPoint y: 209, distance: 104.0
click at [487, 209] on textarea "LED DECORATIONS LED CURTAIN LIGHT LED GLASS DECOR LIGHT CSNU8083589 OOLJPV4729 …" at bounding box center [653, 219] width 384 height 64
click at [520, 201] on textarea "LED DECORATIONS LED CURTAIN LIGHT LED GLASS DECOR LIGHT CSNU8083589 OOLJPV4729 …" at bounding box center [653, 219] width 384 height 64
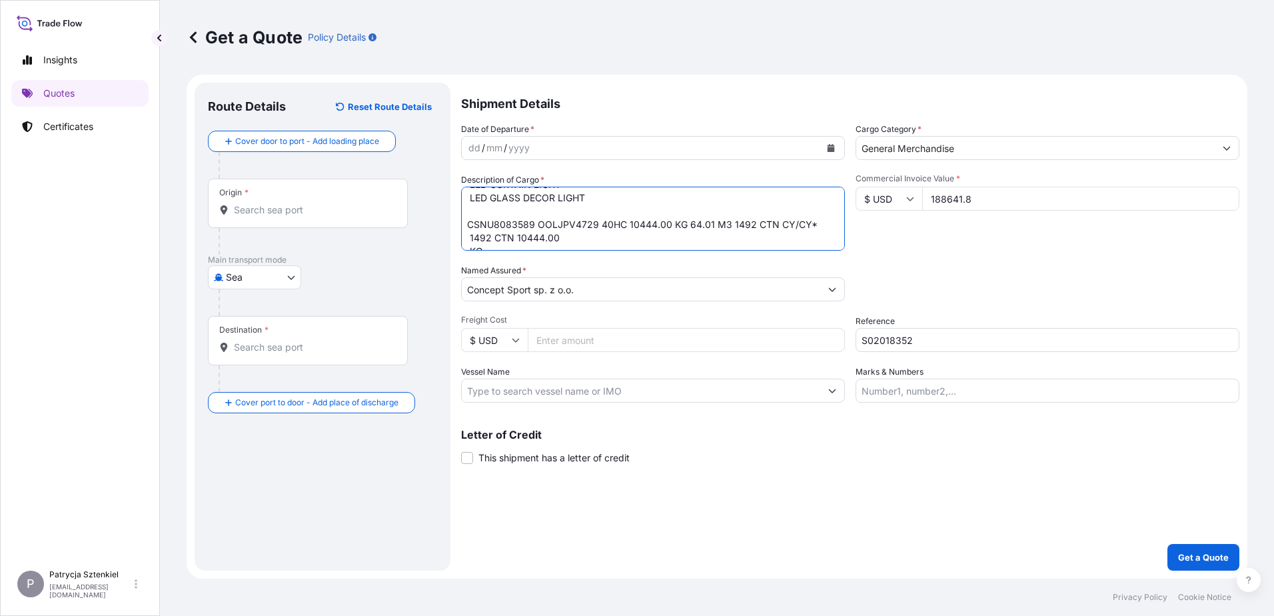
click at [496, 244] on textarea "LED DECORATIONS LED CURTAIN LIGHT LED GLASS DECOR LIGHT CSNU8083589 OOLJPV4729 …" at bounding box center [653, 219] width 384 height 64
type textarea "LED DECORATIONS LED CURTAIN LIGHT LED GLASS DECOR LIGHT CSNU8083589 OOLJPV4729 …"
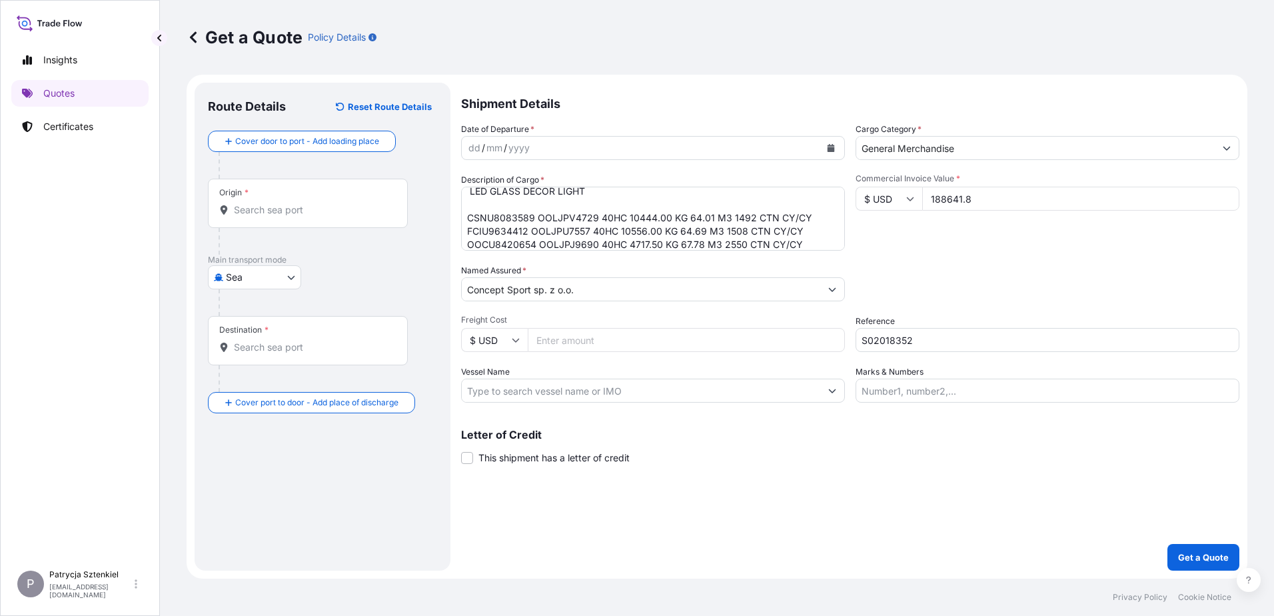
click at [833, 145] on icon "Calendar" at bounding box center [830, 148] width 7 height 8
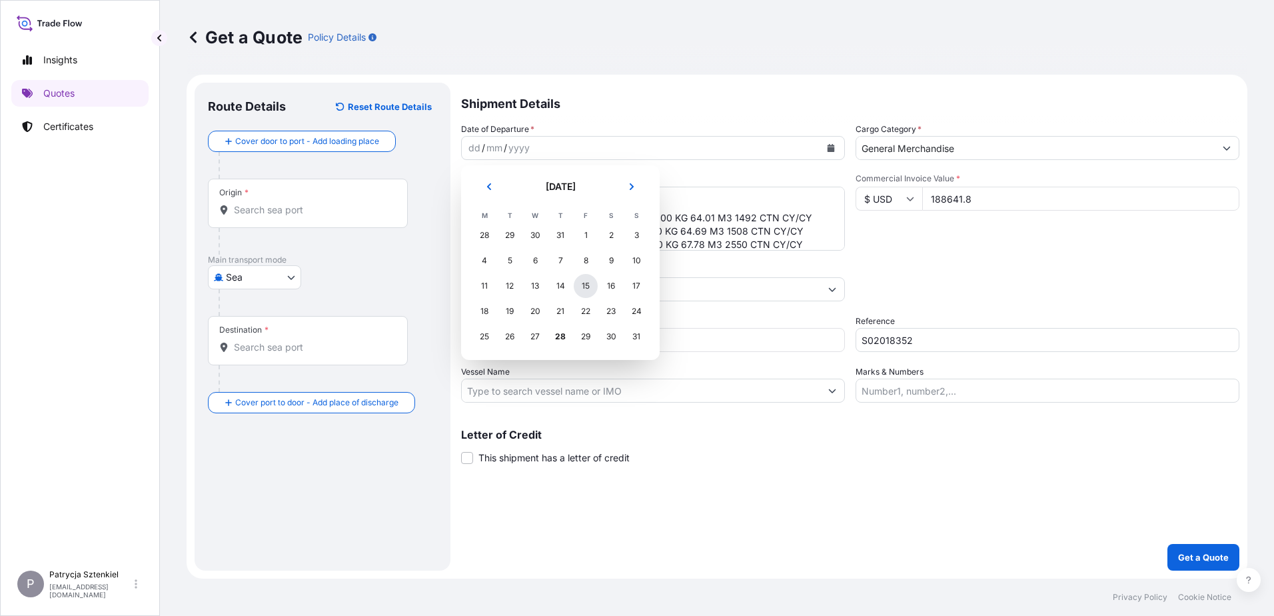
click at [583, 286] on div "15" at bounding box center [586, 286] width 24 height 24
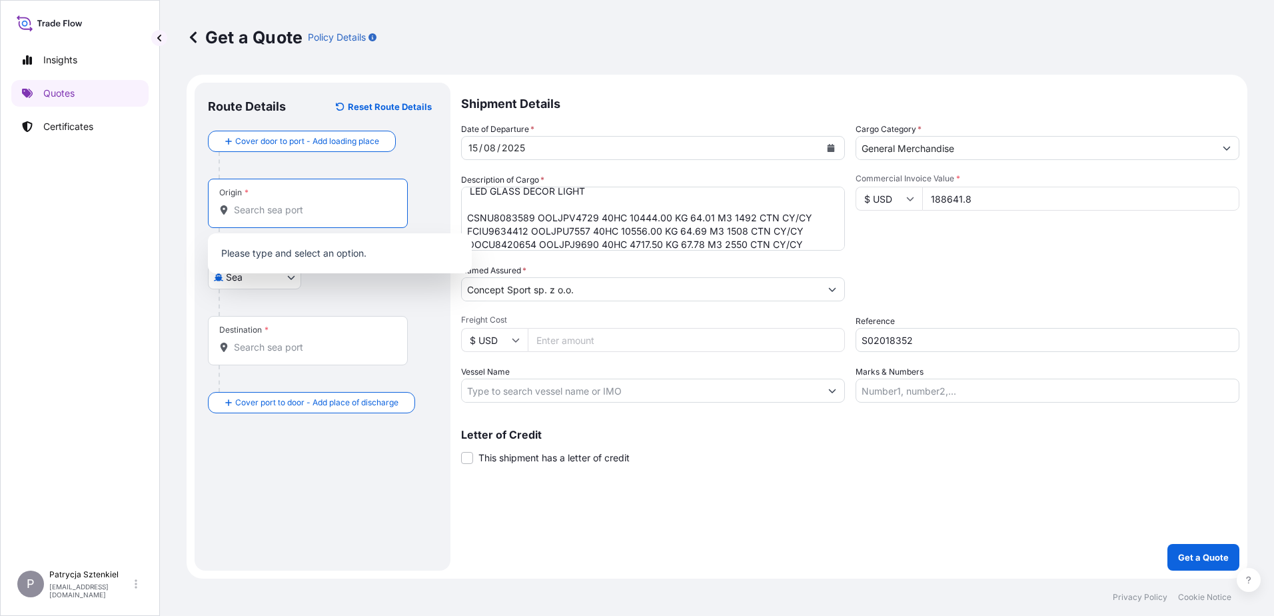
click at [270, 211] on input "Origin *" at bounding box center [312, 209] width 157 height 13
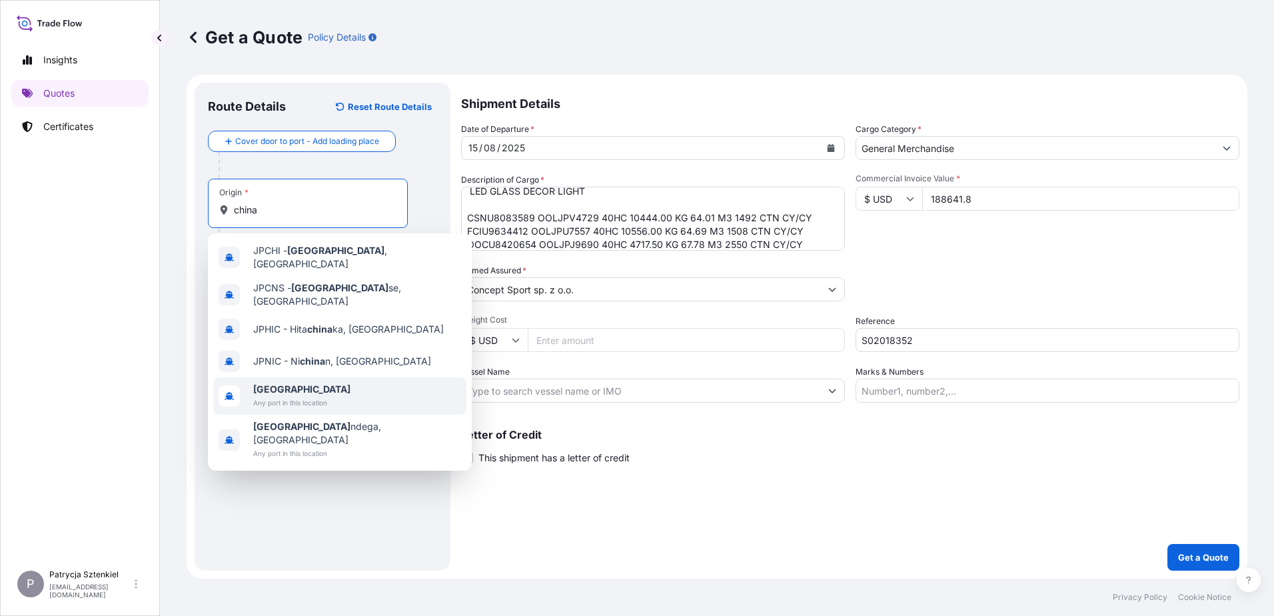
click at [292, 377] on div "[GEOGRAPHIC_DATA] Any port in this location" at bounding box center [339, 395] width 253 height 37
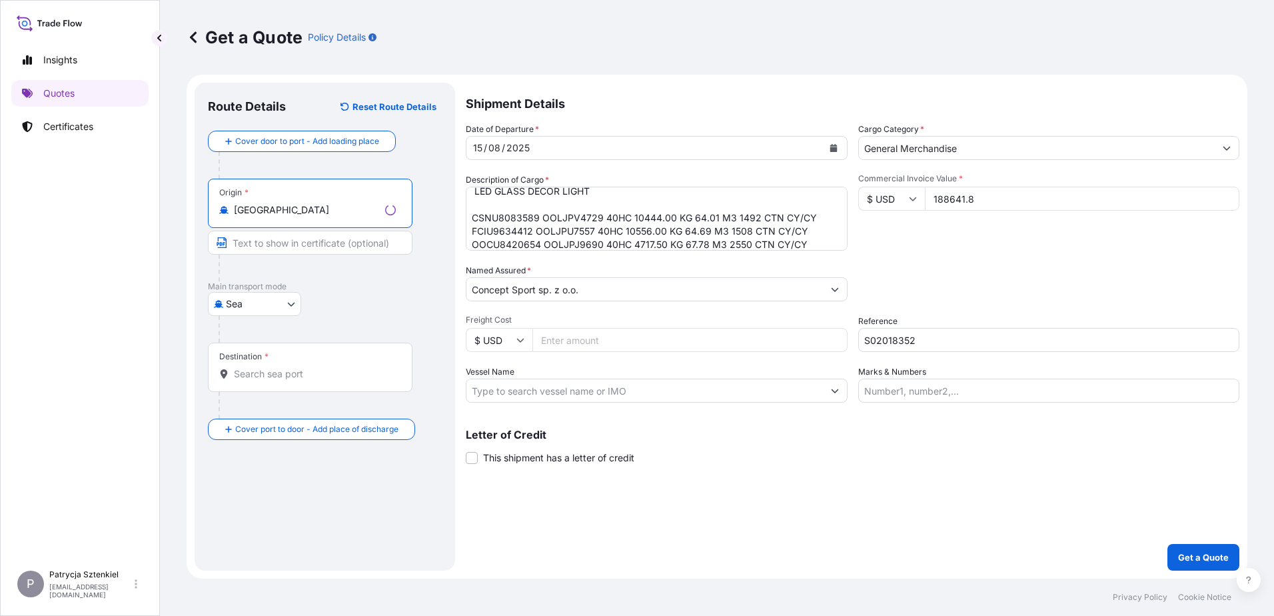
type input "[GEOGRAPHIC_DATA]"
click at [263, 382] on div "Destination *" at bounding box center [310, 366] width 205 height 49
click at [263, 380] on input "Destination *" at bounding box center [315, 373] width 162 height 13
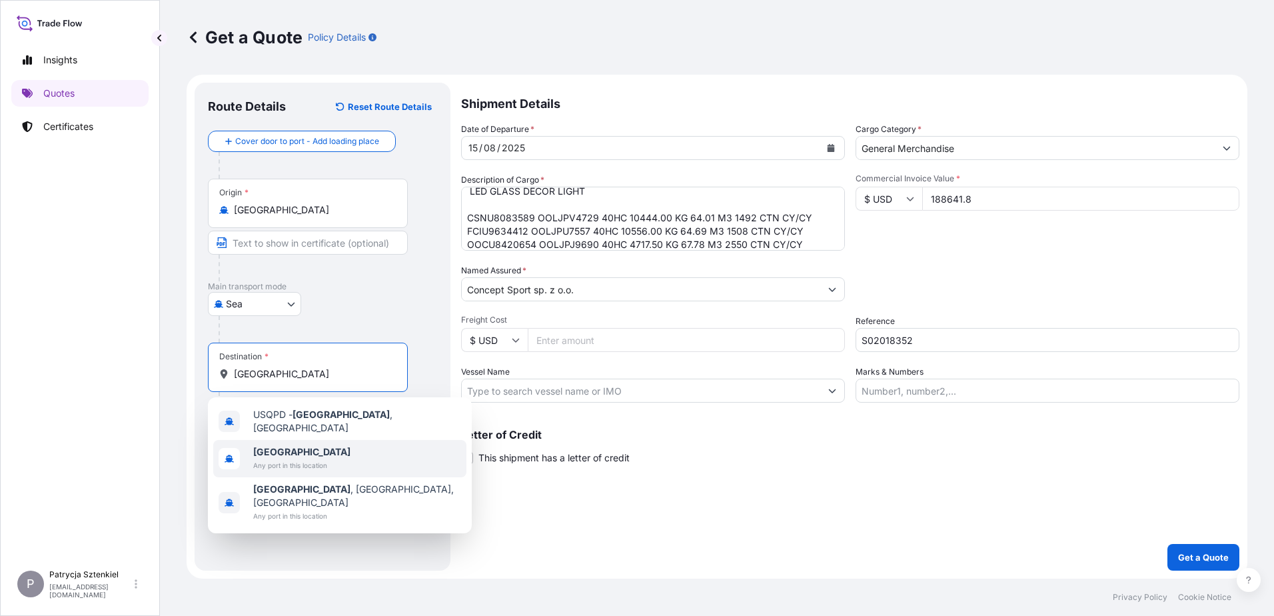
click at [275, 458] on span "Any port in this location" at bounding box center [301, 464] width 97 height 13
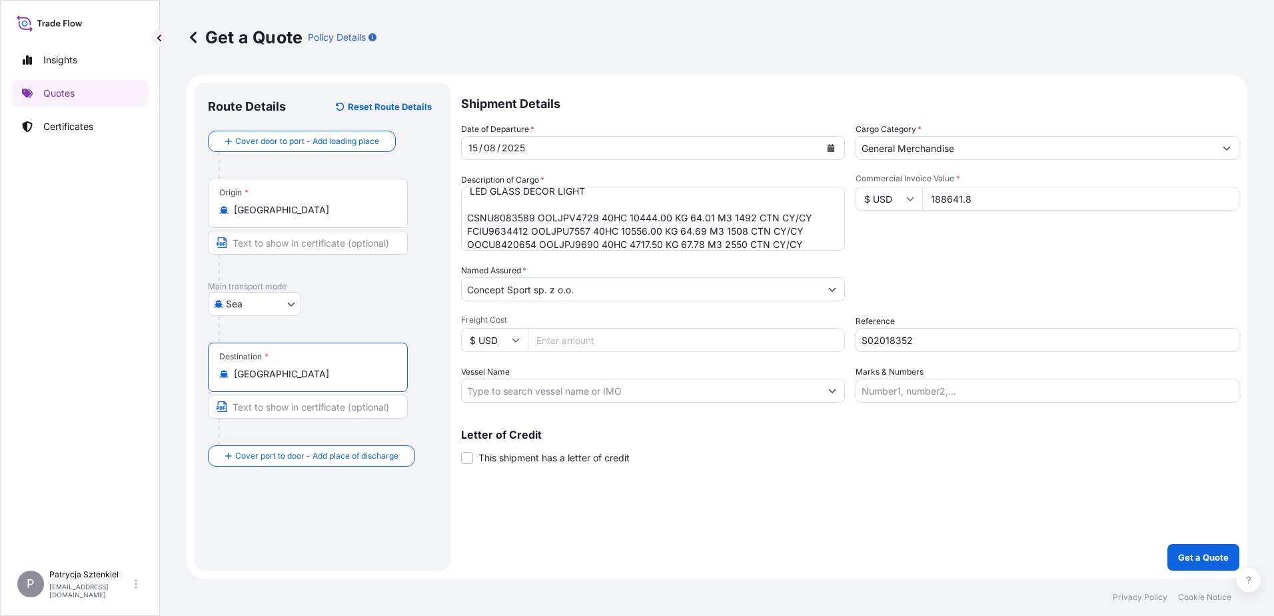
type input "[GEOGRAPHIC_DATA]"
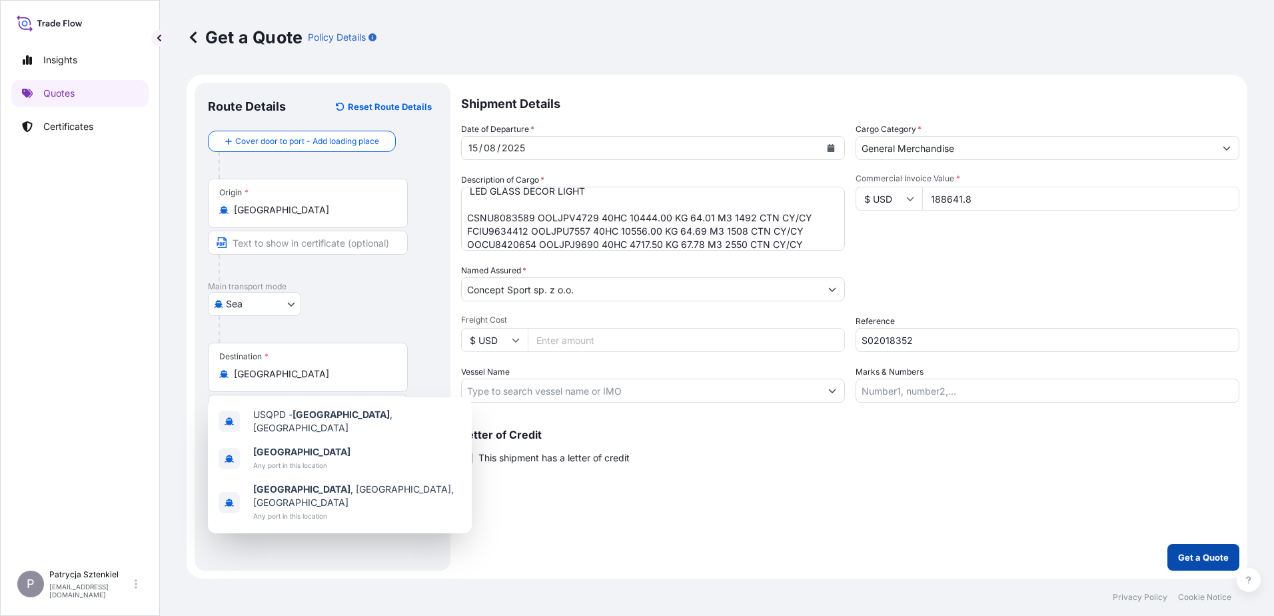
click at [1185, 562] on p "Get a Quote" at bounding box center [1203, 556] width 51 height 13
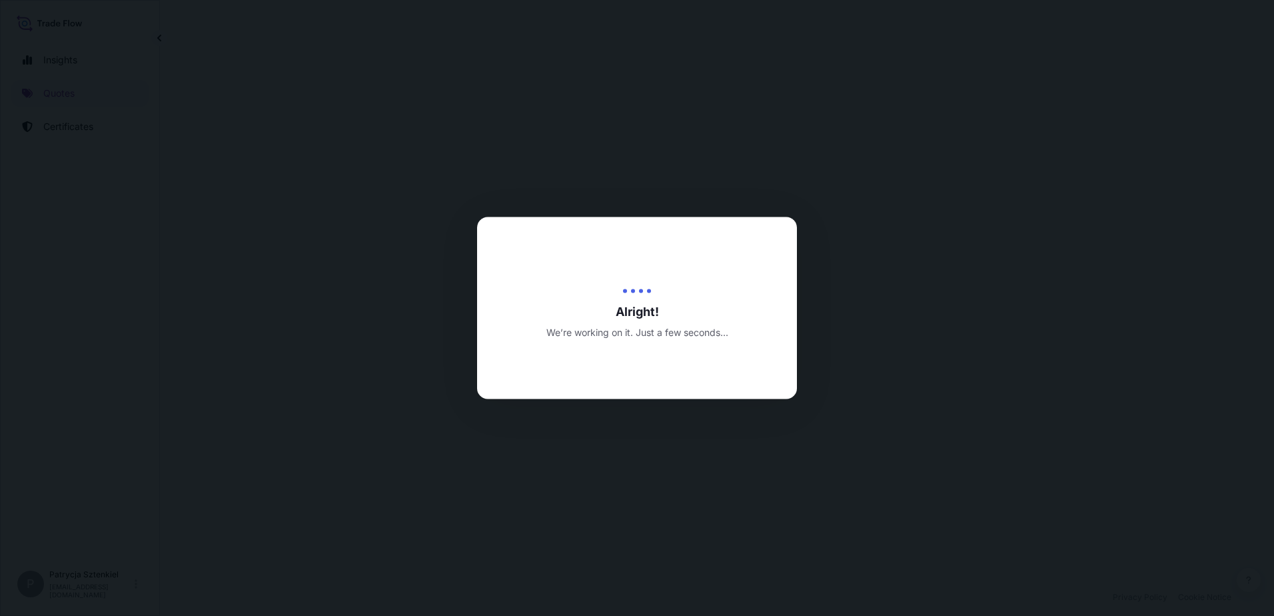
select select "Sea"
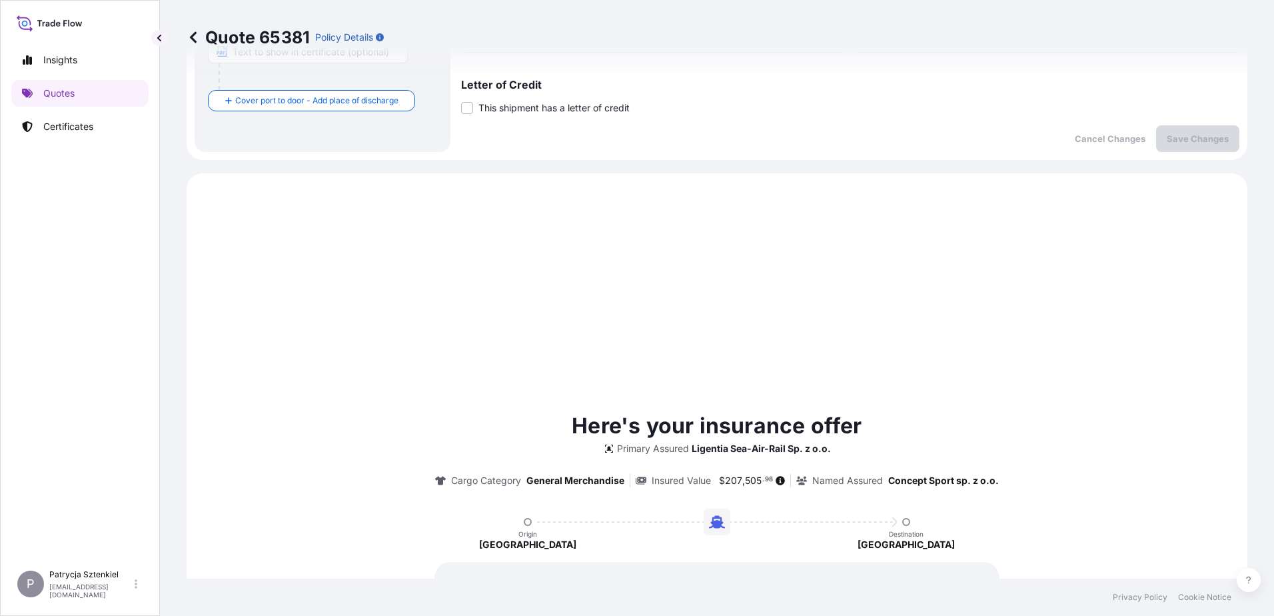
scroll to position [390, 0]
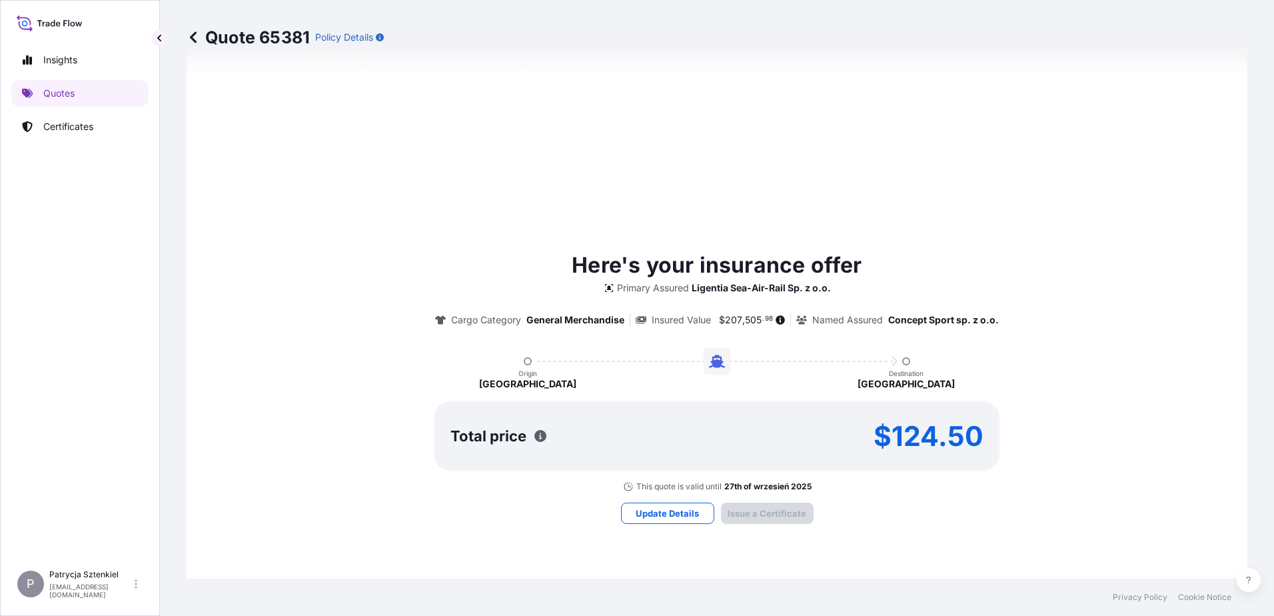
type input "[DATE]"
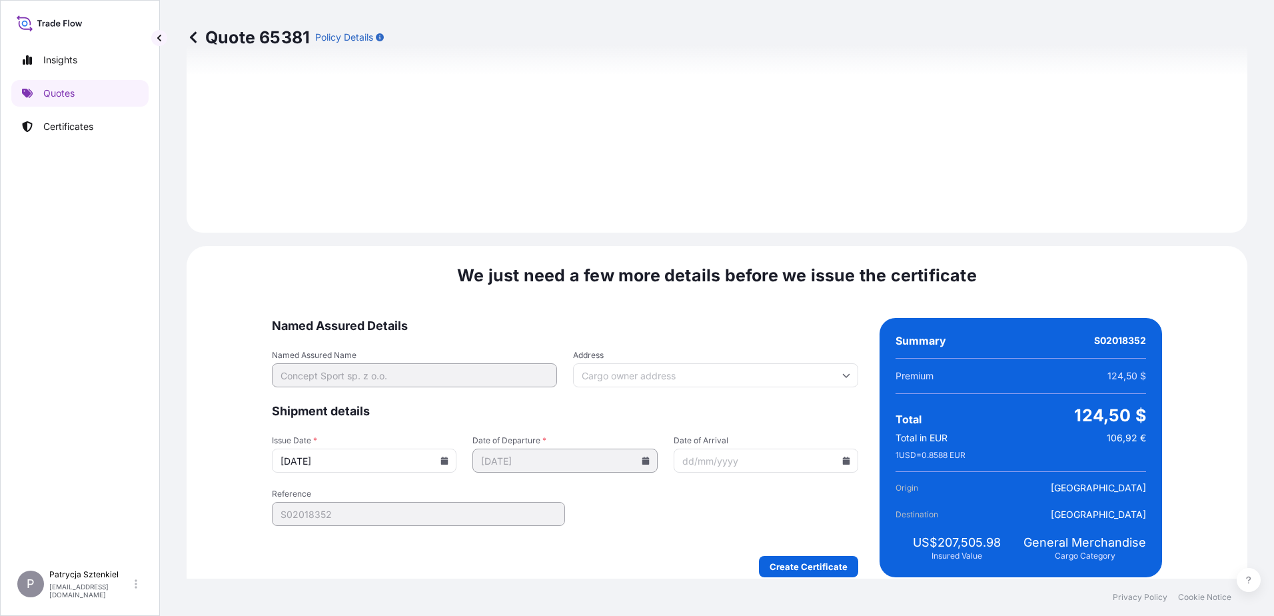
scroll to position [1418, 0]
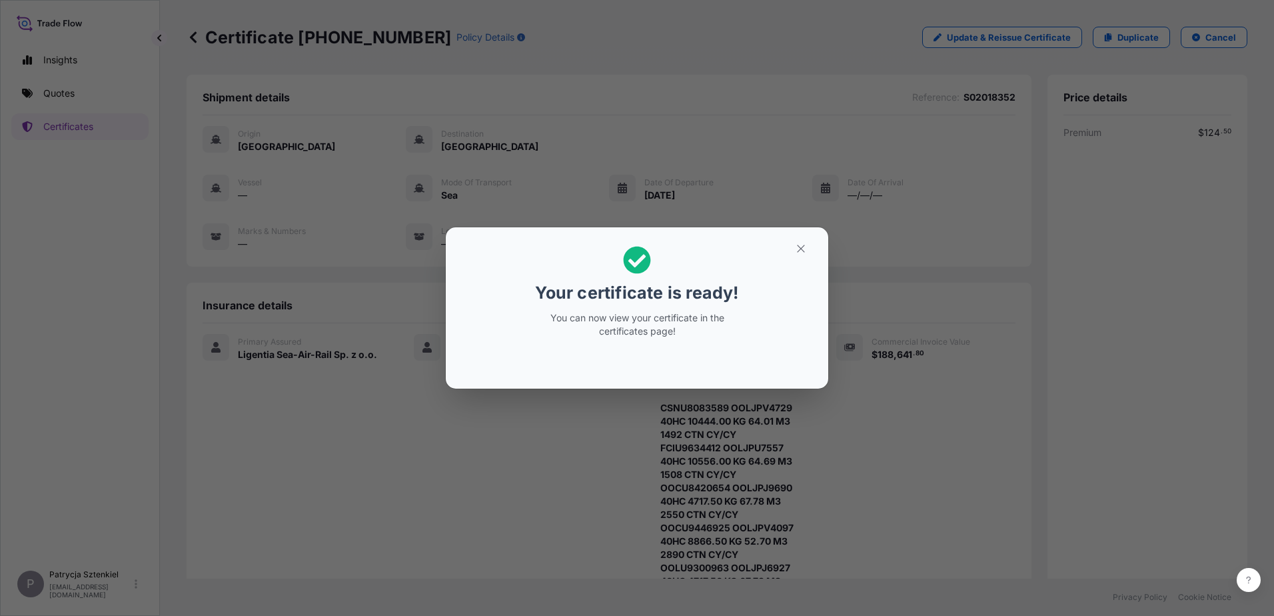
click at [793, 255] on button "button" at bounding box center [800, 248] width 33 height 21
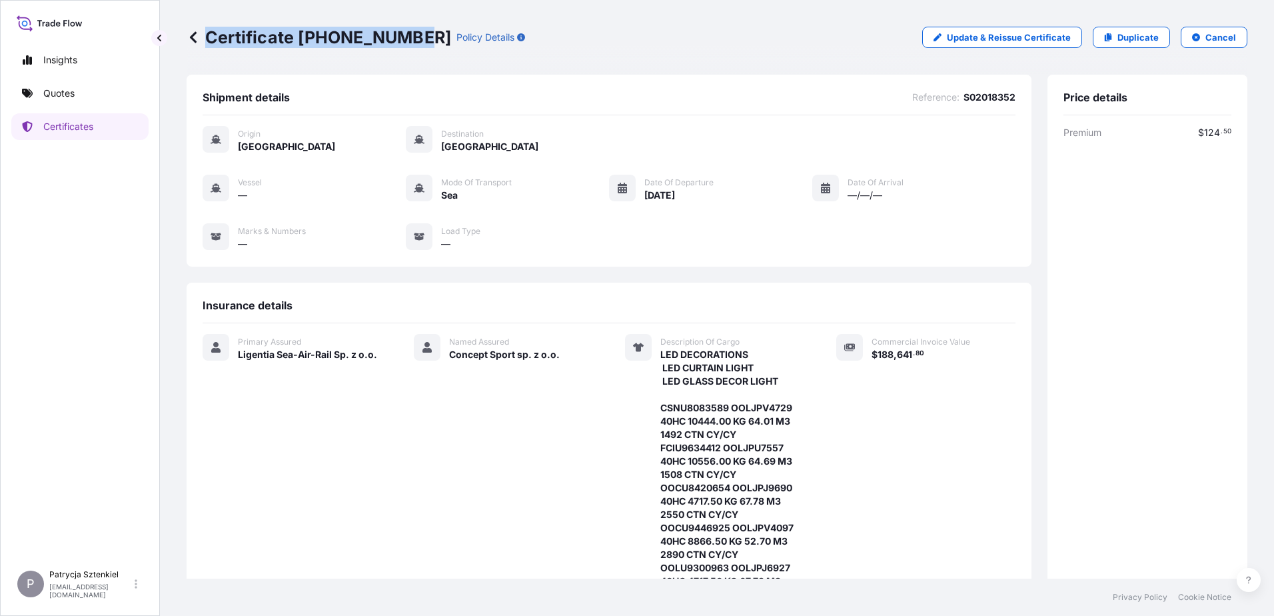
drag, startPoint x: 207, startPoint y: 40, endPoint x: 410, endPoint y: 47, distance: 203.3
click at [410, 47] on p "Certificate [PHONE_NUMBER]" at bounding box center [319, 37] width 264 height 21
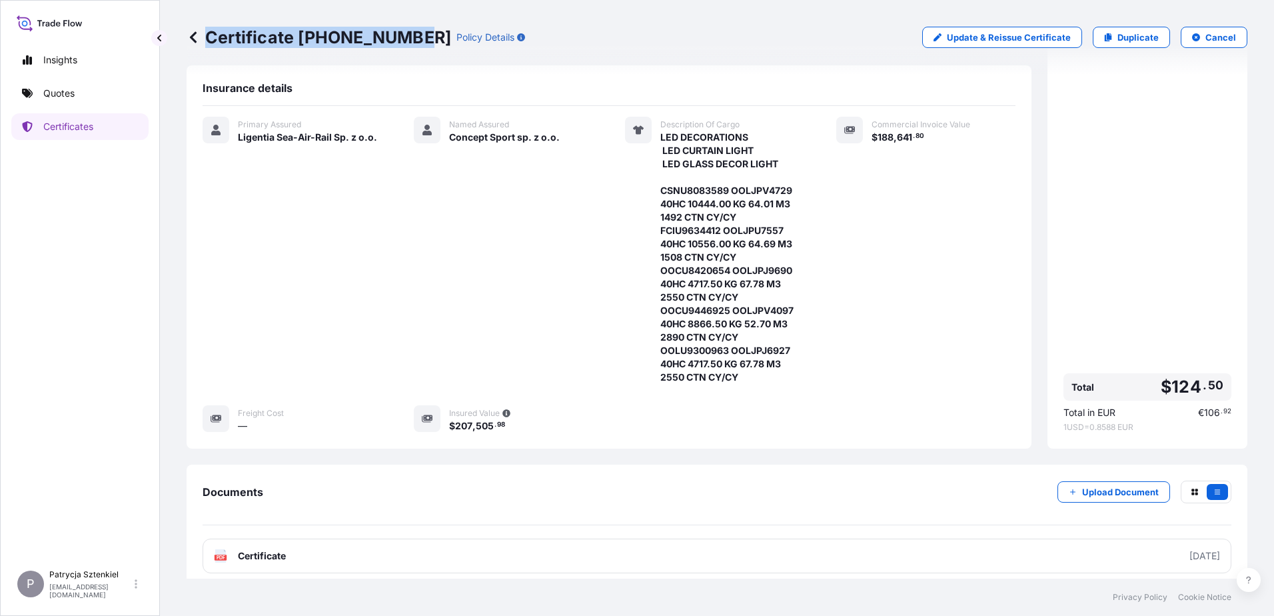
scroll to position [286, 0]
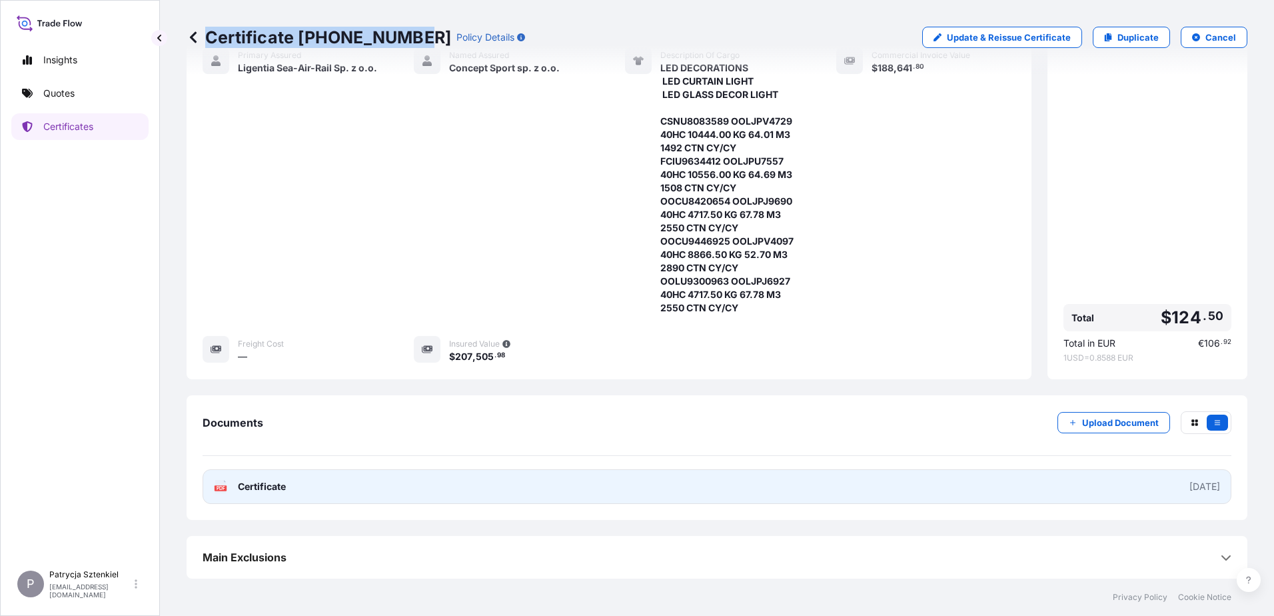
click at [348, 496] on link "PDF Certificate [DATE]" at bounding box center [717, 486] width 1029 height 35
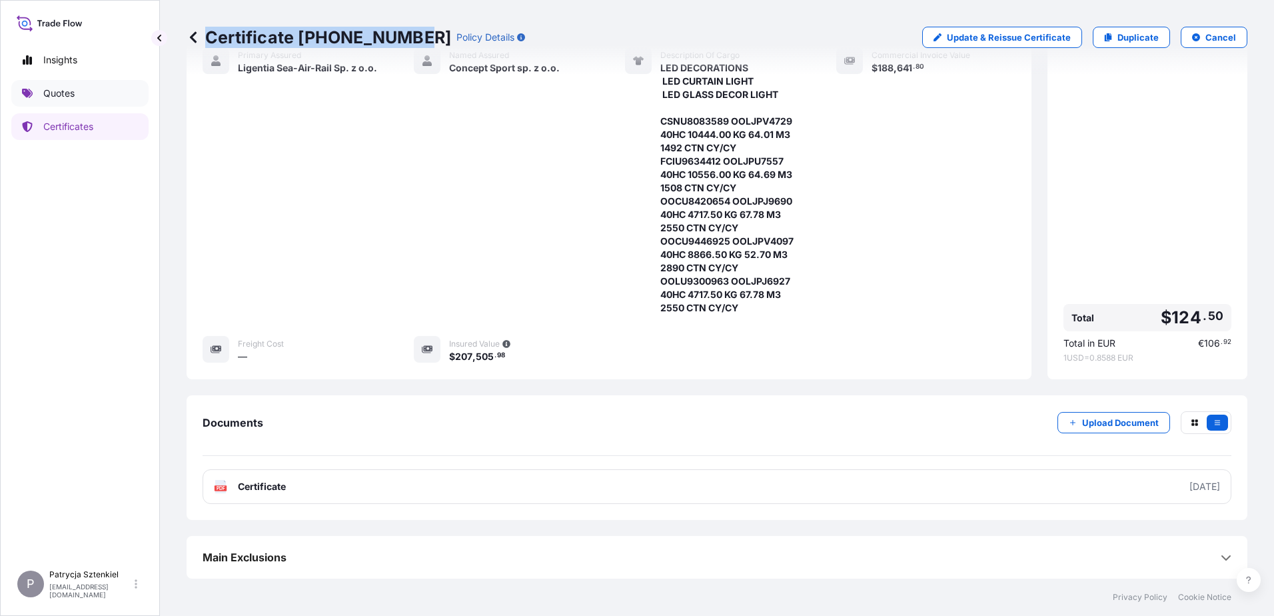
click at [84, 91] on link "Quotes" at bounding box center [79, 93] width 137 height 27
click at [58, 91] on p "Quotes" at bounding box center [58, 93] width 31 height 13
click at [59, 107] on div "Insights Quotes Certificates" at bounding box center [79, 299] width 137 height 528
click at [52, 96] on p "Quotes" at bounding box center [58, 93] width 31 height 13
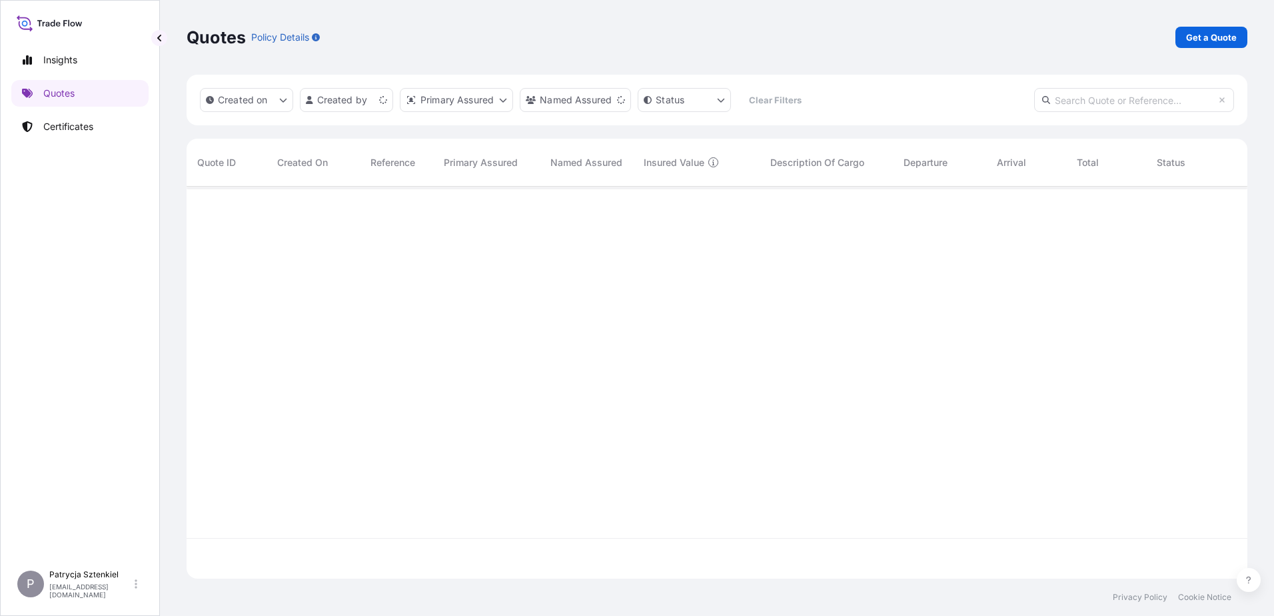
scroll to position [389, 1051]
click at [87, 89] on link "Quotes" at bounding box center [79, 93] width 137 height 27
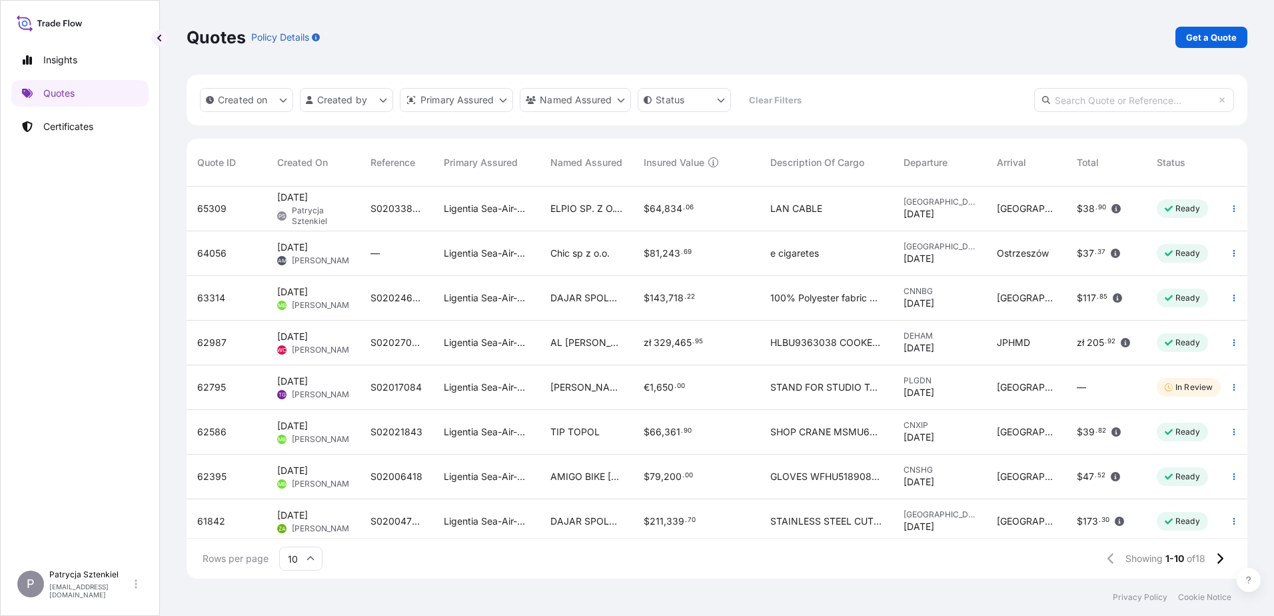
scroll to position [11, 11]
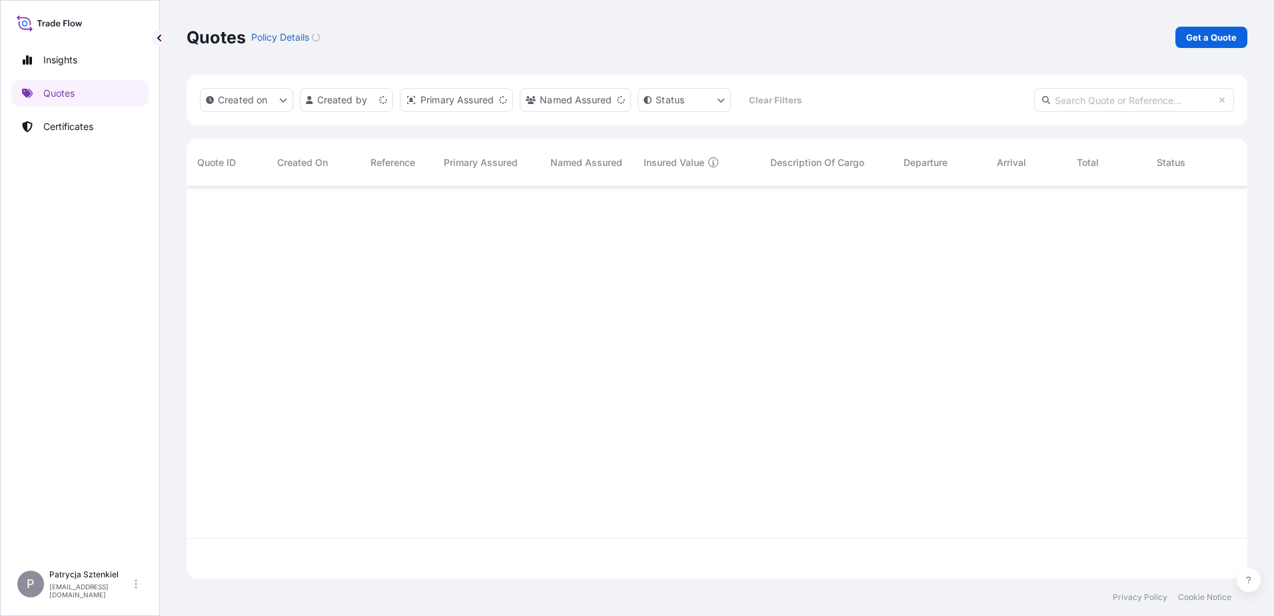
scroll to position [389, 1051]
click at [1189, 40] on p "Get a Quote" at bounding box center [1211, 37] width 51 height 13
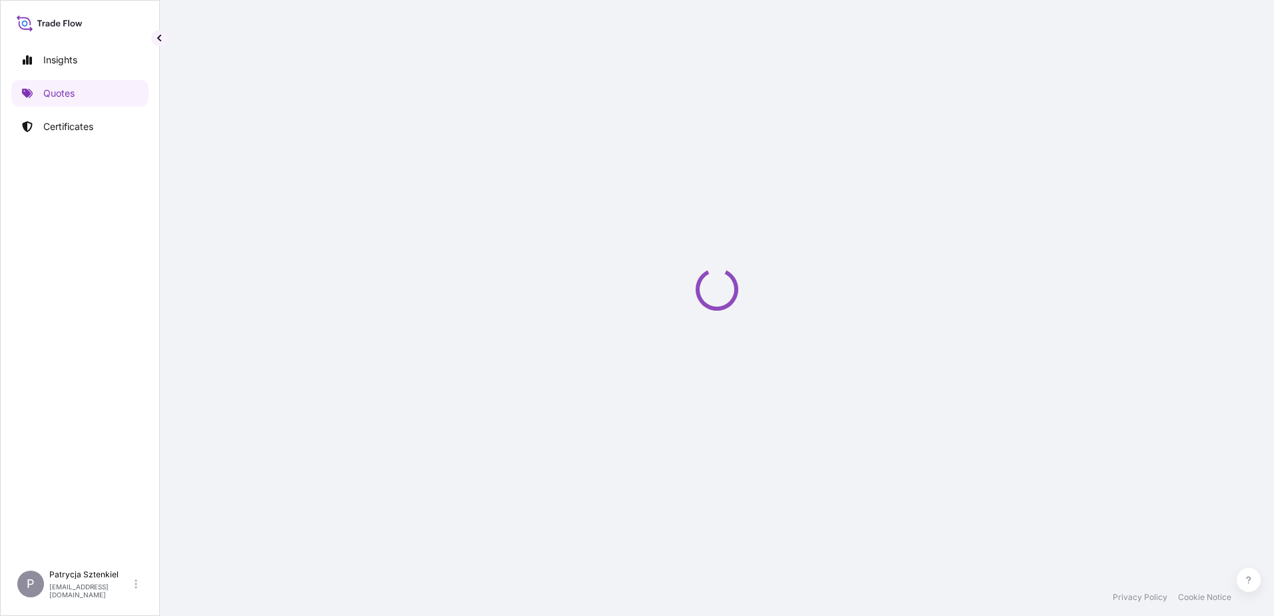
select select "Sea"
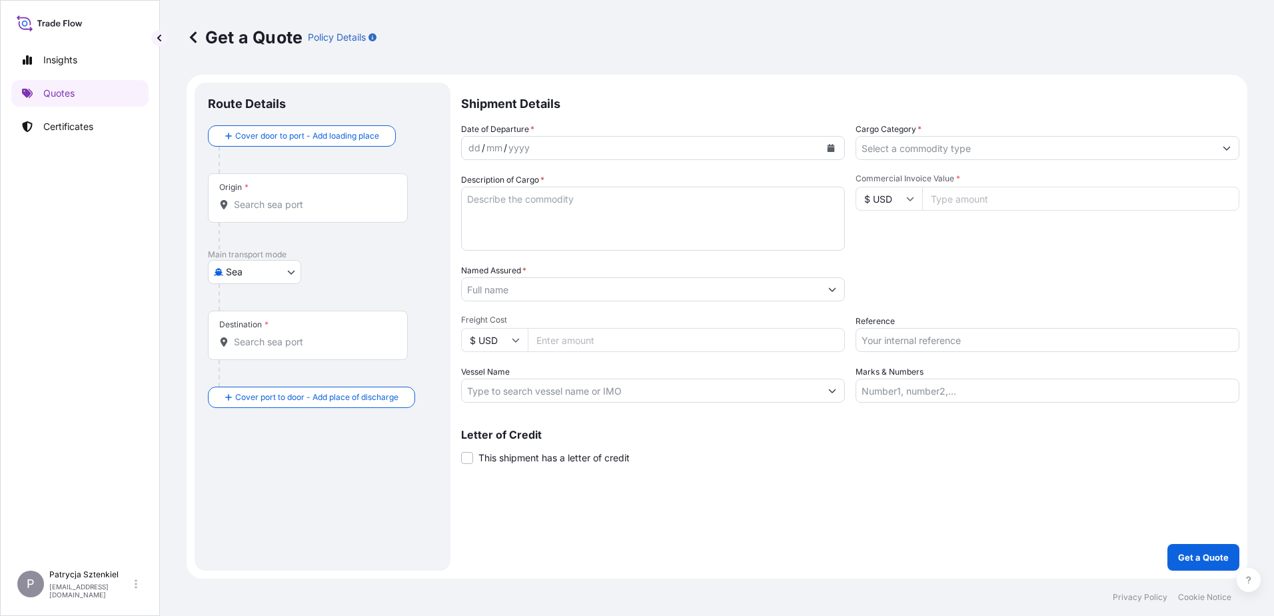
click at [1001, 331] on input "Reference" at bounding box center [1047, 340] width 384 height 24
paste input "S02017608"
type input "S02017608 LCL"
click at [955, 201] on input "Commercial Invoice Value *" at bounding box center [1080, 199] width 317 height 24
type input "2000"
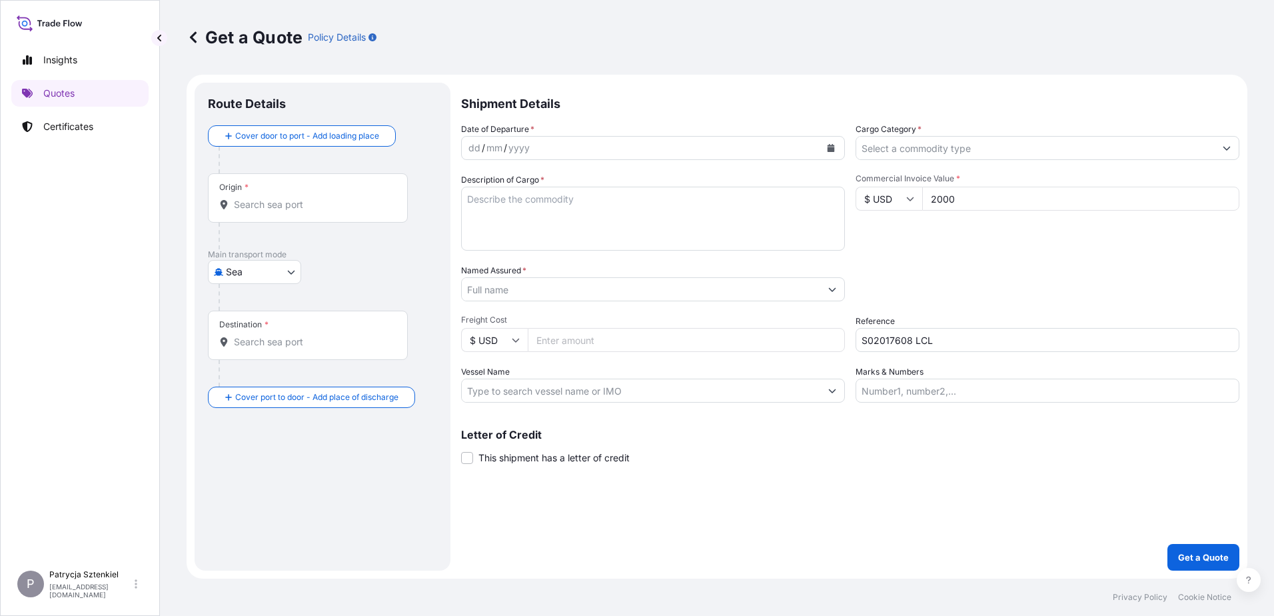
click at [532, 298] on input "Named Assured *" at bounding box center [641, 289] width 358 height 24
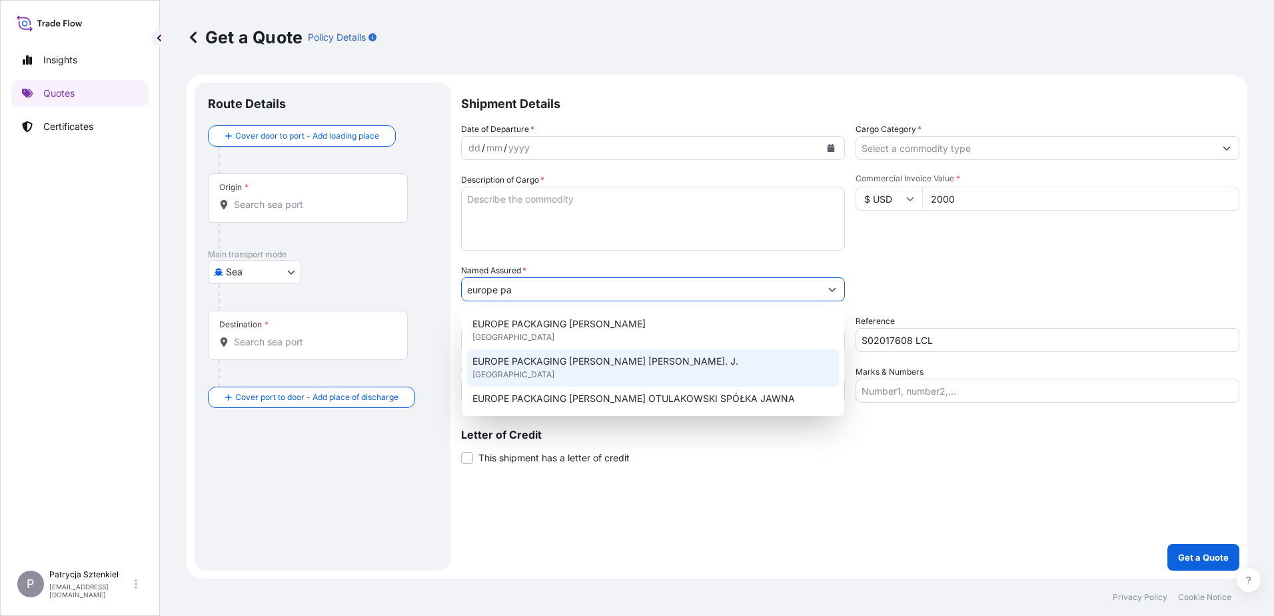
click at [519, 375] on span "[GEOGRAPHIC_DATA]" at bounding box center [513, 374] width 82 height 13
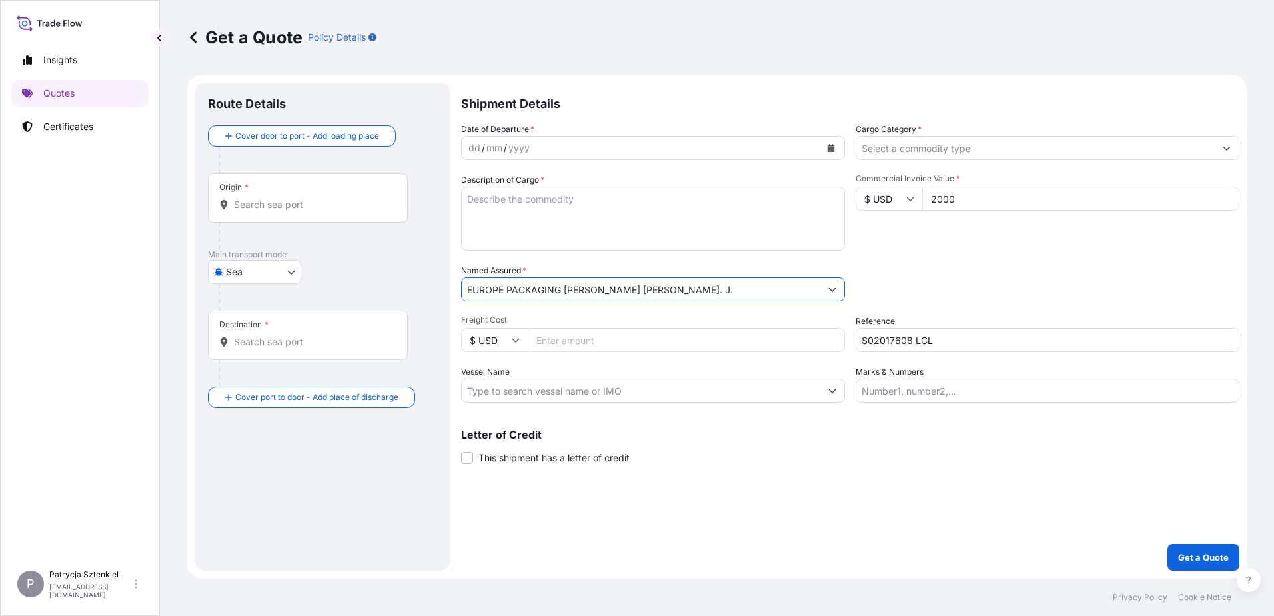
type input "EUROPE PACKAGING [PERSON_NAME] [PERSON_NAME]. J."
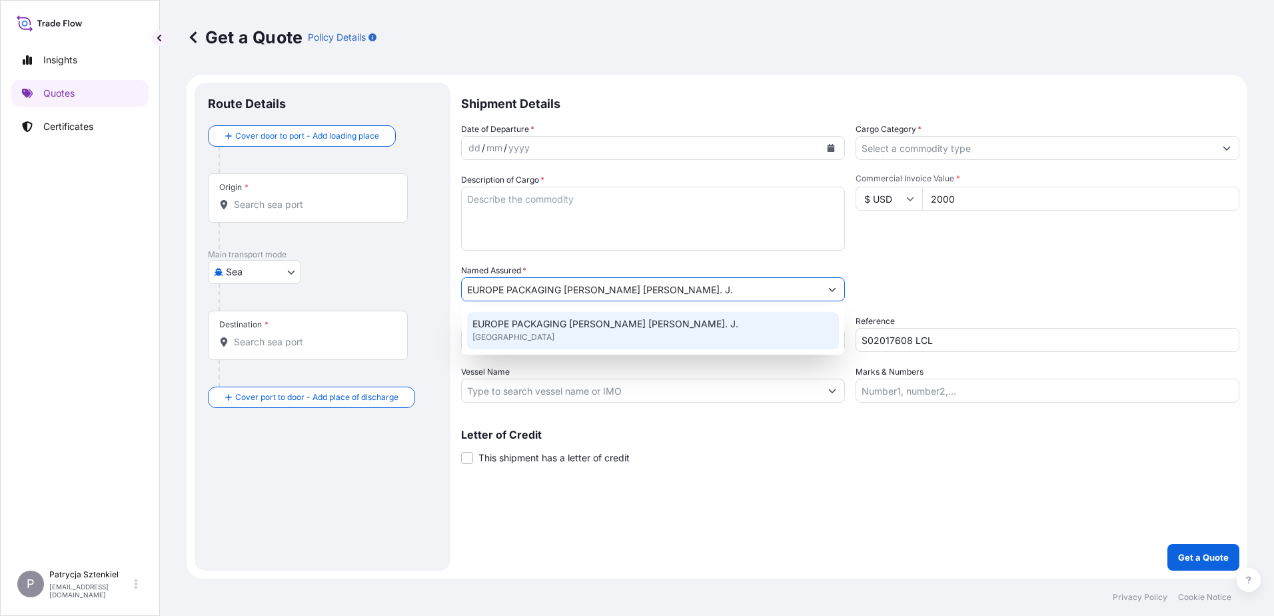
click at [286, 266] on body "3 options available. 1 option available. Insights Quotes Certificates P Patrycj…" at bounding box center [637, 308] width 1274 height 616
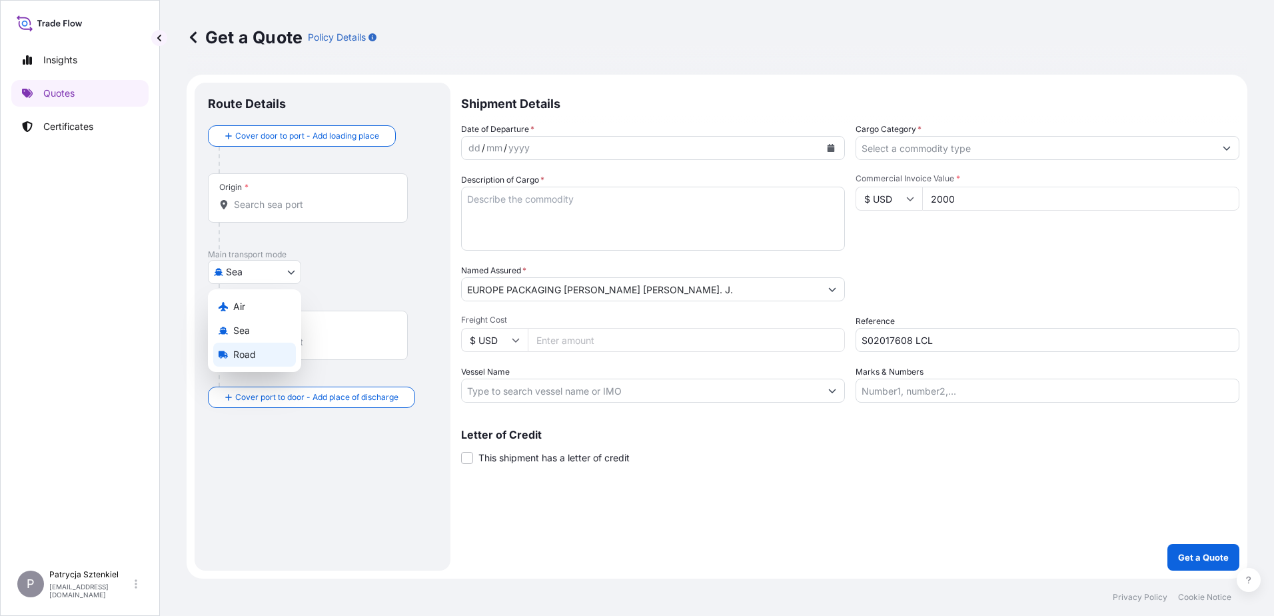
click at [225, 354] on icon at bounding box center [222, 354] width 9 height 9
select select "Road"
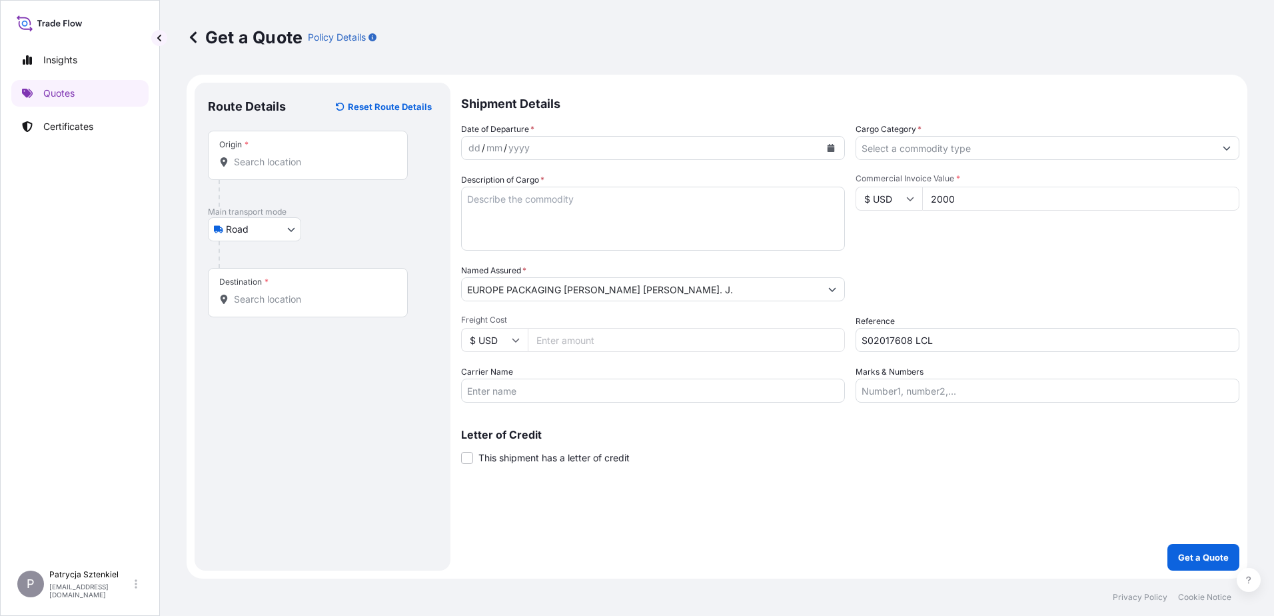
click at [835, 143] on button "Calendar" at bounding box center [830, 147] width 21 height 21
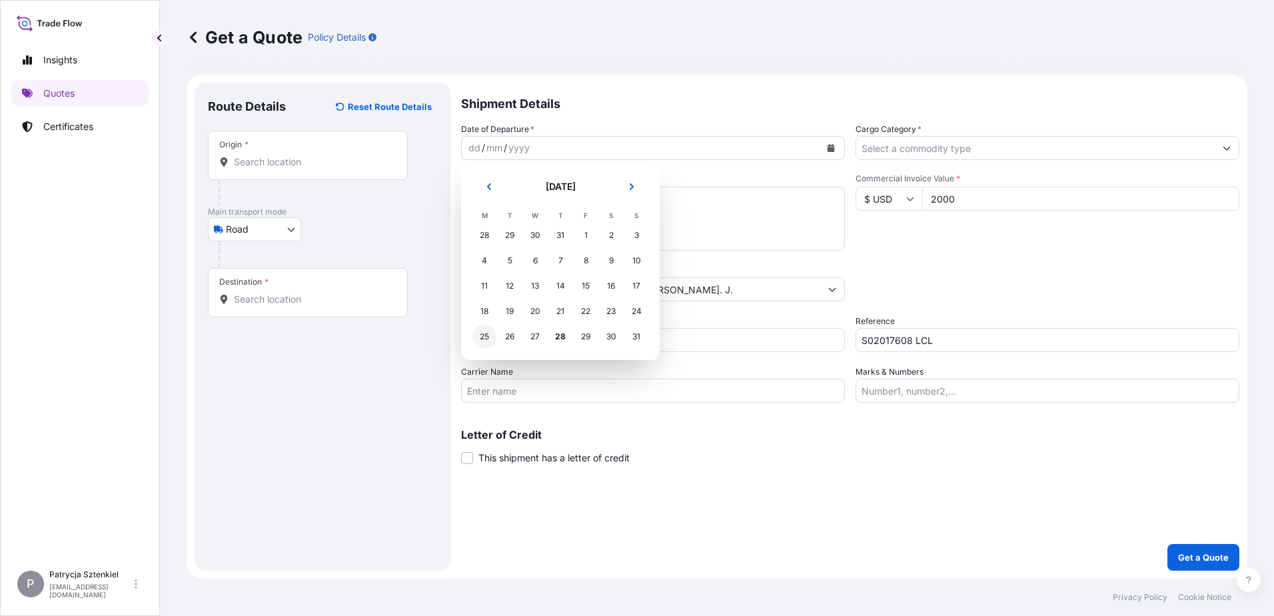
click at [488, 337] on div "25" at bounding box center [484, 336] width 24 height 24
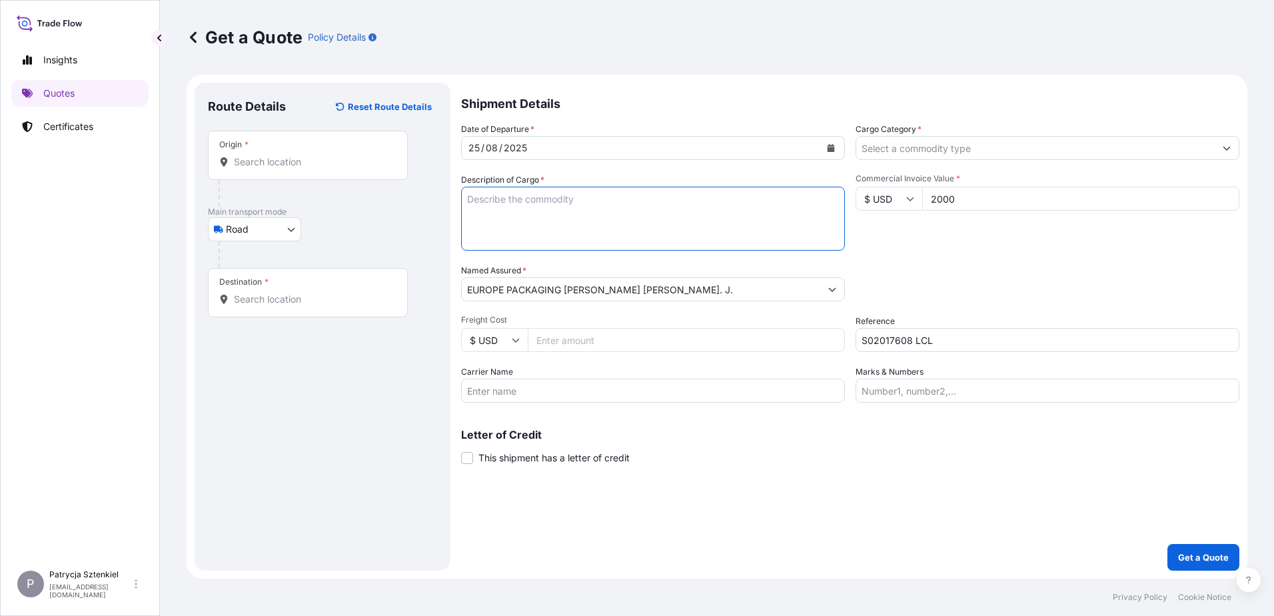
click at [646, 211] on textarea "Description of Cargo *" at bounding box center [653, 219] width 384 height 64
paste textarea "PLASTIC SPRAYER"
type textarea "PLASTIC SPRAYER"
click at [248, 157] on input "Origin *" at bounding box center [312, 161] width 157 height 13
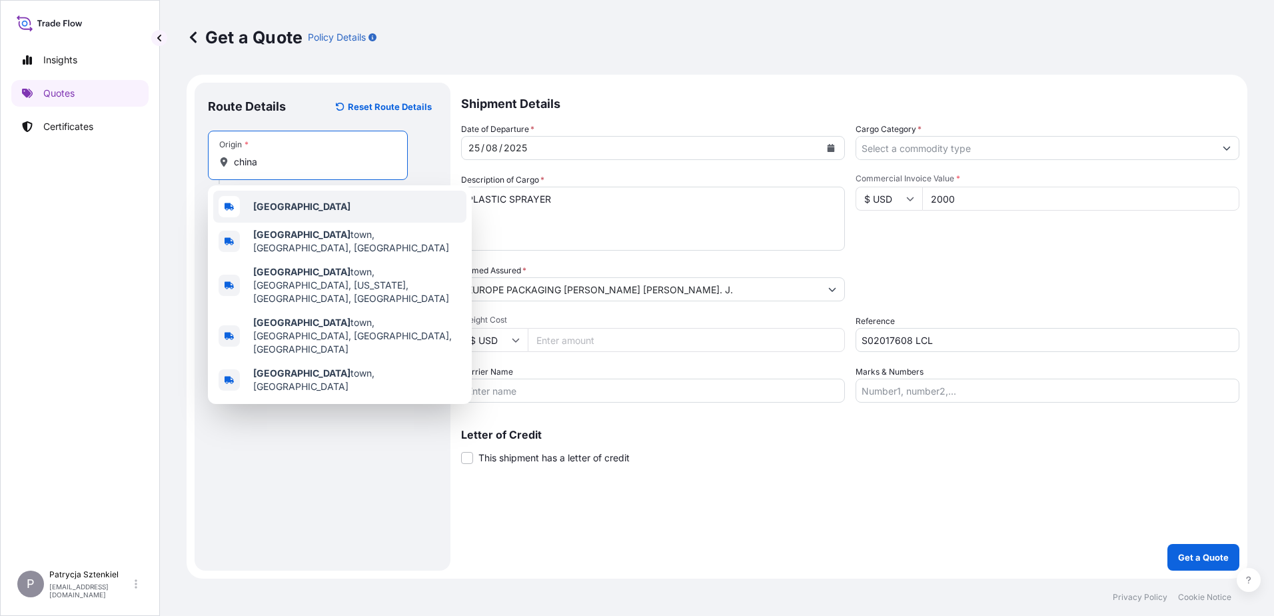
click at [261, 205] on b "[GEOGRAPHIC_DATA]" at bounding box center [301, 206] width 97 height 11
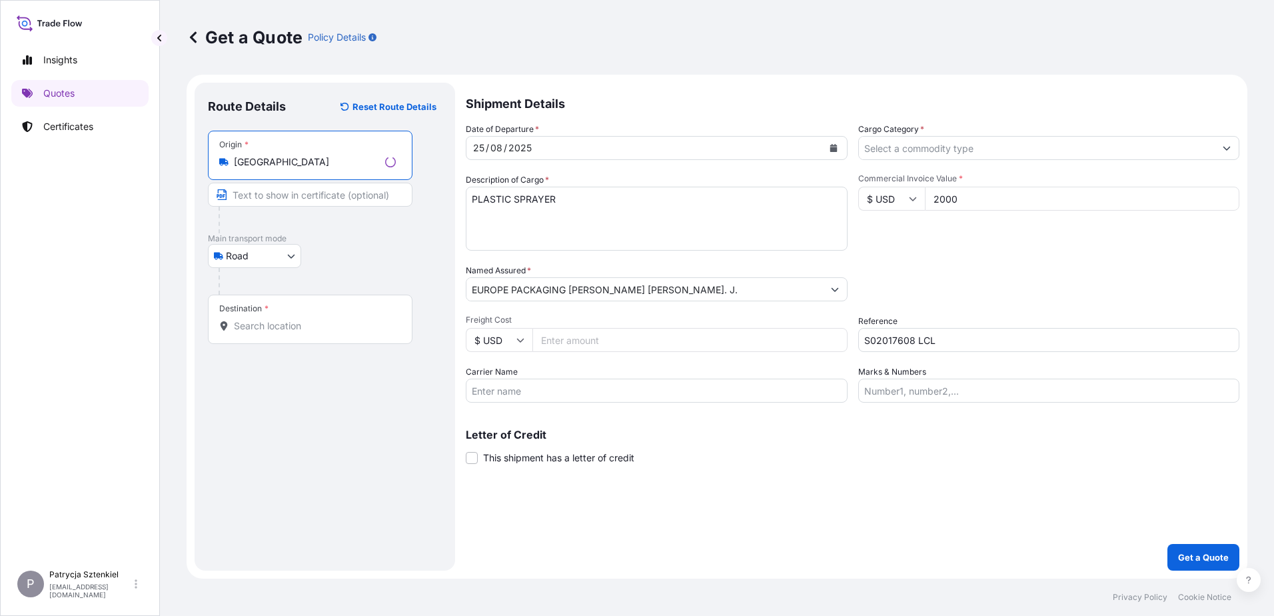
type input "[GEOGRAPHIC_DATA]"
click at [286, 320] on input "Destination *" at bounding box center [315, 325] width 162 height 13
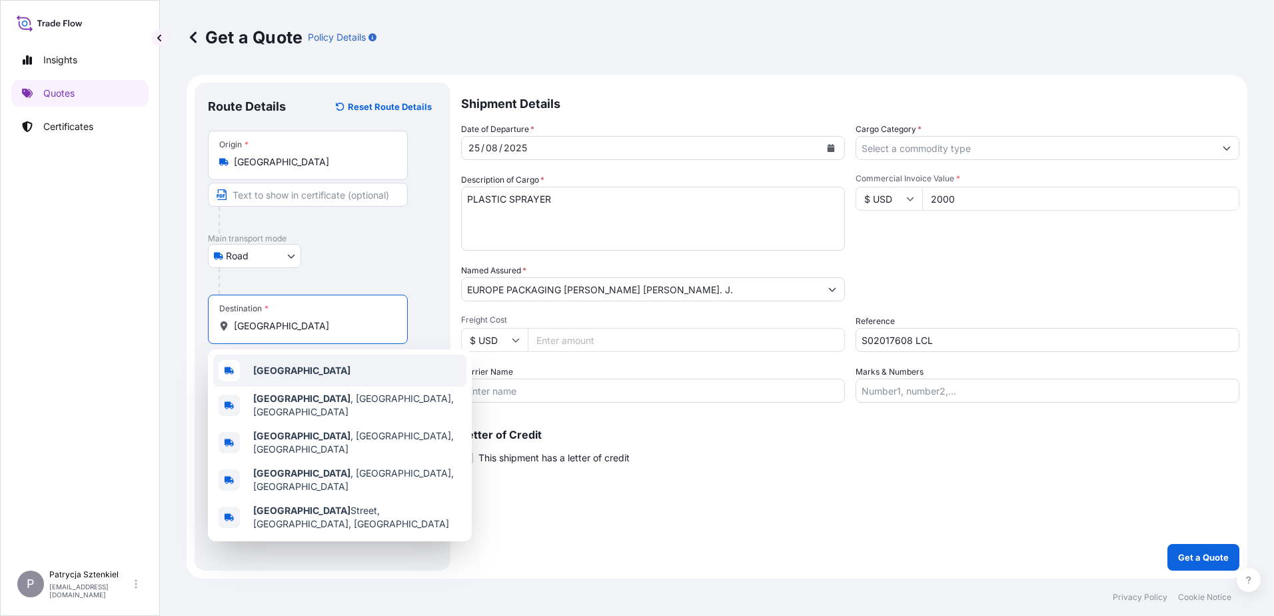
click at [263, 367] on b "[GEOGRAPHIC_DATA]" at bounding box center [301, 369] width 97 height 11
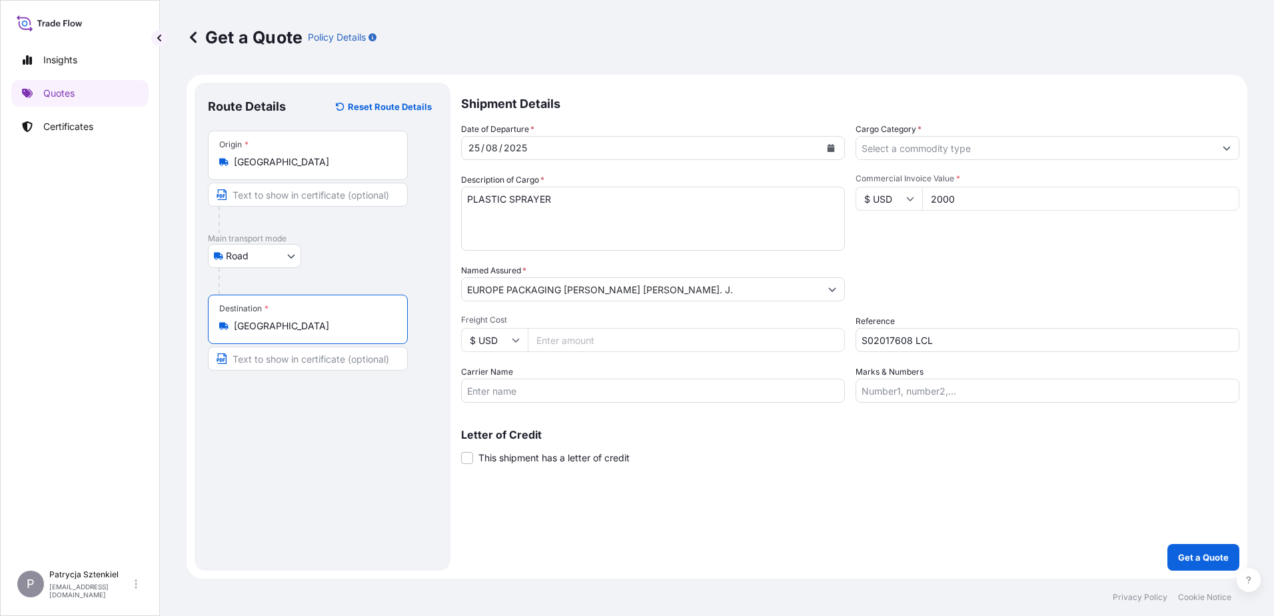
type input "[GEOGRAPHIC_DATA]"
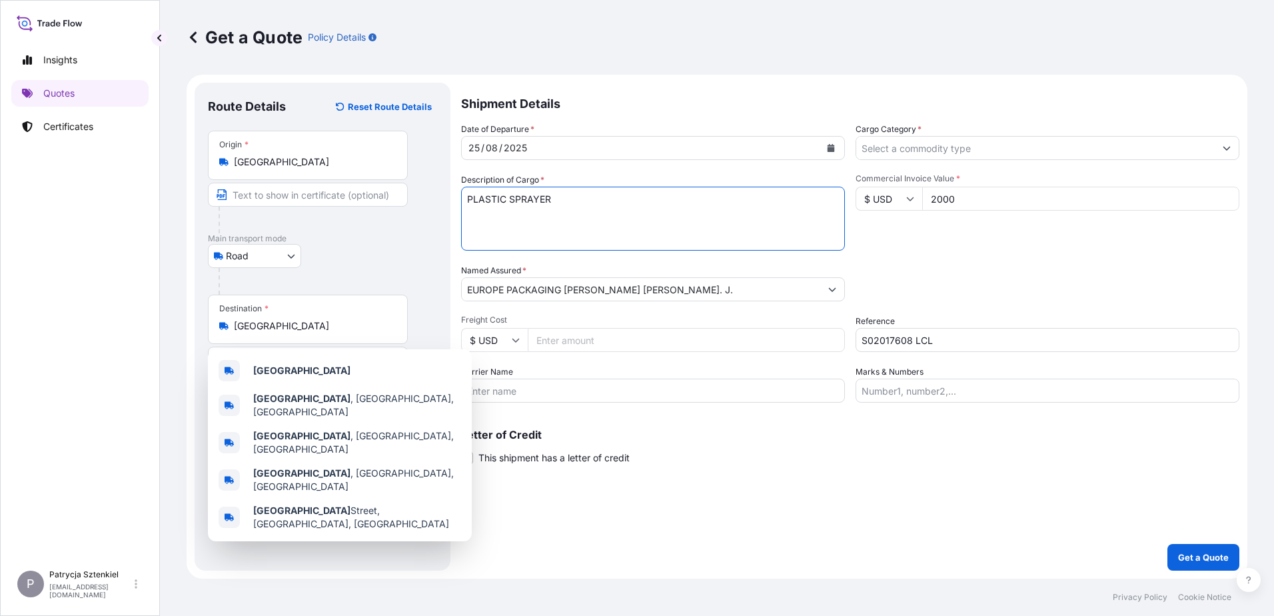
click at [605, 199] on textarea "PLASTIC SPRAYER" at bounding box center [653, 219] width 384 height 64
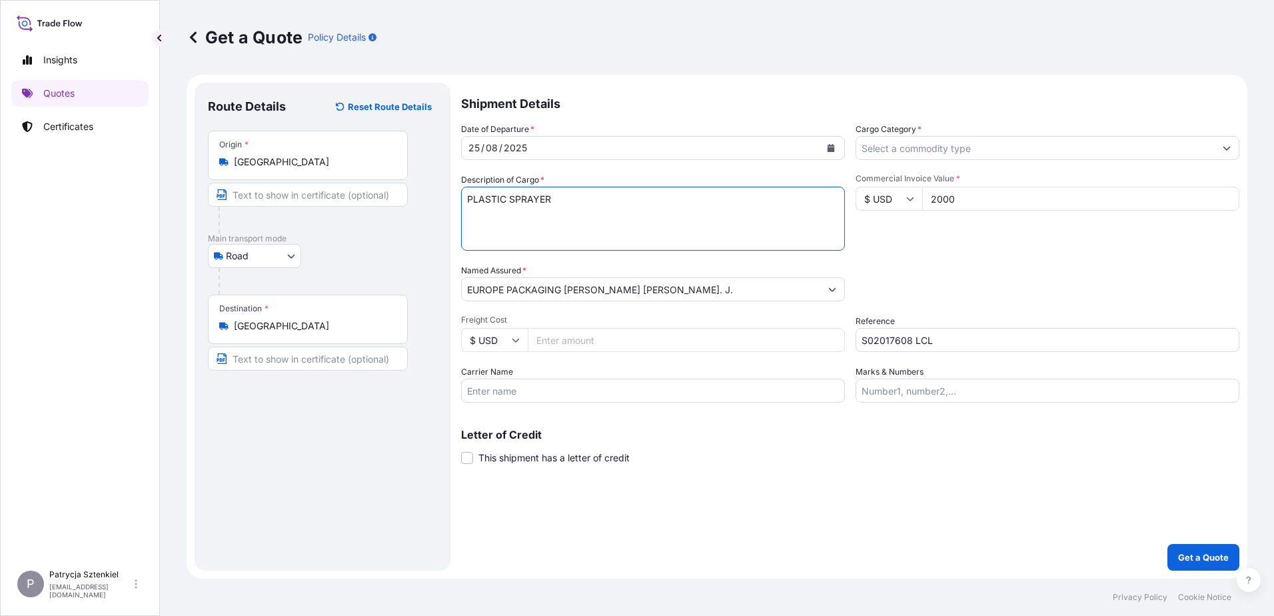
paste textarea "HTXU9001107 SML06100 40HC 337.50 1.82 25 CTN CFS/CFS"
type textarea "PLASTIC SPRAYER HTXU9001107 SML06100 40HC 337.50 1.82 25 CTN CFS/CFS"
click at [957, 131] on div "Cargo Category *" at bounding box center [1047, 141] width 384 height 37
click at [950, 161] on div "Date of Departure * 25 / 08 / 2025 Cargo Category * Description of Cargo * PLAS…" at bounding box center [850, 263] width 778 height 280
click at [938, 143] on input "Cargo Category *" at bounding box center [1035, 148] width 358 height 24
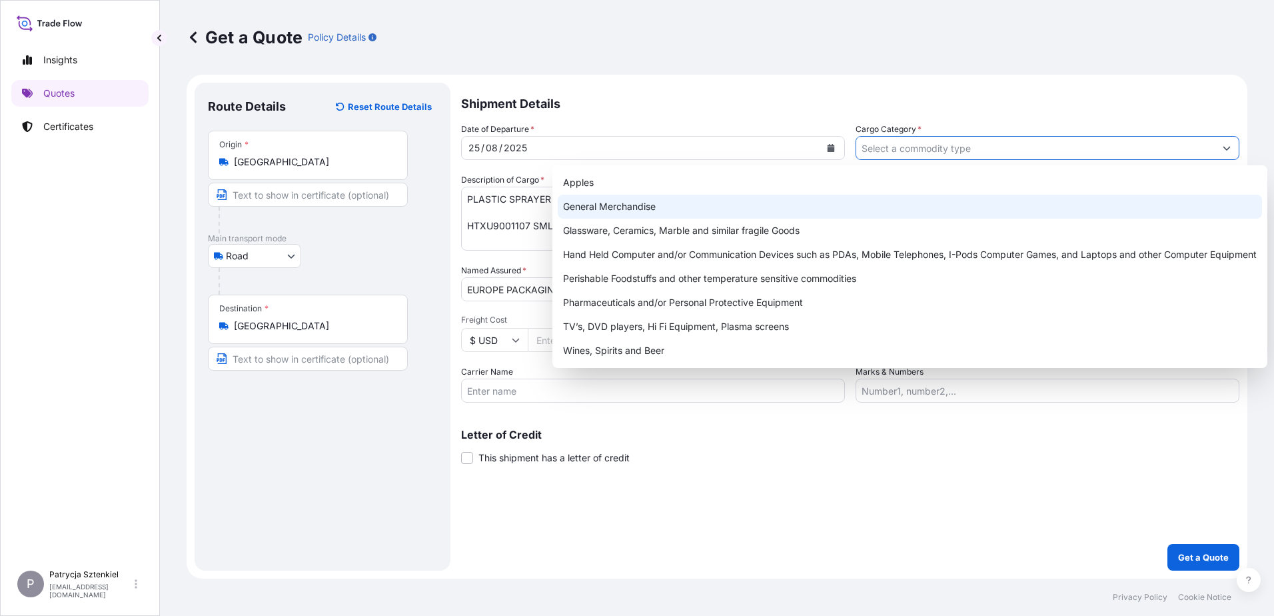
click at [791, 203] on div "General Merchandise" at bounding box center [910, 207] width 704 height 24
type input "General Merchandise"
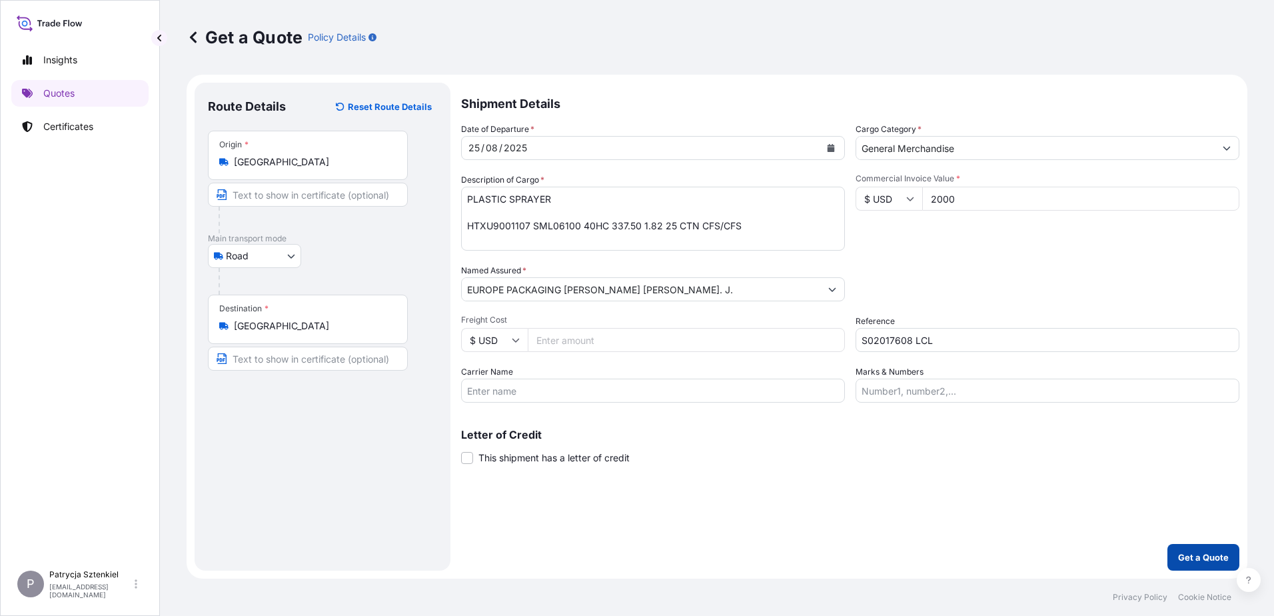
click at [1190, 552] on p "Get a Quote" at bounding box center [1203, 556] width 51 height 13
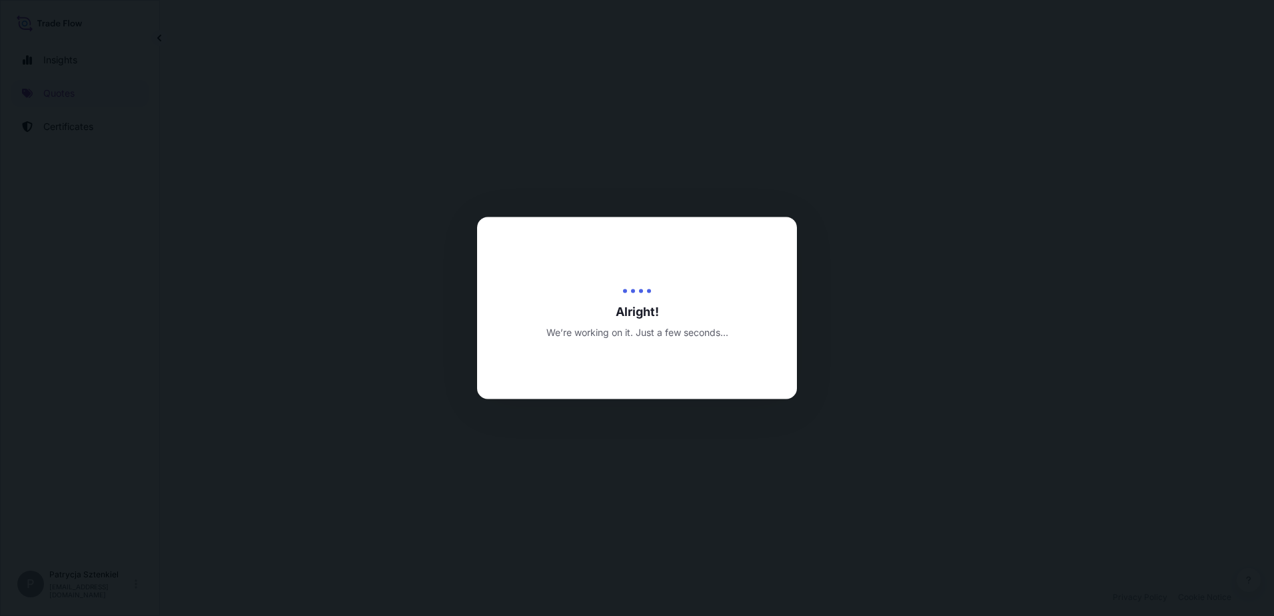
select select "Road"
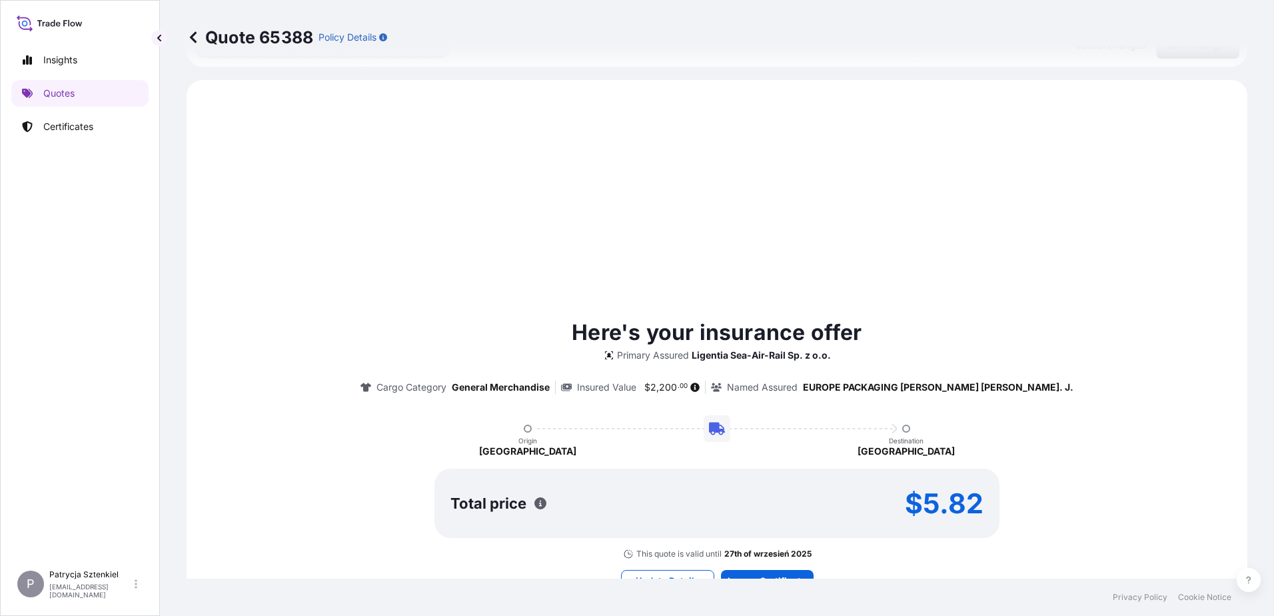
scroll to position [456, 0]
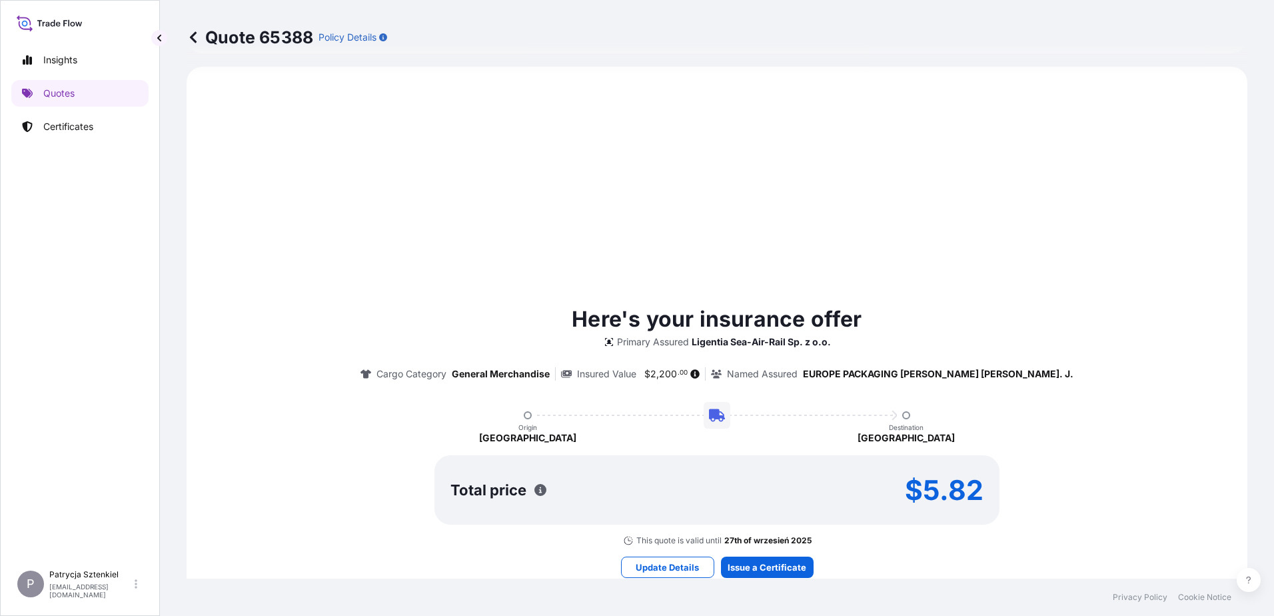
click at [733, 580] on footer "Privacy Policy Cookie Notice" at bounding box center [717, 596] width 1114 height 37
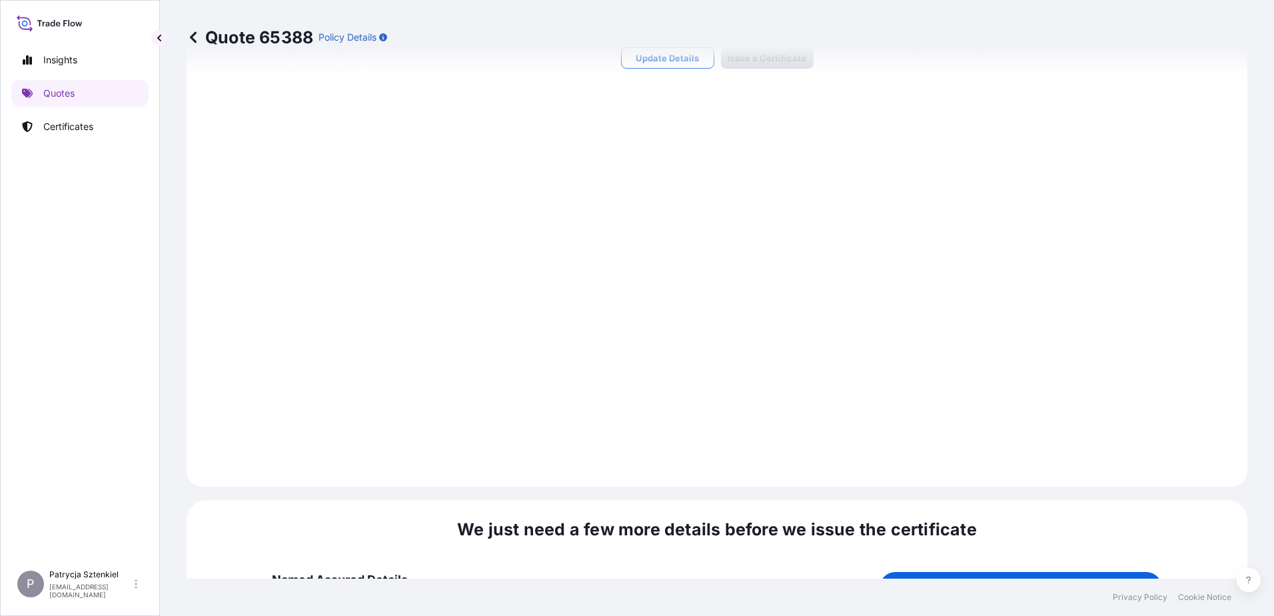
scroll to position [1418, 0]
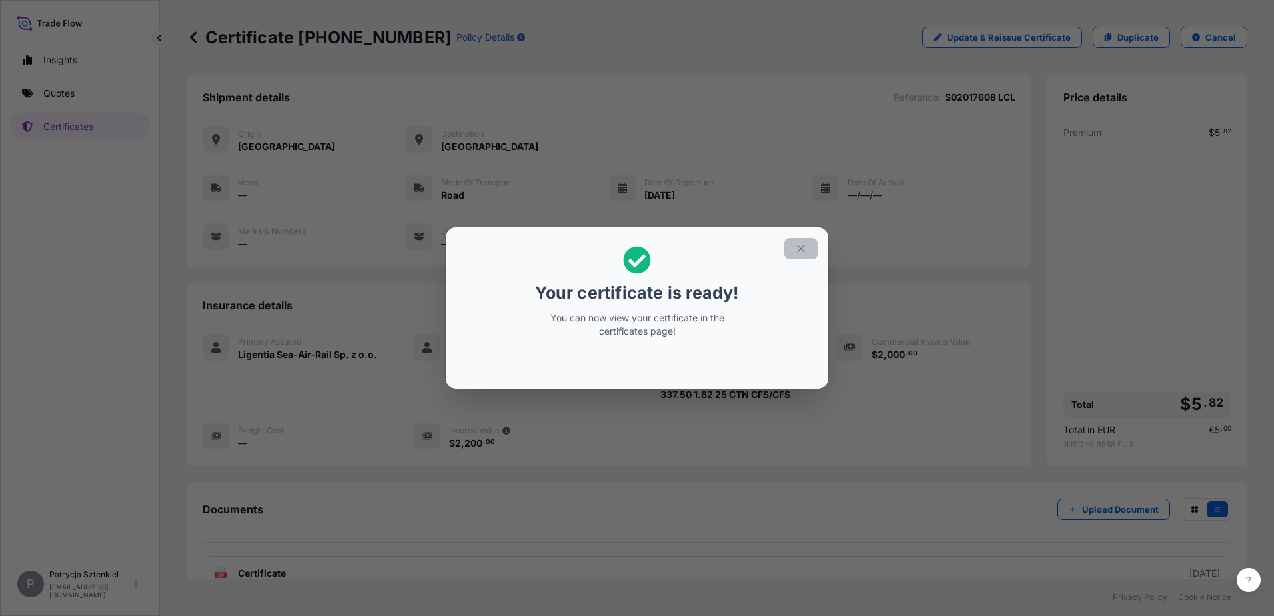
click at [801, 245] on icon "button" at bounding box center [801, 248] width 12 height 12
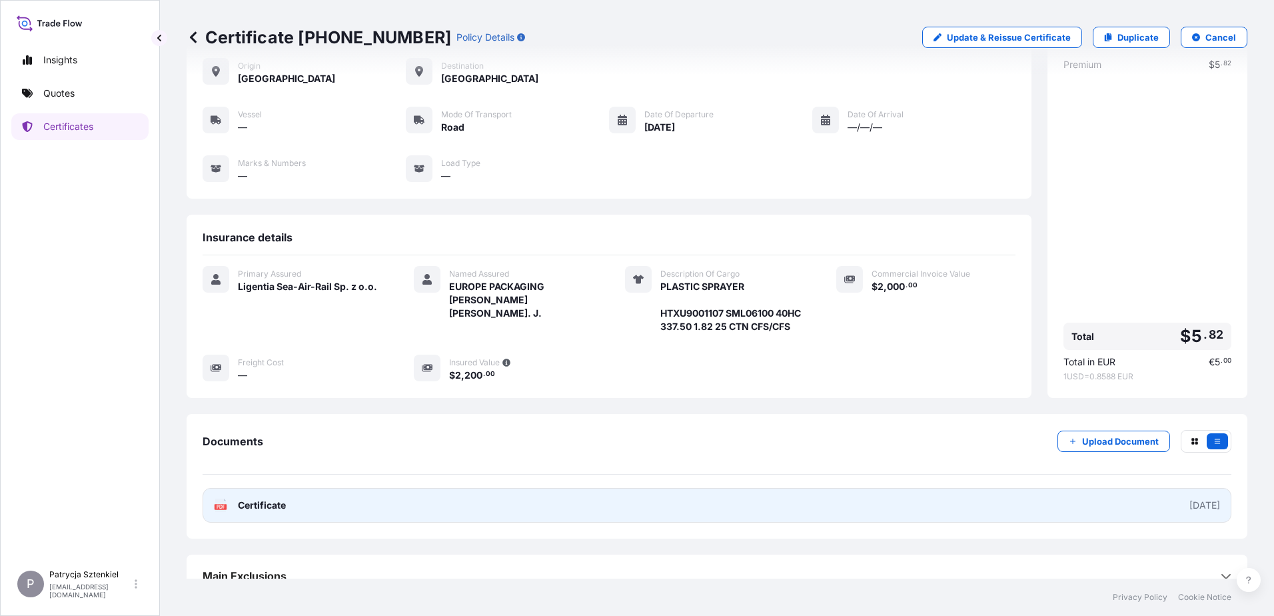
scroll to position [113, 0]
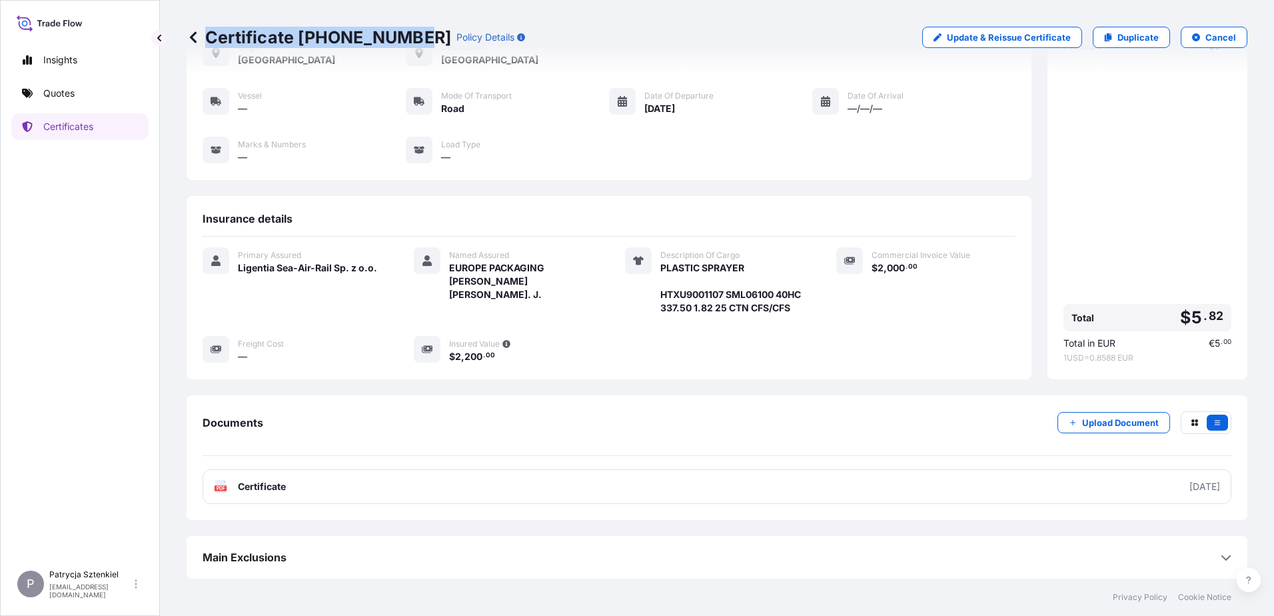
drag, startPoint x: 207, startPoint y: 41, endPoint x: 408, endPoint y: 52, distance: 202.2
click at [408, 52] on div "Certificate 31440-1769-1 Policy Details Update & Reissue Certificate Duplicate …" at bounding box center [717, 37] width 1061 height 75
copy p "Certificate 31440-1769-1"
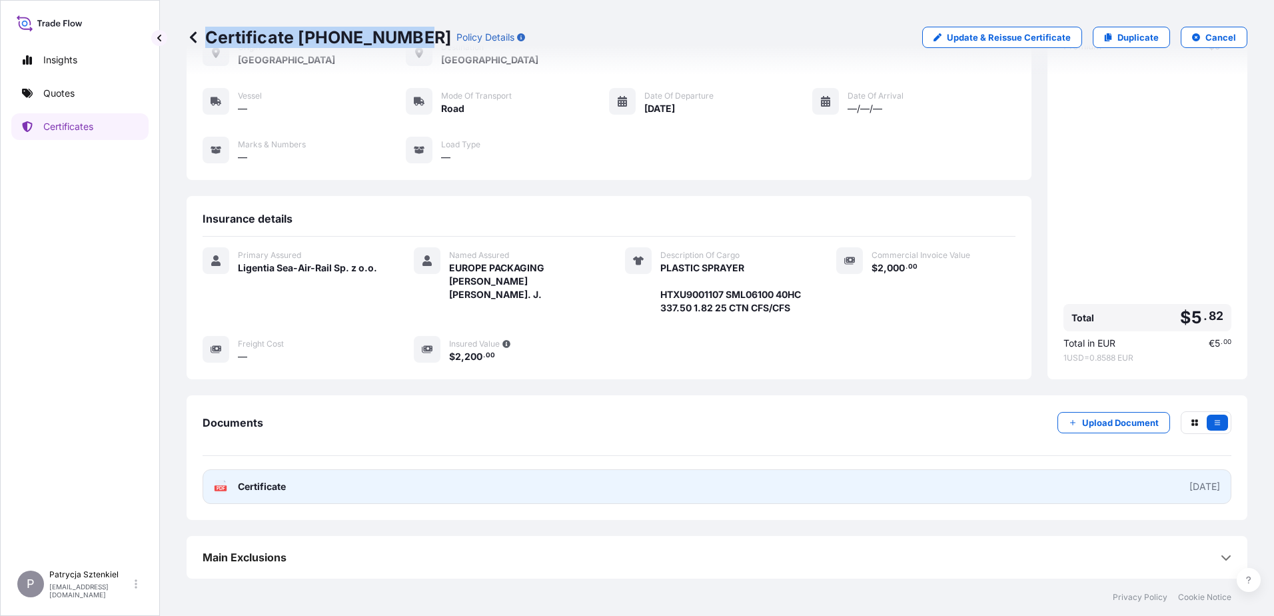
click at [351, 493] on link "PDF Certificate [DATE]" at bounding box center [717, 486] width 1029 height 35
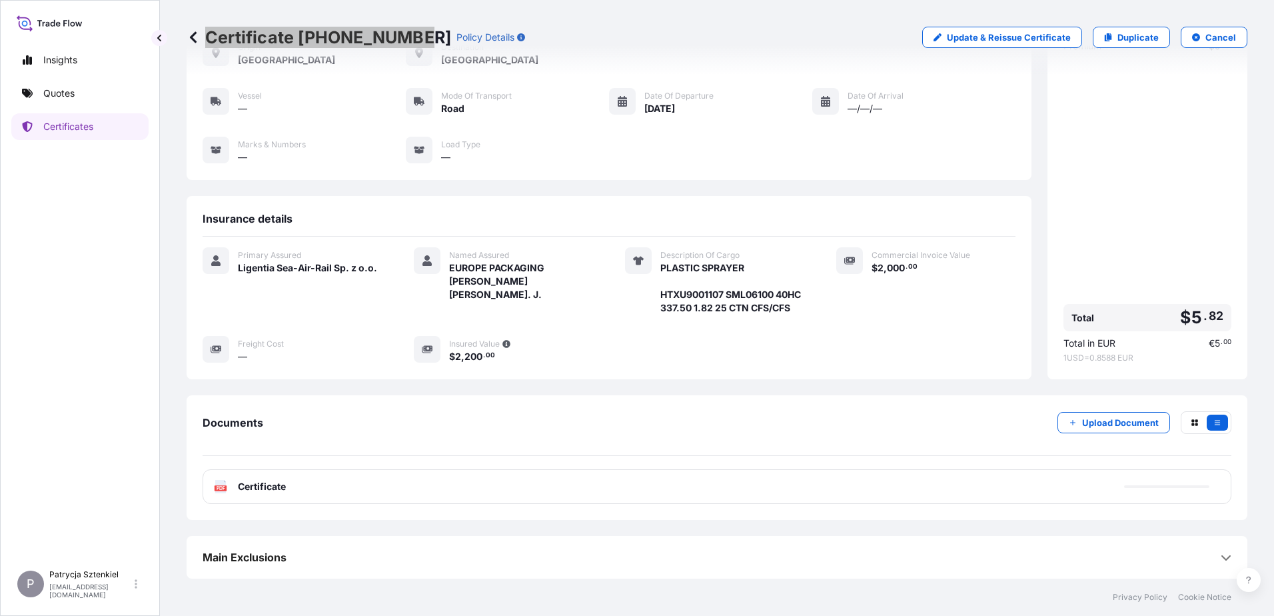
click at [215, 44] on p "Certificate 31440-1769-1" at bounding box center [319, 37] width 264 height 21
copy p "Certificate 31440-1769-1"
click at [55, 95] on p "Quotes" at bounding box center [58, 93] width 31 height 13
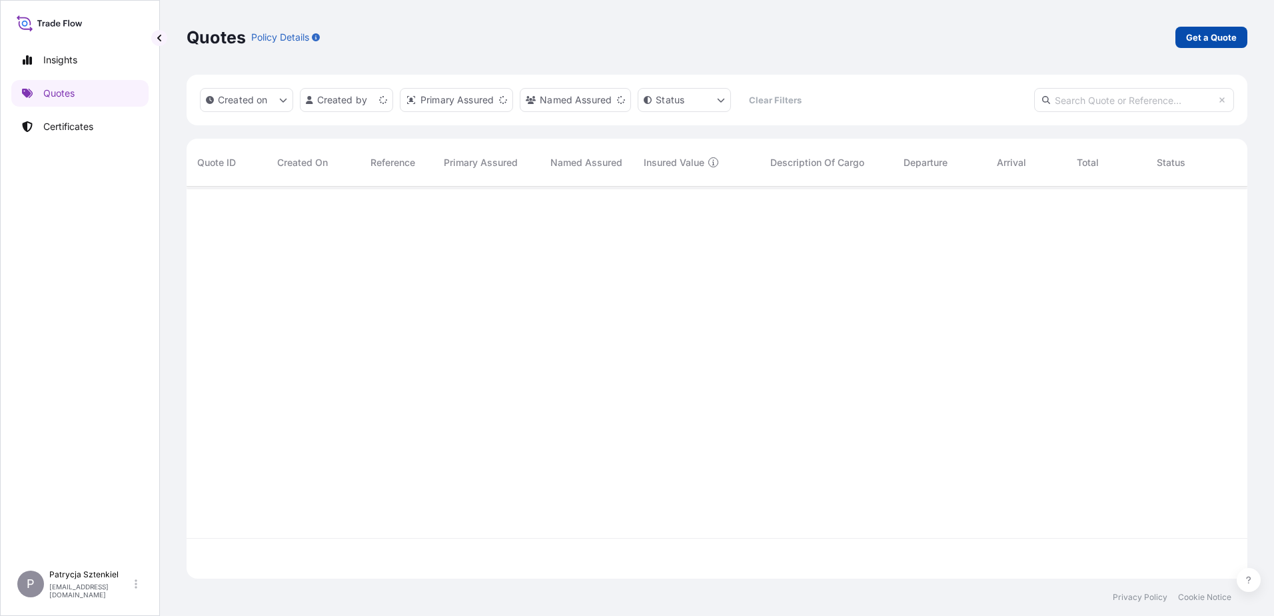
scroll to position [389, 1051]
click at [1211, 34] on p "Get a Quote" at bounding box center [1211, 37] width 51 height 13
select select "Sea"
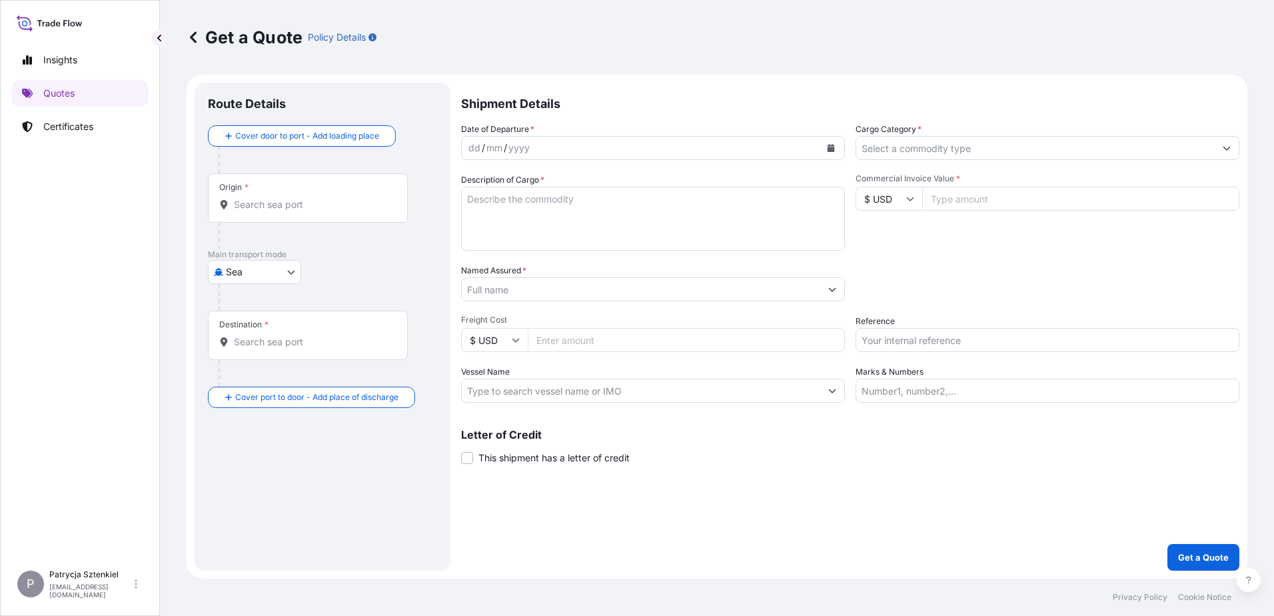
click at [899, 347] on input "Reference" at bounding box center [1047, 340] width 384 height 24
paste input "S02026943"
type input "S02026943"
click at [679, 336] on input "Freight Cost" at bounding box center [686, 340] width 317 height 24
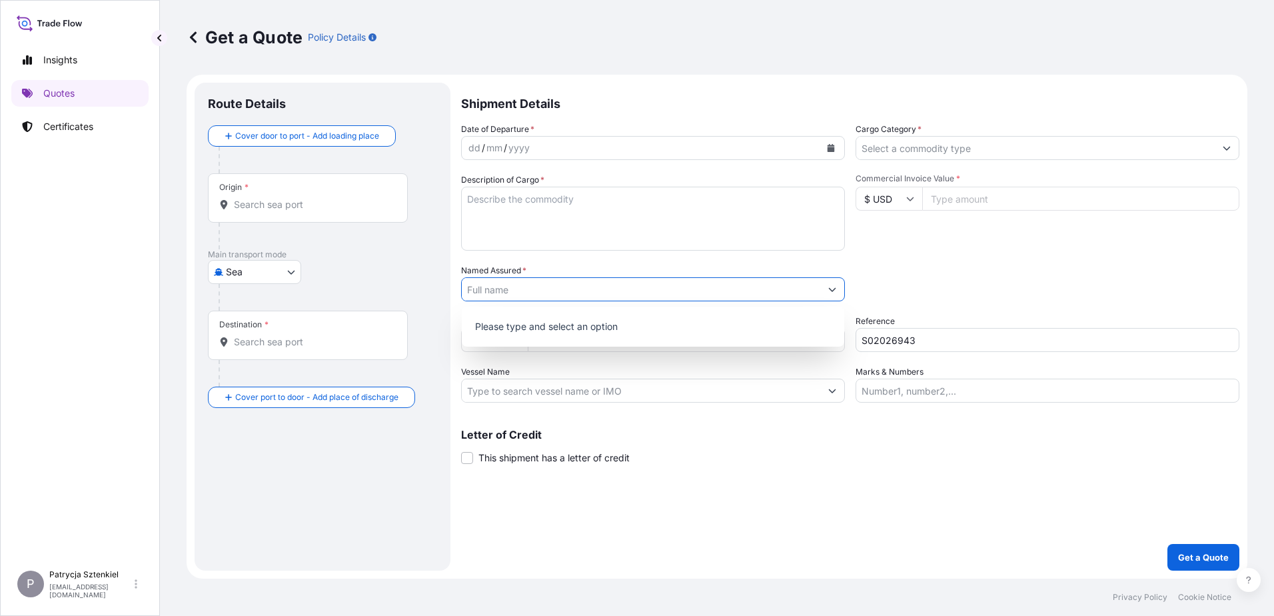
click at [655, 279] on input "Named Assured *" at bounding box center [641, 289] width 358 height 24
type input "or"
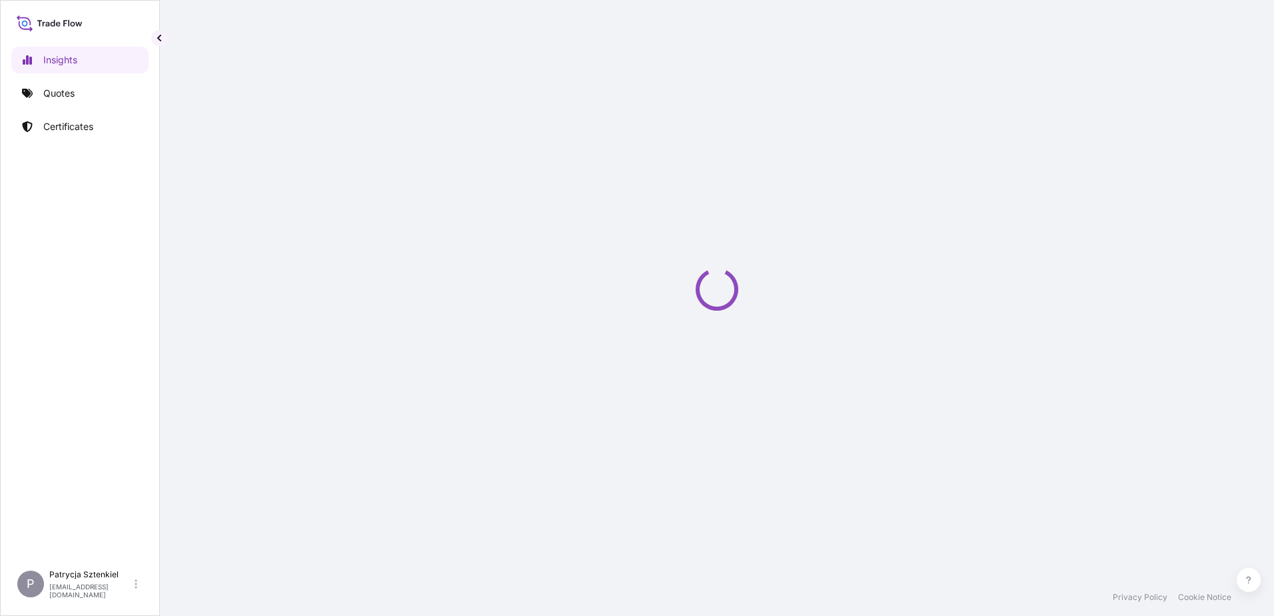
select select "2025"
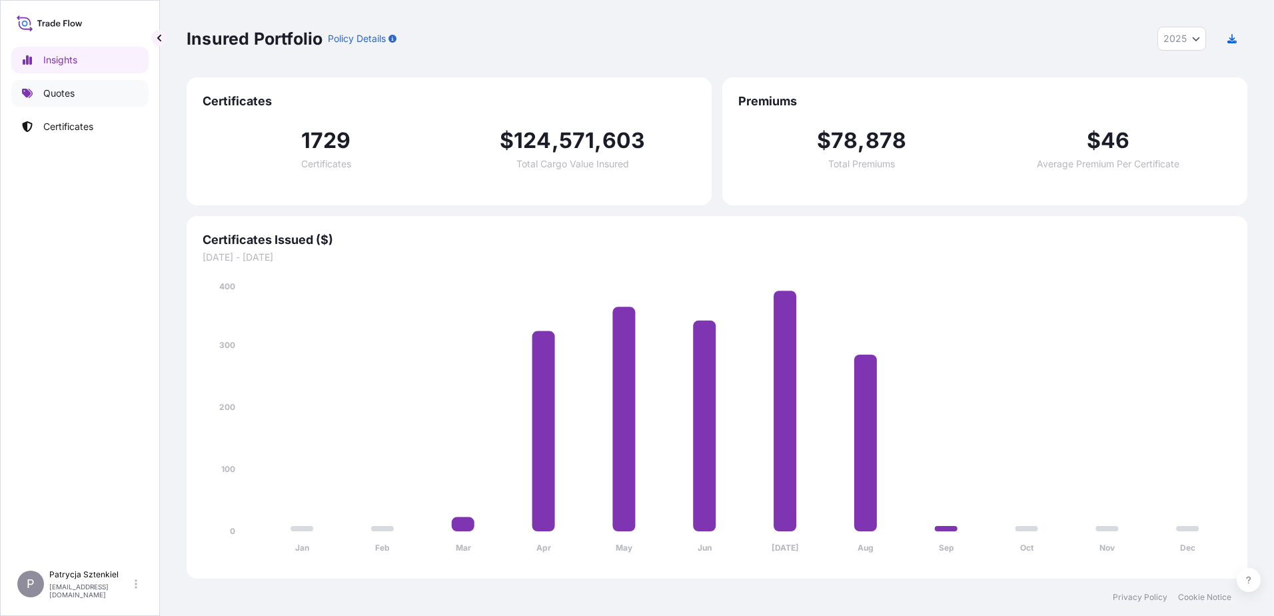
click at [94, 100] on link "Quotes" at bounding box center [79, 93] width 137 height 27
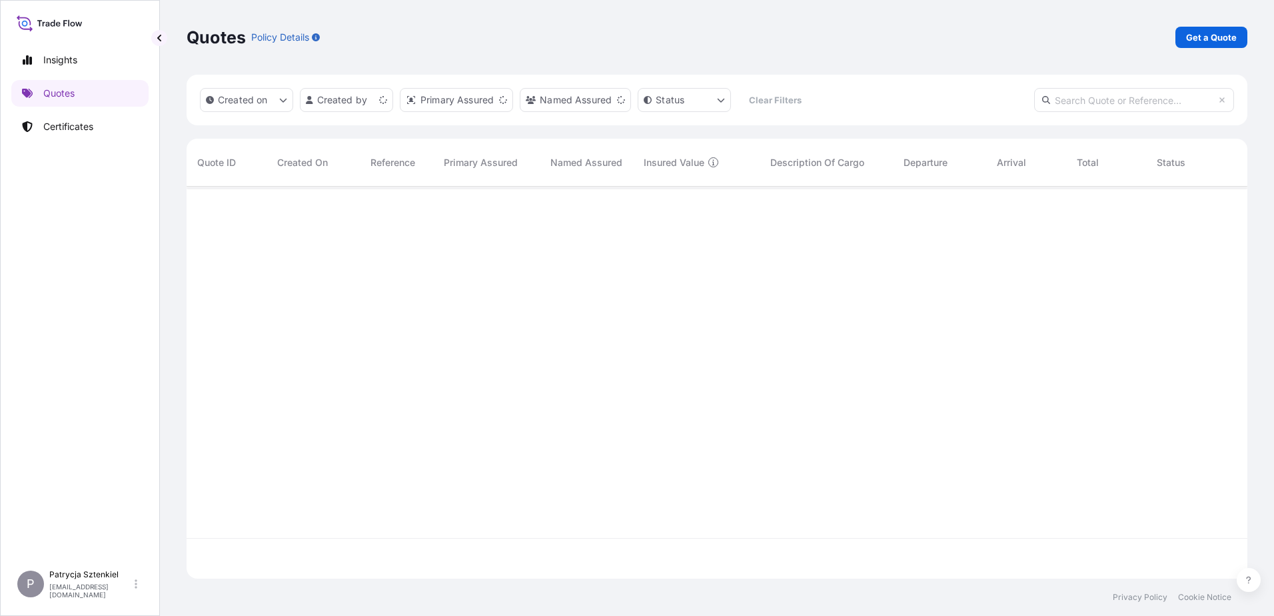
scroll to position [389, 1051]
click at [1222, 33] on p "Get a Quote" at bounding box center [1211, 37] width 51 height 13
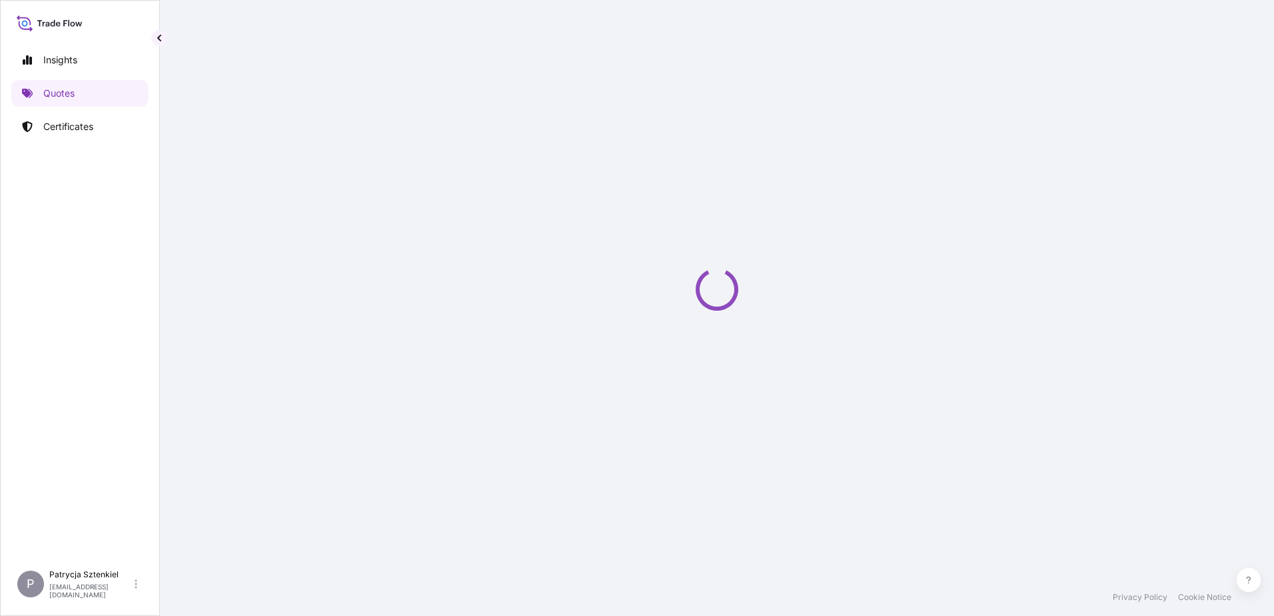
select select "Sea"
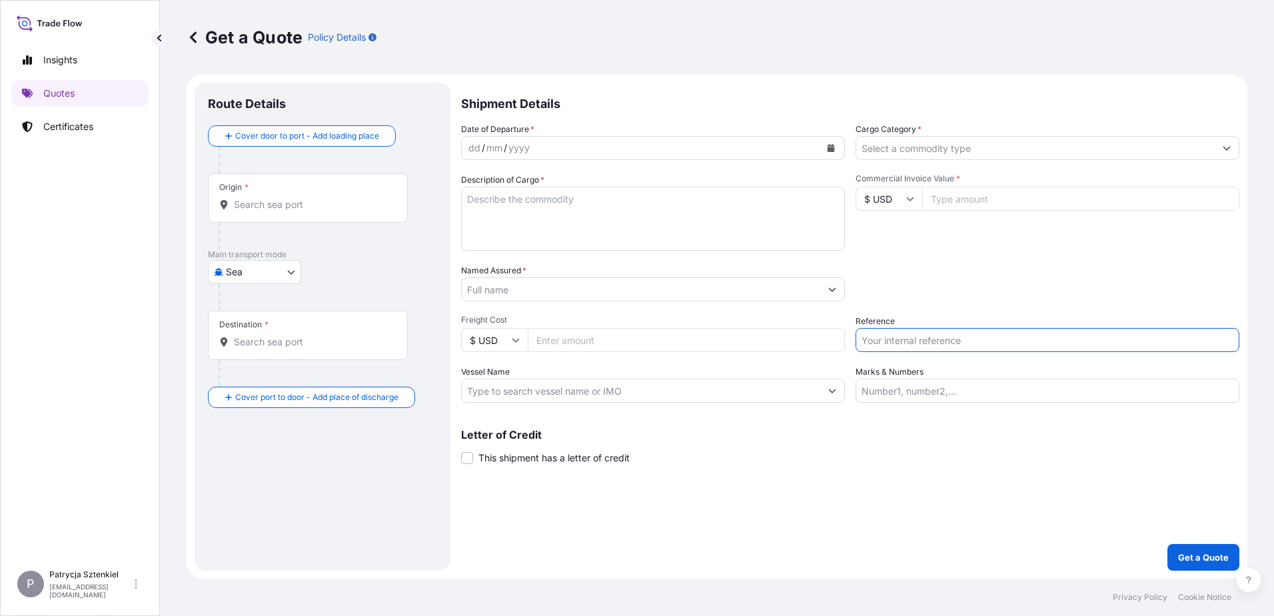
click at [989, 347] on input "Reference" at bounding box center [1047, 340] width 384 height 24
paste input "S02026943"
type input "S02026943"
click at [640, 340] on input "Freight Cost" at bounding box center [686, 340] width 317 height 24
click at [606, 284] on input "Named Assured *" at bounding box center [641, 289] width 358 height 24
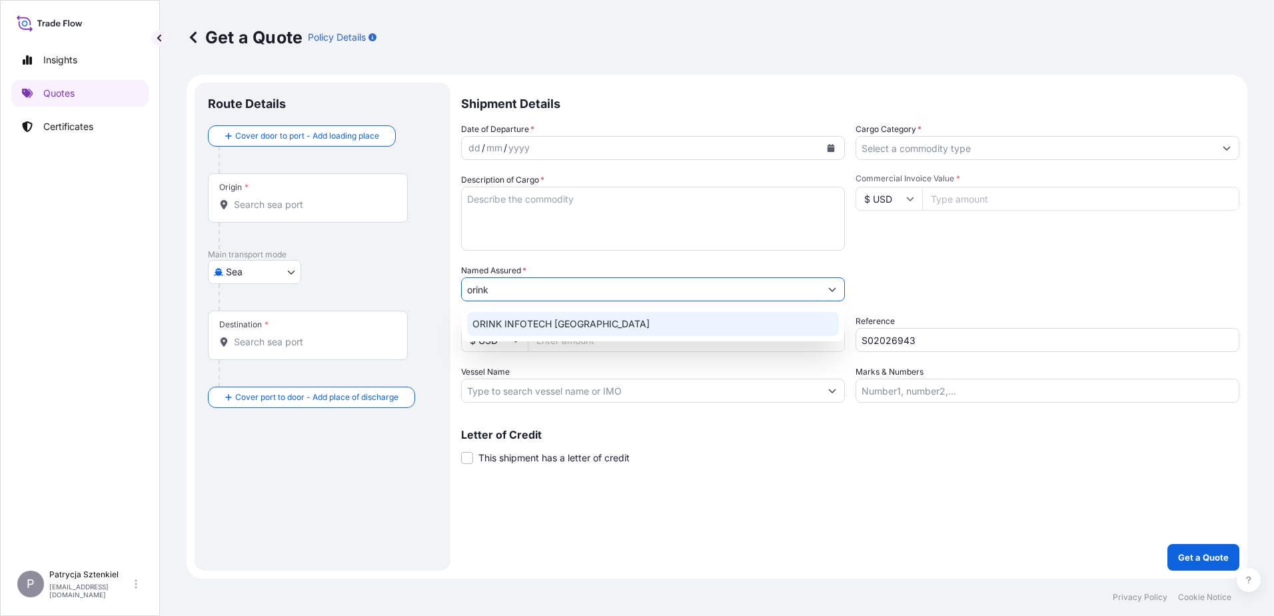
click at [530, 323] on span "ORINK INFOTECH POLAND" at bounding box center [560, 323] width 177 height 13
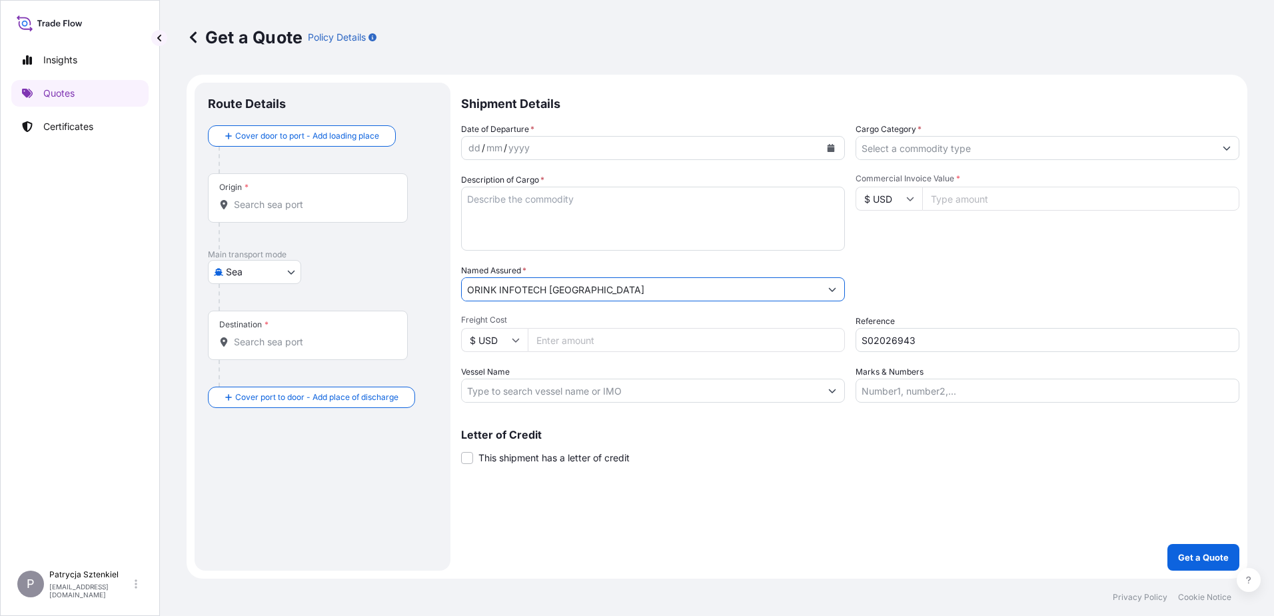
type input "ORINK INFOTECH POLAND"
click at [951, 200] on input "Commercial Invoice Value *" at bounding box center [1080, 199] width 317 height 24
type input "45000"
click at [832, 149] on icon "Calendar" at bounding box center [830, 148] width 7 height 8
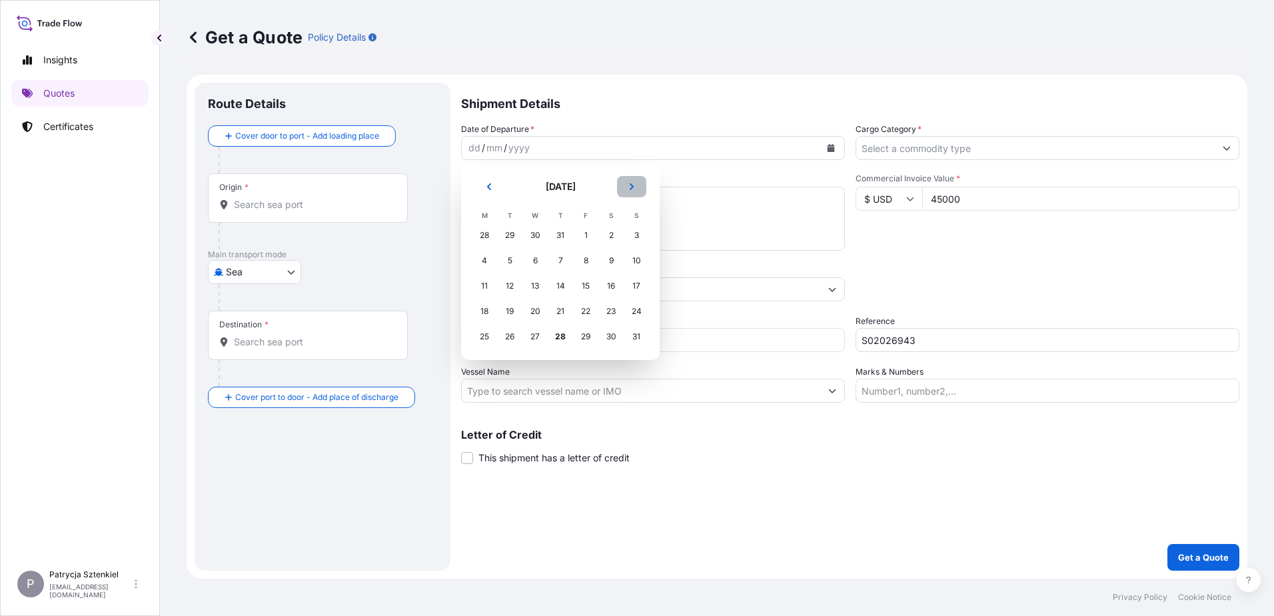
click at [637, 185] on button "Next" at bounding box center [631, 186] width 29 height 21
click at [528, 235] on div "3" at bounding box center [535, 235] width 24 height 24
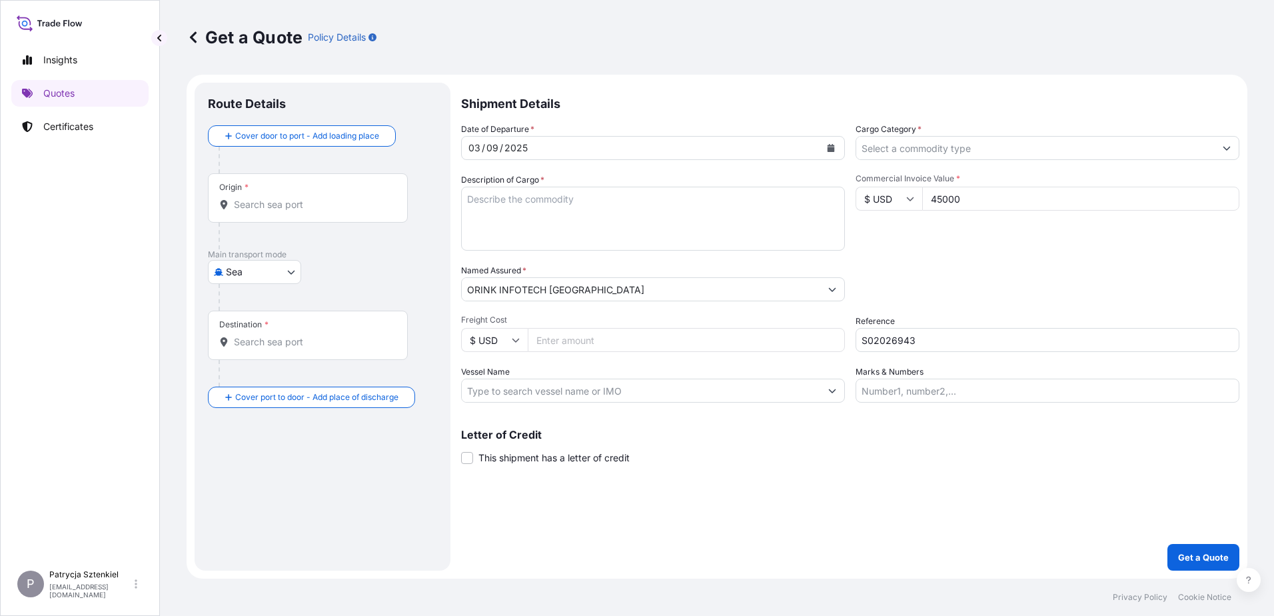
click at [631, 180] on div "Description of Cargo *" at bounding box center [653, 211] width 384 height 77
click at [624, 201] on textarea "Description of Cargo *" at bounding box center [653, 219] width 384 height 64
paste textarea "INK CARTRIDGE, TONER CARTRIDGE,INK"
type textarea "INK CARTRIDGE, TONER CARTRIDGE,INK"
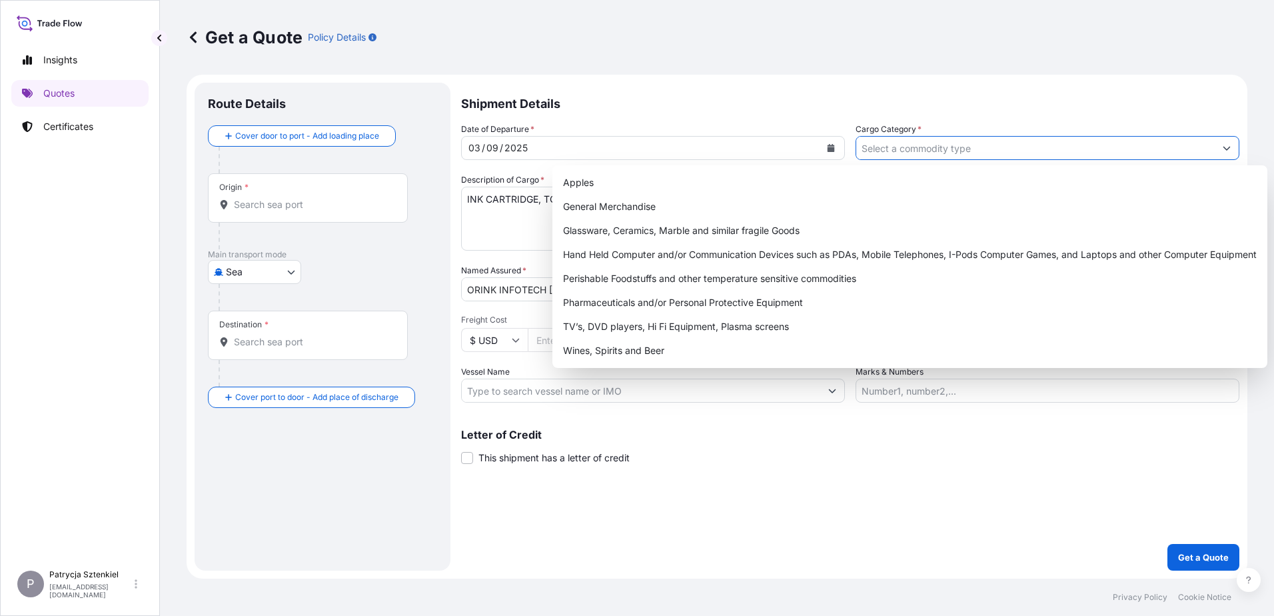
click at [959, 145] on input "Cargo Category *" at bounding box center [1035, 148] width 358 height 24
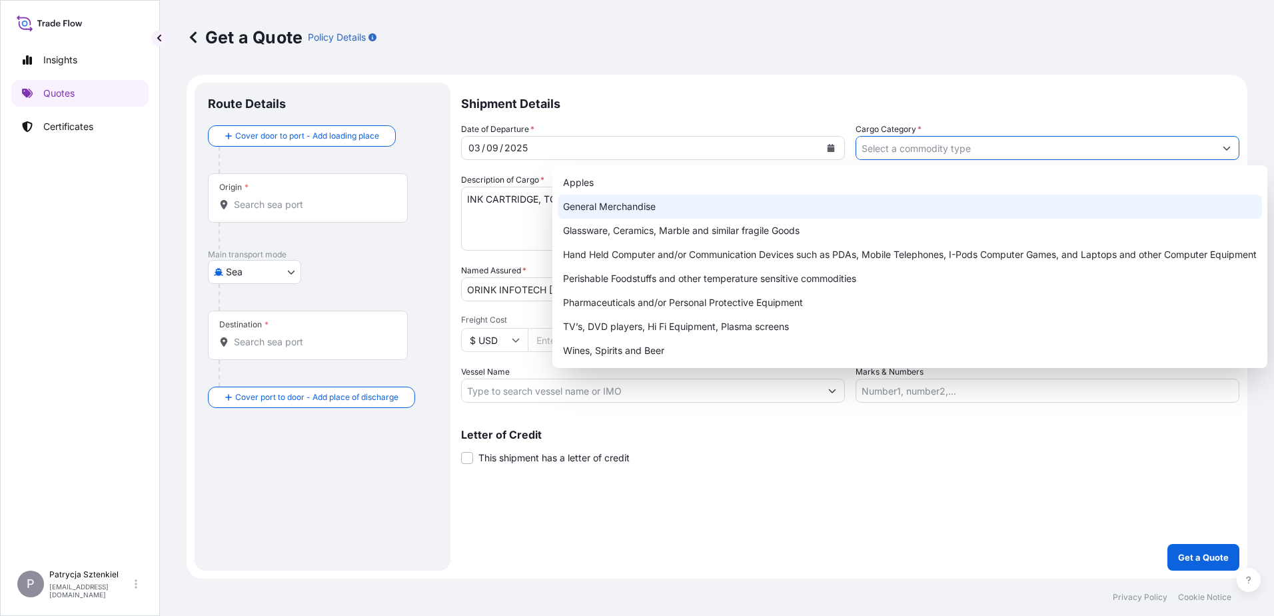
click at [638, 205] on div "General Merchandise" at bounding box center [910, 207] width 704 height 24
type input "General Merchandise"
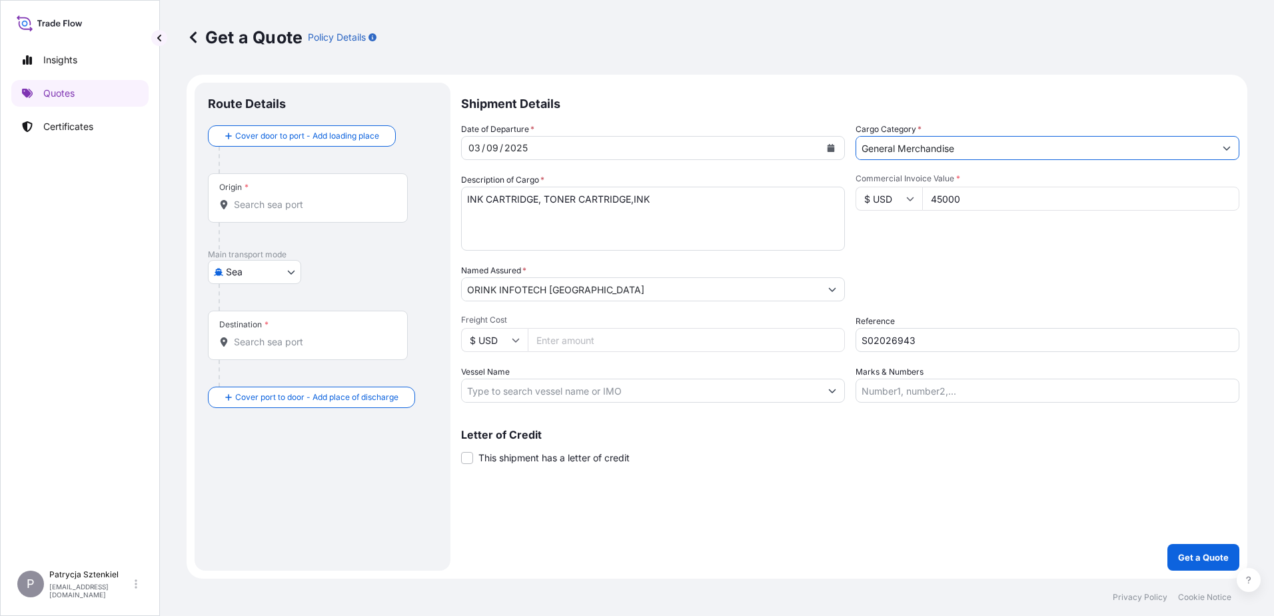
click at [297, 226] on div at bounding box center [312, 235] width 189 height 27
click at [293, 217] on div "Origin *" at bounding box center [308, 197] width 200 height 49
click at [293, 211] on input "Origin *" at bounding box center [312, 204] width 157 height 13
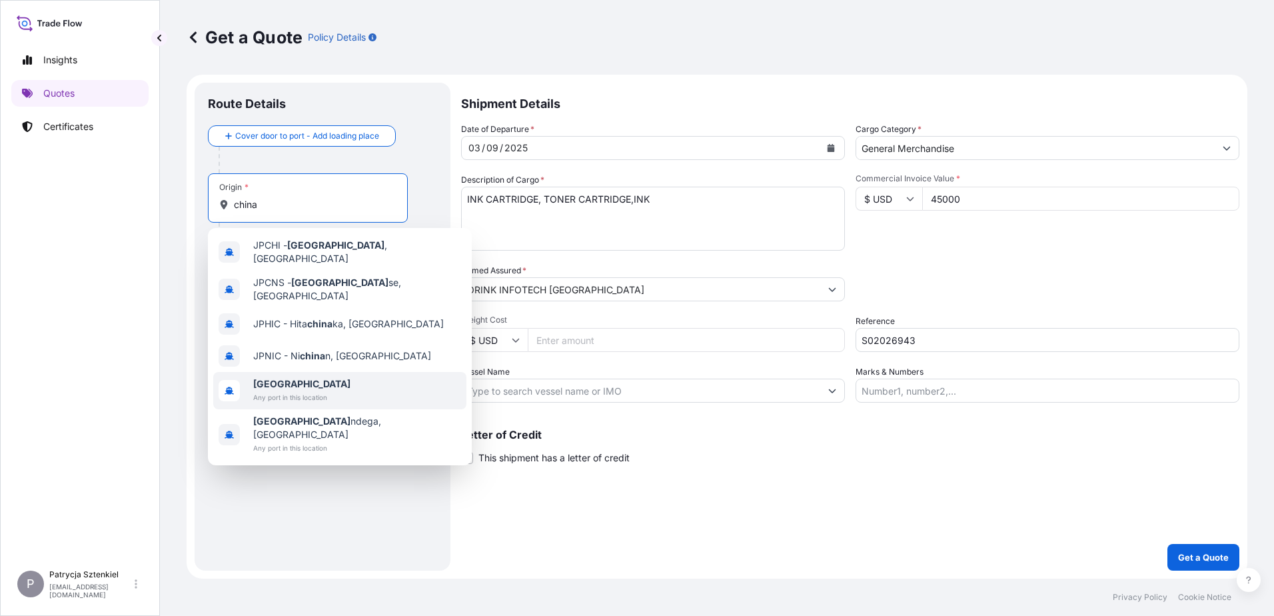
click at [266, 390] on span "Any port in this location" at bounding box center [301, 396] width 97 height 13
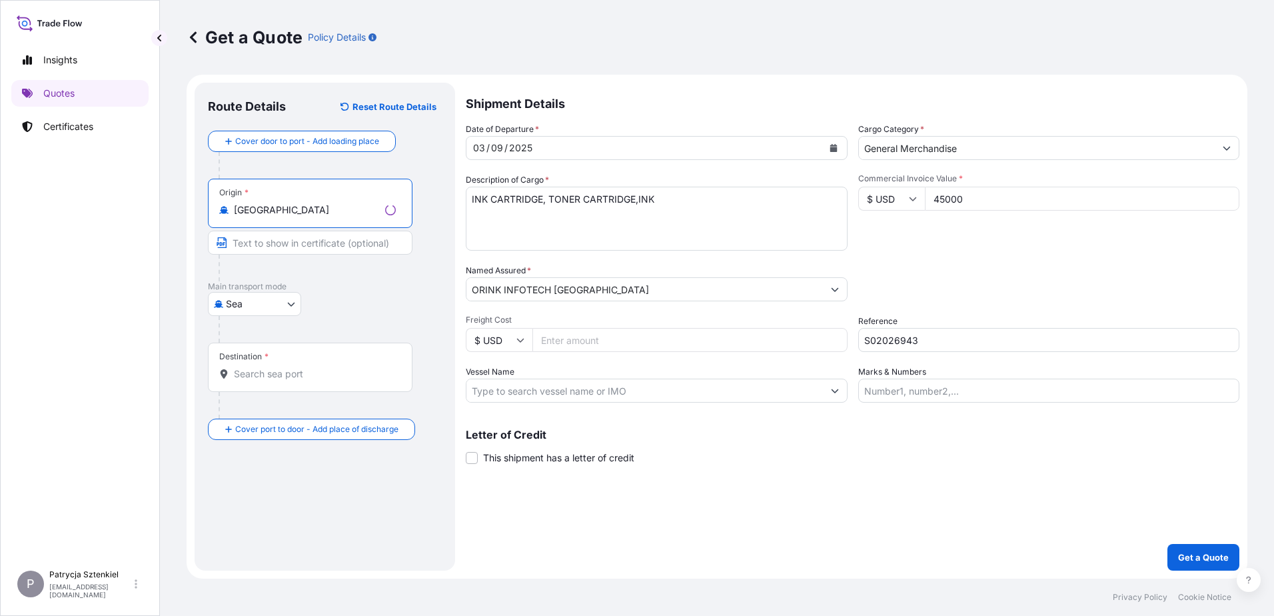
type input "[GEOGRAPHIC_DATA]"
click at [260, 376] on input "Destination *" at bounding box center [315, 373] width 162 height 13
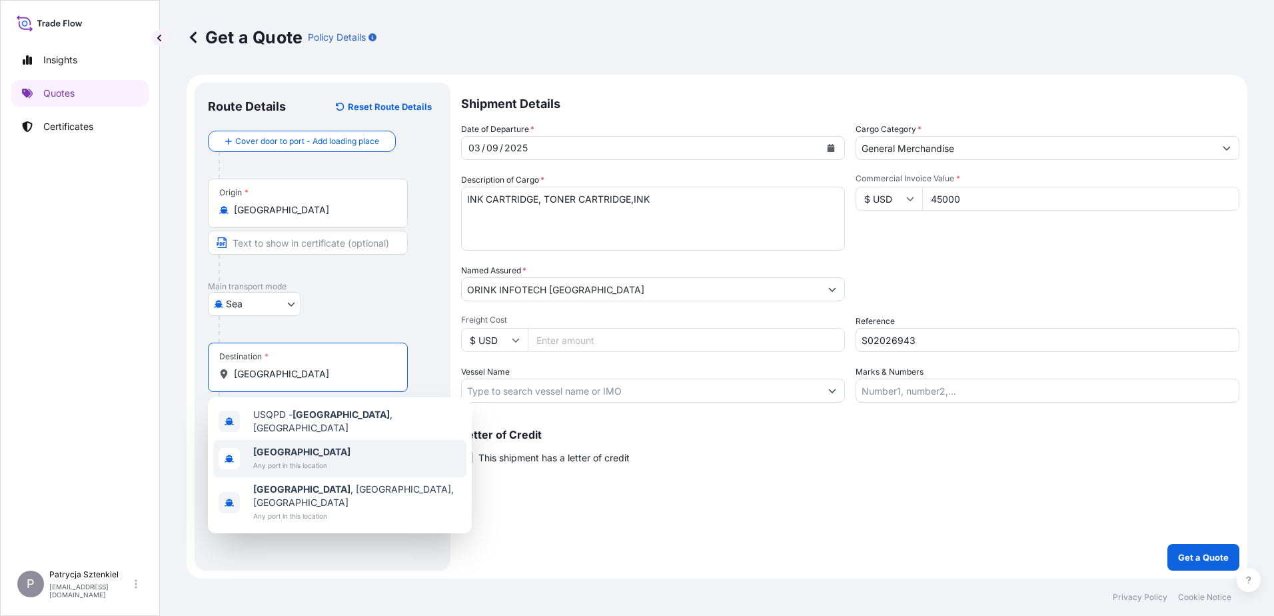
click at [296, 458] on span "Any port in this location" at bounding box center [301, 464] width 97 height 13
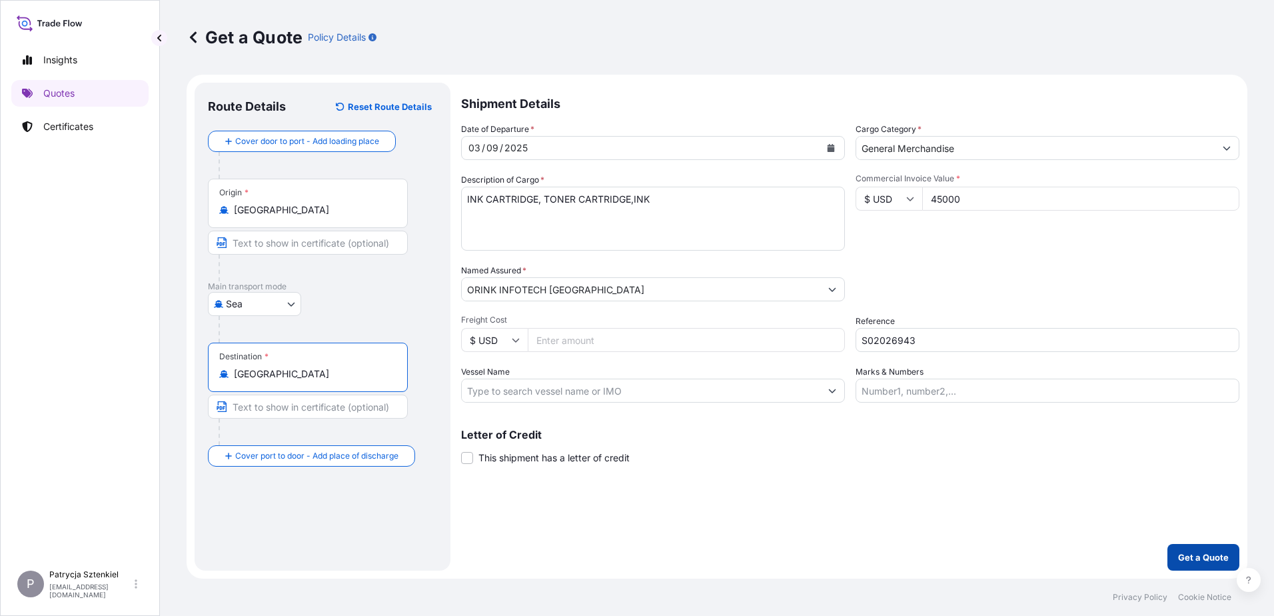
type input "[GEOGRAPHIC_DATA]"
click at [1198, 556] on p "Get a Quote" at bounding box center [1203, 556] width 51 height 13
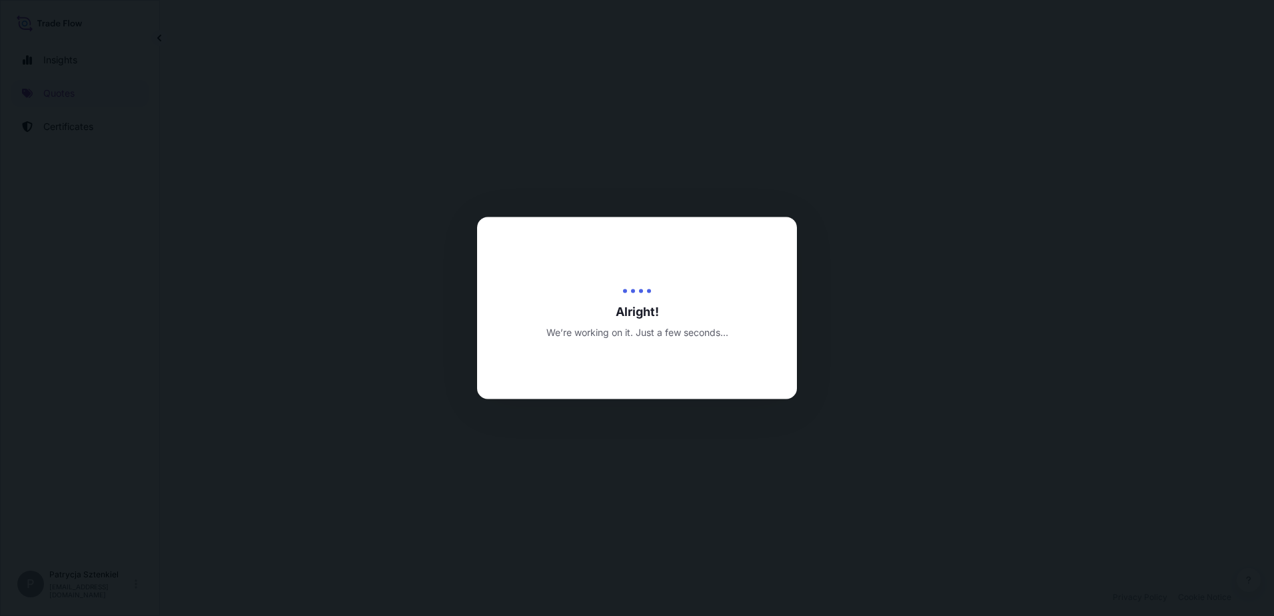
select select "Sea"
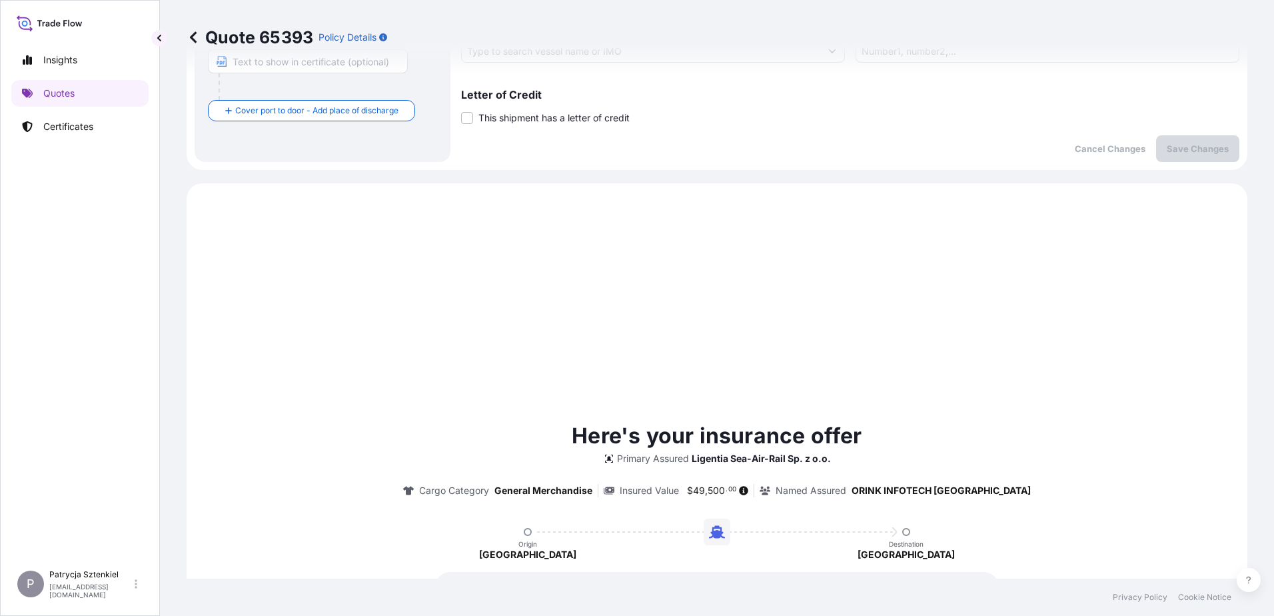
scroll to position [456, 0]
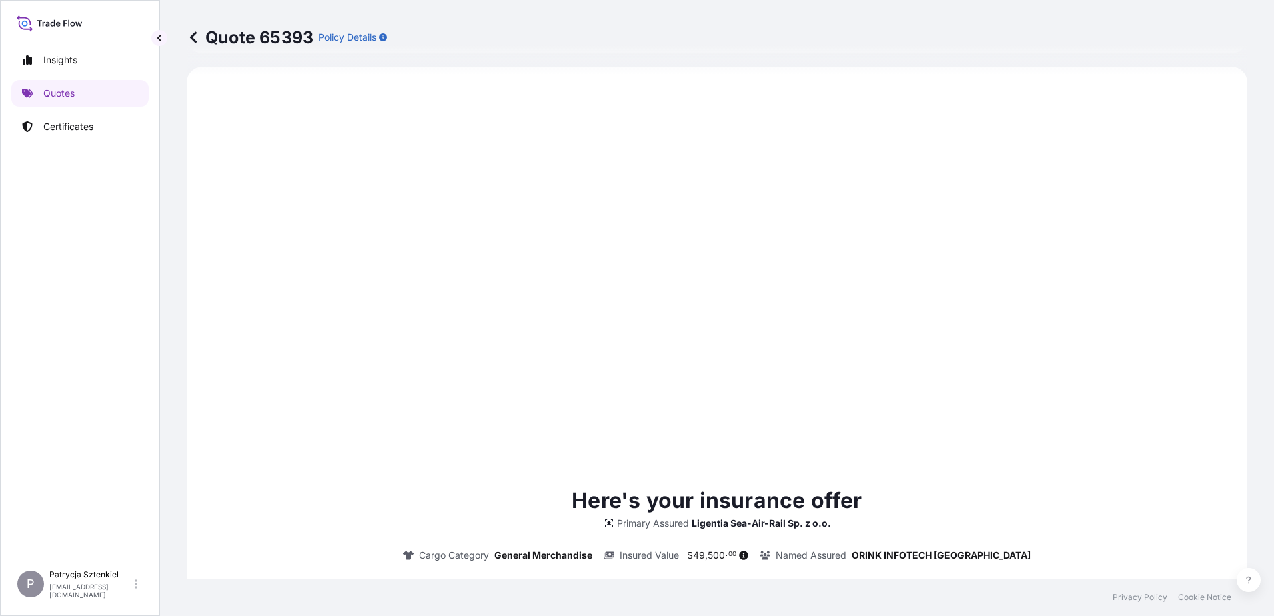
type input "[DATE]"
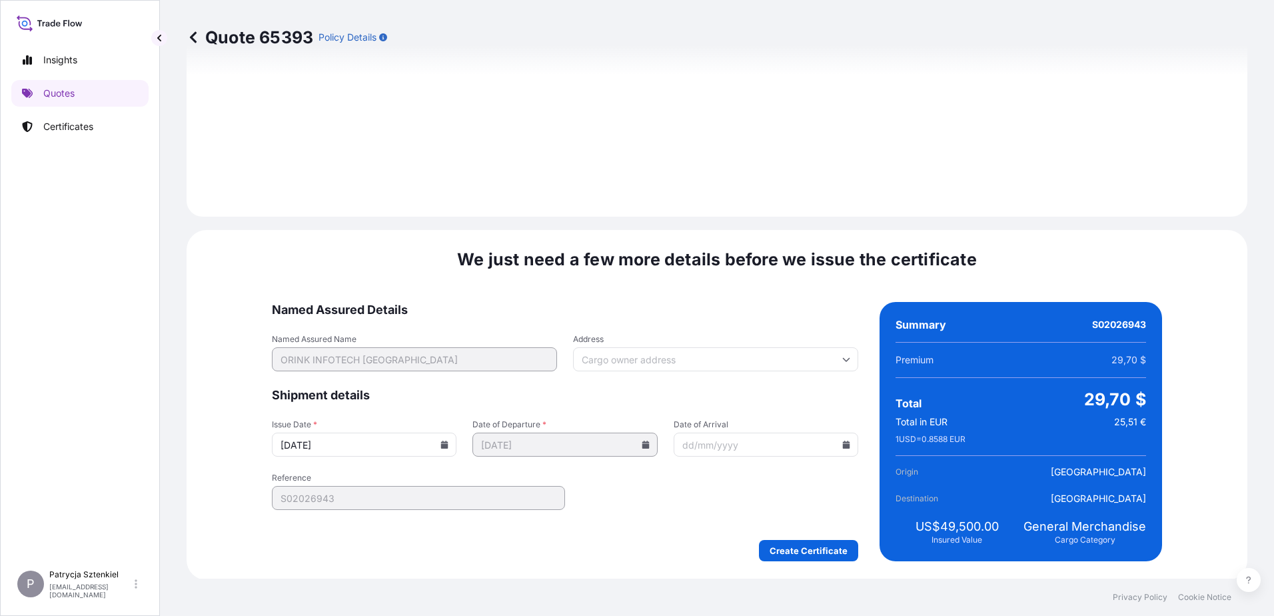
scroll to position [1418, 0]
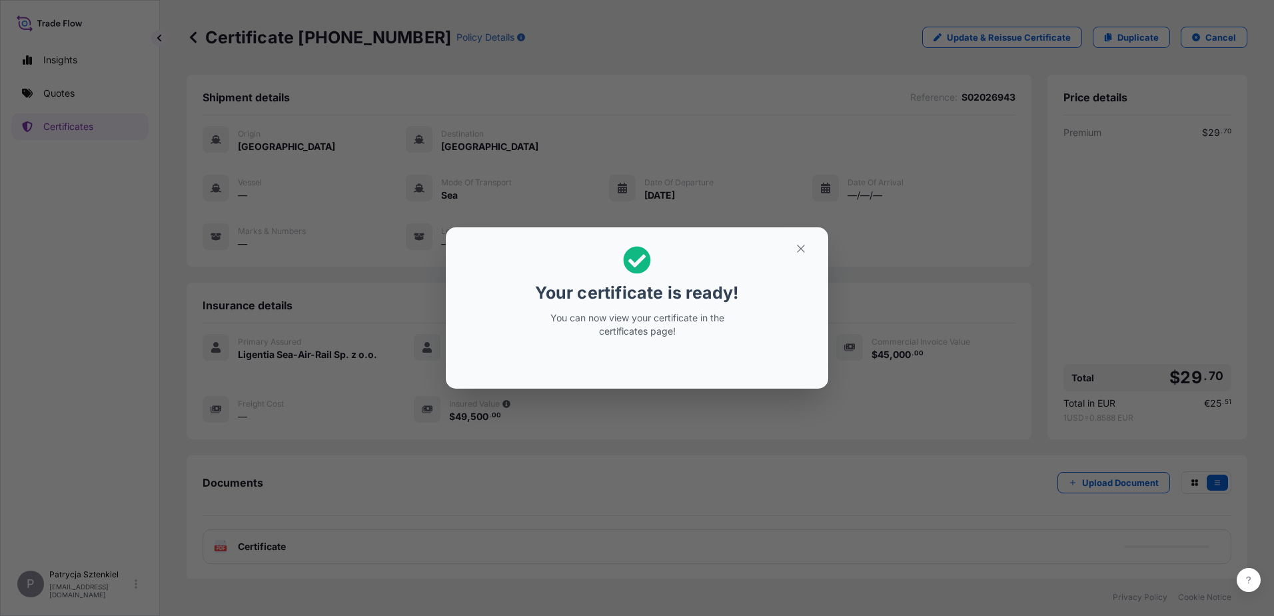
click at [809, 248] on button "button" at bounding box center [800, 248] width 33 height 21
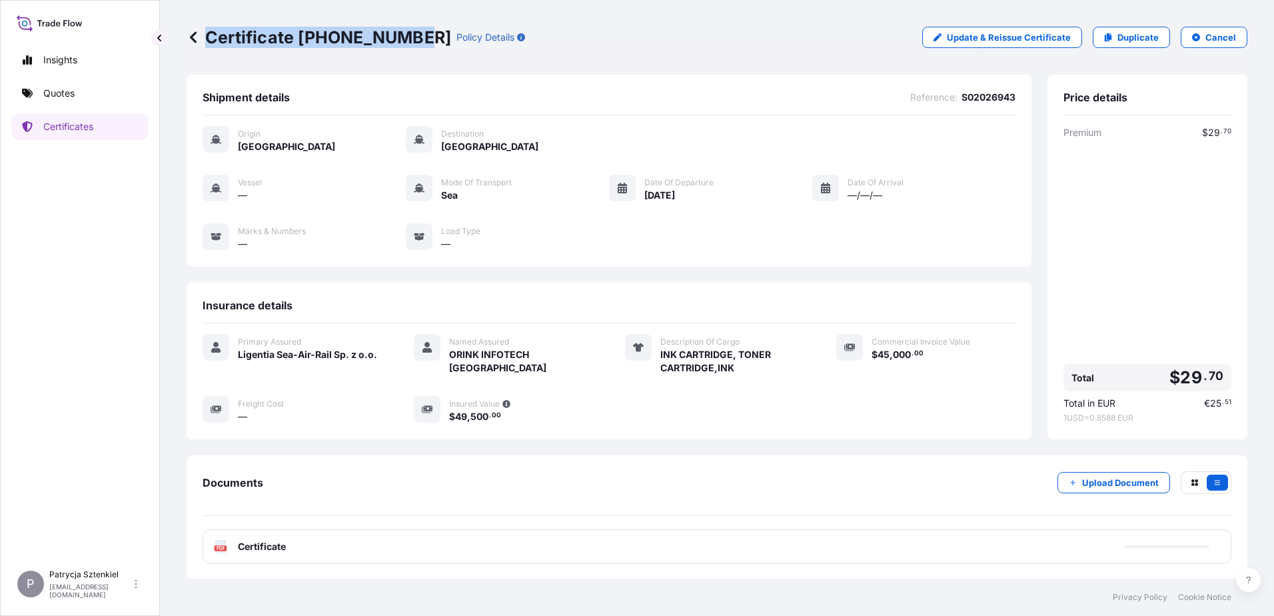
drag, startPoint x: 209, startPoint y: 35, endPoint x: 410, endPoint y: 41, distance: 201.3
click at [410, 41] on p "Certificate 31440-1770-1" at bounding box center [319, 37] width 264 height 21
copy p "Certificate 31440-1770-1"
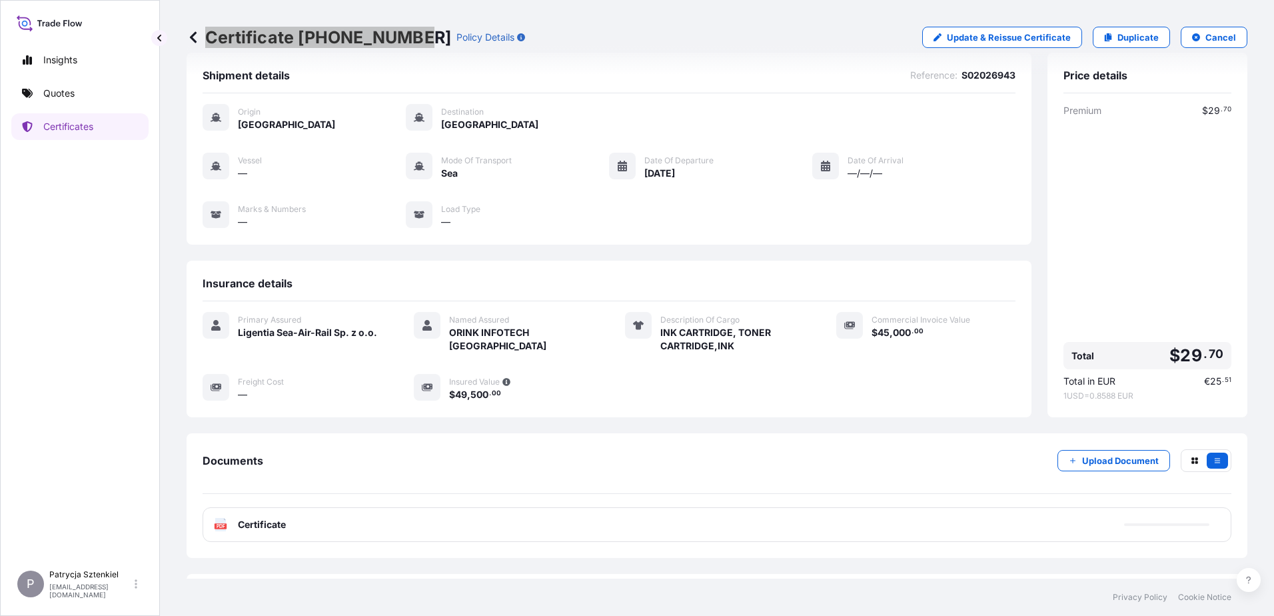
scroll to position [60, 0]
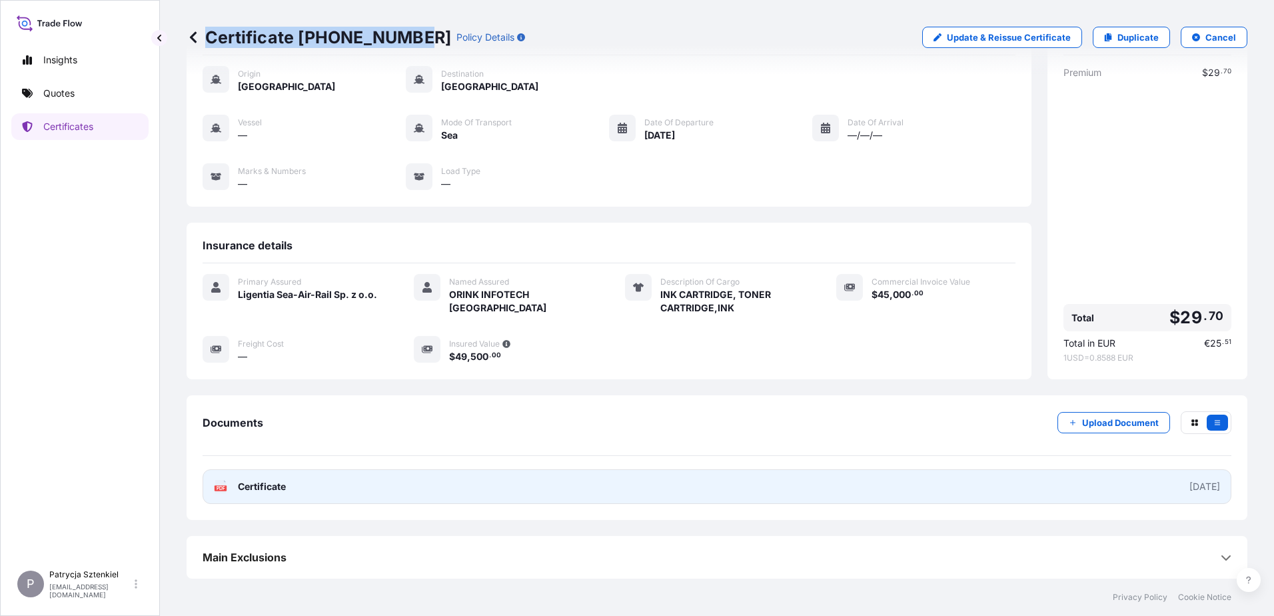
click at [438, 482] on link "PDF Certificate [DATE]" at bounding box center [717, 486] width 1029 height 35
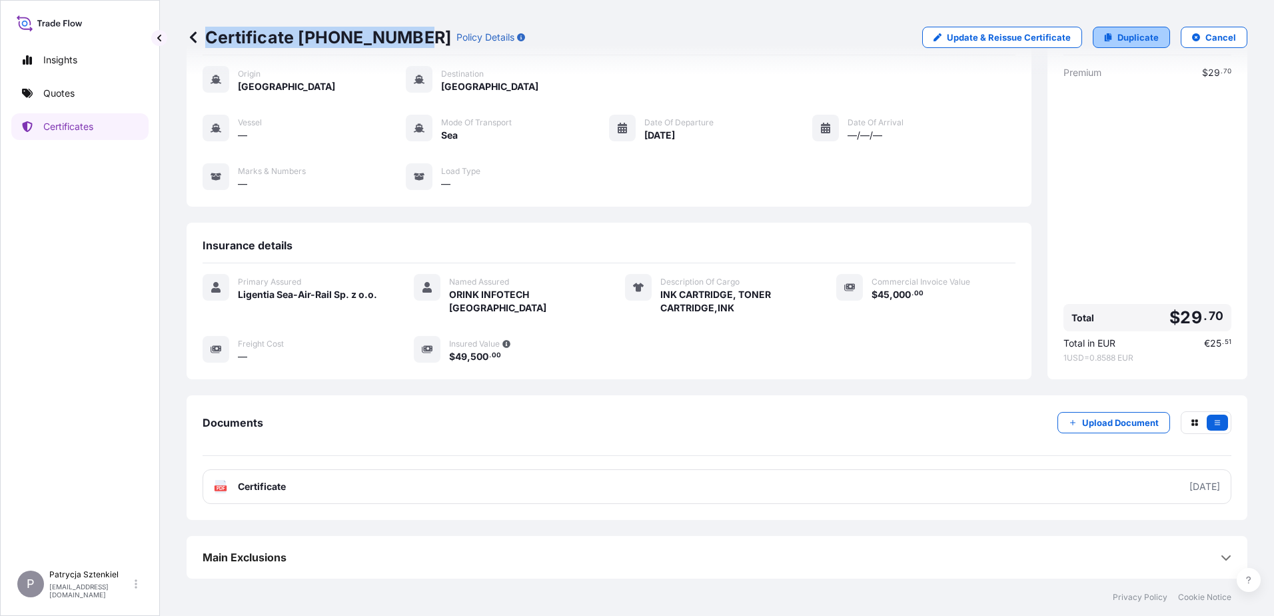
click at [1148, 37] on p "Duplicate" at bounding box center [1137, 37] width 41 height 13
select select "Sea"
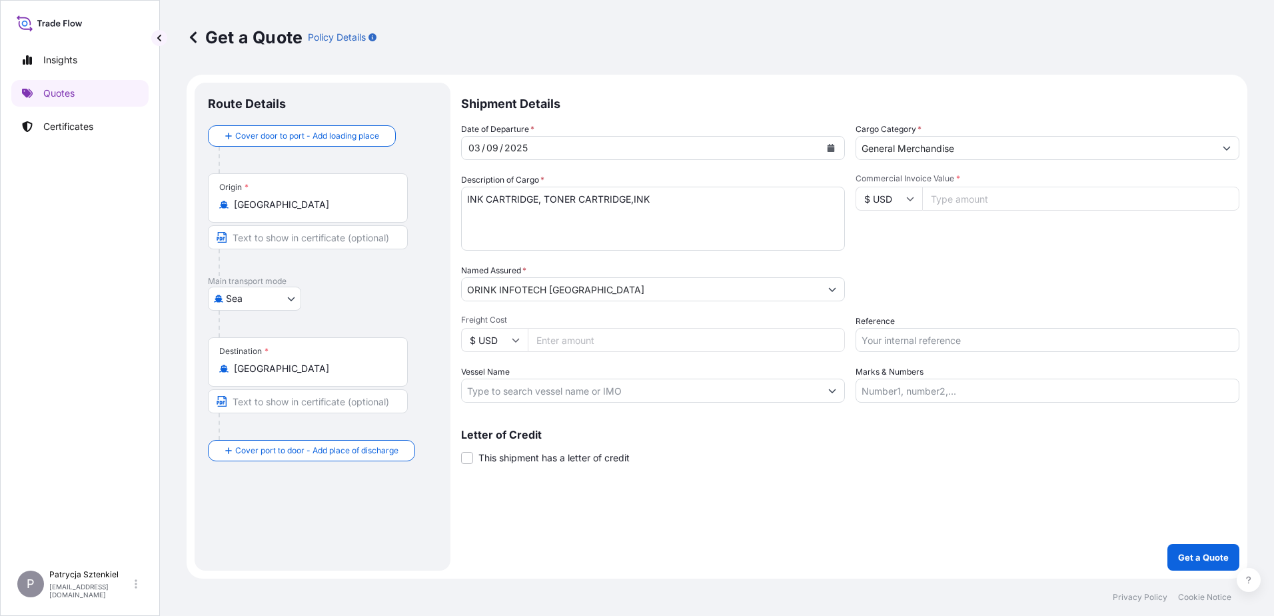
click at [878, 342] on input "Reference" at bounding box center [1047, 340] width 384 height 24
paste input "S02030990"
type input "S02030990"
click at [1025, 189] on input "Commercial Invoice Value *" at bounding box center [1080, 199] width 317 height 24
type input "45000"
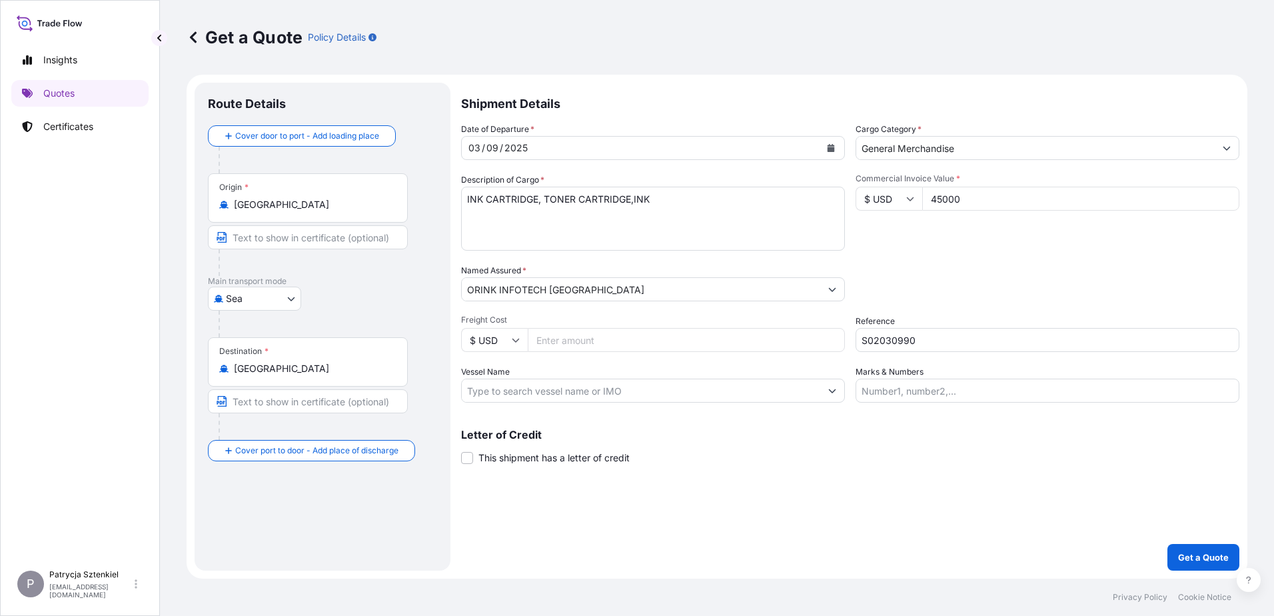
click at [595, 224] on textarea "INK CARTRIDGE, TONER CARTRIDGE,INK" at bounding box center [653, 219] width 384 height 64
paste textarea "ONER CARTRIDGET"
drag, startPoint x: 542, startPoint y: 189, endPoint x: 430, endPoint y: 197, distance: 111.6
click at [437, 195] on form "Route Details Cover door to port - Add loading place Place of loading Road / In…" at bounding box center [717, 327] width 1061 height 504
paste textarea "TONER CARTRIDGE"
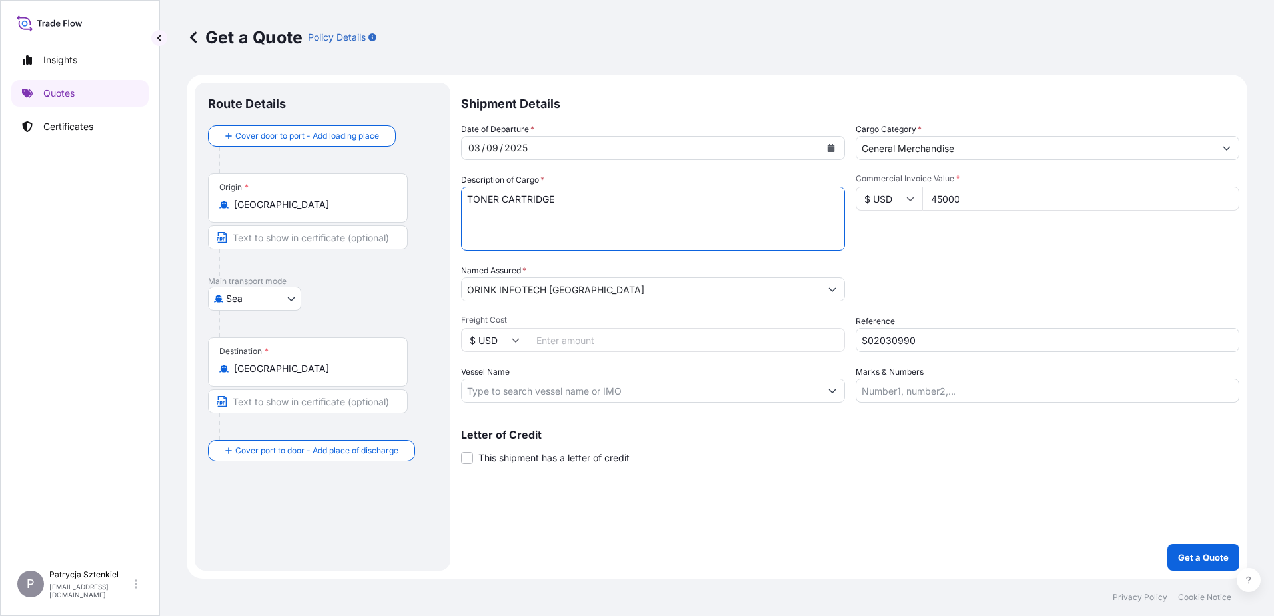
type textarea "TONER CARTRIDGE"
click at [832, 148] on icon "Calendar" at bounding box center [830, 148] width 7 height 8
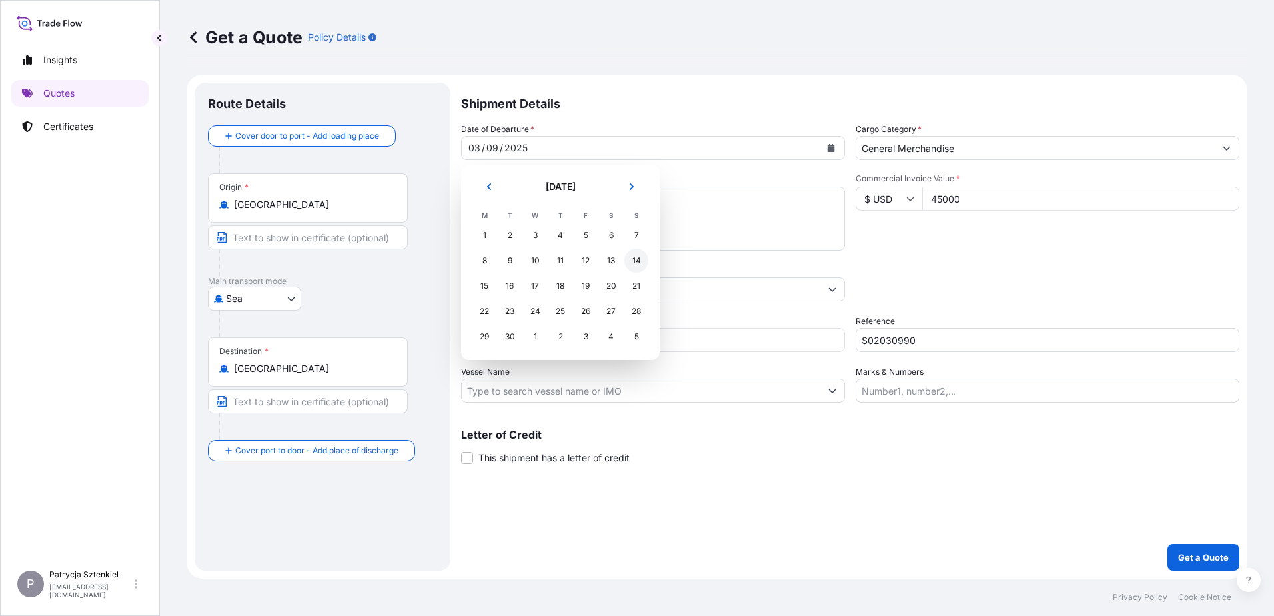
click at [630, 261] on div "14" at bounding box center [636, 260] width 24 height 24
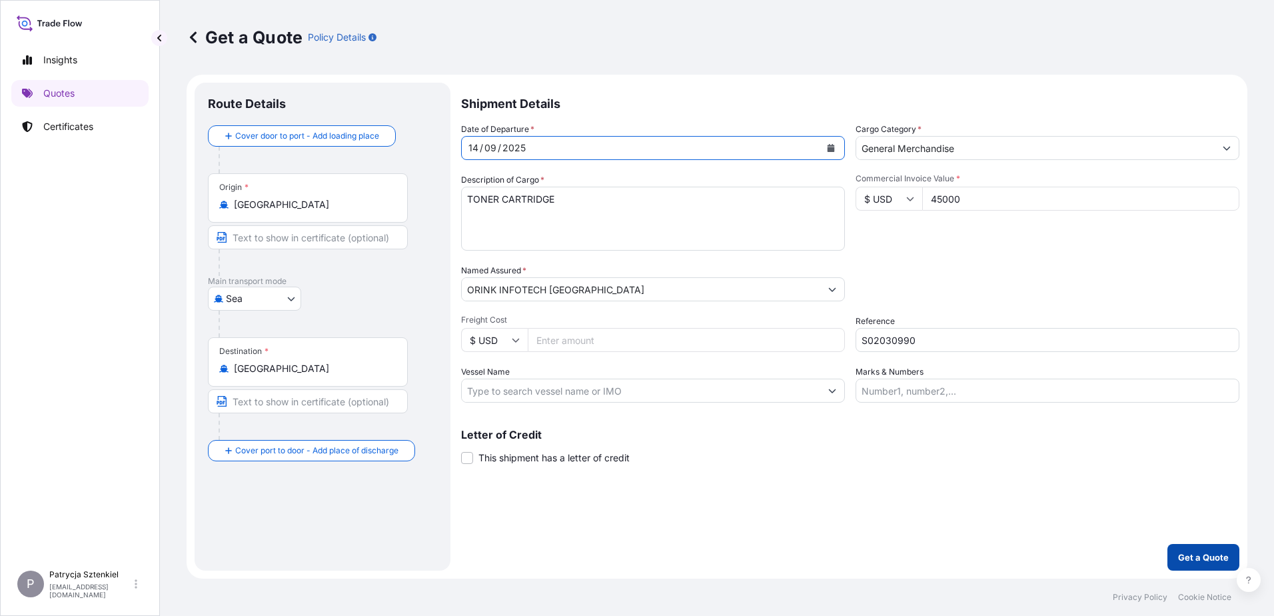
click at [1186, 556] on p "Get a Quote" at bounding box center [1203, 556] width 51 height 13
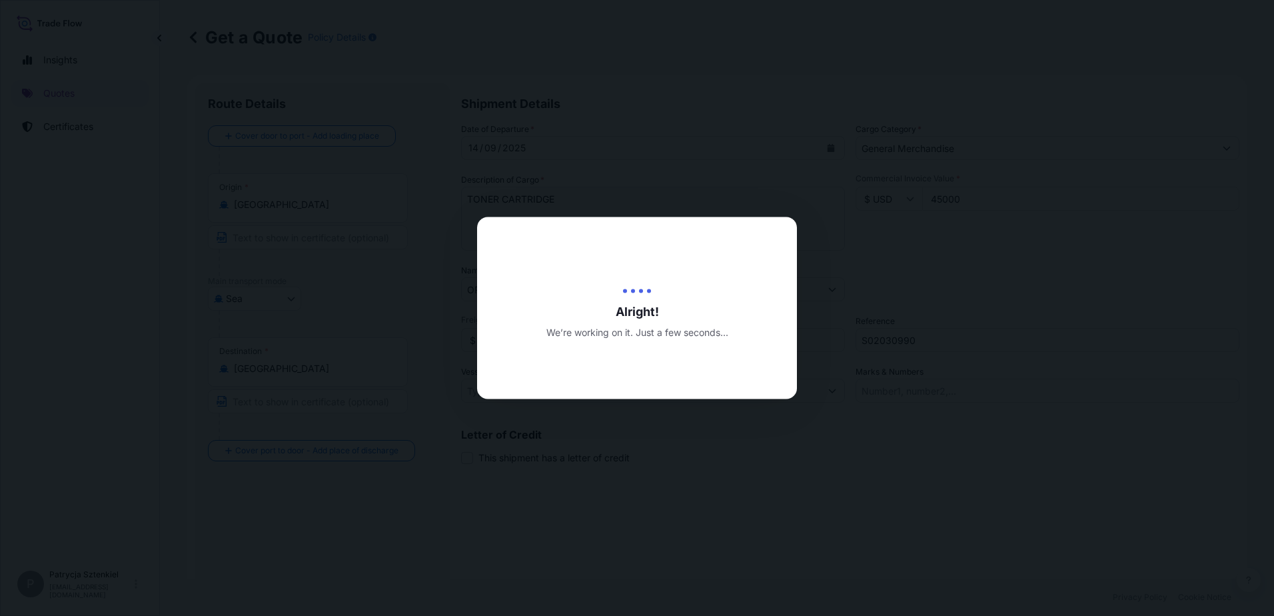
type input "[DATE]"
select select "Sea"
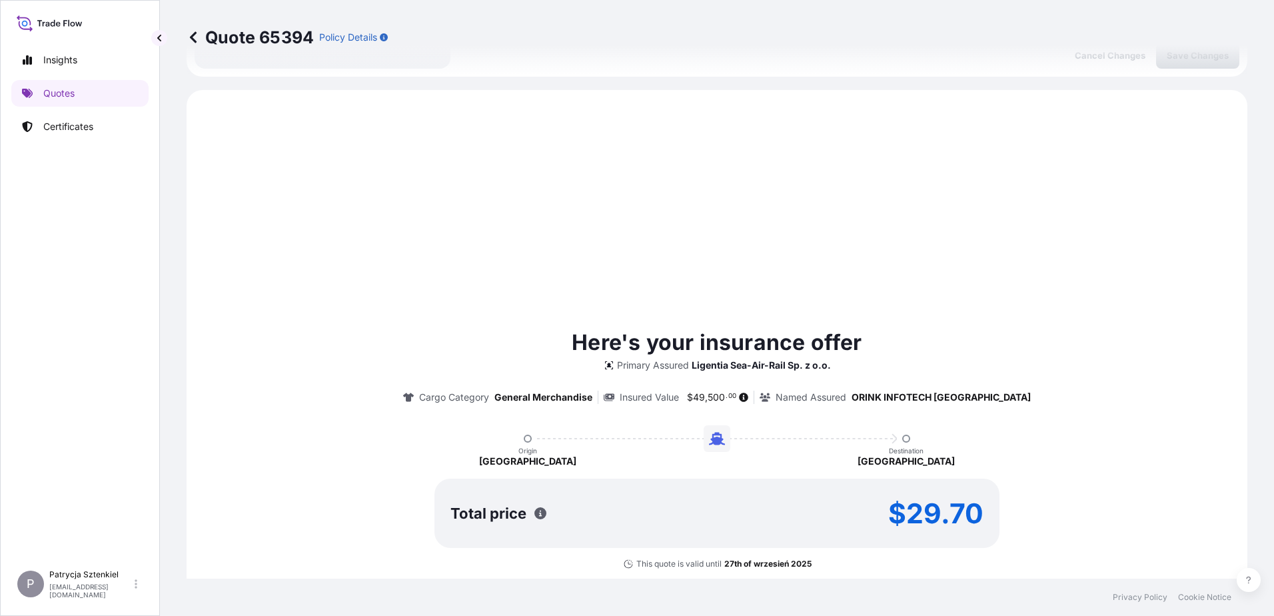
scroll to position [456, 0]
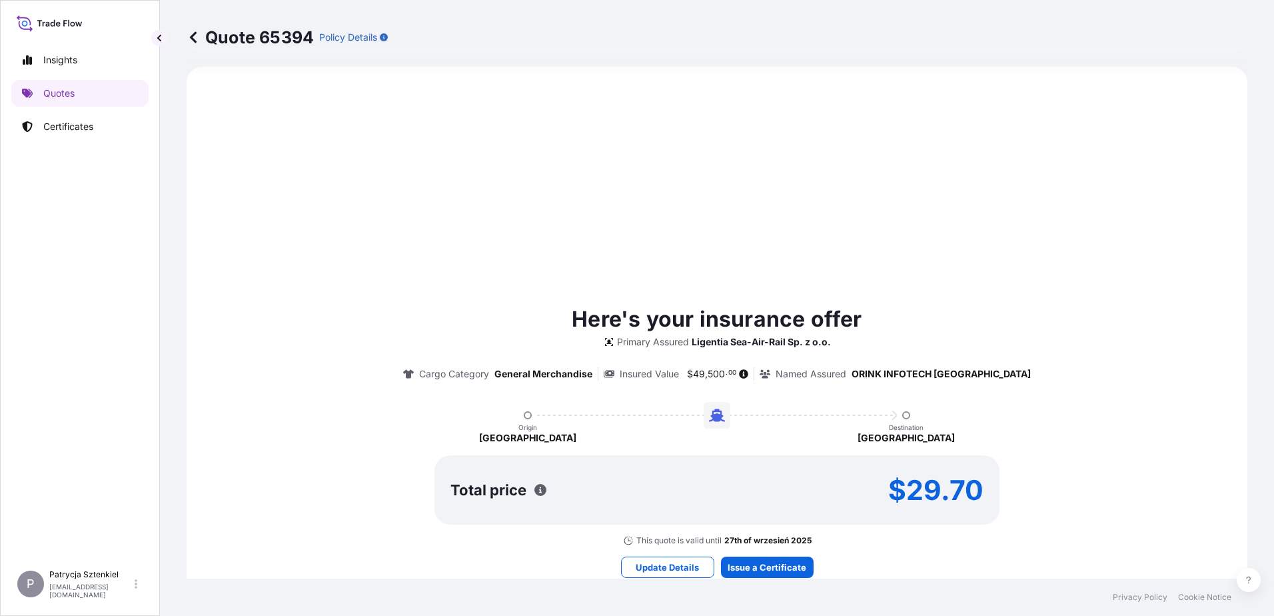
click at [799, 578] on footer "Privacy Policy Cookie Notice" at bounding box center [717, 596] width 1114 height 37
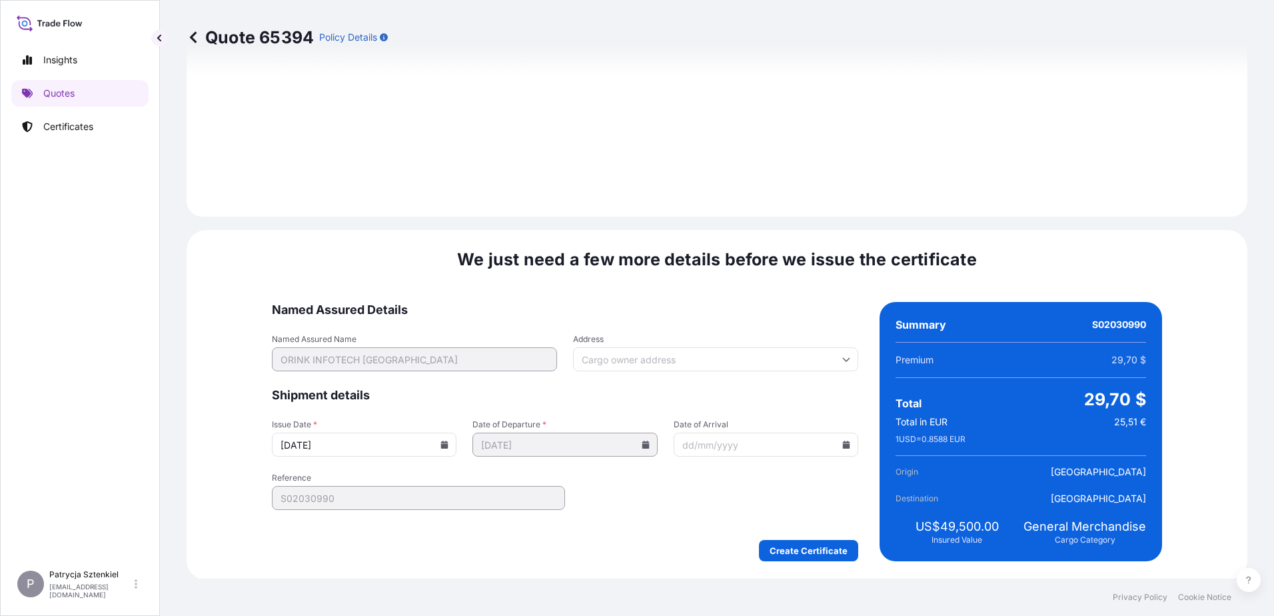
scroll to position [1418, 0]
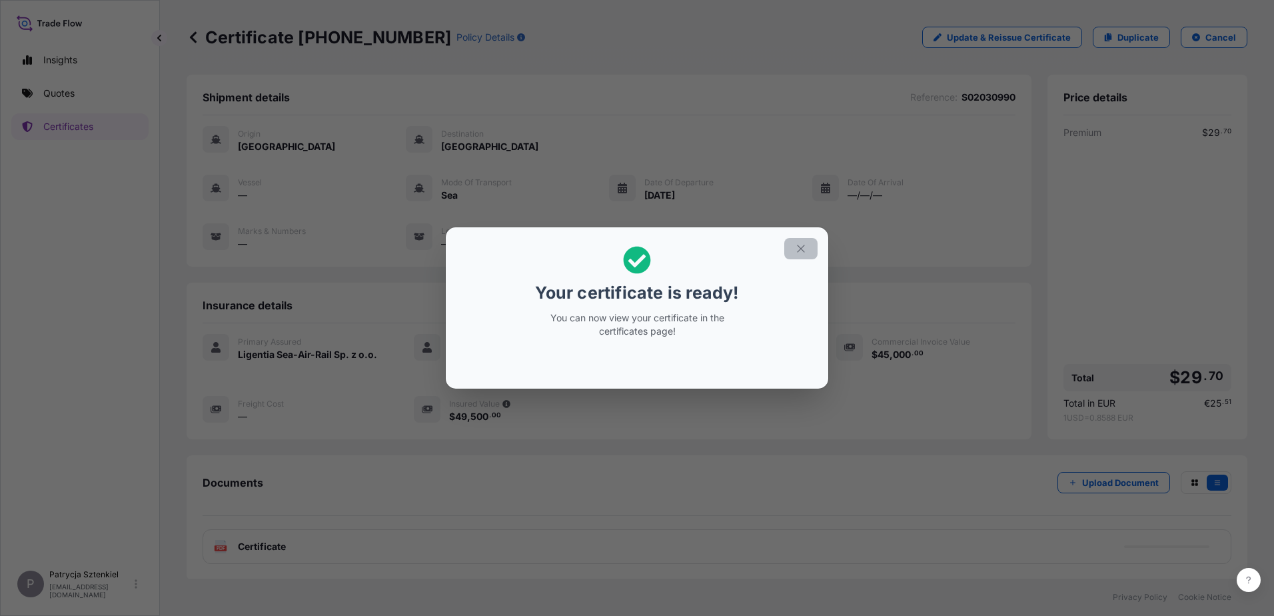
click at [795, 250] on icon "button" at bounding box center [801, 248] width 12 height 12
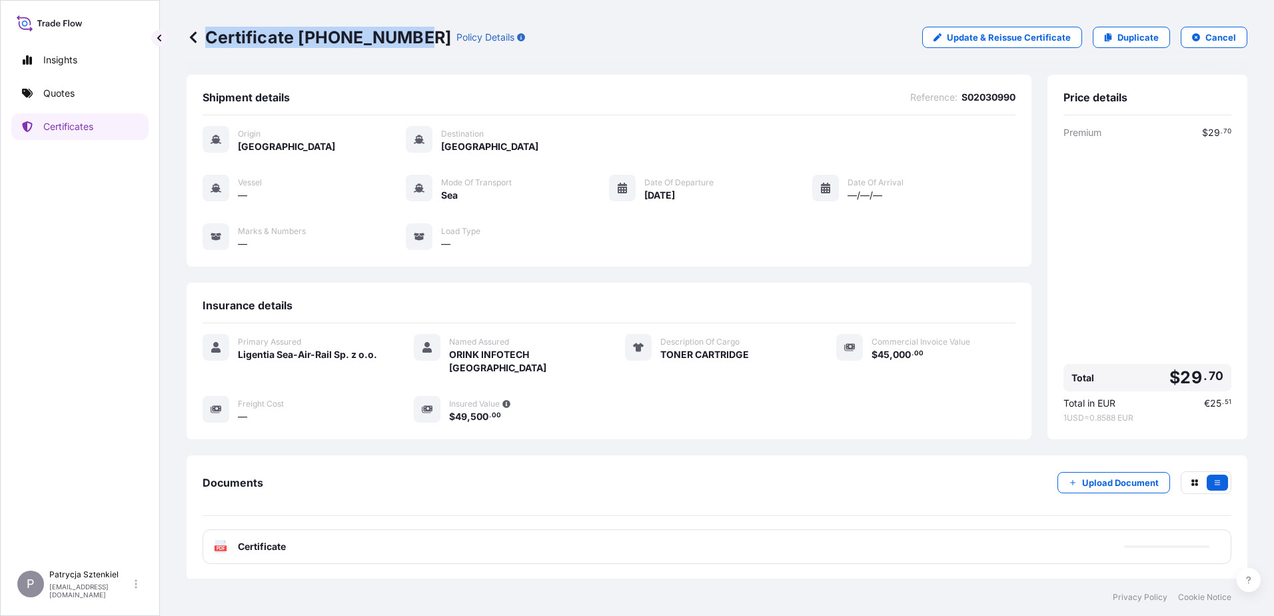
drag, startPoint x: 209, startPoint y: 37, endPoint x: 408, endPoint y: 58, distance: 199.6
click at [408, 58] on div "Certificate 31440-1771-1 Policy Details Update & Reissue Certificate Duplicate …" at bounding box center [717, 37] width 1061 height 75
copy p "Certificate 31440-1771-1"
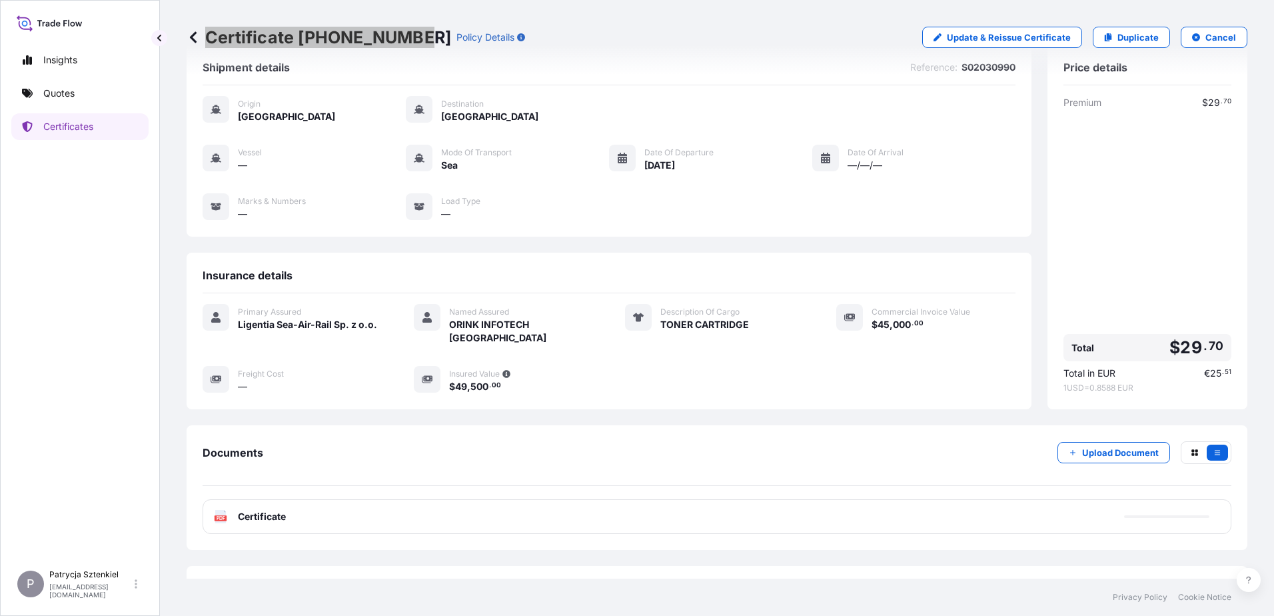
scroll to position [47, 0]
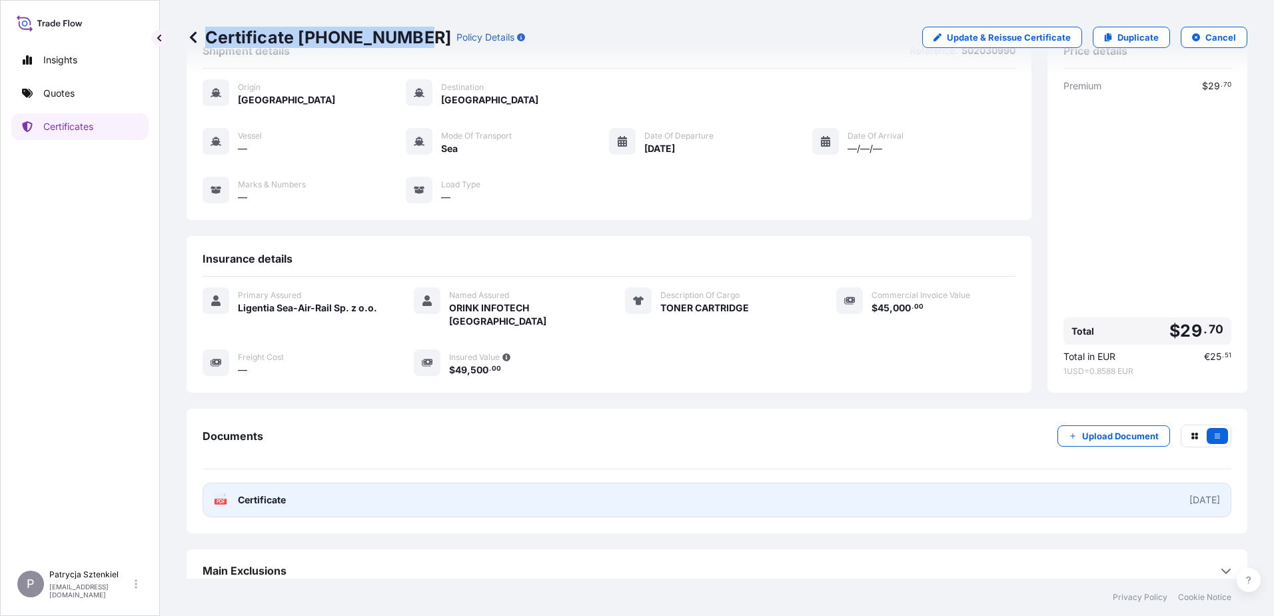
click at [532, 482] on link "PDF Certificate [DATE]" at bounding box center [717, 499] width 1029 height 35
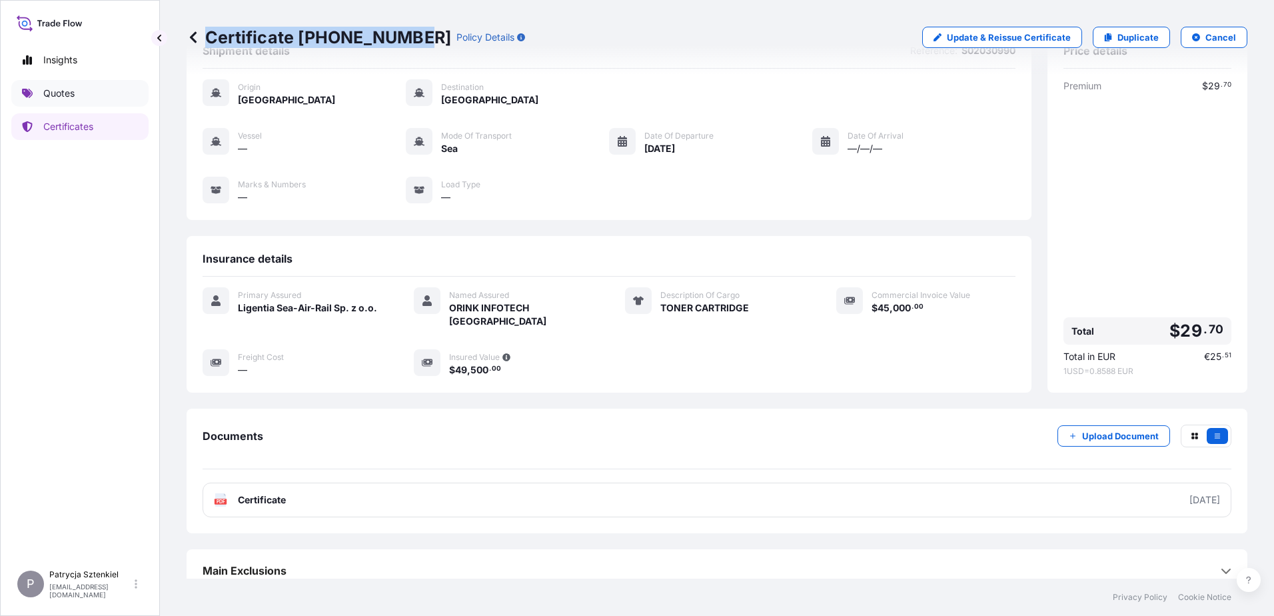
click at [54, 97] on p "Quotes" at bounding box center [58, 93] width 31 height 13
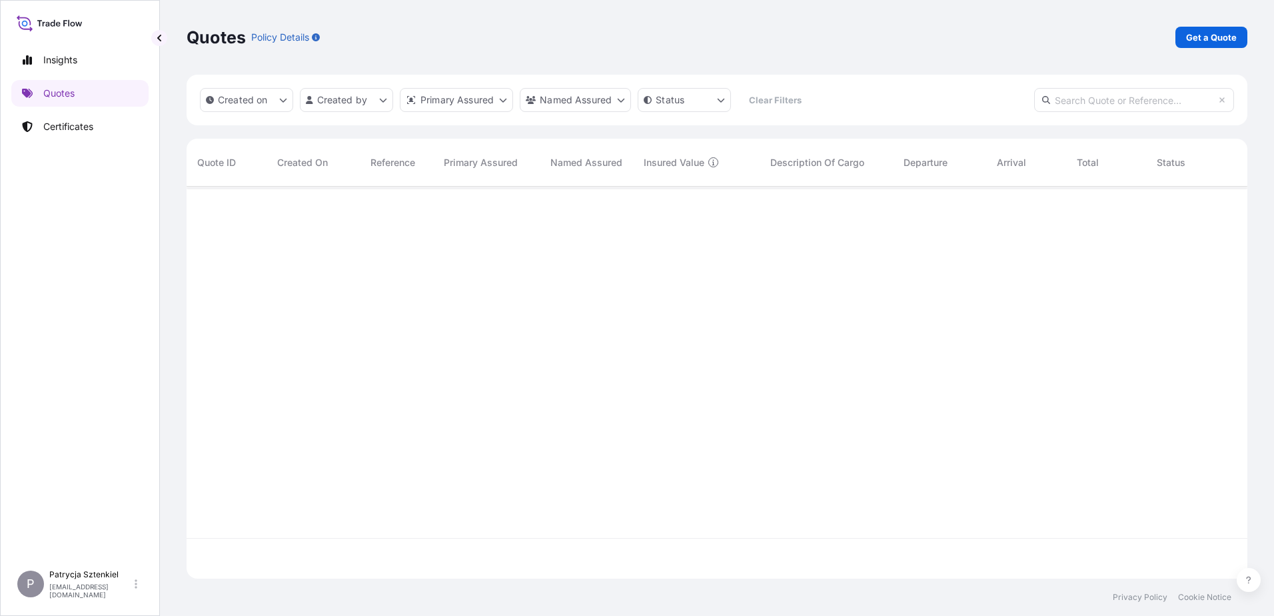
scroll to position [389, 1051]
click at [1196, 33] on p "Get a Quote" at bounding box center [1211, 37] width 51 height 13
select select "Sea"
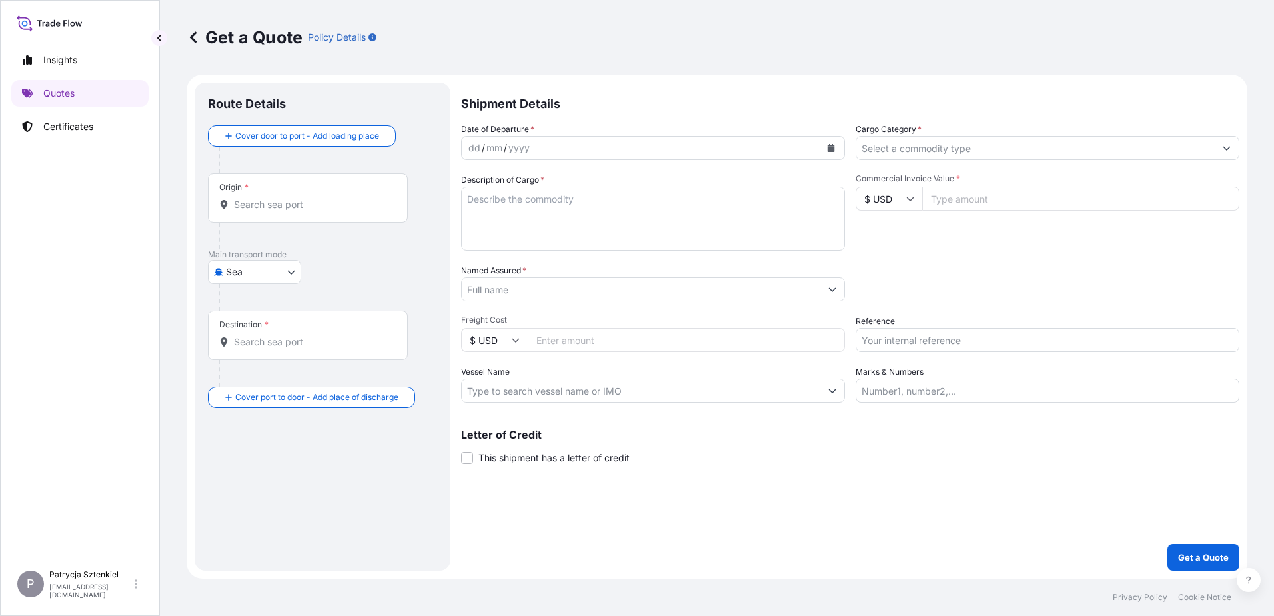
click at [923, 345] on input "Reference" at bounding box center [1047, 340] width 384 height 24
paste input "S02026951"
type input "S02026951"
click at [624, 290] on input "Named Assured *" at bounding box center [641, 289] width 358 height 24
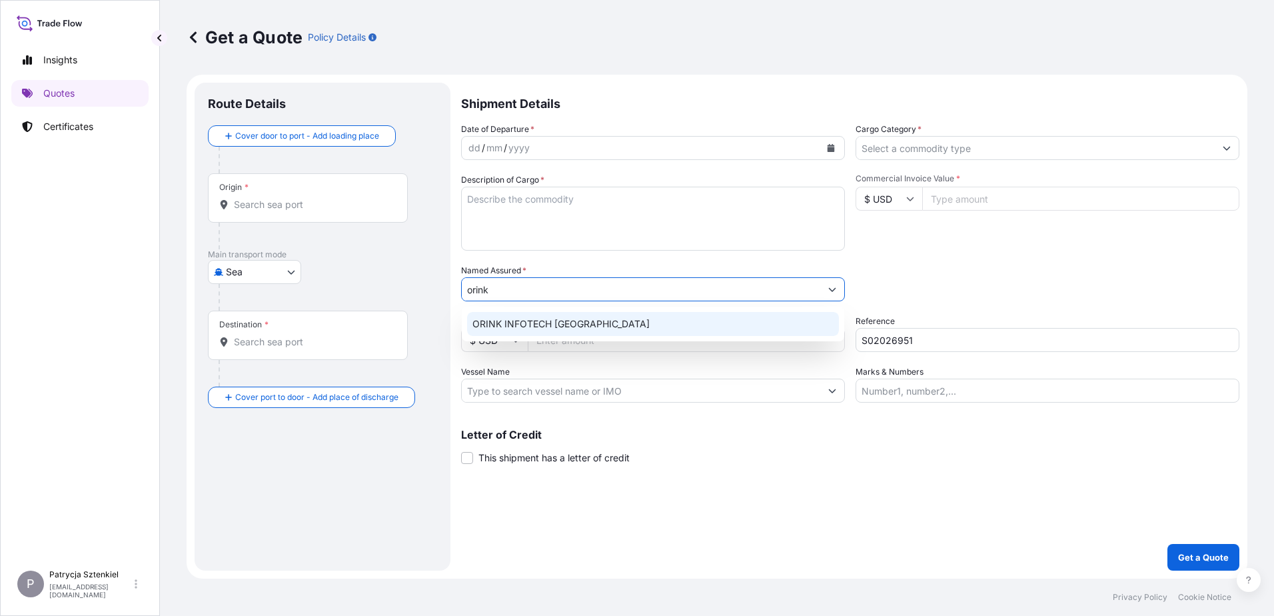
click at [512, 326] on span "ORINK INFOTECH POLAND" at bounding box center [560, 323] width 177 height 13
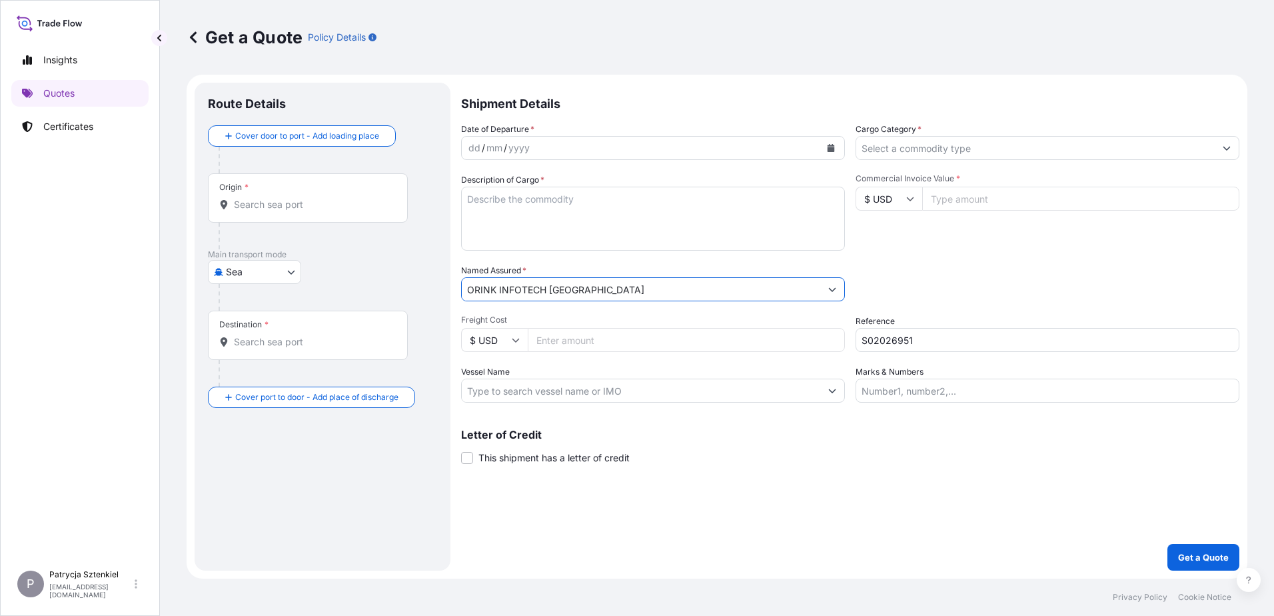
type input "ORINK INFOTECH POLAND"
click at [344, 196] on div "Origin *" at bounding box center [308, 197] width 200 height 49
click at [344, 198] on input "Origin *" at bounding box center [312, 204] width 157 height 13
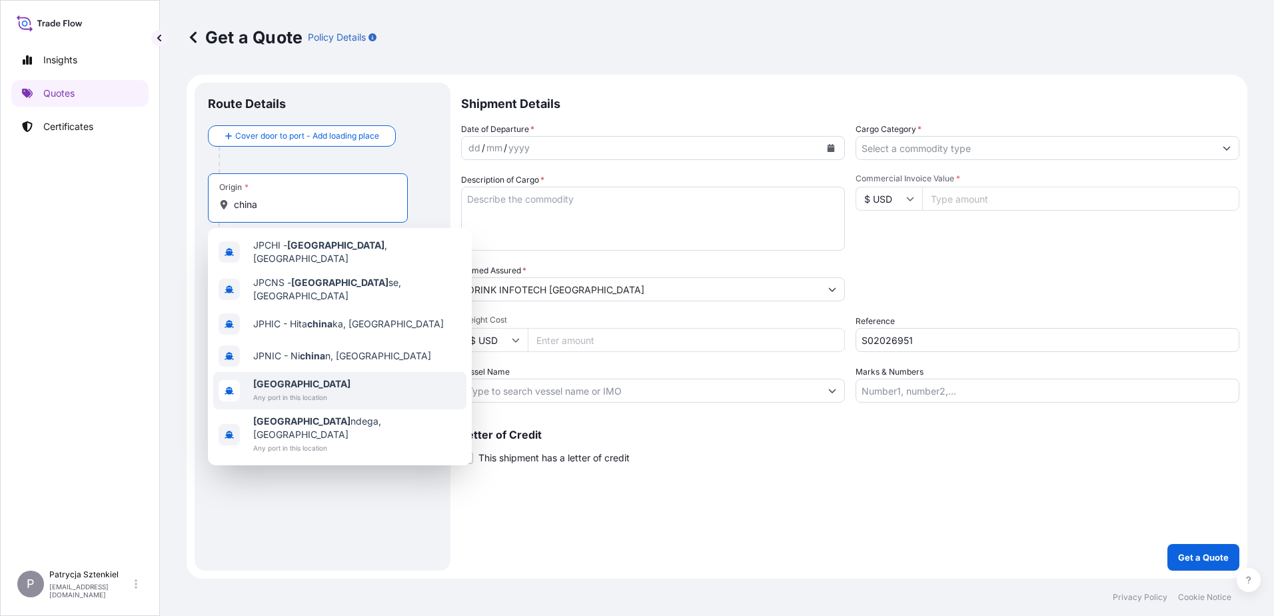
click at [287, 377] on span "[GEOGRAPHIC_DATA]" at bounding box center [301, 383] width 97 height 13
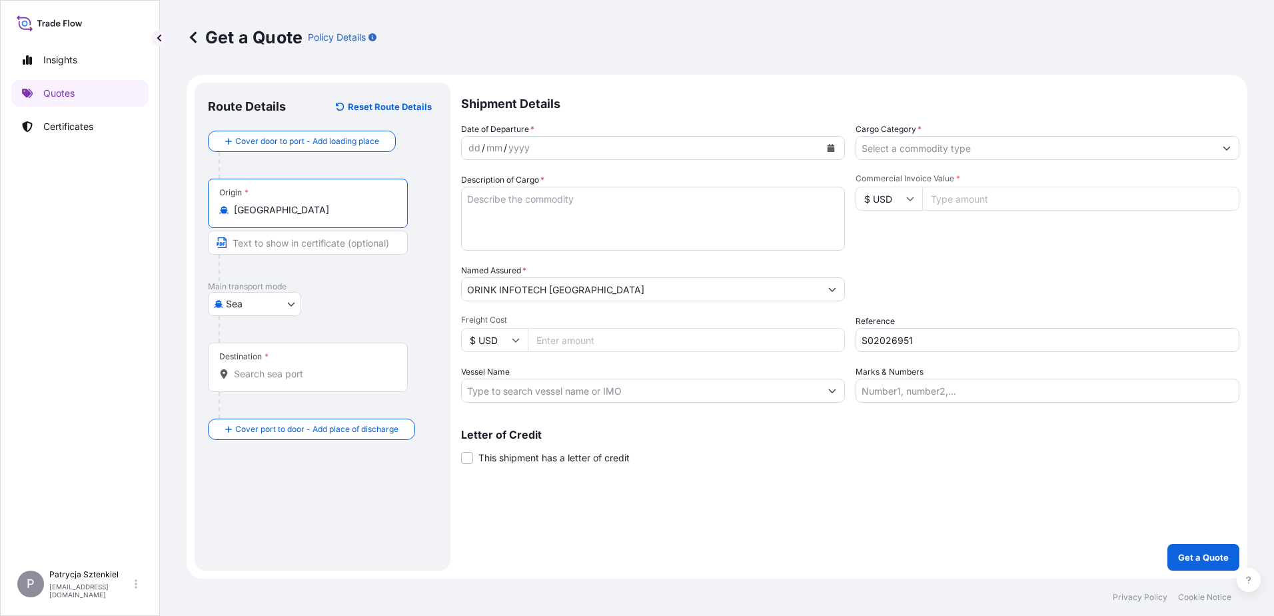
type input "[GEOGRAPHIC_DATA]"
click at [273, 362] on div "Destination *" at bounding box center [308, 366] width 200 height 49
click at [273, 367] on input "Destination *" at bounding box center [312, 373] width 157 height 13
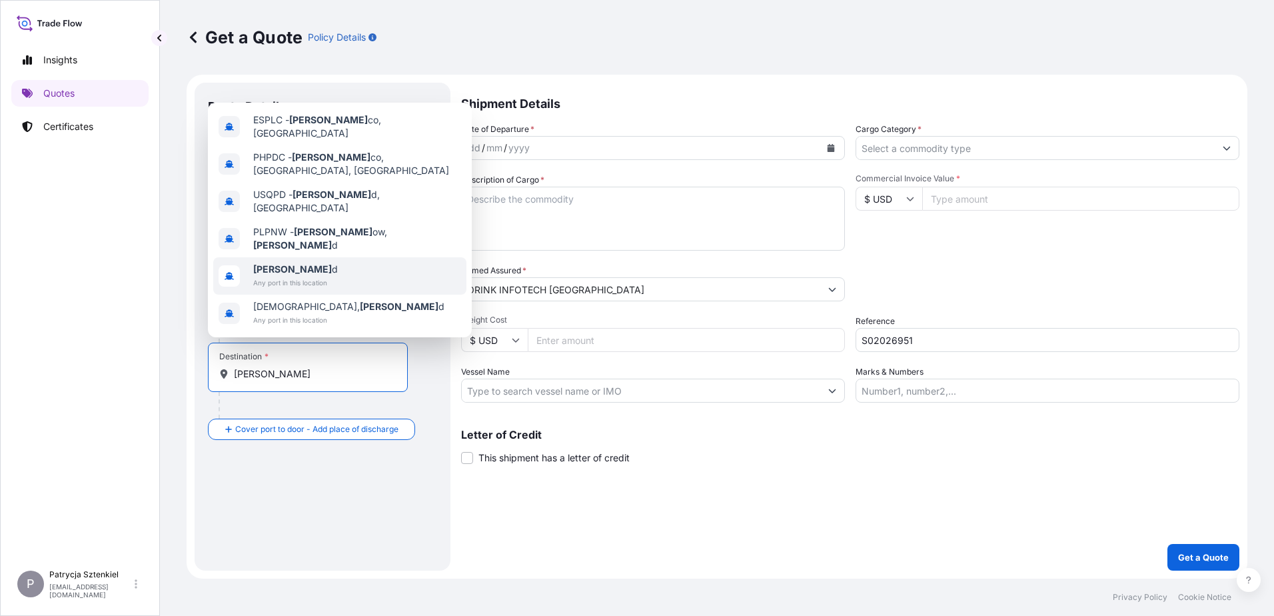
click at [324, 268] on span "Polan d" at bounding box center [295, 268] width 85 height 13
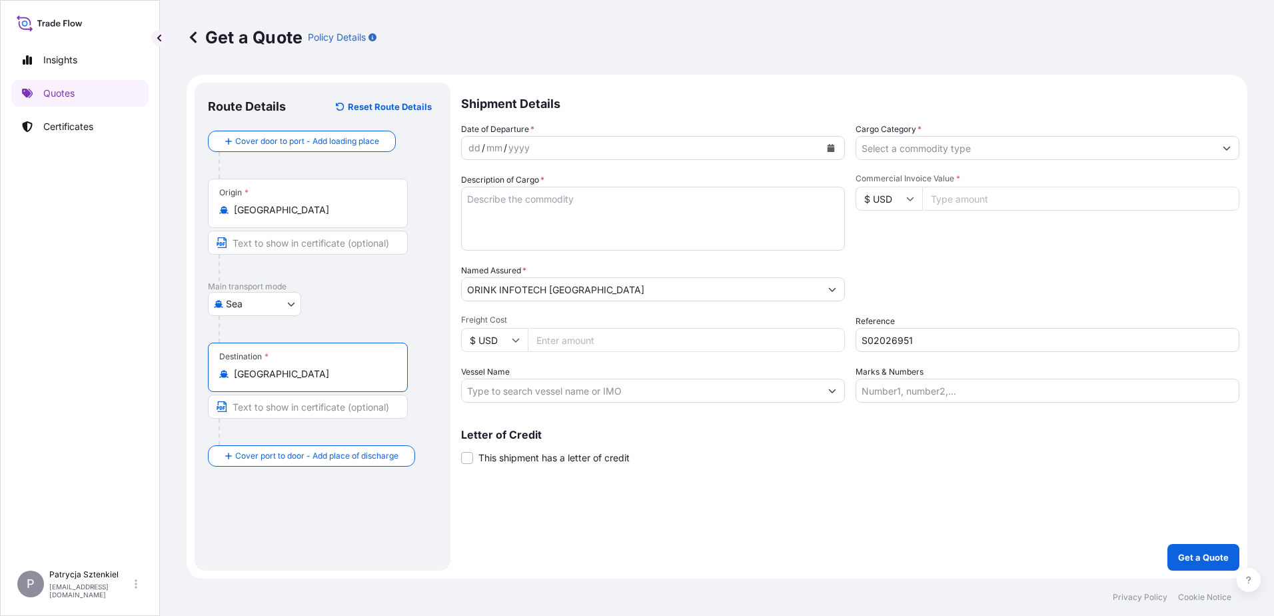
type input "[GEOGRAPHIC_DATA]"
click at [825, 147] on button "Calendar" at bounding box center [830, 147] width 21 height 21
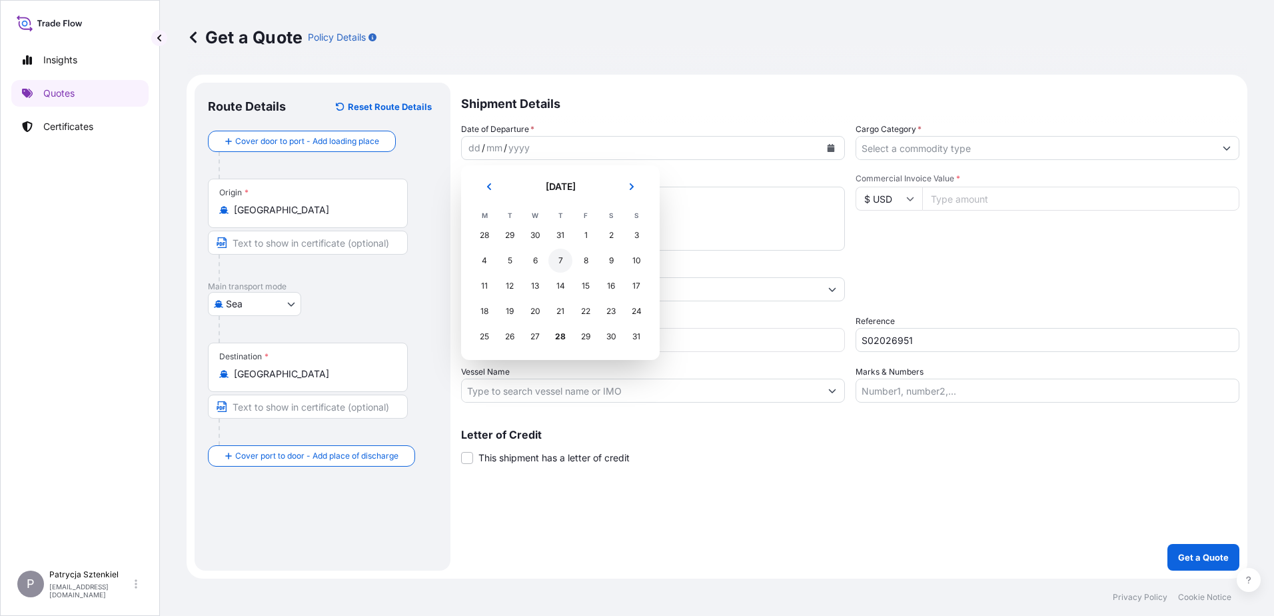
click at [554, 262] on div "7" at bounding box center [560, 260] width 24 height 24
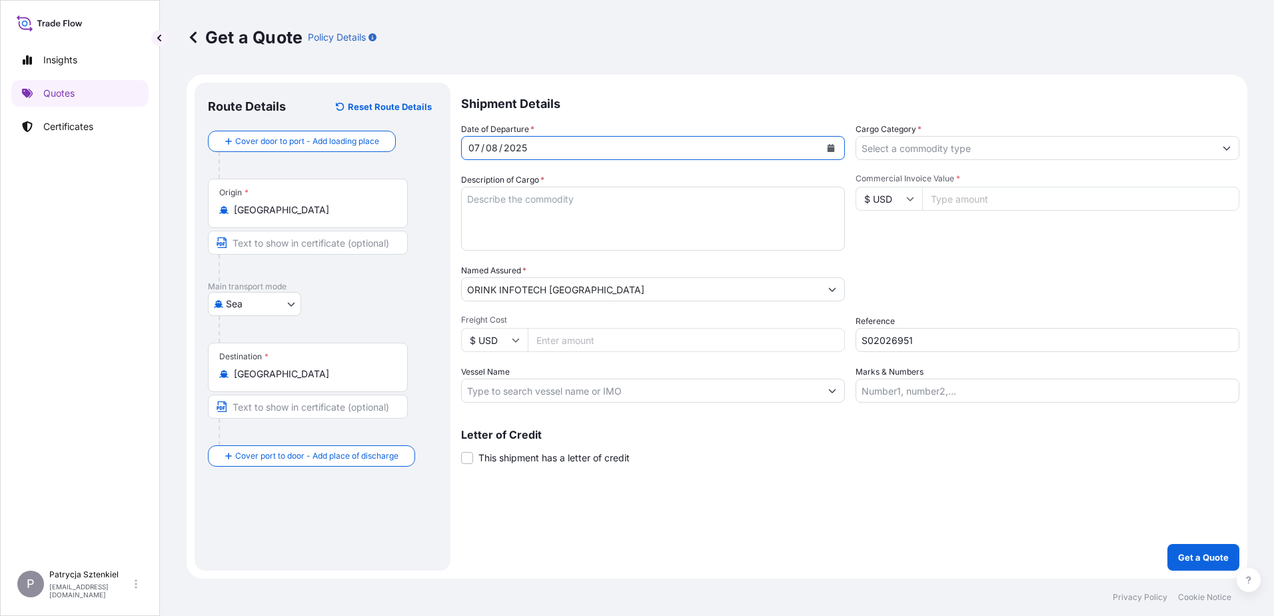
click at [948, 120] on p "Shipment Details" at bounding box center [850, 103] width 778 height 40
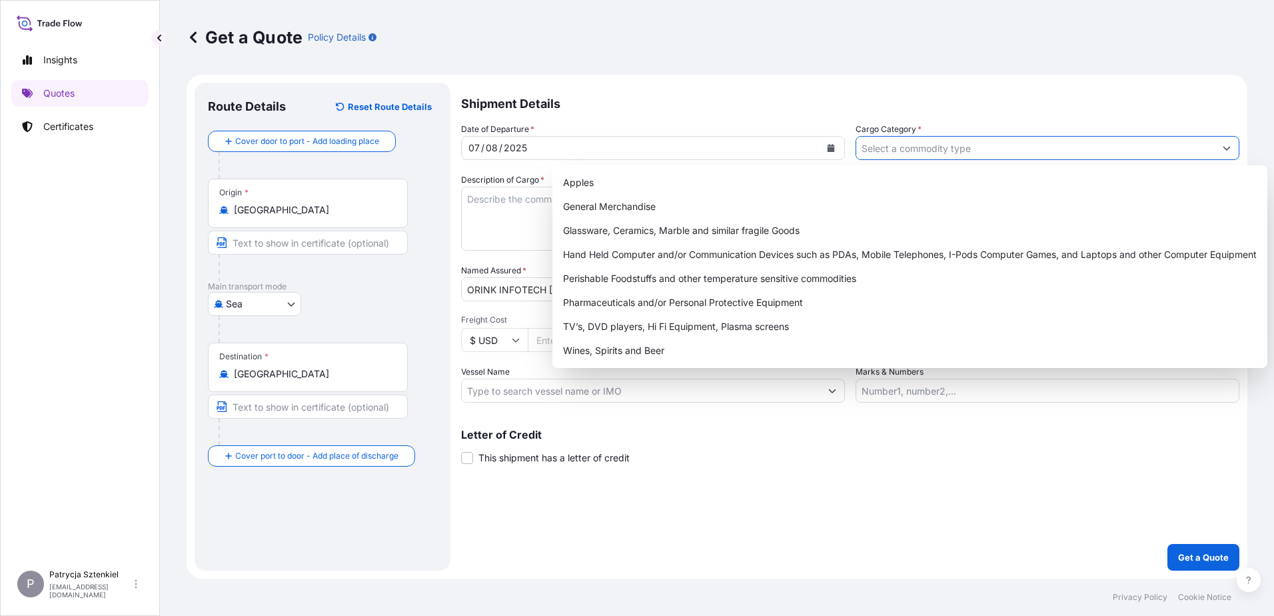
click at [945, 148] on input "Cargo Category *" at bounding box center [1035, 148] width 358 height 24
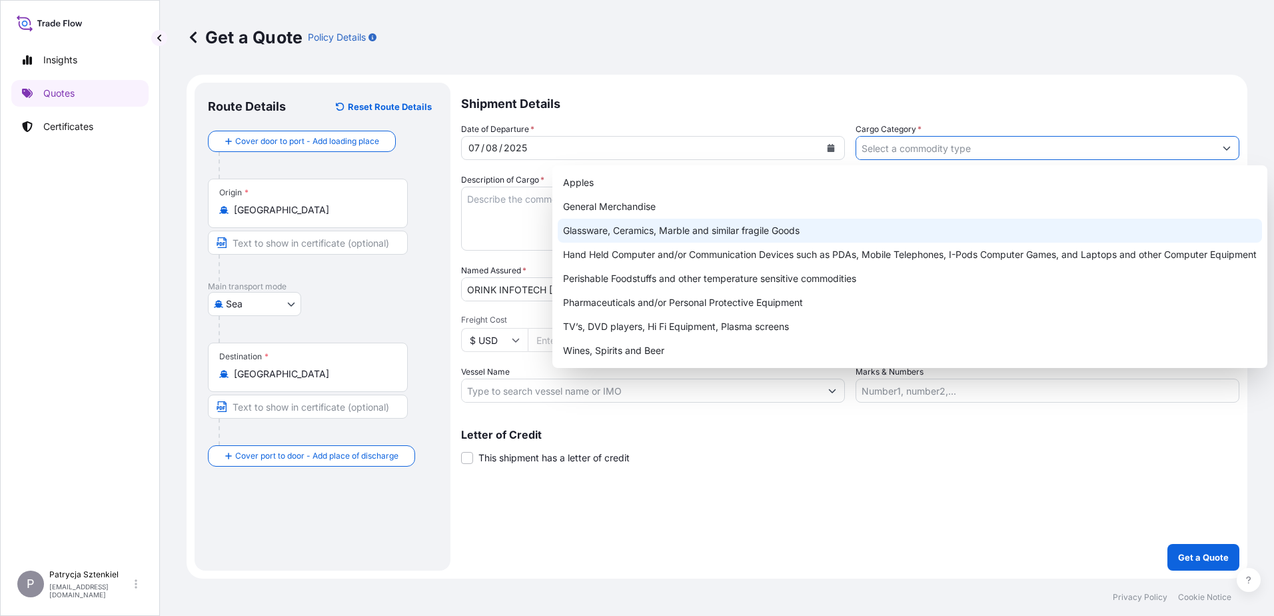
click at [685, 231] on div "Glassware, Ceramics, Marble and similar fragile Goods" at bounding box center [910, 230] width 704 height 24
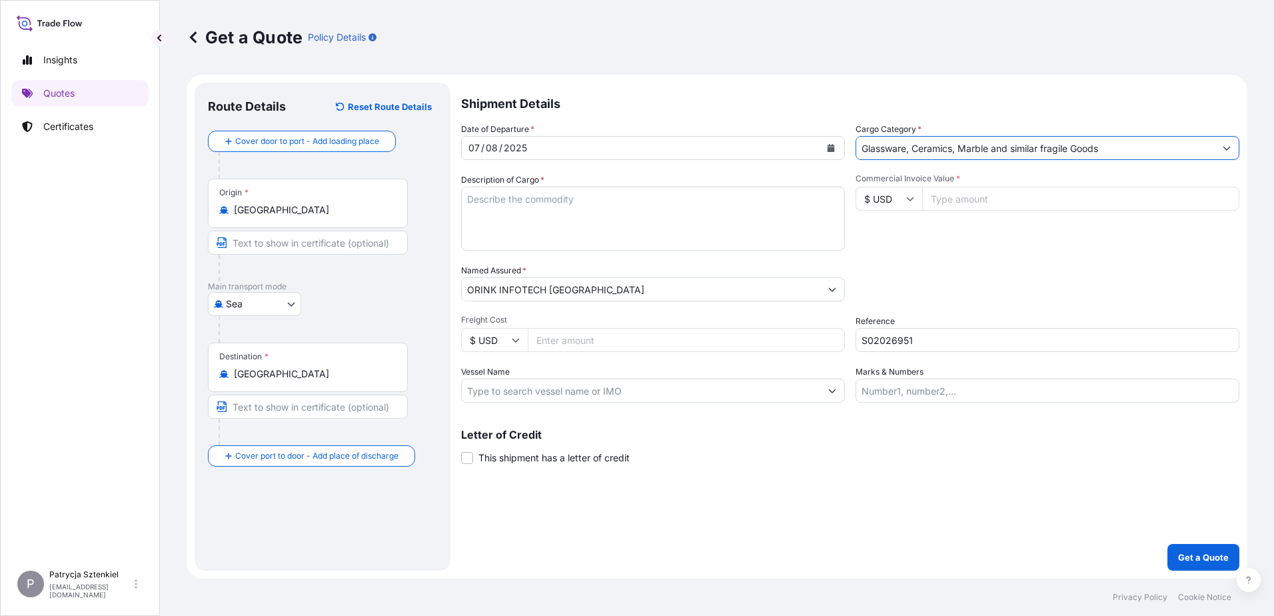
click at [985, 151] on input "Glassware, Ceramics, Marble and similar fragile Goods" at bounding box center [1035, 148] width 358 height 24
click at [935, 147] on input "Glassware, Ceramics, Marble and similar fragile Goods" at bounding box center [1035, 148] width 358 height 24
click at [1168, 136] on div "Glassware, Ceramics, Marble and similar fragile Goods" at bounding box center [1047, 148] width 384 height 24
click at [1223, 145] on icon "Show suggestions" at bounding box center [1226, 148] width 8 height 8
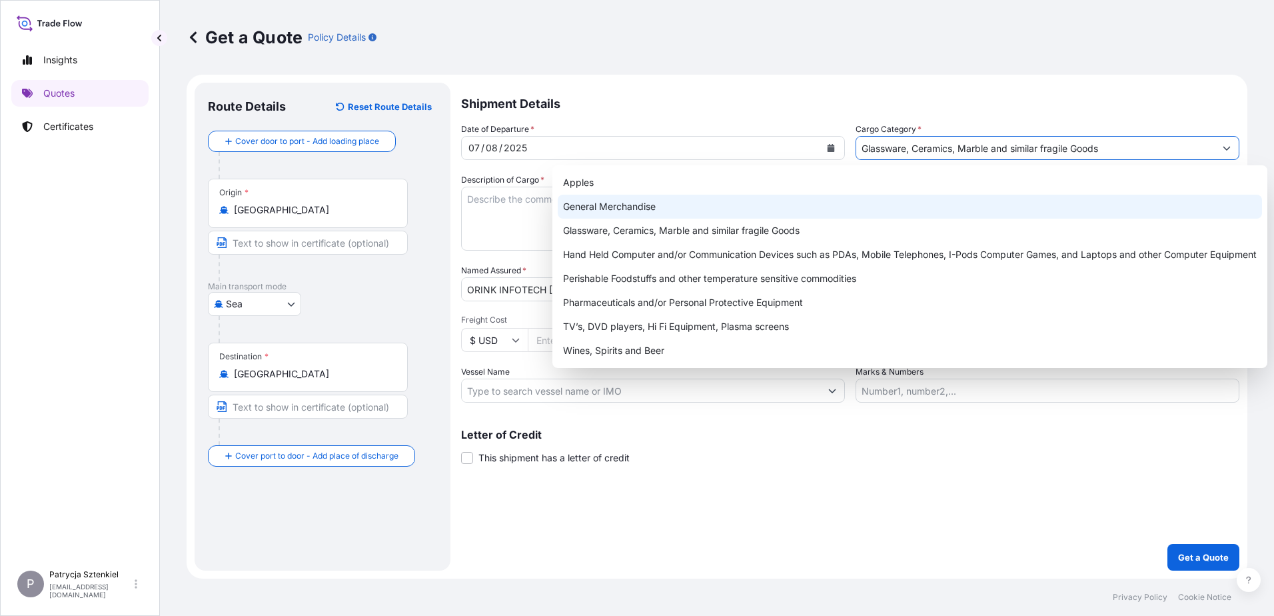
click at [801, 213] on div "General Merchandise" at bounding box center [910, 207] width 704 height 24
type input "General Merchandise"
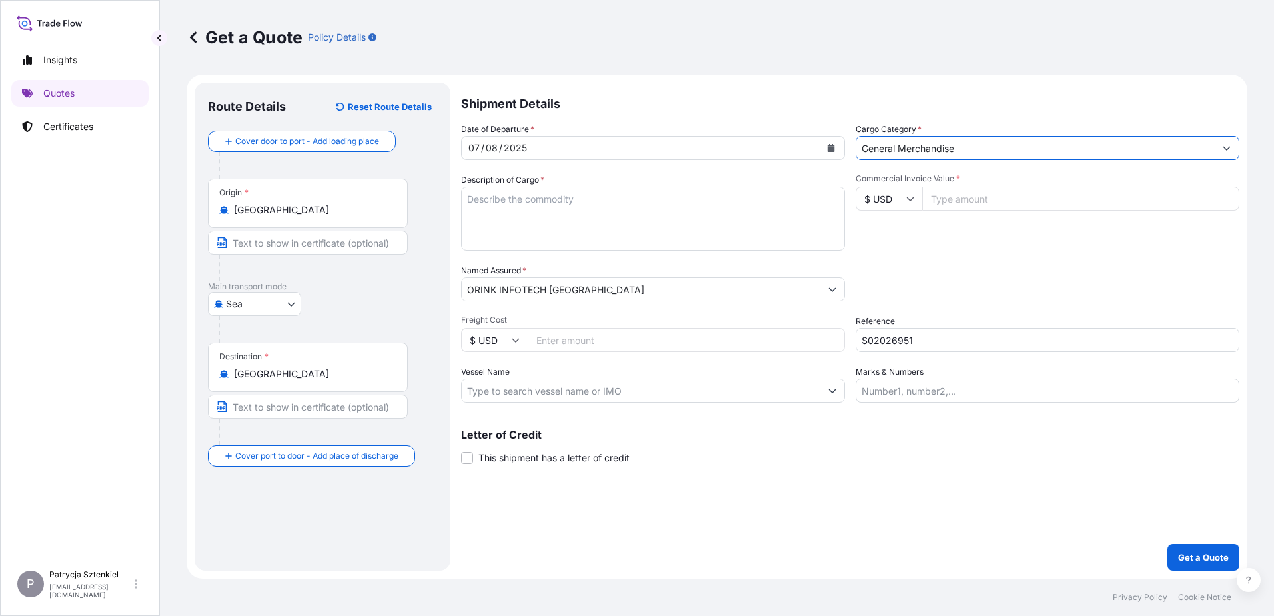
click at [899, 345] on input "S02026951" at bounding box center [1047, 340] width 384 height 24
click at [898, 345] on input "S02026951" at bounding box center [1047, 340] width 384 height 24
click at [956, 197] on input "Commercial Invoice Value *" at bounding box center [1080, 199] width 317 height 24
type input "45000"
click at [597, 199] on textarea "Description of Cargo *" at bounding box center [653, 219] width 384 height 64
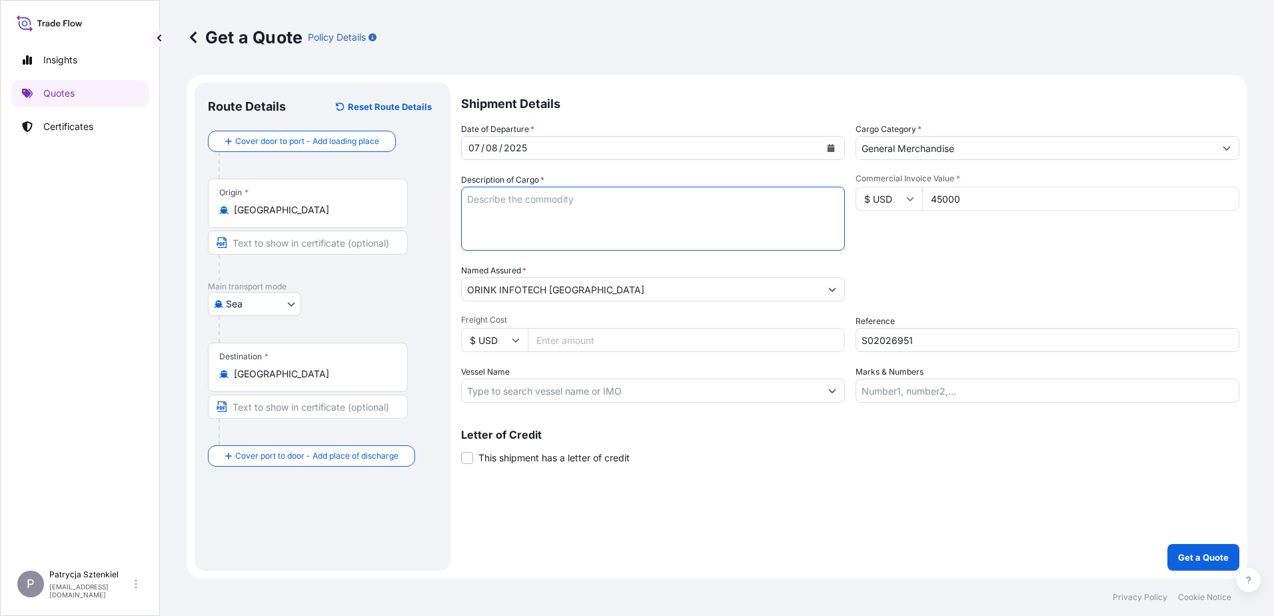
paste textarea "TONER CARTRIDGE"
type textarea "TONER CARTRIDGE"
click at [1188, 549] on button "Get a Quote" at bounding box center [1203, 557] width 72 height 27
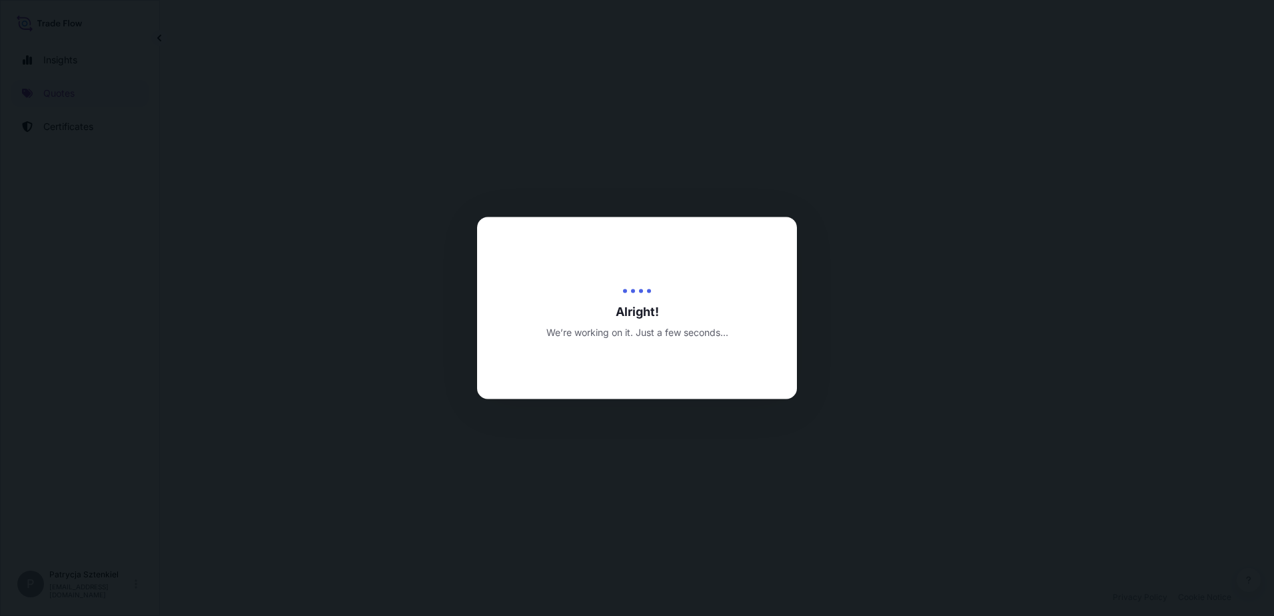
select select "Sea"
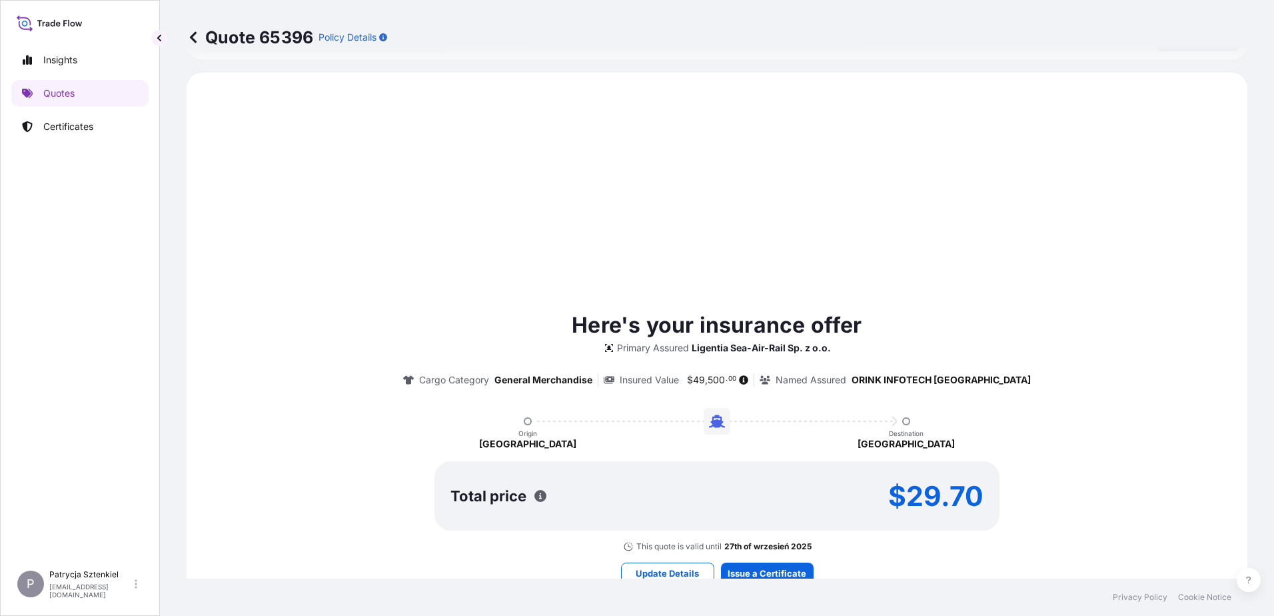
scroll to position [456, 0]
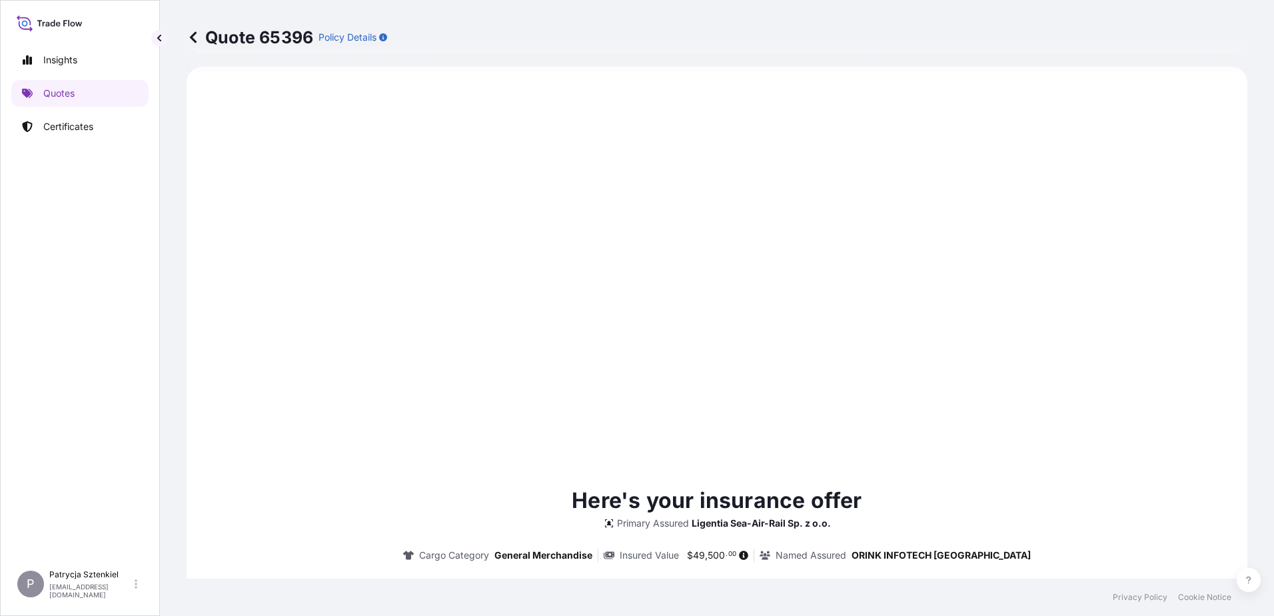
type input "[DATE]"
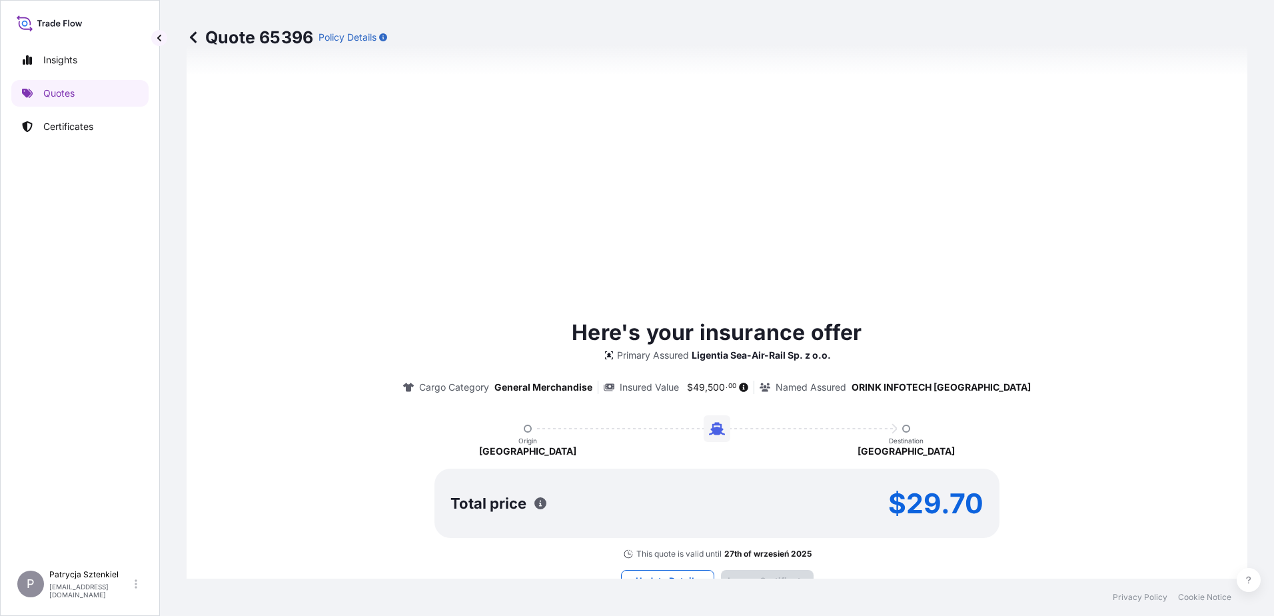
click at [781, 569] on div "Here's your insurance offer Primary Assured Ligentia Sea-Air-Rail Sp. z o.o. Ca…" at bounding box center [716, 453] width 1023 height 1073
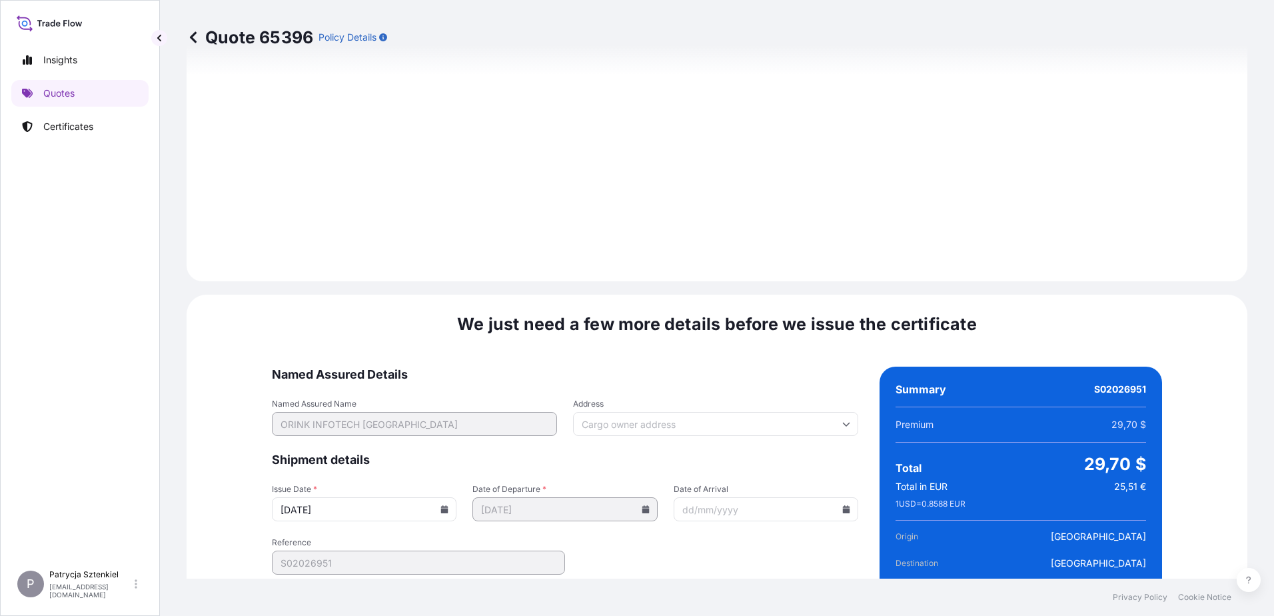
scroll to position [1418, 0]
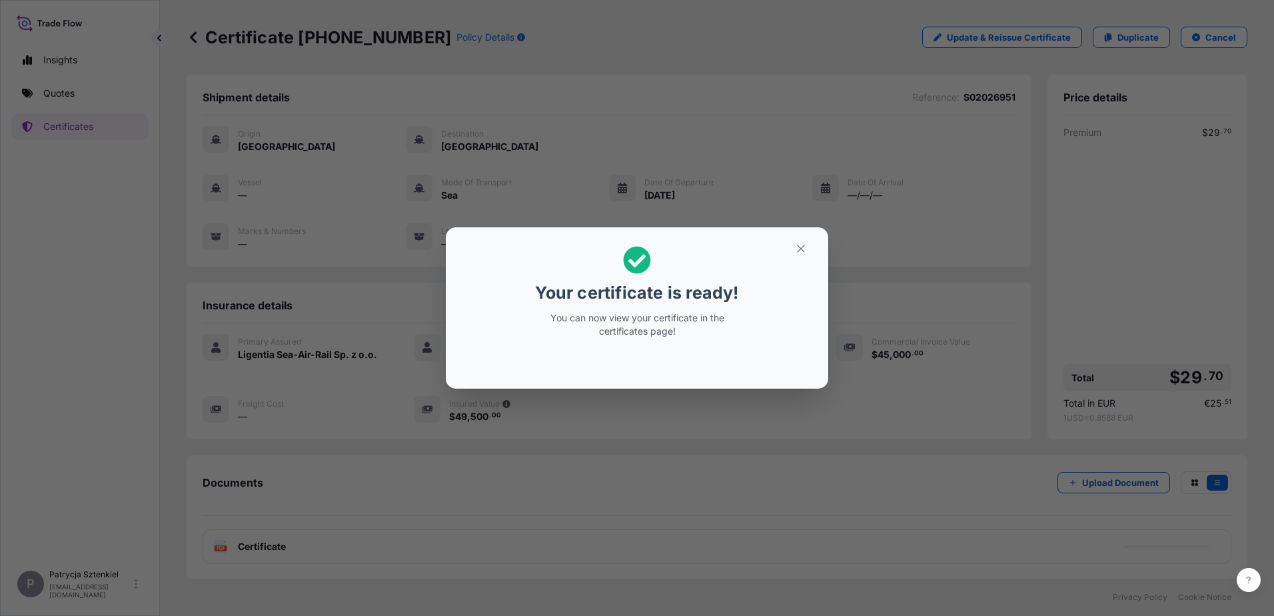
click at [791, 227] on section "Your certificate is ready! You can now view your certificate in the certificate…" at bounding box center [637, 307] width 382 height 161
click at [795, 247] on icon "button" at bounding box center [801, 248] width 12 height 12
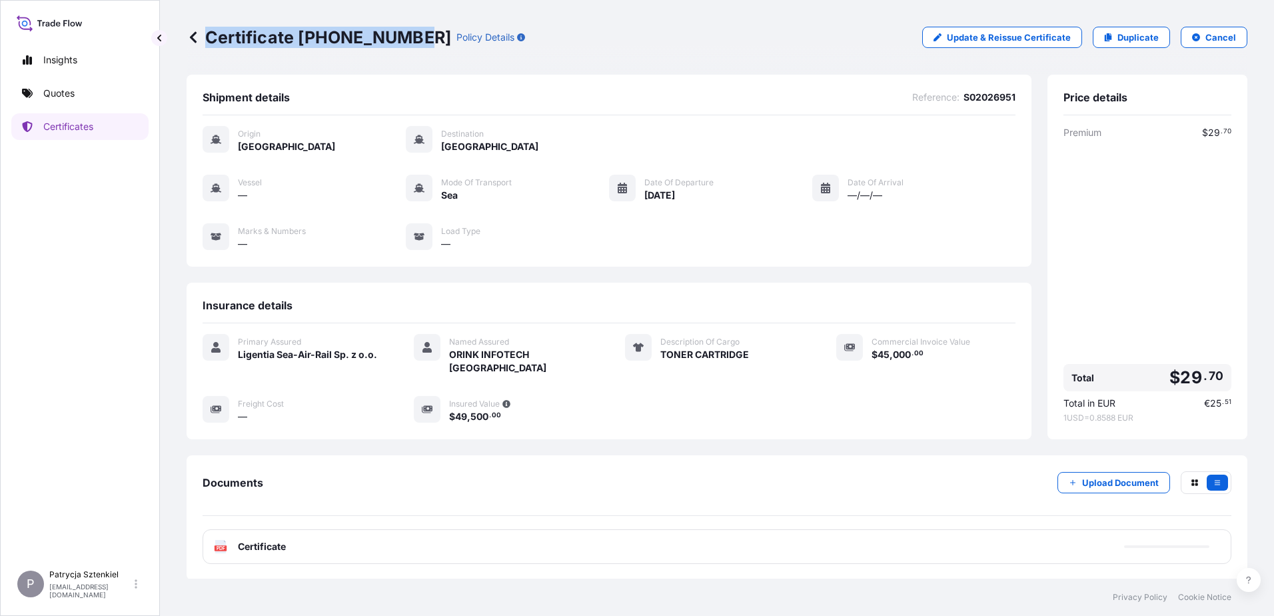
drag, startPoint x: 209, startPoint y: 31, endPoint x: 410, endPoint y: 51, distance: 202.2
click at [410, 51] on div "Certificate 31440-1772-1 Policy Details Update & Reissue Certificate Duplicate …" at bounding box center [717, 37] width 1061 height 75
copy p "Certificate 31440-1772-1"
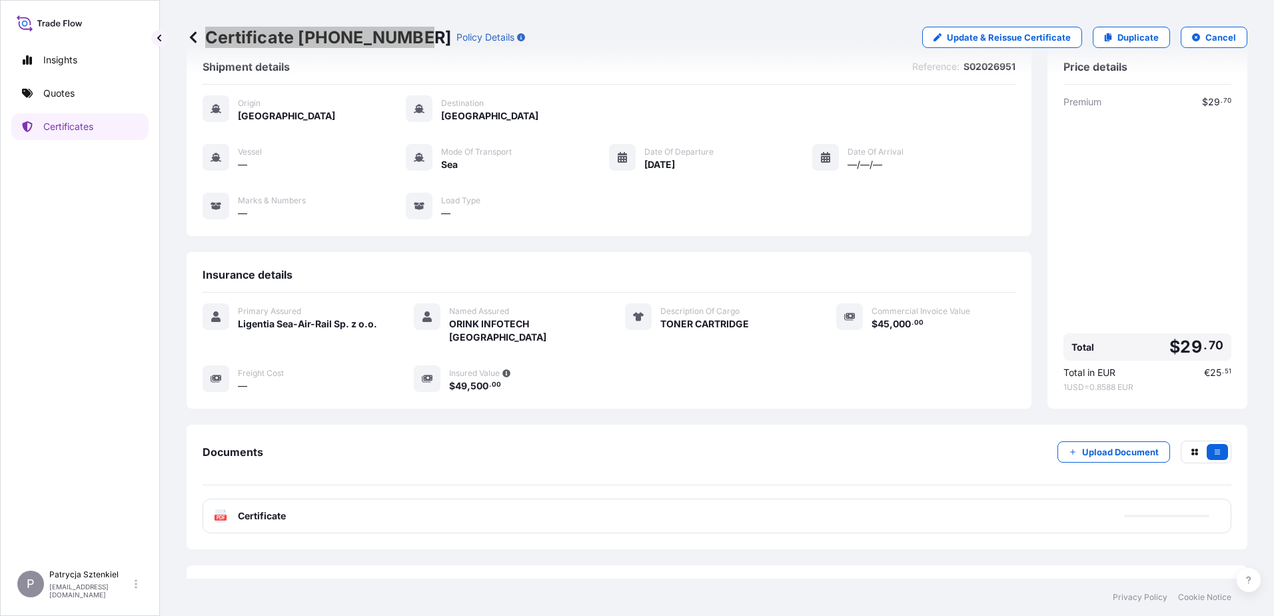
scroll to position [47, 0]
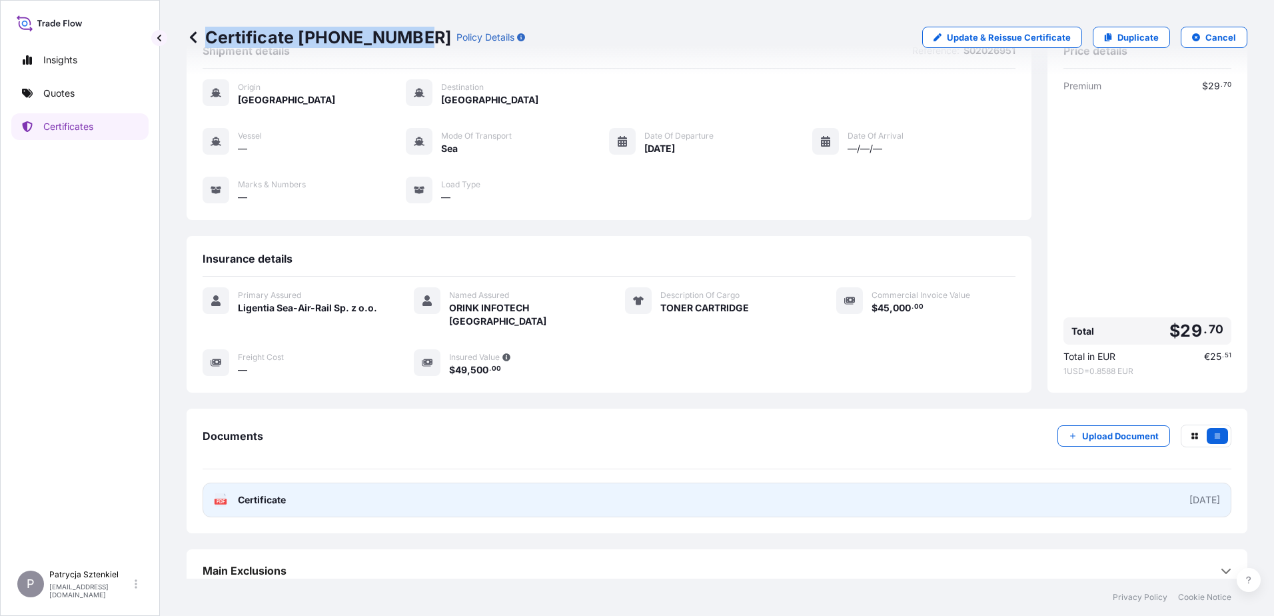
click at [330, 482] on link "PDF Certificate [DATE]" at bounding box center [717, 499] width 1029 height 35
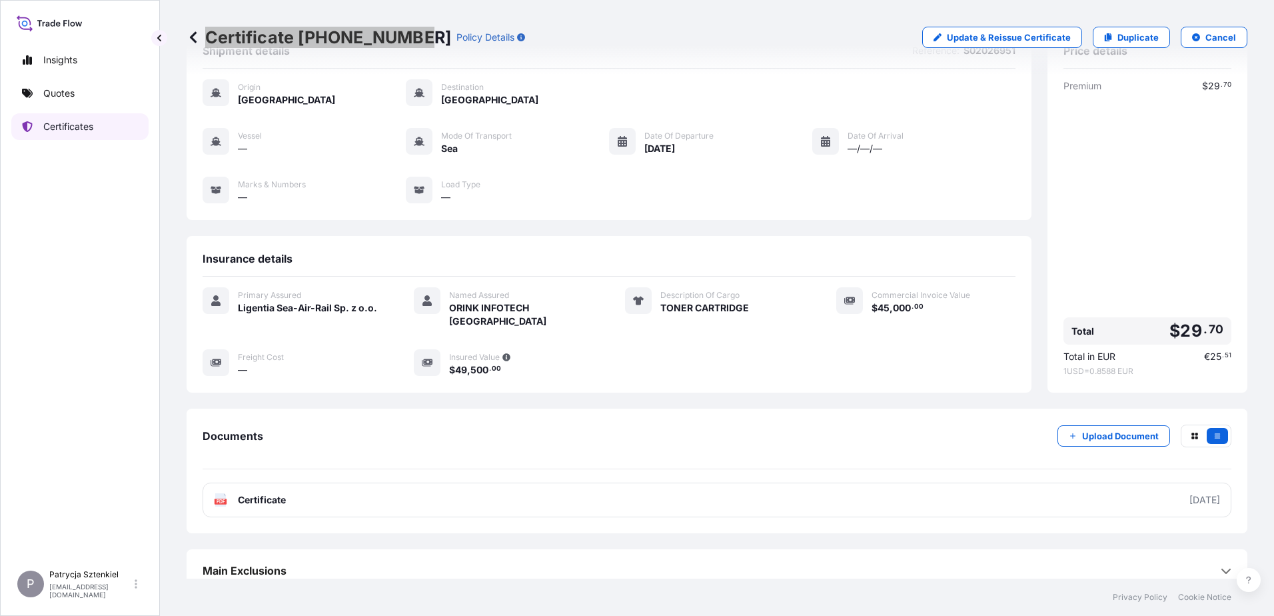
click at [83, 125] on p "Certificates" at bounding box center [68, 126] width 50 height 13
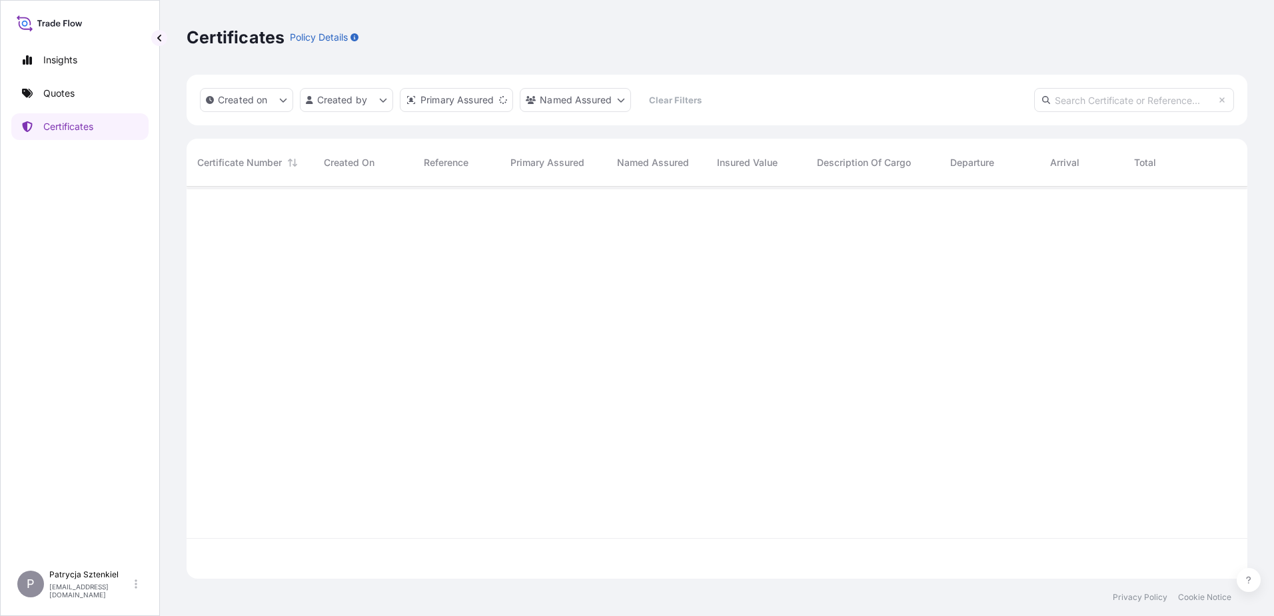
scroll to position [389, 1051]
click at [1104, 107] on input "text" at bounding box center [1134, 100] width 200 height 24
paste input "31440-1510-1"
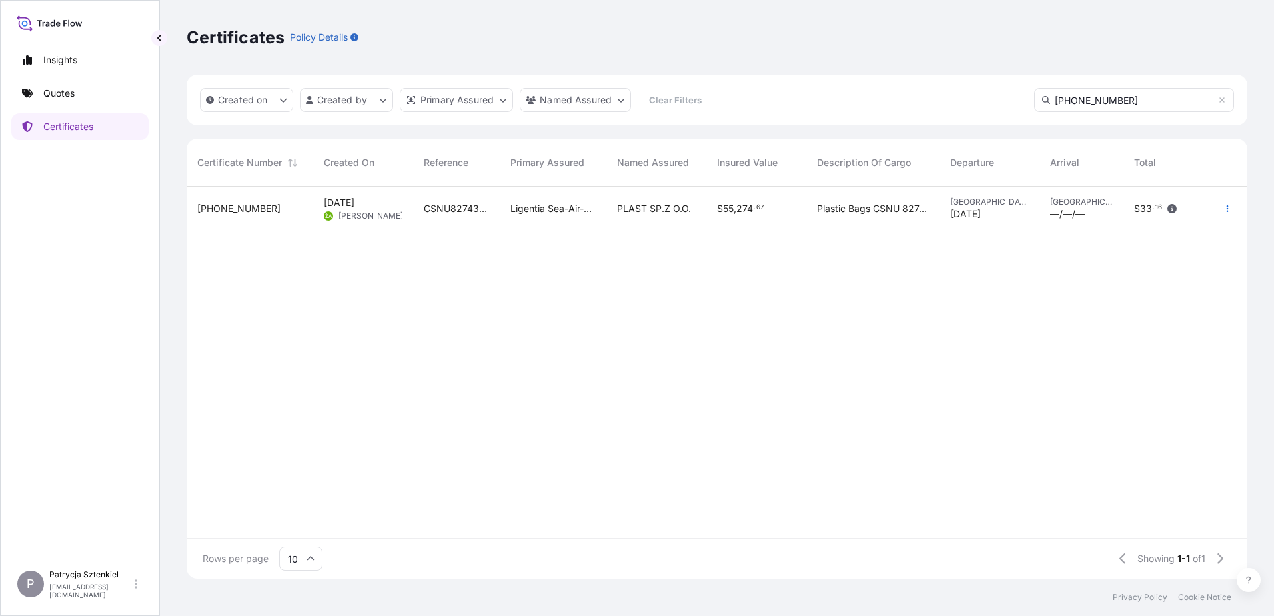
type input "31440-1510-1"
click at [633, 211] on span "PLAST SP.Z O.O." at bounding box center [654, 208] width 74 height 13
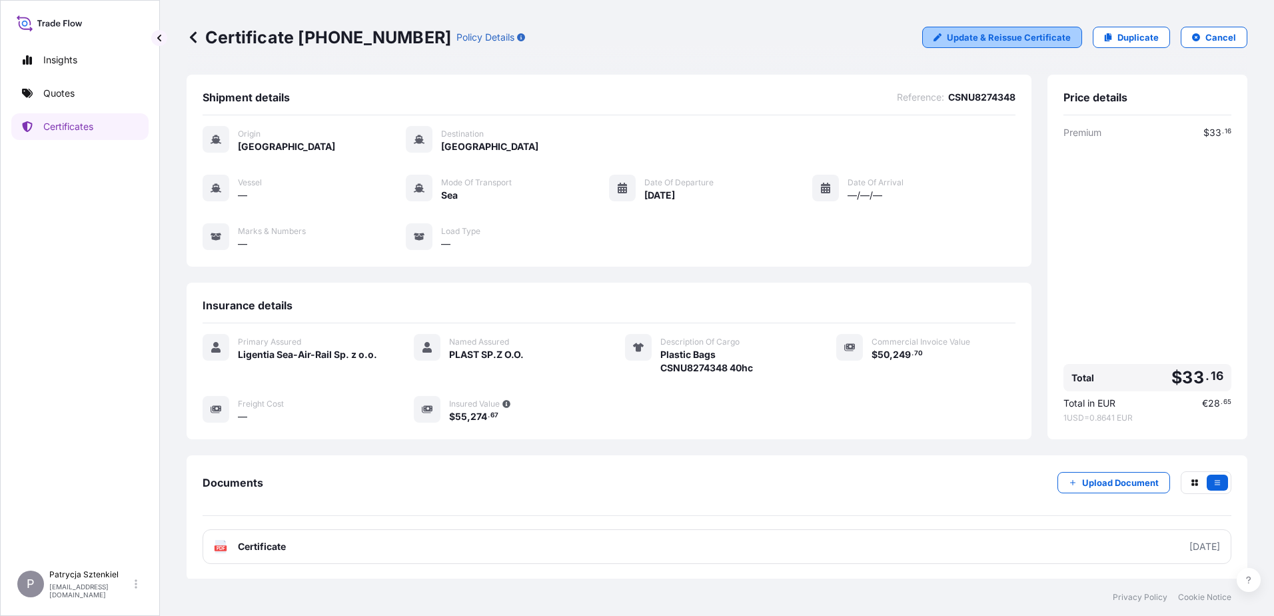
click at [1014, 43] on p "Update & Reissue Certificate" at bounding box center [1009, 37] width 124 height 13
select select "Sea"
select select "31440"
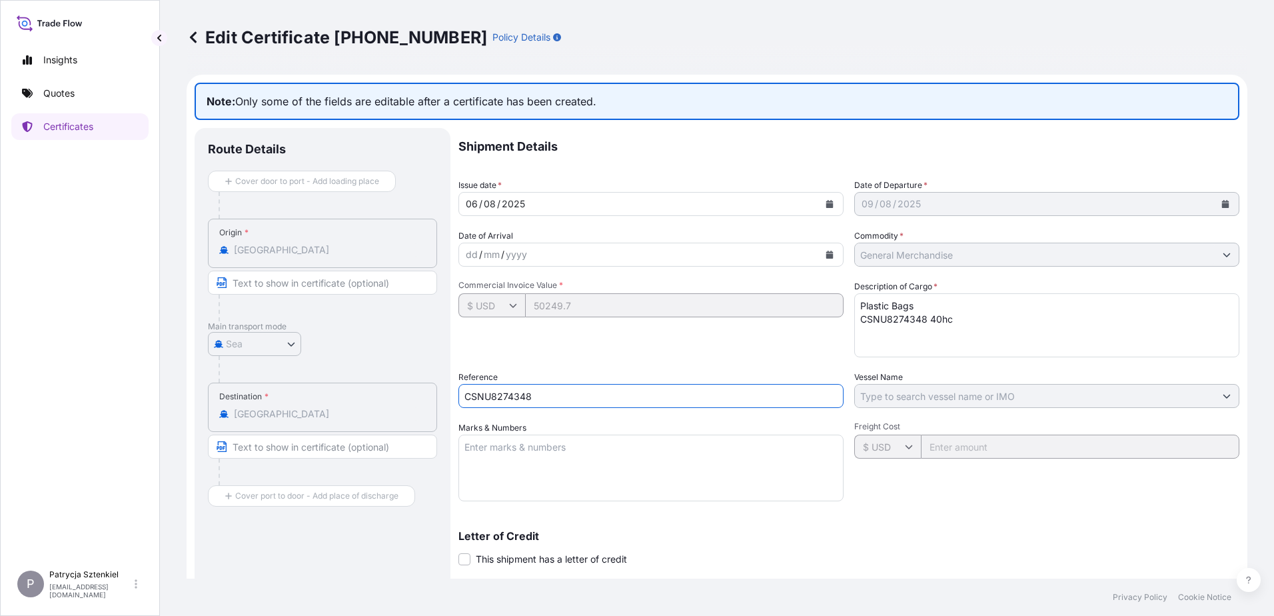
drag, startPoint x: 446, startPoint y: 390, endPoint x: 217, endPoint y: 389, distance: 229.2
click at [217, 389] on div "Route Details Cover door to port - Add loading place Place of loading Road / In…" at bounding box center [717, 439] width 1045 height 622
paste input "S02032755"
type input "S02032755"
click at [983, 322] on textarea "Plastic Bags CSNU8274348 40hc" at bounding box center [1046, 325] width 385 height 64
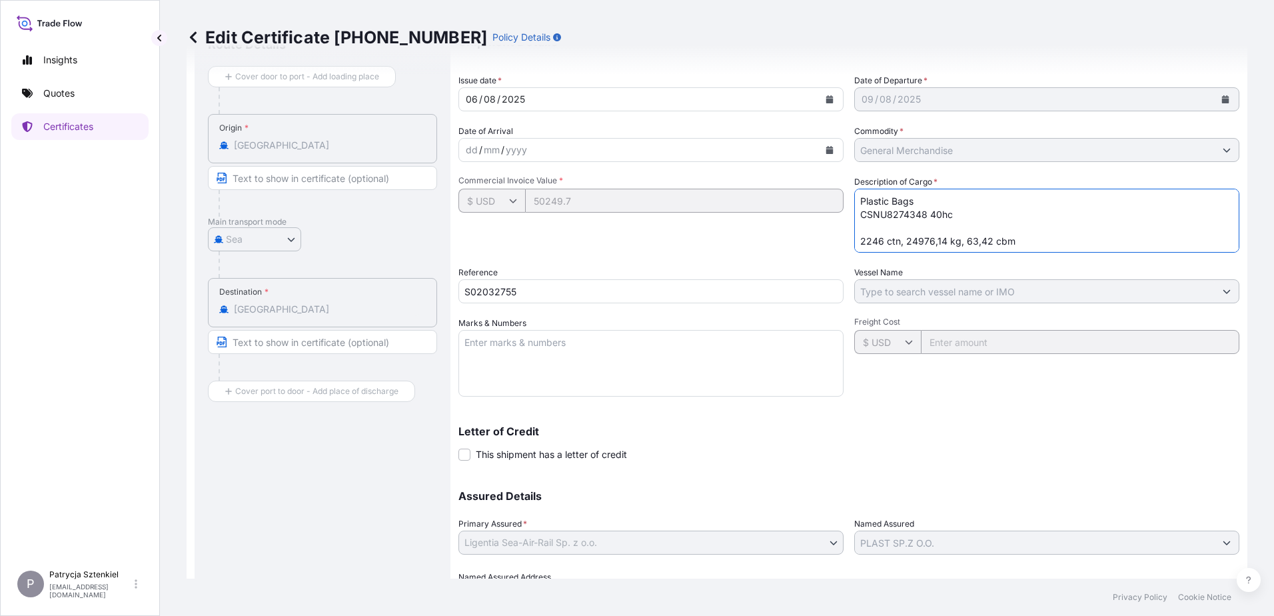
scroll to position [179, 0]
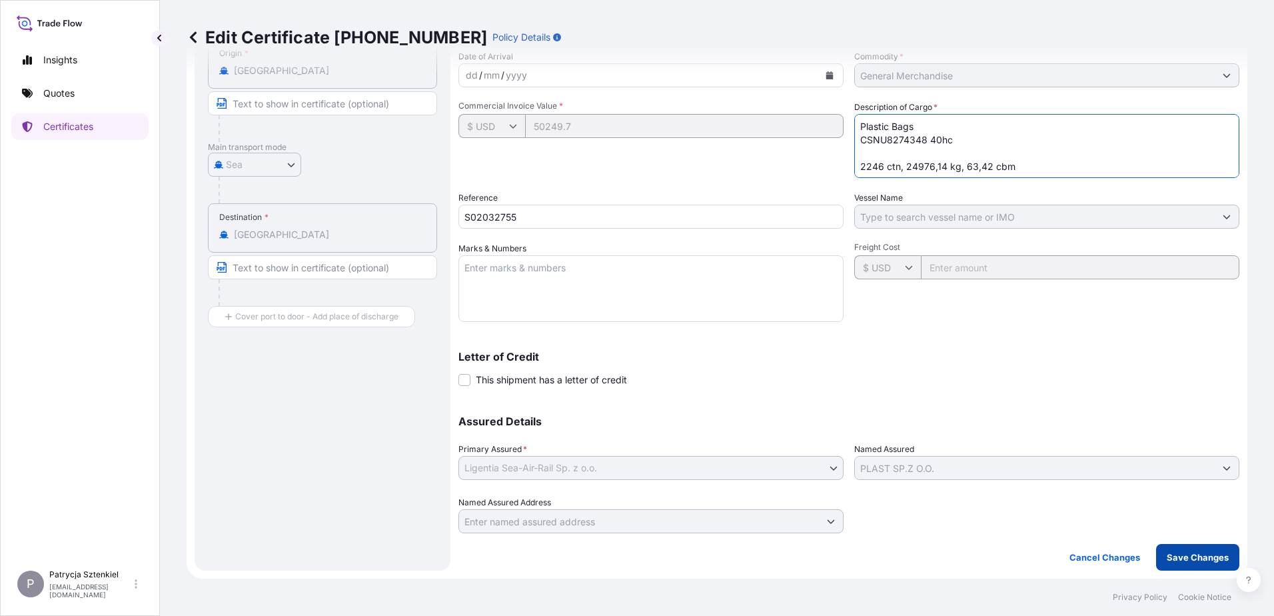
type textarea "Plastic Bags CSNU8274348 40hc 2246 ctn, 24976,14 kg, 63,42 cbm"
click at [1166, 561] on p "Save Changes" at bounding box center [1197, 556] width 62 height 13
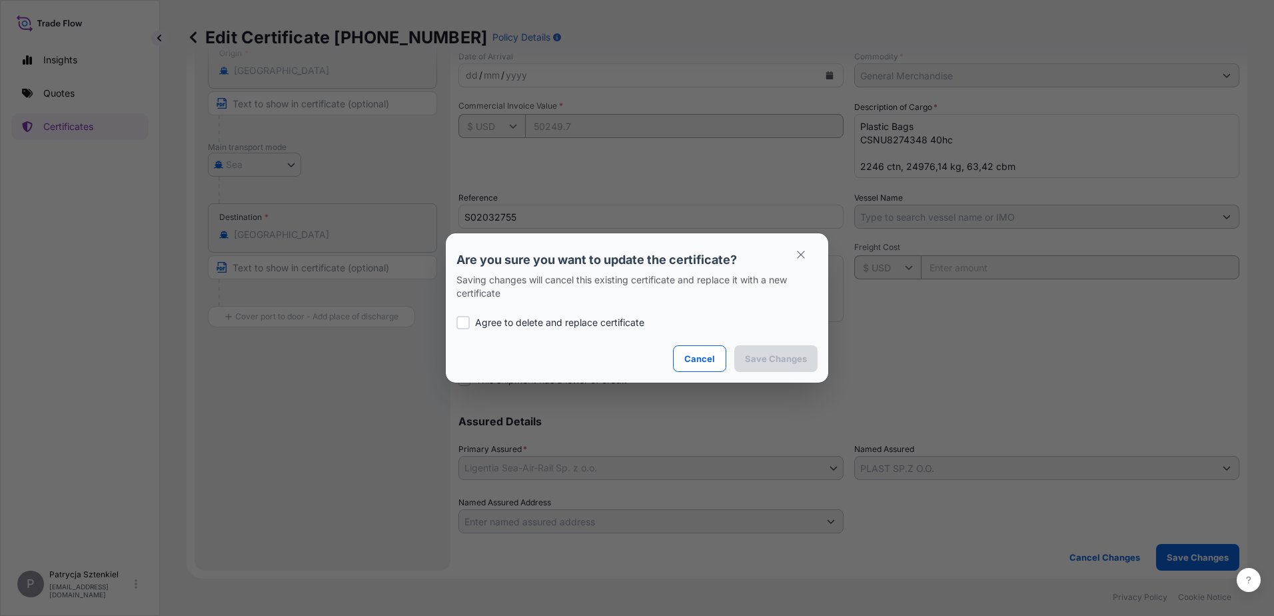
click at [528, 322] on p "Agree to delete and replace certificate" at bounding box center [559, 322] width 169 height 13
checkbox input "true"
click at [770, 356] on p "Save Changes" at bounding box center [776, 358] width 62 height 13
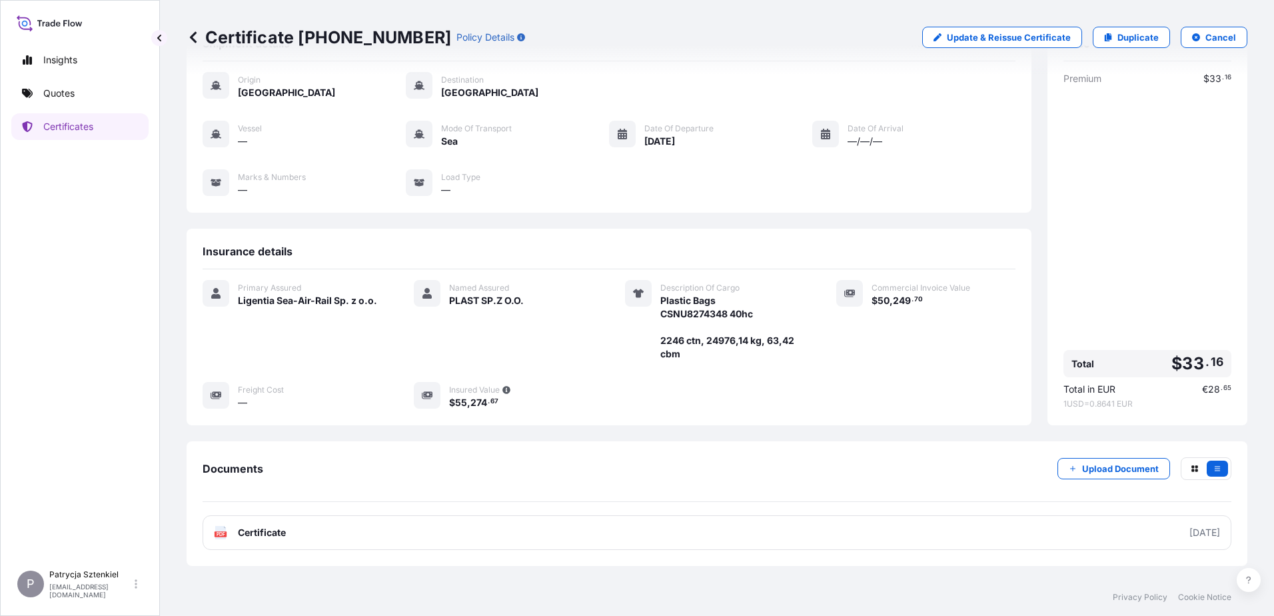
scroll to position [100, 0]
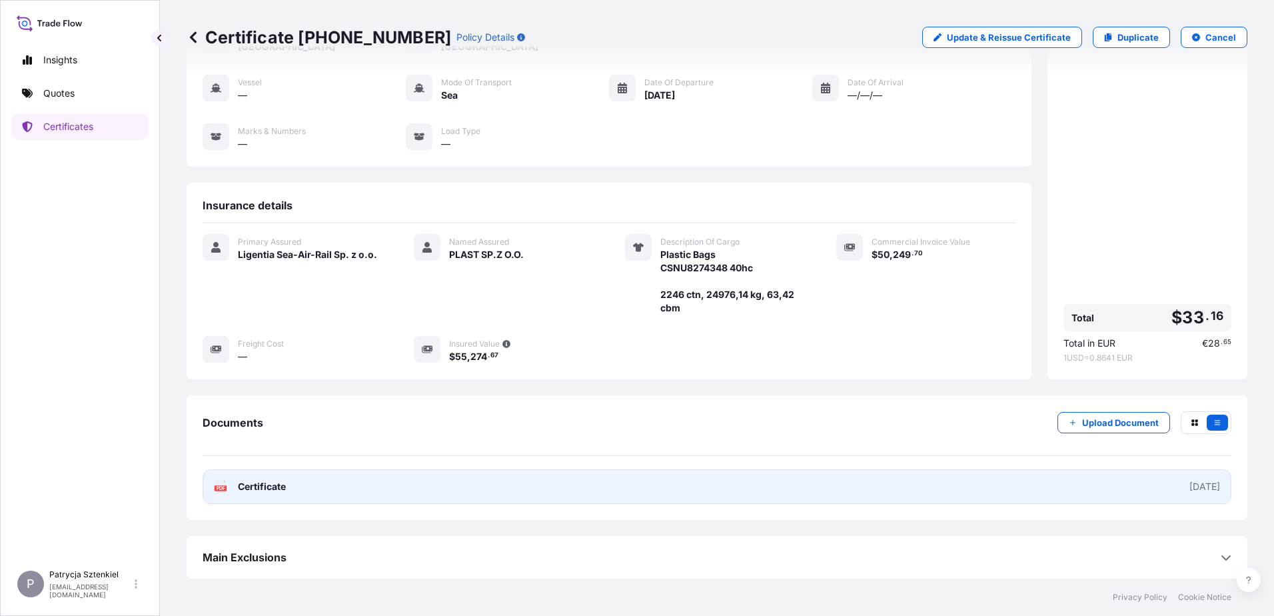
click at [392, 480] on link "PDF Certificate 2025-08-06" at bounding box center [717, 486] width 1029 height 35
click at [374, 480] on link "PDF Certificate 2025-08-06" at bounding box center [717, 486] width 1029 height 35
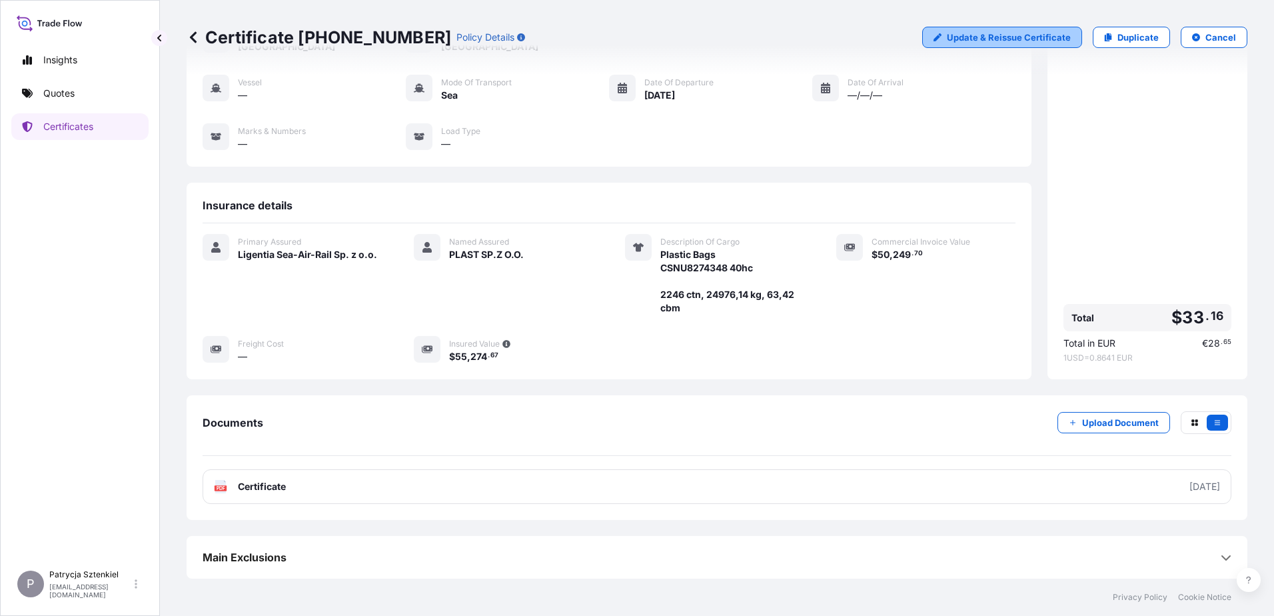
click at [1009, 35] on p "Update & Reissue Certificate" at bounding box center [1009, 37] width 124 height 13
select select "Sea"
select select "31440"
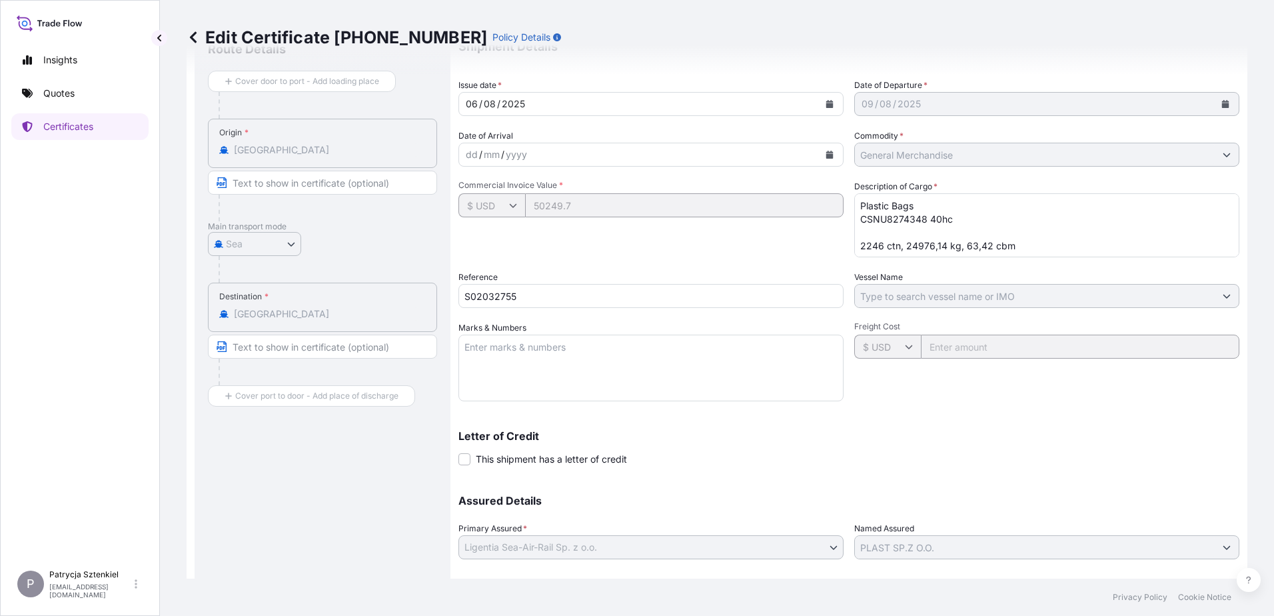
click at [1038, 248] on textarea "Plastic Bags CSNU8274348 40hc 2246 ctn, 24976,14 kg, 63,42 cbm" at bounding box center [1046, 225] width 385 height 64
paste textarea "SP/25-02/04,"
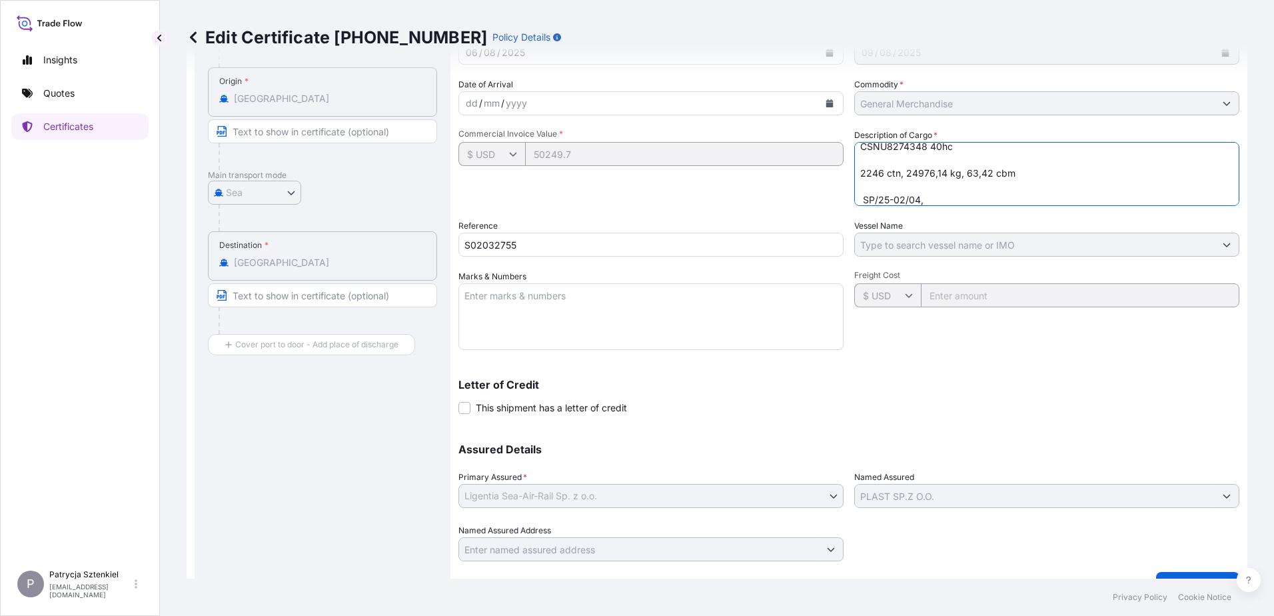
scroll to position [179, 0]
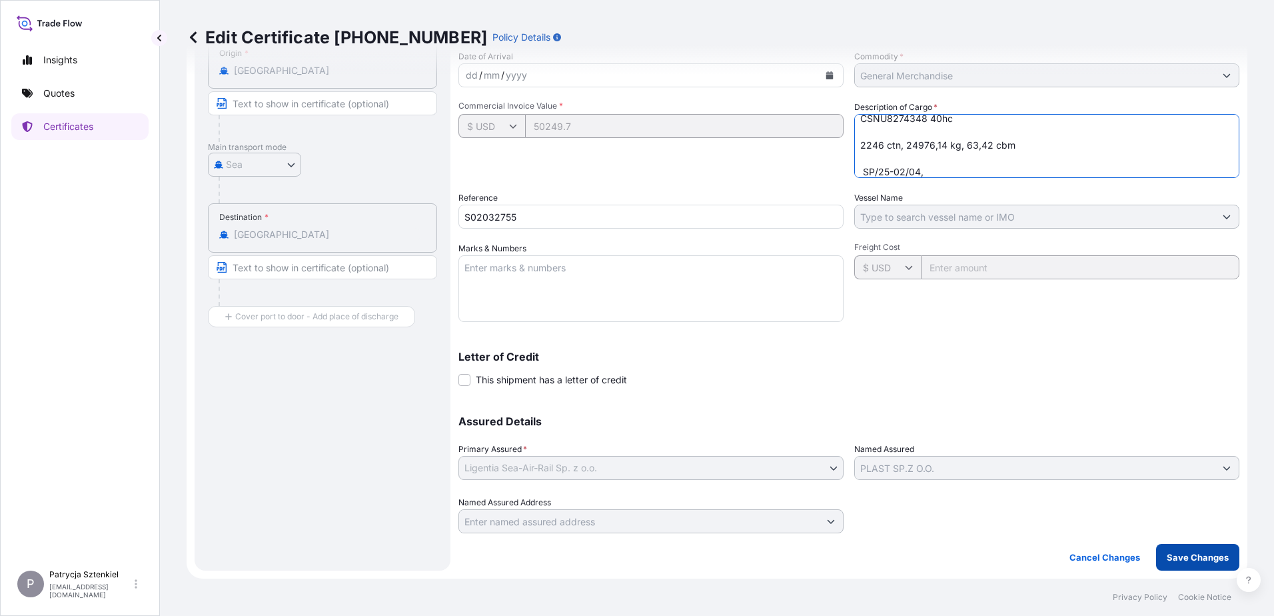
type textarea "Plastic Bags CSNU8274348 40hc 2246 ctn, 24976,14 kg, 63,42 cbm SP/25-02/04,"
click at [1173, 555] on p "Save Changes" at bounding box center [1197, 556] width 62 height 13
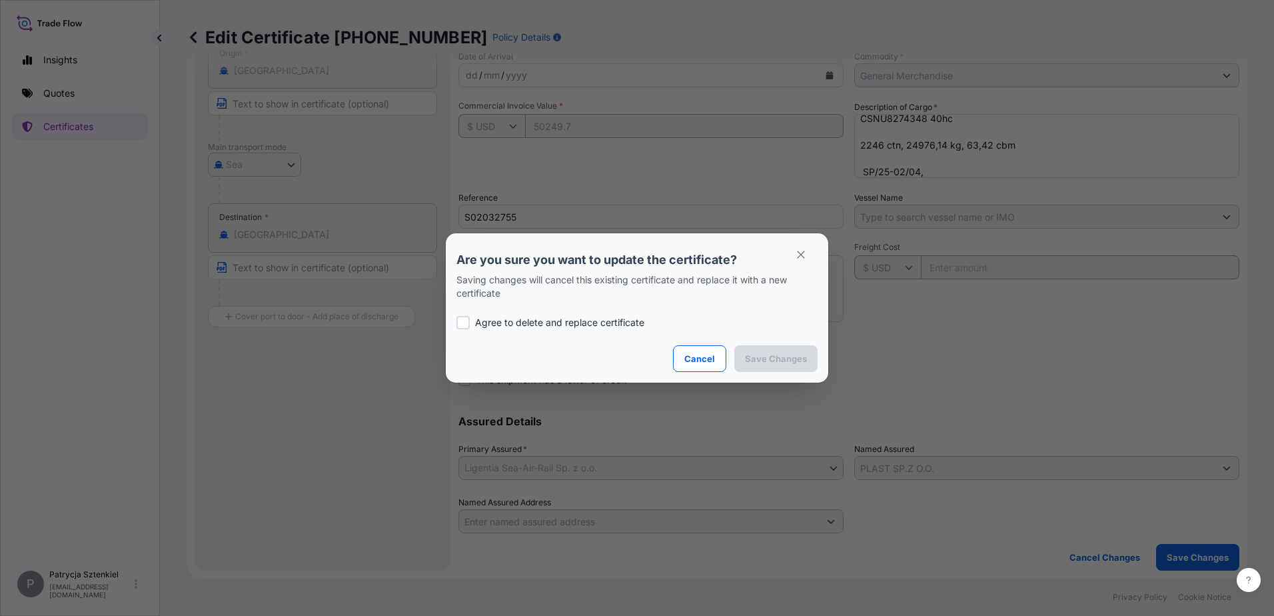
drag, startPoint x: 457, startPoint y: 308, endPoint x: 462, endPoint y: 318, distance: 11.0
click at [457, 308] on div "Agree to delete and replace certificate" at bounding box center [636, 322] width 361 height 45
click at [464, 322] on div at bounding box center [462, 322] width 13 height 13
checkbox input "true"
click at [782, 355] on p "Save Changes" at bounding box center [776, 358] width 62 height 13
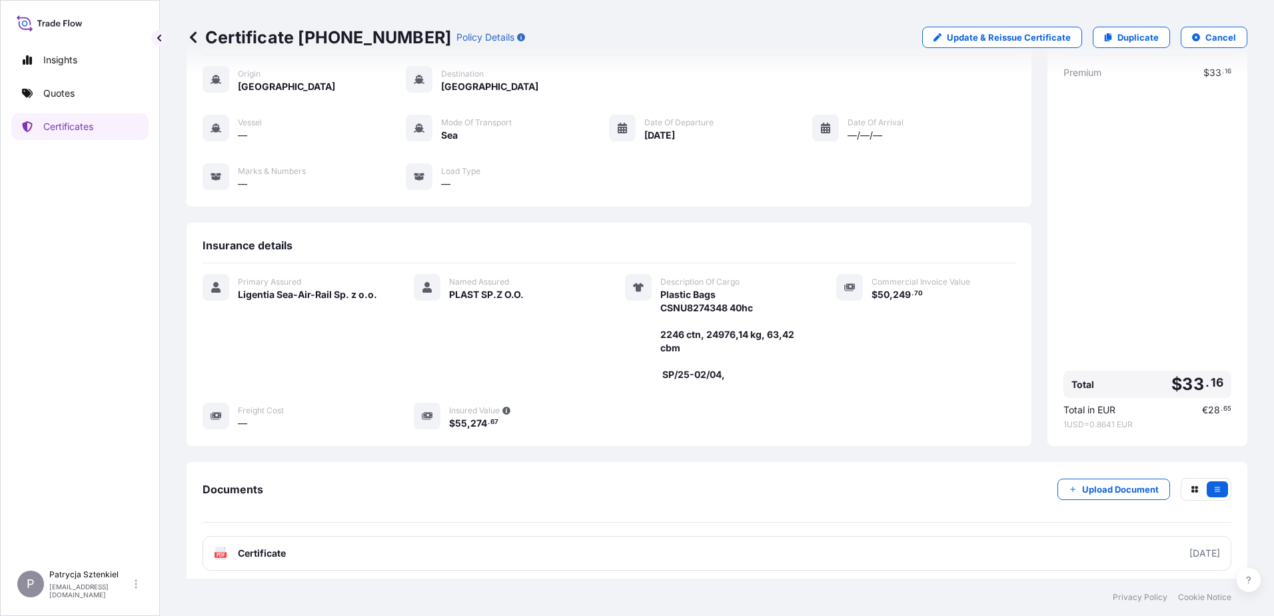
scroll to position [127, 0]
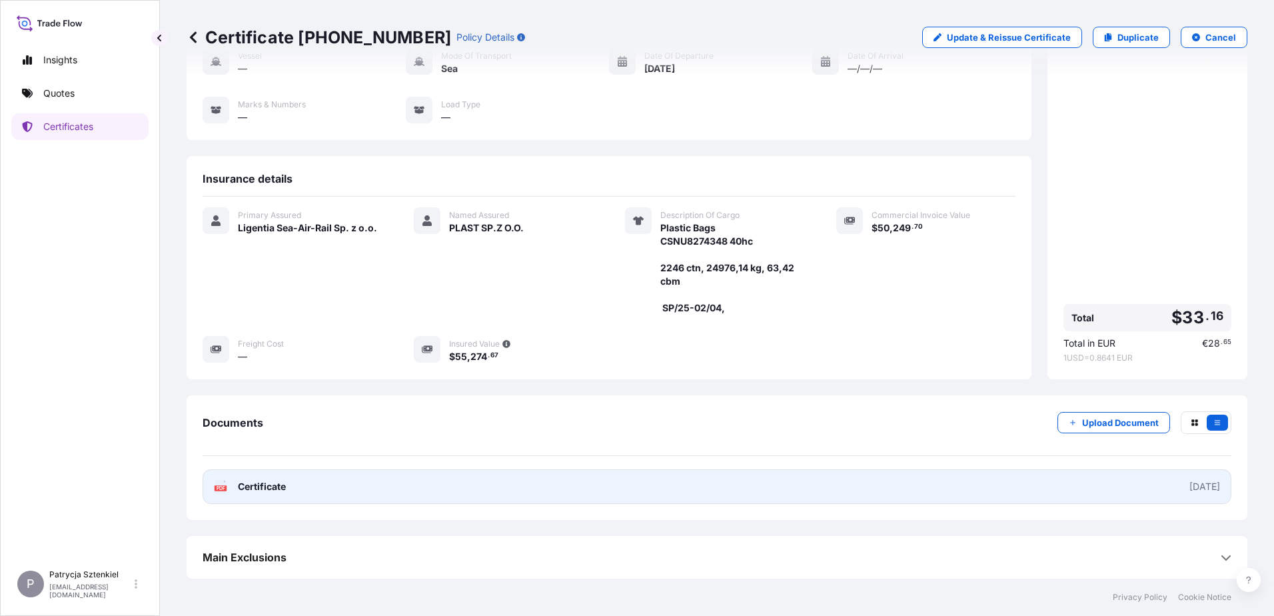
click at [286, 495] on link "PDF Certificate 2025-08-06" at bounding box center [717, 486] width 1029 height 35
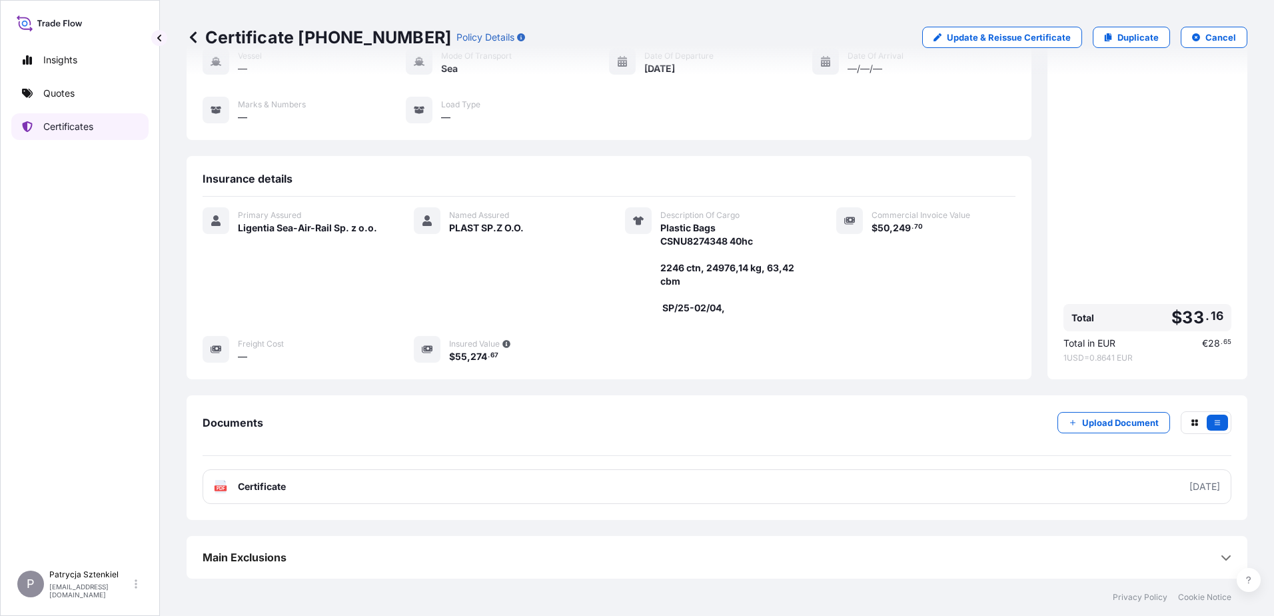
click at [50, 115] on link "Certificates" at bounding box center [79, 126] width 137 height 27
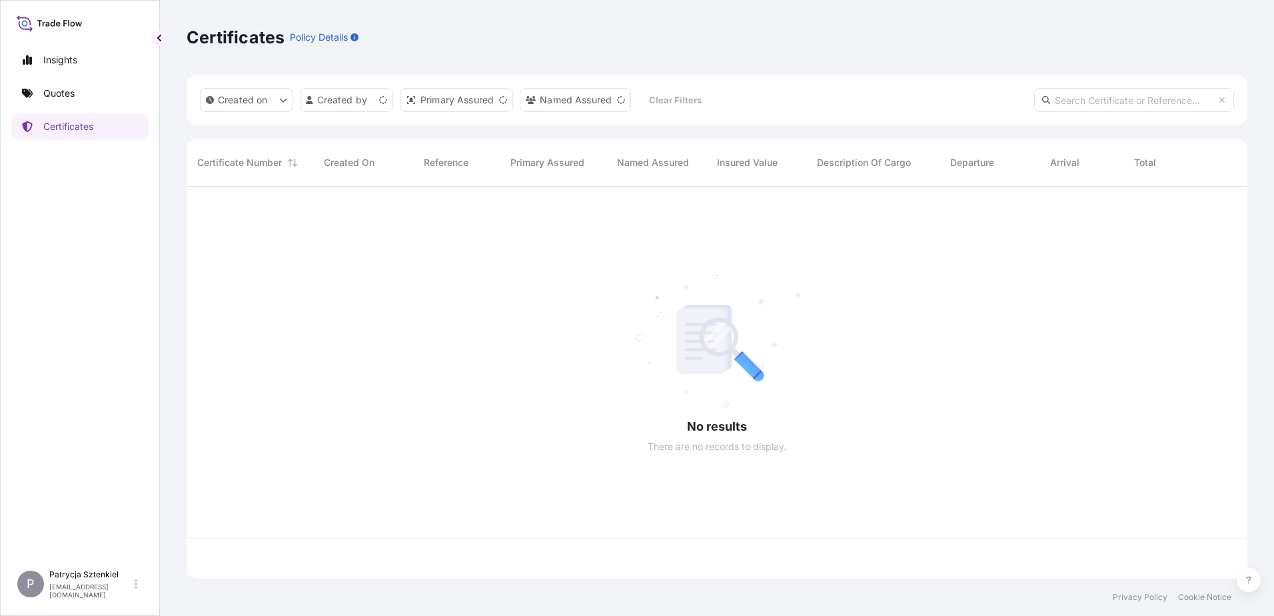
scroll to position [389, 1051]
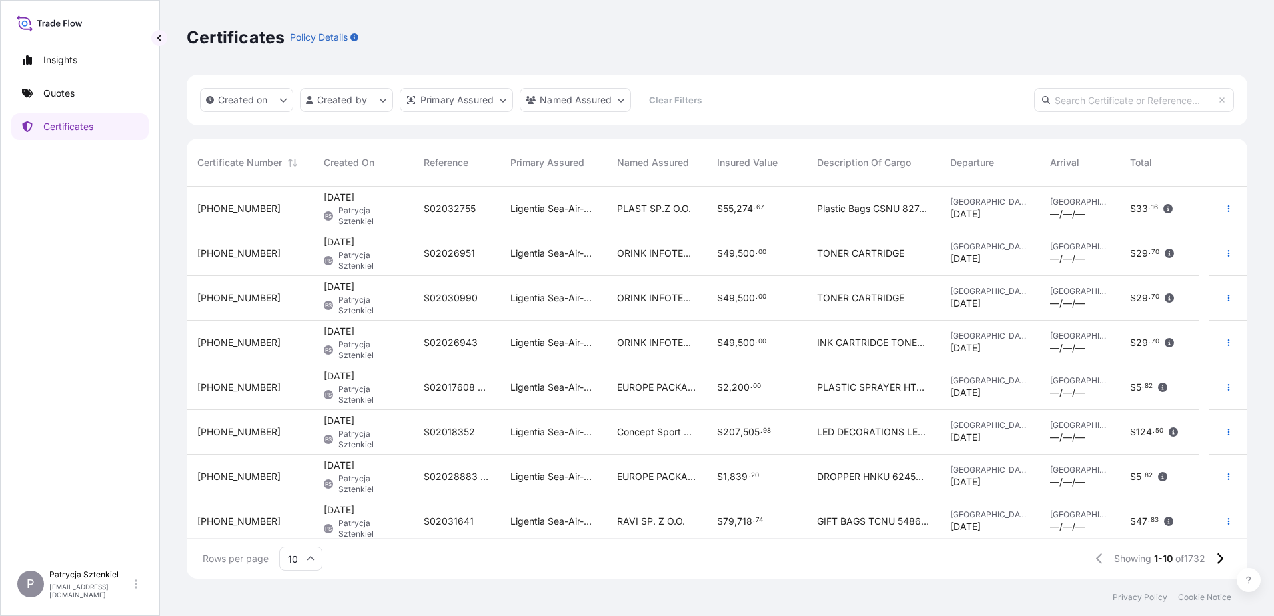
click at [1091, 94] on input "text" at bounding box center [1134, 100] width 200 height 24
paste input "31440-1516-1"
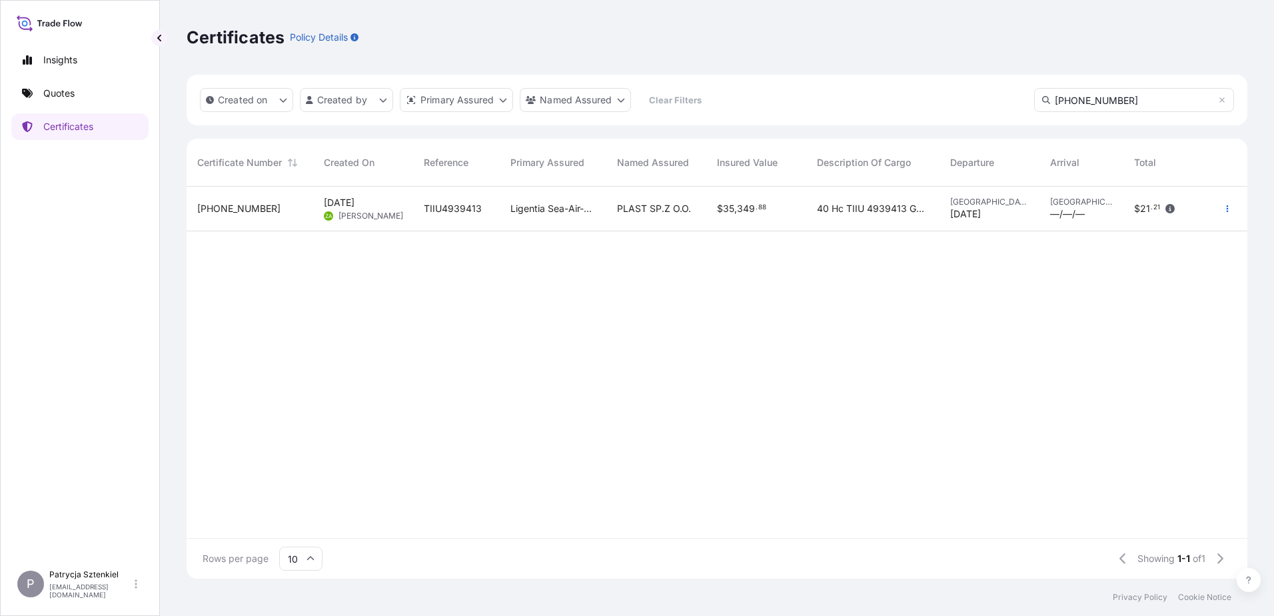
type input "31440-1516-1"
click at [786, 207] on div "$ 35 , 349 . 88" at bounding box center [756, 208] width 79 height 13
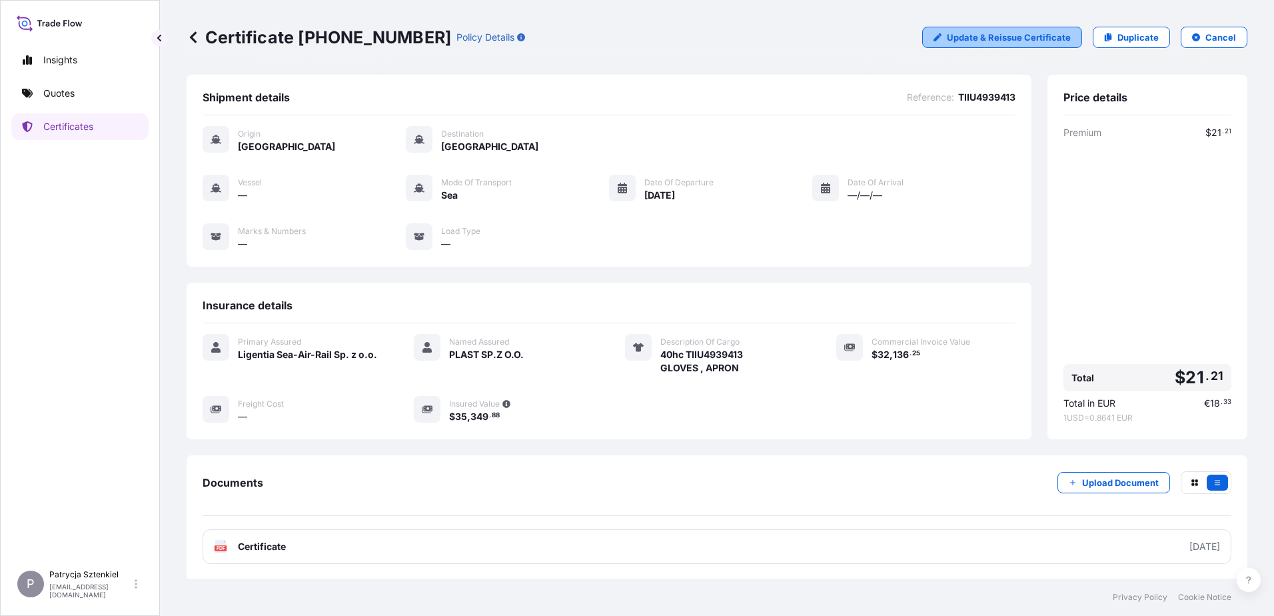
click at [1035, 31] on p "Update & Reissue Certificate" at bounding box center [1009, 37] width 124 height 13
select select "Sea"
select select "31440"
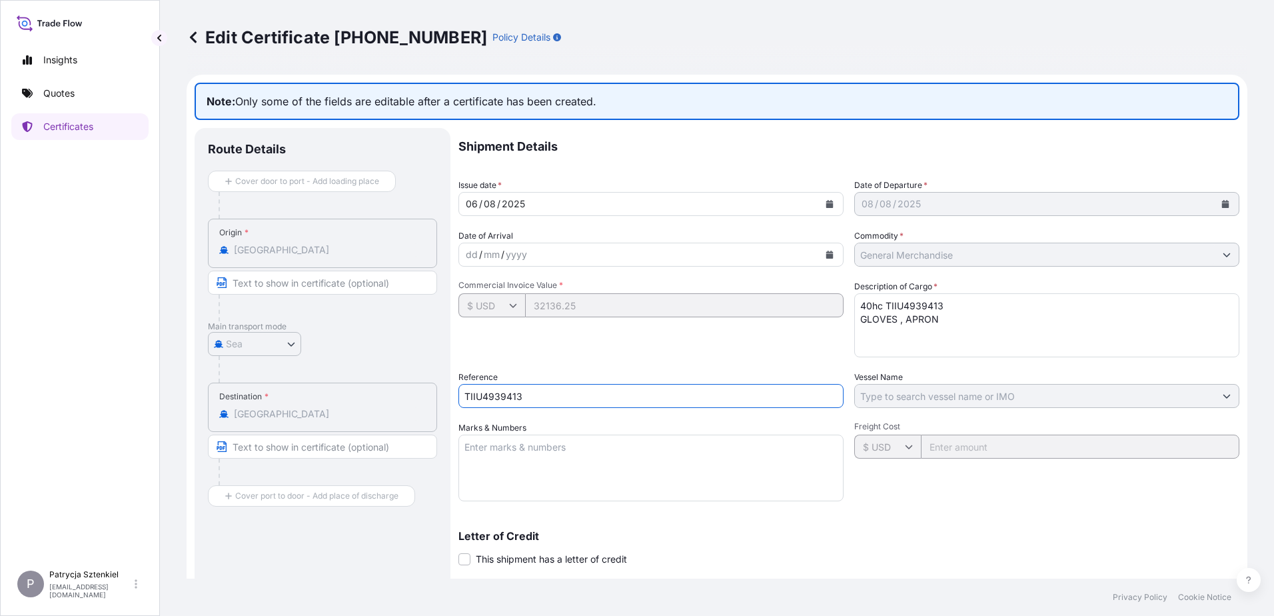
drag, startPoint x: 546, startPoint y: 397, endPoint x: 408, endPoint y: 389, distance: 138.8
click at [409, 389] on div "Route Details Cover door to port - Add loading place Place of loading Road / In…" at bounding box center [717, 439] width 1045 height 622
click at [527, 400] on input "TIIU4939413" at bounding box center [650, 396] width 385 height 24
drag, startPoint x: 546, startPoint y: 406, endPoint x: 352, endPoint y: 406, distance: 193.9
click at [352, 406] on div "Route Details Cover door to port - Add loading place Place of loading Road / In…" at bounding box center [717, 439] width 1045 height 622
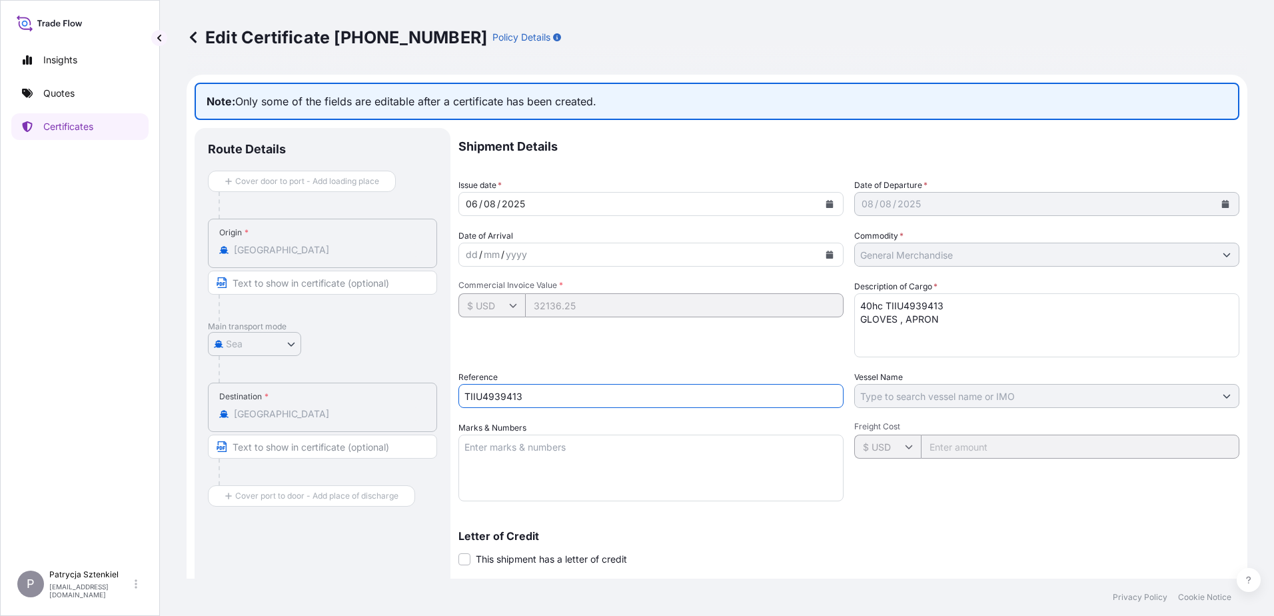
paste input "S02028817"
type input "S02028817"
click at [972, 332] on textarea "40hc TIIU4939413 GLOVES , APRON" at bounding box center [1046, 325] width 385 height 64
paste textarea "BG/25-02/06"
click at [938, 340] on textarea "40hc TIIU4939413 GLOVES , APRON" at bounding box center [1046, 325] width 385 height 64
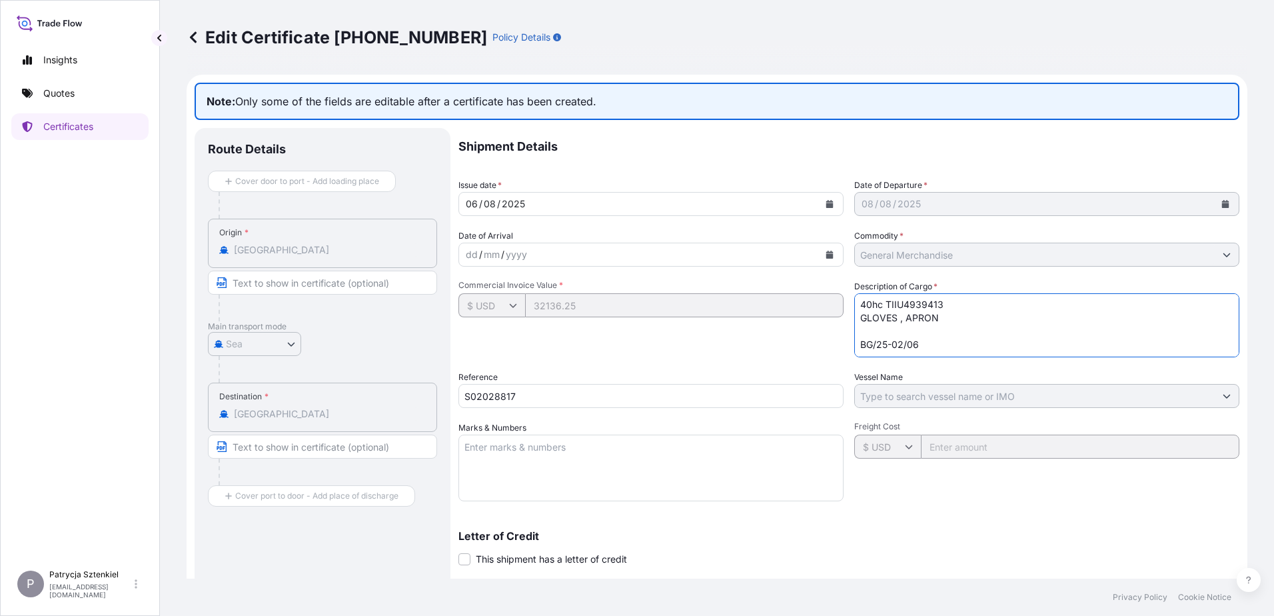
scroll to position [21, 0]
type textarea "40hc TIIU4939413 GLOVES , APRON BG/25-02/06 2675 ctn, 16535 kg, 55,474 cbm"
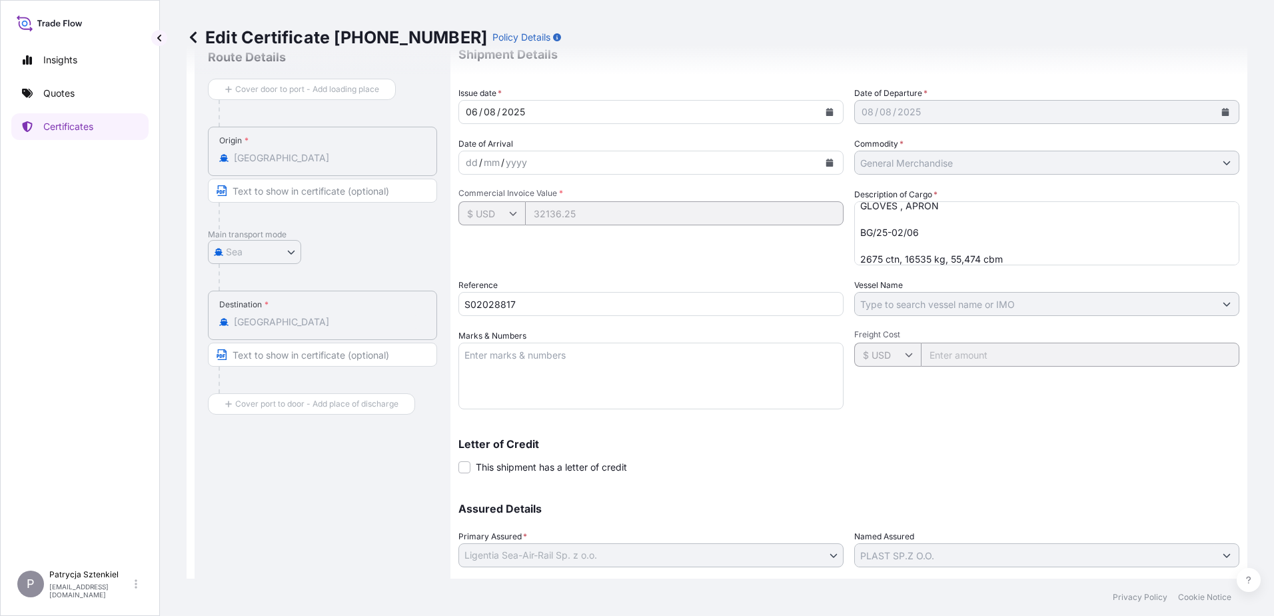
scroll to position [179, 0]
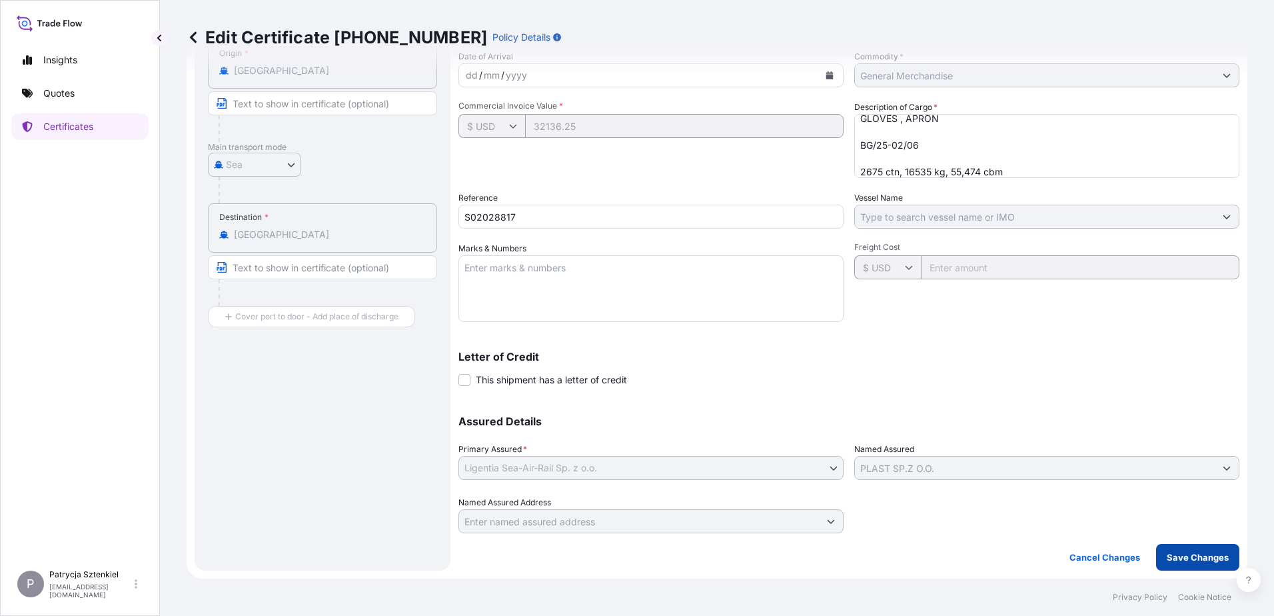
click at [1160, 548] on button "Save Changes" at bounding box center [1197, 557] width 83 height 27
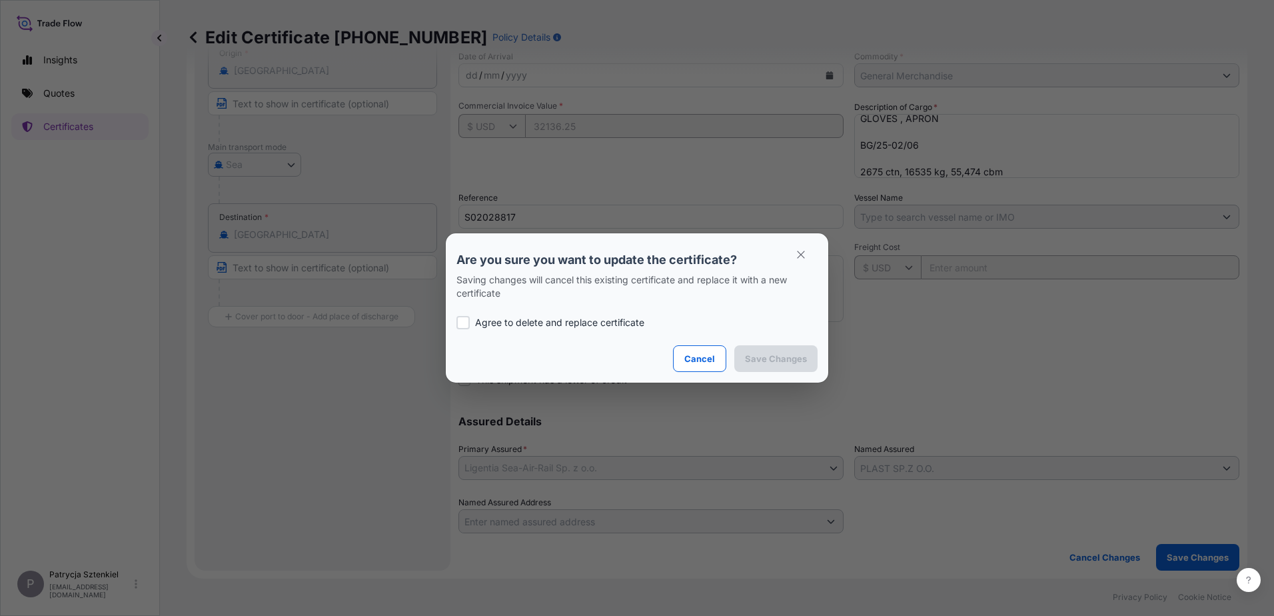
click at [524, 325] on p "Agree to delete and replace certificate" at bounding box center [559, 322] width 169 height 13
checkbox input "true"
click at [797, 358] on p "Save Changes" at bounding box center [776, 358] width 62 height 13
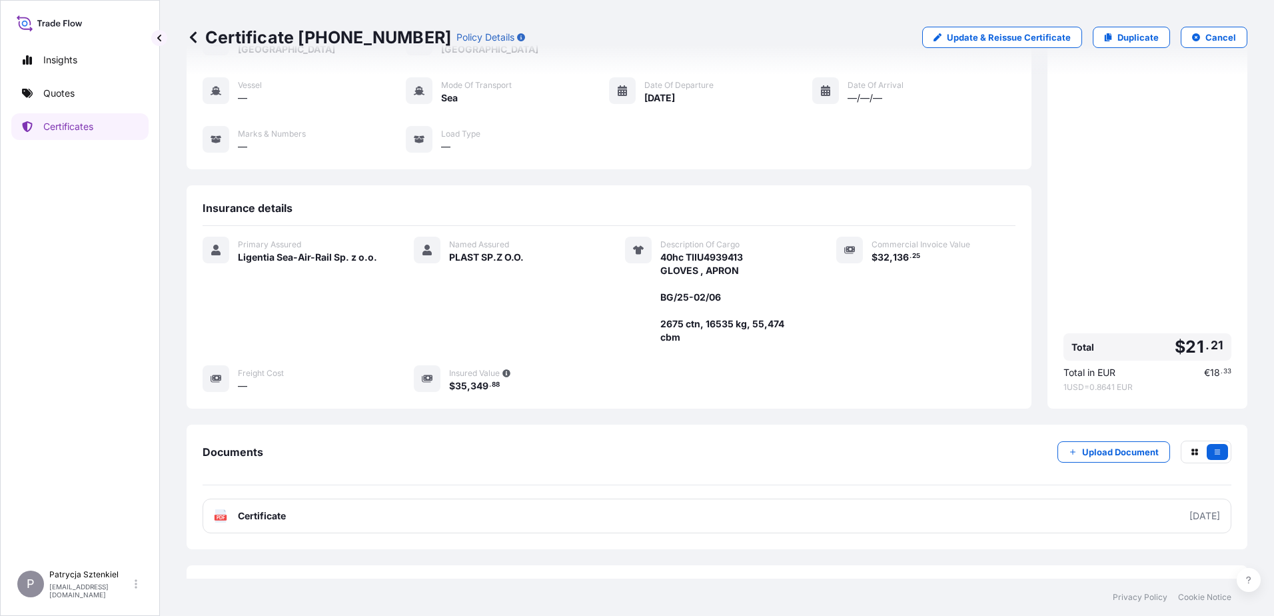
scroll to position [127, 0]
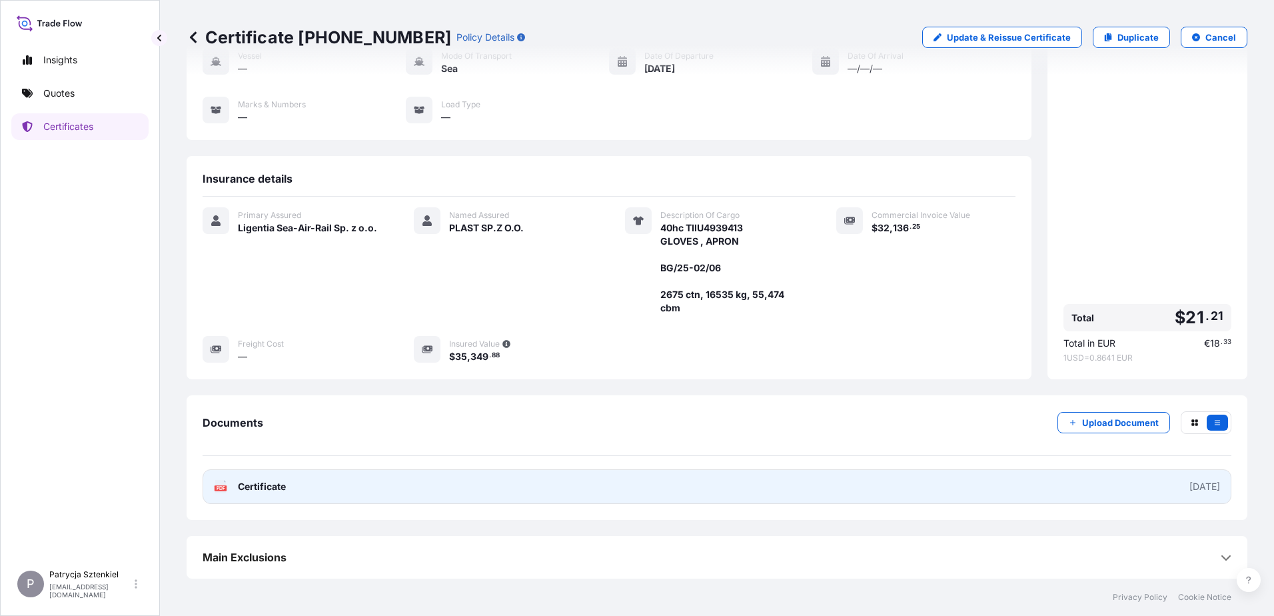
click at [332, 486] on link "PDF Certificate 2025-08-06" at bounding box center [717, 486] width 1029 height 35
